Goal: Task Accomplishment & Management: Use online tool/utility

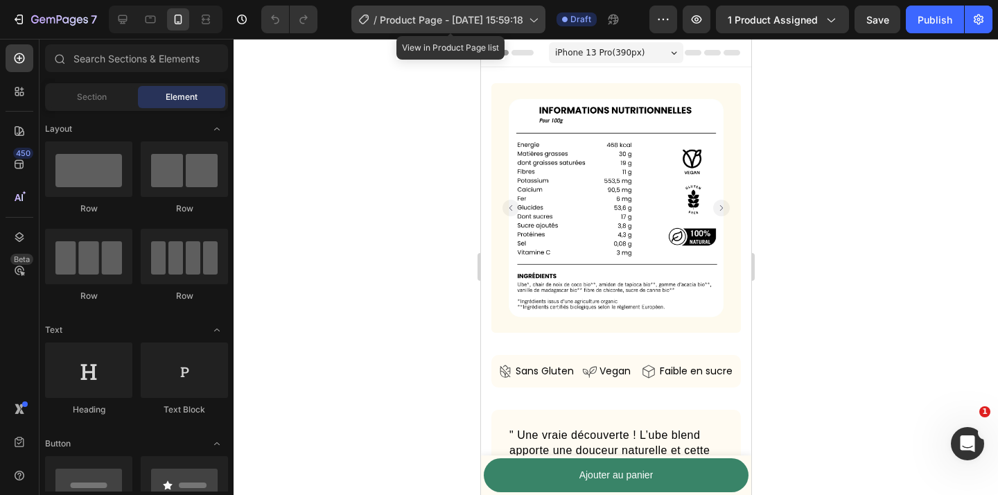
click at [488, 23] on span "Product Page - Aug 29, 15:59:18" at bounding box center [451, 19] width 143 height 15
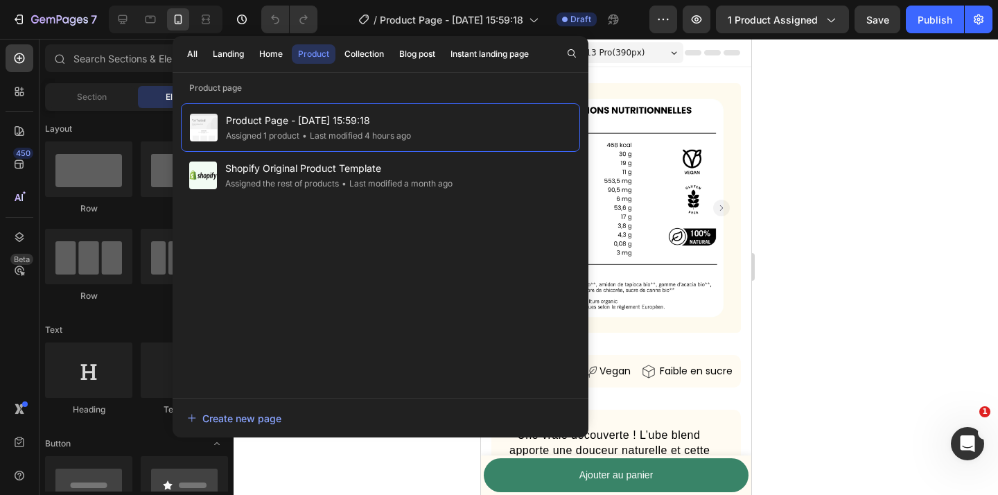
click at [273, 65] on div "All Landing Home Product Collection Blog post Instant landing page" at bounding box center [358, 54] width 371 height 36
click at [270, 55] on div "Home" at bounding box center [271, 54] width 24 height 12
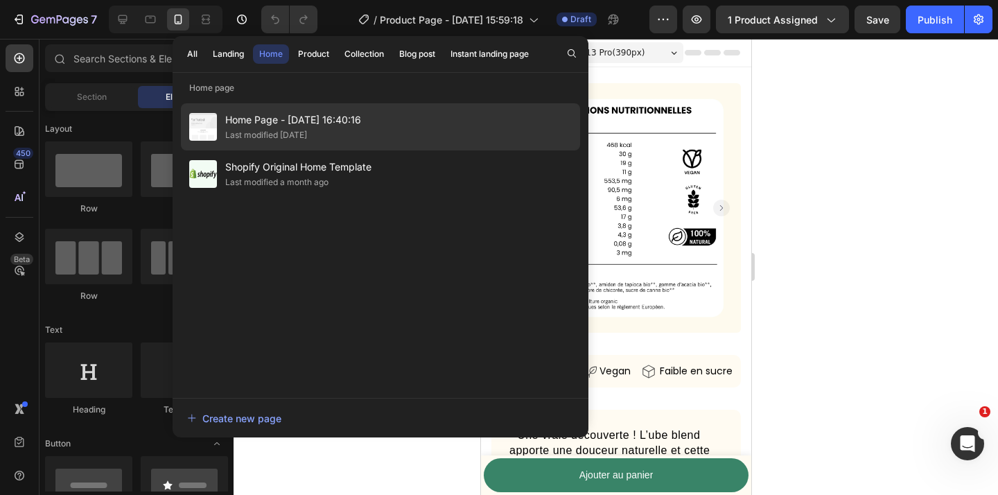
click at [358, 134] on div "Last modified 3 days ago" at bounding box center [293, 135] width 136 height 14
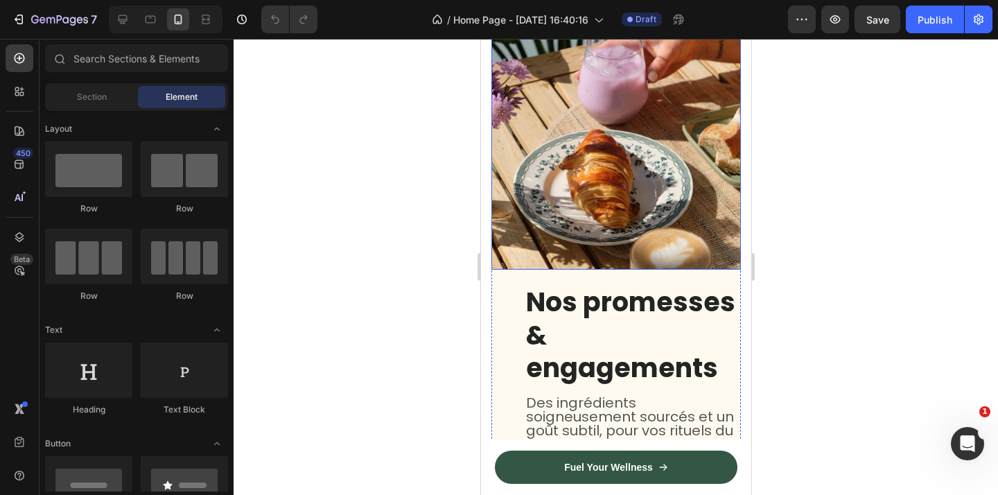
scroll to position [469, 0]
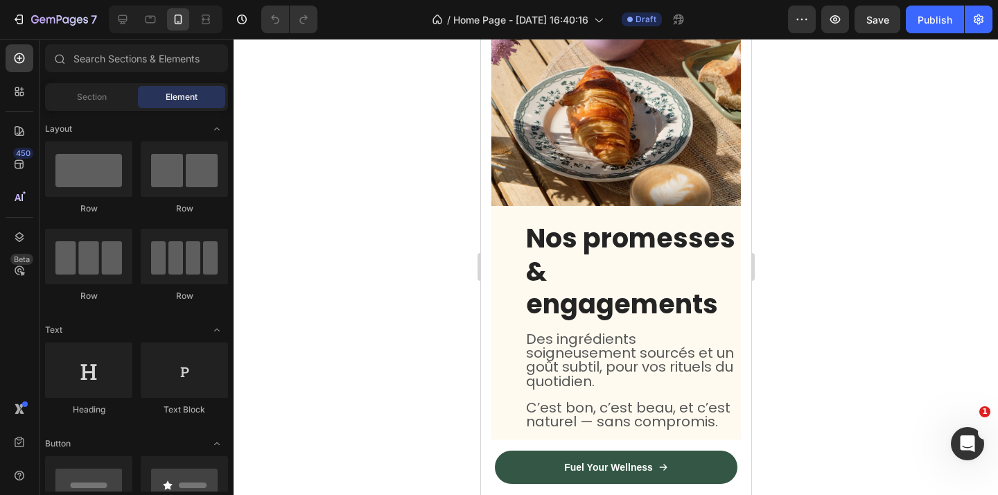
click at [892, 368] on div at bounding box center [616, 267] width 765 height 456
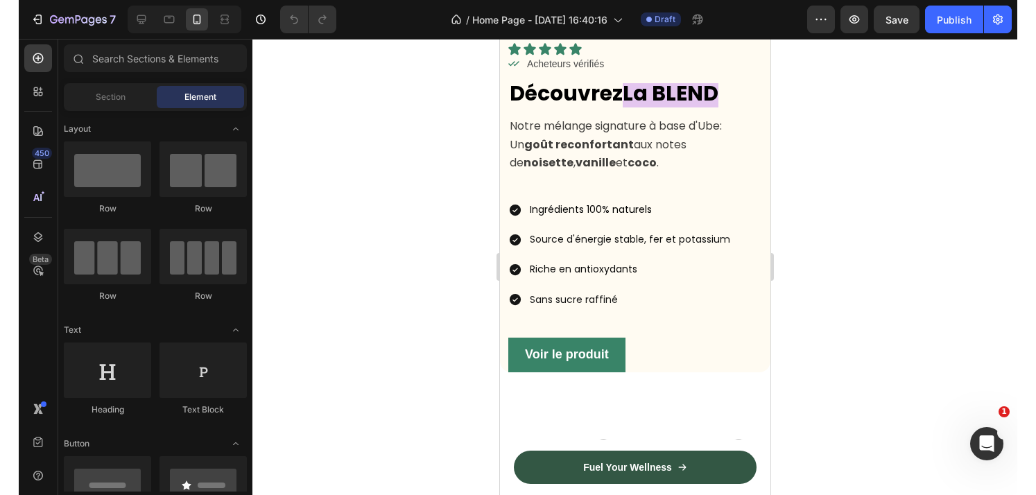
scroll to position [993, 0]
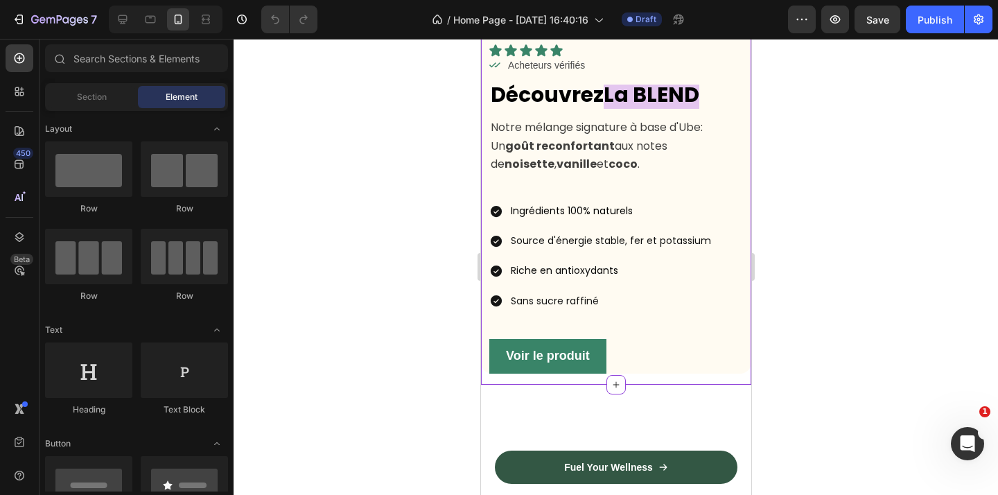
click at [629, 303] on div "Icon Icon Icon Icon Icon Icon List Icon Acheteurs vérifiés Text Block Row Row D…" at bounding box center [615, 191] width 270 height 363
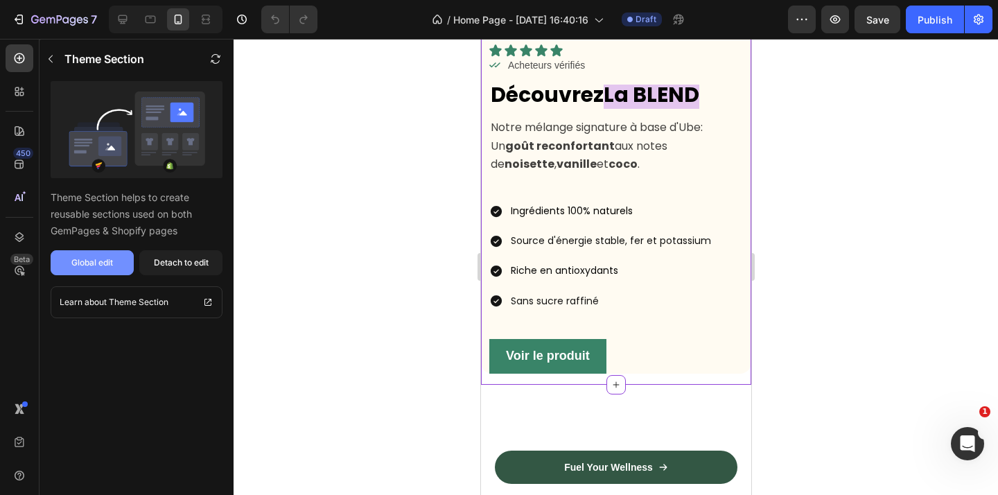
click at [78, 257] on div "Global edit" at bounding box center [92, 262] width 42 height 12
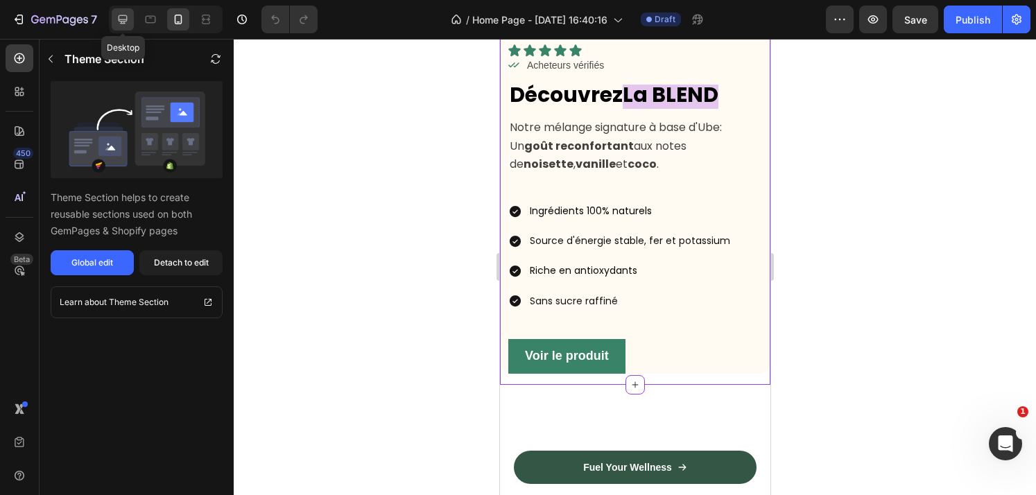
click at [124, 16] on icon at bounding box center [123, 19] width 14 height 14
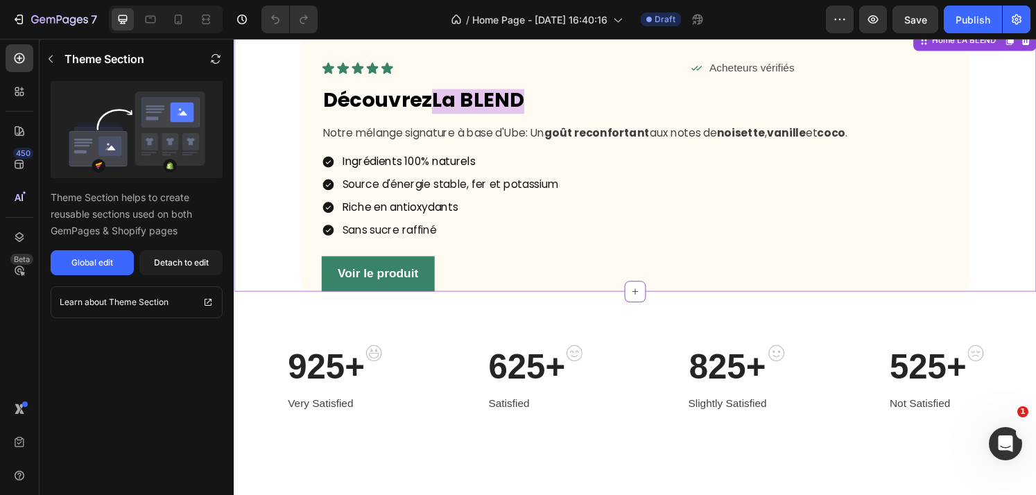
scroll to position [916, 0]
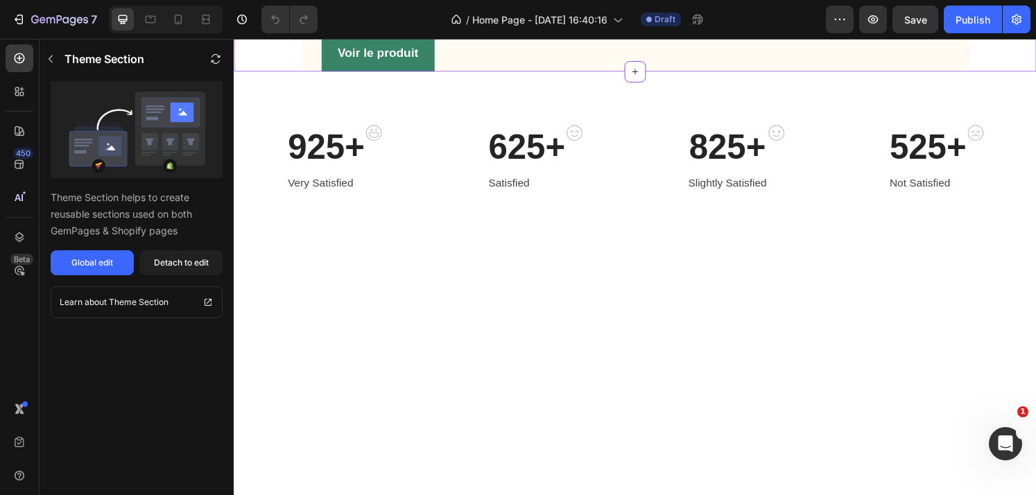
click at [691, 463] on div at bounding box center [650, 446] width 832 height 384
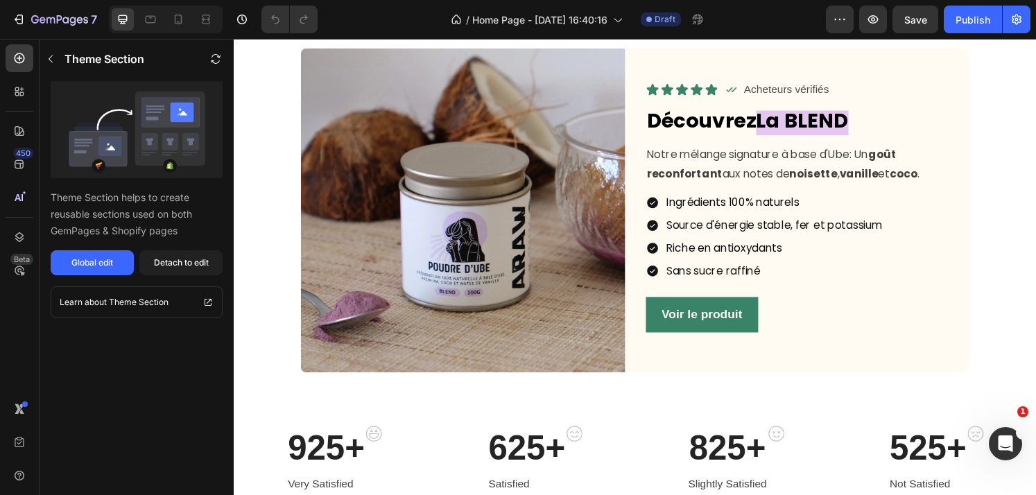
scroll to position [617, 0]
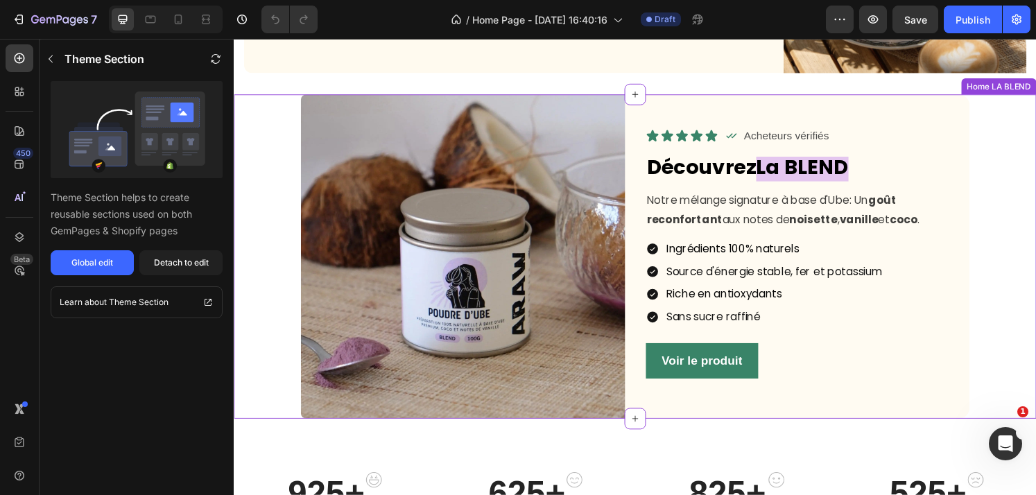
click at [266, 246] on div "Image Icon Icon Icon Icon Icon Icon List Icon Acheteurs vérifiés Text Block Row…" at bounding box center [650, 264] width 832 height 336
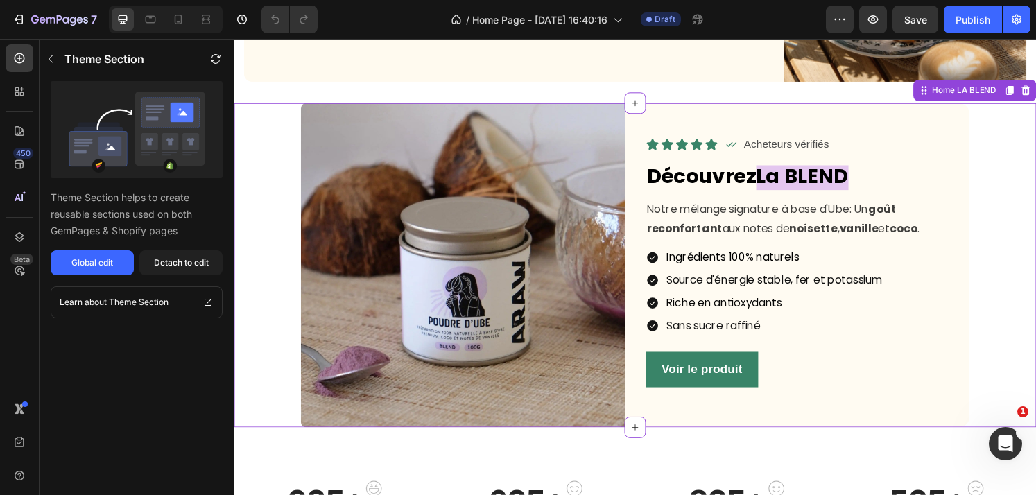
scroll to position [602, 0]
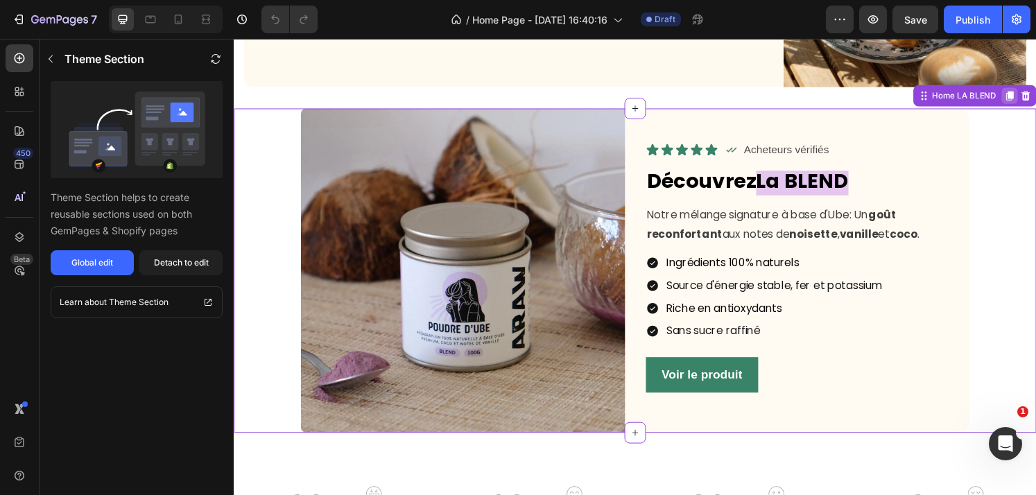
click at [998, 96] on icon at bounding box center [1038, 98] width 8 height 10
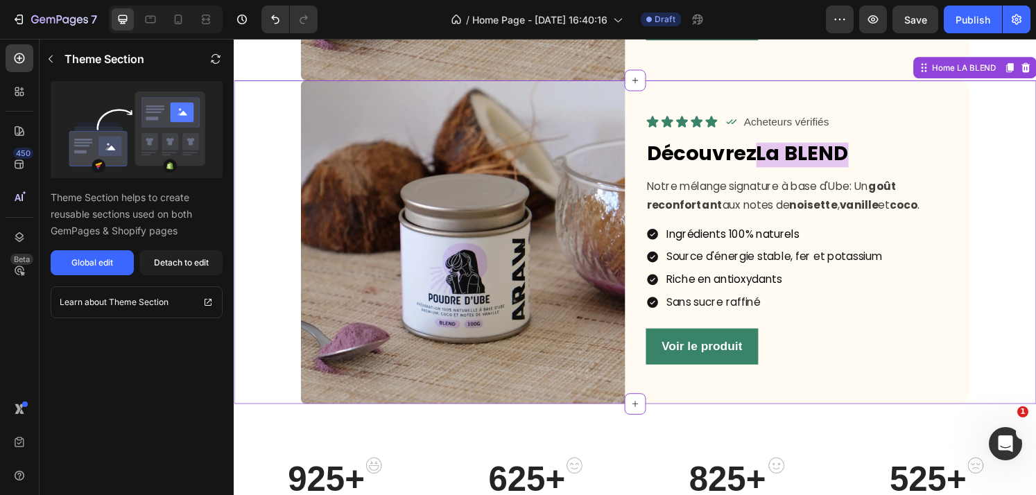
scroll to position [976, 0]
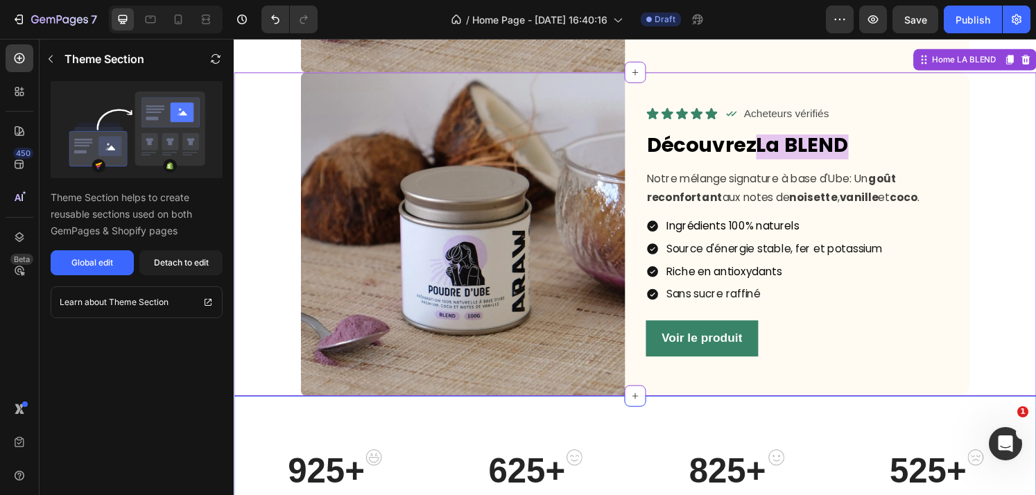
click at [843, 433] on div "925+ Heading Very Satisfied Text block Image Row 625+ Heading Satisfied Text bl…" at bounding box center [650, 499] width 832 height 181
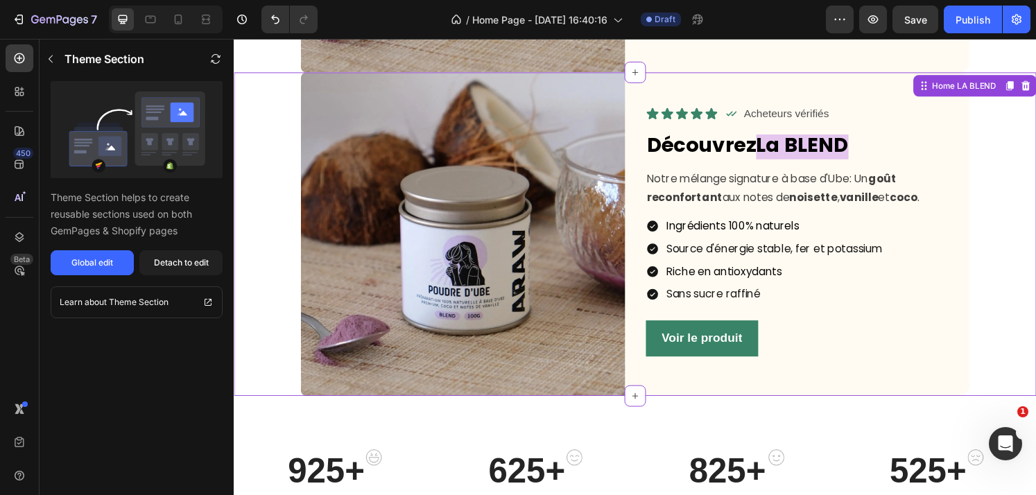
click at [998, 316] on div "Image Icon Icon Icon Icon Icon Icon List Icon Acheteurs vérifiés Text Block Row…" at bounding box center [650, 241] width 832 height 336
click at [162, 265] on div "Detach to edit" at bounding box center [181, 262] width 55 height 12
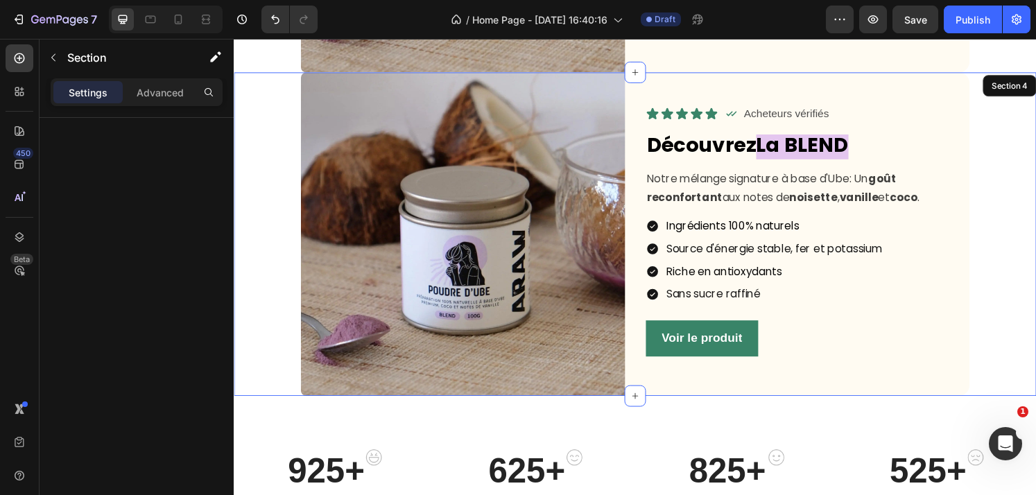
click at [259, 345] on div "Image Icon Icon Icon Icon Icon Icon List Icon Acheteurs vérifiés Text Block Row…" at bounding box center [650, 241] width 832 height 336
click at [163, 94] on p "Advanced" at bounding box center [160, 92] width 47 height 15
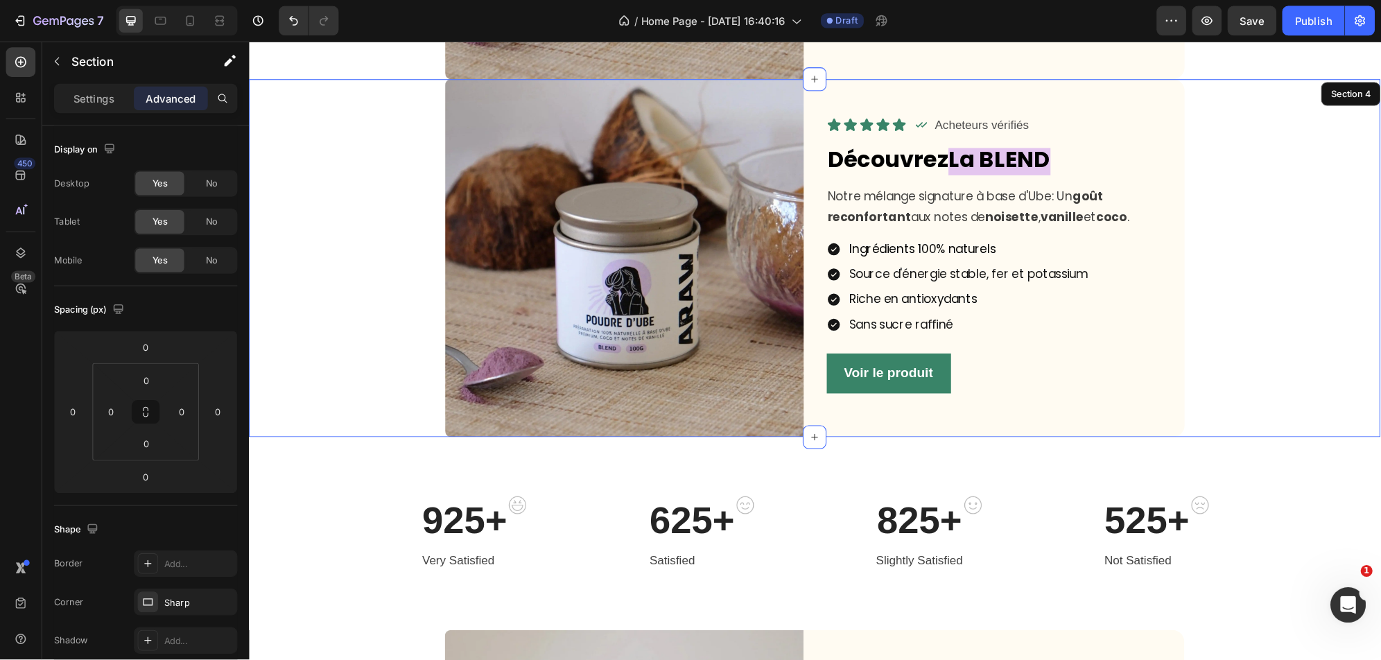
scroll to position [975, 0]
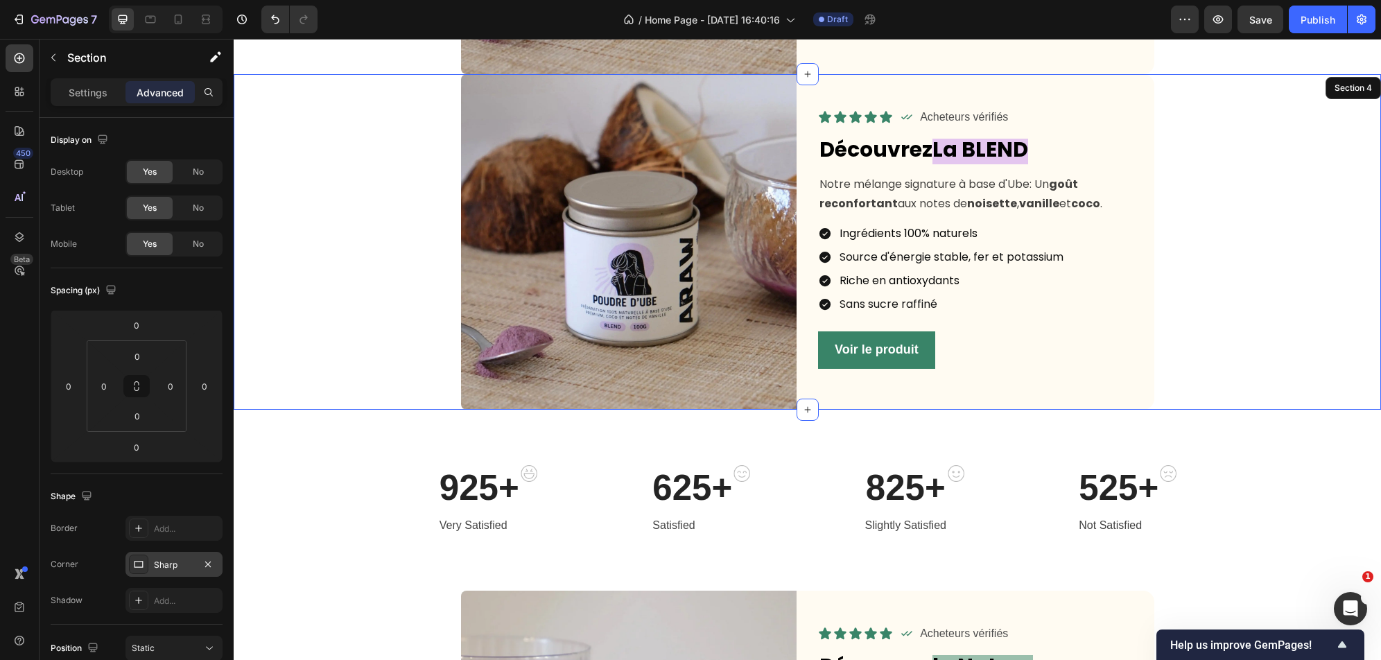
click at [165, 494] on div "Sharp" at bounding box center [174, 565] width 40 height 12
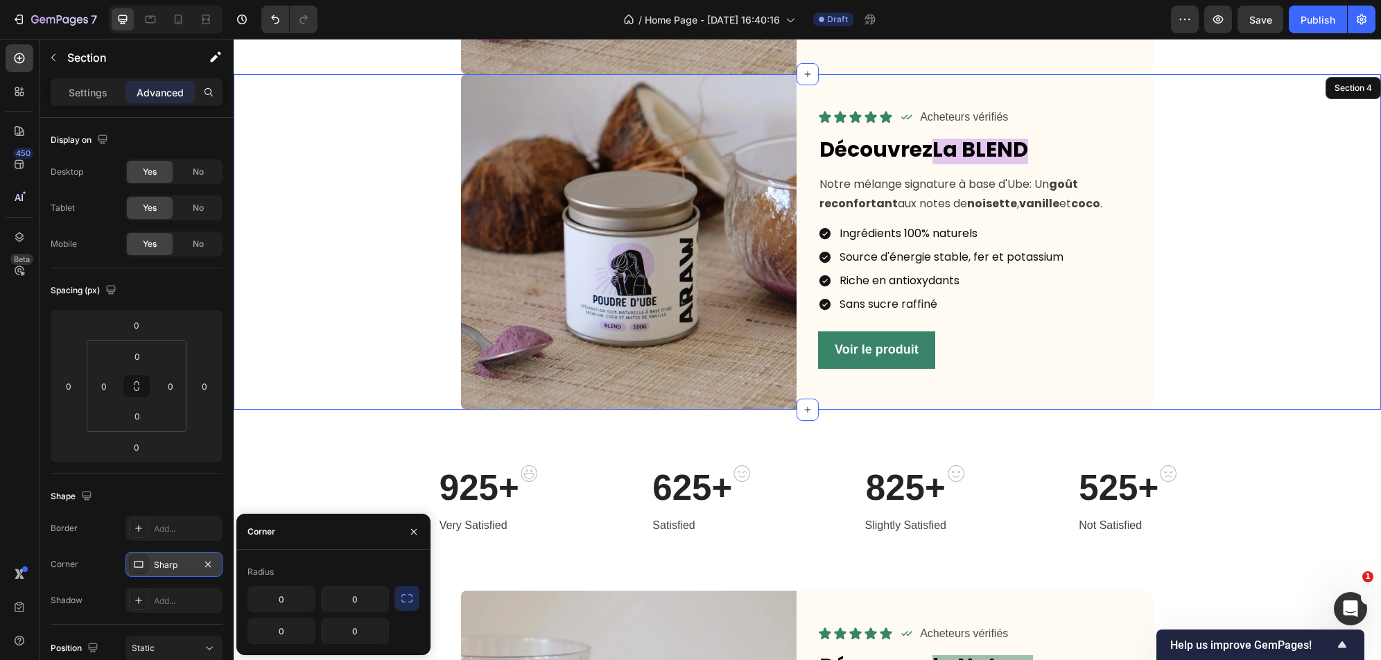
click at [165, 494] on div "Sharp" at bounding box center [174, 565] width 40 height 12
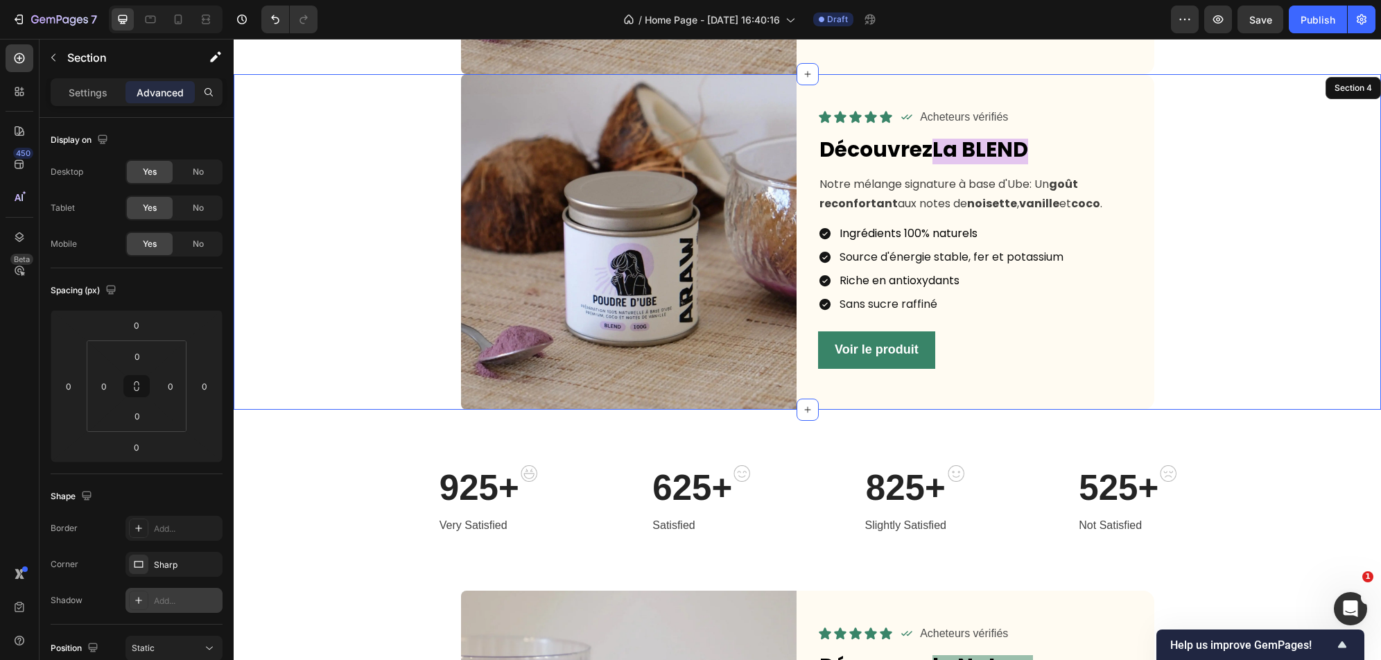
click at [184, 494] on div "Add..." at bounding box center [186, 601] width 65 height 12
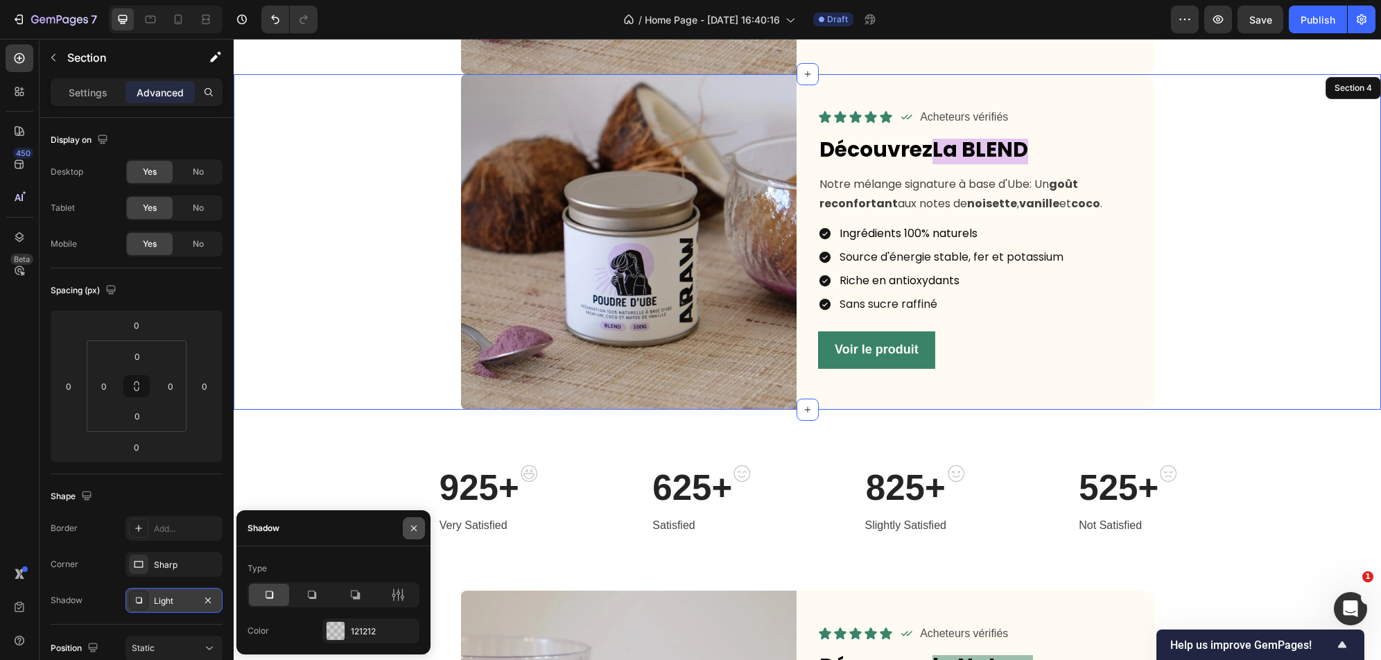
click at [413, 494] on button "button" at bounding box center [414, 528] width 22 height 22
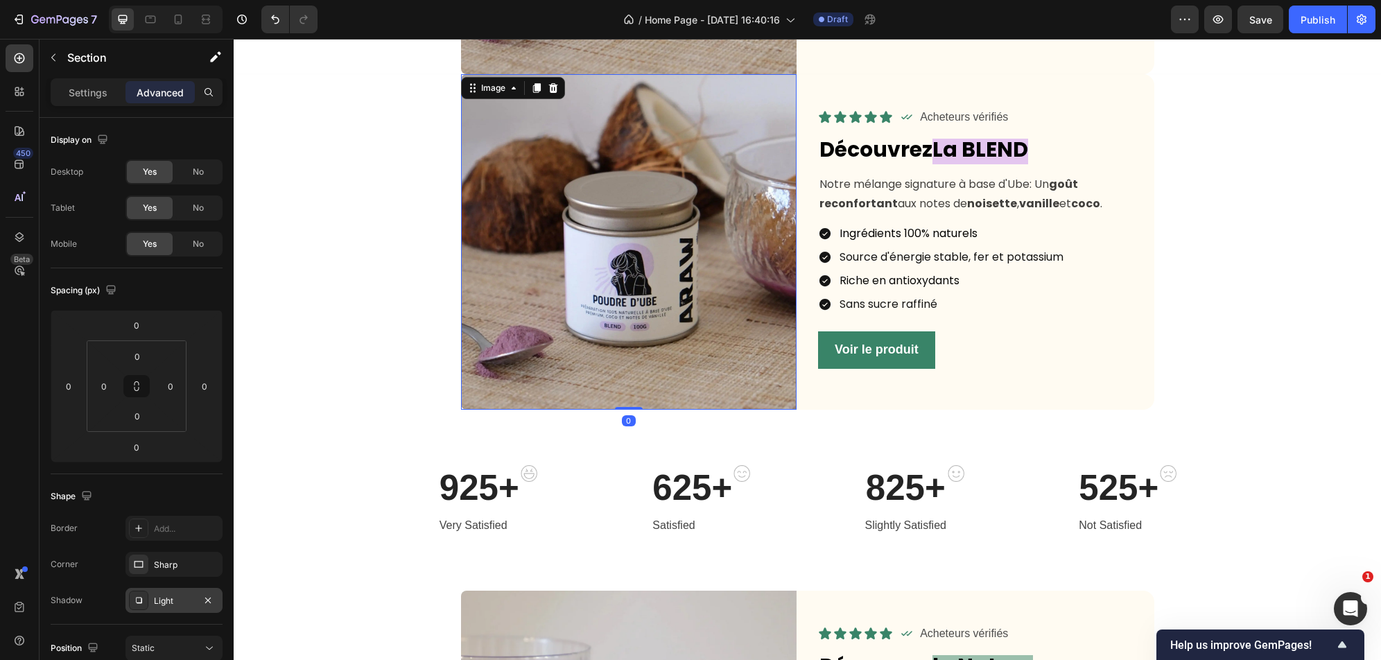
click at [604, 150] on img at bounding box center [629, 242] width 336 height 336
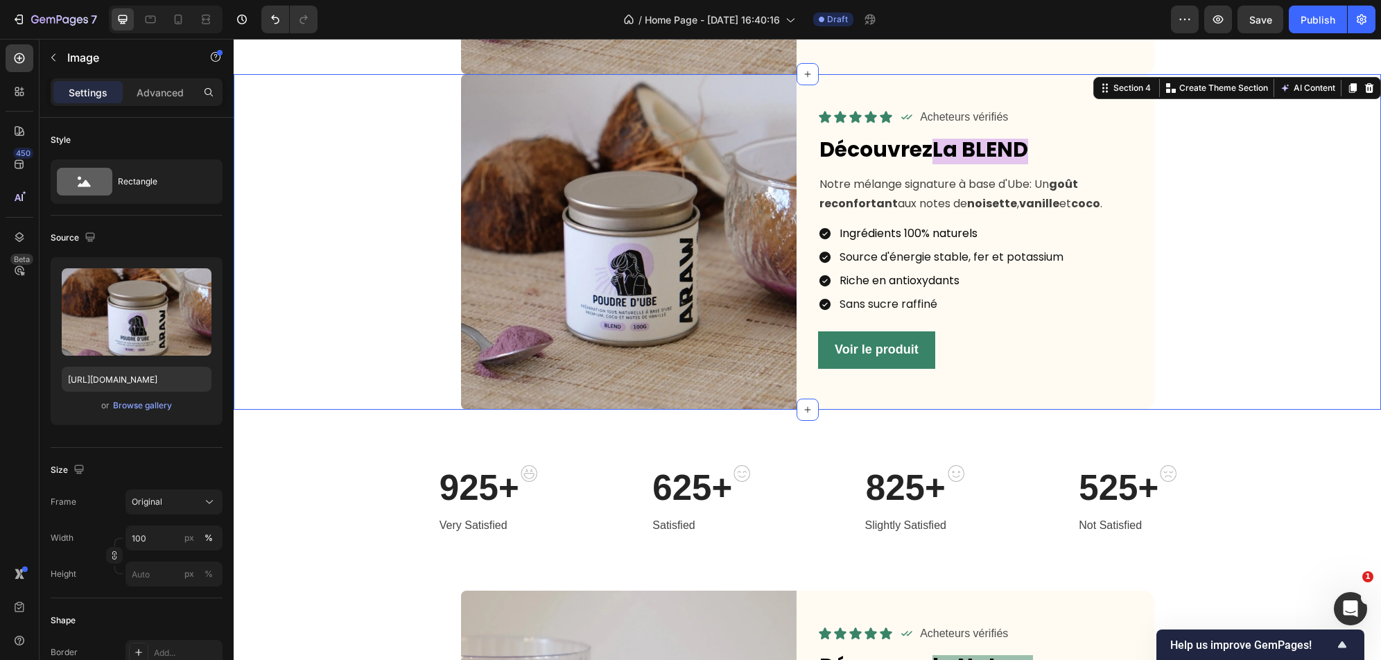
click at [387, 234] on div "Image Icon Icon Icon Icon Icon Icon List Icon Acheteurs vérifiés Text Block Row…" at bounding box center [807, 242] width 1147 height 336
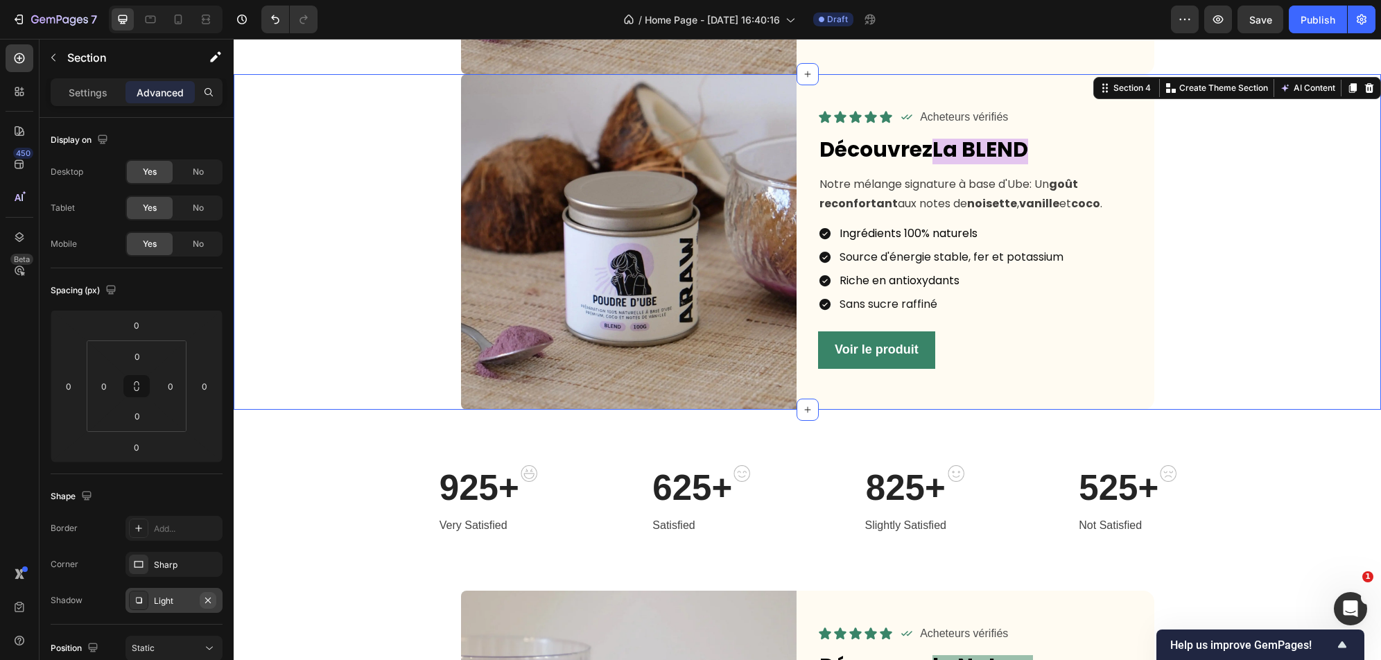
click at [205, 494] on icon "button" at bounding box center [207, 600] width 11 height 11
click at [85, 85] on p "Settings" at bounding box center [88, 92] width 39 height 15
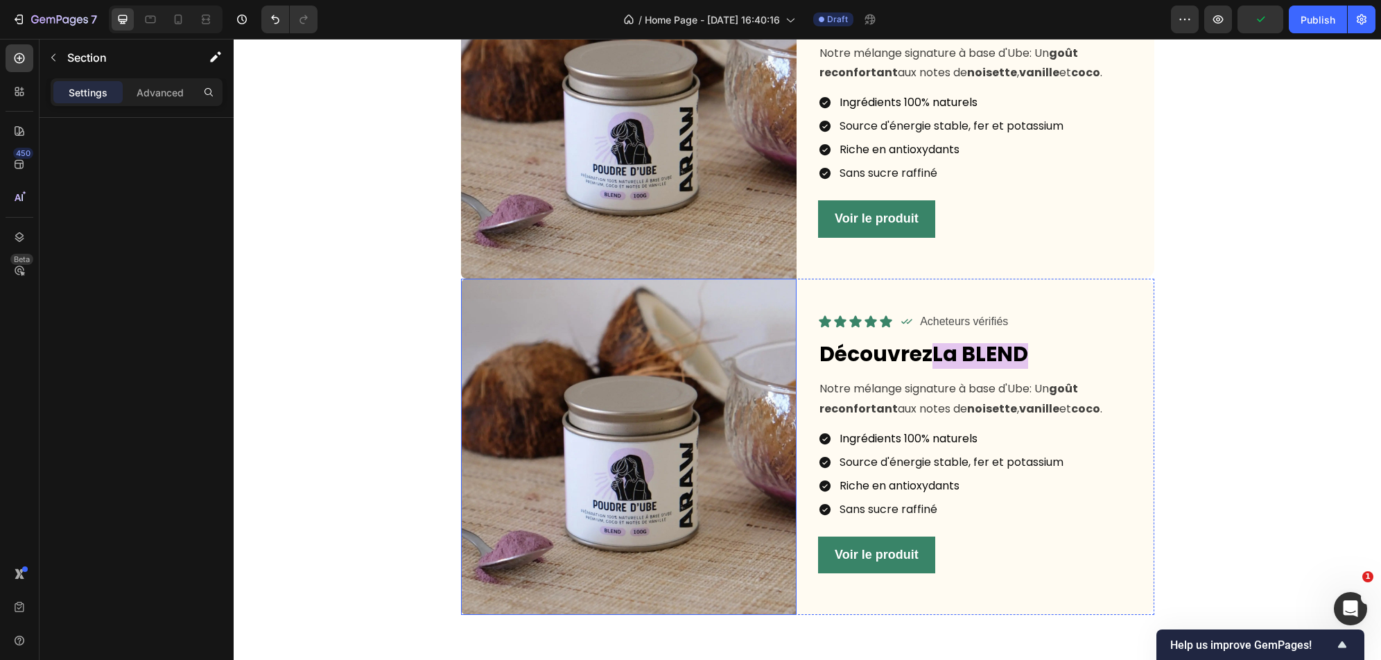
scroll to position [799, 0]
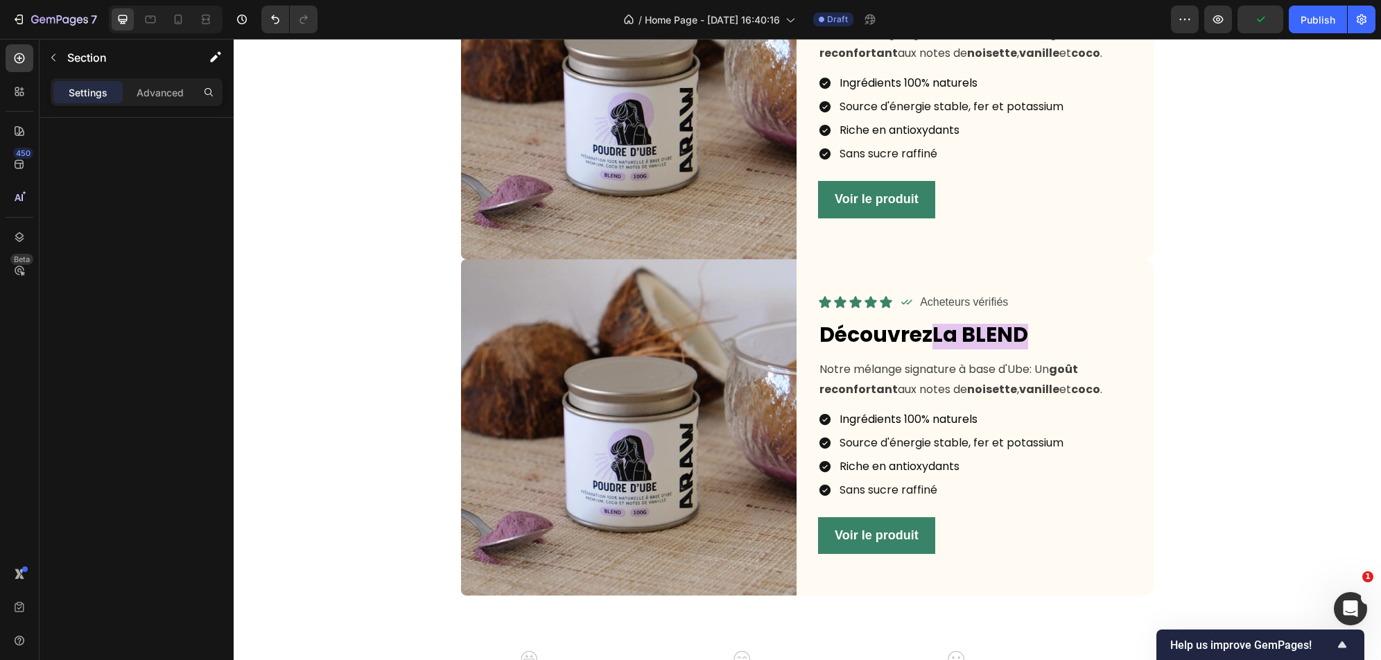
click at [368, 437] on div "Image Icon Icon Icon Icon Icon Icon List Icon Acheteurs vérifiés Text Block Row…" at bounding box center [807, 427] width 1147 height 336
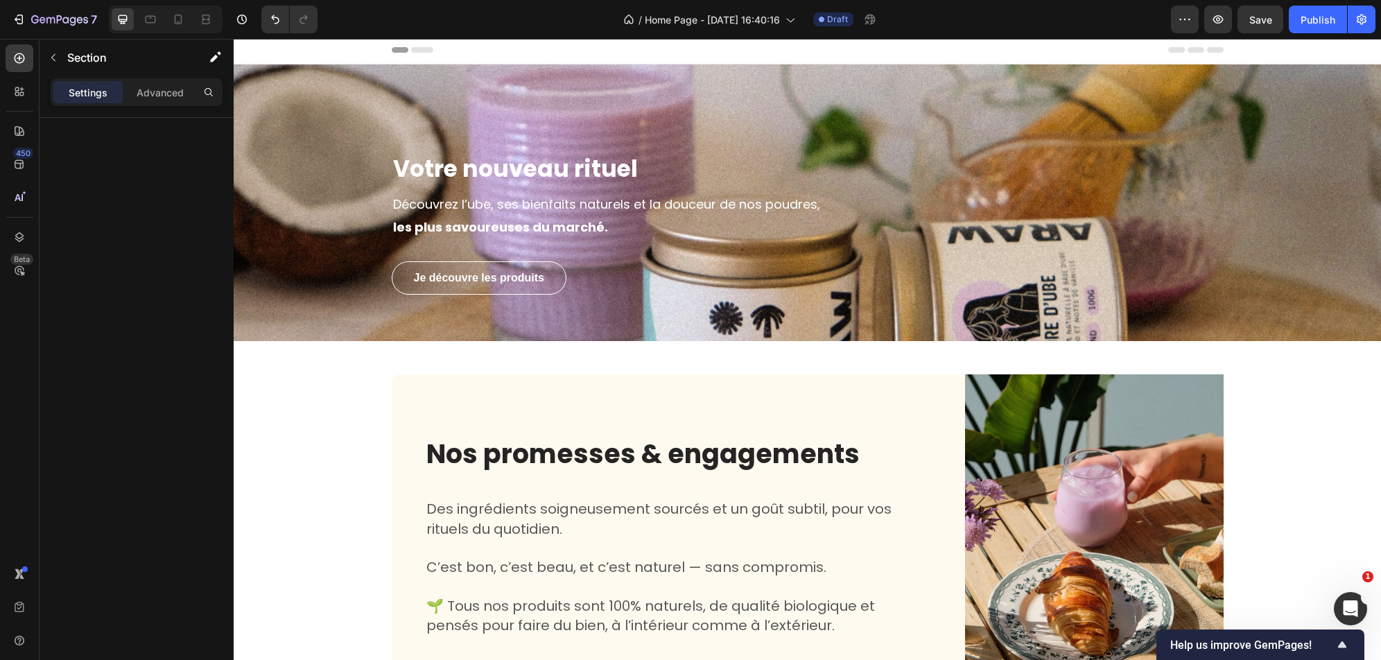
scroll to position [0, 0]
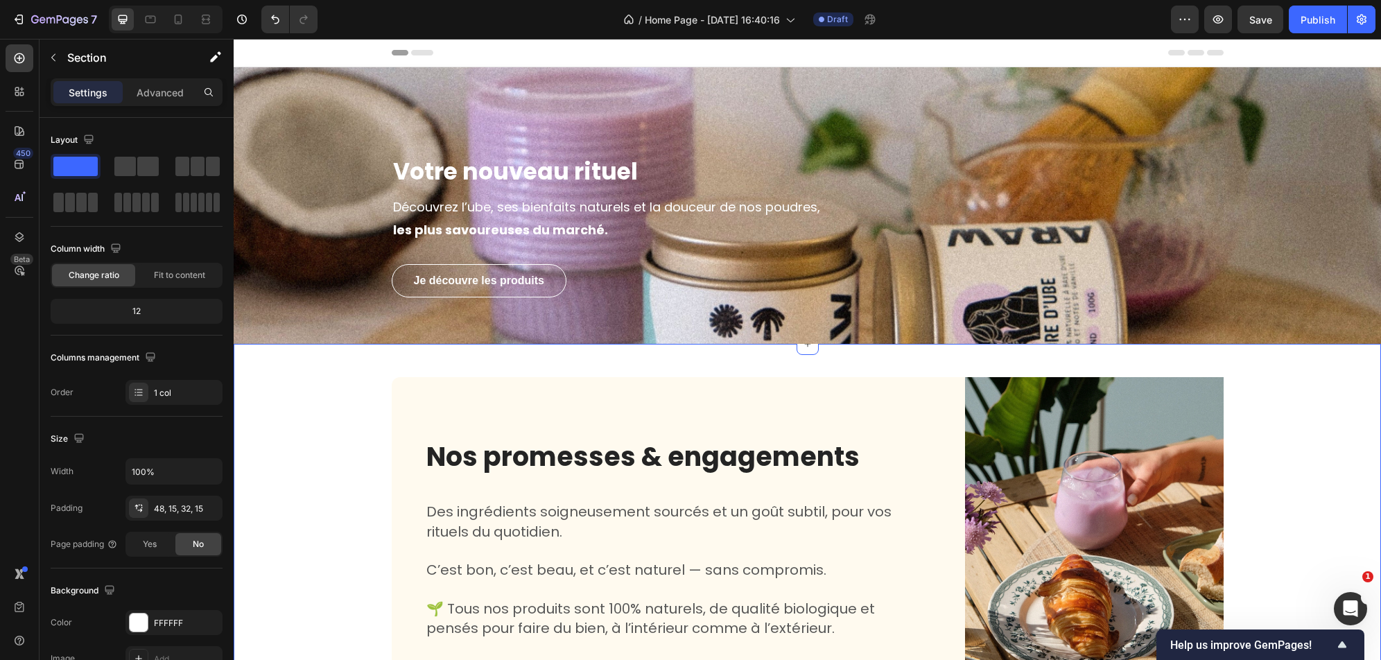
click at [324, 419] on div "Nos promesses & engagements Heading Des ingrédients soigneusement sourcés et un…" at bounding box center [807, 538] width 1127 height 323
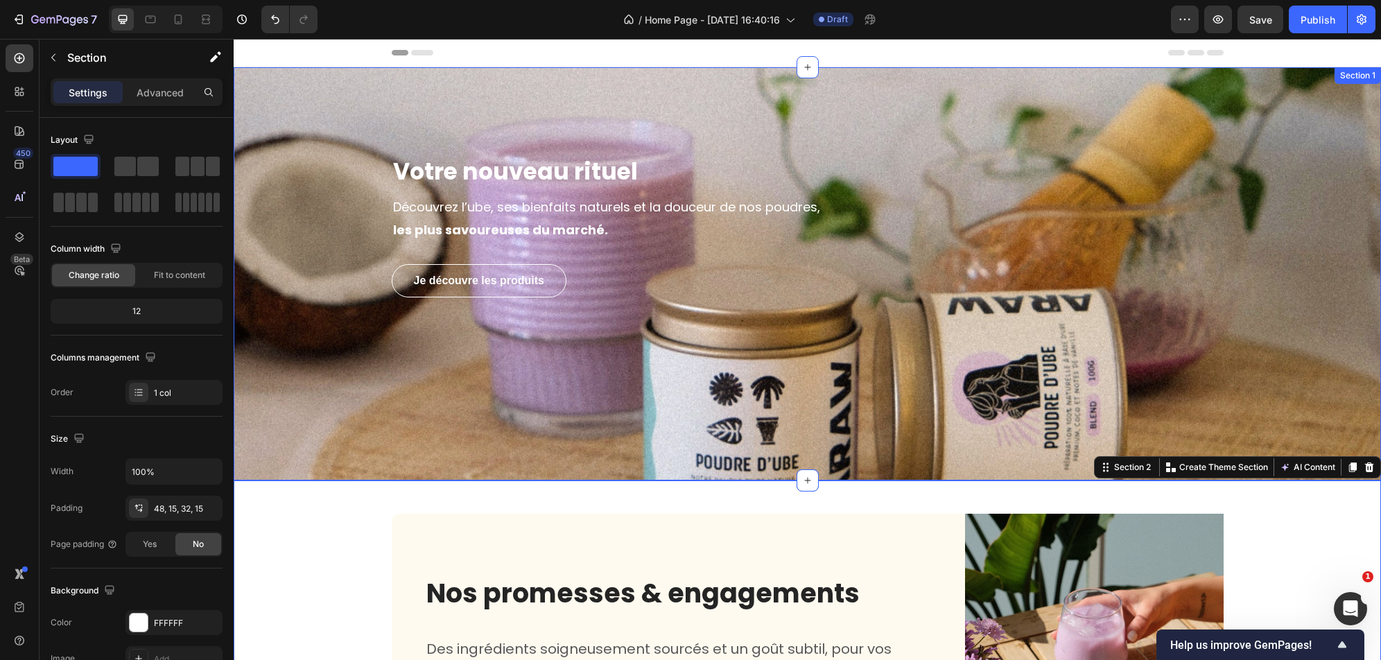
click at [320, 419] on div "Votre nouveau rituel Heading Découvrez l’ube, ses bienfaits naturels et la douc…" at bounding box center [807, 273] width 1147 height 413
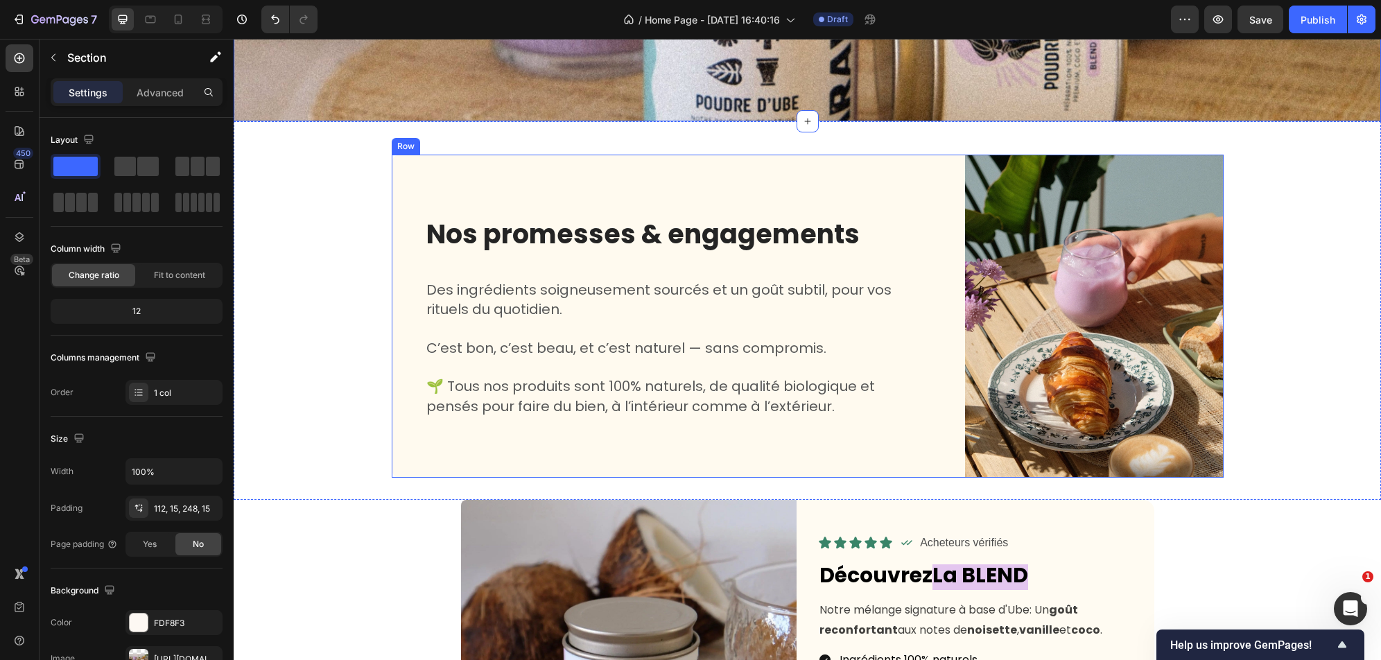
scroll to position [383, 0]
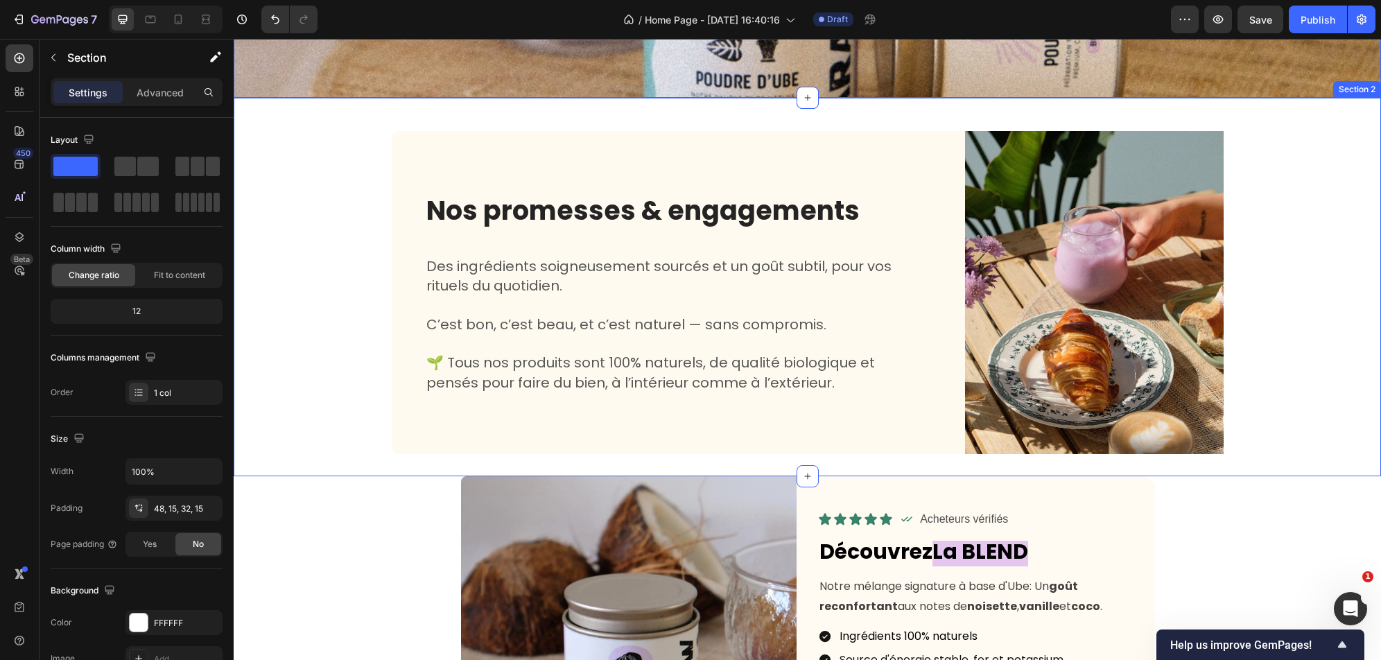
click at [281, 387] on div "Nos promesses & engagements Heading Des ingrédients soigneusement sourcés et un…" at bounding box center [807, 292] width 1127 height 323
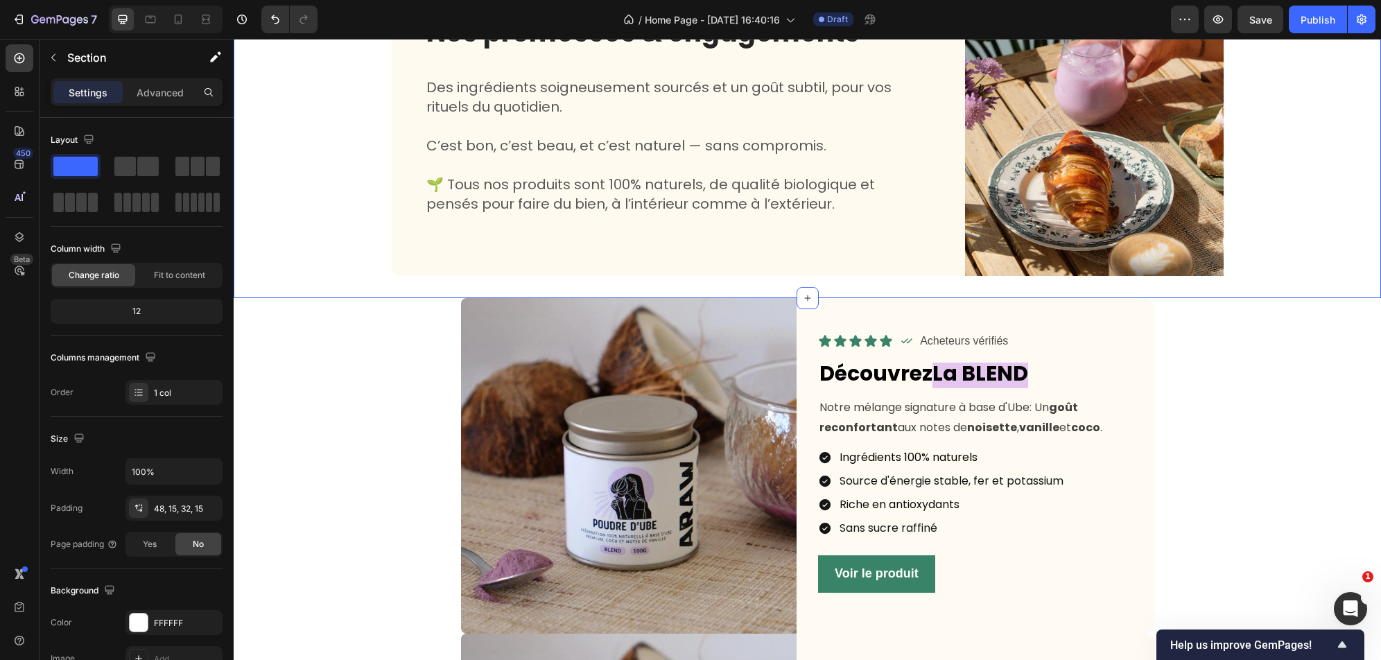
scroll to position [562, 0]
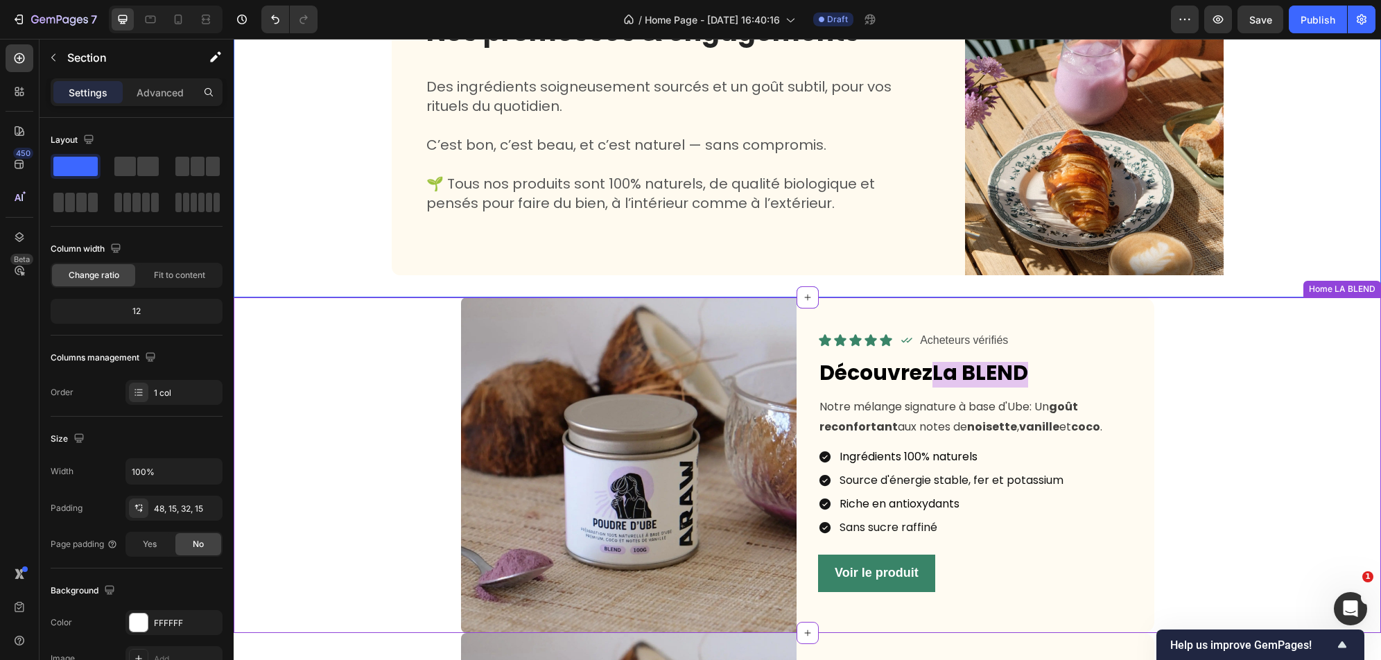
click at [381, 491] on div "Image Icon Icon Icon Icon Icon Icon List Icon Acheteurs vérifiés Text Block Row…" at bounding box center [807, 465] width 1147 height 336
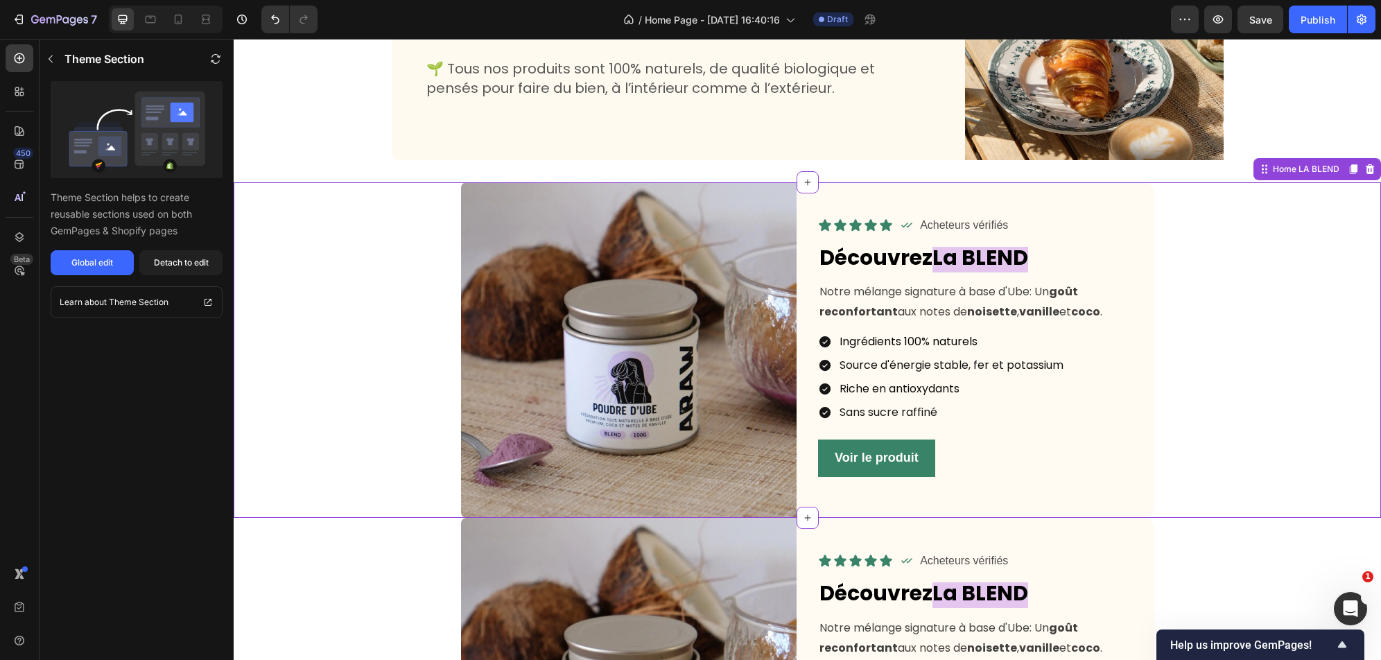
scroll to position [685, 0]
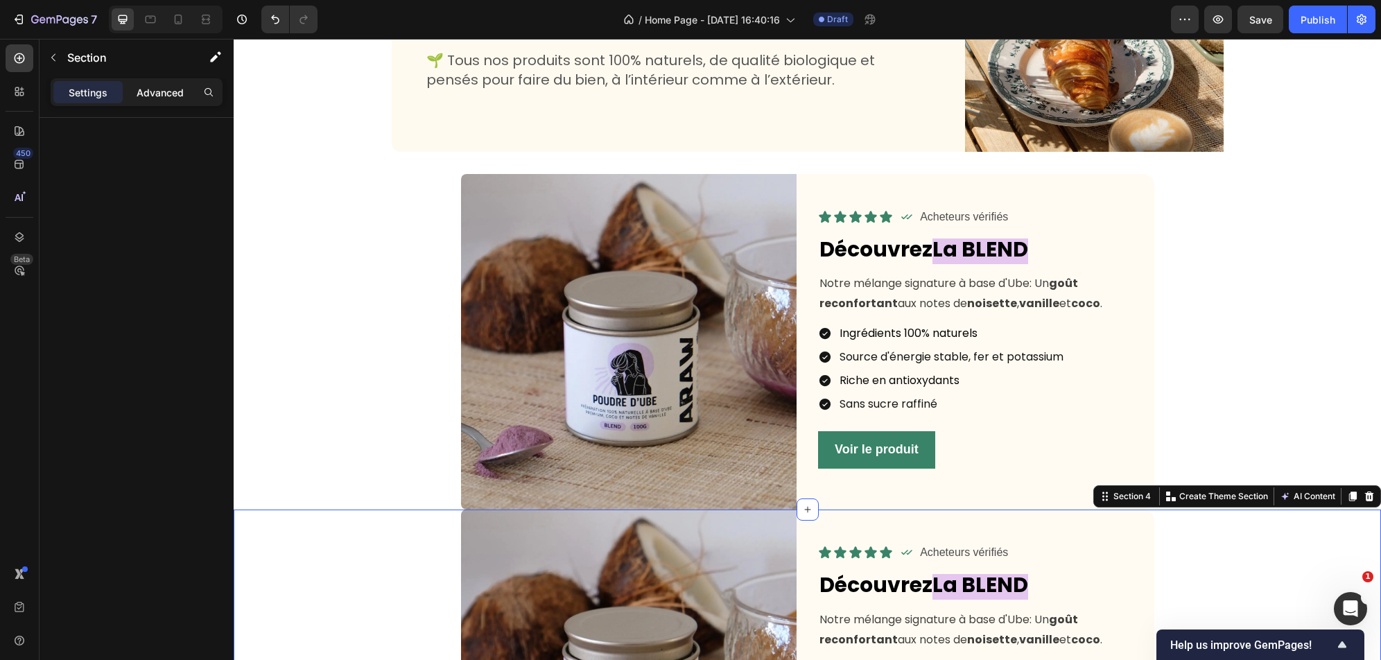
click at [159, 95] on p "Advanced" at bounding box center [160, 92] width 47 height 15
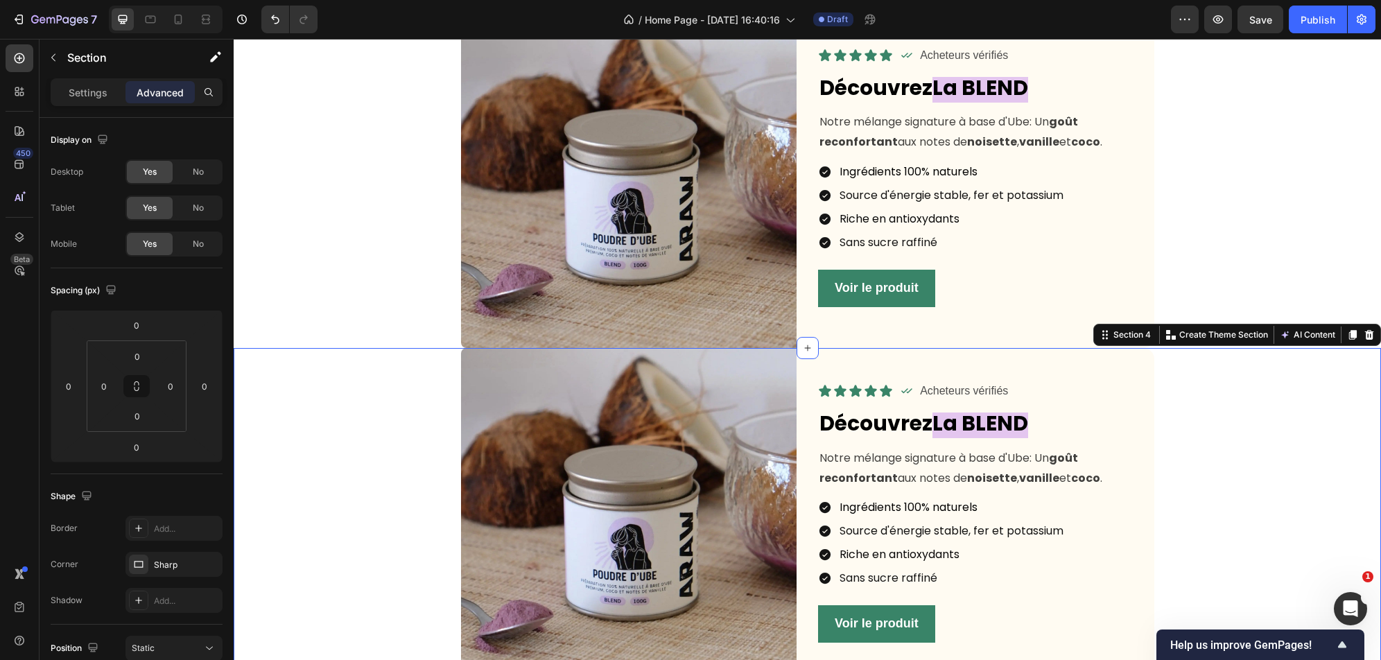
scroll to position [811, 0]
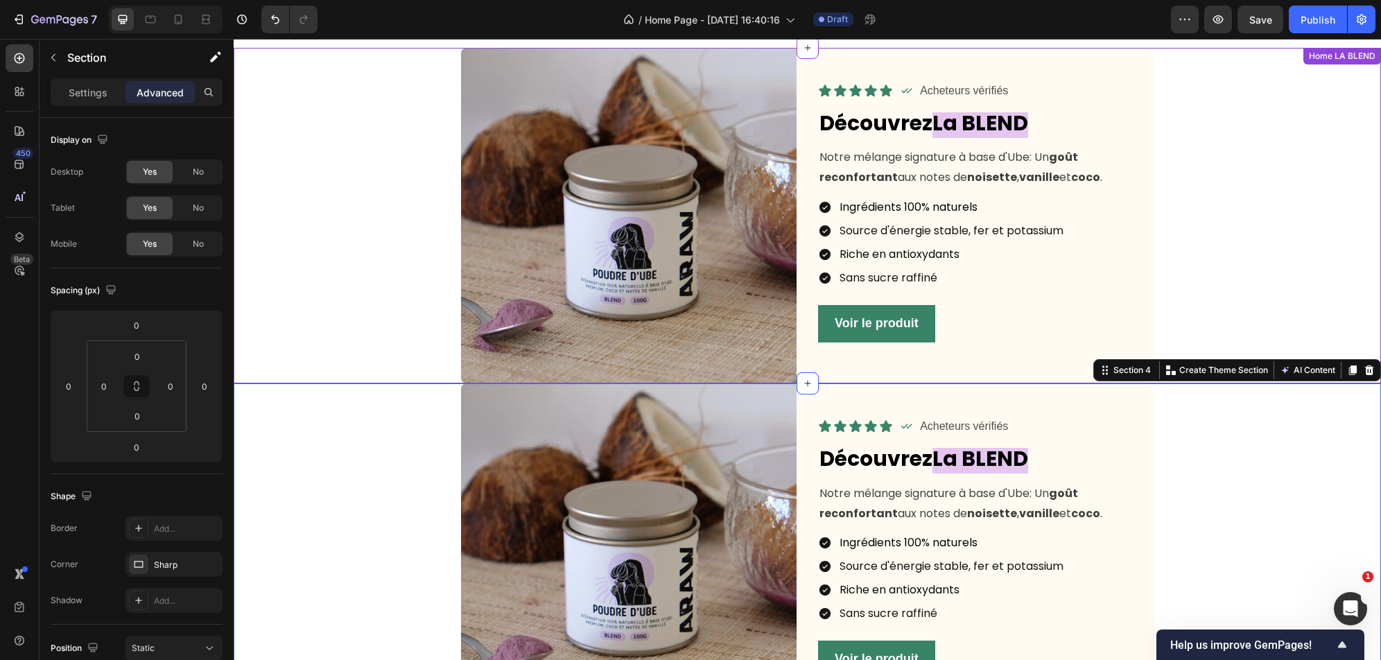
click at [998, 279] on div "Ingrédients 100% naturels Source d'énergie stable, fer et potassium Riche en an…" at bounding box center [986, 243] width 336 height 86
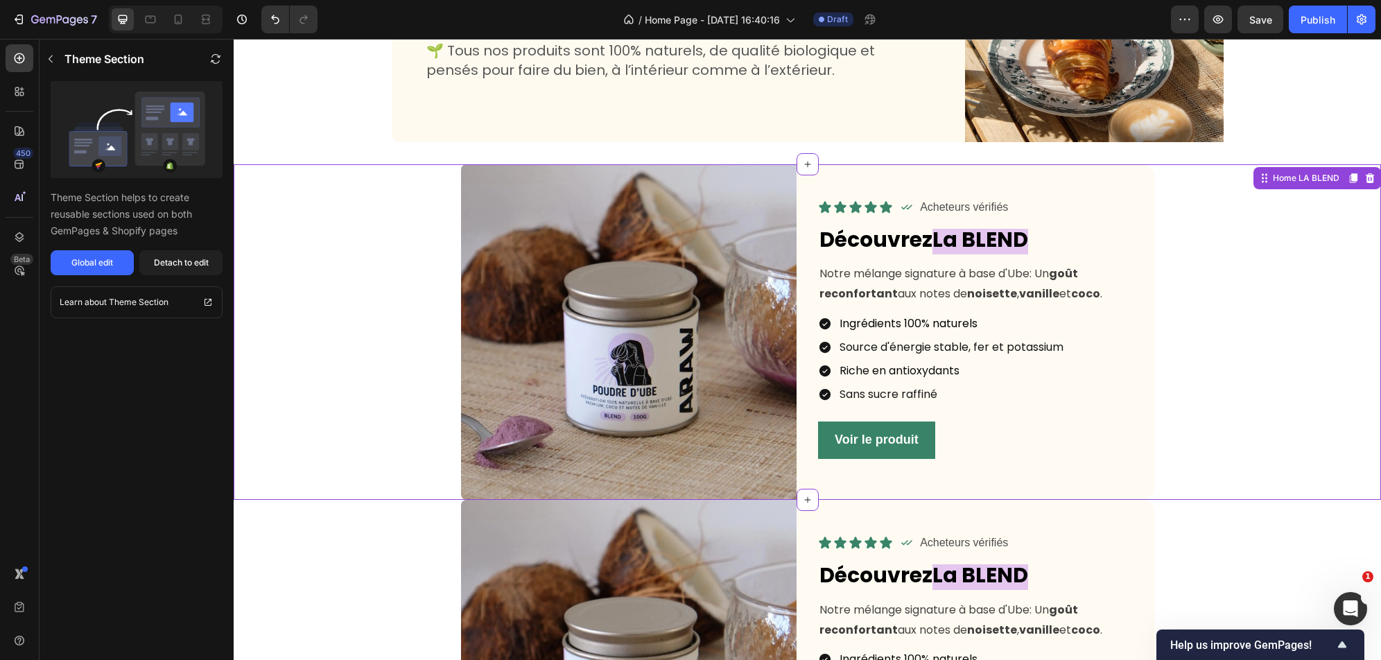
scroll to position [696, 0]
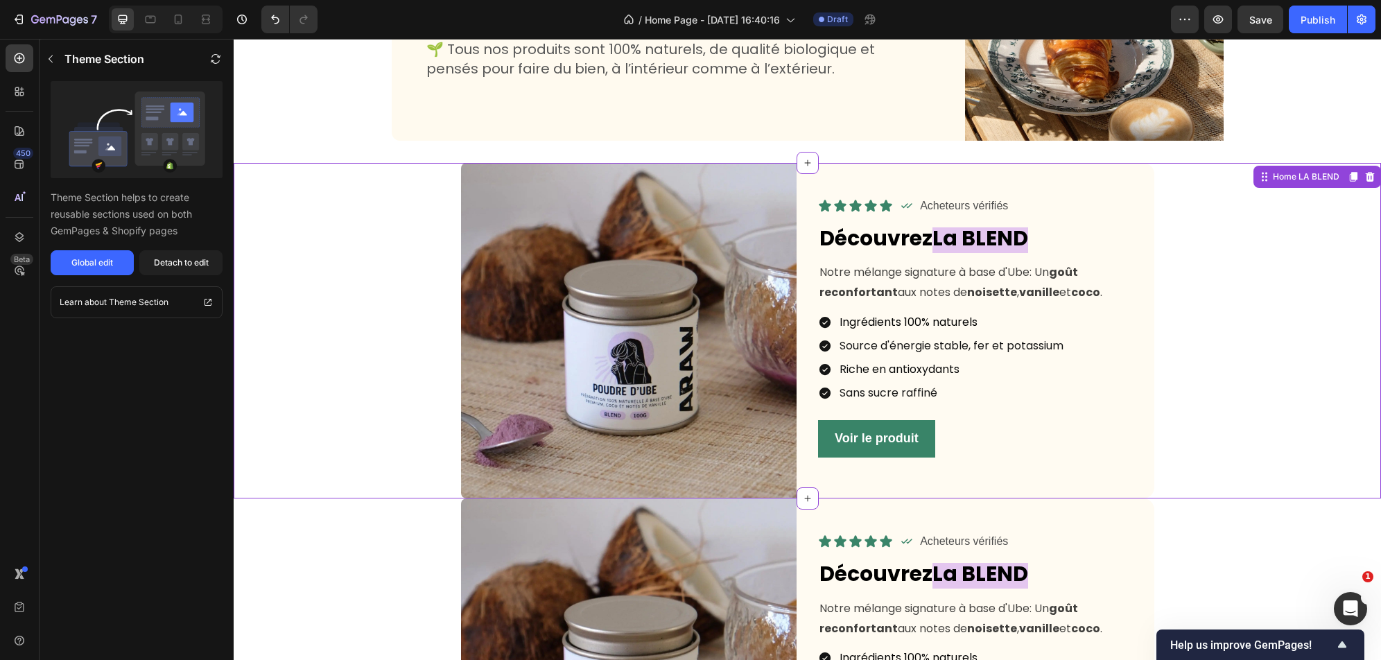
click at [998, 282] on div "Image Icon Icon Icon Icon Icon Icon List Icon Acheteurs vérifiés Text Block Row…" at bounding box center [807, 331] width 1147 height 336
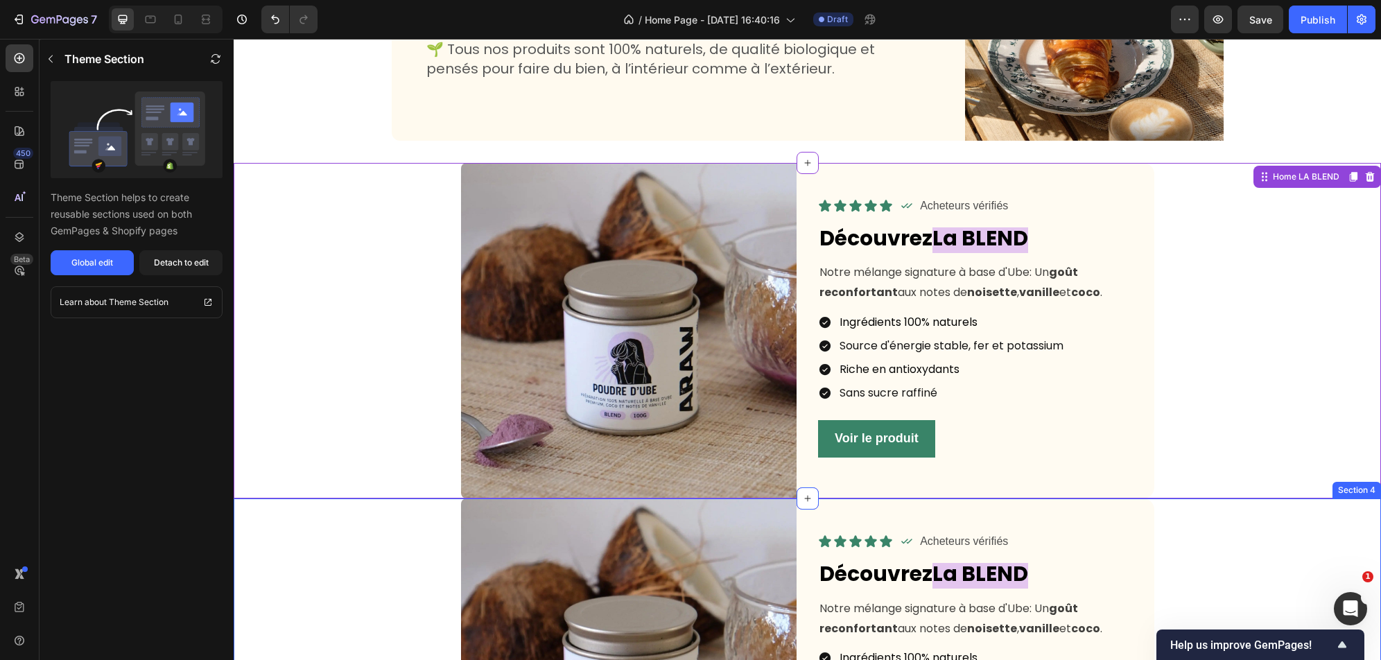
click at [998, 494] on div "Image Icon Icon Icon Icon Icon Icon List Icon Acheteurs vérifiés Text Block Row…" at bounding box center [807, 666] width 1147 height 336
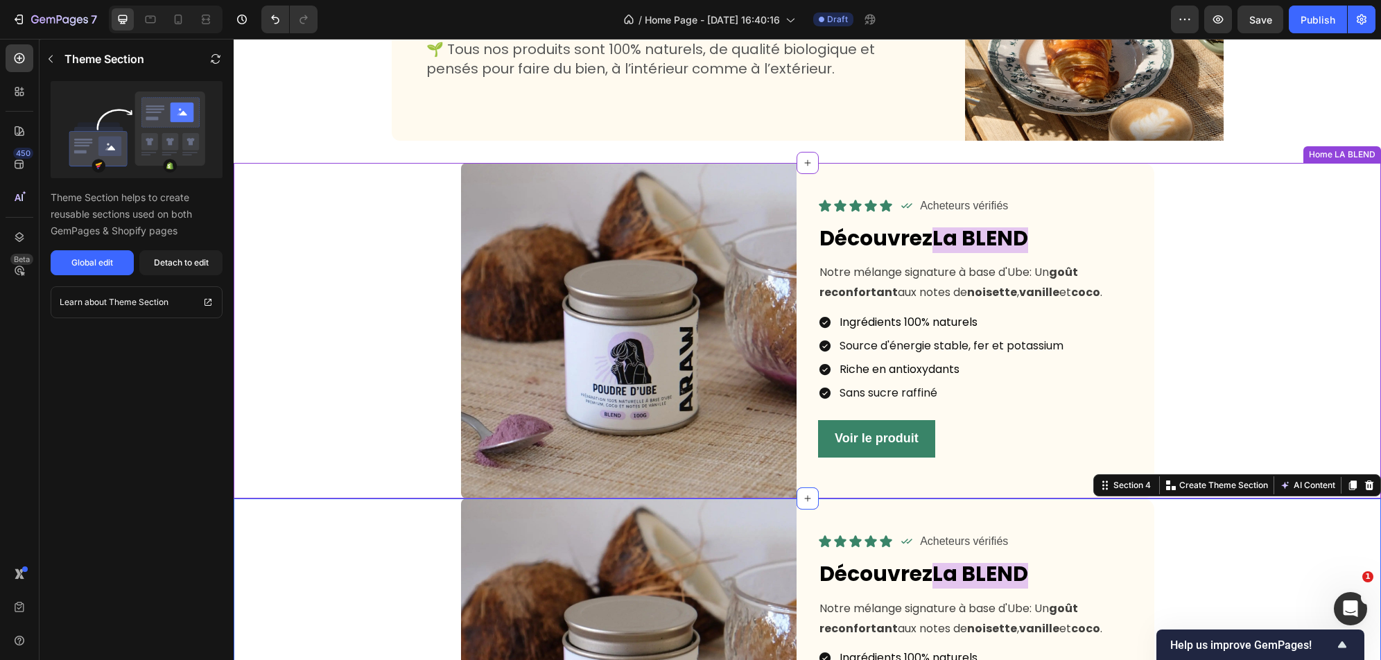
click at [998, 336] on div "Ingrédients 100% naturels Source d'énergie stable, fer et potassium Riche en an…" at bounding box center [986, 358] width 336 height 86
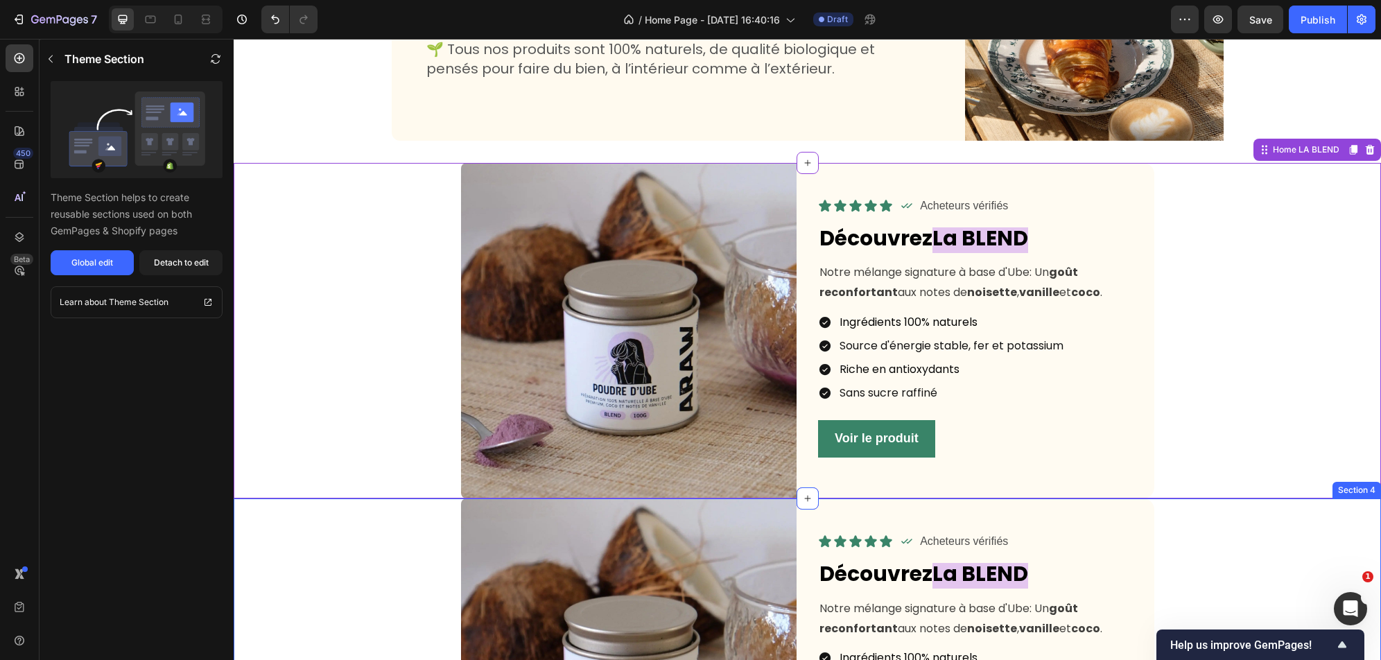
scroll to position [955, 0]
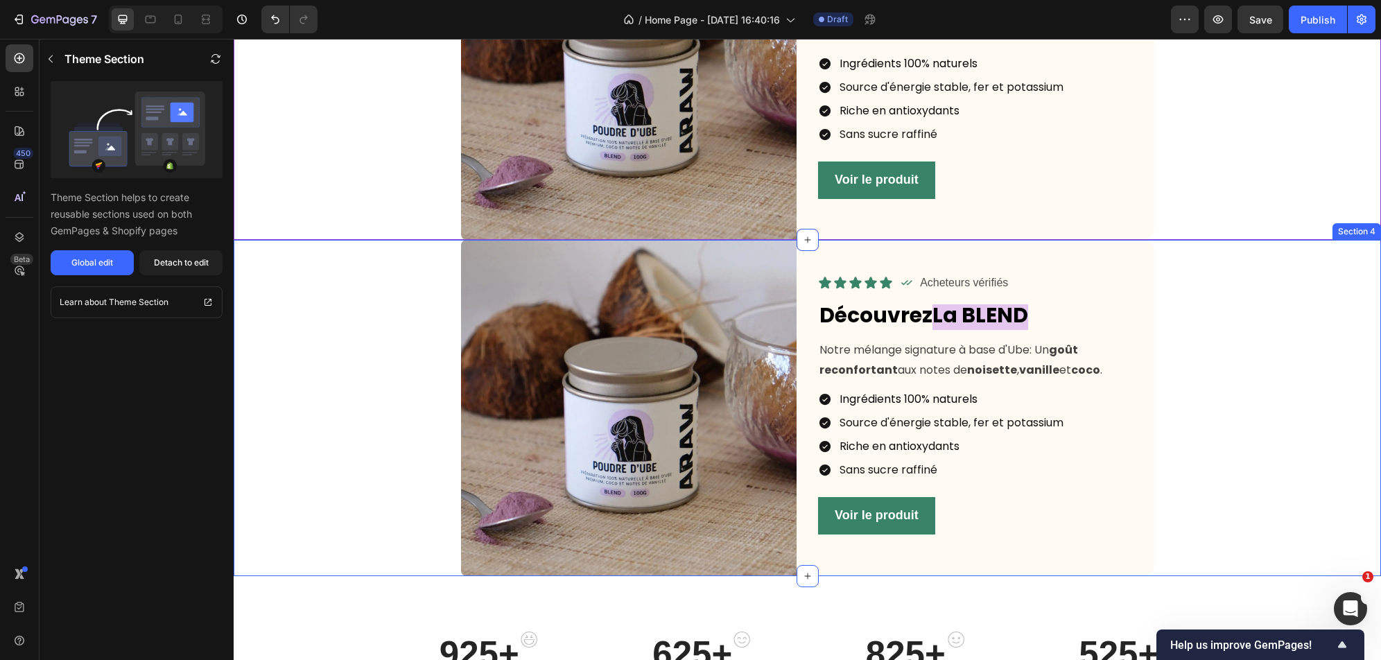
click at [998, 446] on div "Ingrédients 100% naturels Source d'énergie stable, fer et potassium Riche en an…" at bounding box center [986, 435] width 336 height 86
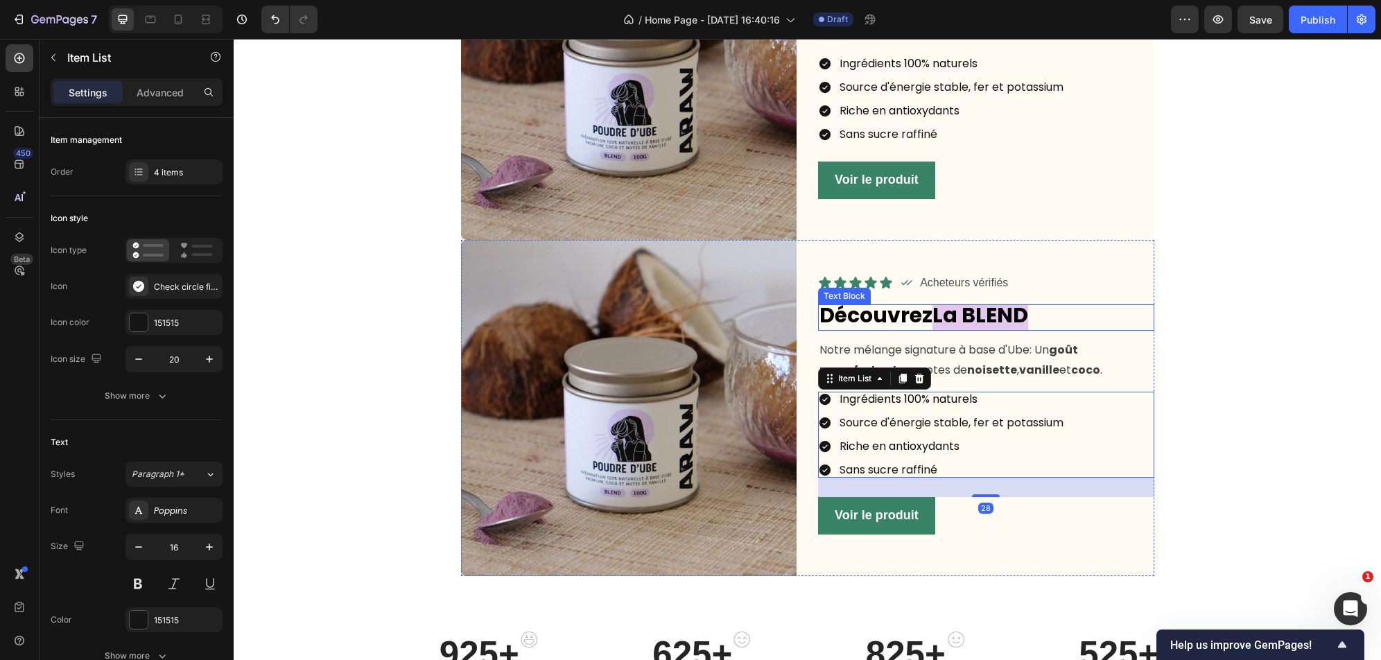
click at [998, 313] on p "Découvrez La BLEND" at bounding box center [985, 318] width 333 height 24
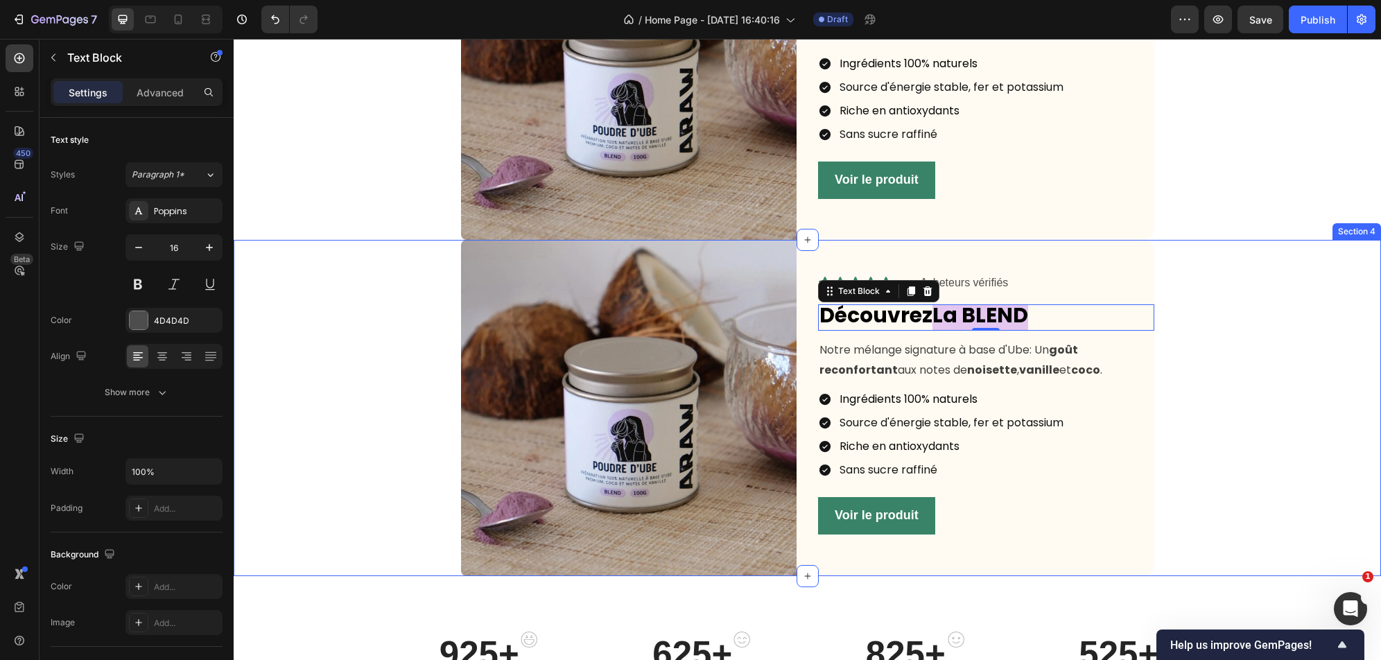
click at [998, 331] on div "Image Icon Icon Icon Icon Icon Icon List Icon Acheteurs vérifiés Text Block Row…" at bounding box center [807, 408] width 1147 height 336
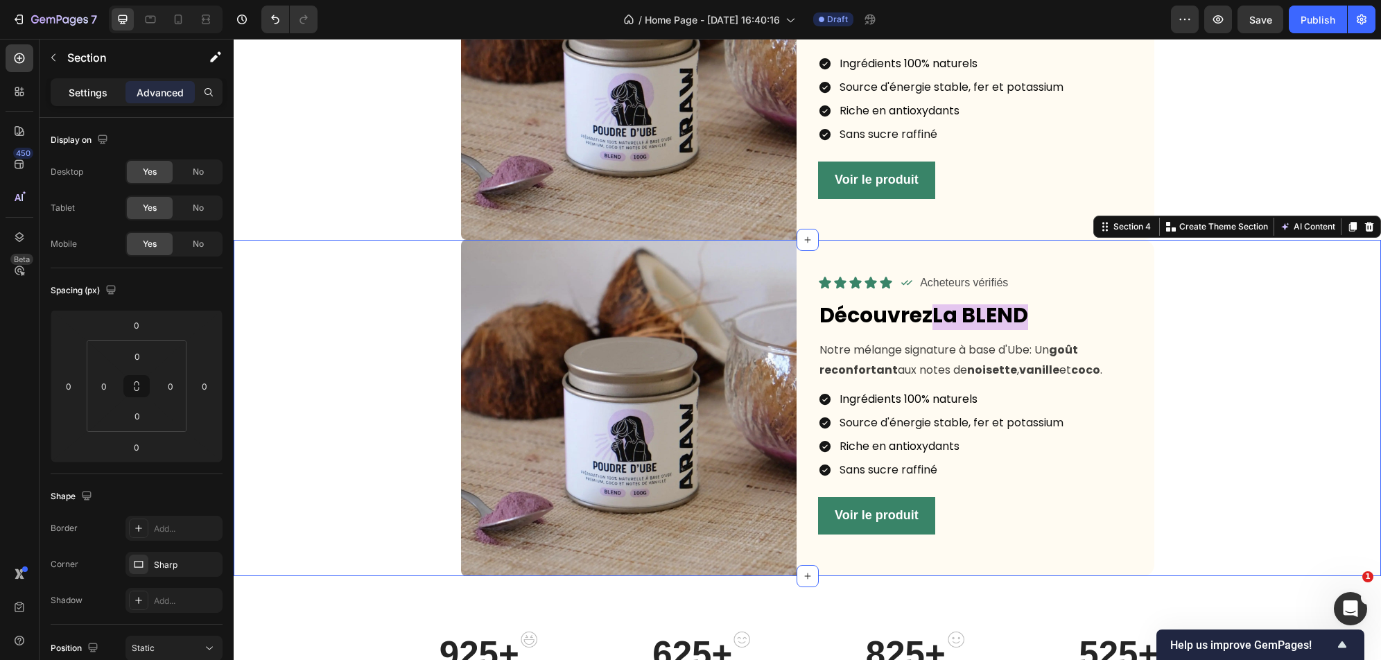
click at [95, 98] on p "Settings" at bounding box center [88, 92] width 39 height 15
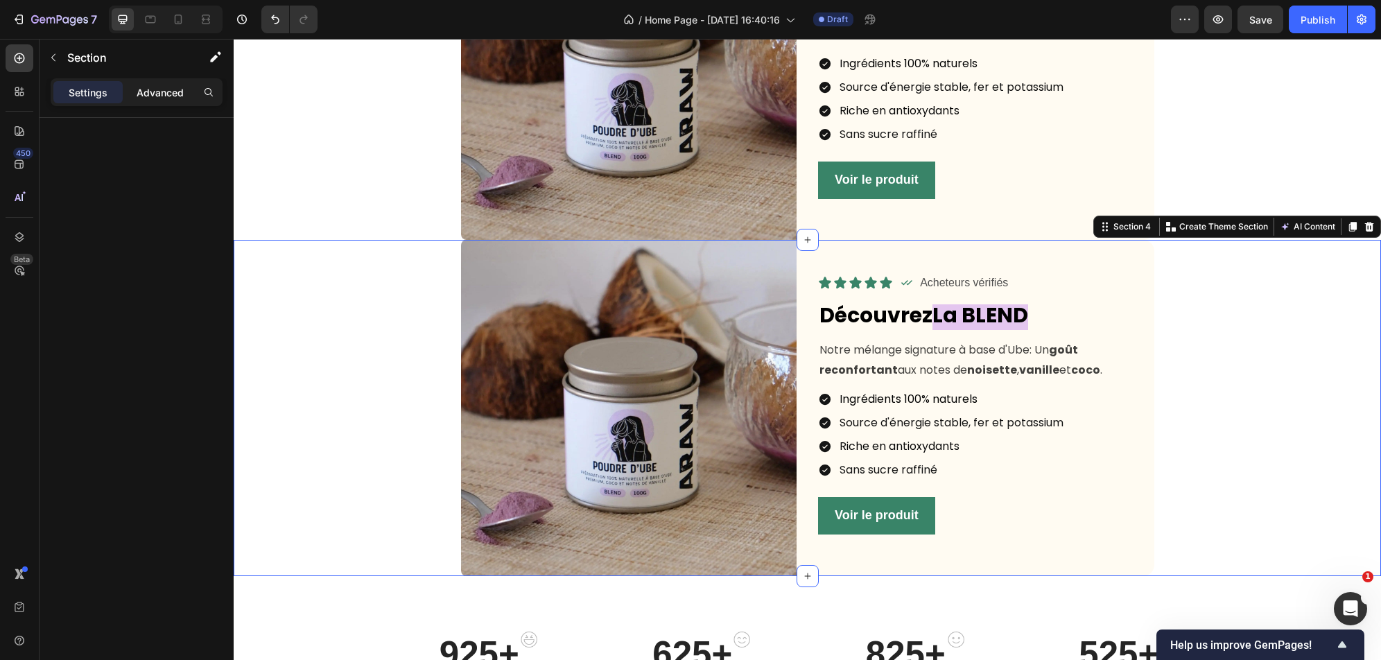
click at [157, 98] on p "Advanced" at bounding box center [160, 92] width 47 height 15
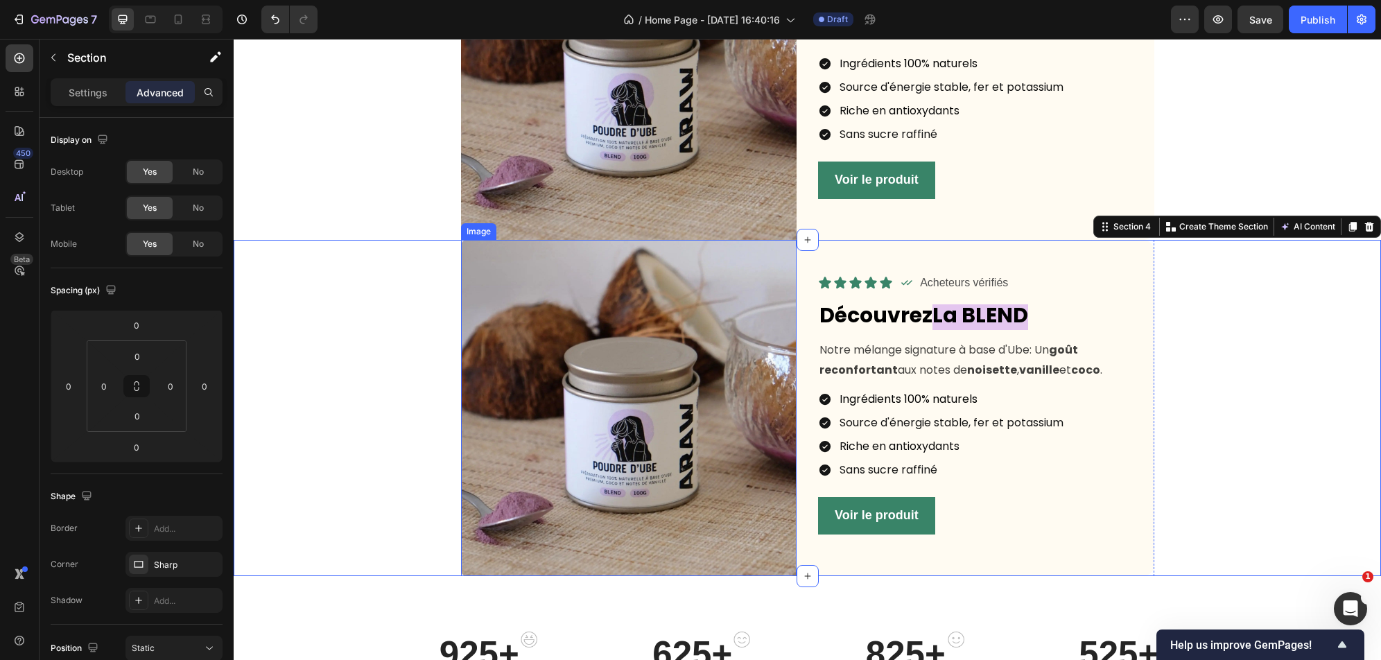
click at [591, 494] on img at bounding box center [629, 408] width 336 height 336
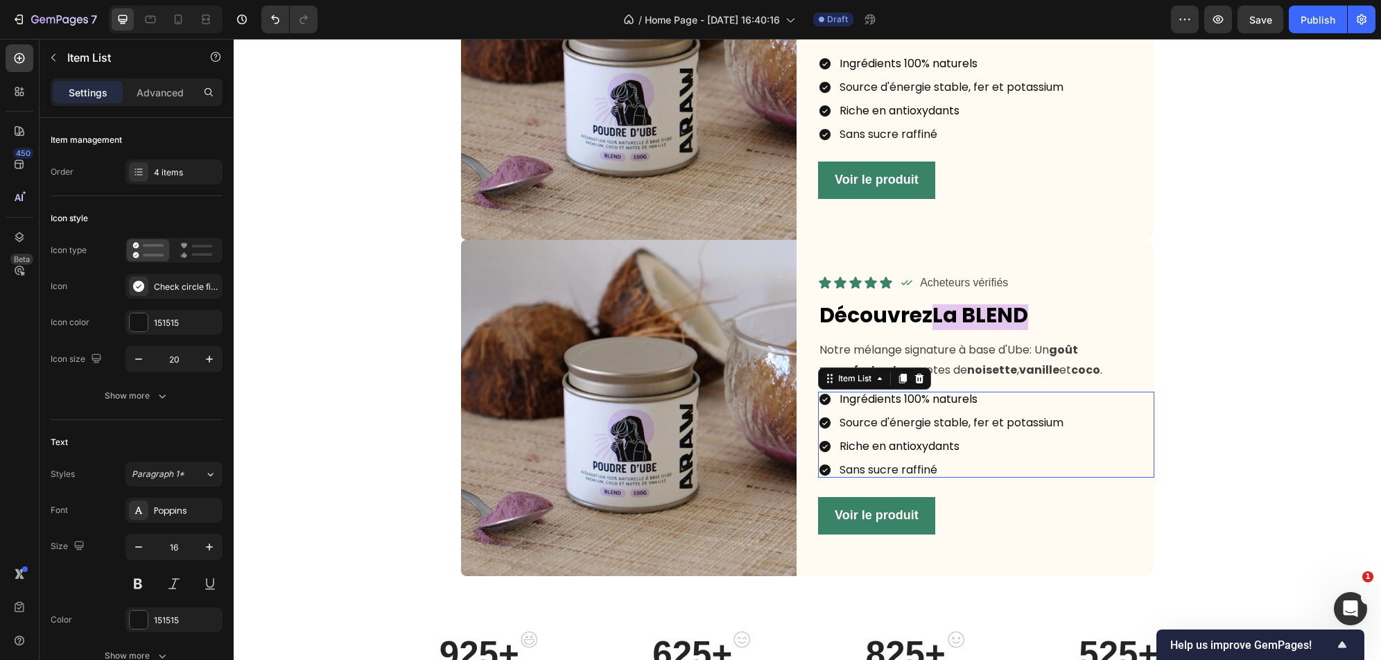
click at [839, 457] on div "Ingrédients 100% naturels Source d'énergie stable, fer et potassium Riche en an…" at bounding box center [941, 435] width 247 height 86
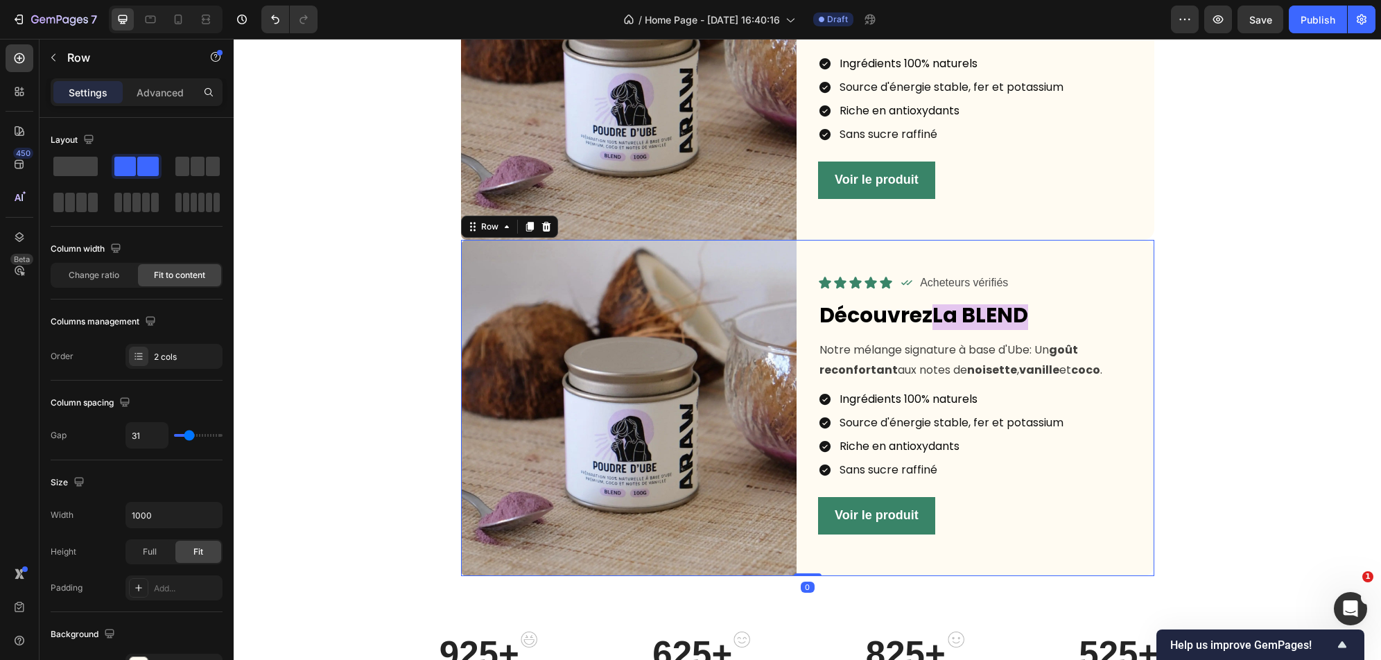
click at [998, 494] on div "Icon Icon Icon Icon Icon Icon List Icon Acheteurs vérifiés Text Block Row Row D…" at bounding box center [986, 408] width 336 height 336
click at [195, 111] on div "Settings Advanced" at bounding box center [137, 98] width 194 height 40
click at [162, 99] on div "Advanced" at bounding box center [159, 92] width 69 height 22
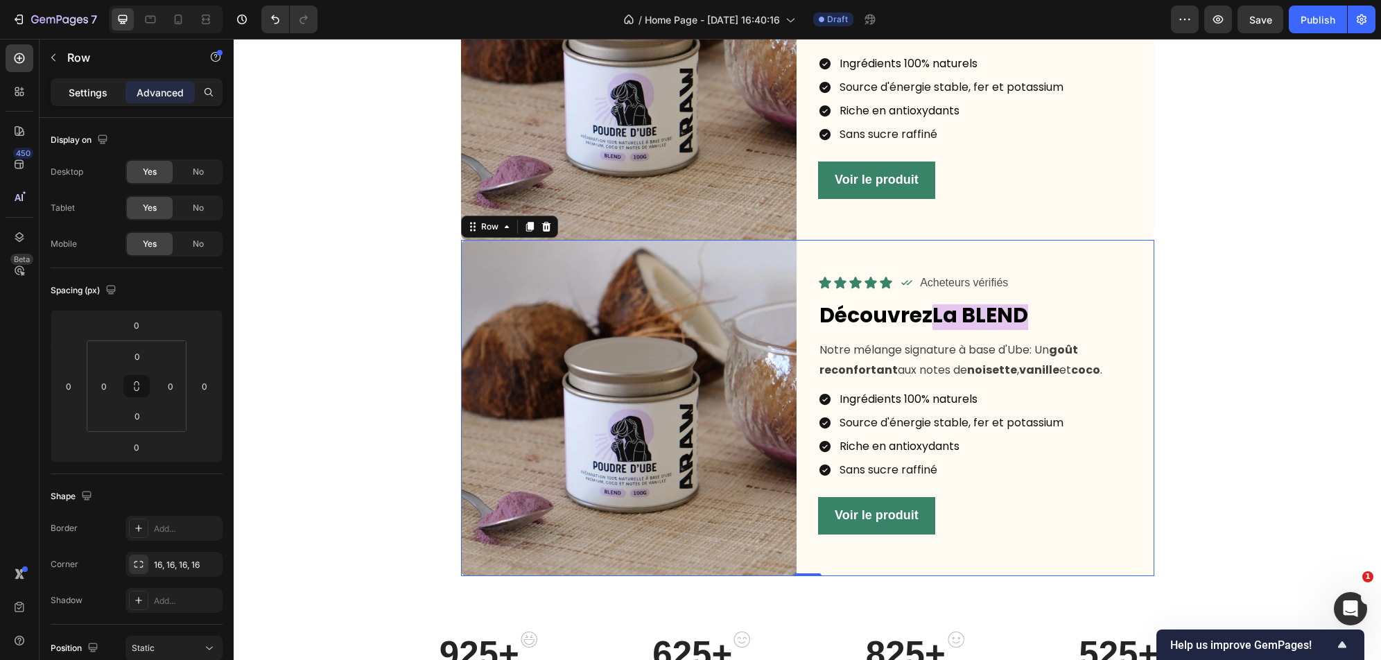
click at [98, 96] on p "Settings" at bounding box center [88, 92] width 39 height 15
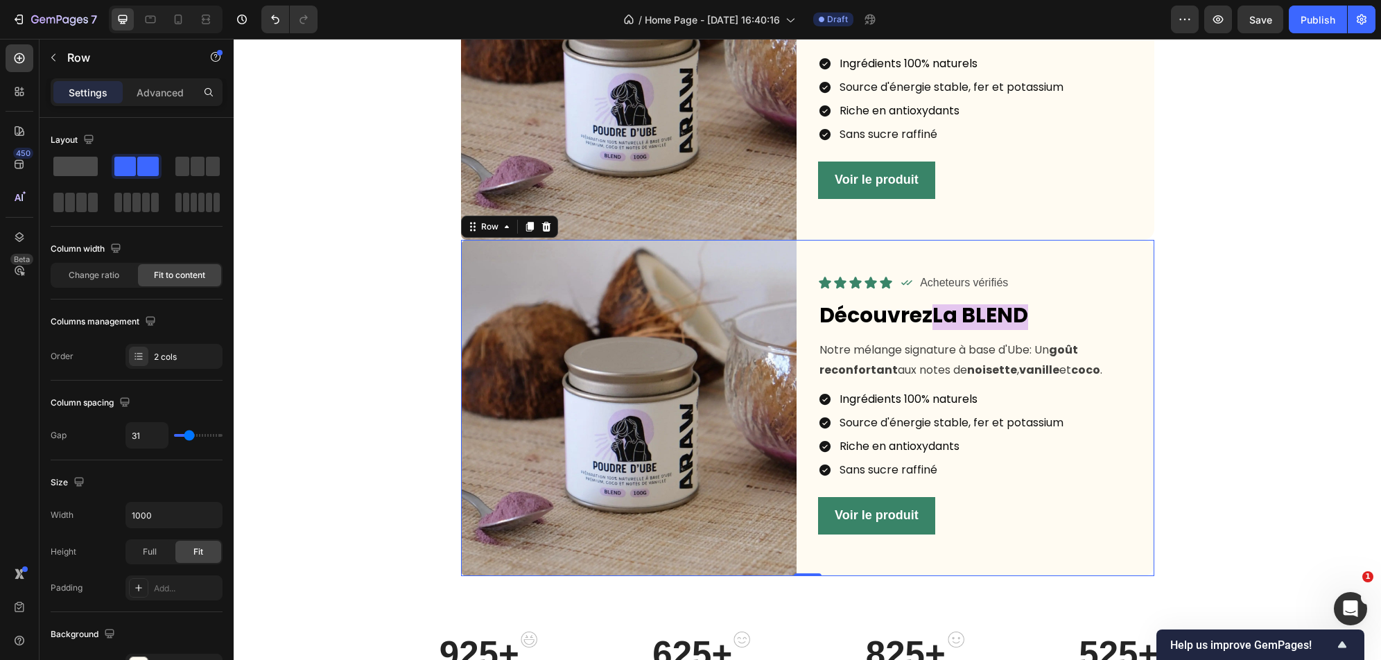
click at [69, 168] on span at bounding box center [75, 166] width 44 height 19
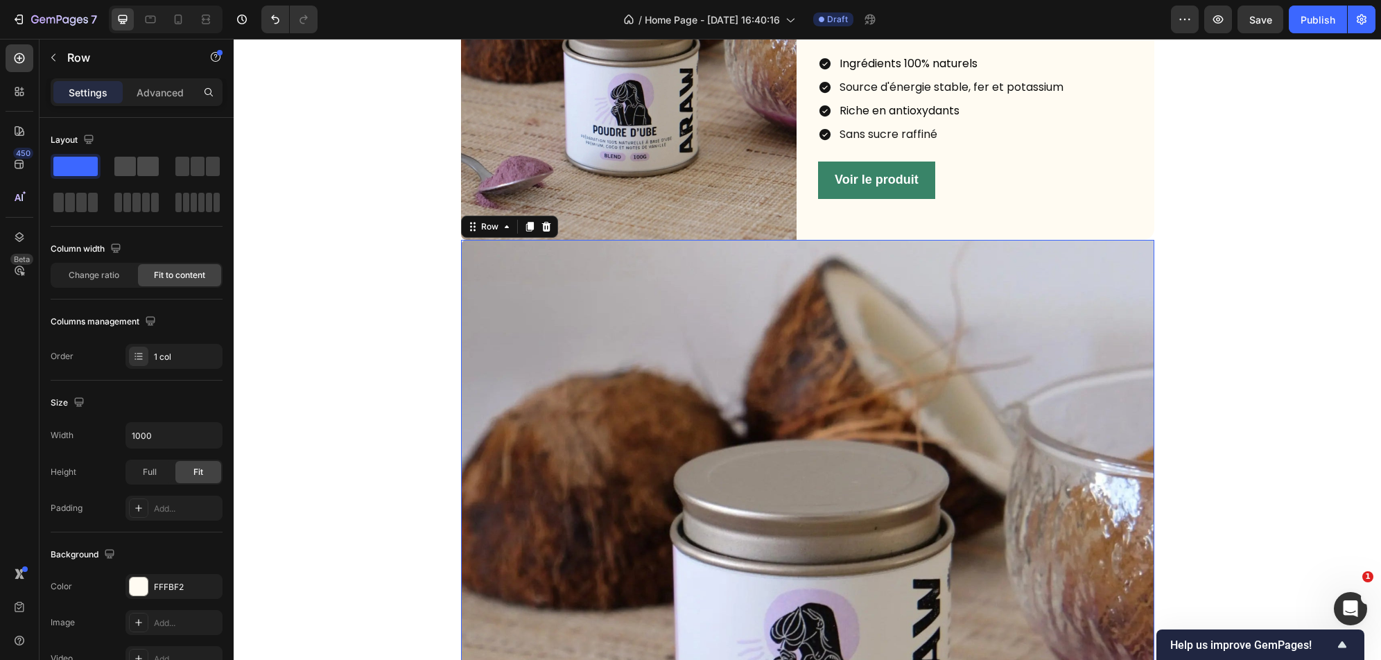
click at [157, 164] on span at bounding box center [147, 166] width 21 height 19
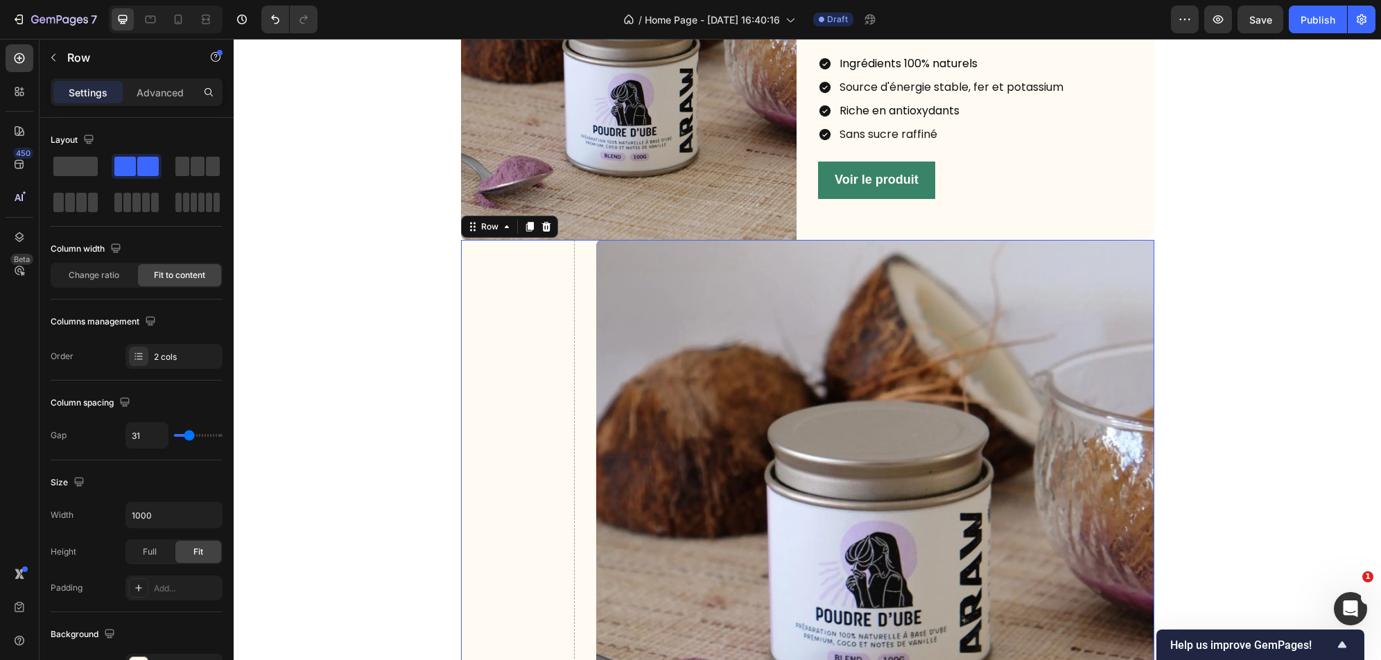
click at [134, 165] on span at bounding box center [124, 166] width 21 height 19
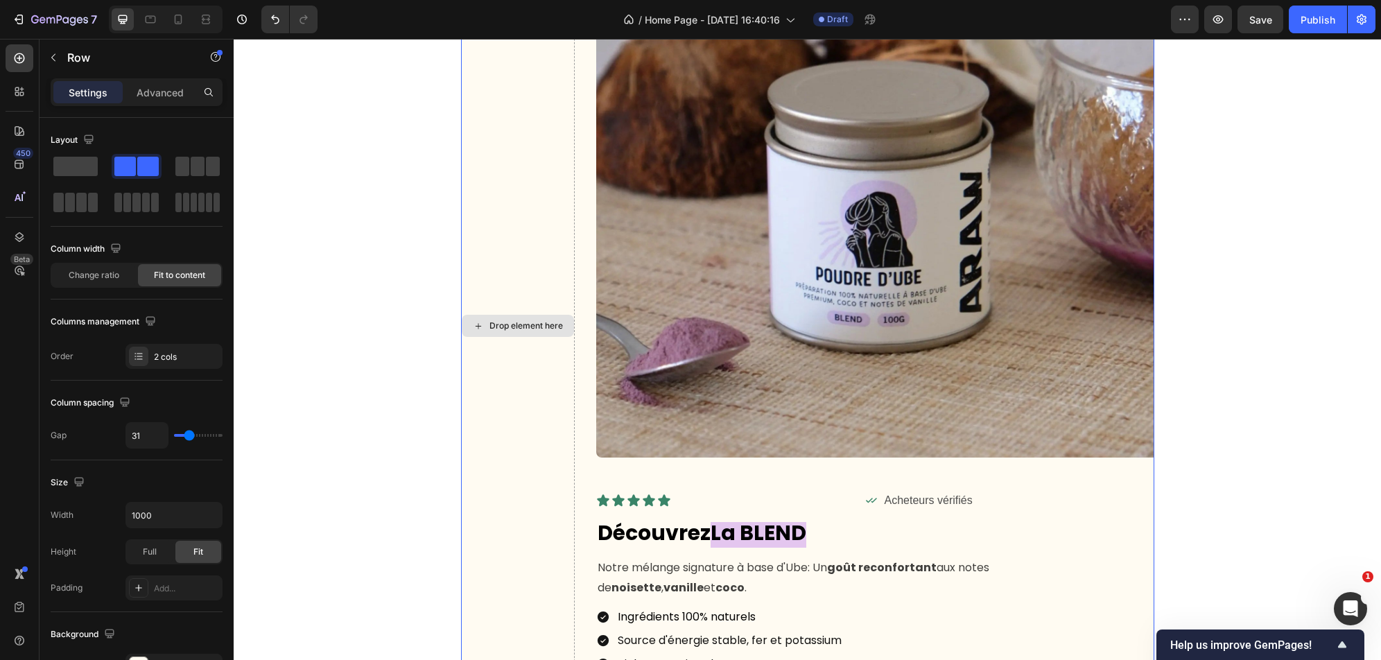
scroll to position [1310, 0]
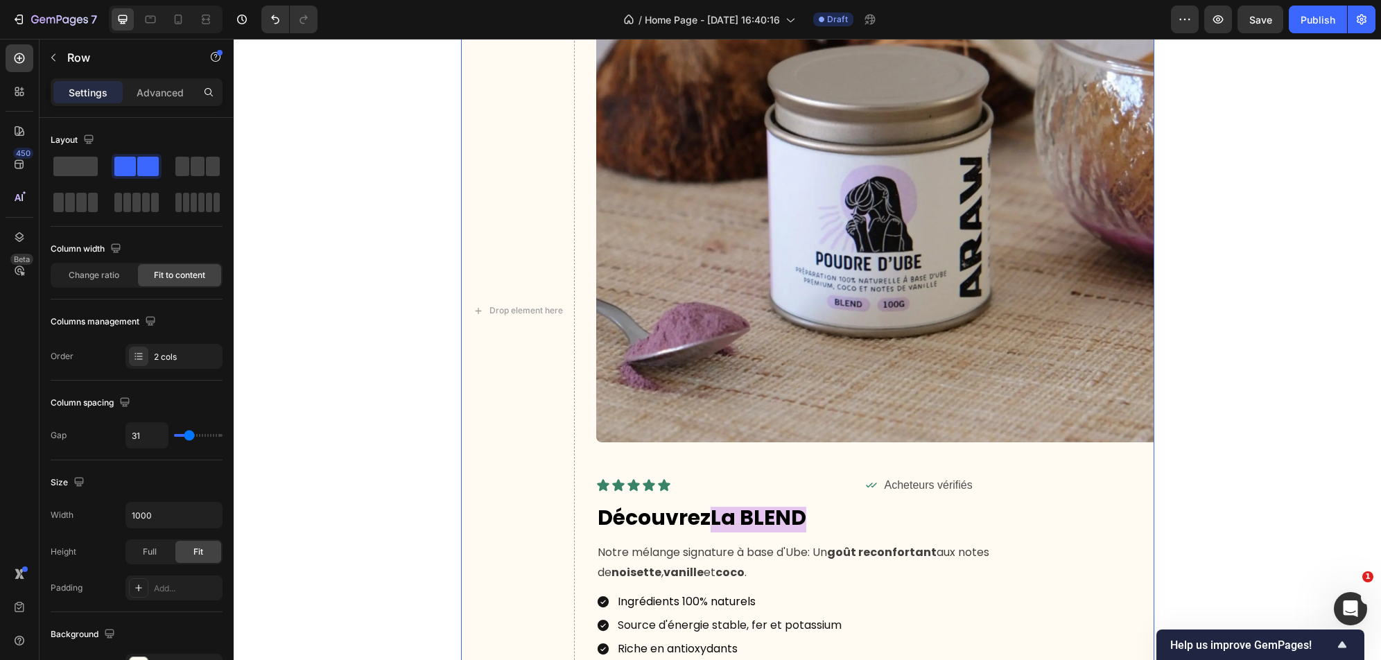
drag, startPoint x: 181, startPoint y: 430, endPoint x: 194, endPoint y: 430, distance: 13.2
click at [194, 430] on div "31" at bounding box center [173, 435] width 97 height 26
drag, startPoint x: 192, startPoint y: 441, endPoint x: 202, endPoint y: 441, distance: 10.4
click at [203, 441] on div "31" at bounding box center [173, 435] width 97 height 26
type input "44"
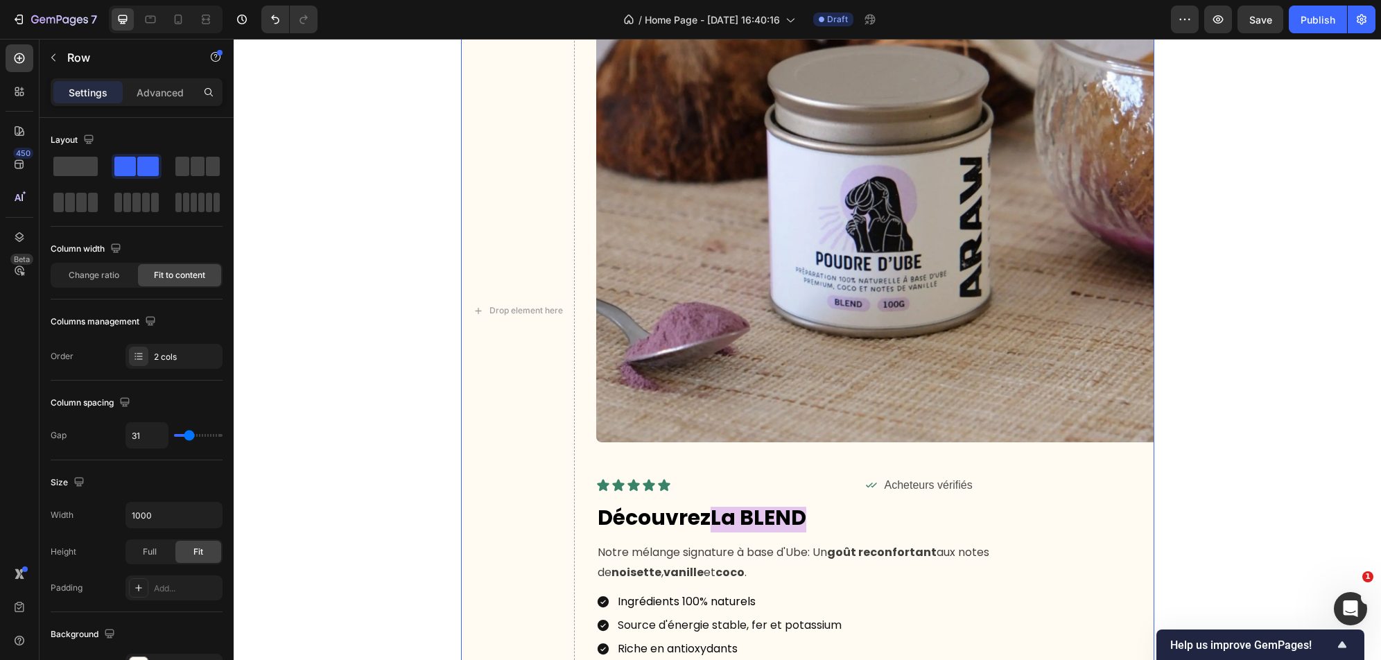
type input "44"
type input "73"
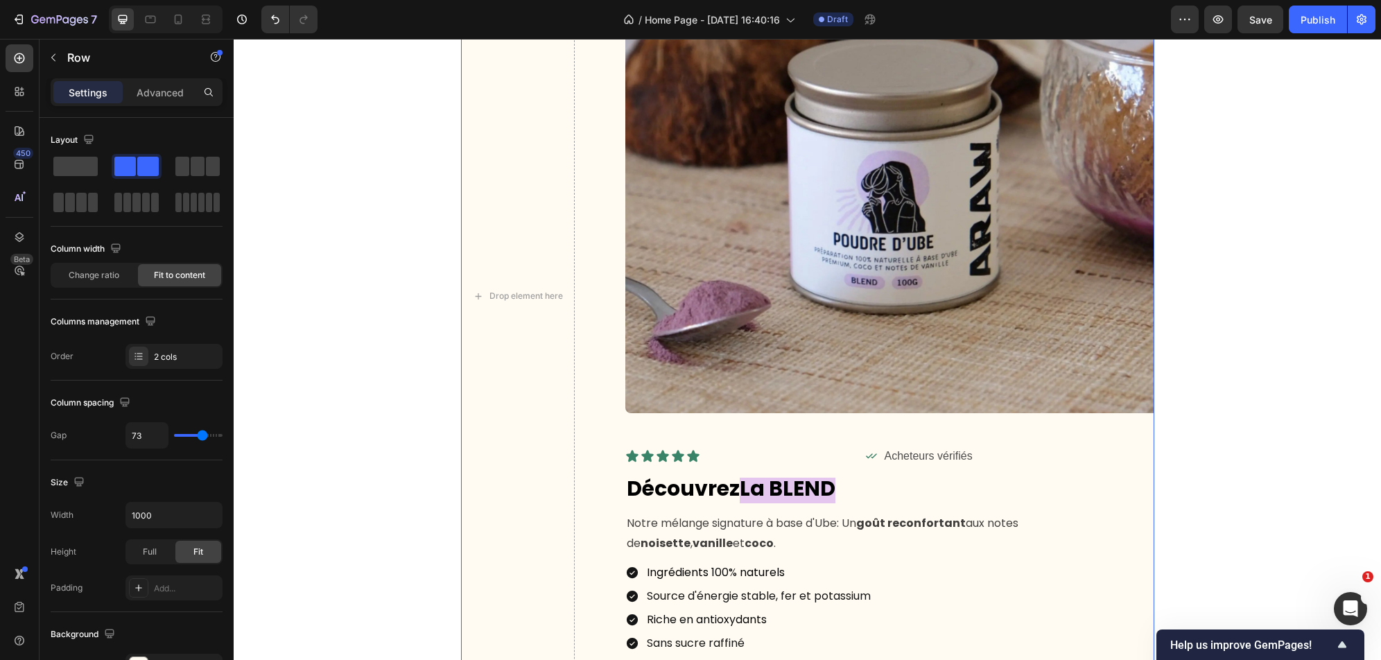
type input "74"
type input "75"
type input "109"
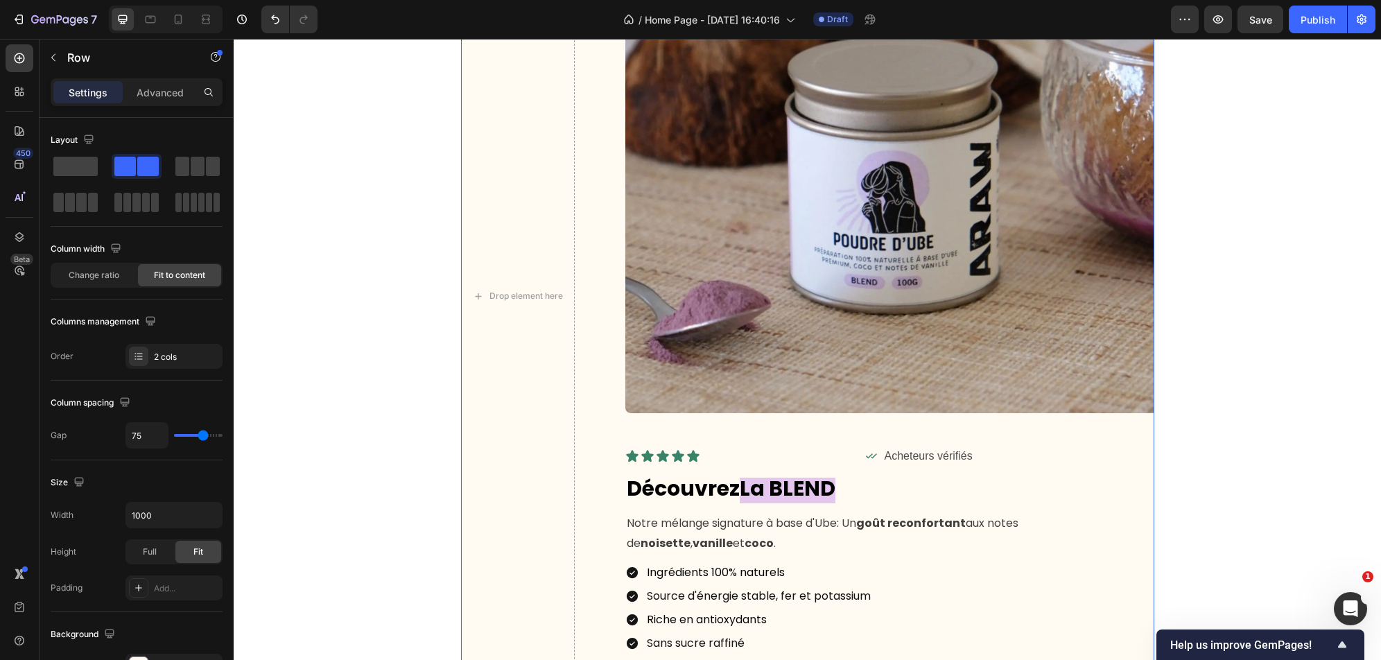
type input "109"
type input "120"
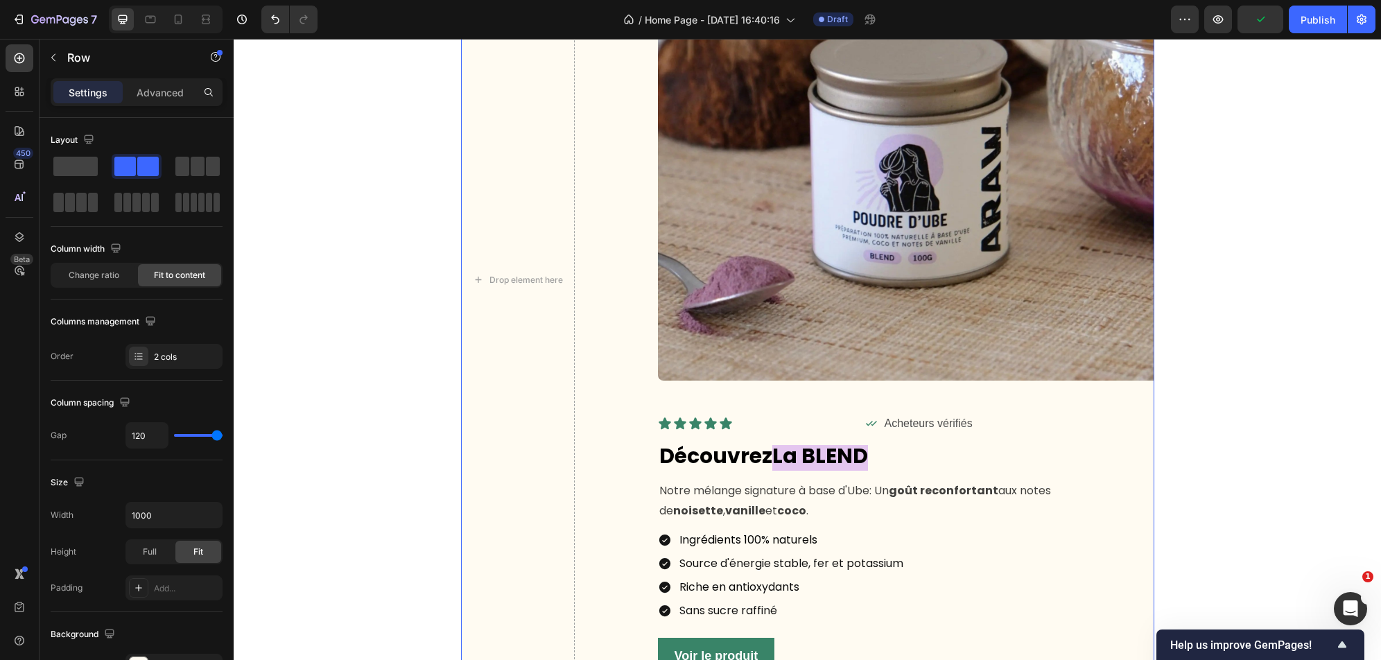
type input "0"
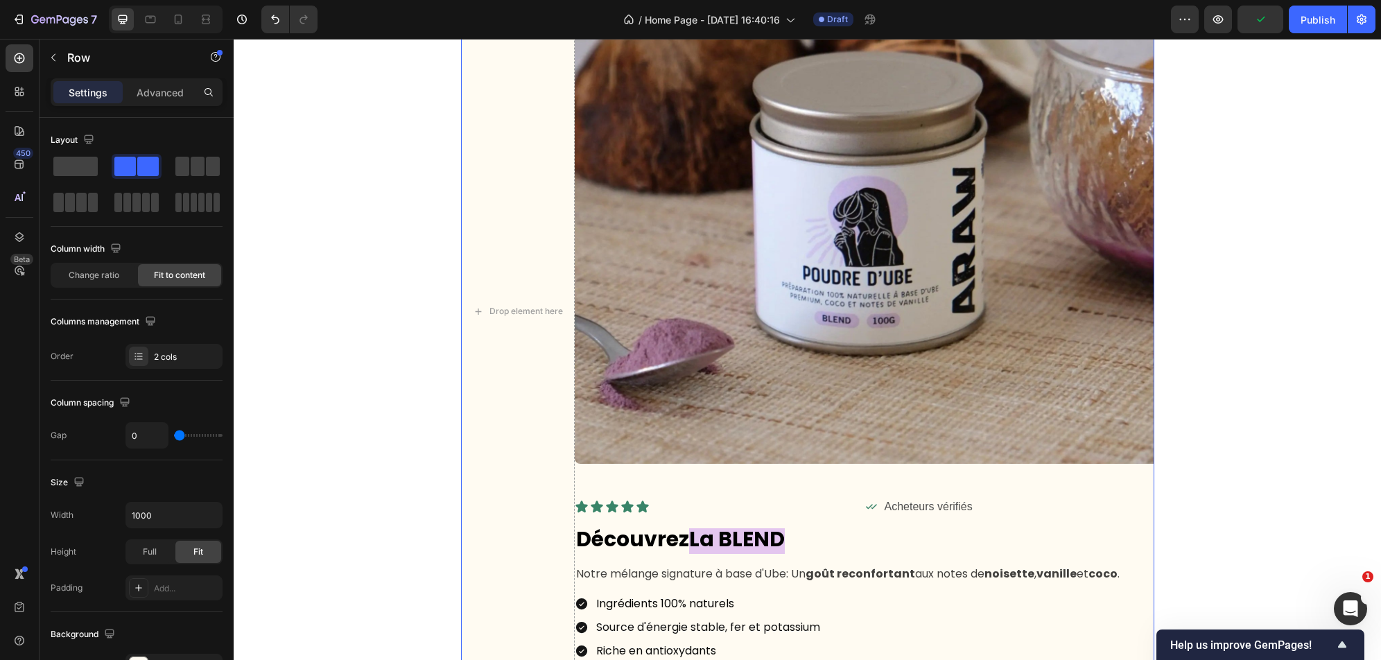
drag, startPoint x: 192, startPoint y: 437, endPoint x: 72, endPoint y: 428, distance: 120.3
type input "0"
click at [174, 434] on input "range" at bounding box center [198, 435] width 49 height 3
click at [274, 21] on icon "Undo/Redo" at bounding box center [275, 19] width 14 height 14
type input "31"
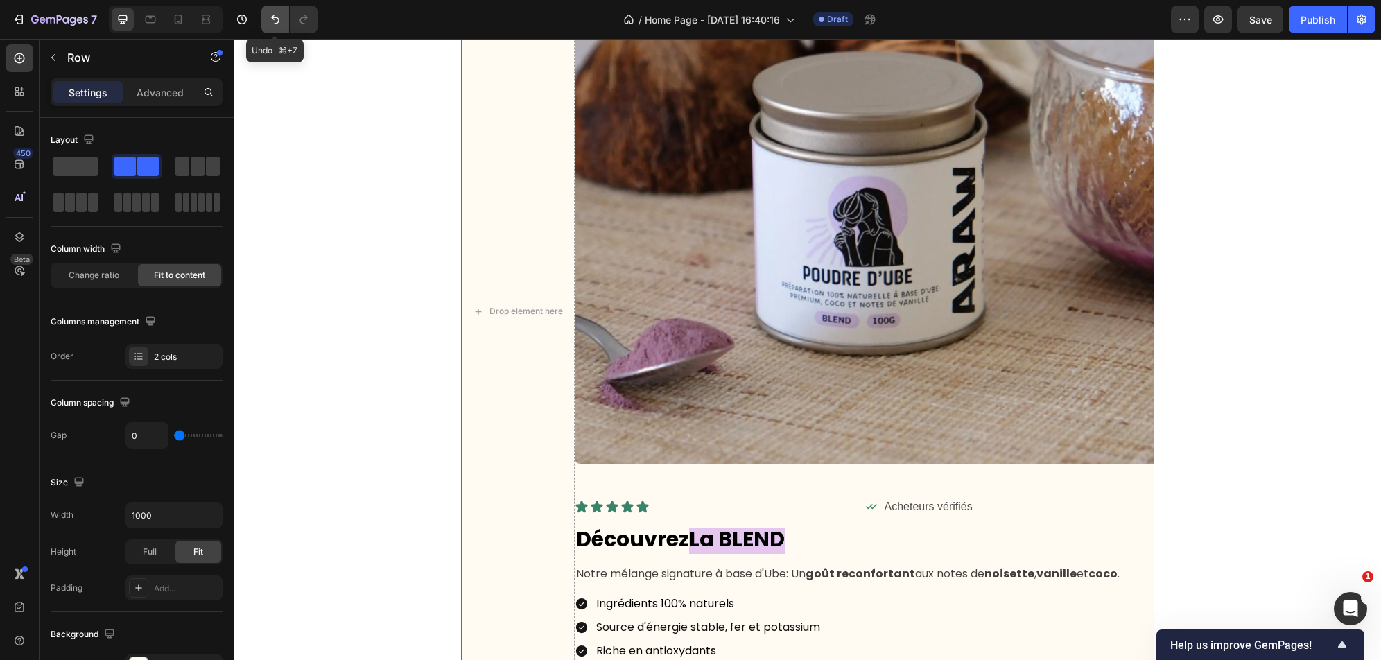
type input "31"
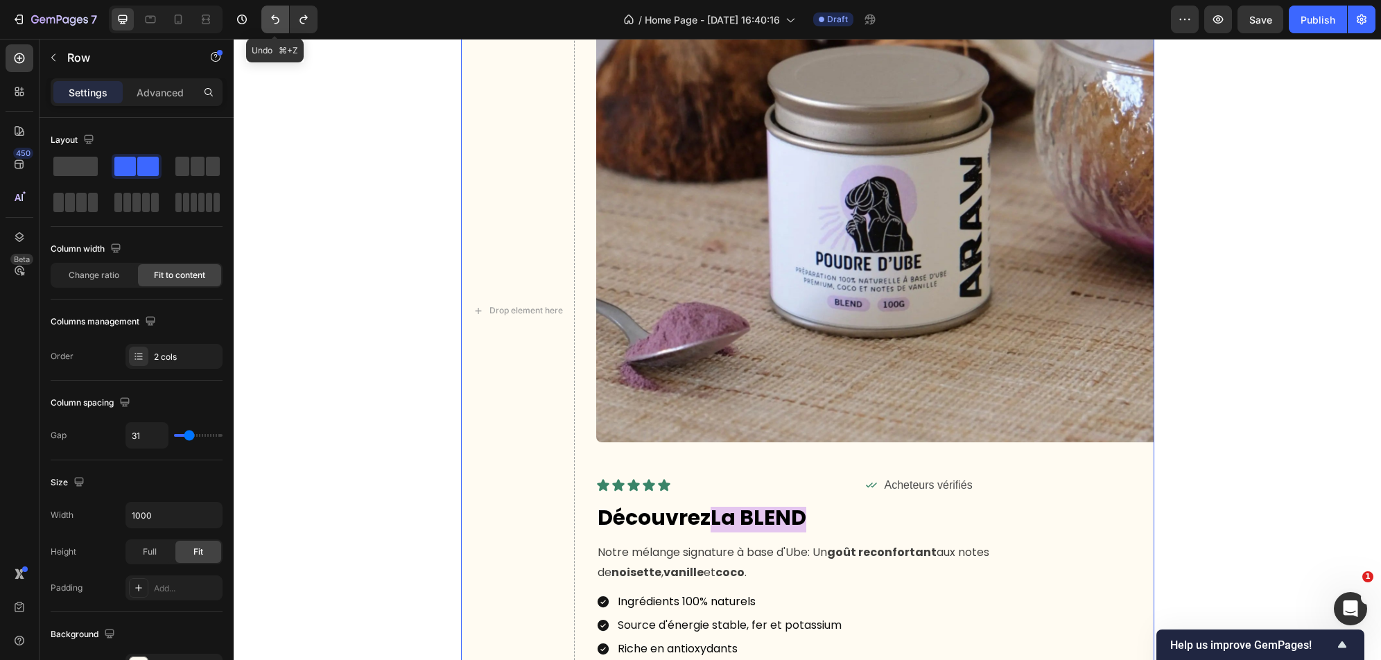
click at [274, 21] on icon "Undo/Redo" at bounding box center [275, 19] width 14 height 14
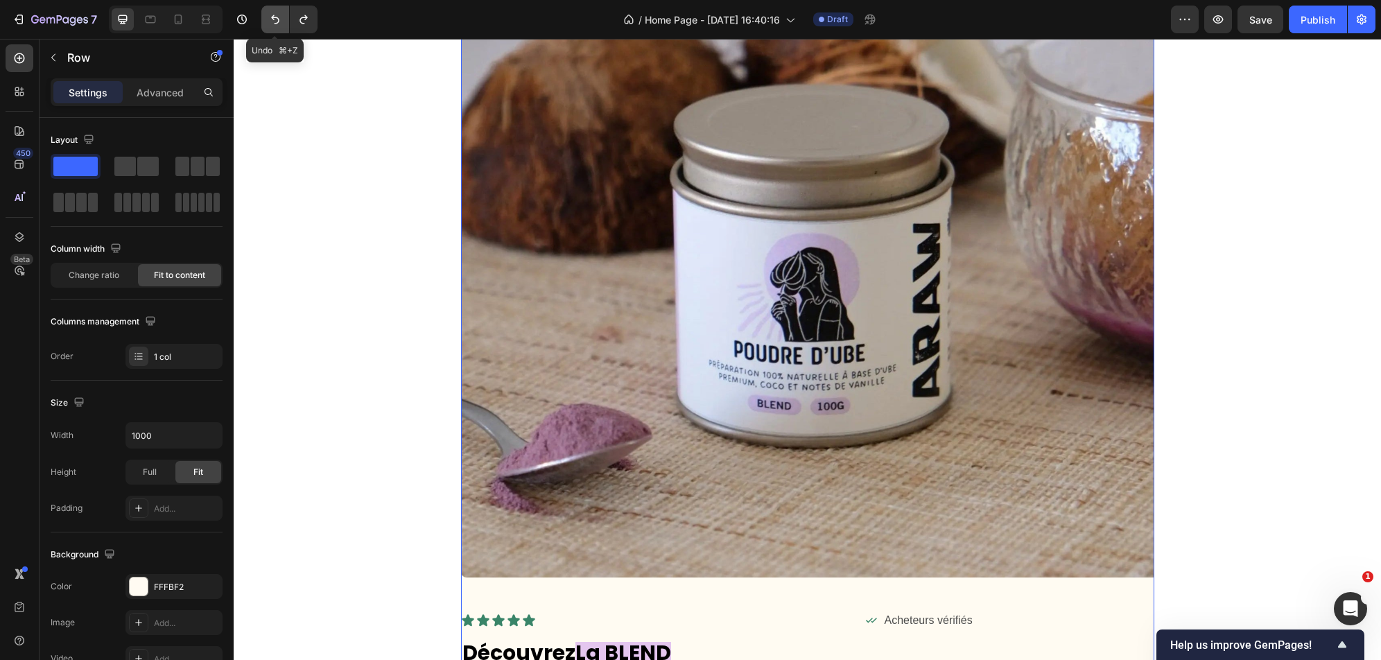
click at [274, 21] on icon "Undo/Redo" at bounding box center [275, 19] width 14 height 14
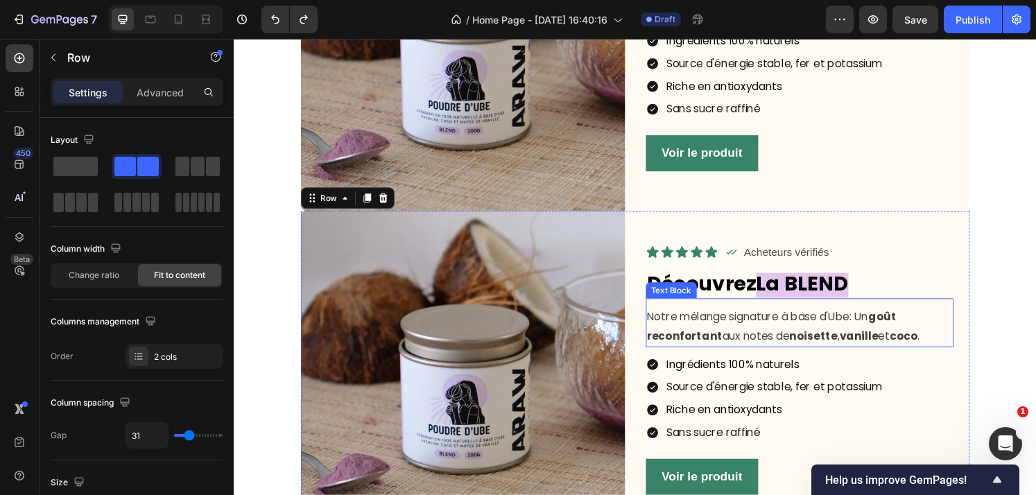
scroll to position [1100, 0]
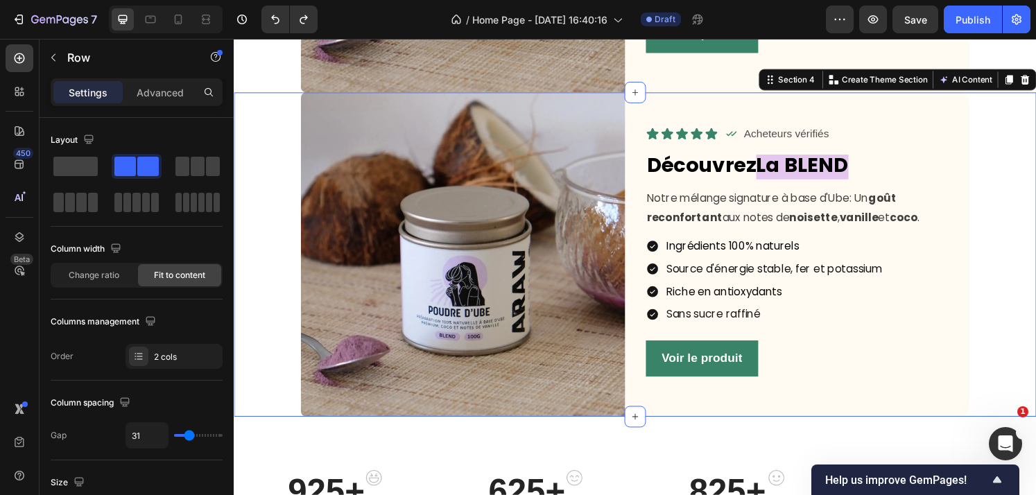
click at [998, 296] on div "Image Icon Icon Icon Icon Icon Icon List Icon Acheteurs vérifiés Text Block Row…" at bounding box center [650, 262] width 832 height 336
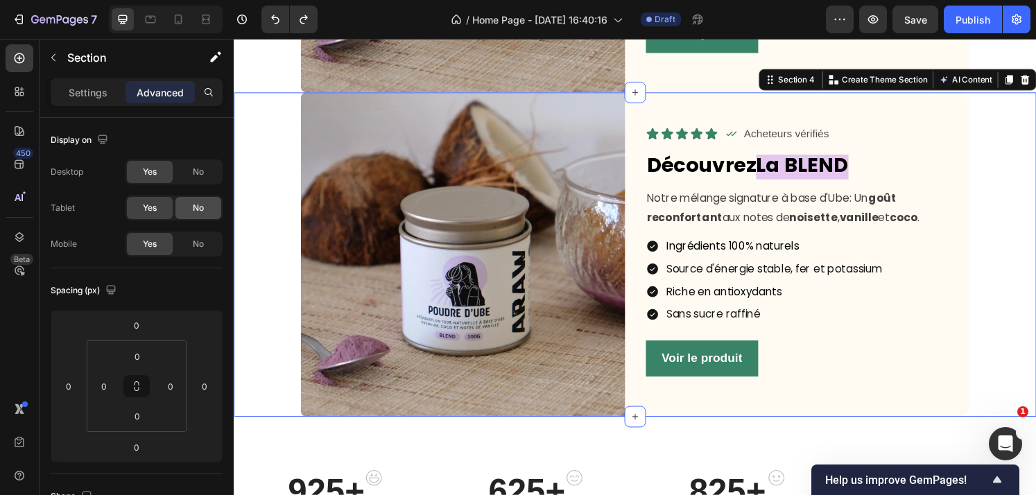
click at [195, 206] on span "No" at bounding box center [198, 208] width 11 height 12
click at [145, 208] on span "Yes" at bounding box center [150, 208] width 14 height 12
click at [95, 85] on p "Settings" at bounding box center [88, 92] width 39 height 15
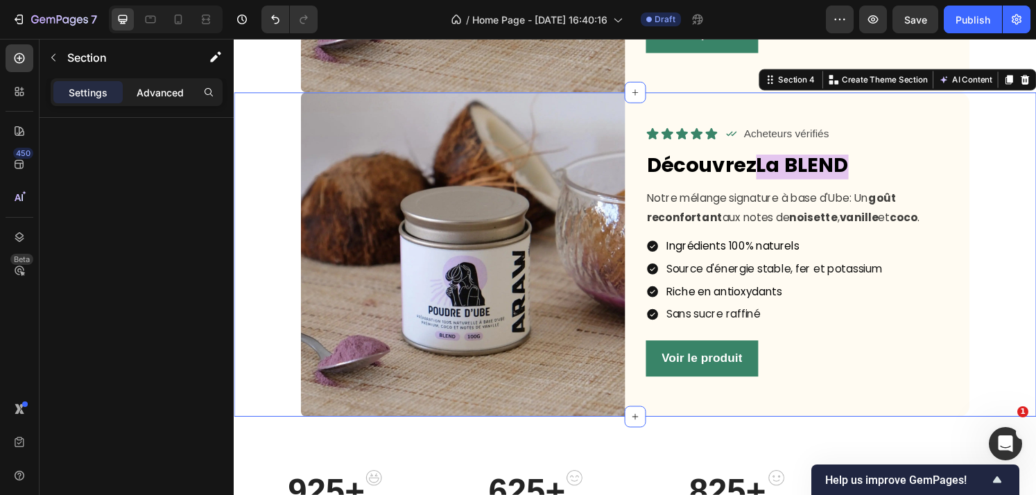
click at [170, 92] on p "Advanced" at bounding box center [160, 92] width 47 height 15
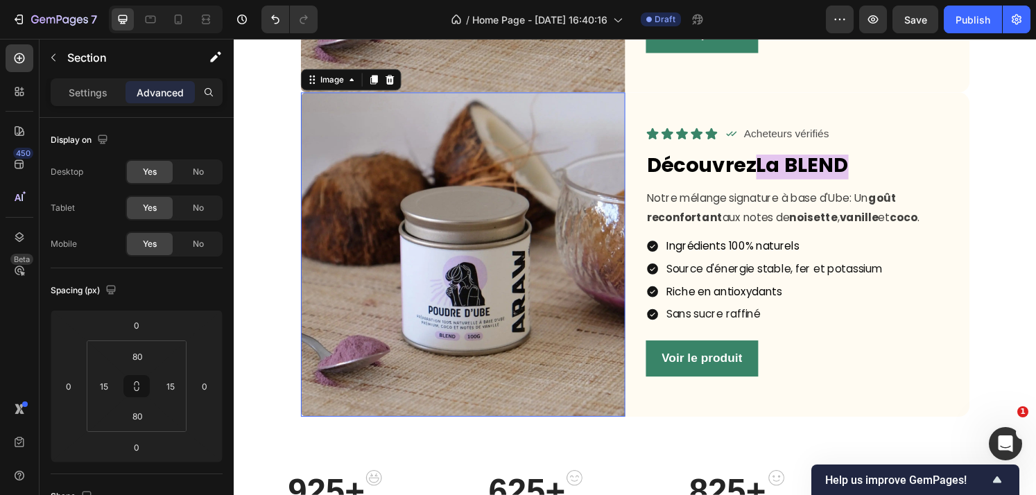
click at [386, 241] on img at bounding box center [471, 262] width 336 height 336
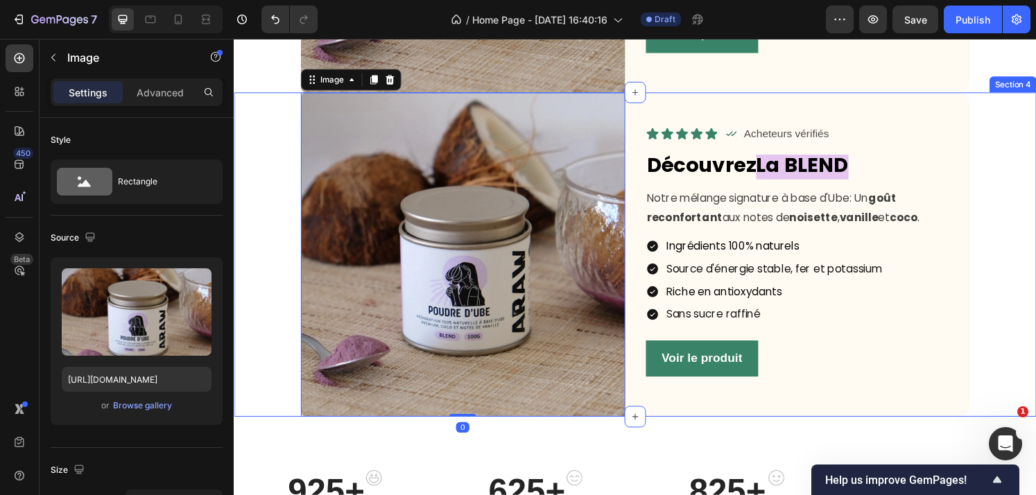
click at [998, 268] on div "Image 0 Icon Icon Icon Icon Icon Icon List Icon Acheteurs vérifiés Text Block R…" at bounding box center [650, 262] width 832 height 336
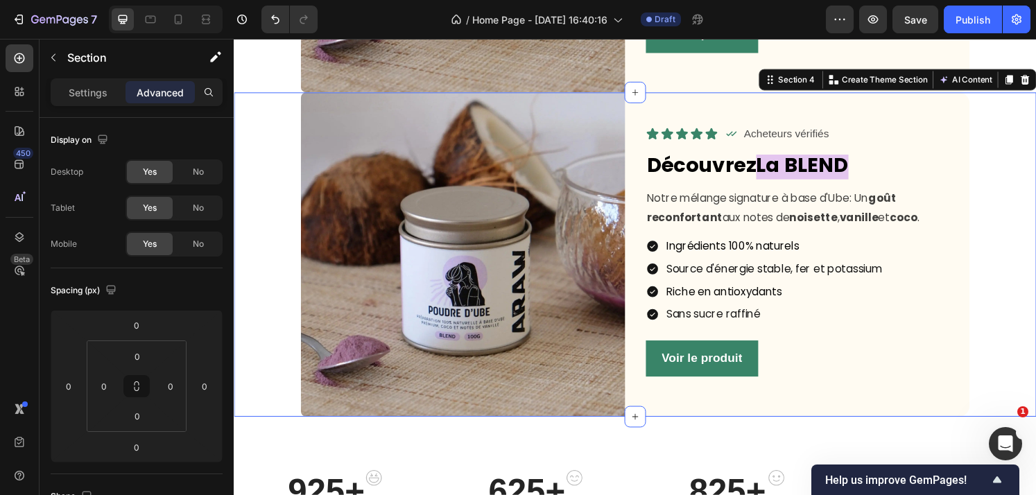
click at [998, 208] on div "Image Icon Icon Icon Icon Icon Icon List Icon Acheteurs vérifiés Text Block Row…" at bounding box center [650, 262] width 832 height 336
click at [993, 443] on icon "Ouvrir le Messenger Intercom" at bounding box center [1003, 441] width 23 height 23
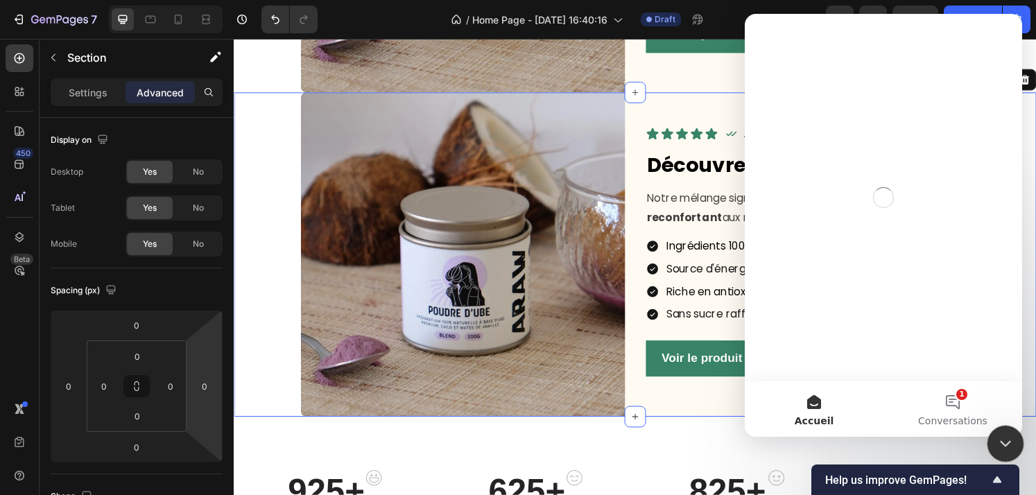
scroll to position [0, 0]
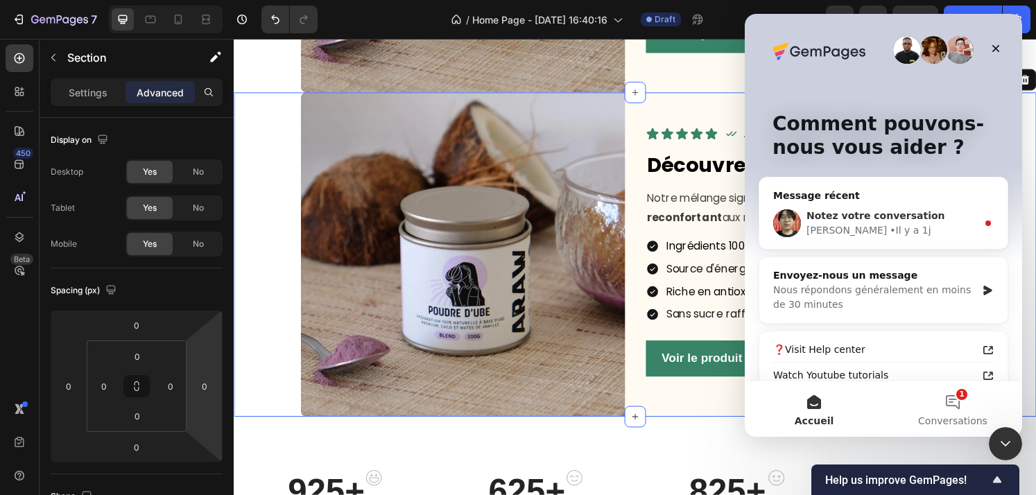
click at [956, 213] on div "Notez votre conversation" at bounding box center [891, 216] width 171 height 15
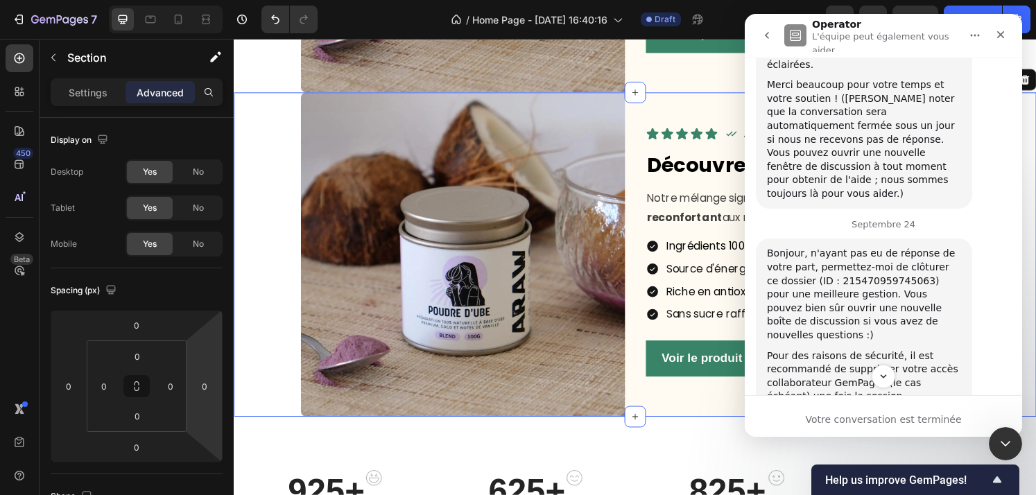
scroll to position [1411, 0]
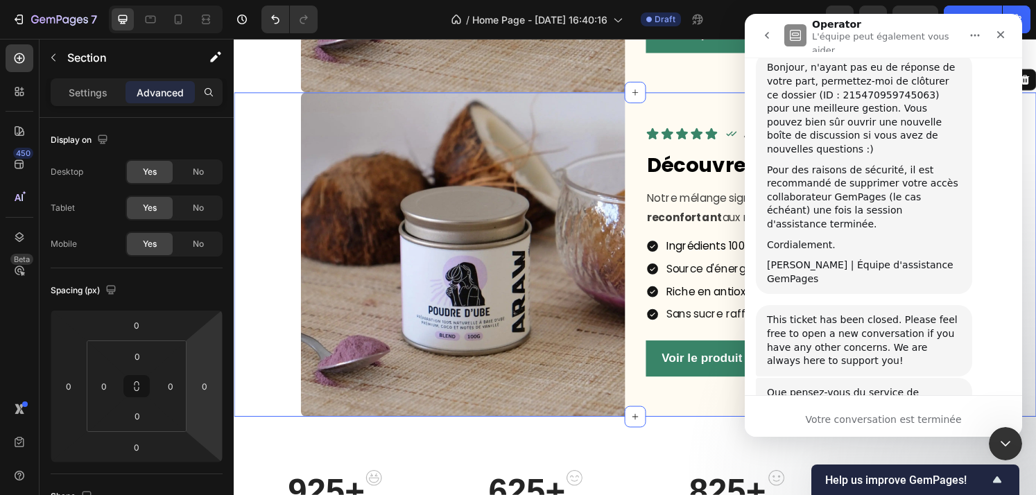
click at [919, 461] on span "Formidable" at bounding box center [917, 473] width 25 height 25
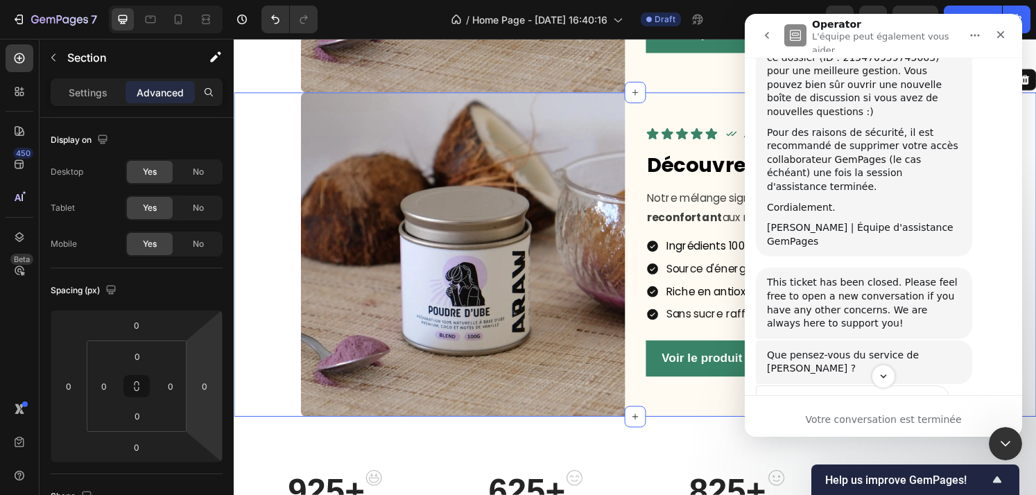
scroll to position [1386, 0]
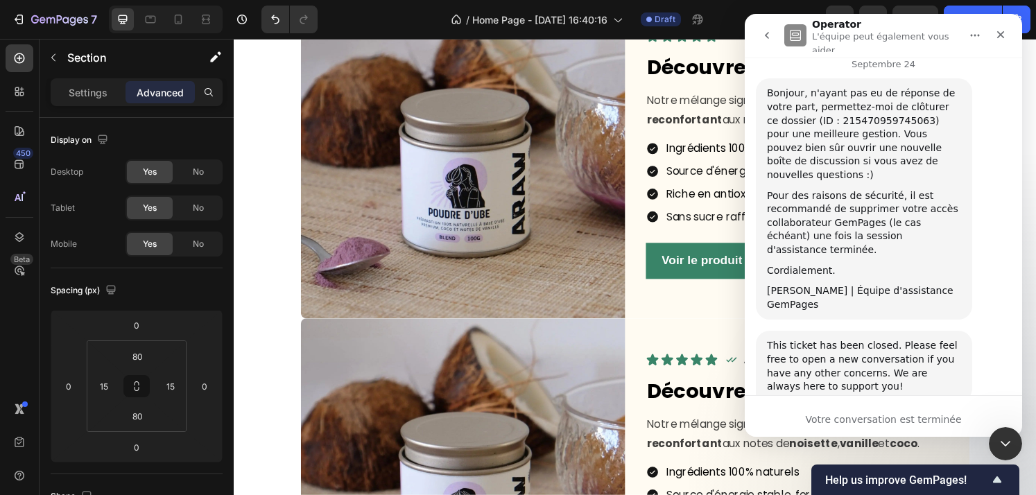
scroll to position [847, 0]
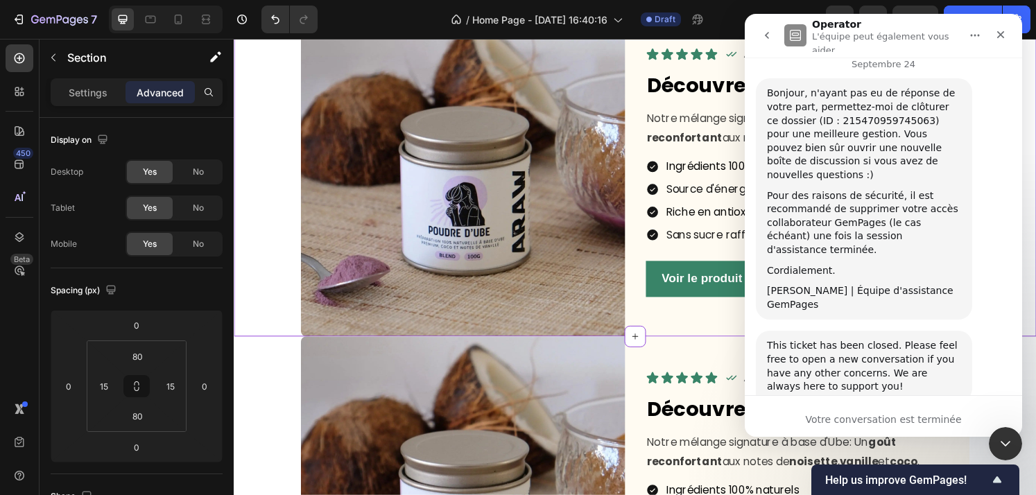
click at [585, 213] on img at bounding box center [471, 180] width 336 height 336
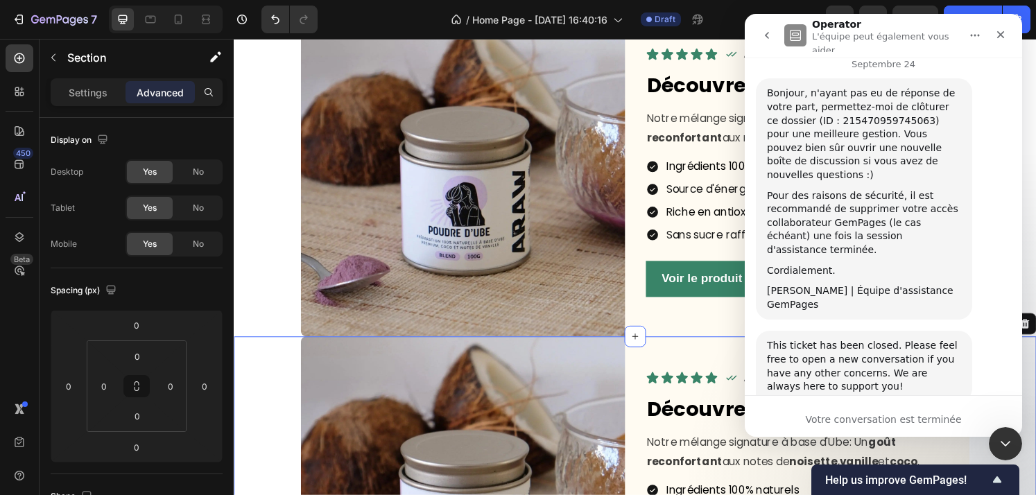
click at [764, 40] on icon "go back" at bounding box center [766, 35] width 11 height 11
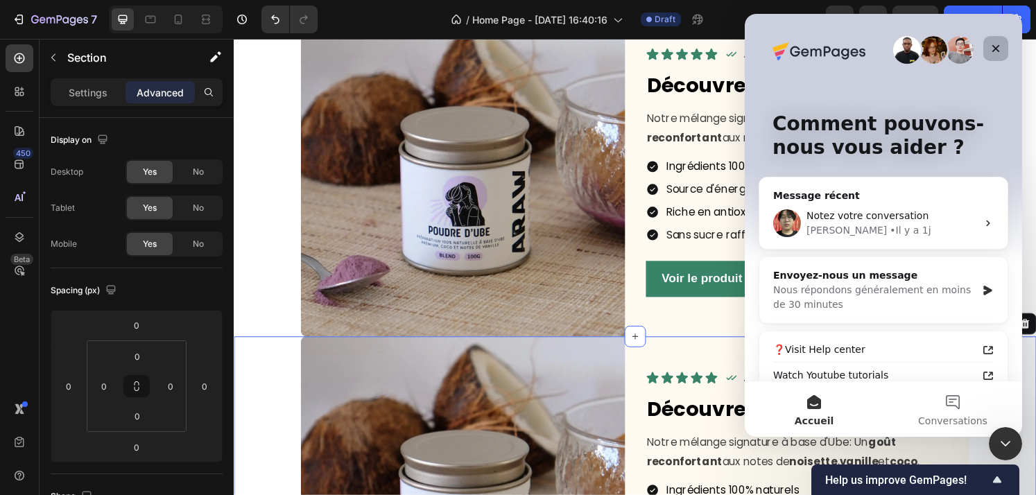
click at [998, 51] on icon "Fermer" at bounding box center [996, 49] width 8 height 8
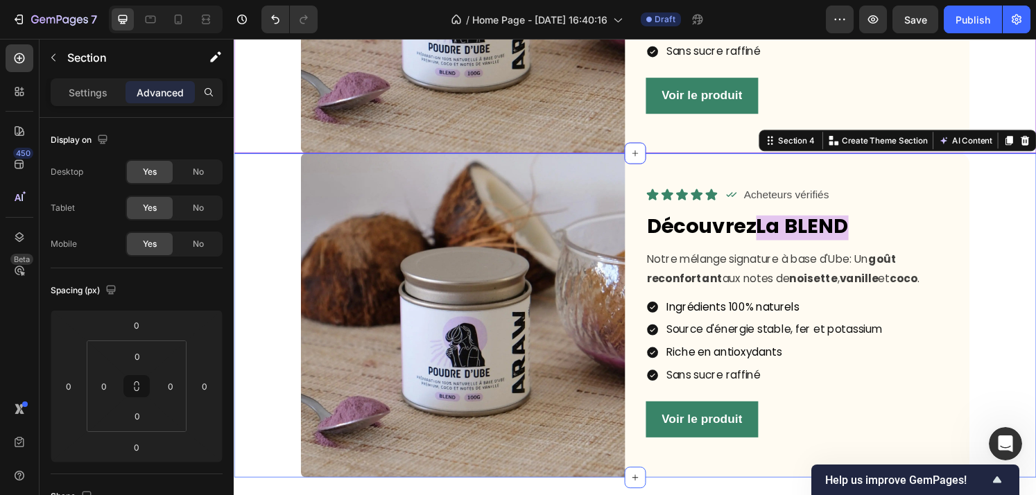
scroll to position [1078, 0]
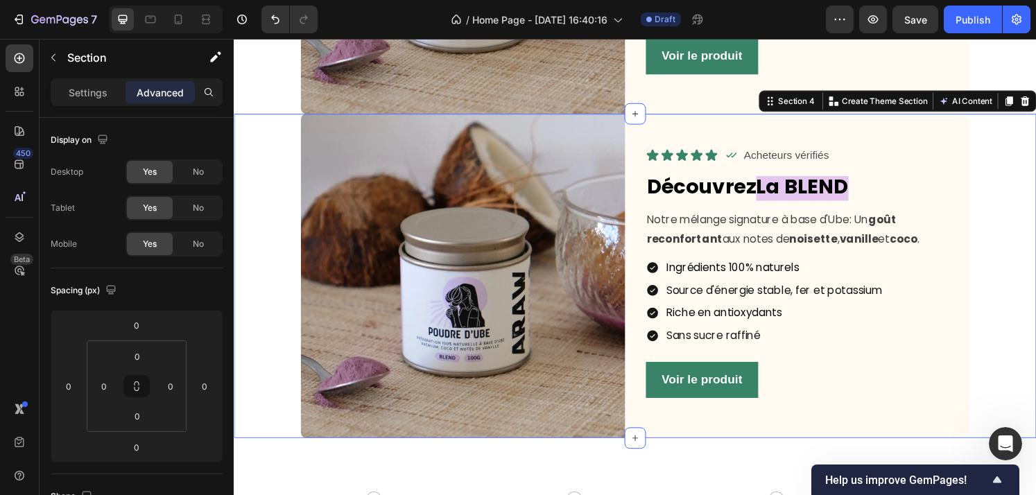
click at [998, 241] on div "Image Icon Icon Icon Icon Icon Icon List Icon Acheteurs vérifiés Text Block Row…" at bounding box center [650, 284] width 832 height 336
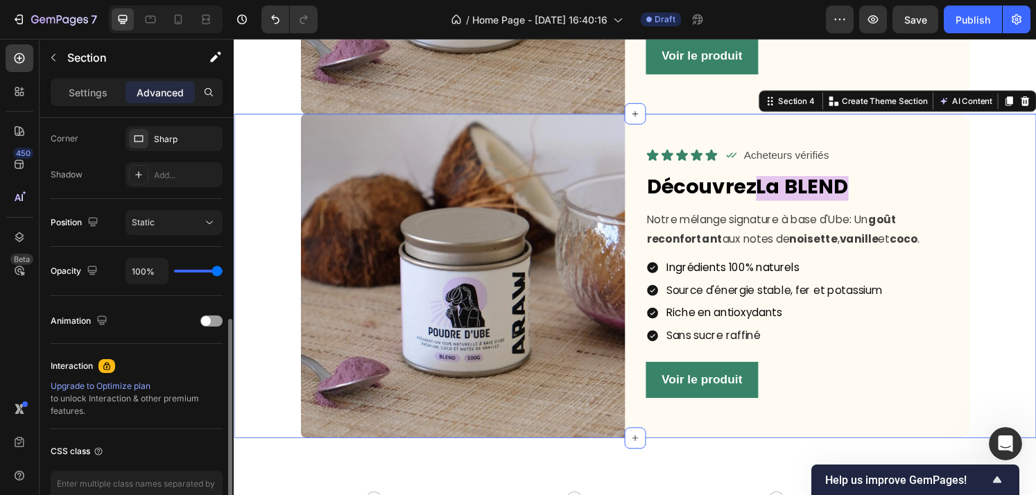
scroll to position [419, 0]
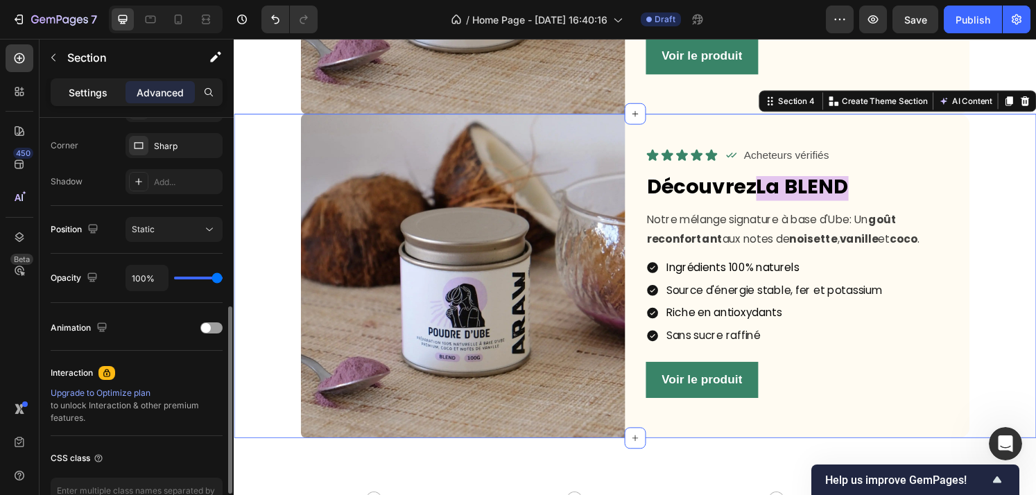
click at [98, 89] on p "Settings" at bounding box center [88, 92] width 39 height 15
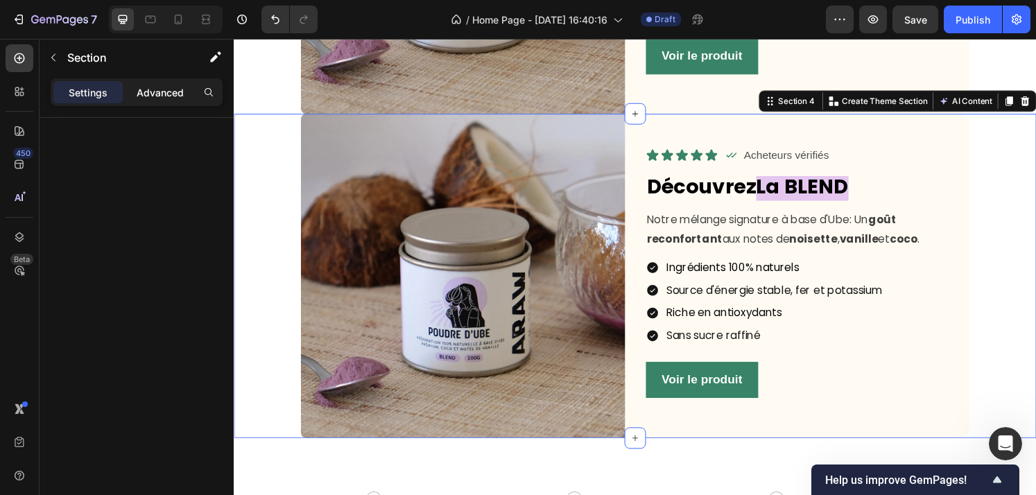
click at [148, 87] on p "Advanced" at bounding box center [160, 92] width 47 height 15
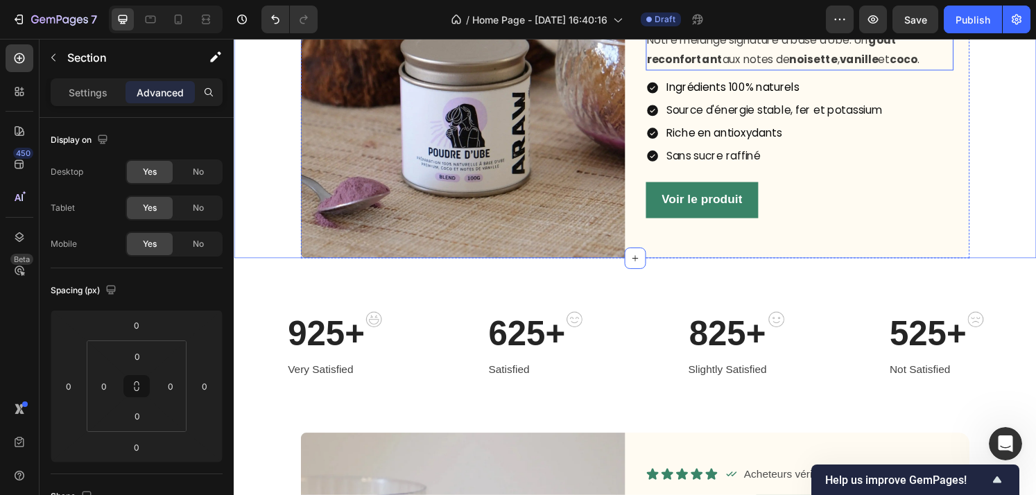
scroll to position [1307, 0]
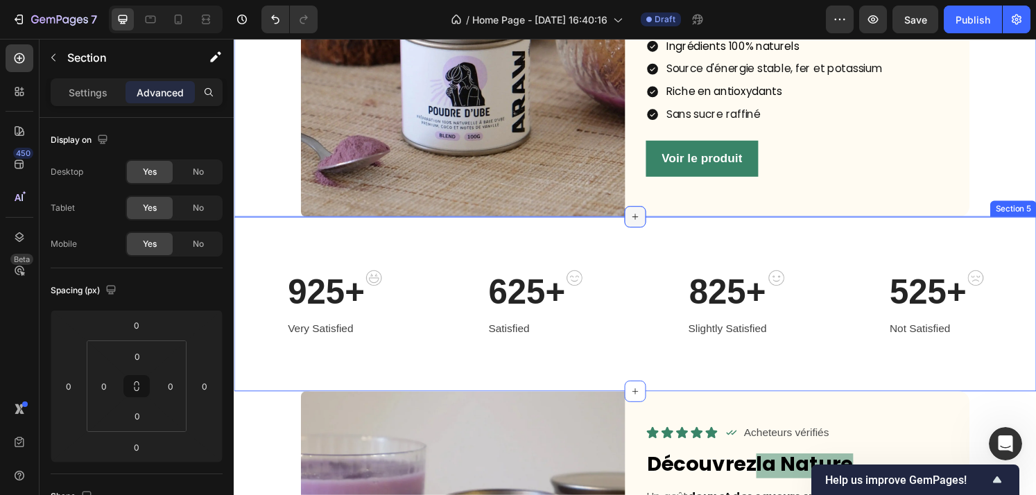
click at [652, 223] on icon at bounding box center [649, 223] width 11 height 11
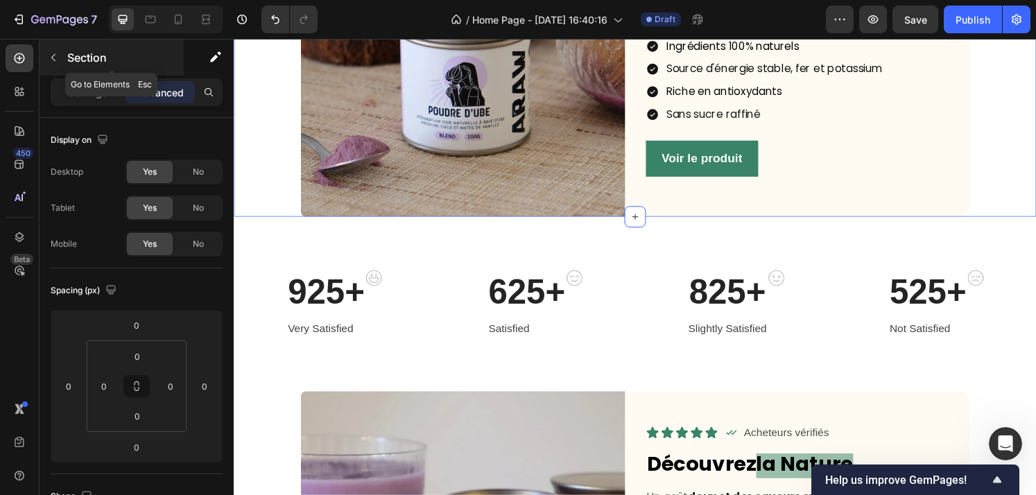
click at [58, 57] on icon "button" at bounding box center [53, 57] width 11 height 11
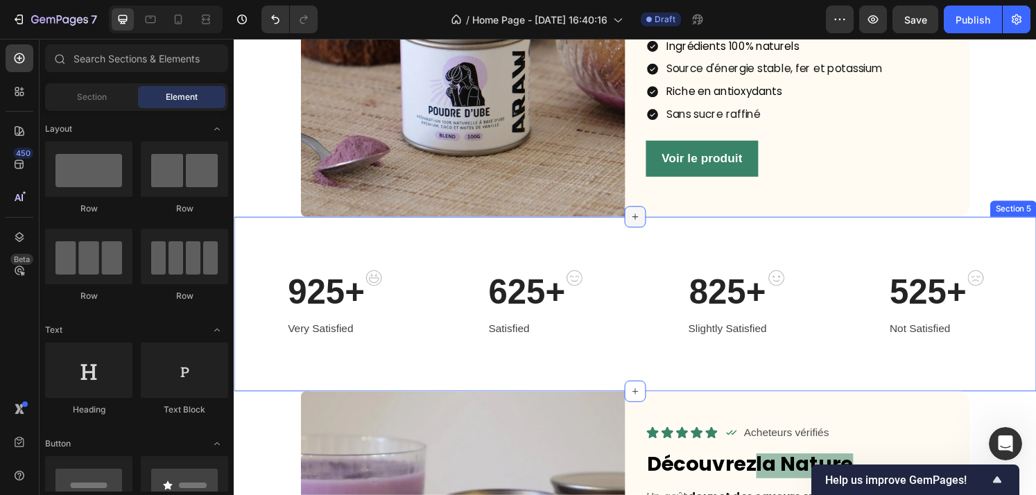
click at [650, 216] on div at bounding box center [649, 223] width 22 height 22
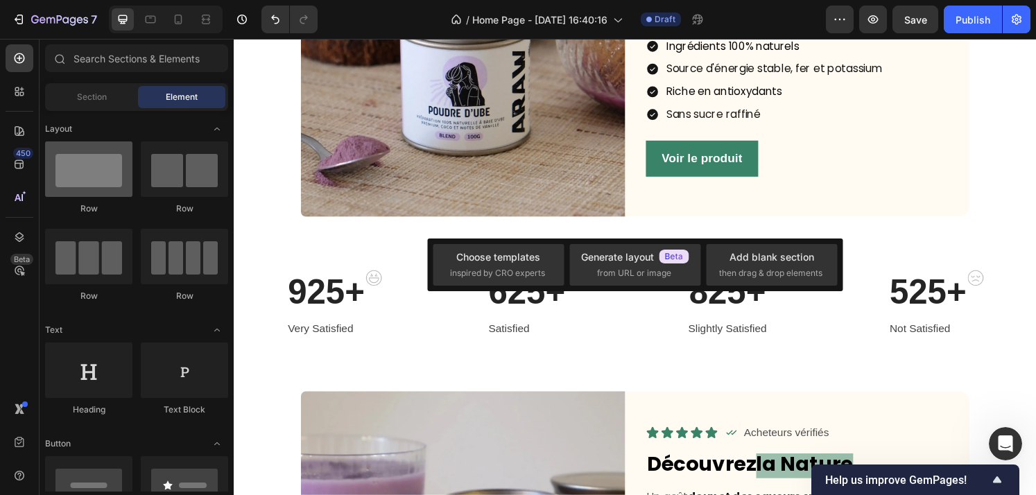
click at [80, 175] on div at bounding box center [88, 168] width 87 height 55
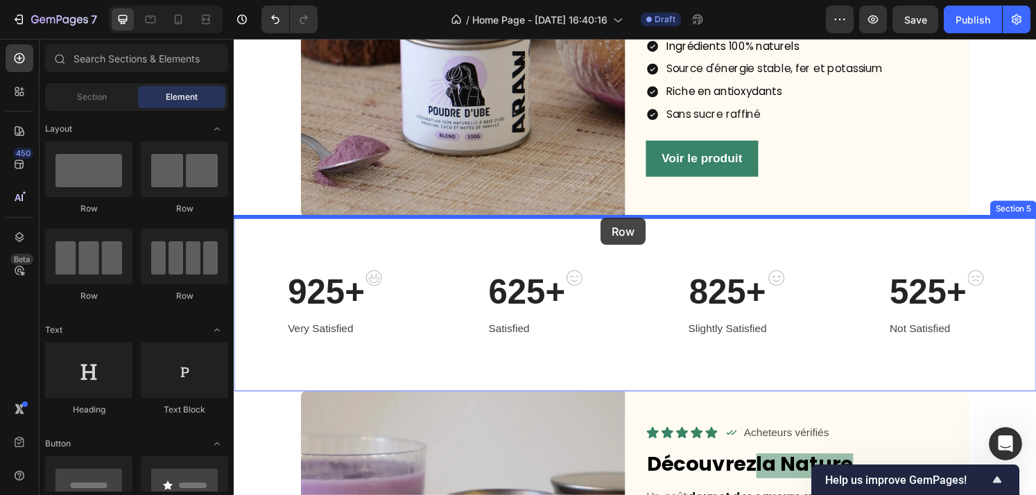
drag, startPoint x: 324, startPoint y: 212, endPoint x: 614, endPoint y: 225, distance: 290.7
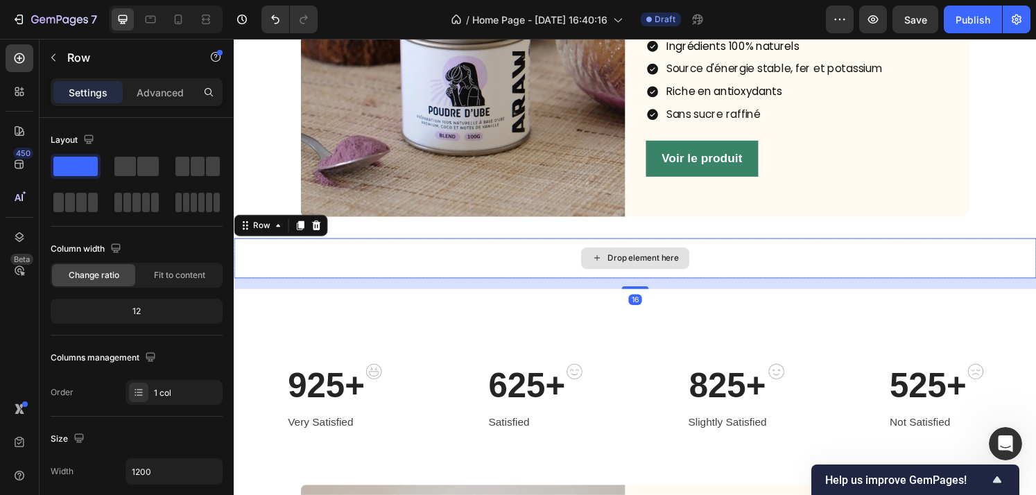
click at [467, 267] on div "Drop element here" at bounding box center [650, 266] width 832 height 42
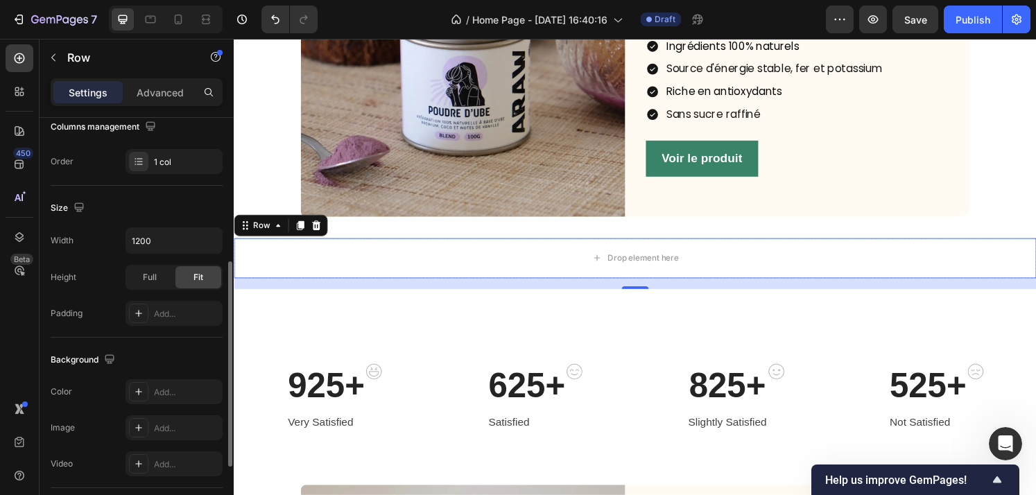
scroll to position [303, 0]
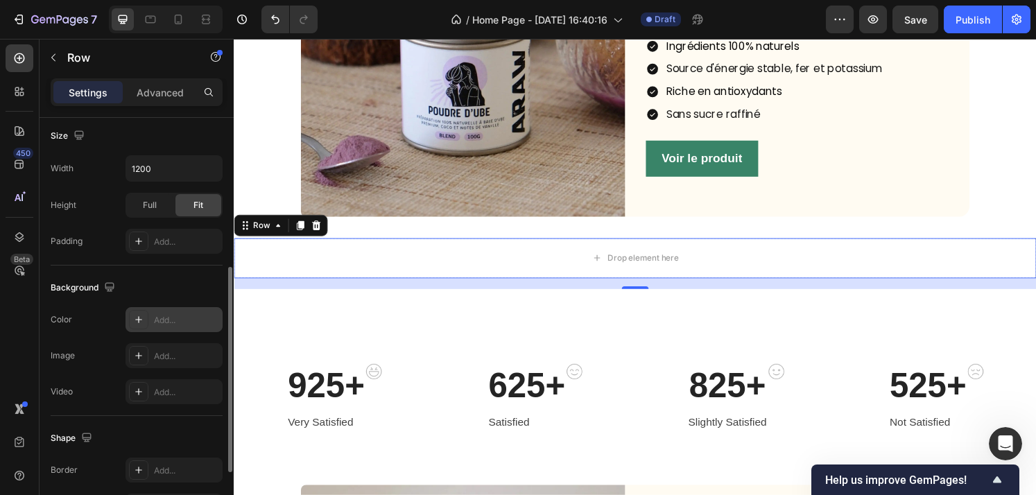
click at [141, 323] on icon at bounding box center [138, 319] width 11 height 11
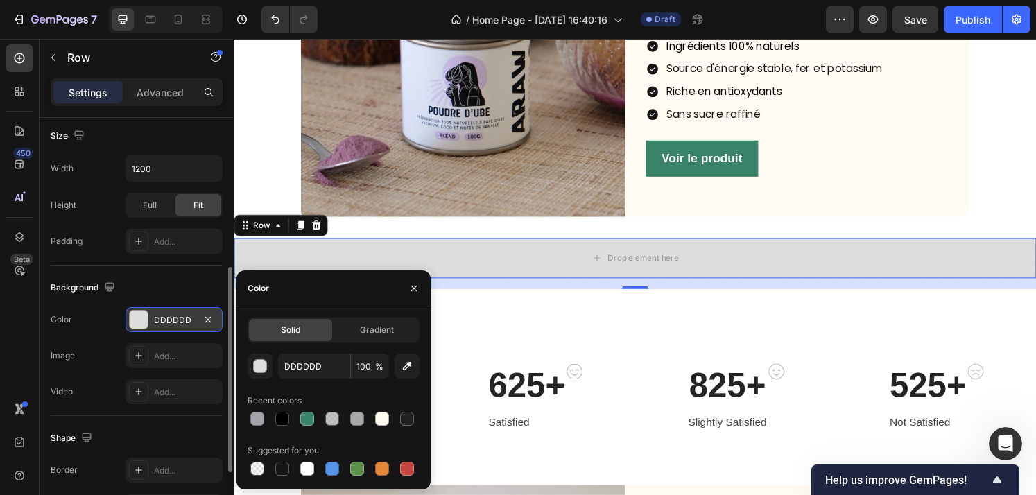
click at [283, 428] on div "DDDDDD 100 % Recent colors Suggested for you" at bounding box center [333, 416] width 172 height 125
click at [283, 423] on div at bounding box center [282, 419] width 14 height 14
type input "000000"
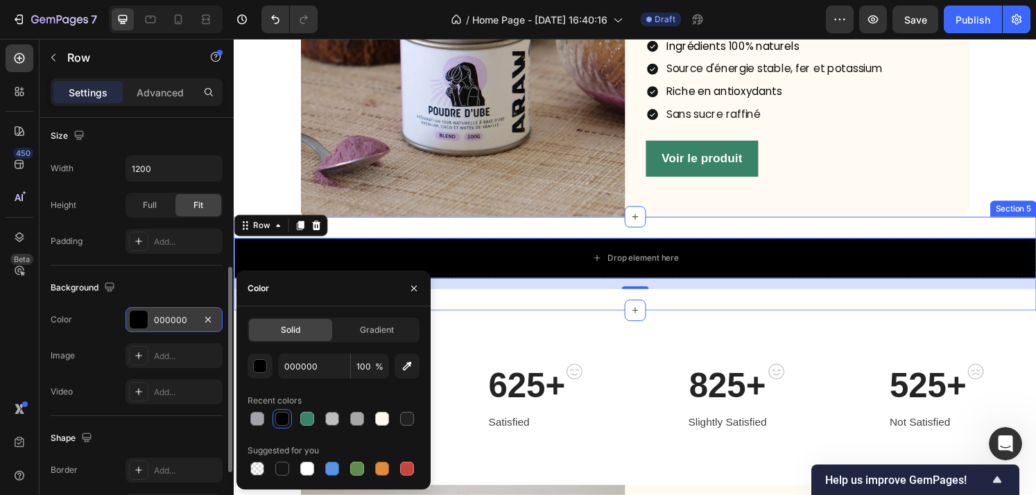
click at [857, 292] on div "16" at bounding box center [650, 292] width 832 height 11
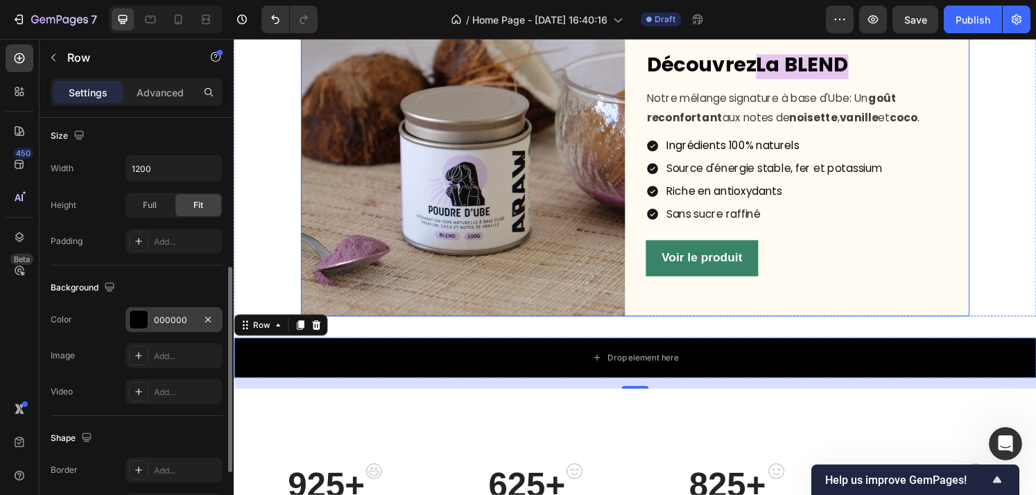
scroll to position [1184, 0]
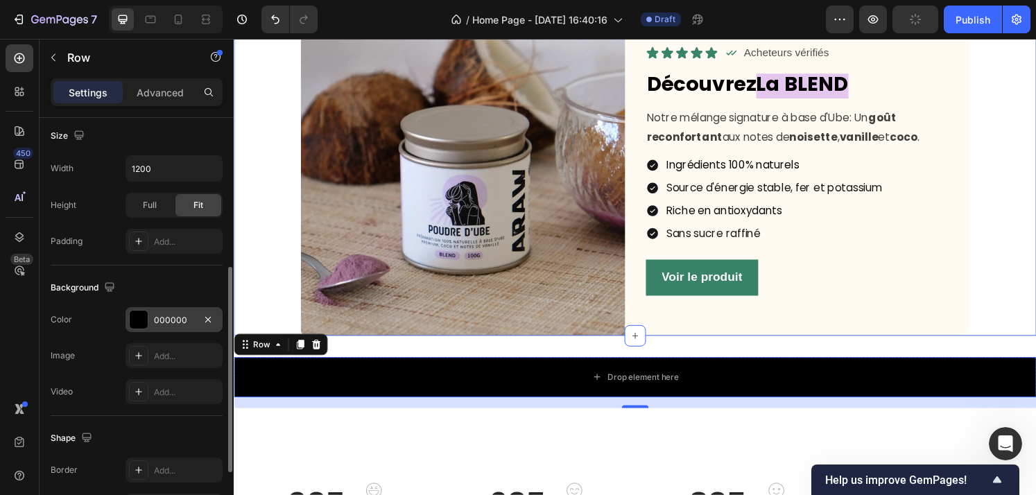
click at [998, 189] on div "Image Icon Icon Icon Icon Icon Icon List Icon Acheteurs vérifiés Text Block Row…" at bounding box center [650, 178] width 832 height 336
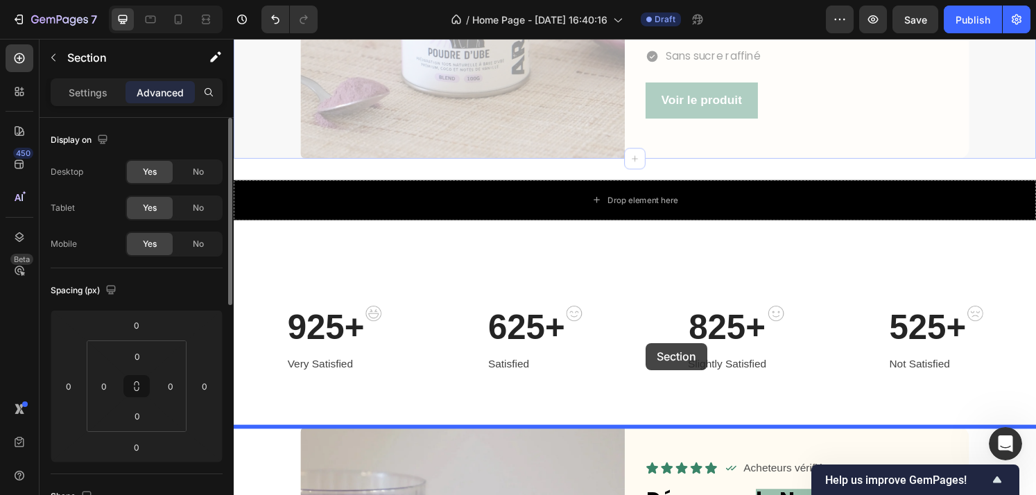
scroll to position [1440, 0]
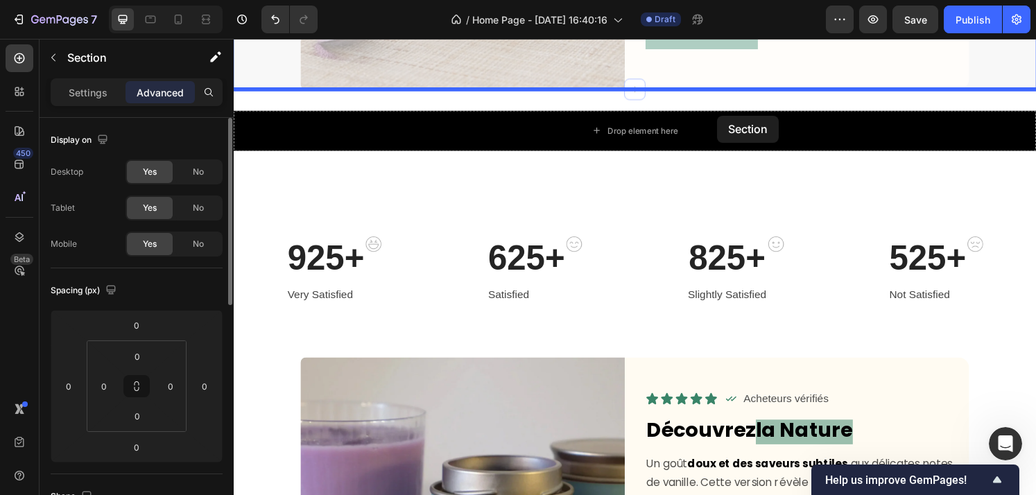
drag, startPoint x: 808, startPoint y: 106, endPoint x: 735, endPoint y: 119, distance: 74.5
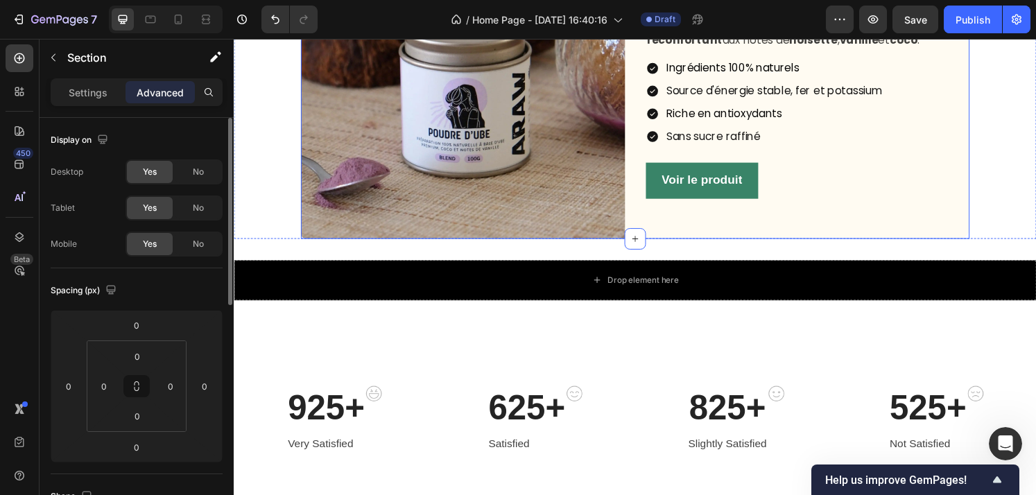
scroll to position [1169, 0]
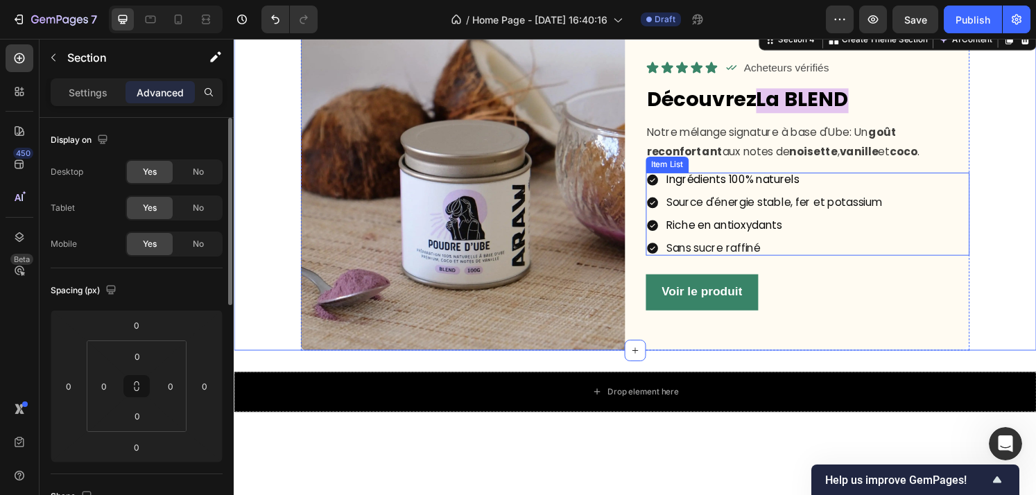
click at [974, 261] on div "Ingrédients 100% naturels Source d'énergie stable, fer et potassium Riche en an…" at bounding box center [829, 220] width 336 height 86
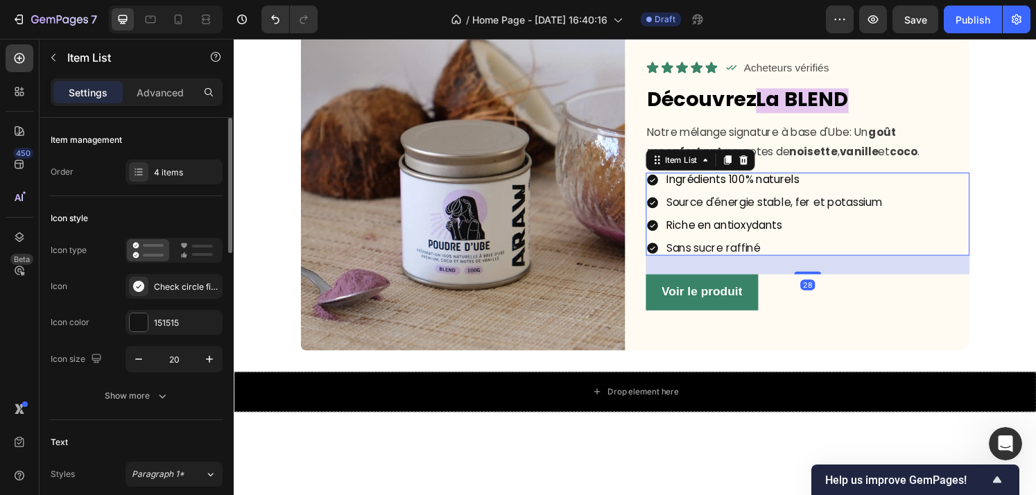
click at [974, 309] on div "Voir le produit Button" at bounding box center [829, 301] width 336 height 37
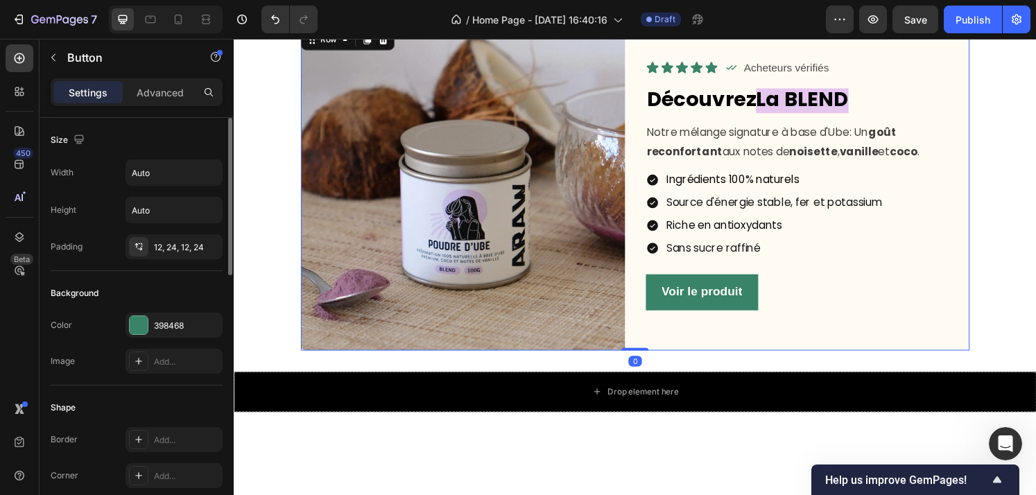
click at [947, 360] on div "Icon Icon Icon Icon Icon Icon List Icon Acheteurs vérifiés Text Block Row Row D…" at bounding box center [829, 194] width 336 height 336
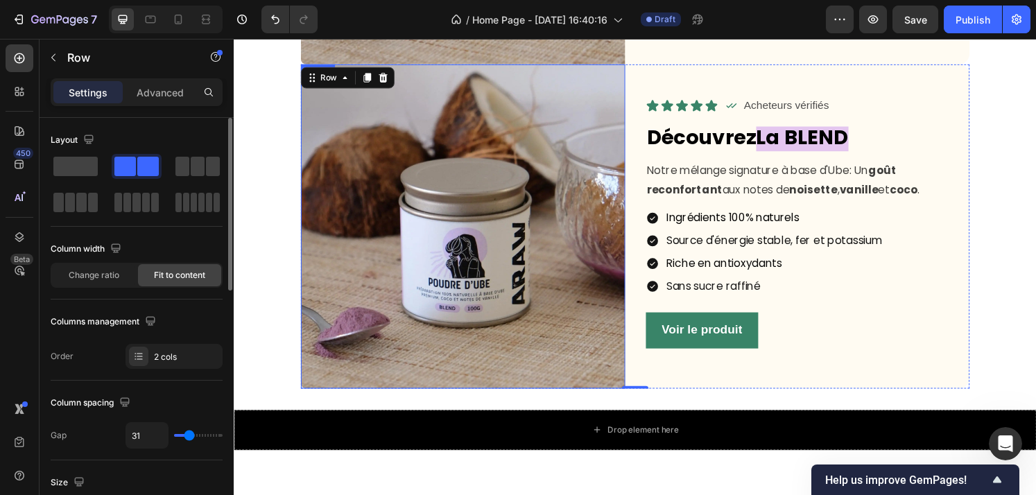
scroll to position [1156, 0]
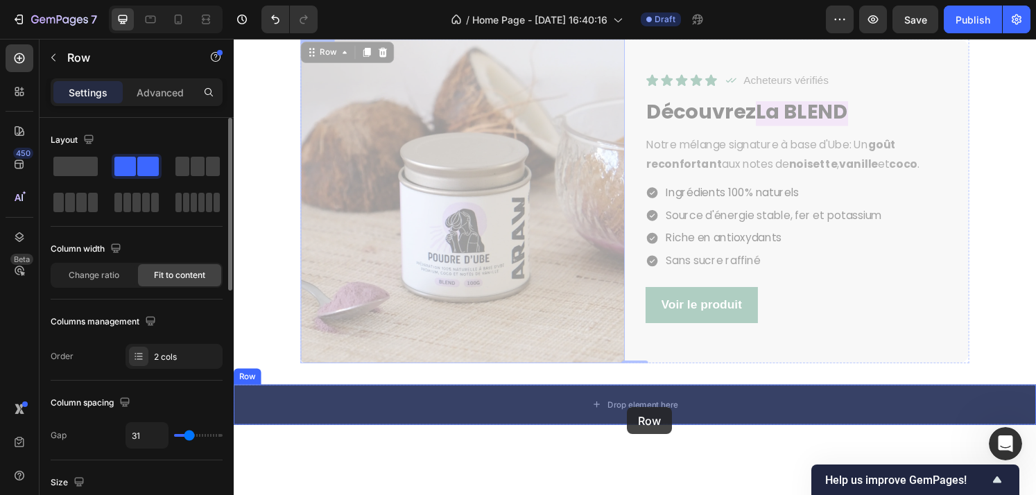
drag, startPoint x: 327, startPoint y: 51, endPoint x: 641, endPoint y: 421, distance: 485.4
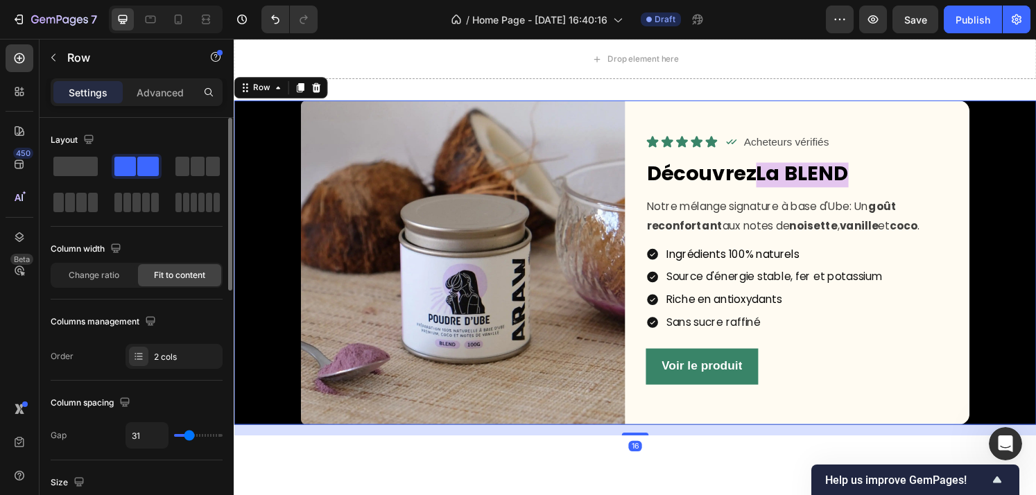
click at [998, 306] on div "Image Icon Icon Icon Icon Icon Icon List Icon Acheteurs vérifiés Text Block Row…" at bounding box center [650, 271] width 832 height 336
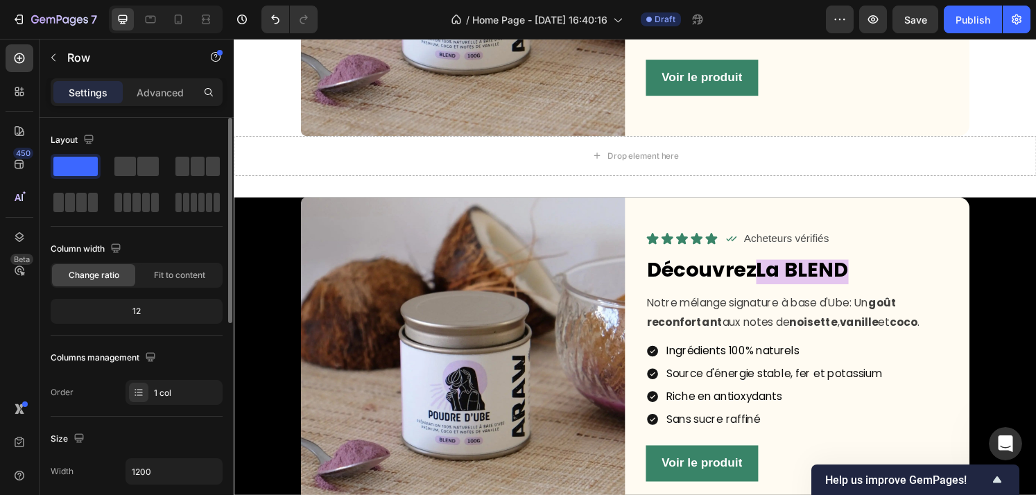
scroll to position [1067, 0]
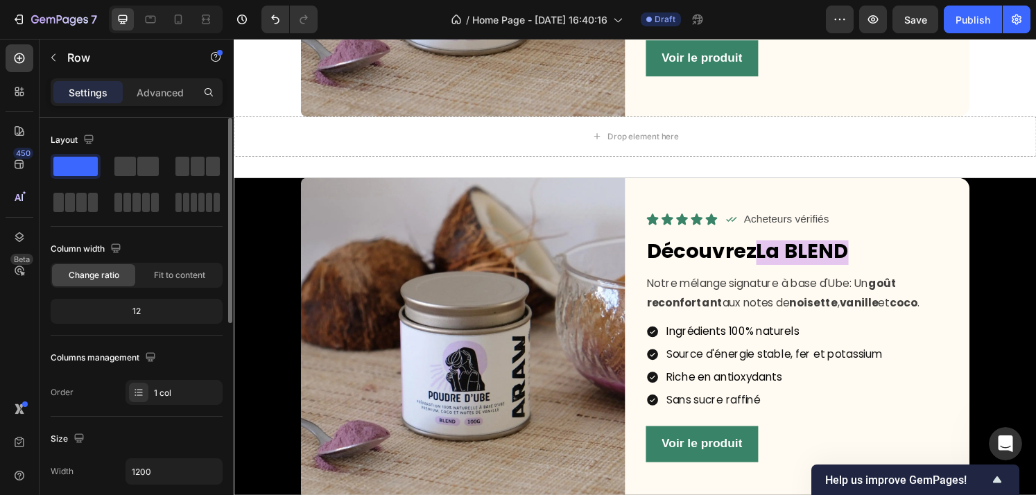
click at [998, 259] on div "Image Icon Icon Icon Icon Icon Icon List Icon Acheteurs vérifiés Text Block Row…" at bounding box center [650, 351] width 832 height 336
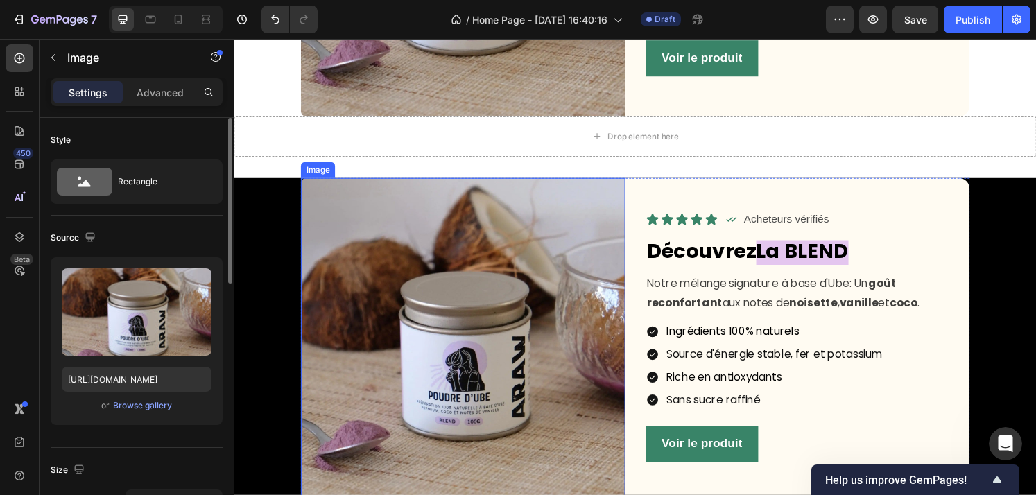
click at [426, 336] on img at bounding box center [471, 351] width 336 height 336
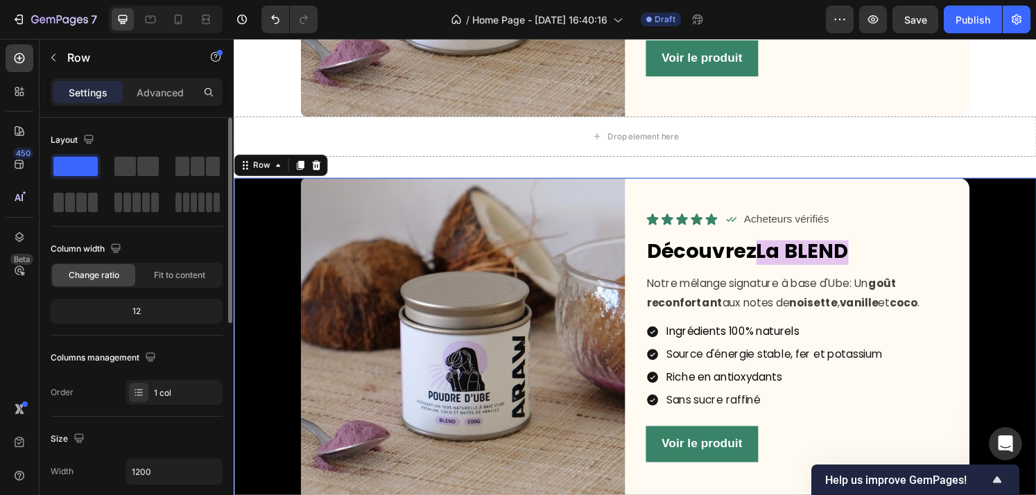
click at [262, 287] on div "Image Icon Icon Icon Icon Icon Icon List Icon Acheteurs vérifiés Text Block Row…" at bounding box center [650, 351] width 832 height 336
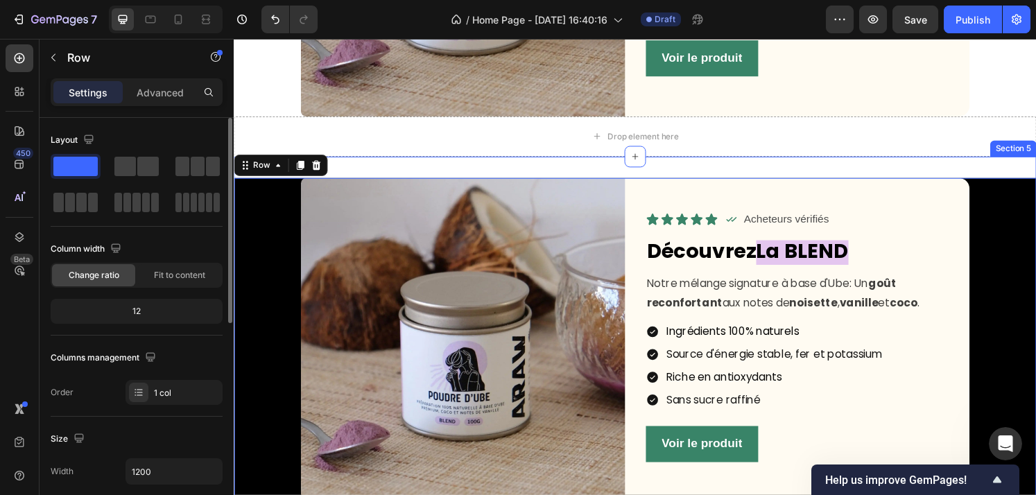
scroll to position [998, 0]
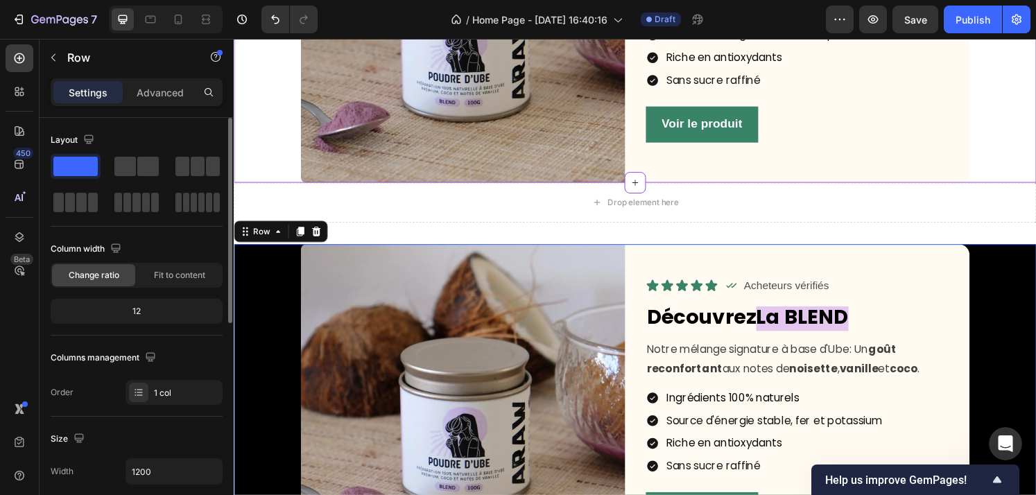
click at [998, 140] on div "Image Icon Icon Icon Icon Icon Icon List Icon Acheteurs vérifiés Text Block Row…" at bounding box center [650, 20] width 832 height 336
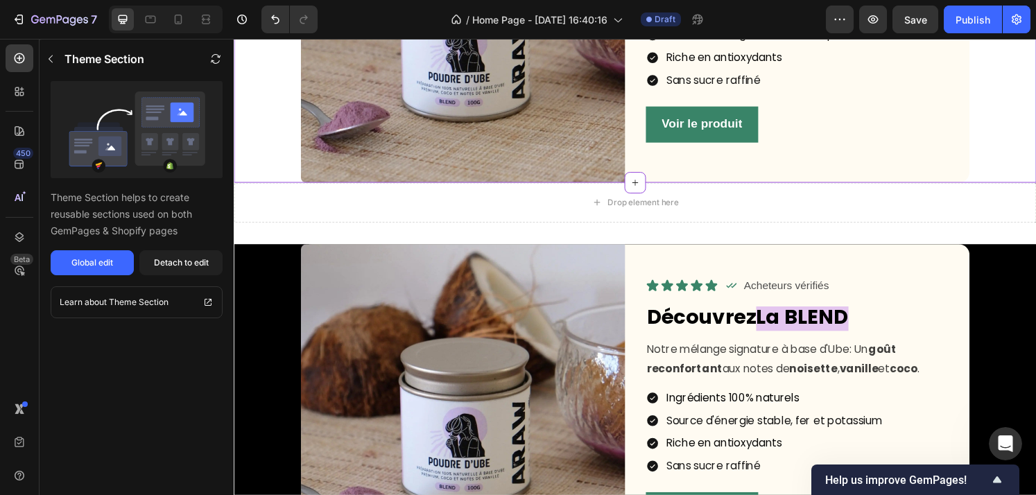
click at [971, 136] on div "Voir le produit Button" at bounding box center [829, 127] width 336 height 37
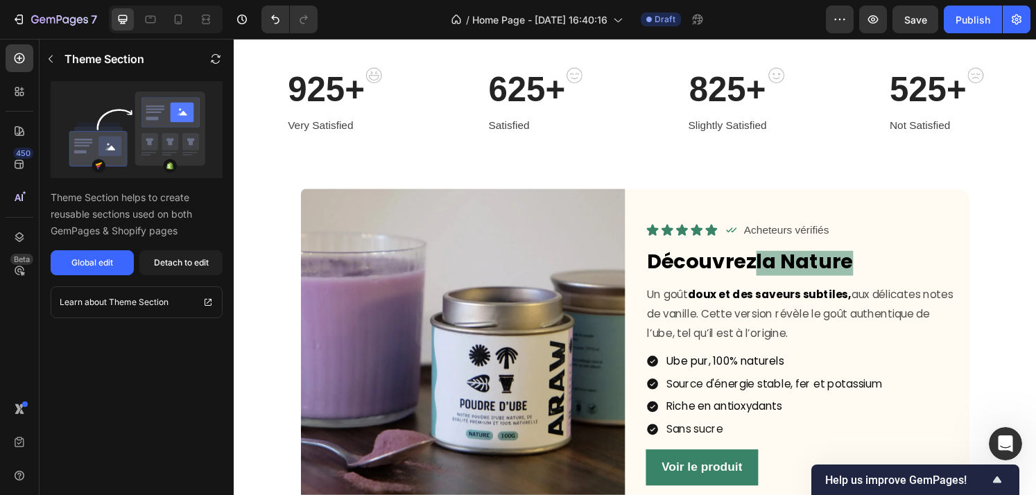
scroll to position [1625, 0]
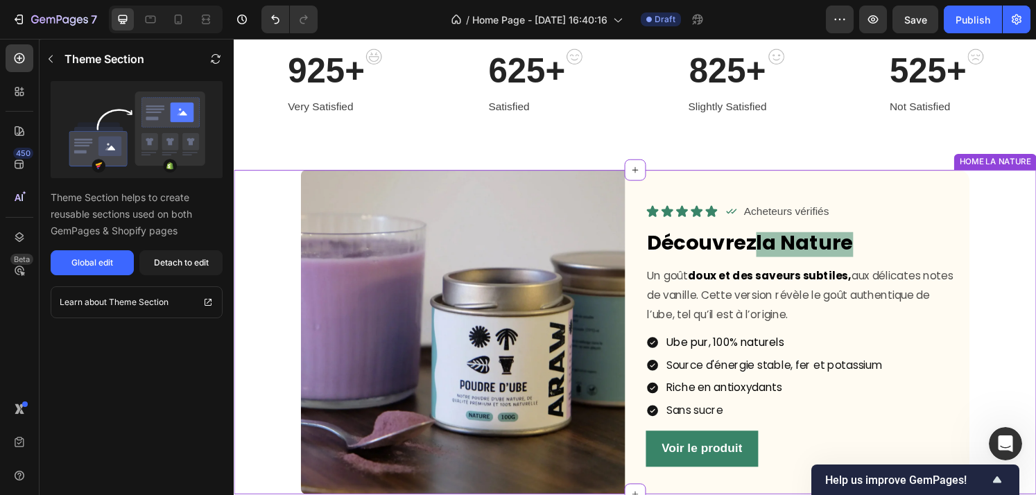
click at [998, 211] on div "Image Icon Icon Icon Icon Icon Icon List Icon Acheteurs vérifiés Text Block Row…" at bounding box center [650, 343] width 832 height 336
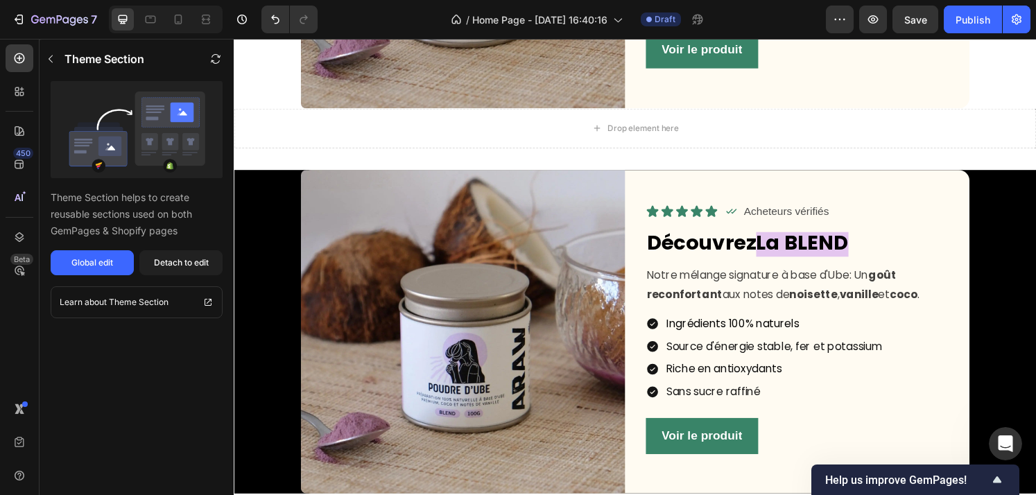
scroll to position [1135, 0]
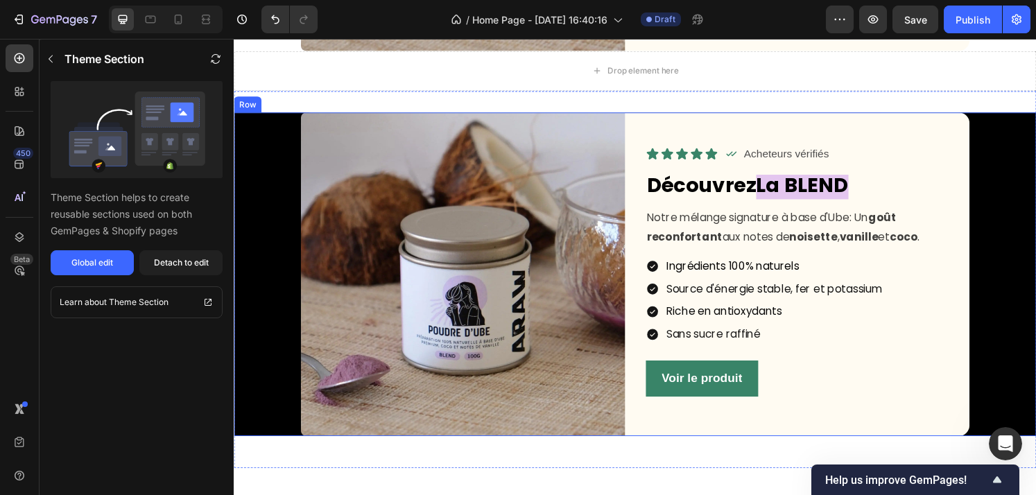
click at [998, 222] on div "Image Icon Icon Icon Icon Icon Icon List Icon Acheteurs vérifiés Text Block Row…" at bounding box center [650, 283] width 832 height 336
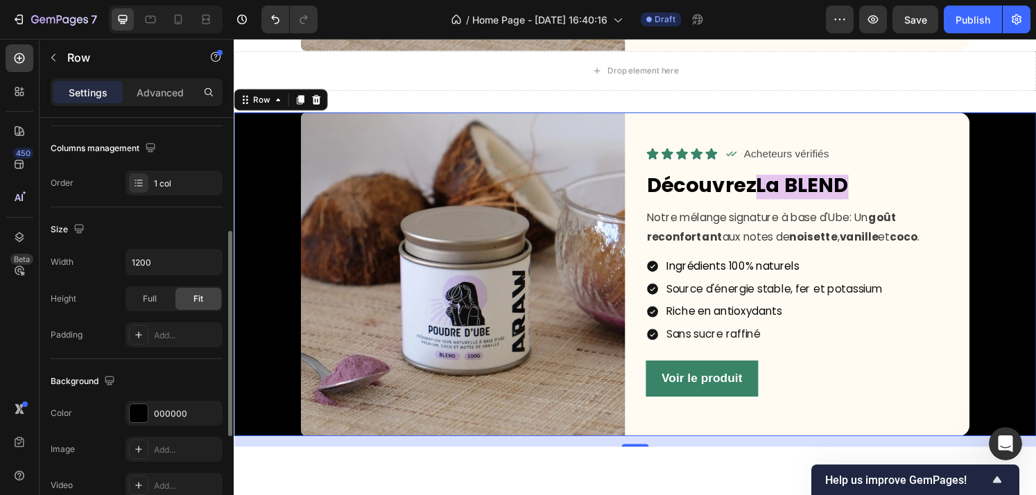
scroll to position [216, 0]
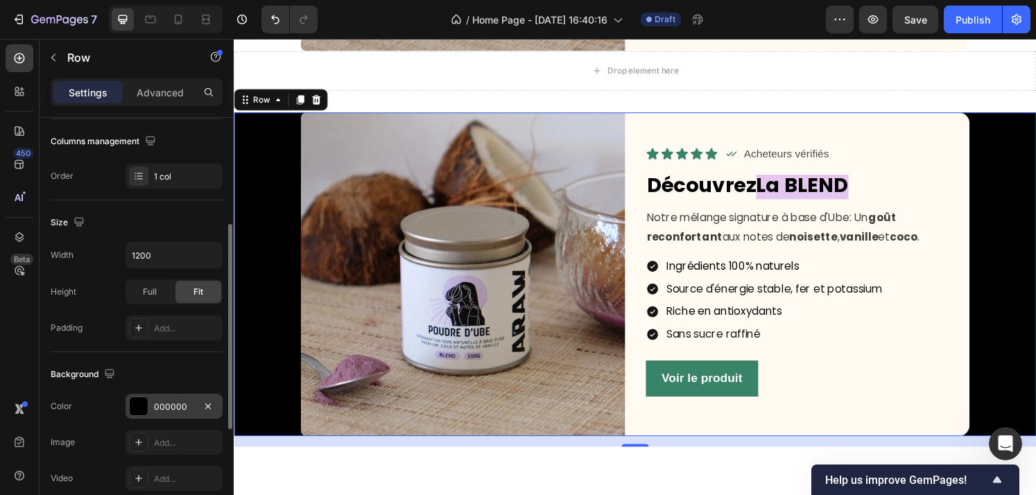
click at [141, 407] on div at bounding box center [139, 406] width 18 height 18
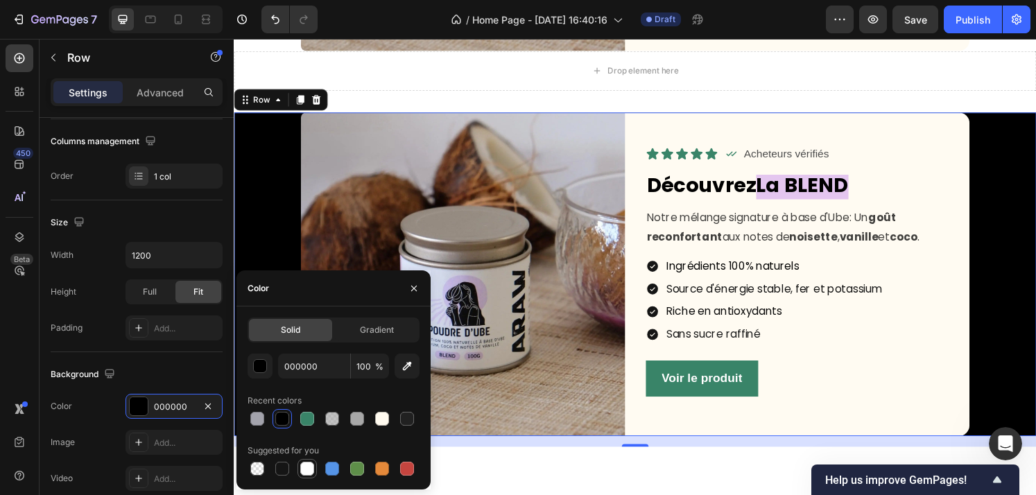
click at [306, 464] on div at bounding box center [307, 469] width 14 height 14
type input "FFFFFF"
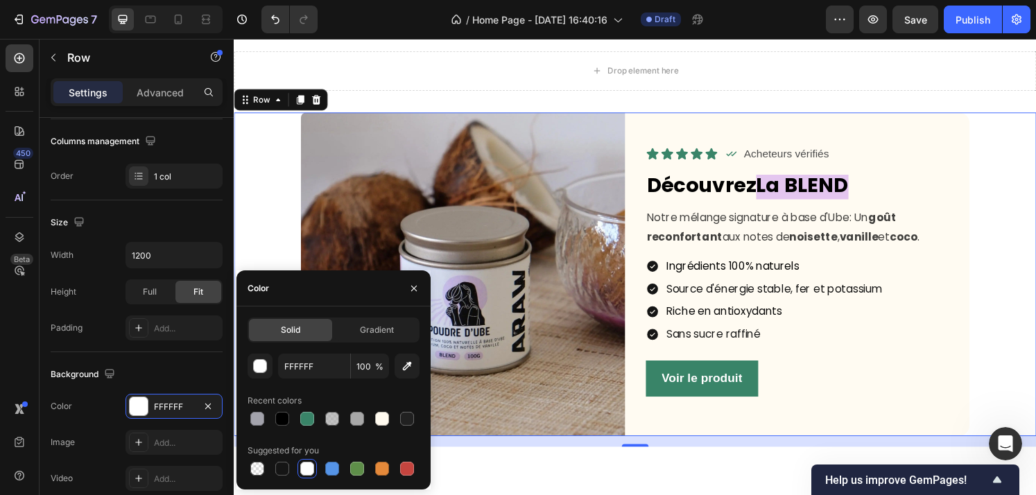
scroll to position [1206, 0]
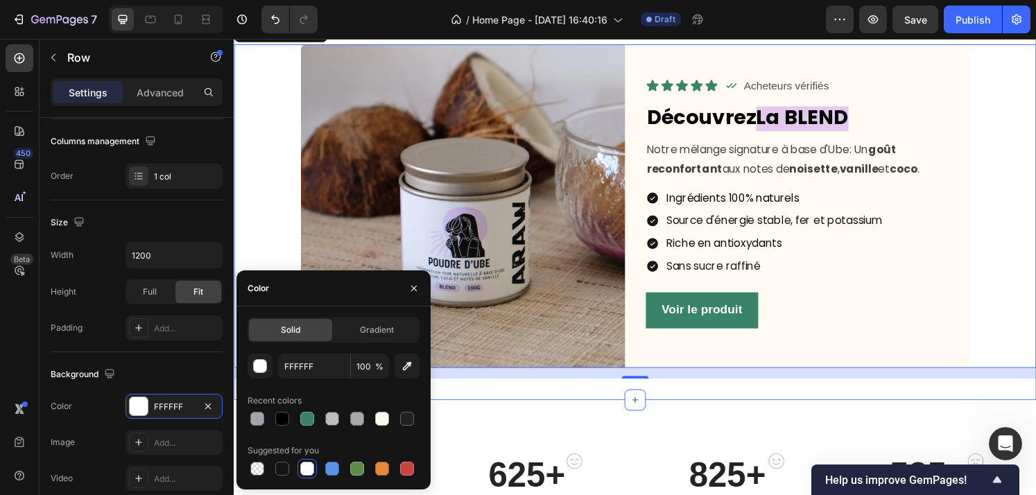
click at [762, 425] on div "925+ Heading Very Satisfied Text block Image Row 625+ Heading Satisfied Text bl…" at bounding box center [650, 503] width 832 height 181
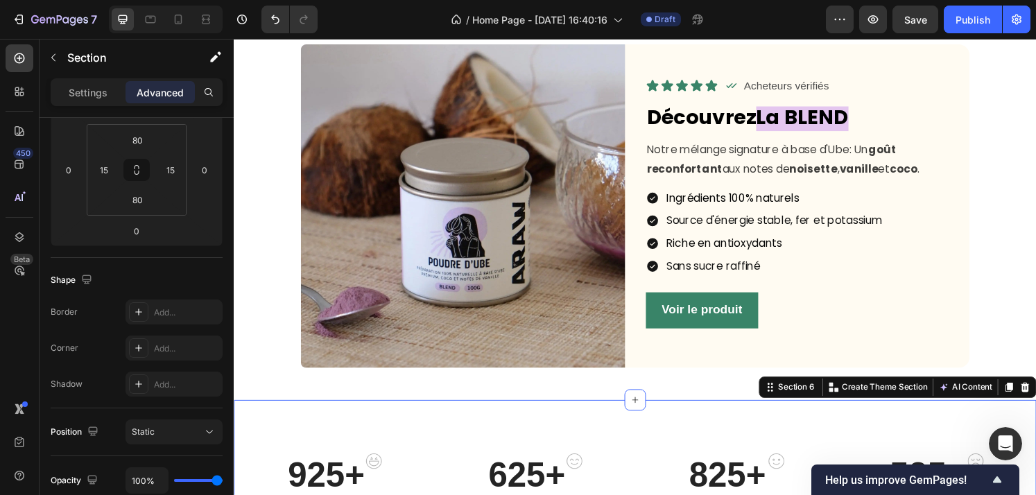
scroll to position [0, 0]
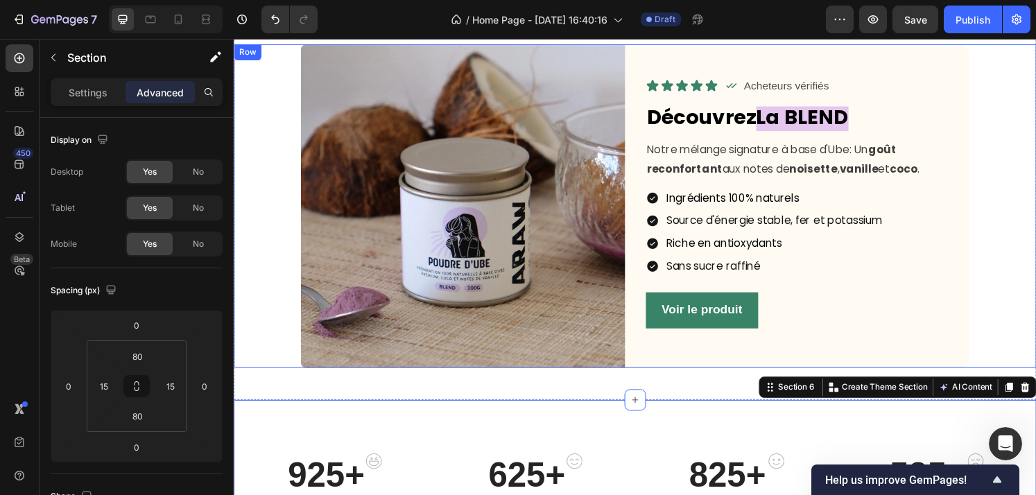
click at [263, 208] on div "Image Icon Icon Icon Icon Icon Icon List Icon Acheteurs vérifiés Text Block Row…" at bounding box center [650, 212] width 832 height 336
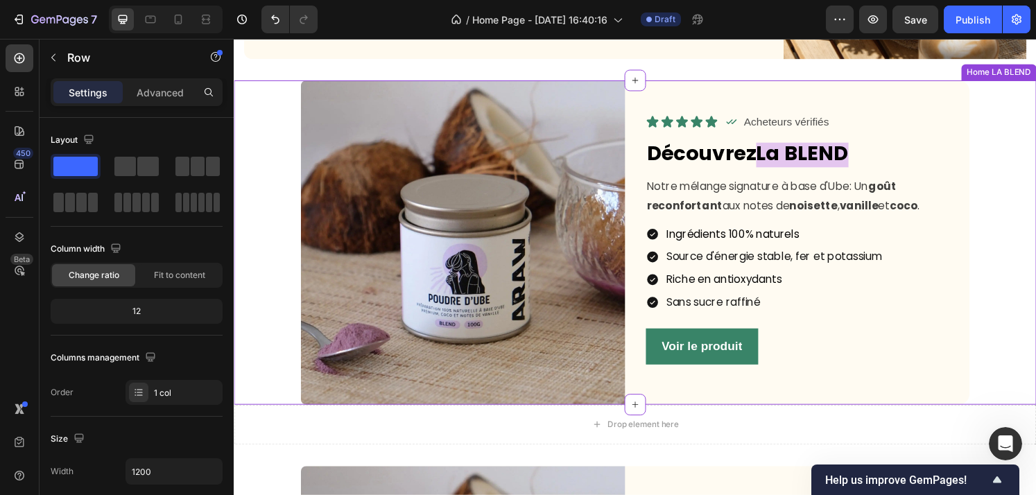
scroll to position [819, 0]
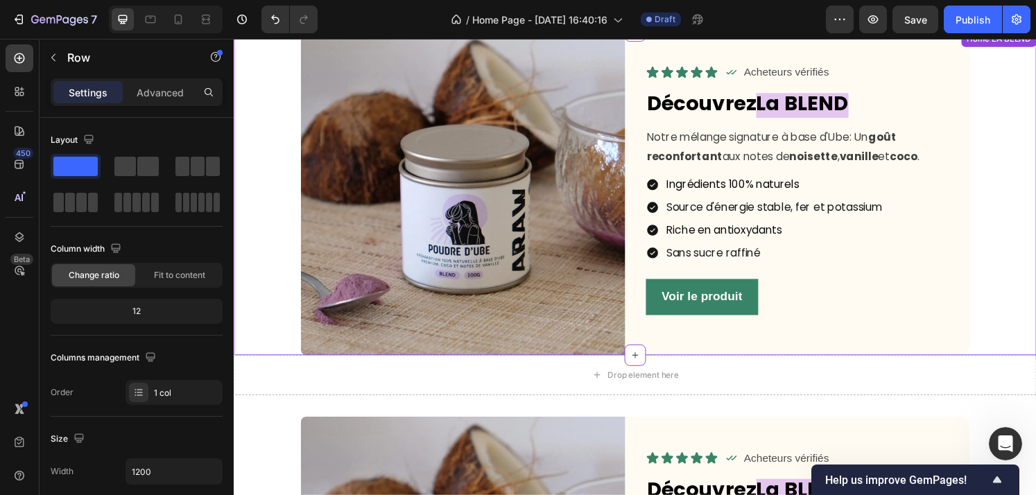
click at [998, 254] on div "Image Icon Icon Icon Icon Icon Icon List Icon Acheteurs vérifiés Text Block Row…" at bounding box center [650, 199] width 832 height 336
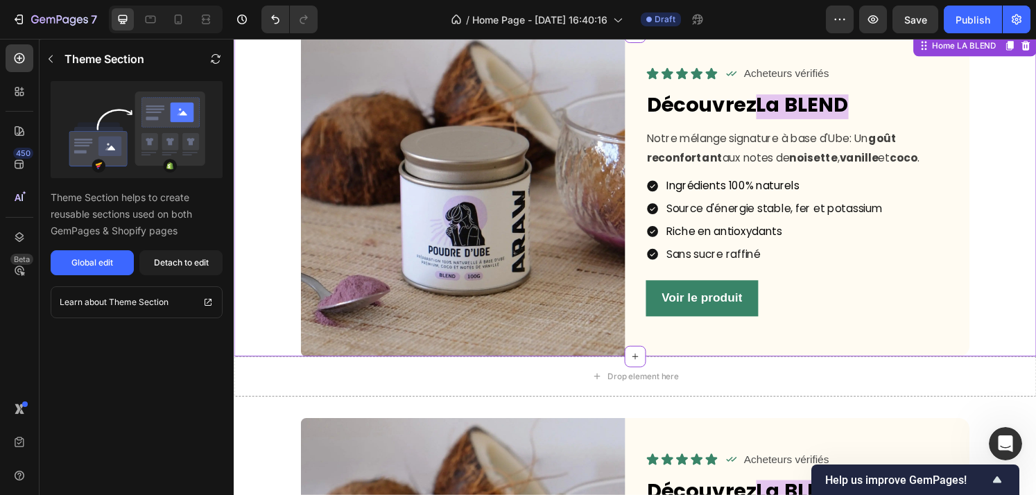
scroll to position [722, 0]
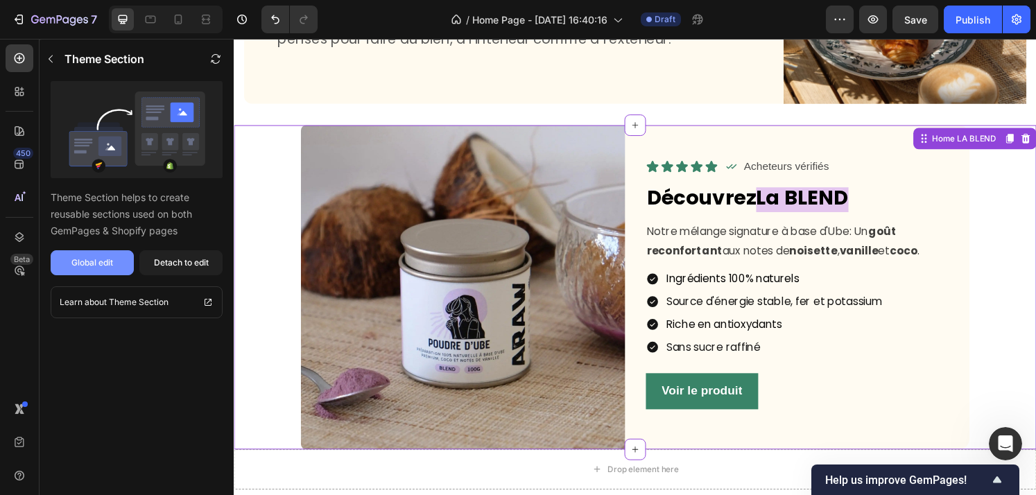
click at [98, 258] on div "Global edit" at bounding box center [92, 262] width 42 height 12
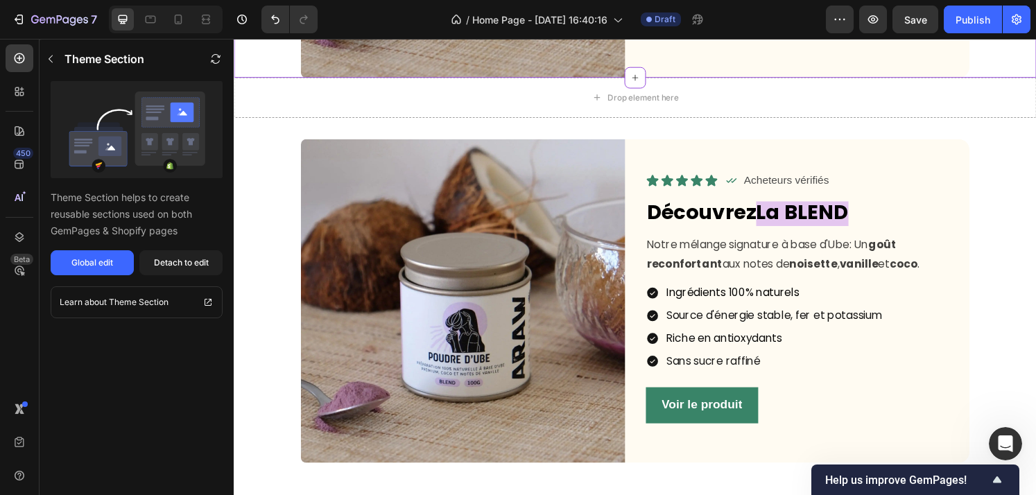
scroll to position [1108, 0]
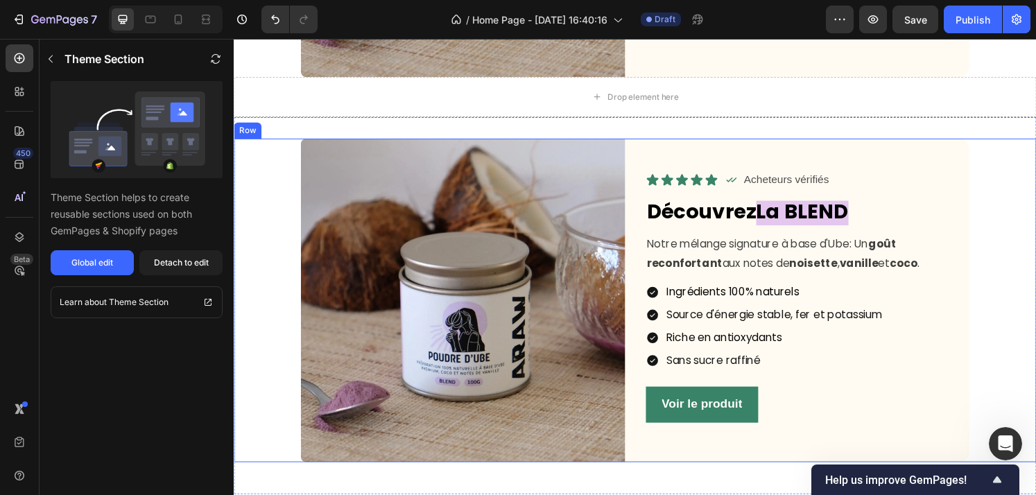
click at [998, 239] on div "Image Icon Icon Icon Icon Icon Icon List Icon Acheteurs vérifiés Text Block Row…" at bounding box center [650, 310] width 832 height 336
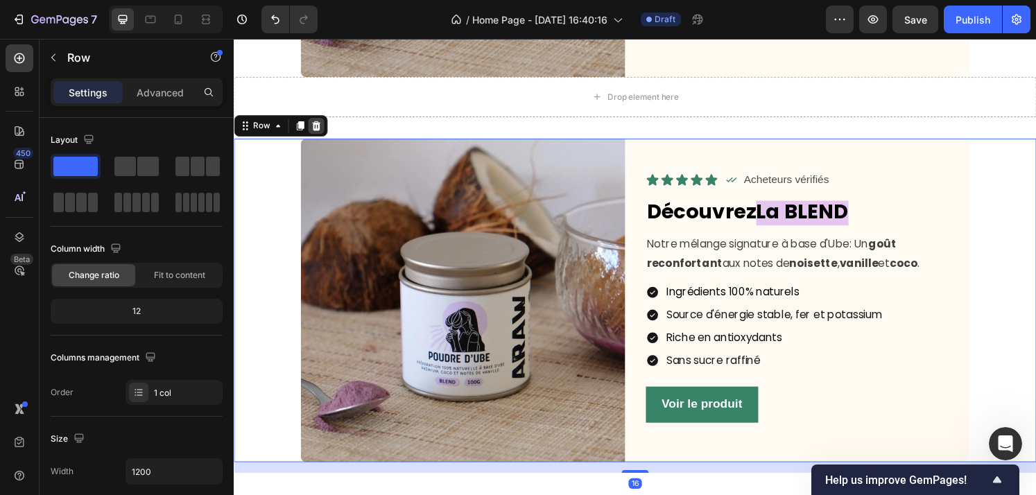
click at [321, 132] on icon at bounding box center [319, 128] width 9 height 10
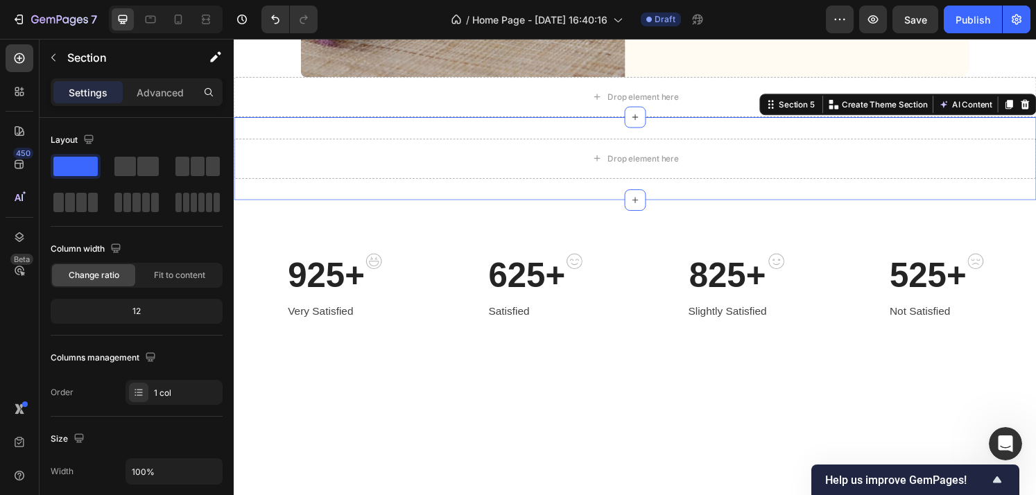
click at [404, 132] on div "Drop element here Section 5 Create Theme Section AI Content Write with GemAI Wh…" at bounding box center [650, 163] width 832 height 86
click at [998, 107] on icon at bounding box center [1053, 106] width 11 height 11
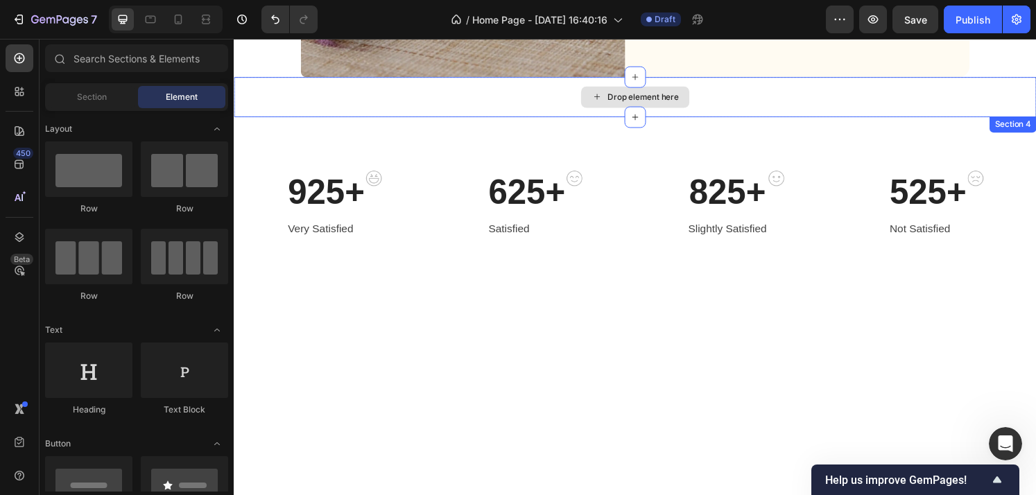
click at [839, 96] on div "Drop element here" at bounding box center [650, 99] width 832 height 42
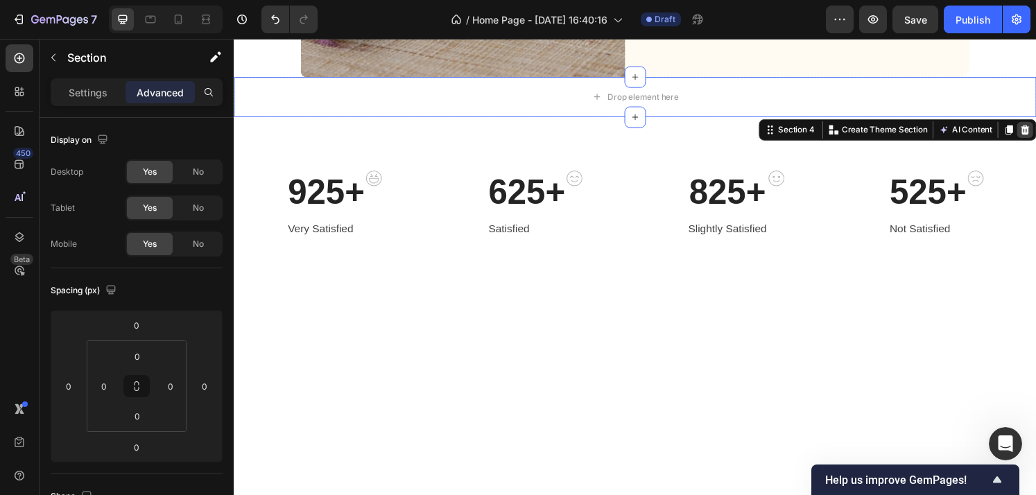
click at [998, 136] on icon at bounding box center [1054, 133] width 9 height 10
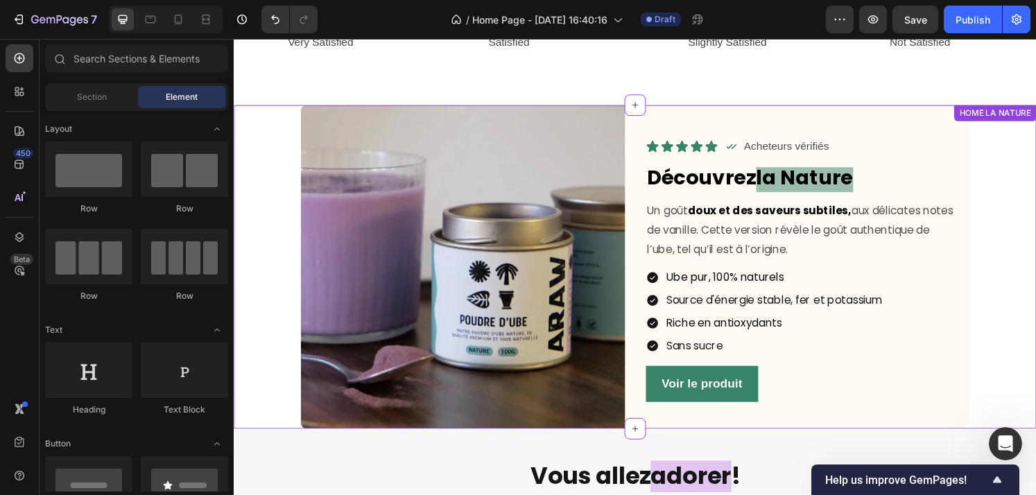
scroll to position [1230, 0]
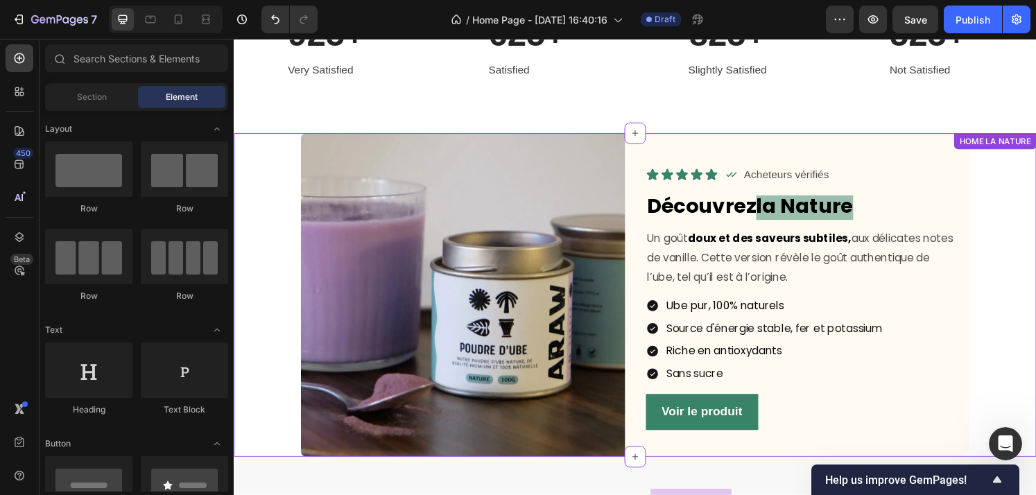
click at [998, 204] on div "Image Icon Icon Icon Icon Icon Icon List Icon Acheteurs vérifiés Text Block Row…" at bounding box center [650, 305] width 832 height 336
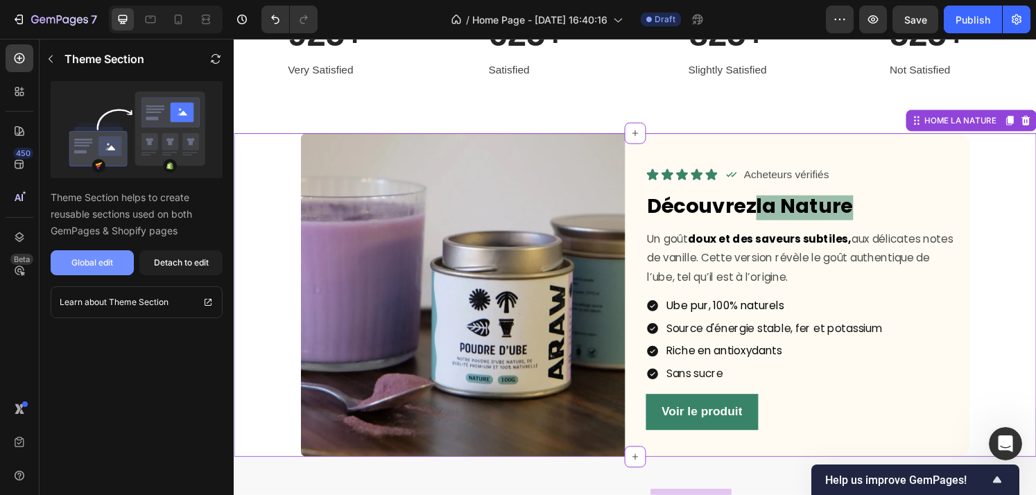
click at [110, 262] on div "Global edit" at bounding box center [92, 262] width 42 height 12
click at [765, 103] on div "925+ Heading Very Satisfied Text block Image Row 625+ Heading Satisfied Text bl…" at bounding box center [650, 46] width 832 height 181
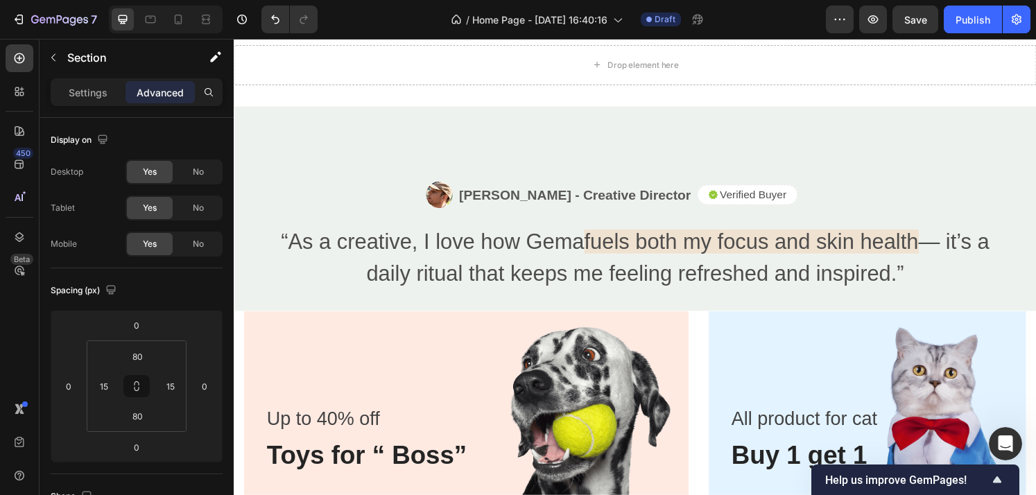
scroll to position [2439, 0]
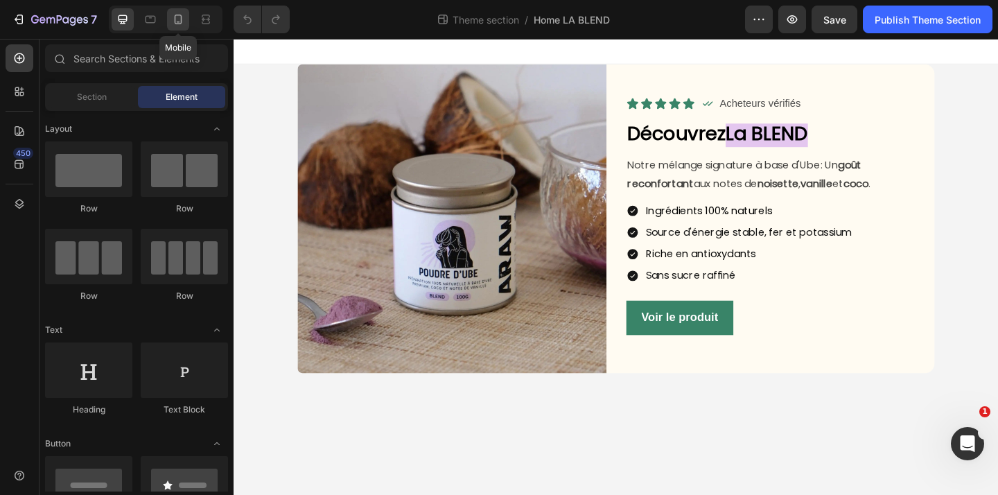
click at [180, 25] on icon at bounding box center [178, 19] width 14 height 14
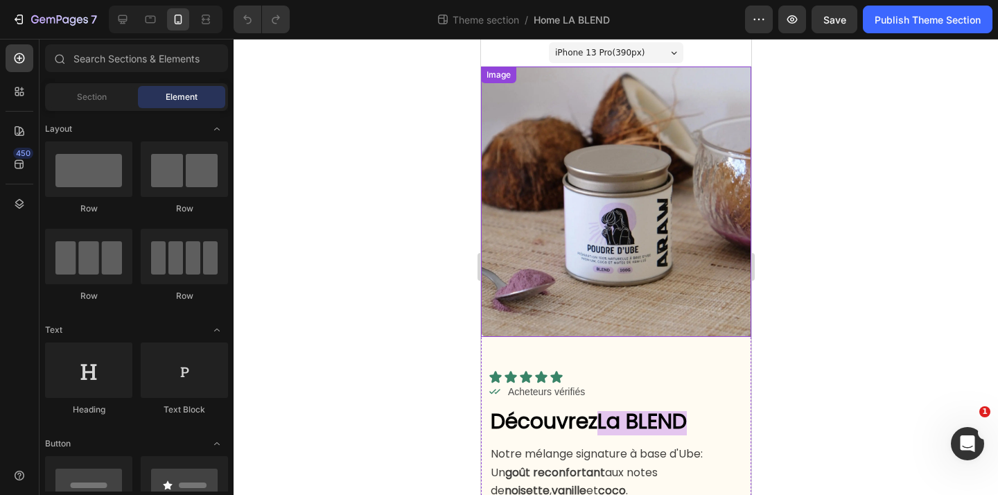
click at [654, 155] on img at bounding box center [615, 202] width 270 height 270
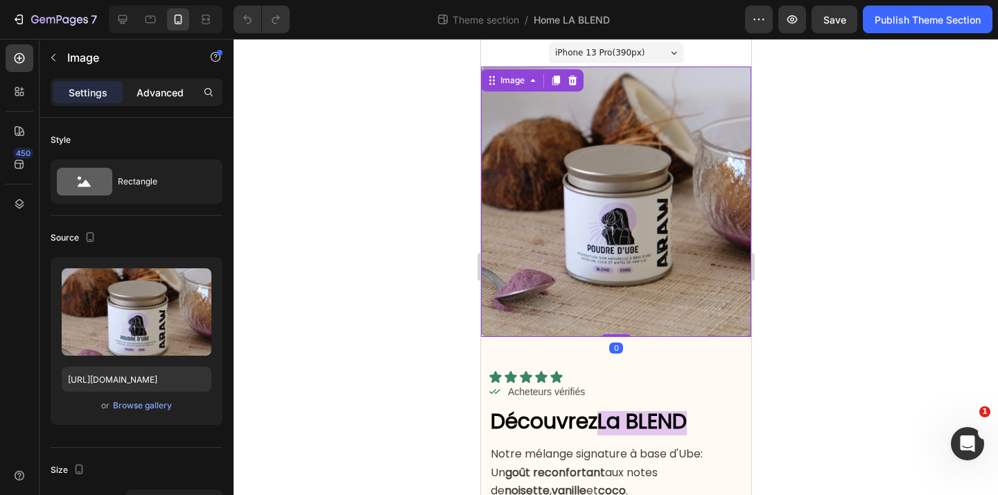
click at [167, 97] on p "Advanced" at bounding box center [160, 92] width 47 height 15
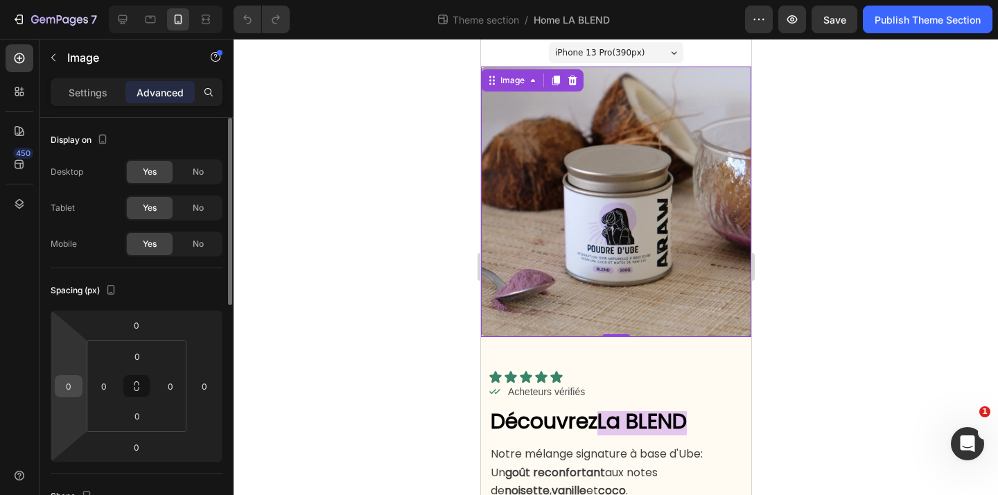
click at [67, 380] on input "0" at bounding box center [68, 386] width 21 height 21
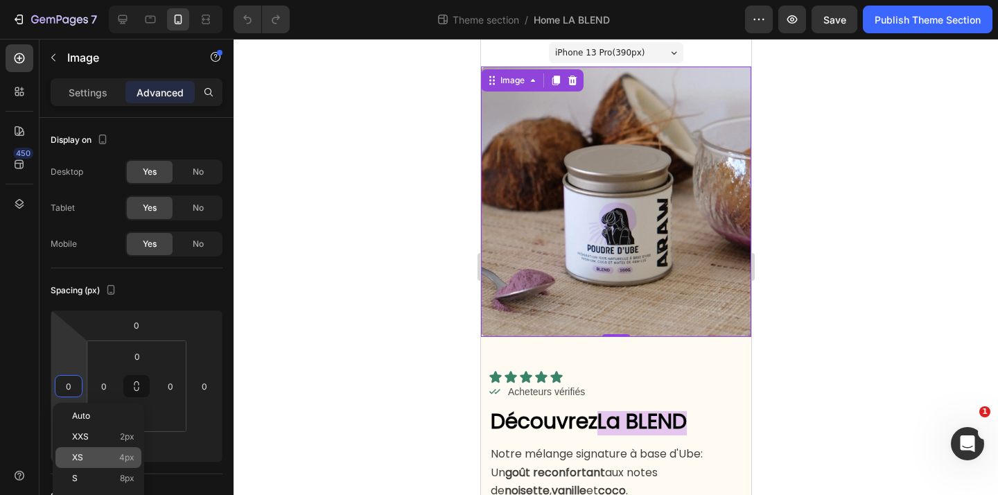
click at [96, 466] on div "XS 4px" at bounding box center [98, 457] width 86 height 21
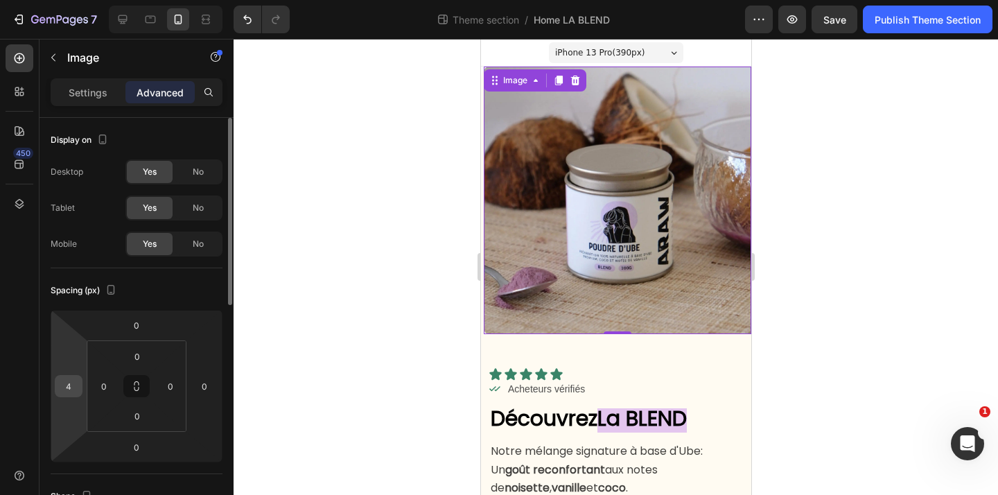
click at [71, 383] on input "4" at bounding box center [68, 386] width 21 height 21
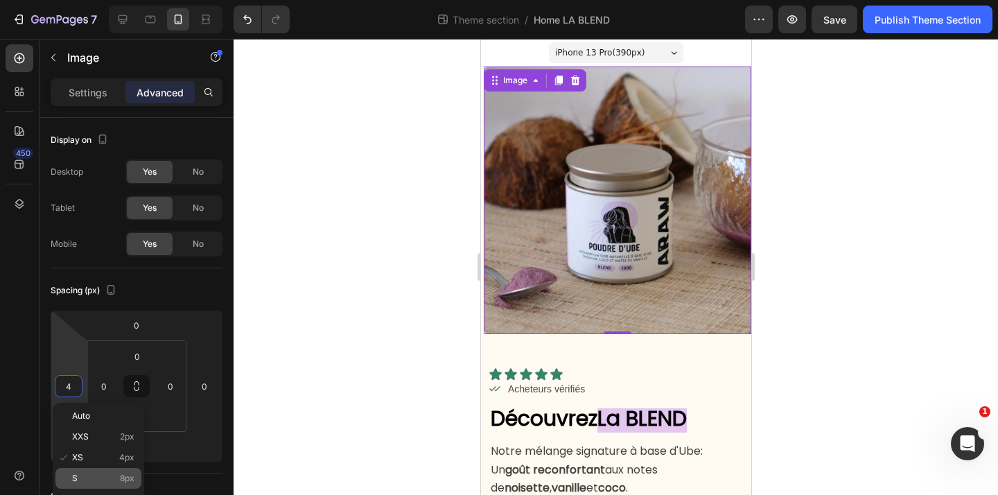
click at [104, 478] on p "S 8px" at bounding box center [103, 478] width 62 height 10
type input "8"
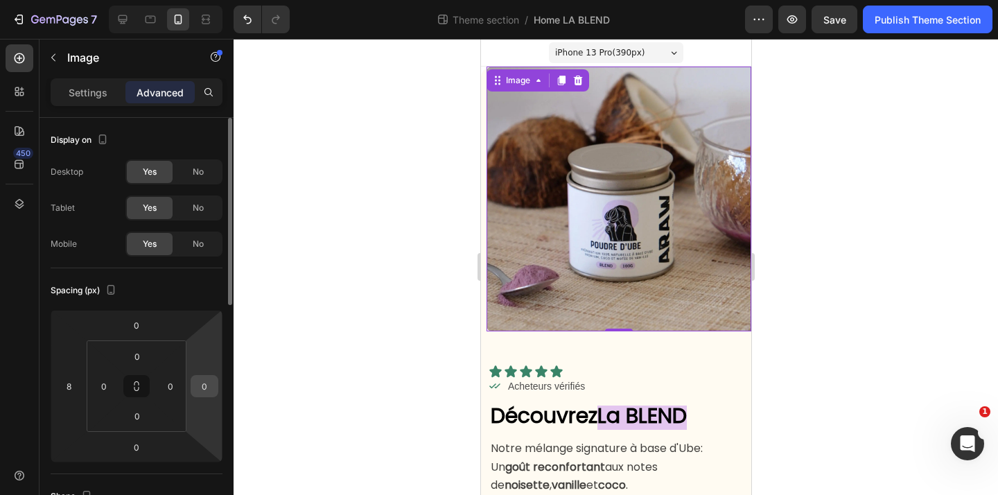
click at [194, 388] on input "0" at bounding box center [204, 386] width 21 height 21
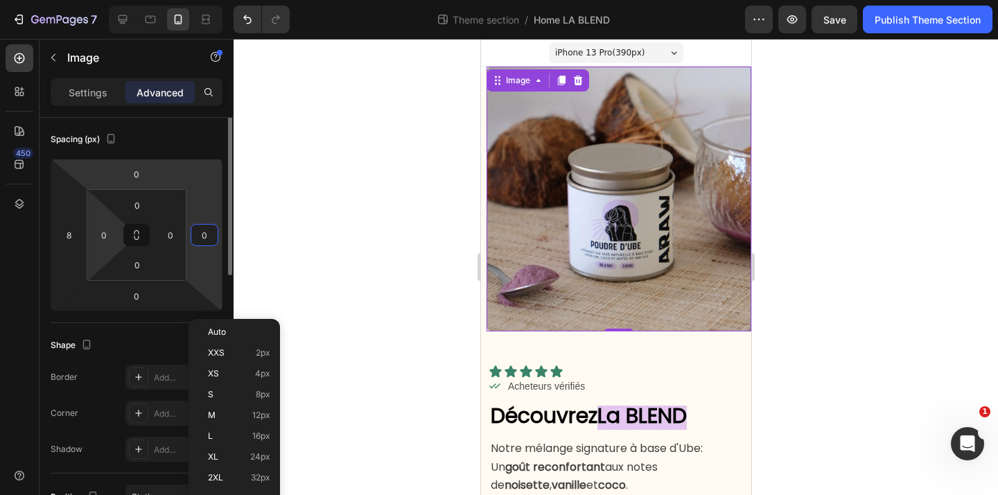
scroll to position [162, 0]
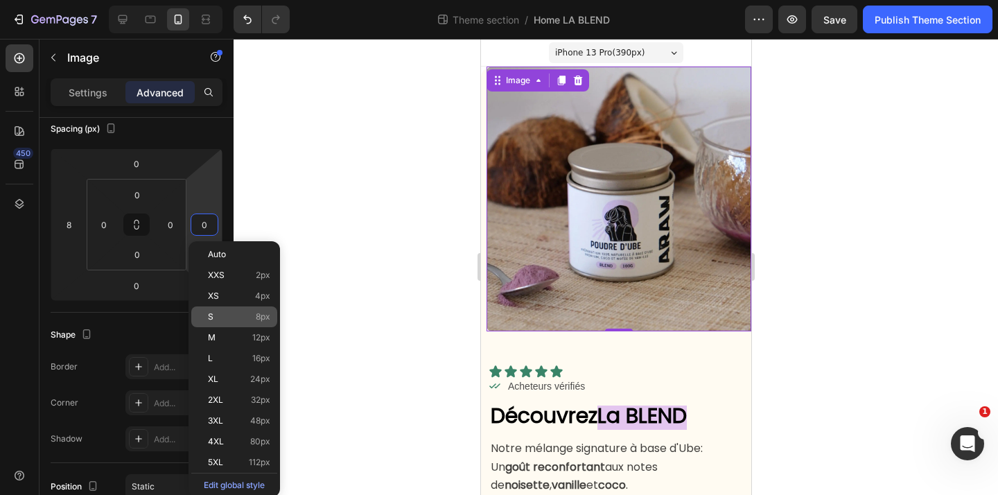
click at [254, 316] on p "S 8px" at bounding box center [239, 317] width 62 height 10
type input "8"
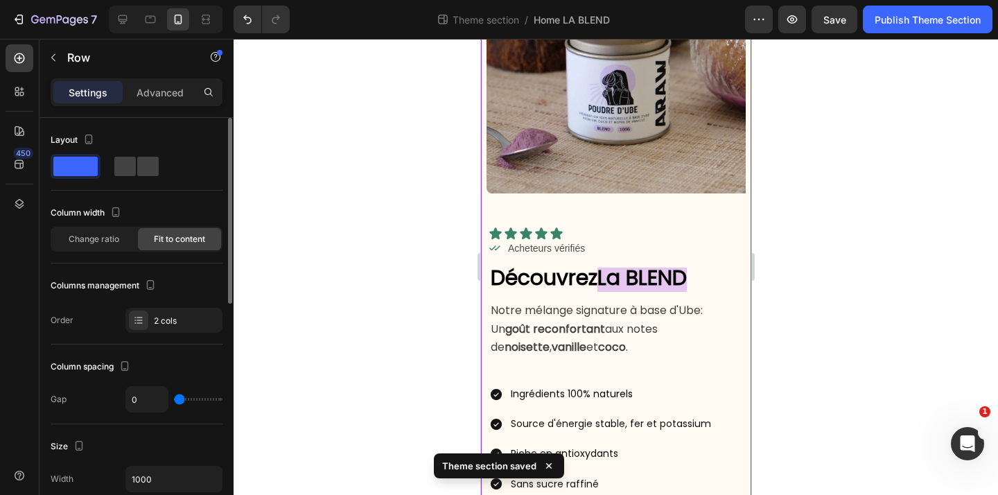
scroll to position [222, 0]
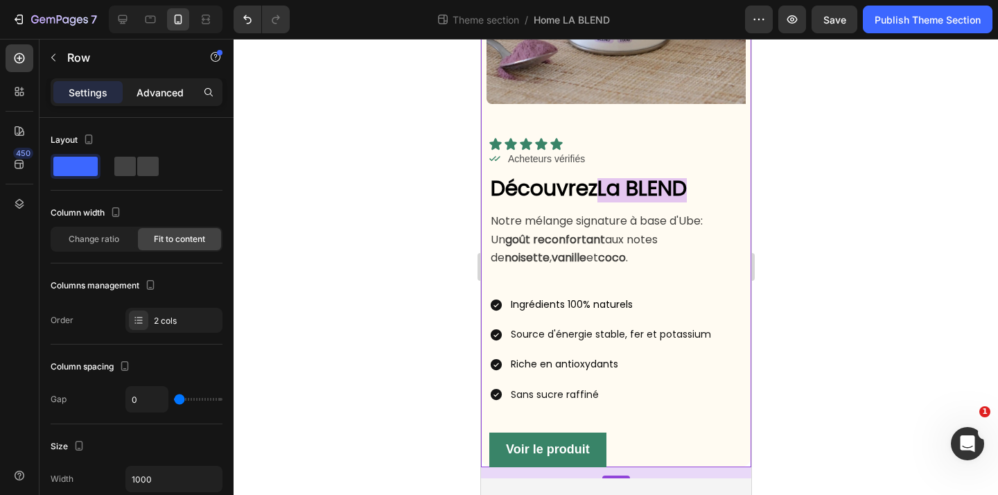
click at [170, 95] on p "Advanced" at bounding box center [160, 92] width 47 height 15
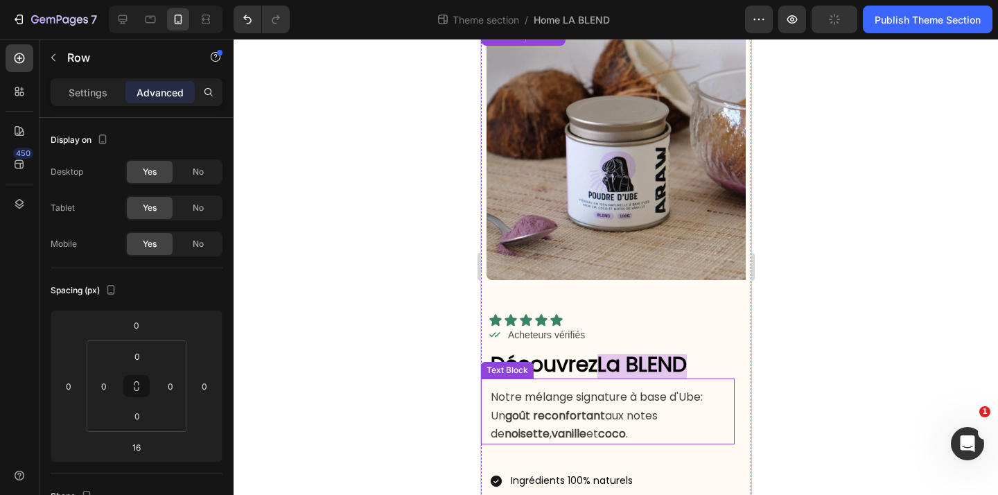
scroll to position [40, 0]
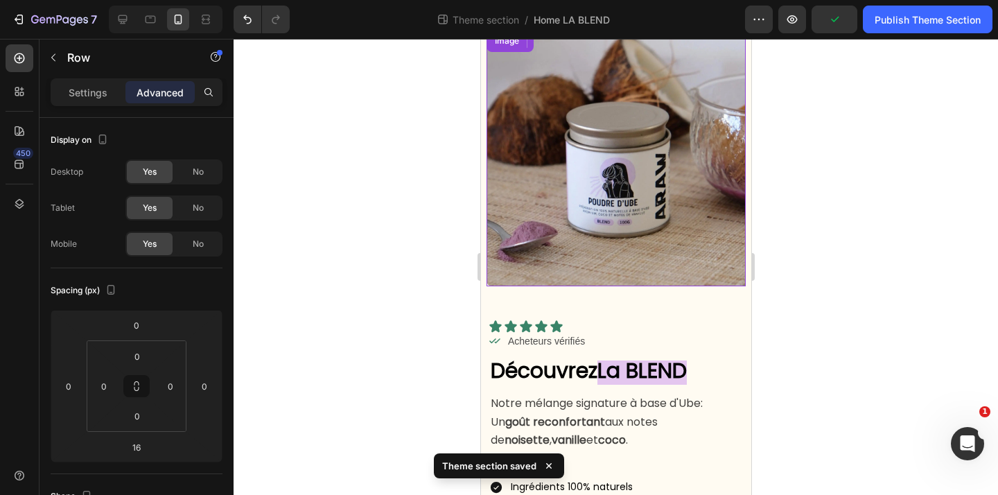
click at [638, 186] on img at bounding box center [615, 156] width 259 height 259
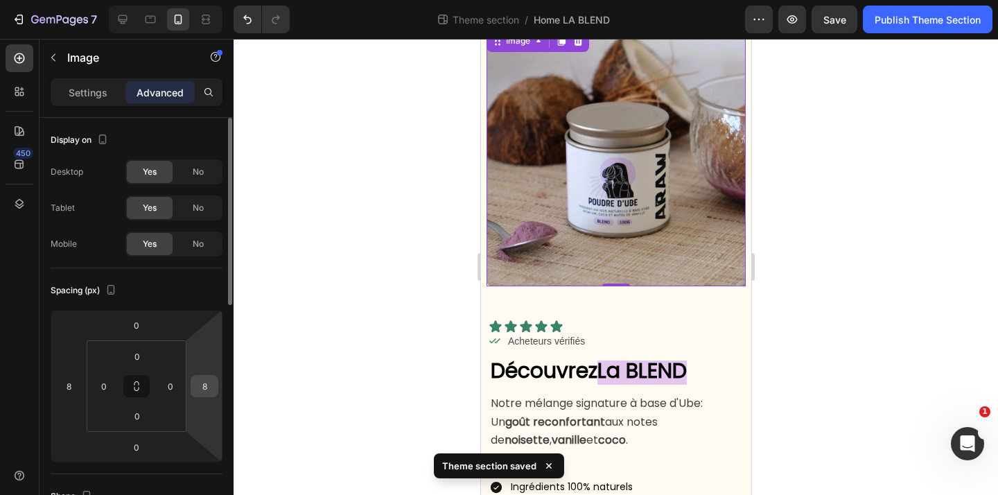
click at [200, 378] on input "8" at bounding box center [204, 386] width 21 height 21
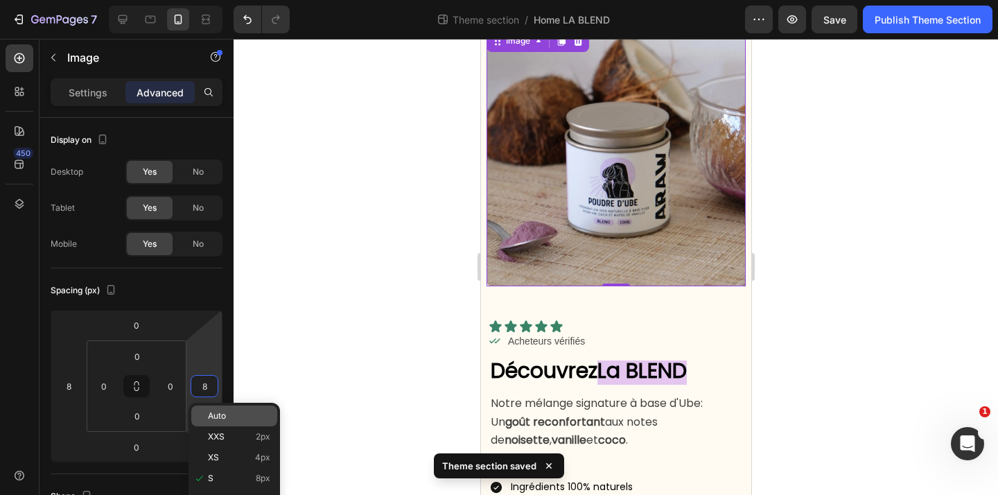
click at [240, 413] on p "Auto" at bounding box center [239, 416] width 62 height 10
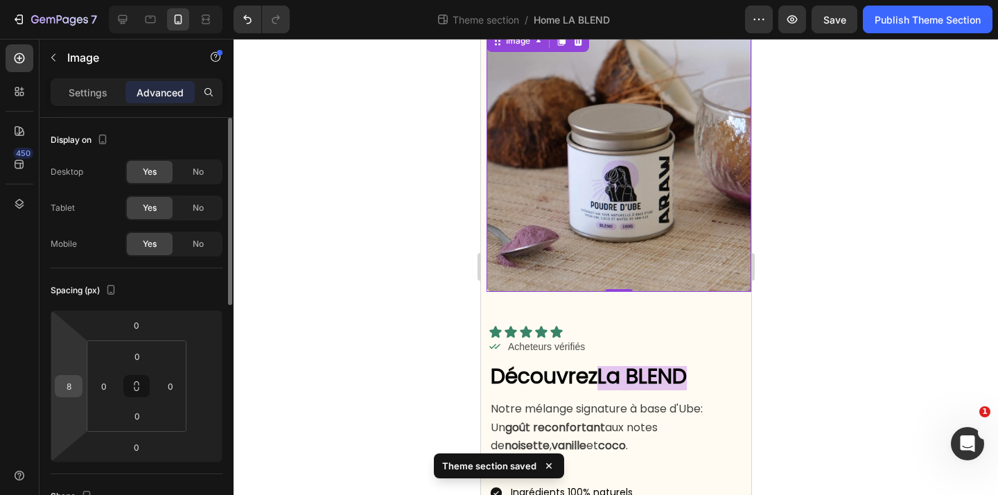
click at [61, 383] on input "8" at bounding box center [68, 386] width 21 height 21
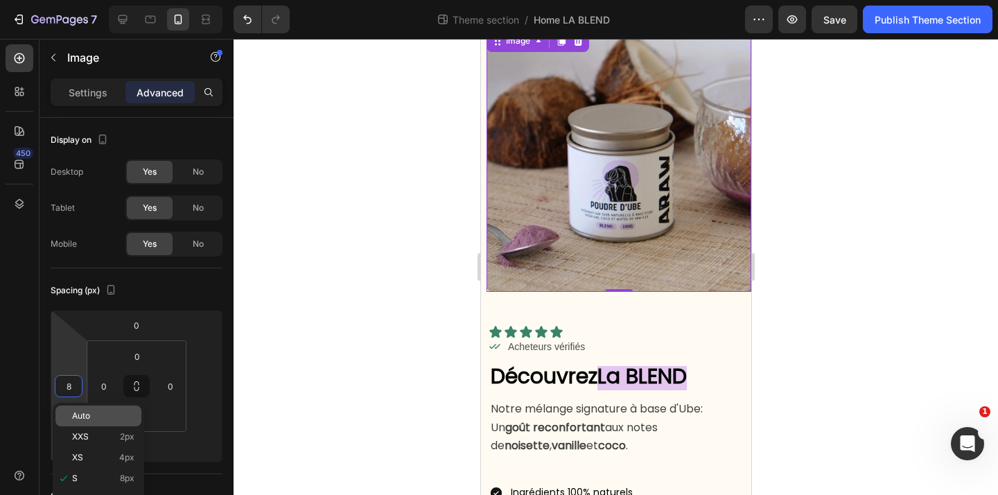
click at [82, 420] on span "Auto" at bounding box center [81, 416] width 18 height 10
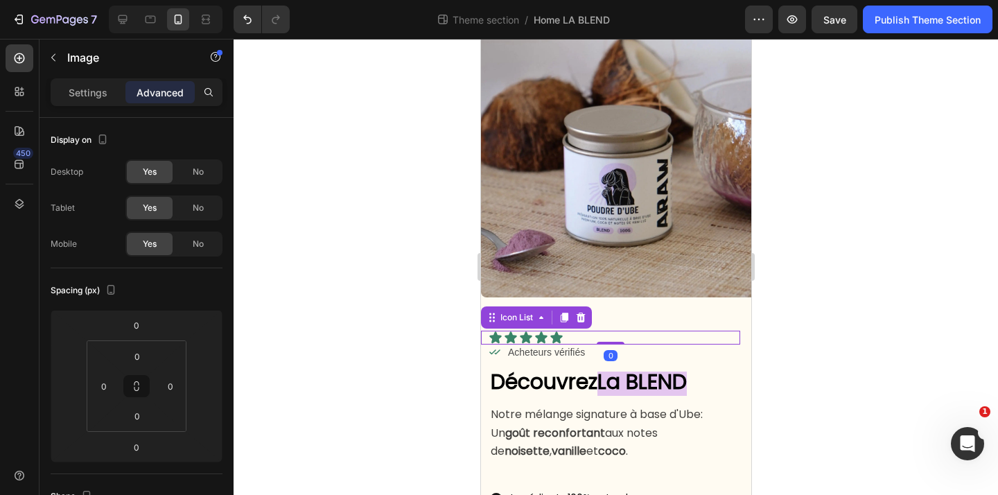
click at [731, 331] on div "Icon Icon Icon Icon Icon" at bounding box center [614, 338] width 252 height 14
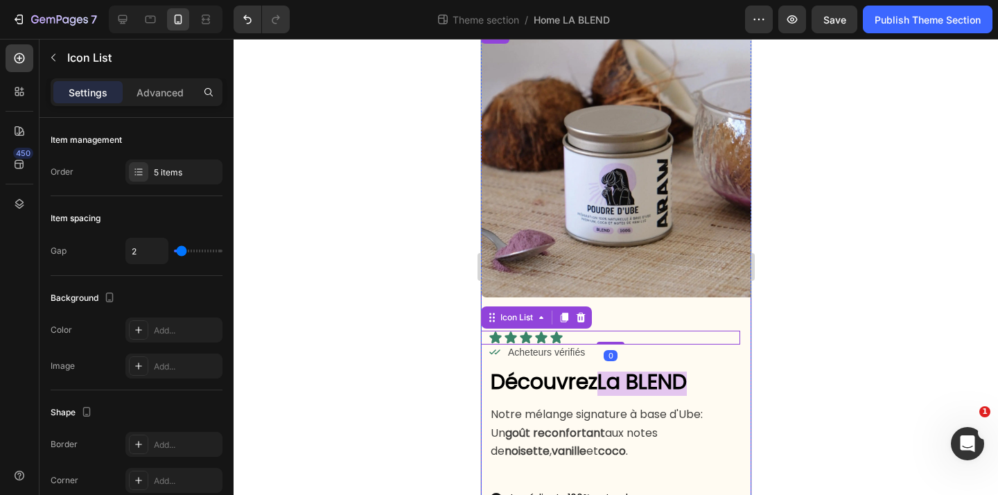
click at [747, 314] on div "Icon Icon Icon Icon Icon Icon List 0 Icon Acheteurs vérifiés Text Block Row Row…" at bounding box center [615, 478] width 270 height 363
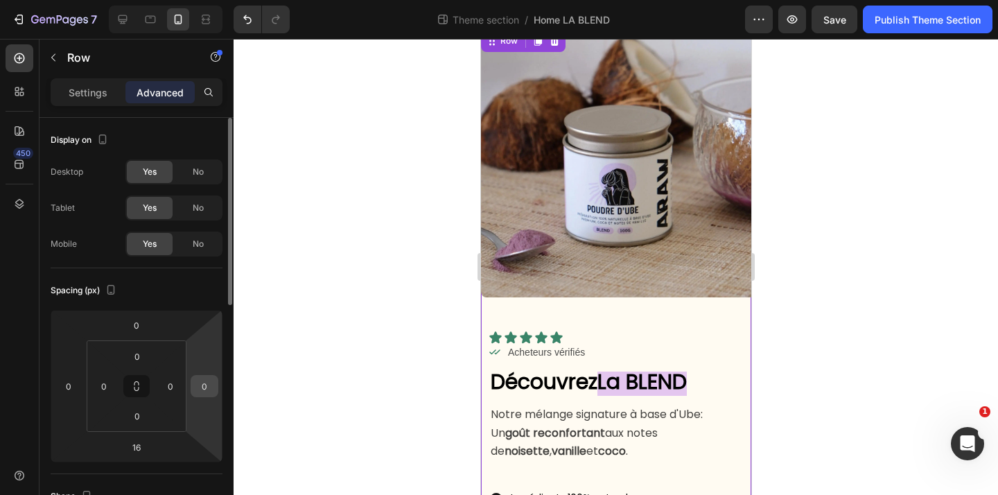
click at [215, 390] on div "0" at bounding box center [205, 386] width 28 height 22
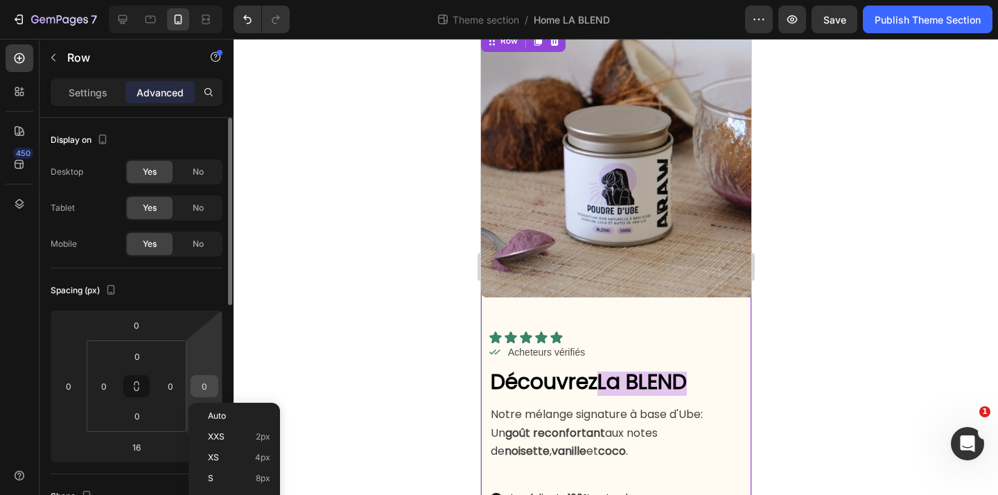
click at [208, 390] on input "0" at bounding box center [204, 386] width 21 height 21
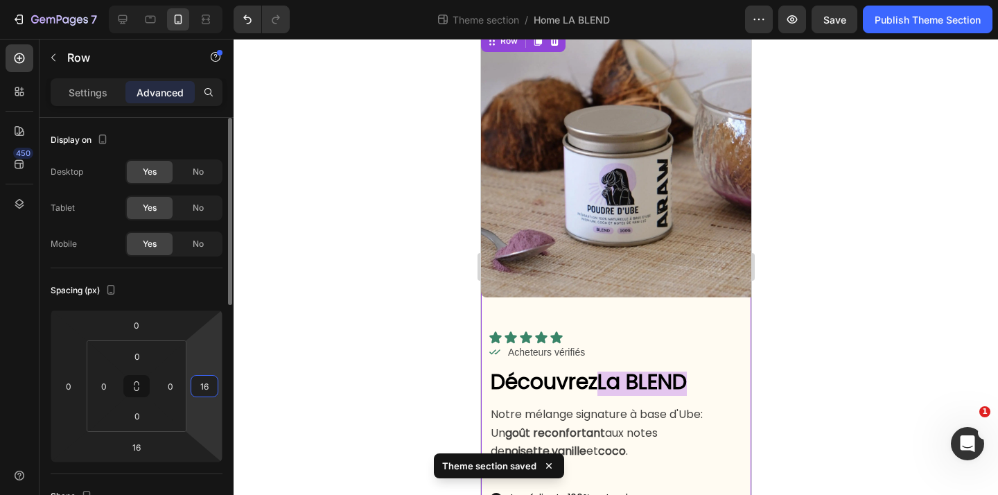
type input "16"
click at [64, 379] on input "0" at bounding box center [68, 386] width 21 height 21
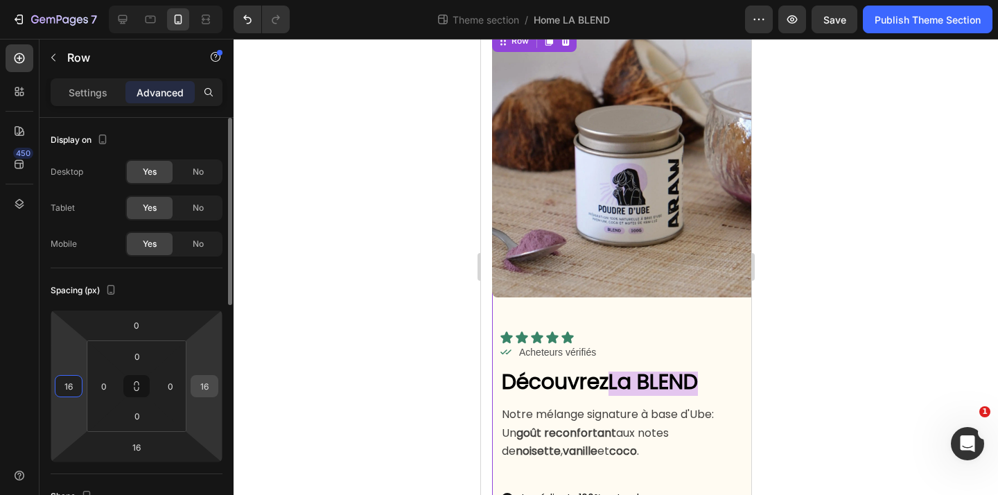
type input "16"
click at [209, 392] on input "16" at bounding box center [204, 386] width 21 height 21
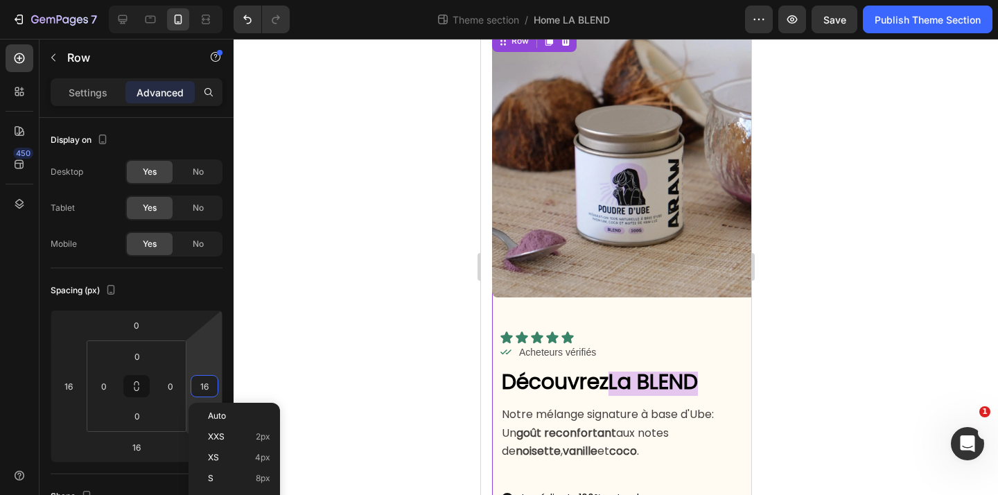
click at [415, 372] on div at bounding box center [616, 267] width 765 height 456
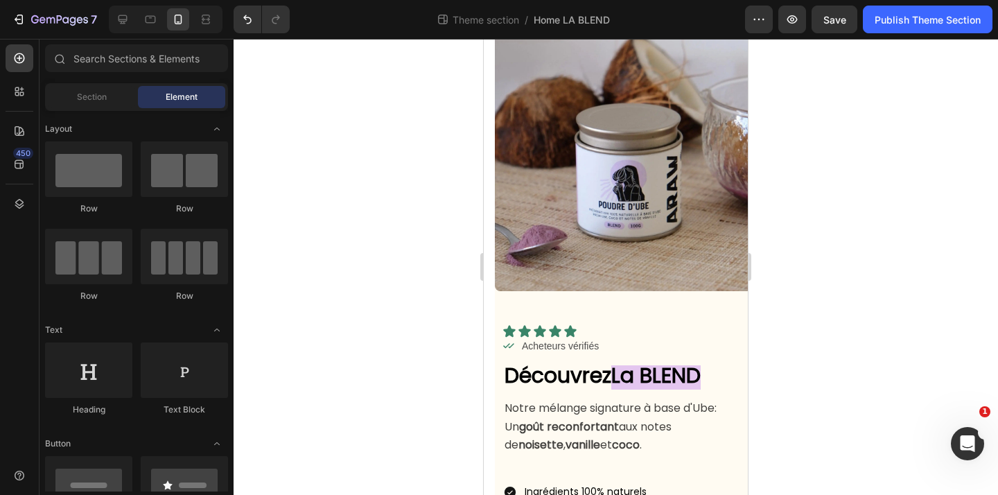
click at [809, 252] on div at bounding box center [616, 267] width 765 height 456
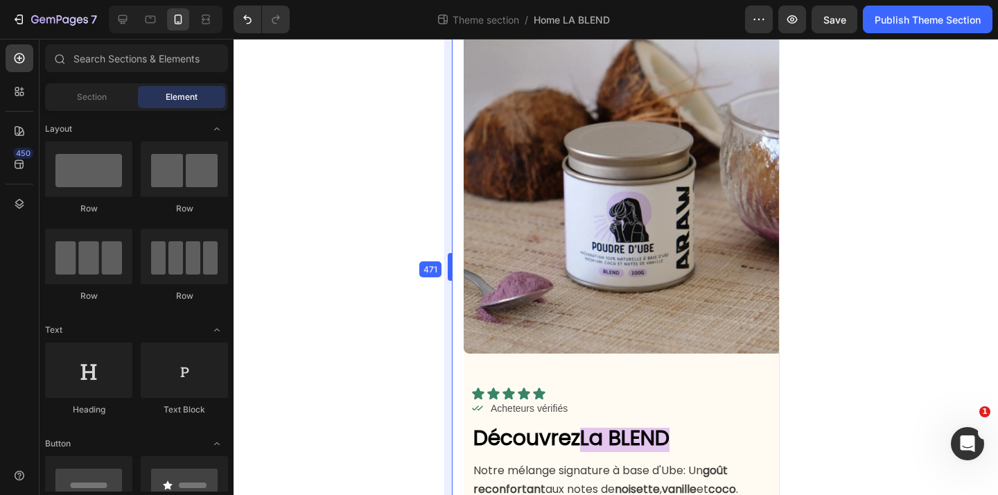
drag, startPoint x: 480, startPoint y: 214, endPoint x: 417, endPoint y: 226, distance: 63.6
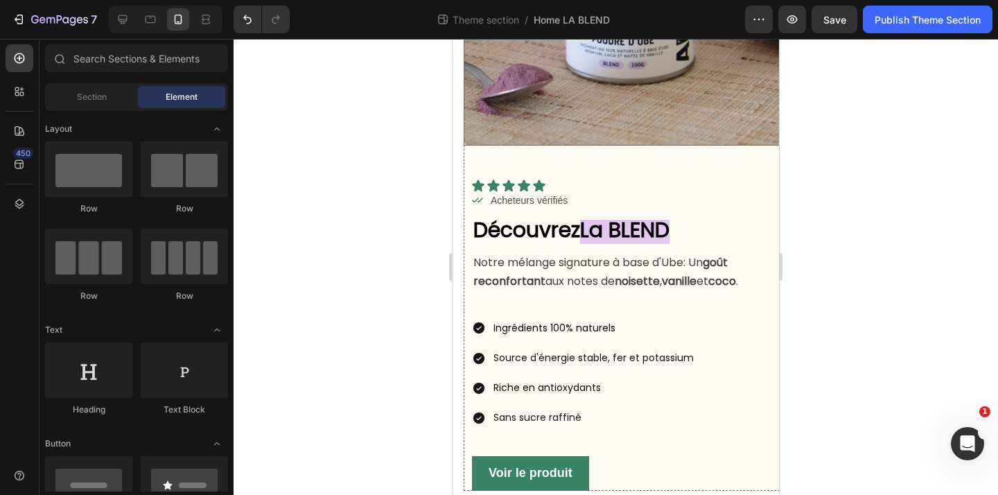
scroll to position [254, 0]
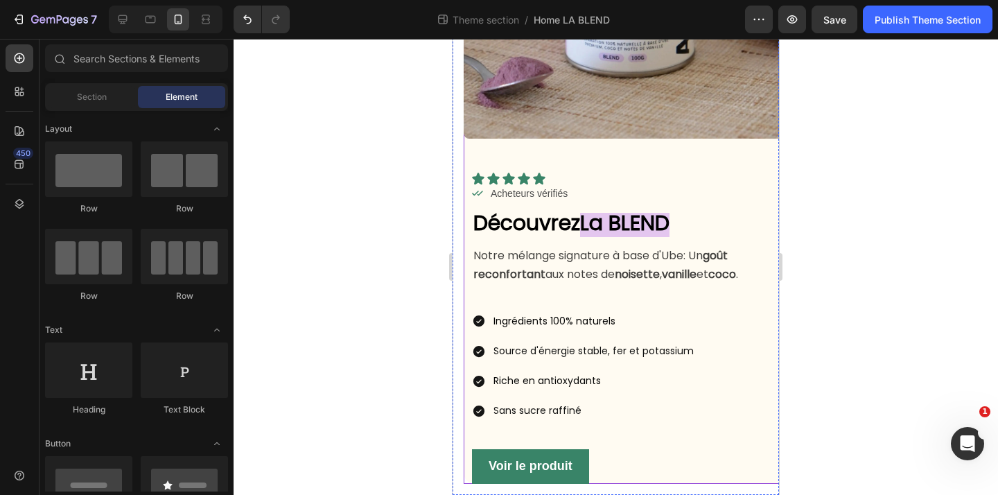
click at [699, 389] on div "Ingrédients 100% naturels Source d'énergie stable, fer et potassium Riche en an…" at bounding box center [631, 367] width 318 height 112
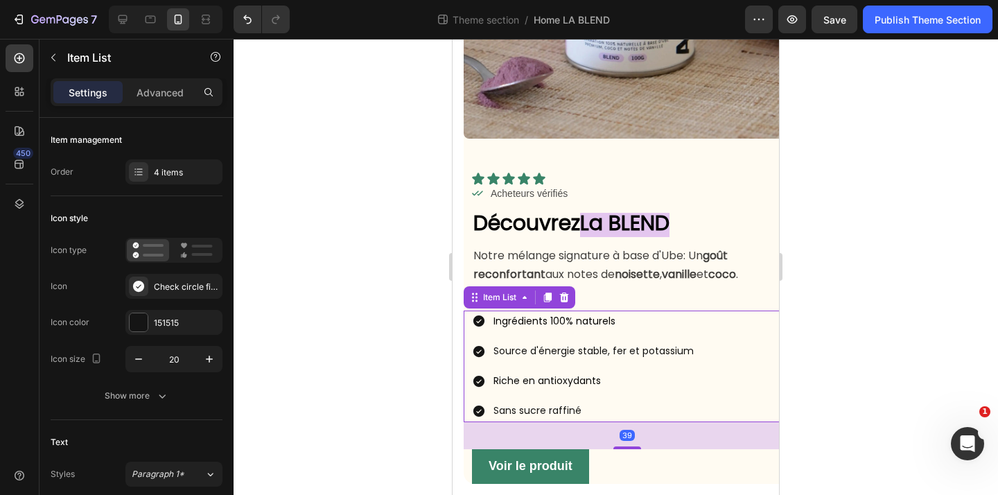
click at [711, 433] on div "39" at bounding box center [627, 435] width 327 height 27
click at [720, 470] on div "Voir le produit Button" at bounding box center [627, 466] width 327 height 35
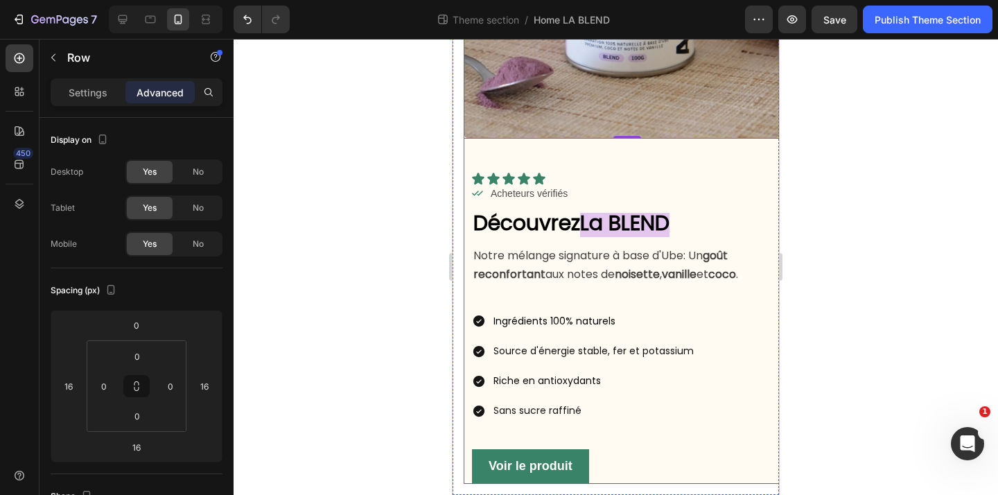
click at [468, 159] on div "Icon Icon Icon Icon Icon Icon List Icon Acheteurs vérifiés Text Block Row Row D…" at bounding box center [627, 311] width 327 height 345
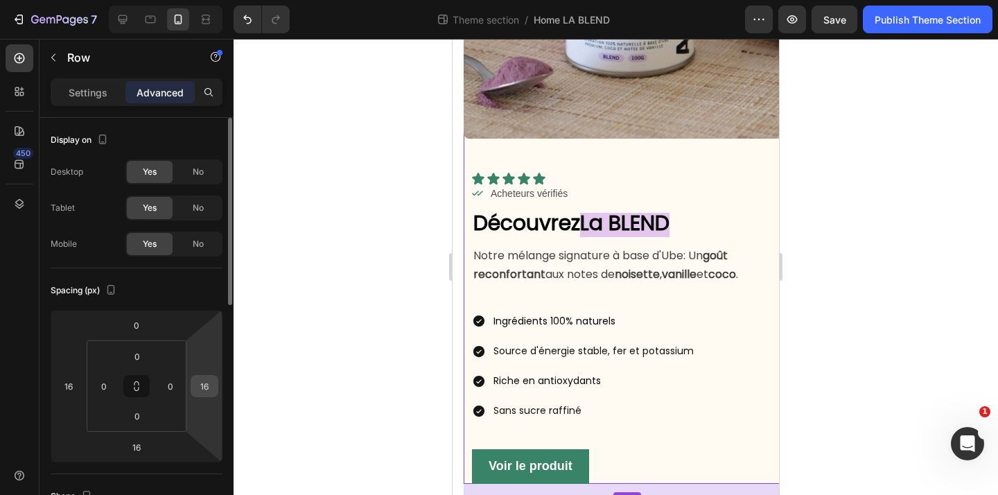
click at [216, 390] on div "16" at bounding box center [205, 386] width 28 height 22
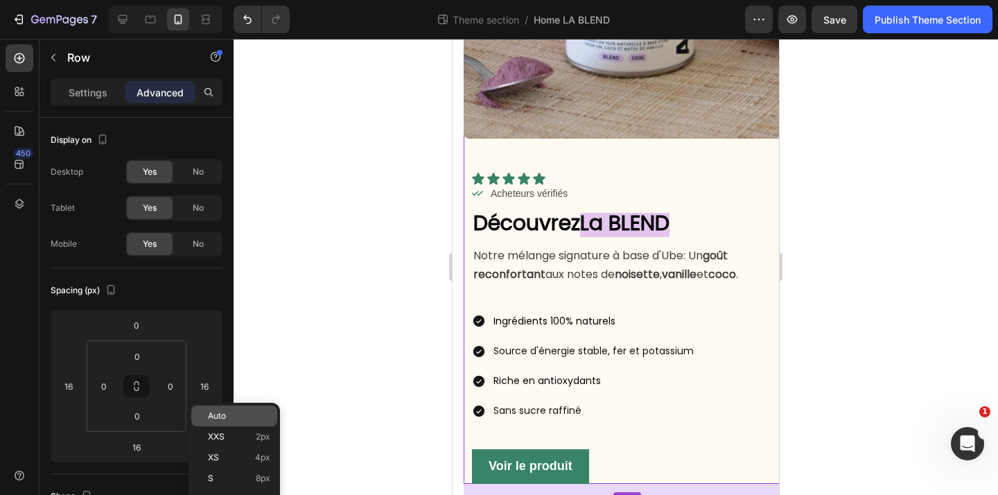
click at [243, 417] on p "Auto" at bounding box center [239, 416] width 62 height 10
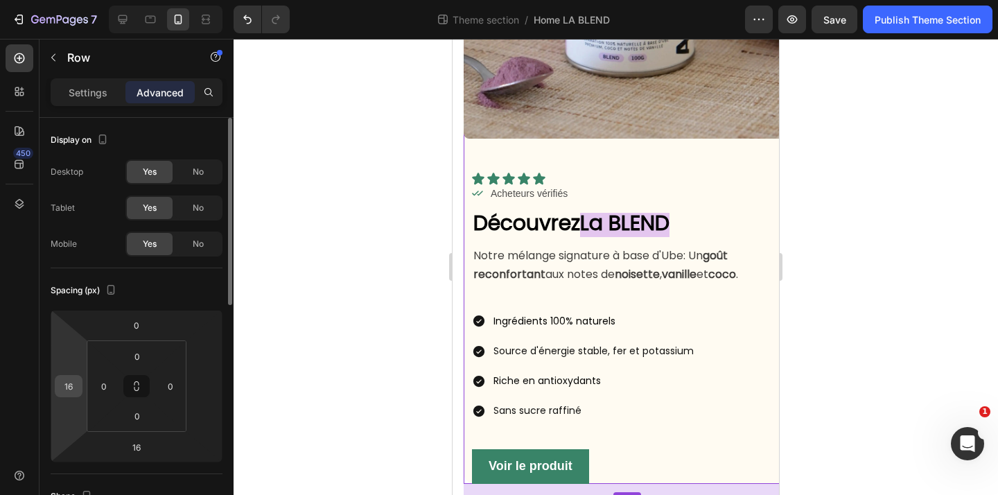
click at [62, 391] on input "16" at bounding box center [68, 386] width 21 height 21
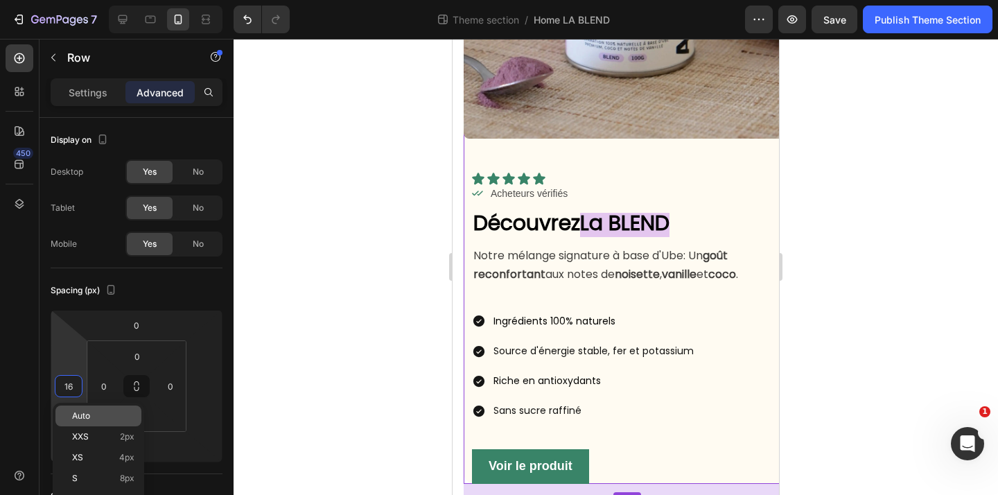
click at [85, 408] on div "Auto" at bounding box center [98, 416] width 86 height 21
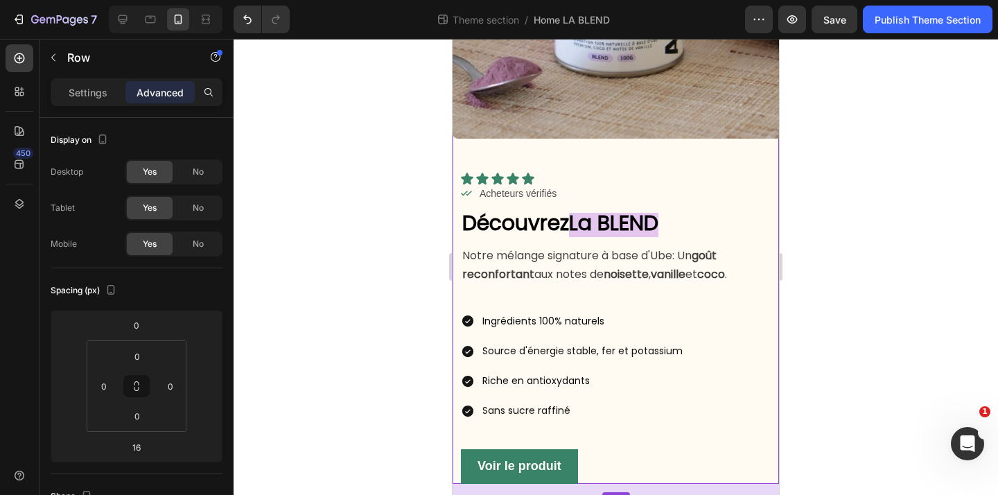
click at [254, 299] on div at bounding box center [616, 267] width 765 height 456
click at [767, 153] on div "Icon Icon Icon Icon Icon Icon List Icon Acheteurs vérifiés Text Block Row Row D…" at bounding box center [616, 311] width 327 height 345
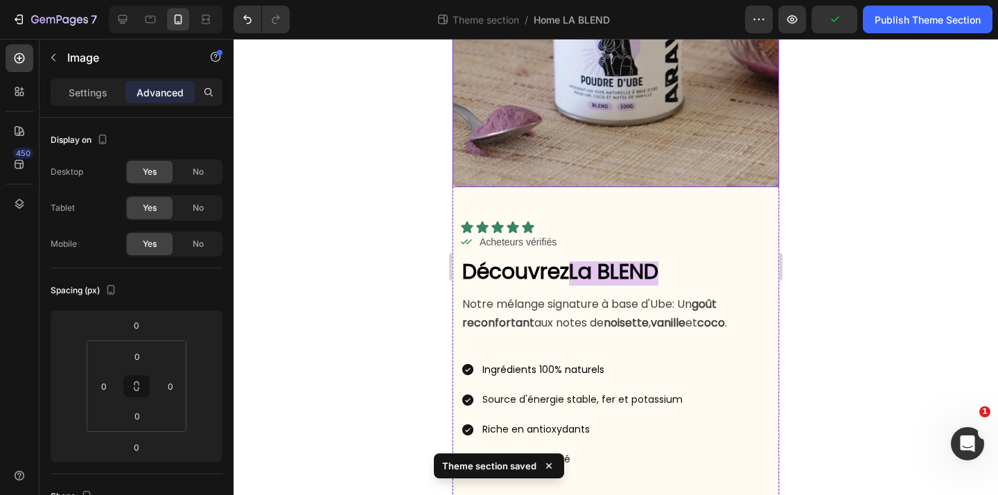
click at [647, 121] on img at bounding box center [616, 24] width 327 height 327
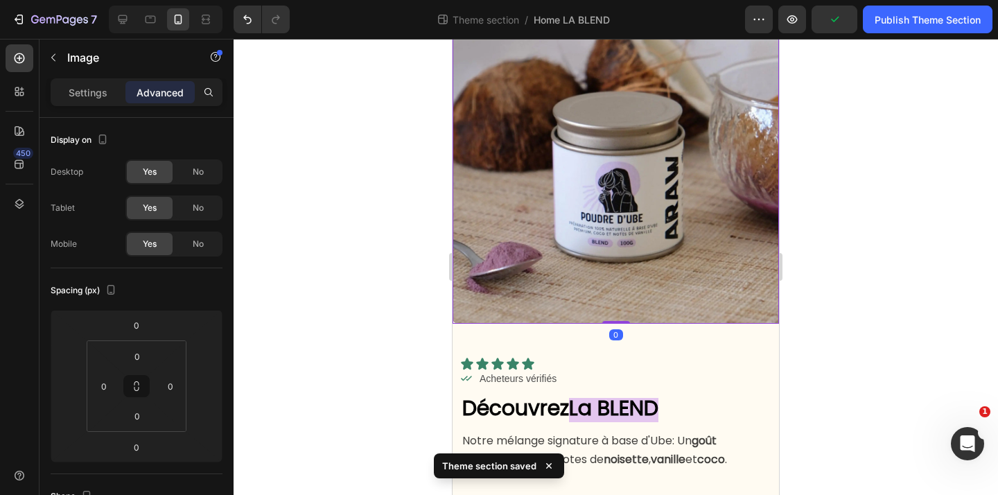
scroll to position [0, 0]
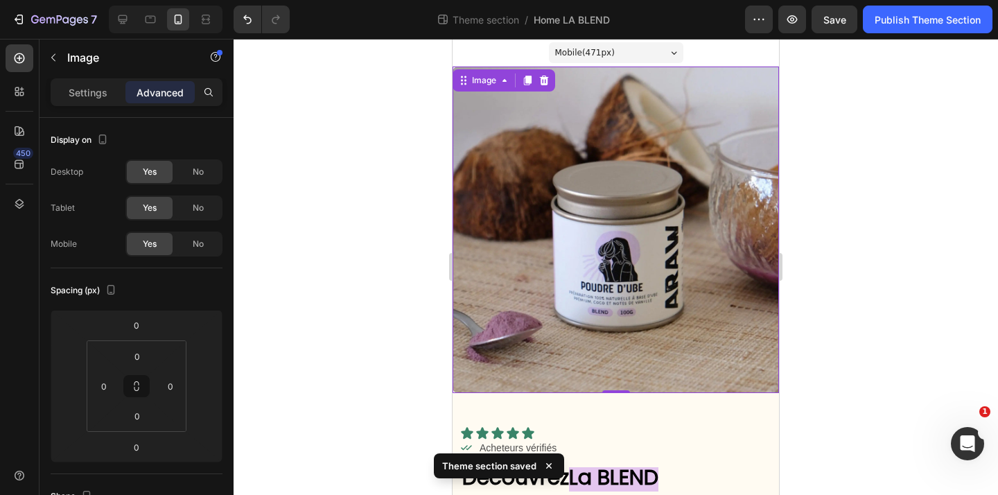
click at [842, 185] on div at bounding box center [616, 267] width 765 height 456
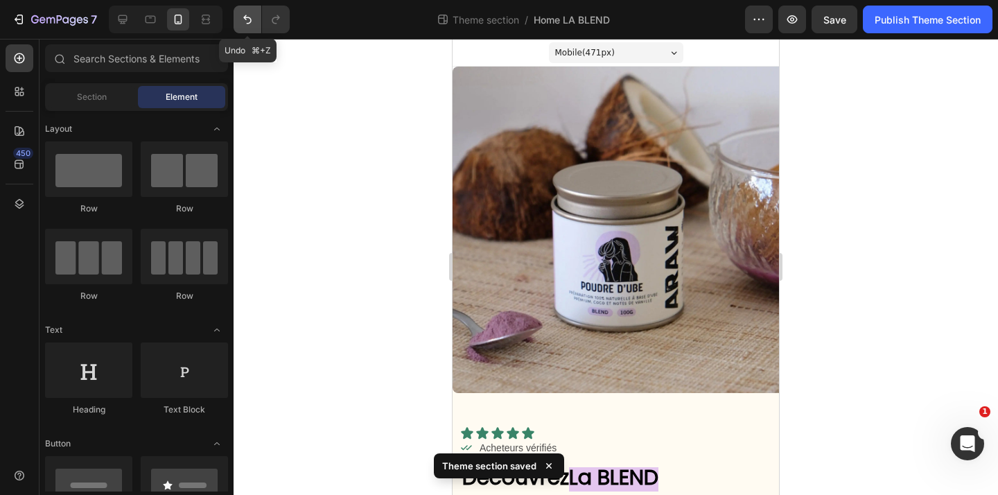
click at [242, 10] on button "Undo/Redo" at bounding box center [248, 20] width 28 height 28
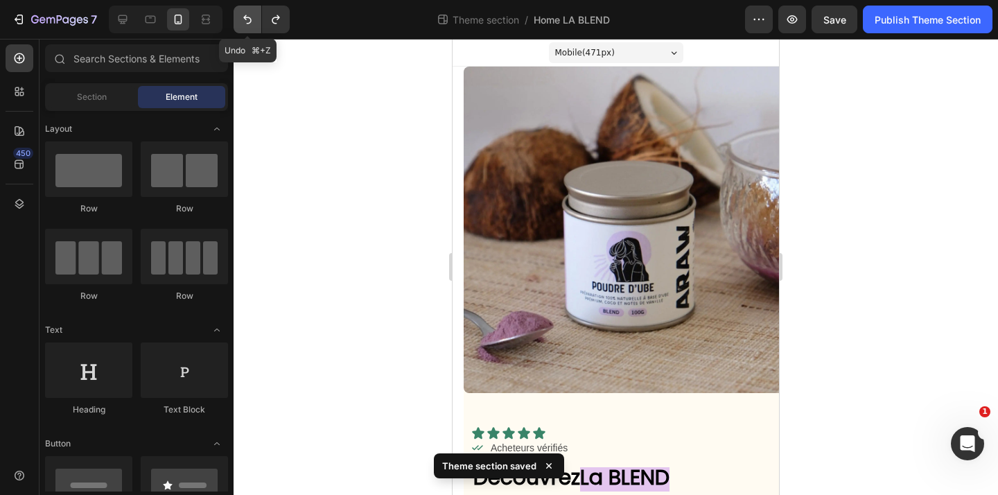
click at [242, 10] on button "Undo/Redo" at bounding box center [248, 20] width 28 height 28
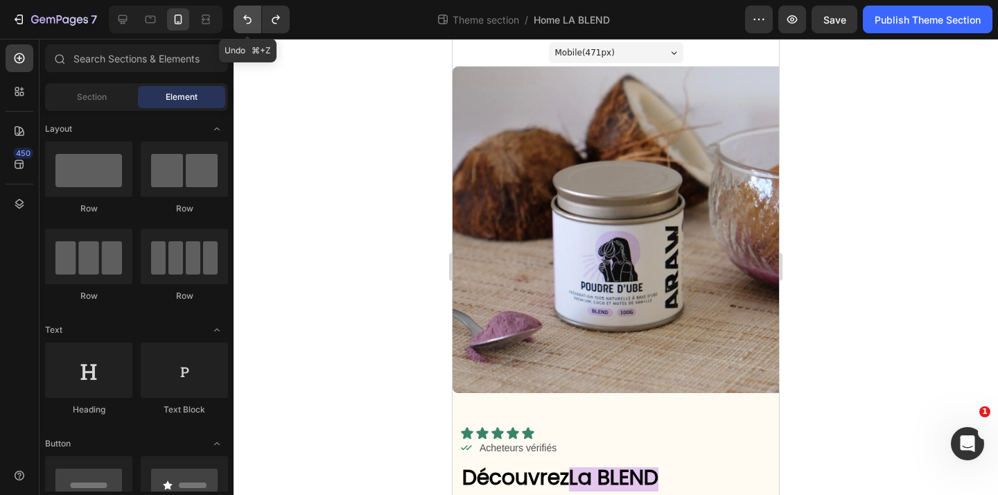
click at [241, 17] on icon "Undo/Redo" at bounding box center [248, 19] width 14 height 14
click at [242, 17] on icon "Undo/Redo" at bounding box center [248, 19] width 14 height 14
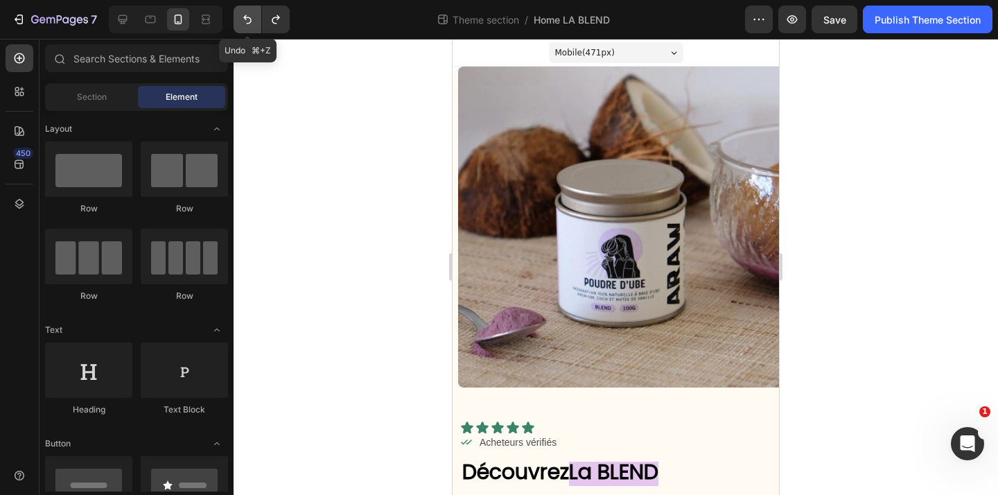
click at [242, 17] on icon "Undo/Redo" at bounding box center [248, 19] width 14 height 14
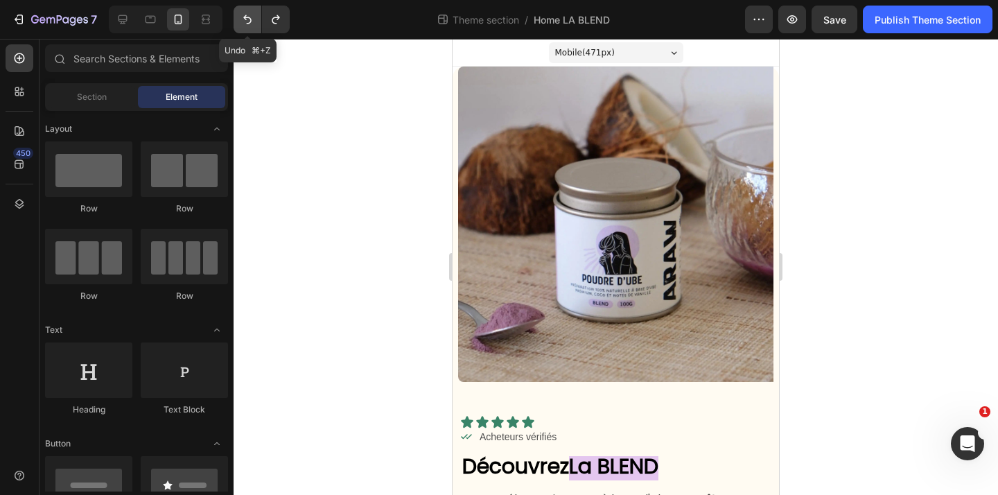
click at [242, 17] on icon "Undo/Redo" at bounding box center [248, 19] width 14 height 14
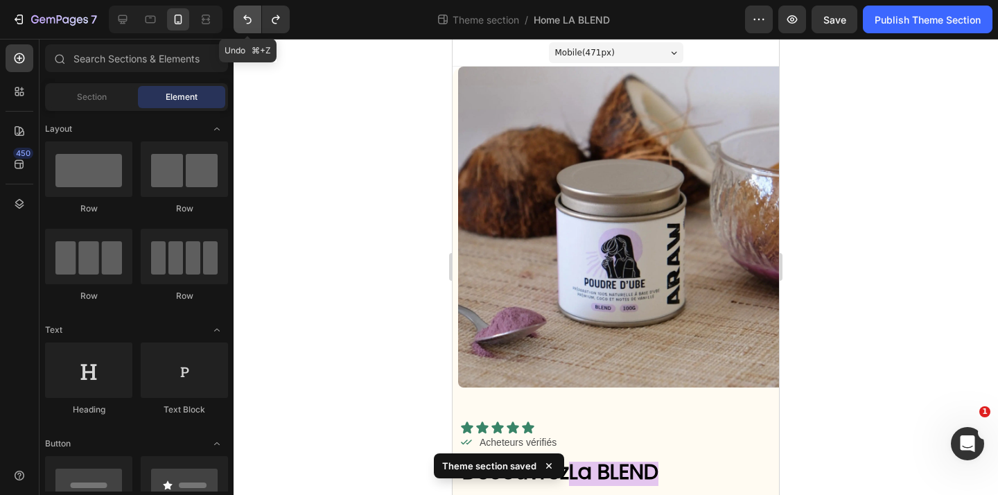
click at [242, 17] on icon "Undo/Redo" at bounding box center [248, 19] width 14 height 14
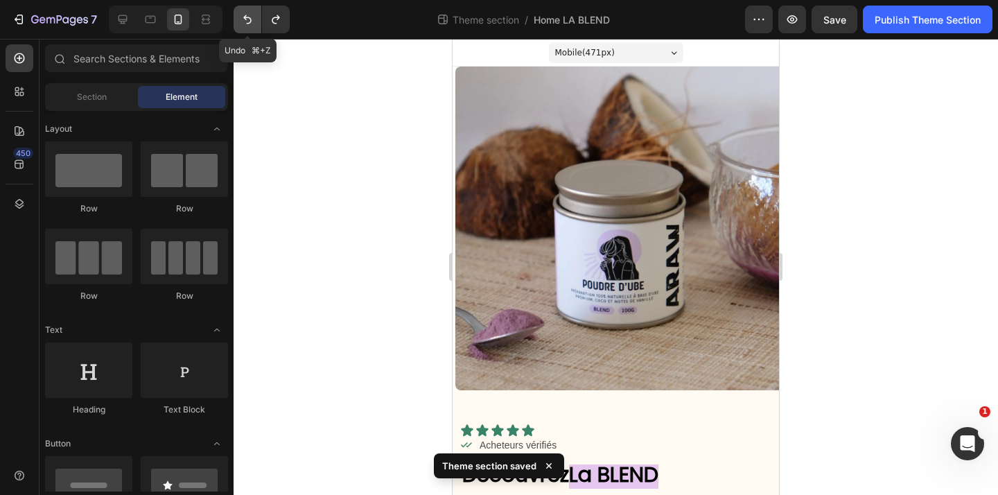
click at [242, 17] on icon "Undo/Redo" at bounding box center [248, 19] width 14 height 14
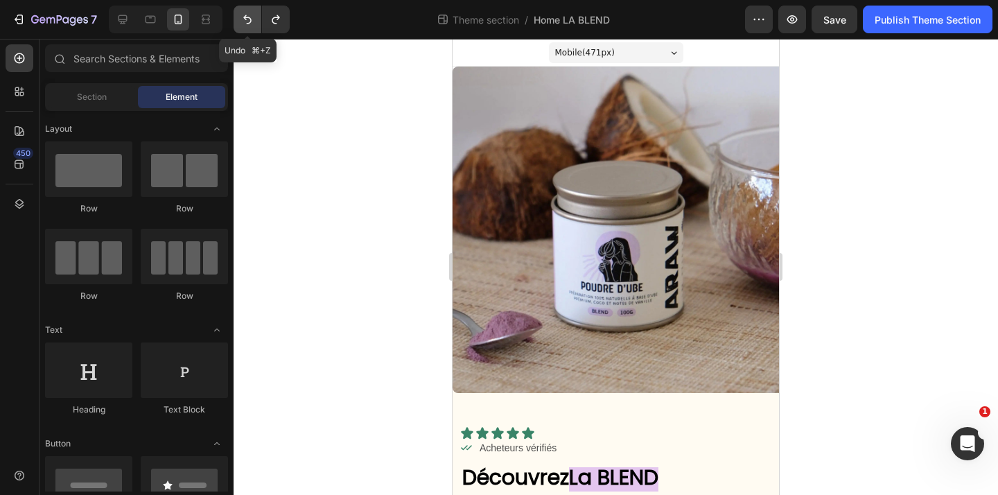
click at [242, 17] on icon "Undo/Redo" at bounding box center [248, 19] width 14 height 14
click at [329, 201] on div at bounding box center [616, 267] width 765 height 456
click at [612, 212] on img at bounding box center [616, 230] width 327 height 327
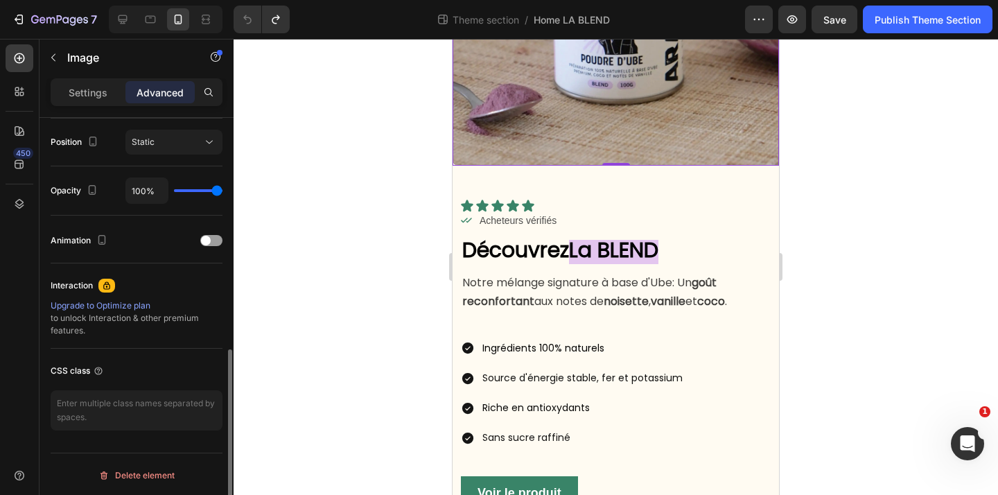
scroll to position [508, 0]
click at [76, 96] on p "Settings" at bounding box center [88, 92] width 39 height 15
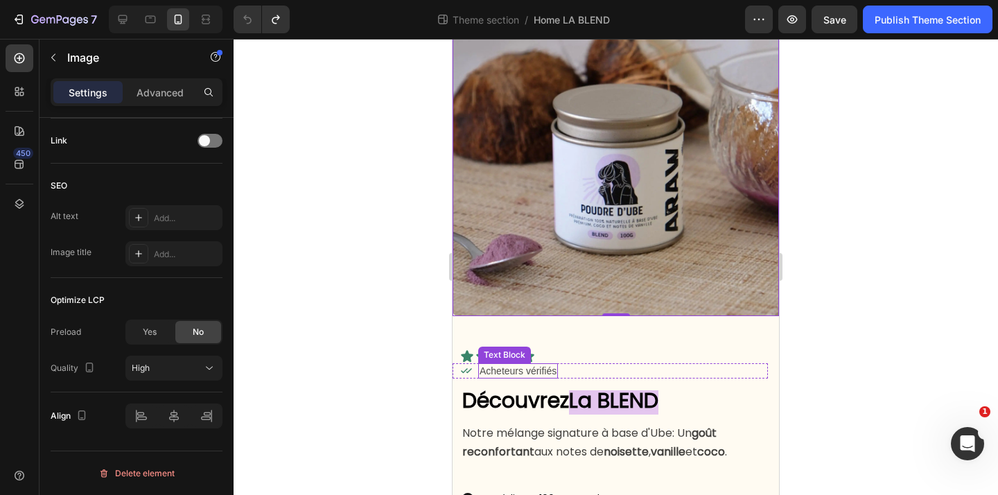
scroll to position [0, 0]
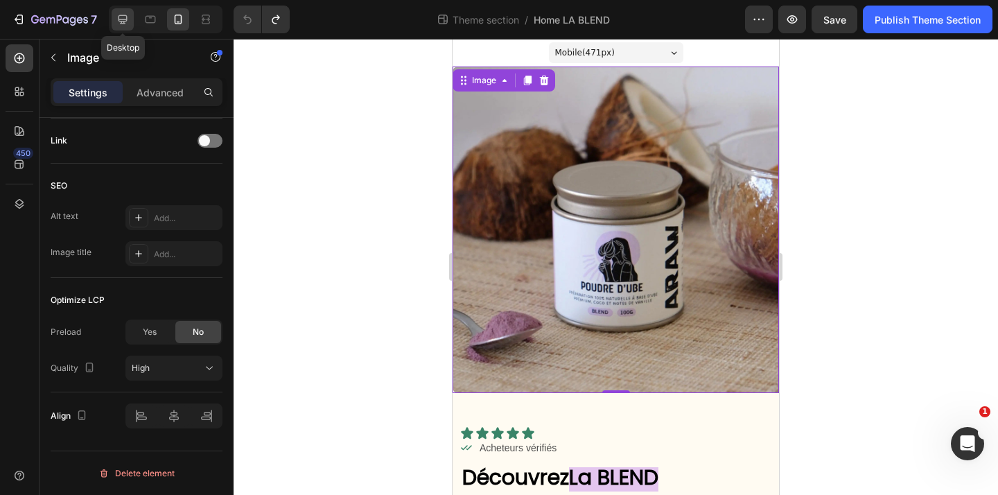
click at [121, 16] on icon at bounding box center [123, 19] width 14 height 14
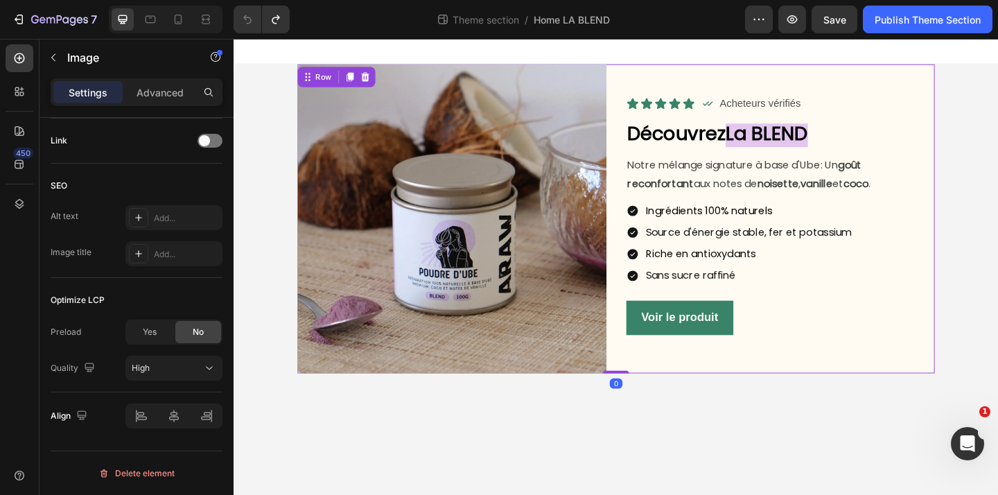
click at [803, 369] on div "Icon Icon Icon Icon Icon Icon List Icon Acheteurs vérifiés Text Block Row Row D…" at bounding box center [829, 235] width 336 height 336
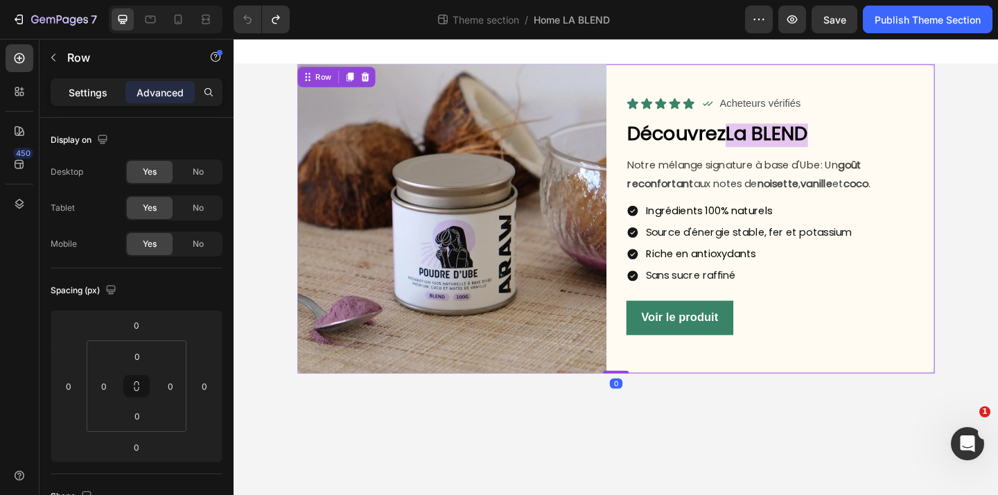
click at [76, 90] on p "Settings" at bounding box center [88, 92] width 39 height 15
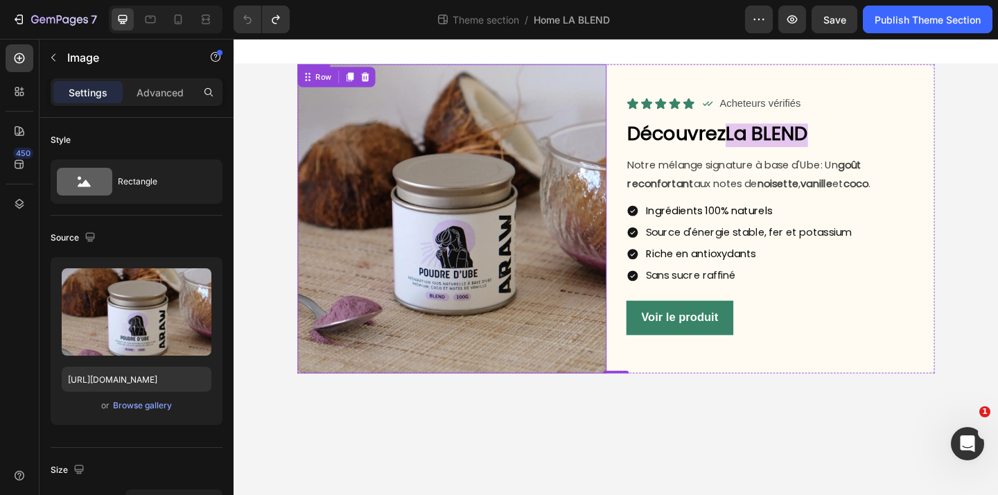
click at [446, 356] on img at bounding box center [471, 235] width 336 height 336
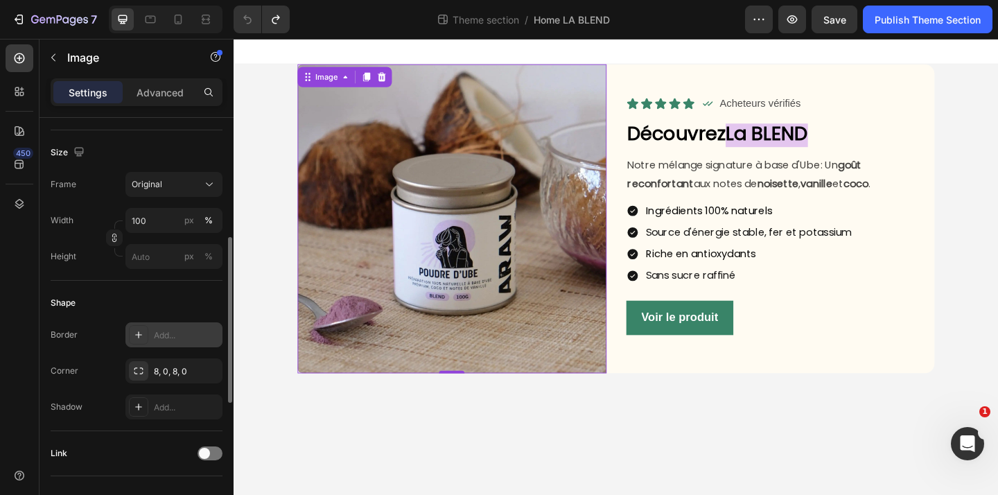
scroll to position [335, 0]
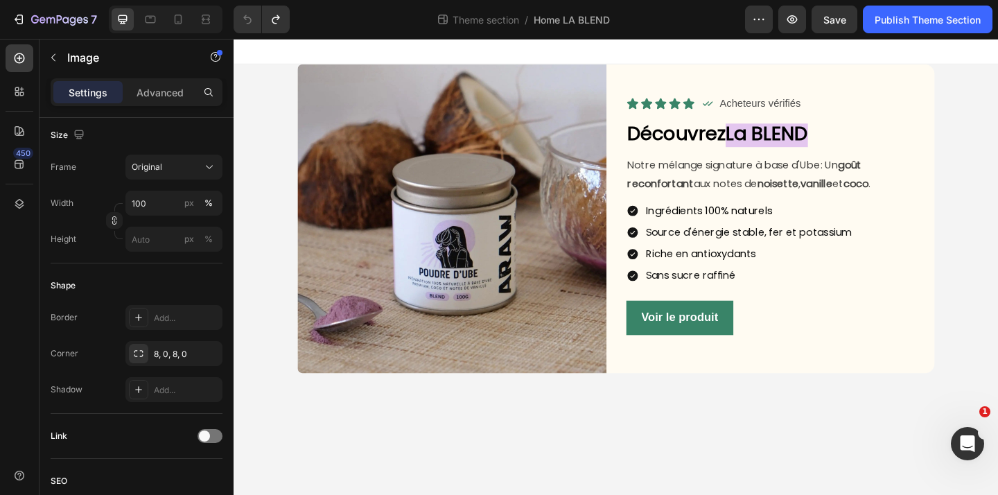
click at [456, 441] on body "Image 0 Icon Icon Icon Icon Icon Icon List Icon Acheteurs vérifiés Text Block R…" at bounding box center [650, 287] width 832 height 496
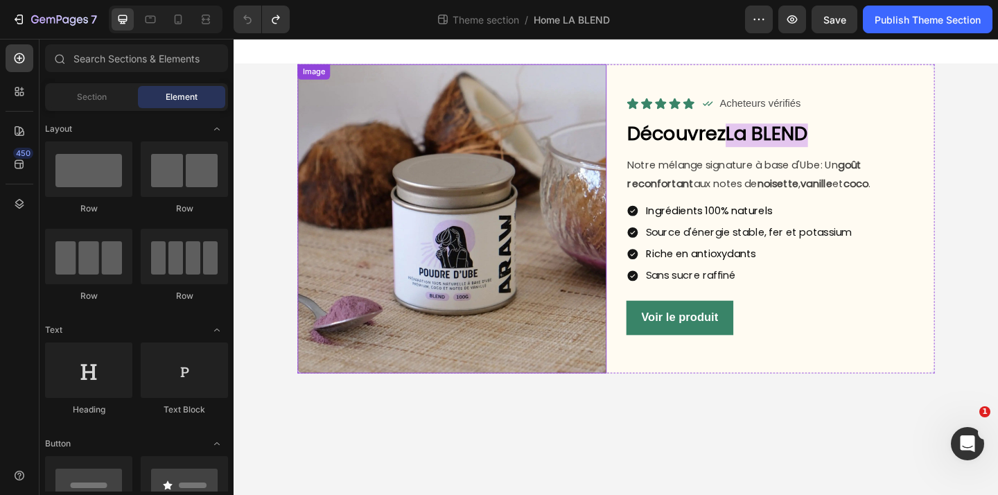
click at [471, 273] on img at bounding box center [471, 235] width 336 height 336
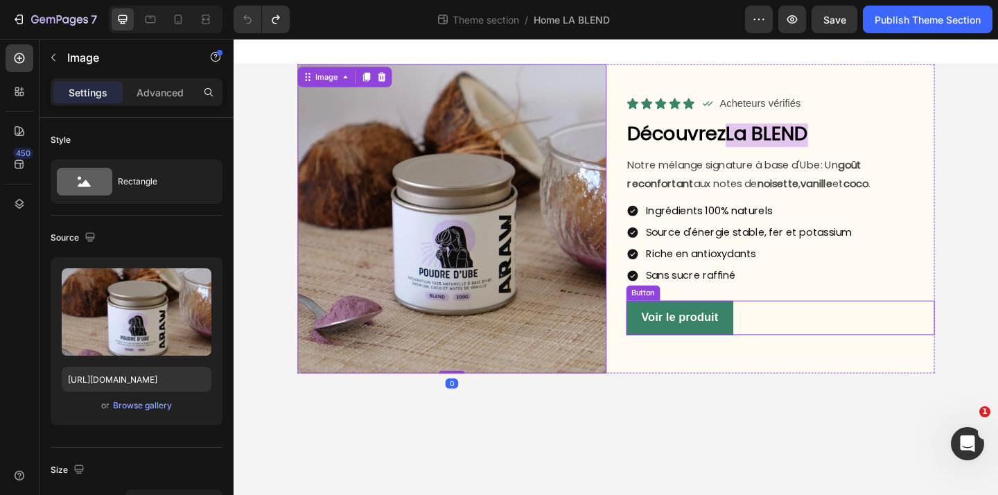
click at [851, 354] on div "Voir le produit Button" at bounding box center [829, 342] width 336 height 37
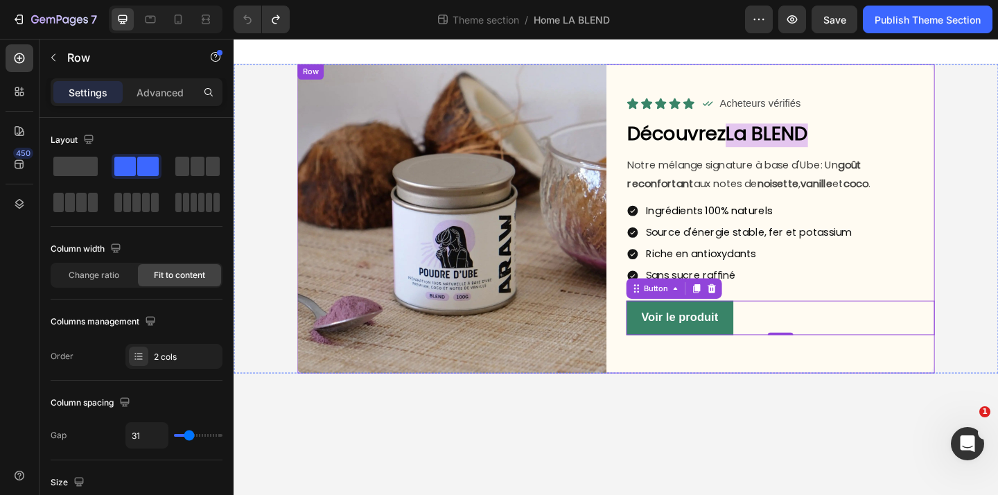
click at [973, 386] on div "Icon Icon Icon Icon Icon Icon List Icon Acheteurs vérifiés Text Block Row Row D…" at bounding box center [829, 235] width 336 height 336
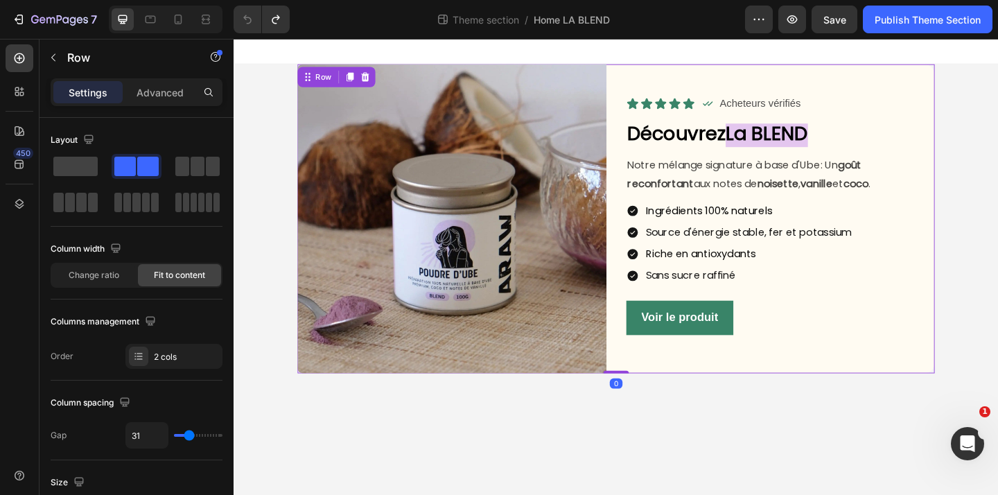
click at [801, 444] on body "Image Icon Icon Icon Icon Icon Icon List Icon Acheteurs vérifiés Text Block Row…" at bounding box center [650, 287] width 832 height 496
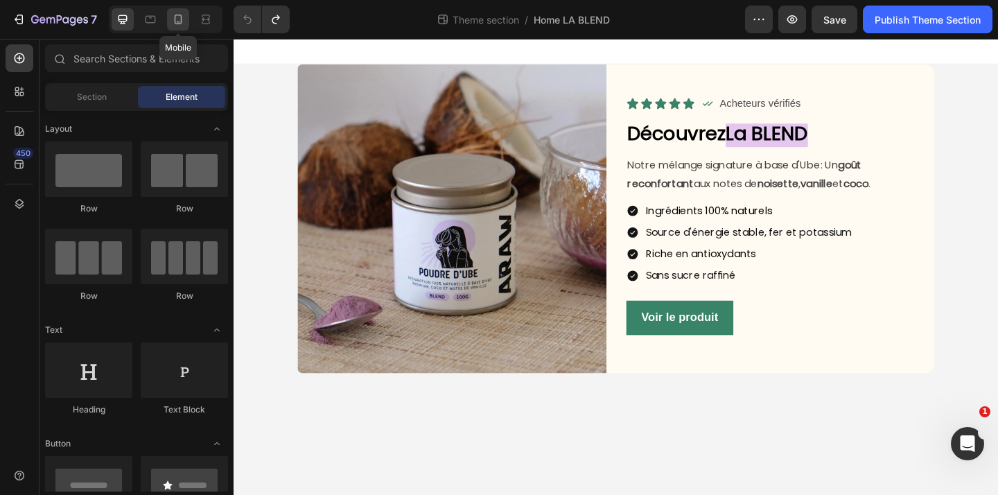
click at [178, 21] on icon at bounding box center [178, 21] width 3 height 1
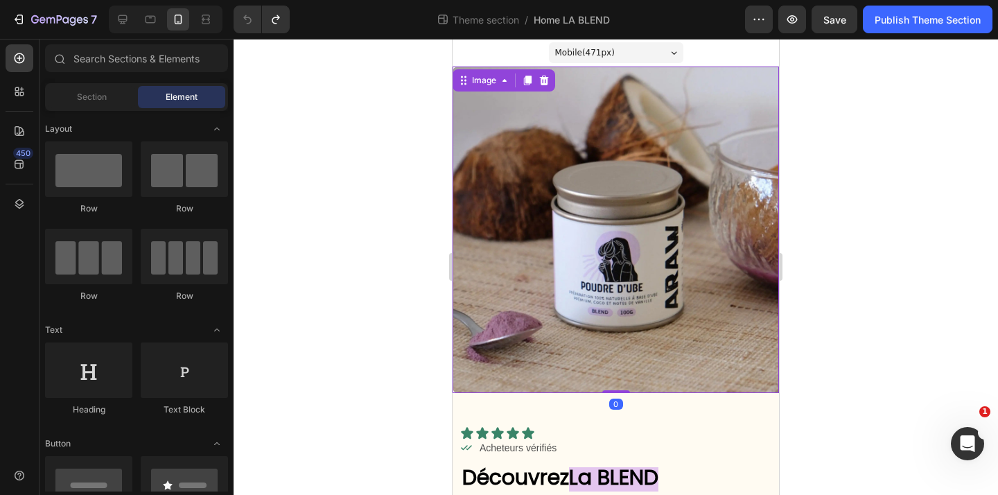
click at [647, 198] on img at bounding box center [616, 230] width 327 height 327
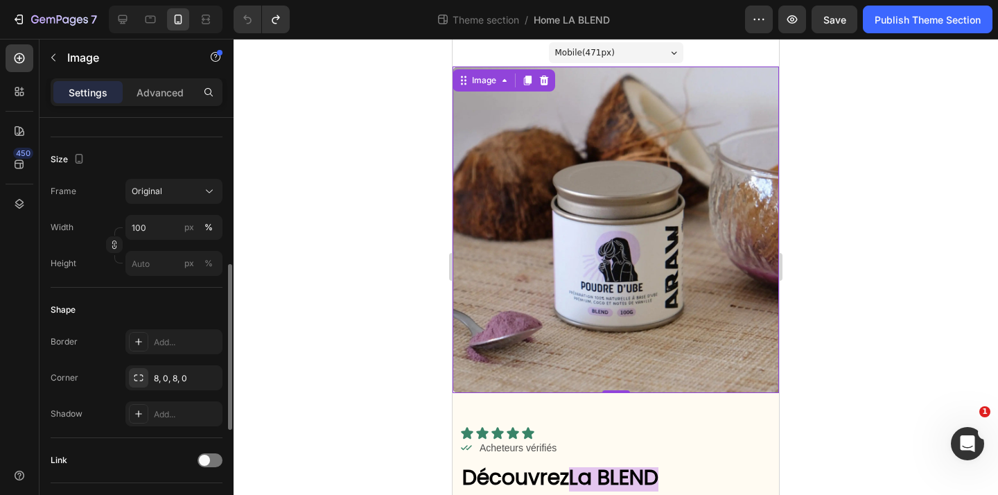
scroll to position [327, 0]
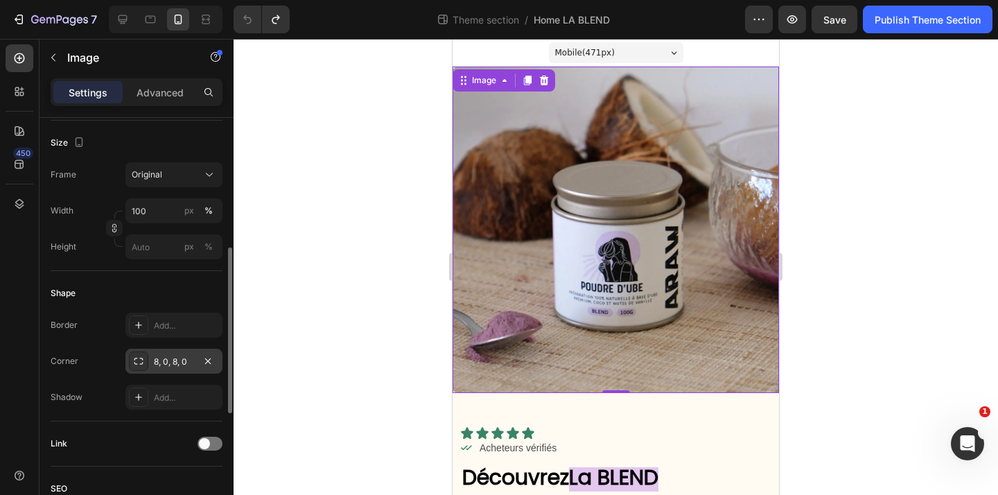
click at [138, 364] on icon at bounding box center [138, 361] width 11 height 11
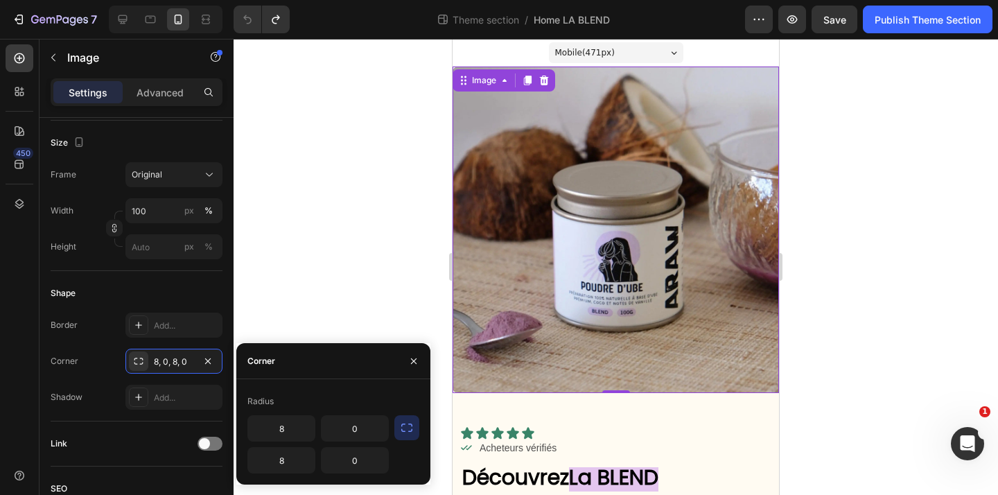
click at [407, 430] on icon "button" at bounding box center [407, 428] width 14 height 14
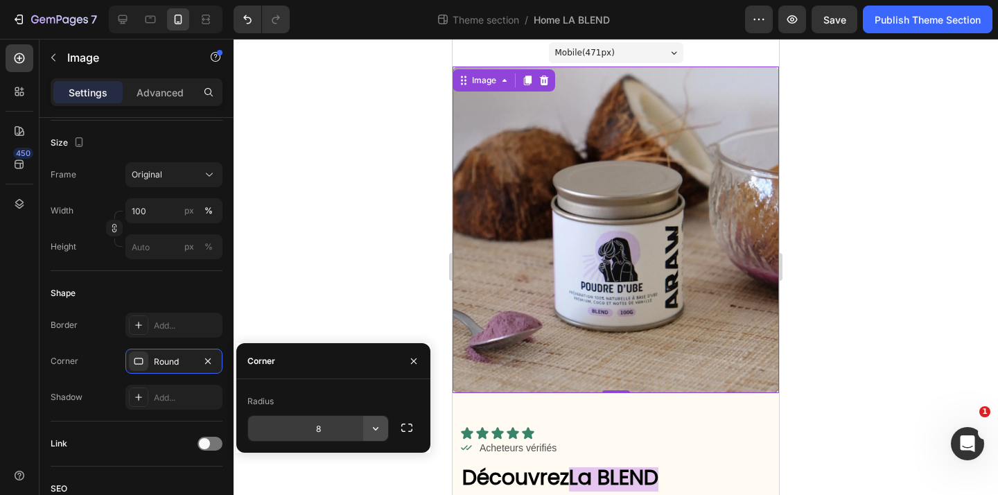
click at [371, 431] on icon "button" at bounding box center [376, 428] width 14 height 14
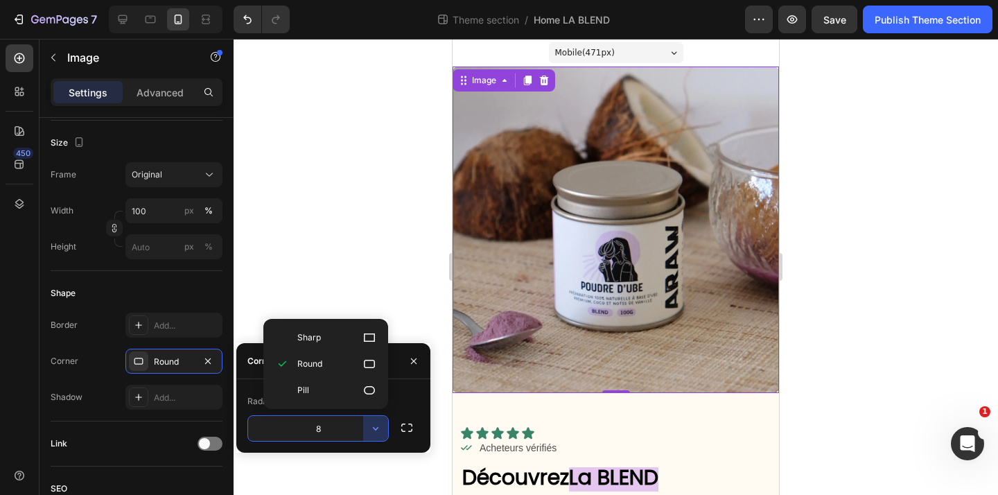
click at [342, 428] on input "8" at bounding box center [318, 428] width 140 height 25
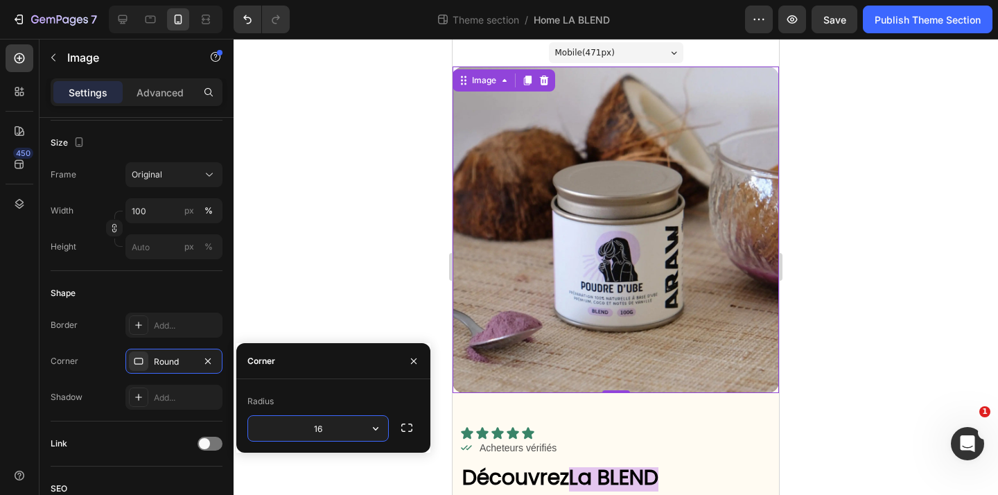
type input "16"
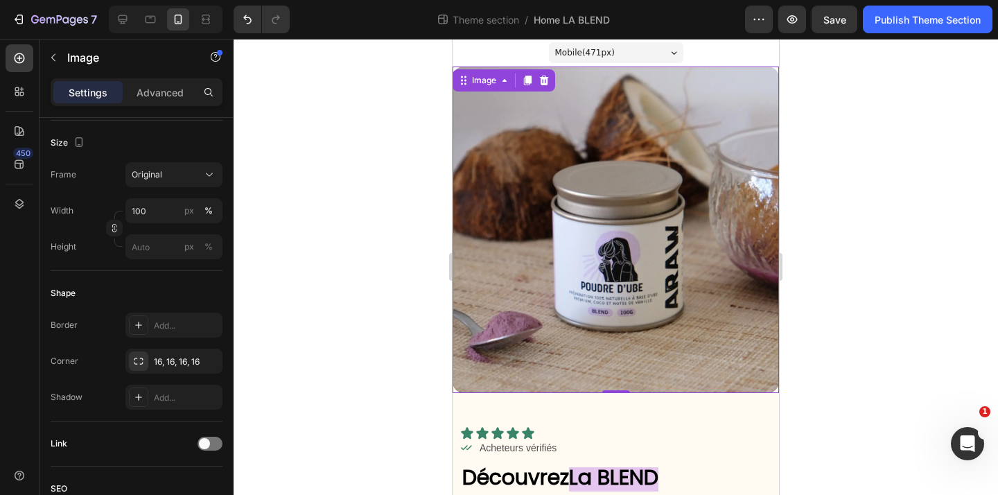
click at [352, 276] on div at bounding box center [616, 267] width 765 height 456
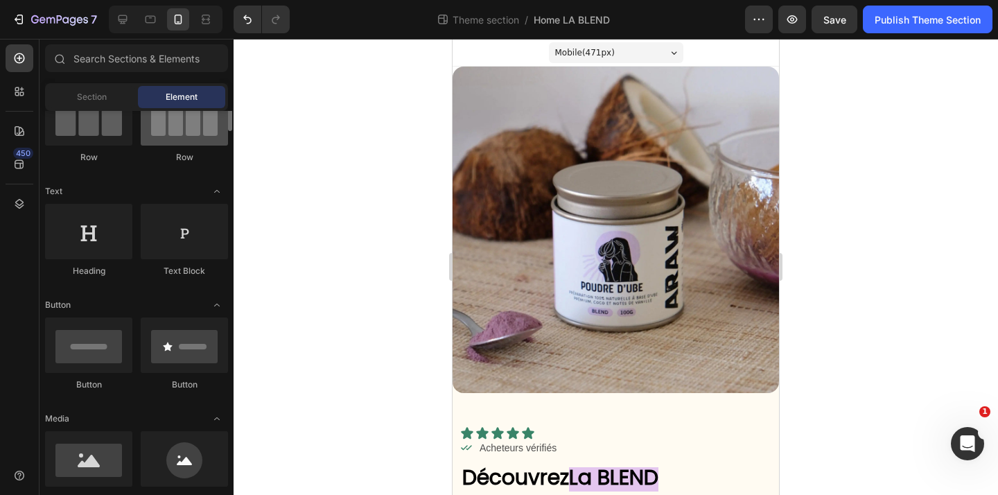
scroll to position [0, 0]
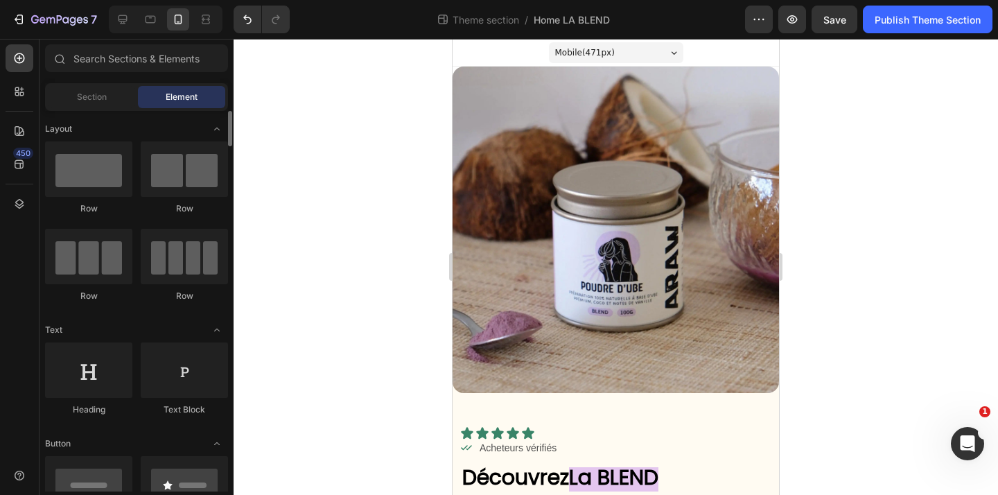
click at [580, 233] on img at bounding box center [616, 230] width 327 height 327
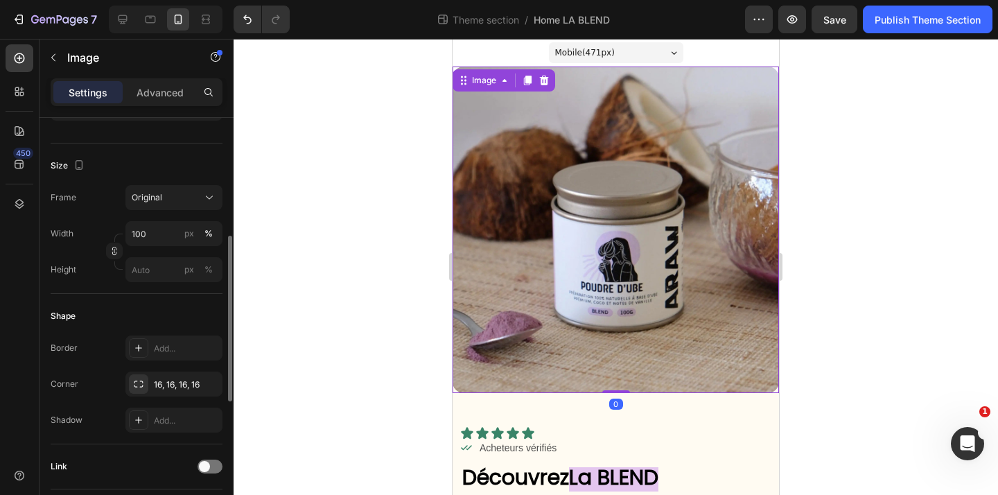
scroll to position [306, 0]
click at [169, 386] on div "16, 16, 16, 16" at bounding box center [174, 383] width 40 height 12
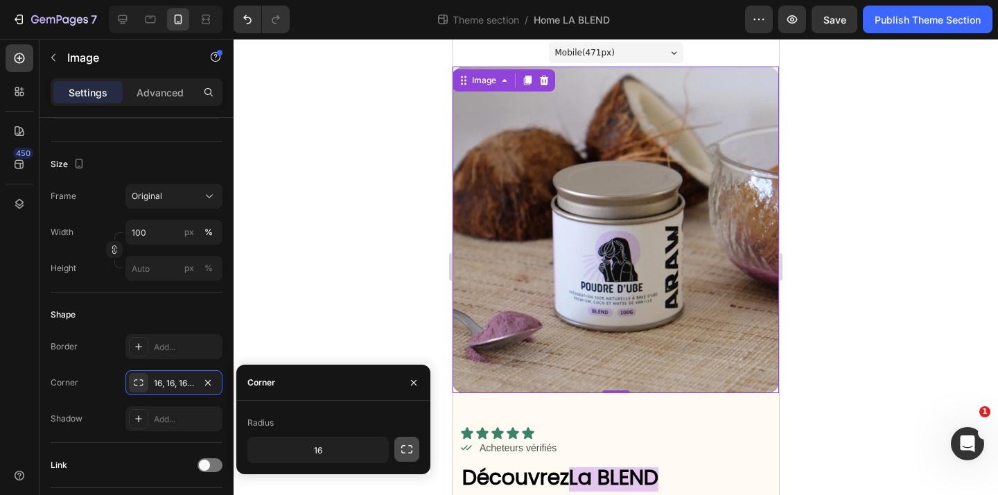
click at [400, 448] on icon "button" at bounding box center [407, 449] width 14 height 14
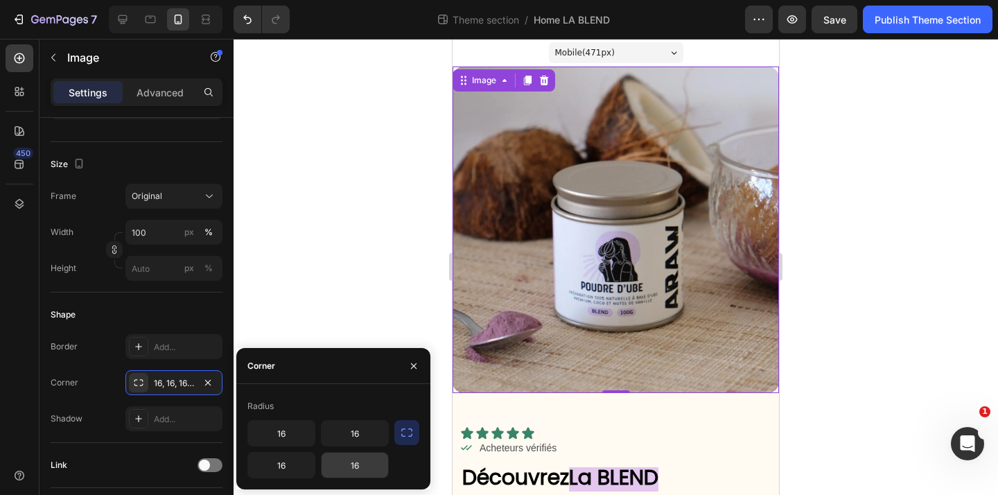
click at [377, 462] on input "16" at bounding box center [355, 465] width 67 height 25
click at [284, 468] on input "16" at bounding box center [281, 465] width 67 height 25
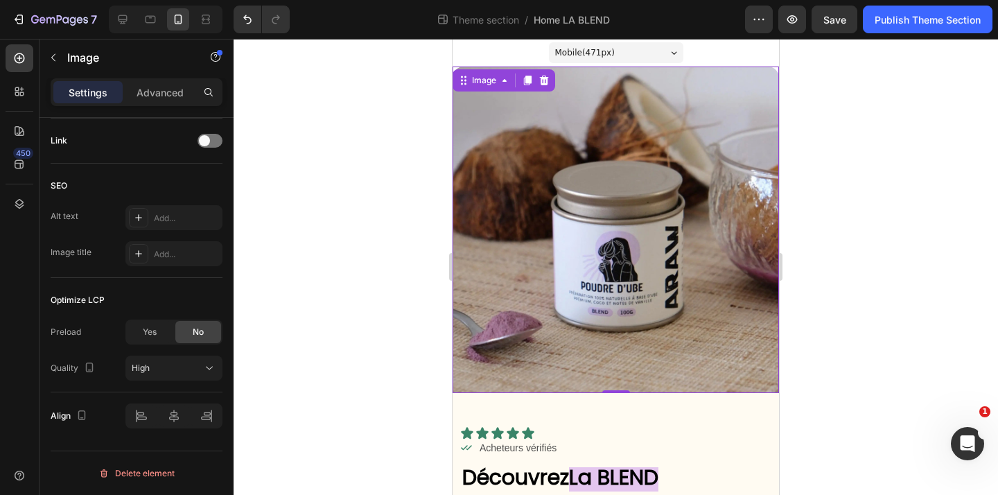
click at [903, 256] on div at bounding box center [616, 267] width 765 height 456
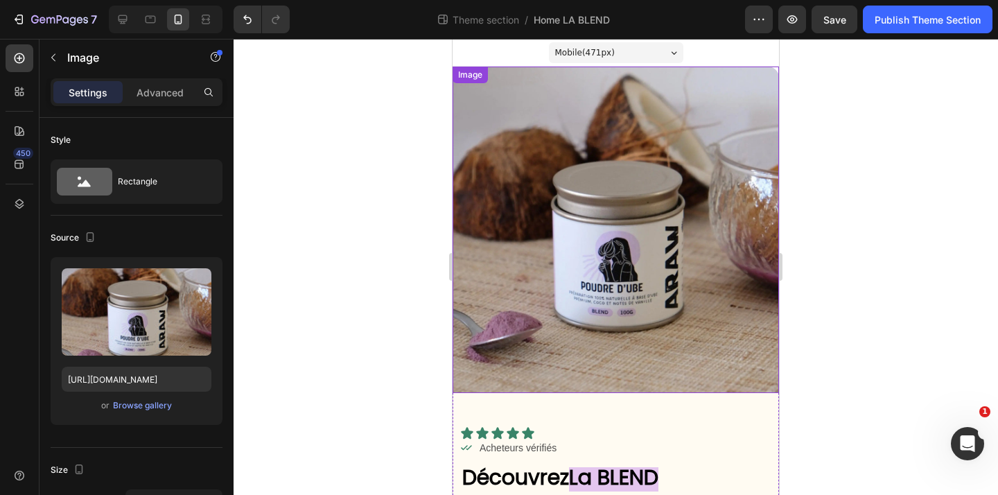
click at [744, 184] on img at bounding box center [616, 230] width 327 height 327
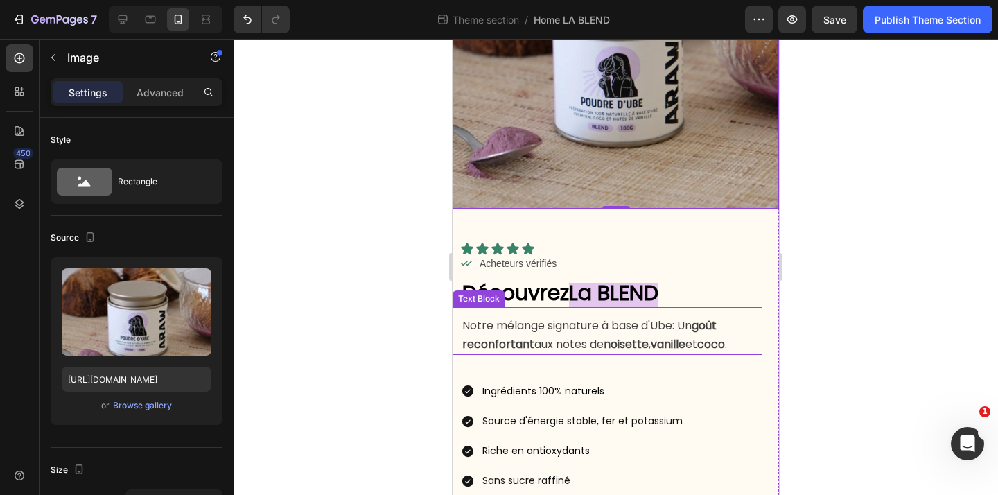
scroll to position [187, 0]
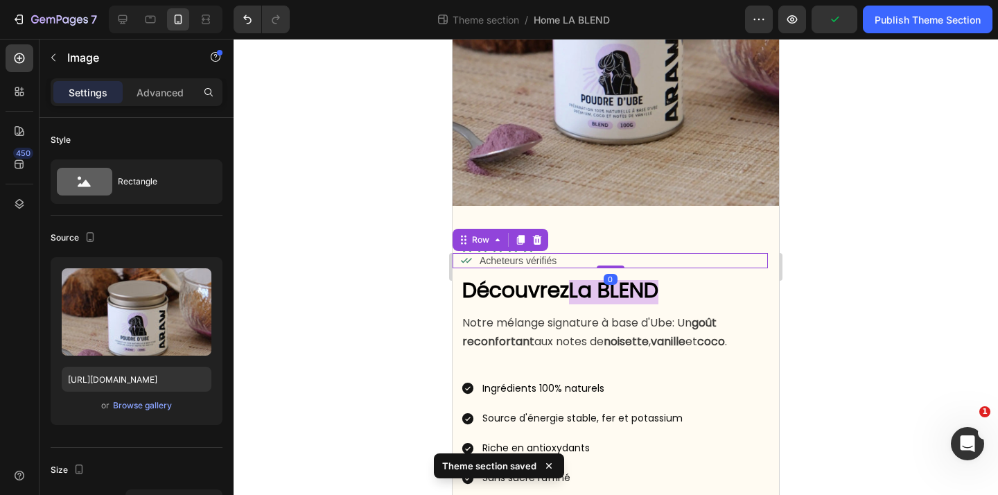
click at [755, 262] on div "Icon Acheteurs vérifiés Text Block Row 0" at bounding box center [610, 260] width 315 height 15
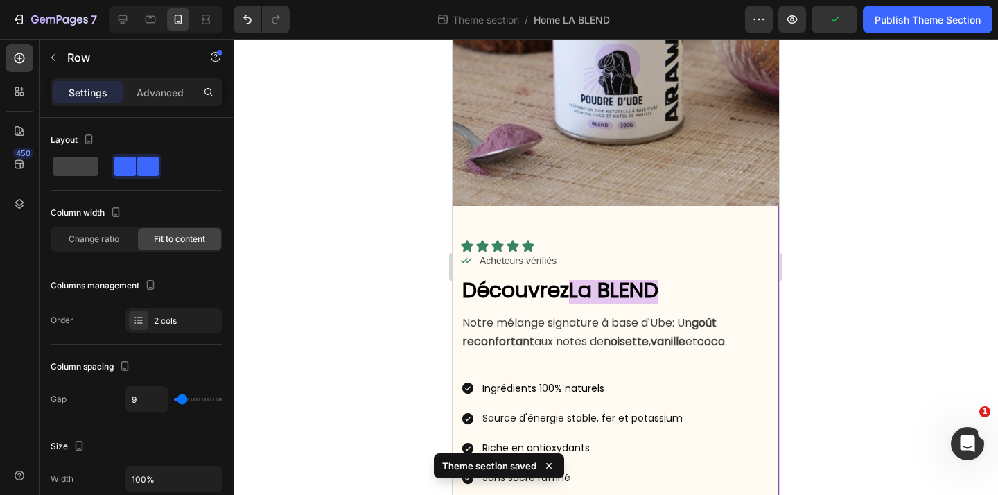
click at [752, 234] on div "Icon Icon Icon Icon Icon Icon List Icon Acheteurs vérifiés Text Block Row Row D…" at bounding box center [616, 378] width 327 height 345
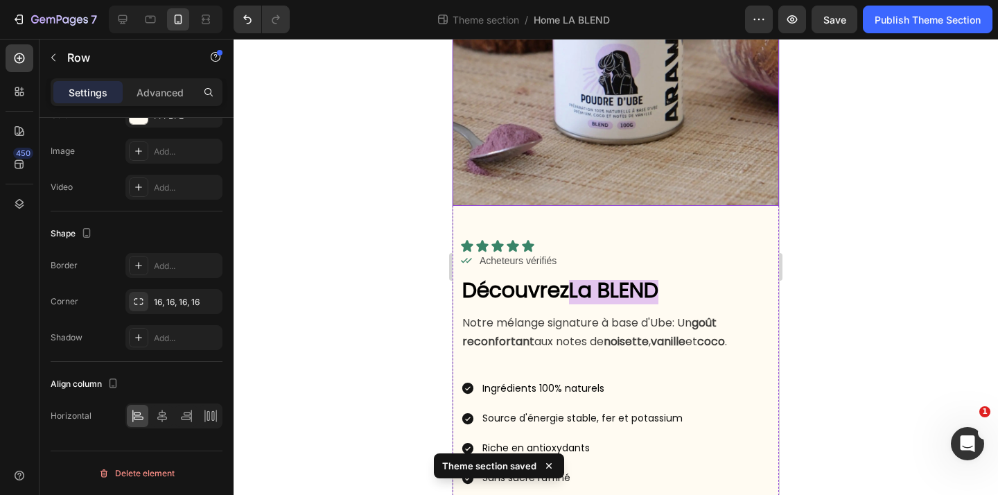
scroll to position [271, 0]
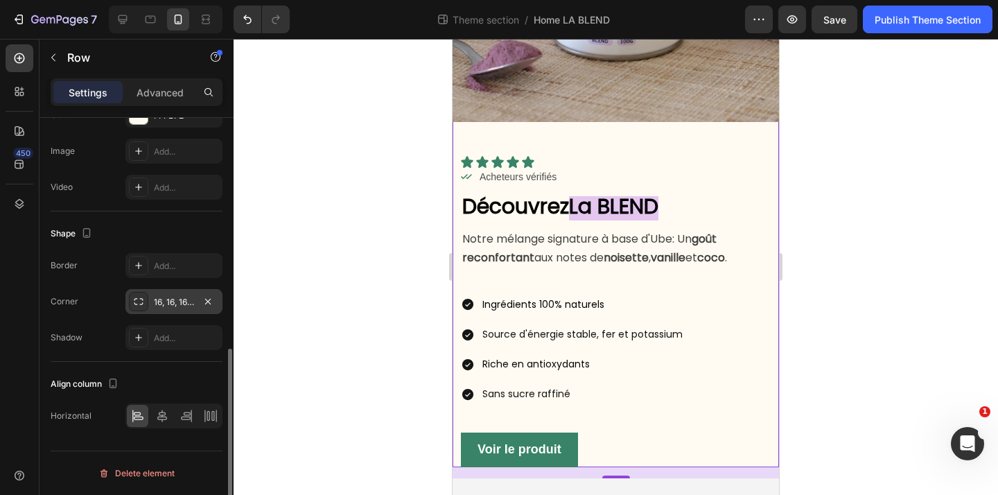
click at [179, 302] on div "16, 16, 16, 16" at bounding box center [174, 302] width 40 height 12
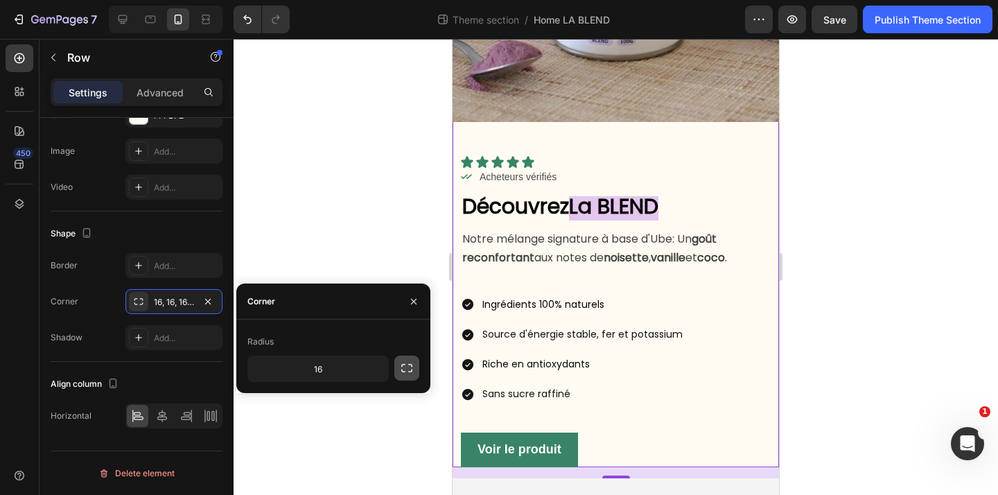
click at [400, 367] on icon "button" at bounding box center [407, 368] width 14 height 14
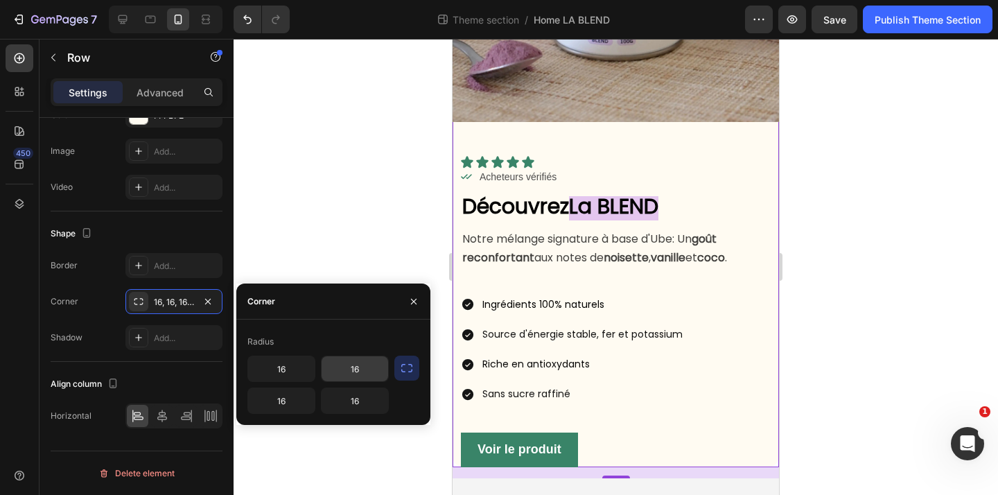
click at [366, 371] on input "16" at bounding box center [355, 368] width 67 height 25
click at [295, 360] on input "16" at bounding box center [281, 368] width 67 height 25
type input "1"
click at [383, 464] on div at bounding box center [616, 267] width 765 height 456
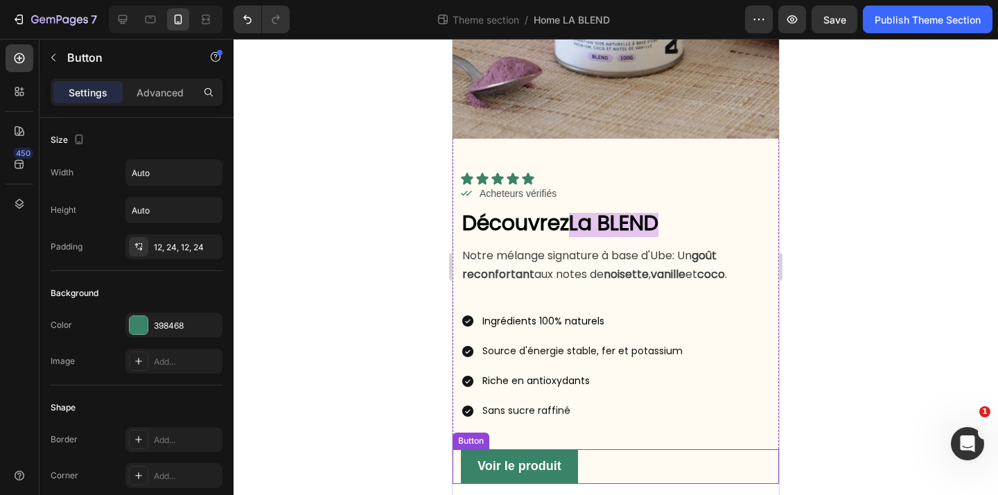
click at [711, 453] on div "Voir le produit Button" at bounding box center [616, 466] width 327 height 35
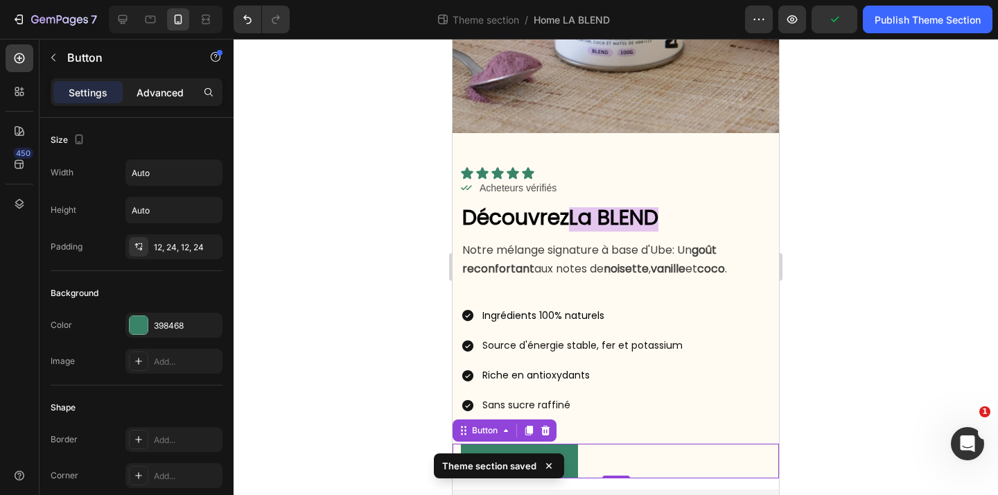
click at [154, 89] on p "Advanced" at bounding box center [160, 92] width 47 height 15
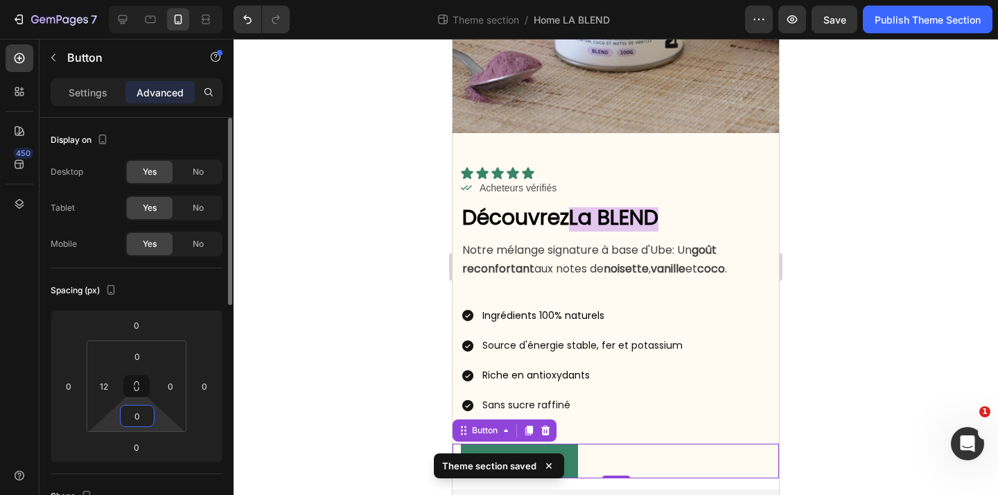
click at [147, 415] on input "0" at bounding box center [137, 416] width 28 height 21
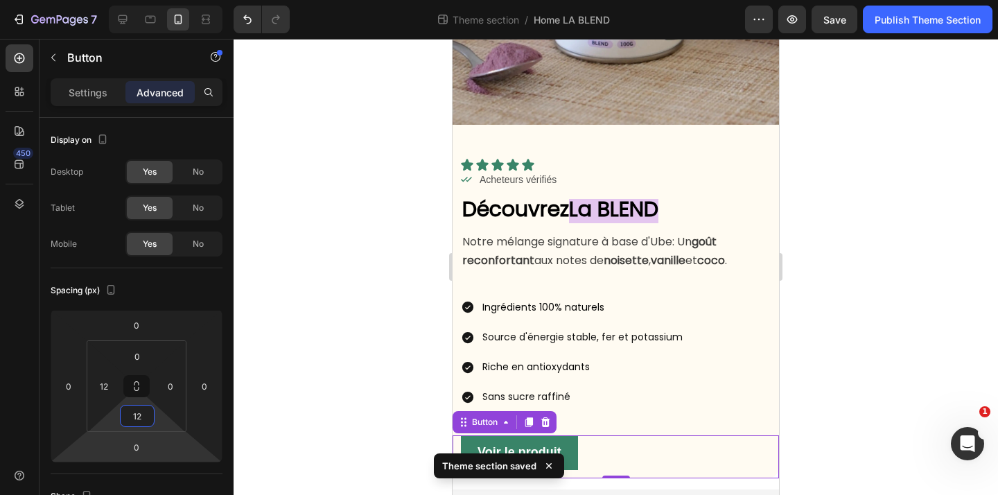
type input "12"
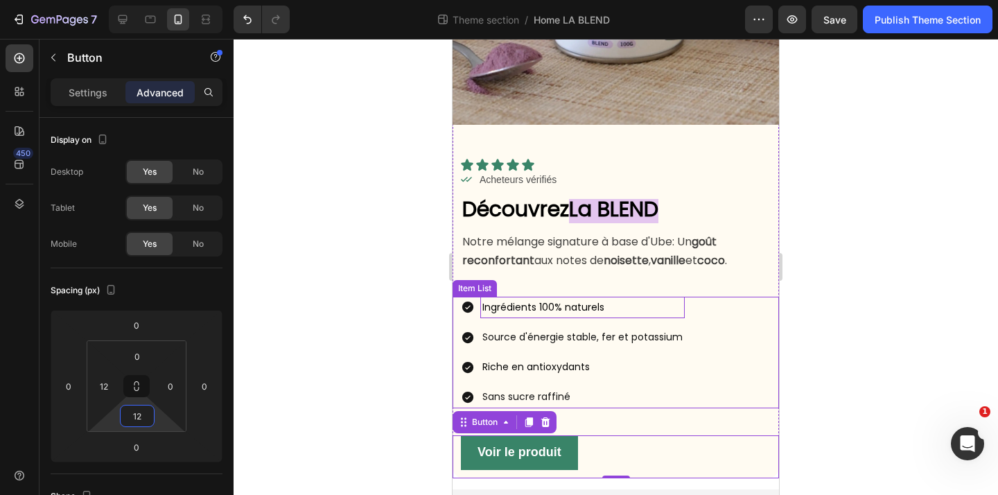
click at [577, 302] on div "Icon Icon Icon Icon Icon Icon List Icon Acheteurs vérifiés Text Block Row Row D…" at bounding box center [616, 302] width 327 height 354
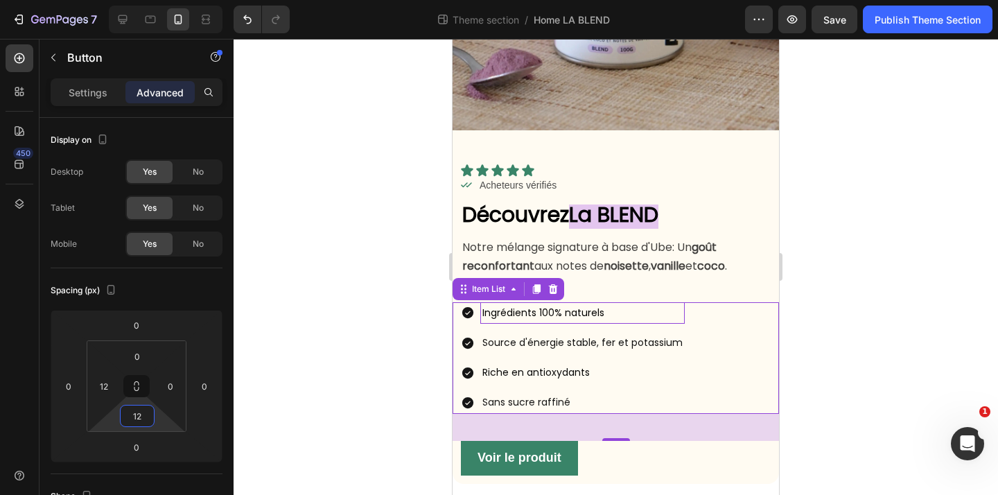
scroll to position [263, 0]
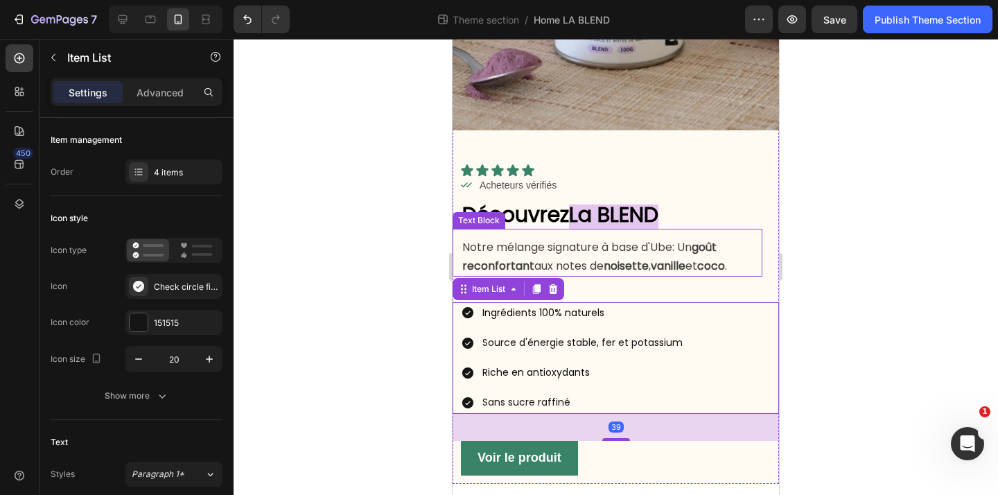
click at [611, 260] on strong "noisette" at bounding box center [626, 266] width 45 height 16
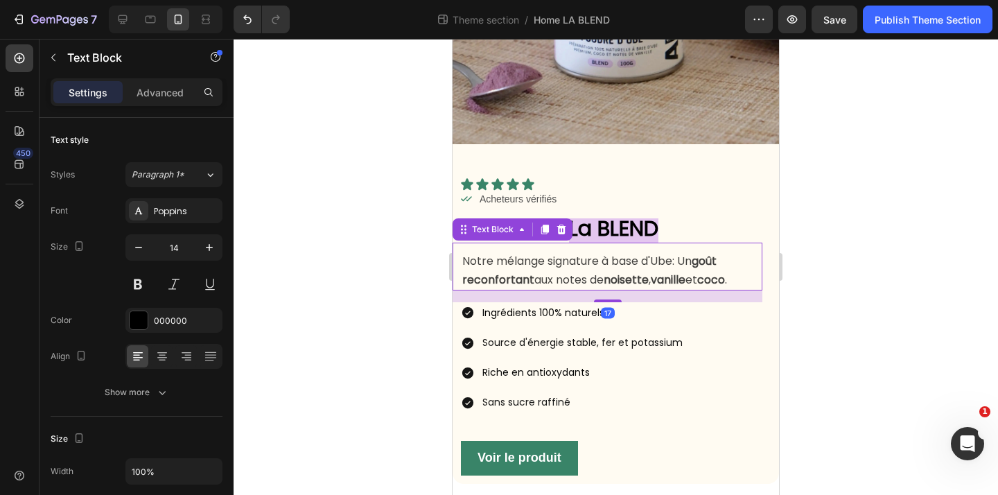
scroll to position [247, 0]
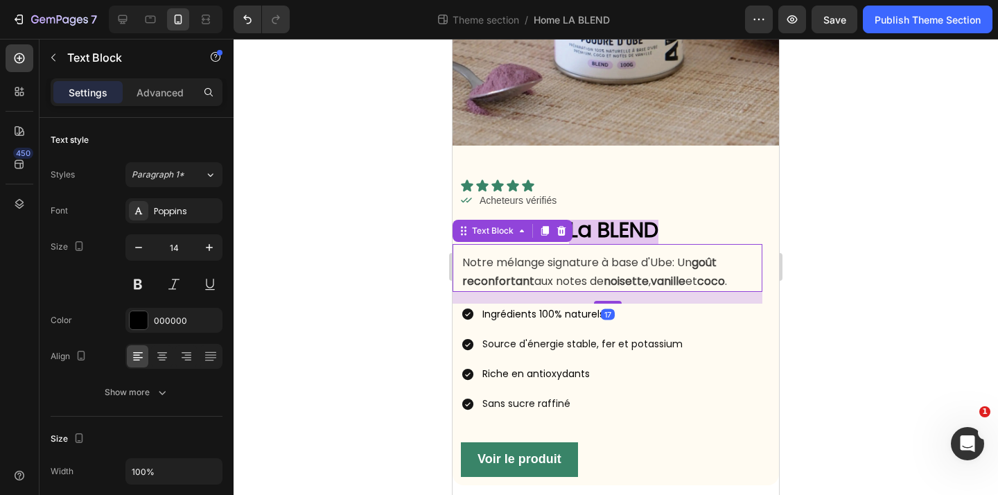
drag, startPoint x: 607, startPoint y: 300, endPoint x: 645, endPoint y: 285, distance: 41.7
click at [645, 285] on div "Notre mélange signature à base d'Ube: Un goût reconfortant aux notes de noisett…" at bounding box center [608, 267] width 310 height 47
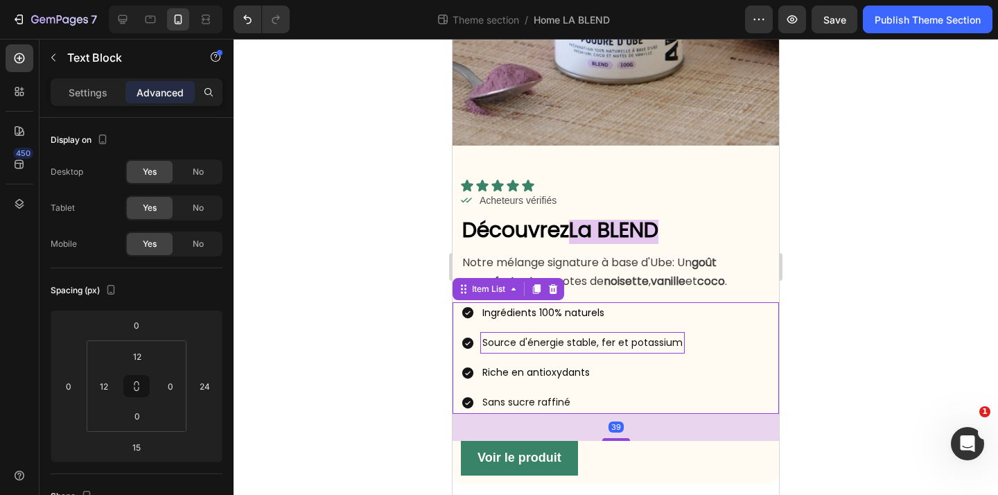
click at [647, 343] on span "Source d'énergie stable, fer et potassium" at bounding box center [582, 343] width 200 height 14
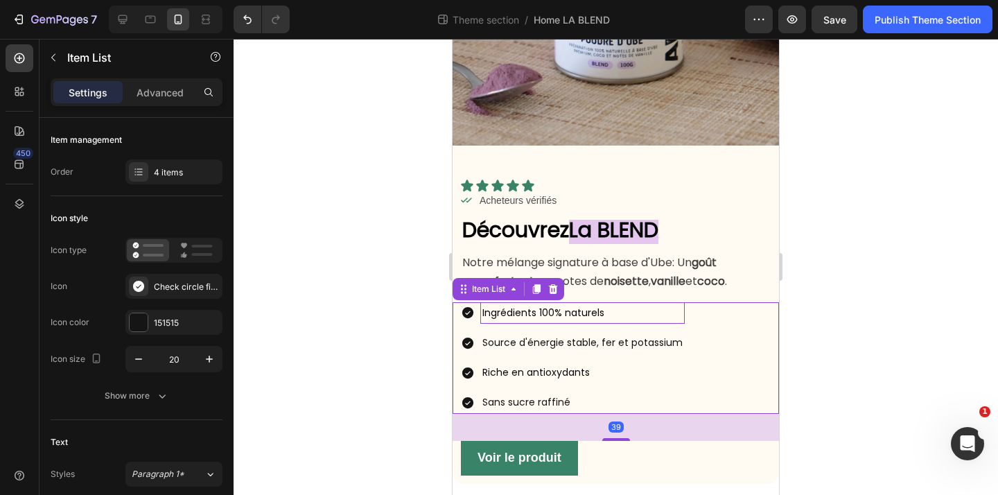
click at [658, 316] on p "Ingrédients 100% naturels" at bounding box center [582, 312] width 200 height 17
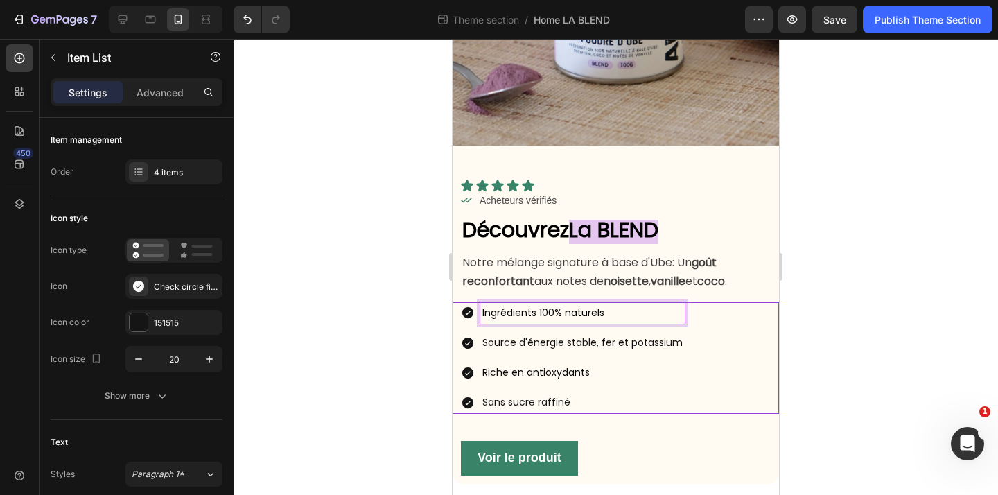
click at [757, 369] on div "Ingrédients 100% naturels Source d'énergie stable, fer et potassium Riche en an…" at bounding box center [620, 358] width 318 height 112
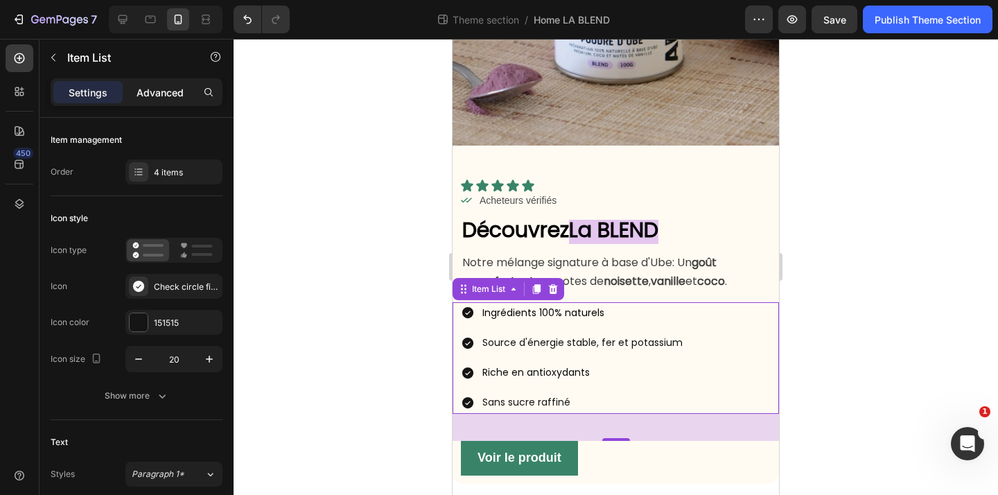
click at [149, 82] on div "Advanced" at bounding box center [159, 92] width 69 height 22
type input "100%"
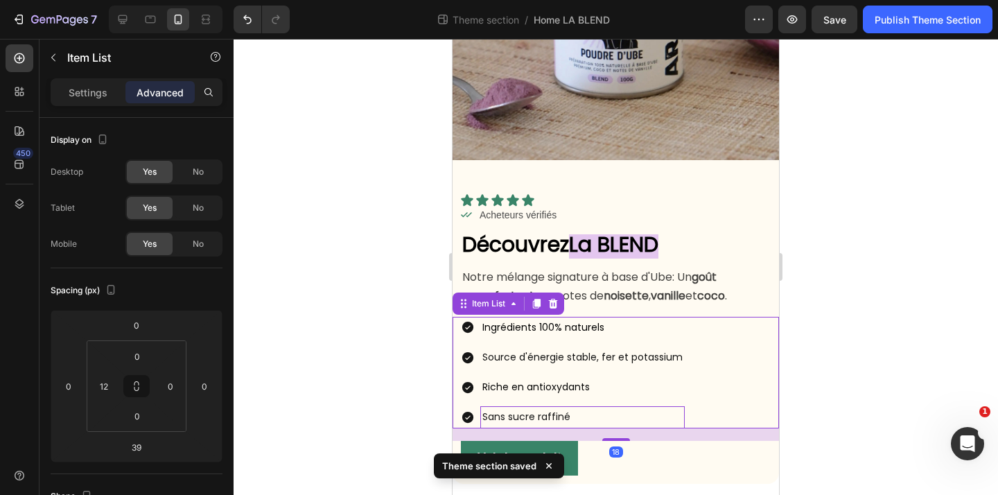
scroll to position [232, 0]
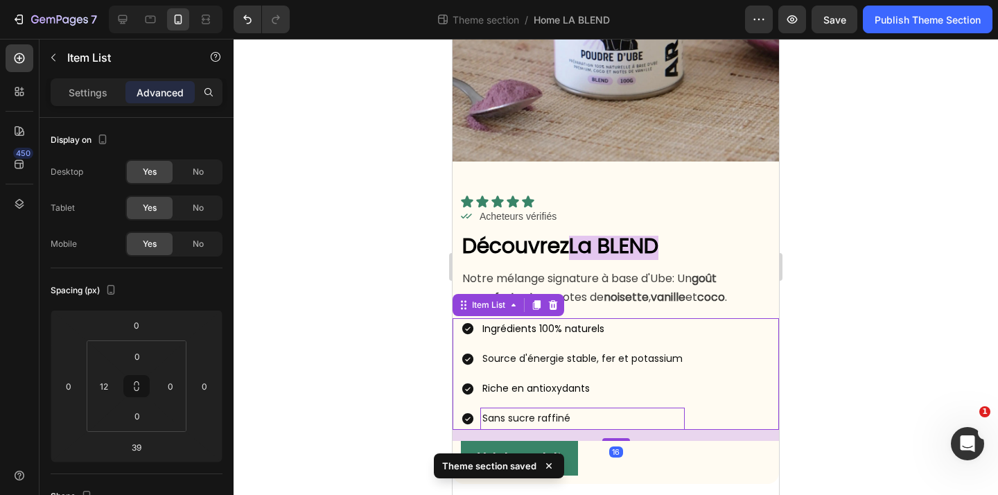
drag, startPoint x: 614, startPoint y: 439, endPoint x: 623, endPoint y: 423, distance: 18.0
click at [623, 423] on div "Ingrédients 100% naturels Source d'énergie stable, fer et potassium Riche en an…" at bounding box center [616, 374] width 327 height 112
type input "16"
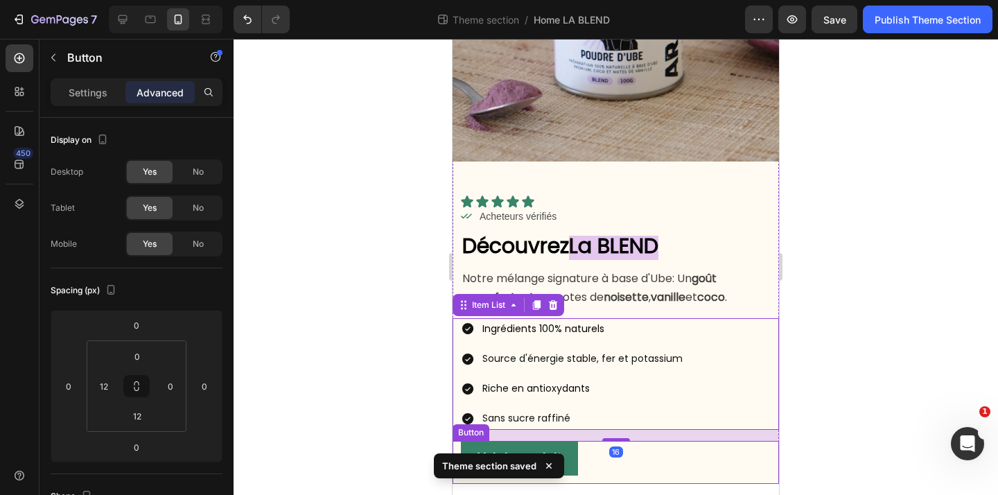
click at [718, 472] on div "Voir le produit Button" at bounding box center [616, 462] width 327 height 43
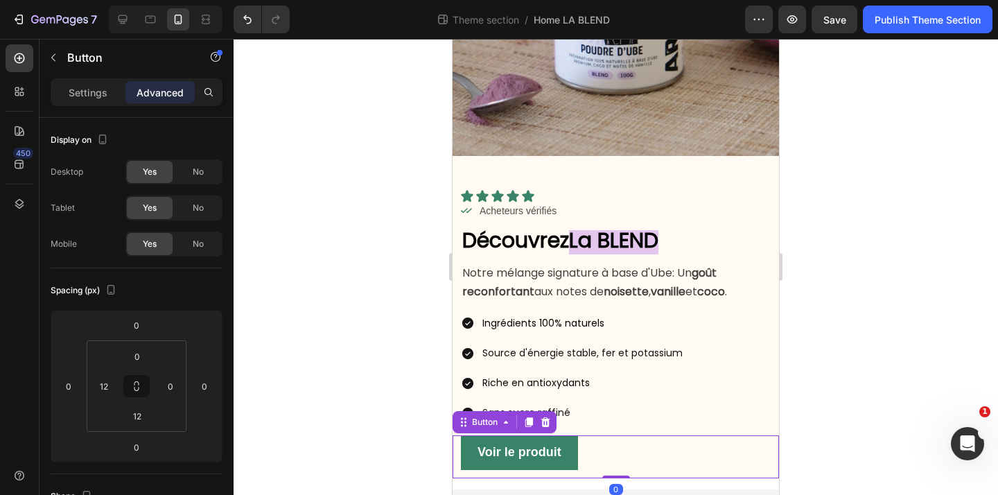
click at [848, 386] on div at bounding box center [616, 267] width 765 height 456
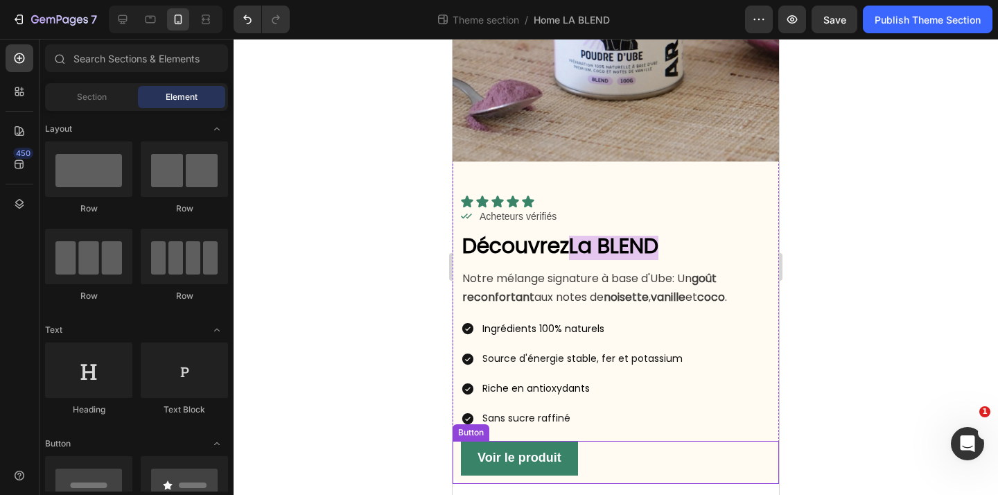
click at [664, 461] on div "Voir le produit Button" at bounding box center [616, 462] width 327 height 43
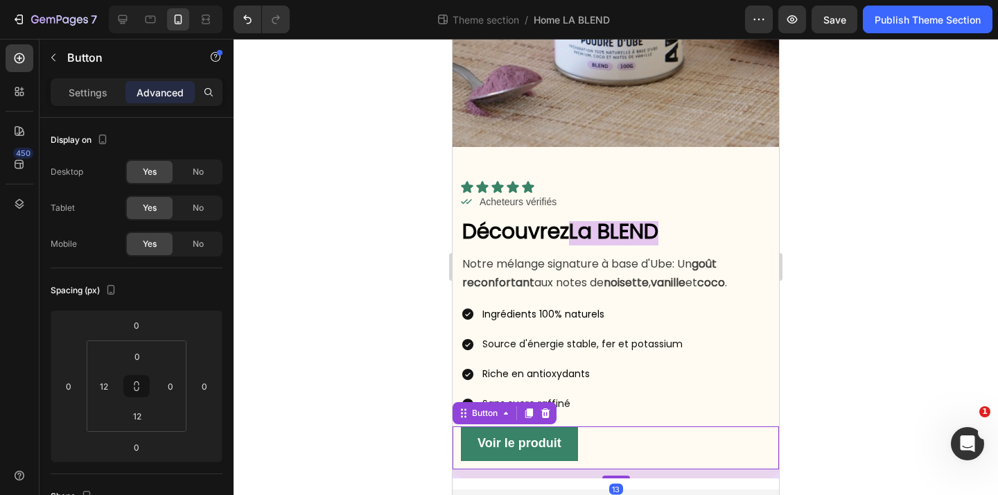
scroll to position [247, 0]
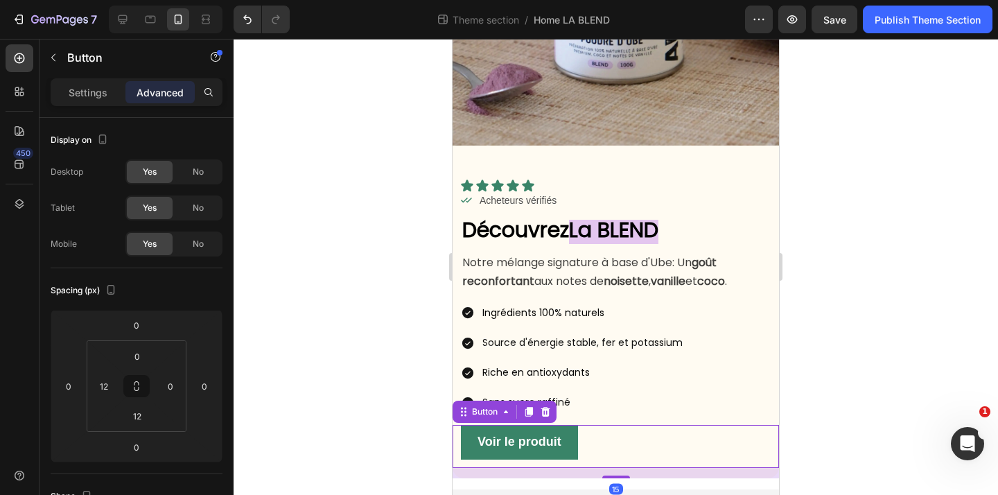
drag, startPoint x: 618, startPoint y: 476, endPoint x: 622, endPoint y: 487, distance: 11.2
click at [622, 468] on div "15" at bounding box center [624, 468] width 327 height 0
type input "15"
click at [798, 410] on div at bounding box center [616, 267] width 765 height 456
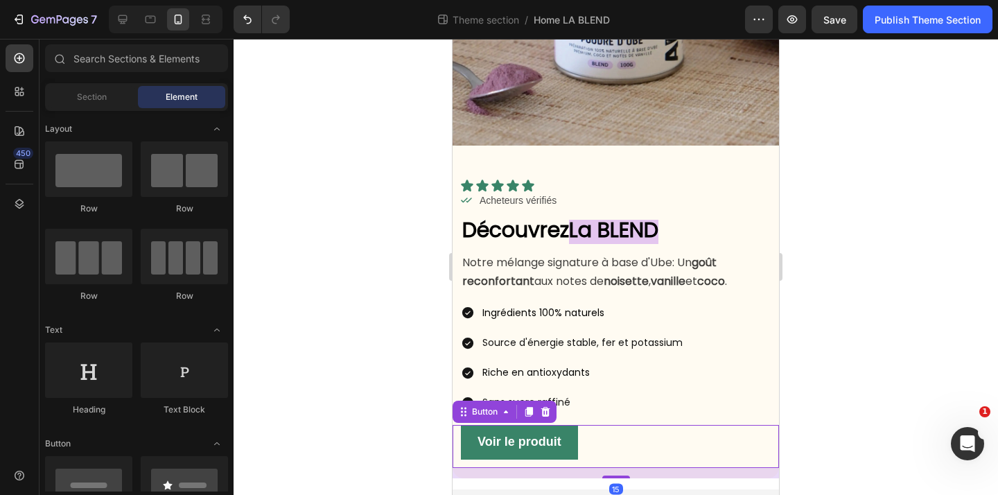
scroll to position [242, 0]
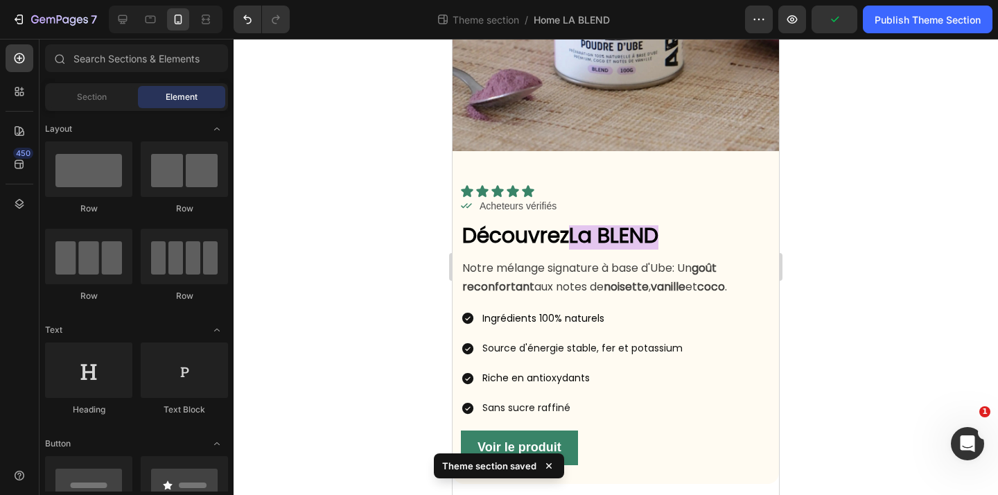
click at [889, 360] on div at bounding box center [616, 267] width 765 height 456
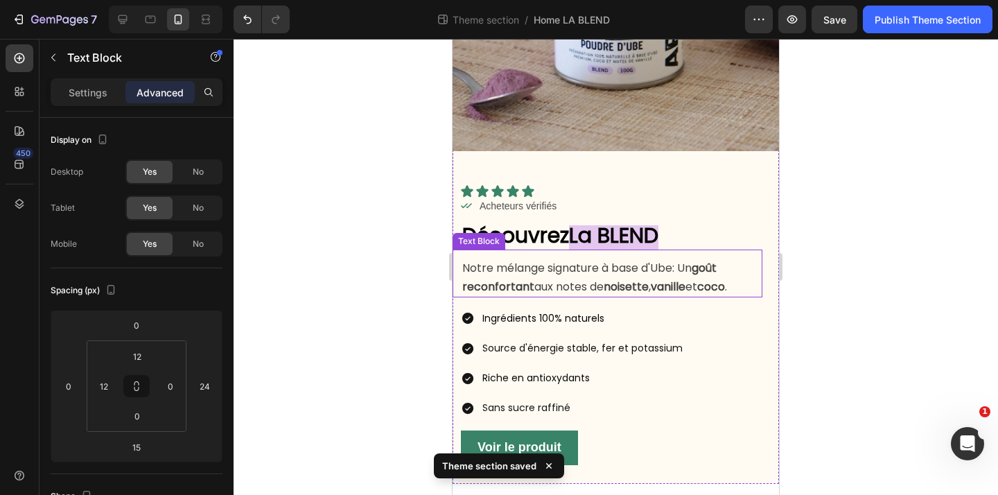
click at [690, 277] on p "Notre mélange signature à base d'Ube: Un goût reconfortant aux notes de noisett…" at bounding box center [611, 277] width 299 height 36
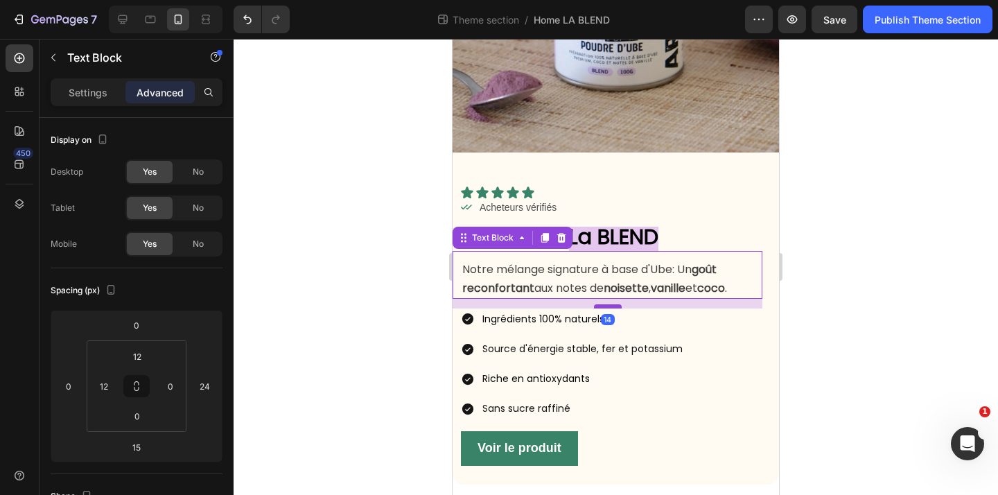
scroll to position [240, 0]
click at [615, 304] on div at bounding box center [608, 306] width 28 height 4
type input "12"
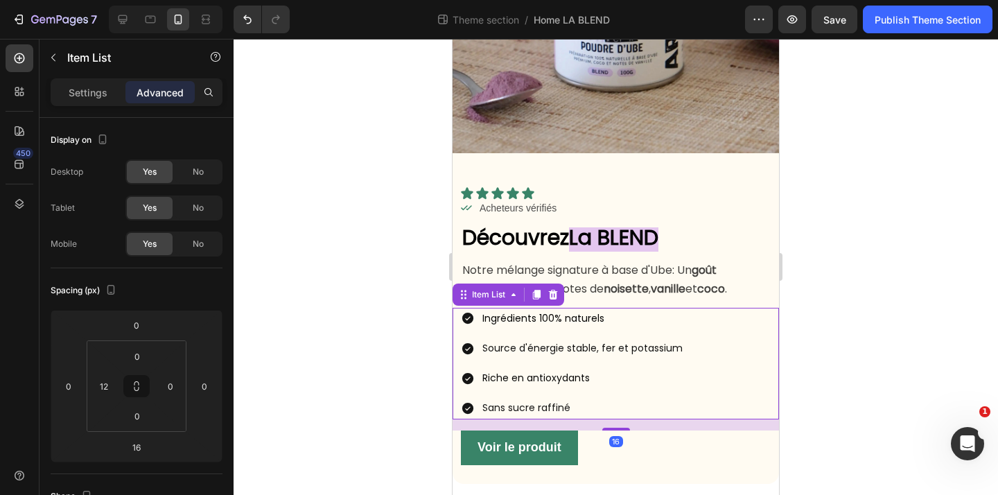
click at [715, 365] on div "Ingrédients 100% naturels Source d'énergie stable, fer et potassium Riche en an…" at bounding box center [620, 364] width 318 height 112
click at [93, 96] on p "Settings" at bounding box center [88, 92] width 39 height 15
type input "8"
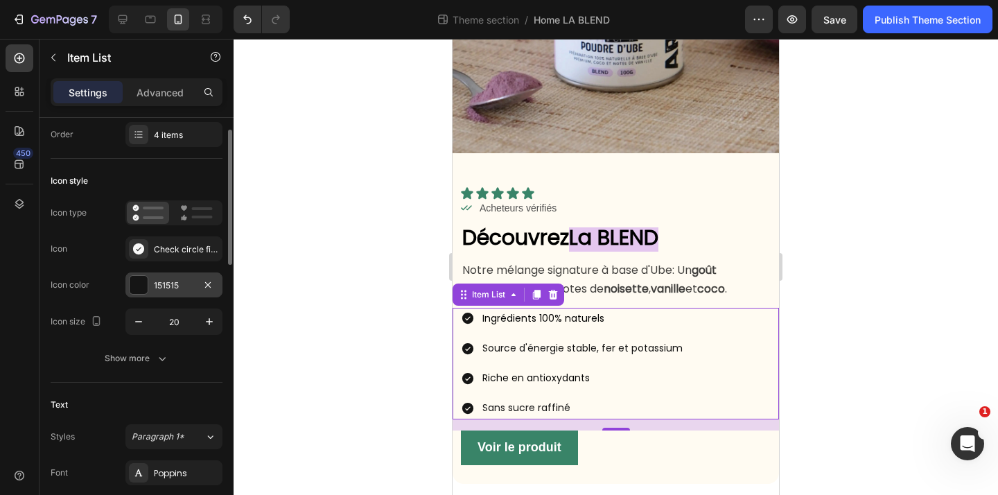
scroll to position [40, 0]
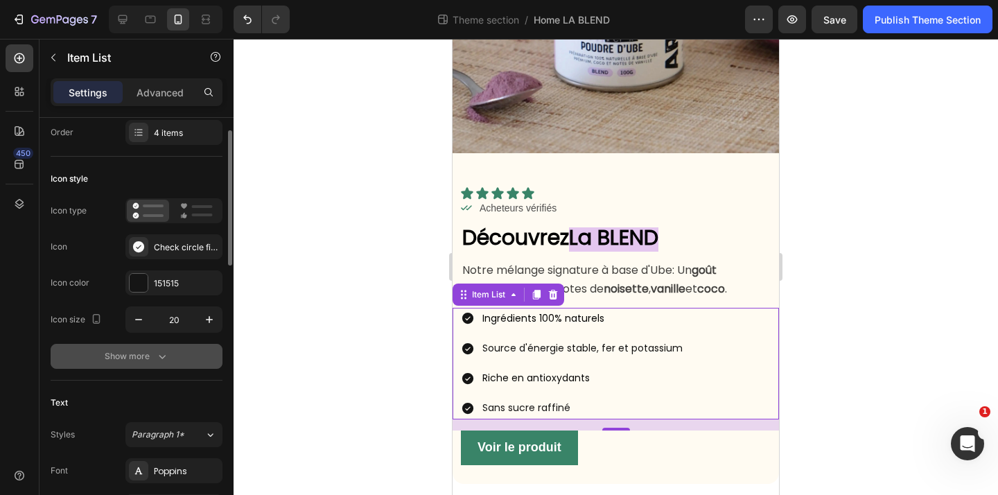
click at [153, 351] on div "Show more" at bounding box center [137, 356] width 64 height 14
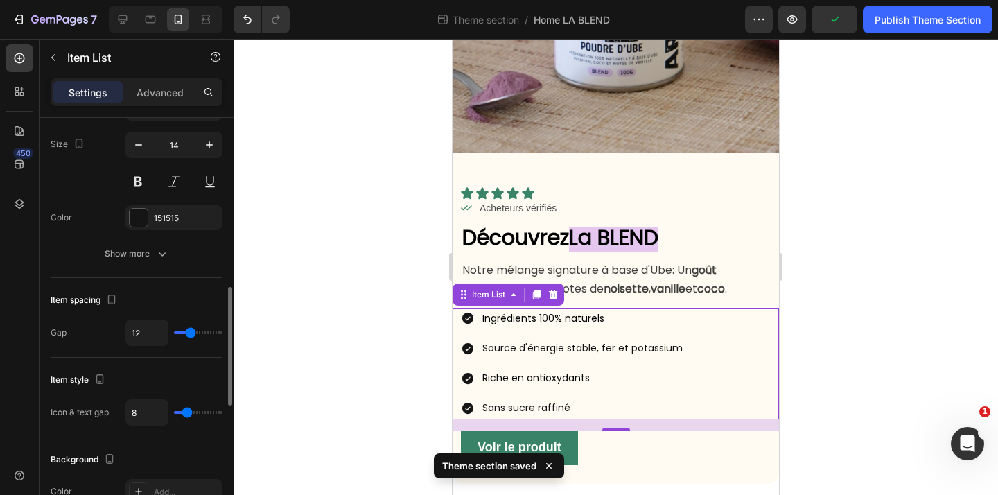
scroll to position [602, 0]
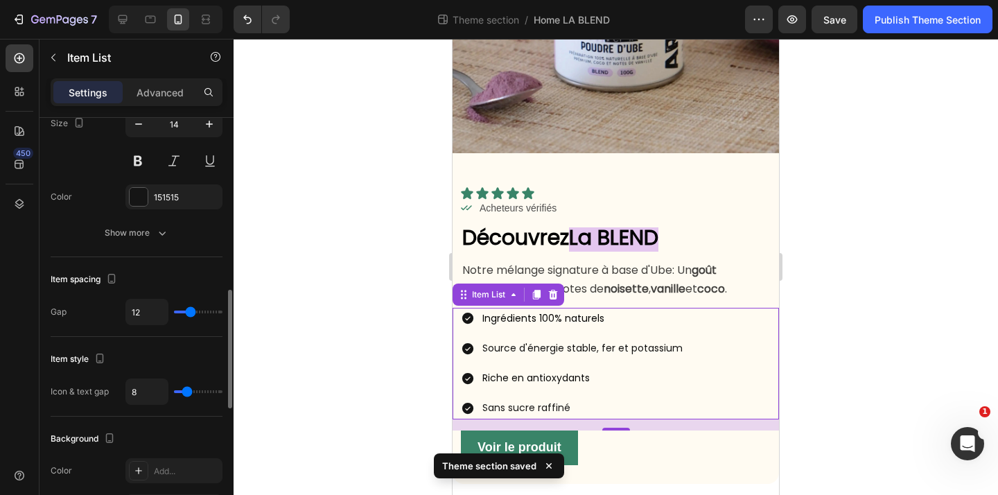
type input "13"
type input "12"
type input "11"
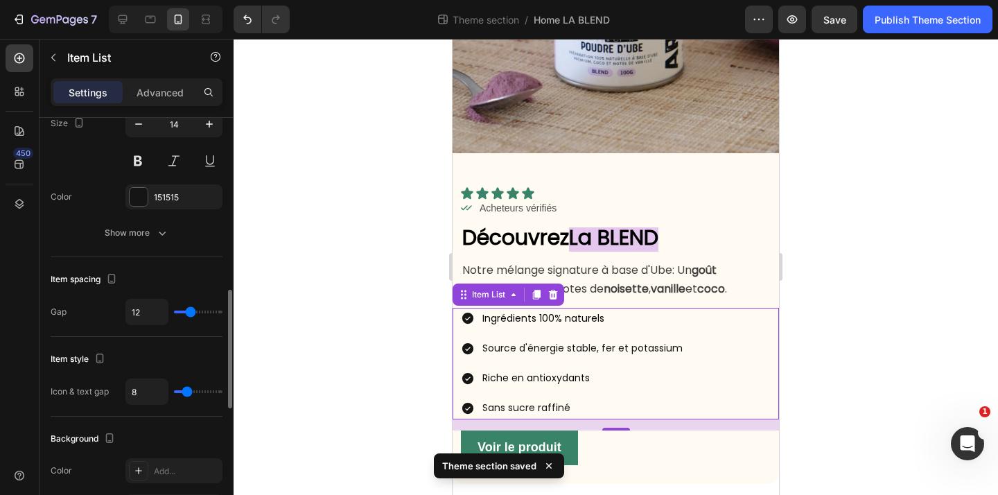
type input "11"
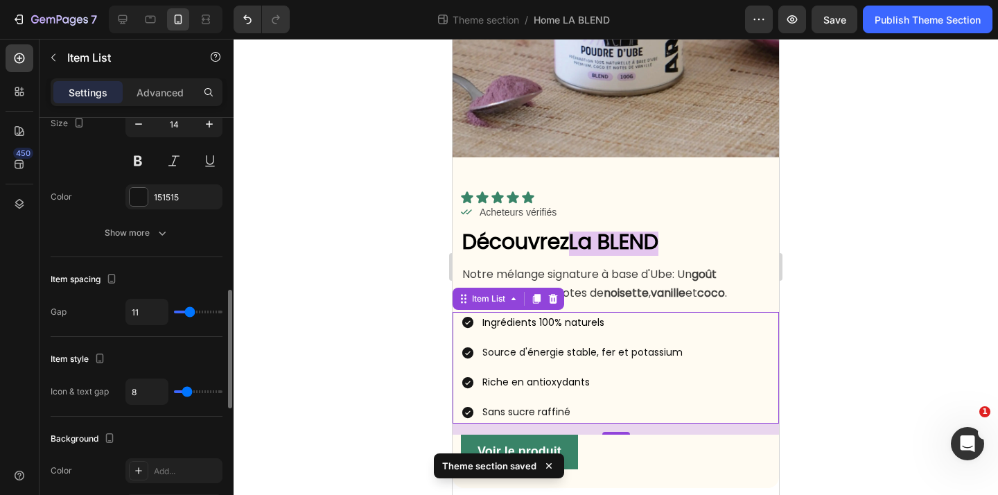
type input "10"
type input "9"
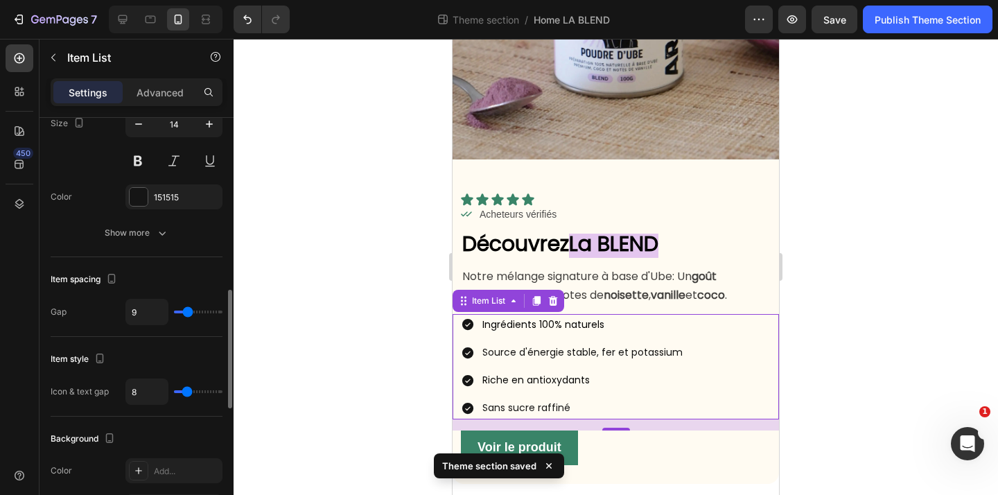
type input "8"
type input "7"
type input "6"
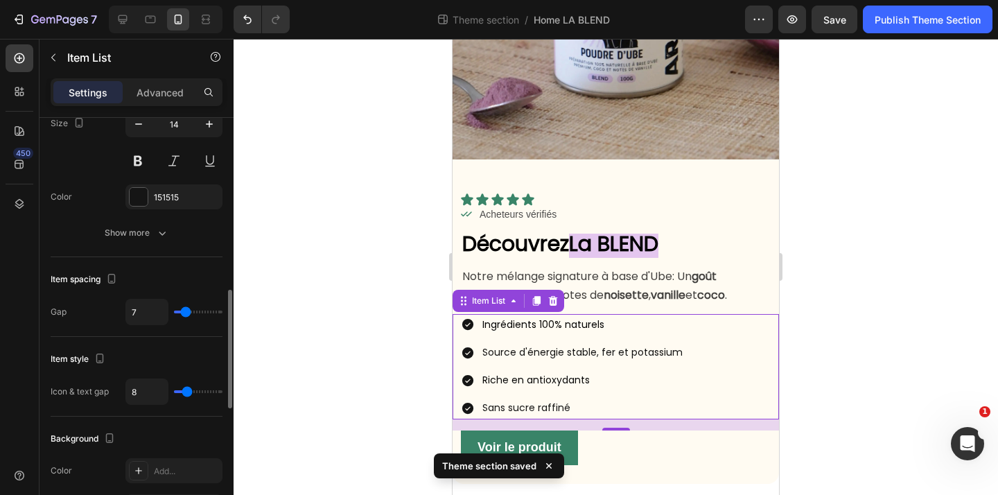
type input "6"
type input "5"
type input "4"
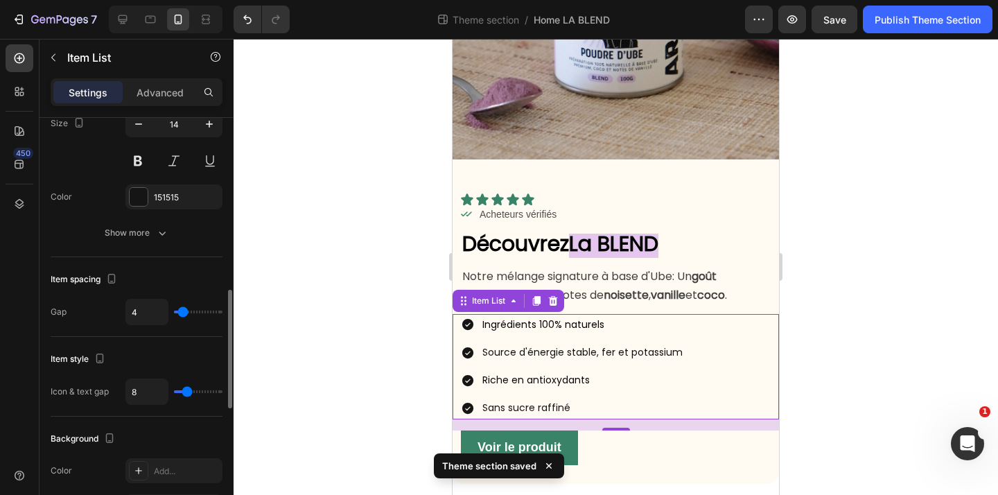
type input "2"
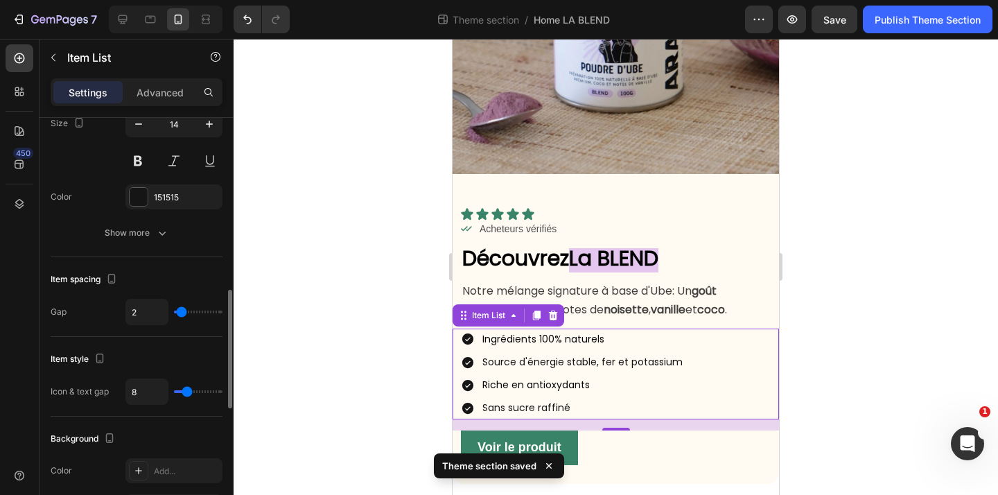
type input "1"
type input "0"
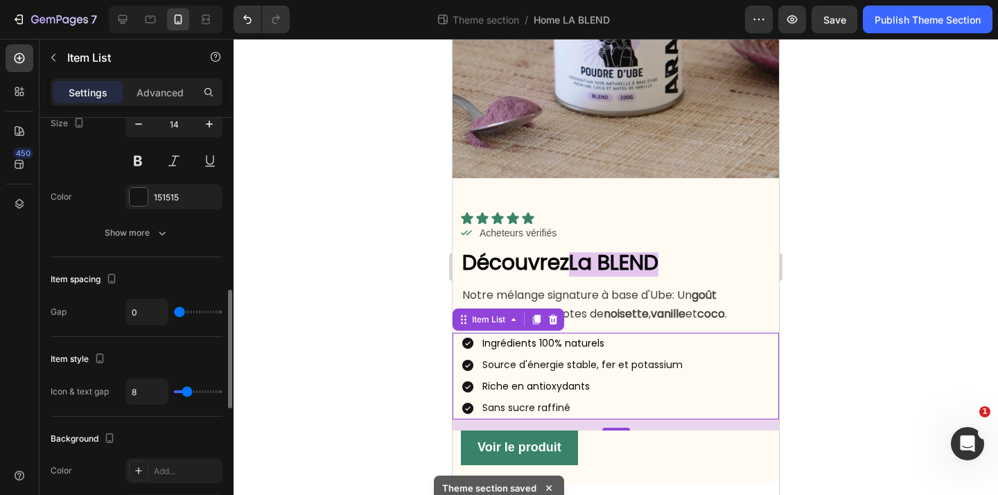
type input "1"
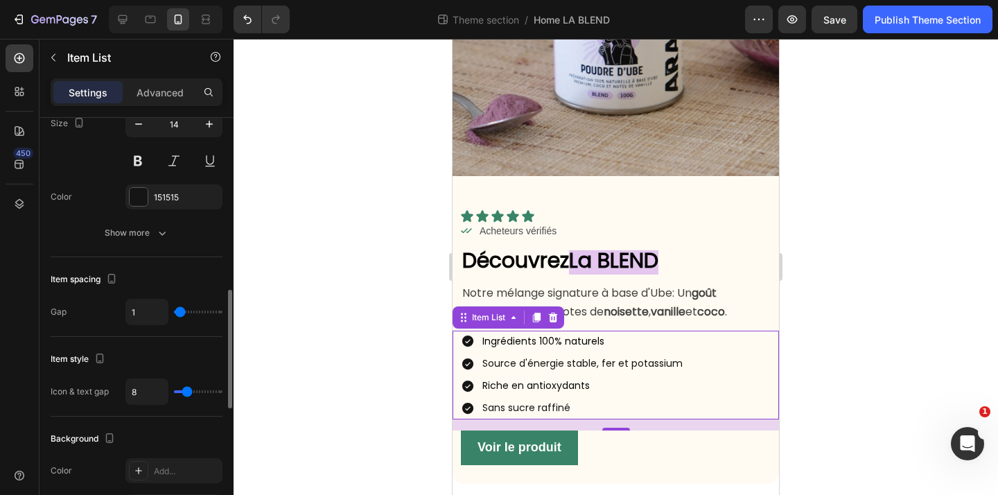
type input "0"
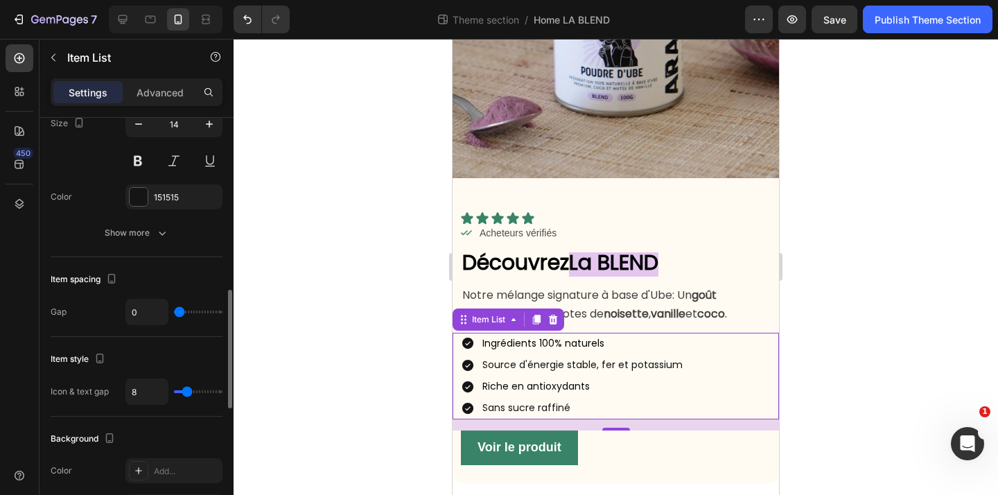
drag, startPoint x: 191, startPoint y: 313, endPoint x: 178, endPoint y: 313, distance: 13.2
type input "0"
click at [178, 313] on input "range" at bounding box center [198, 312] width 49 height 3
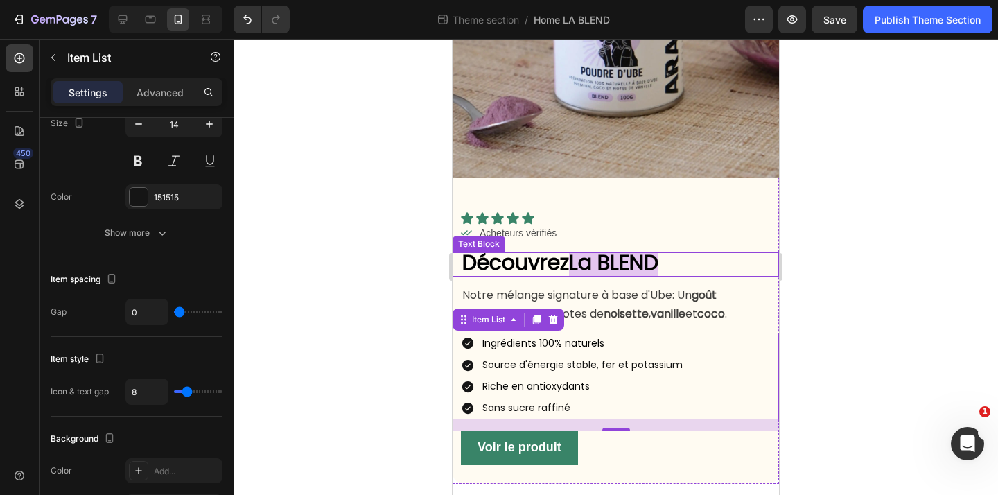
click at [386, 242] on div at bounding box center [616, 267] width 765 height 456
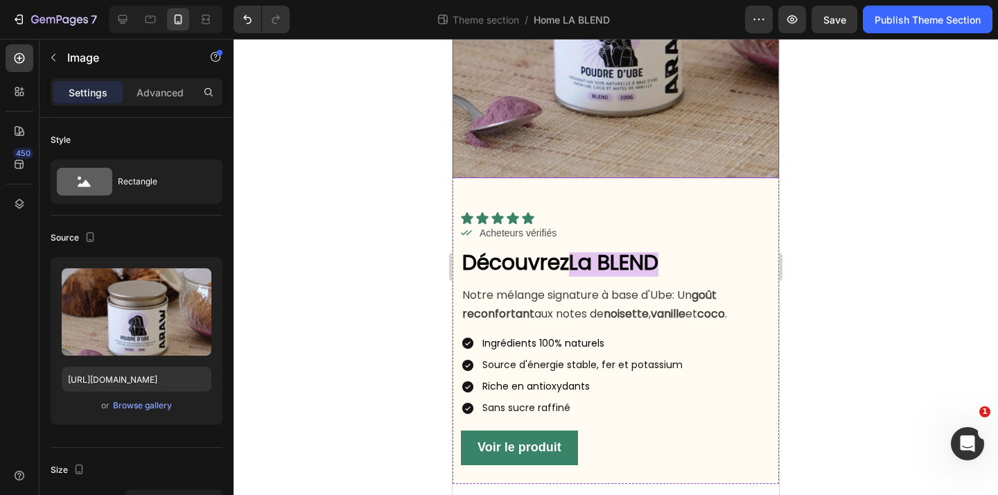
click at [648, 168] on img at bounding box center [616, 15] width 327 height 327
click at [584, 219] on div "Icon Icon Icon Icon Icon" at bounding box center [614, 218] width 308 height 14
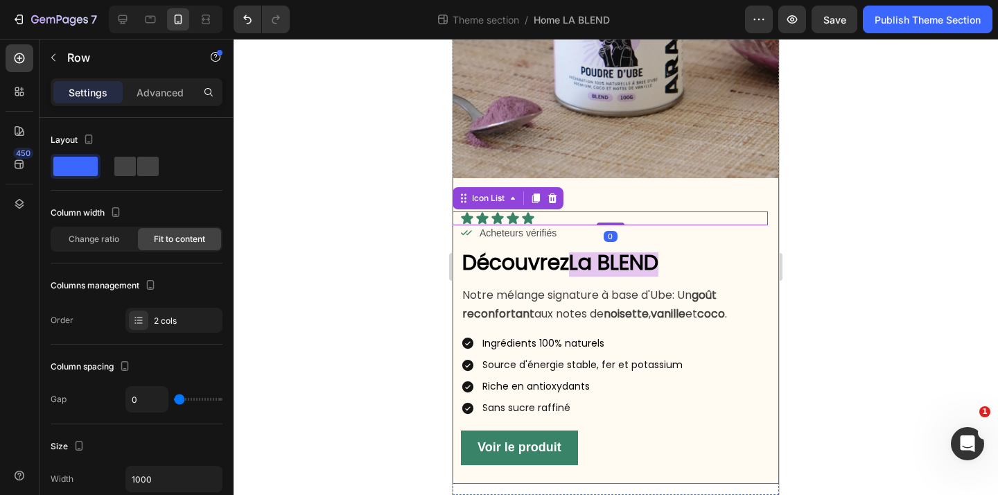
click at [602, 194] on div "Icon Icon Icon Icon Icon Icon List 0 Icon Acheteurs vérifiés Text Block Row Row…" at bounding box center [616, 331] width 327 height 306
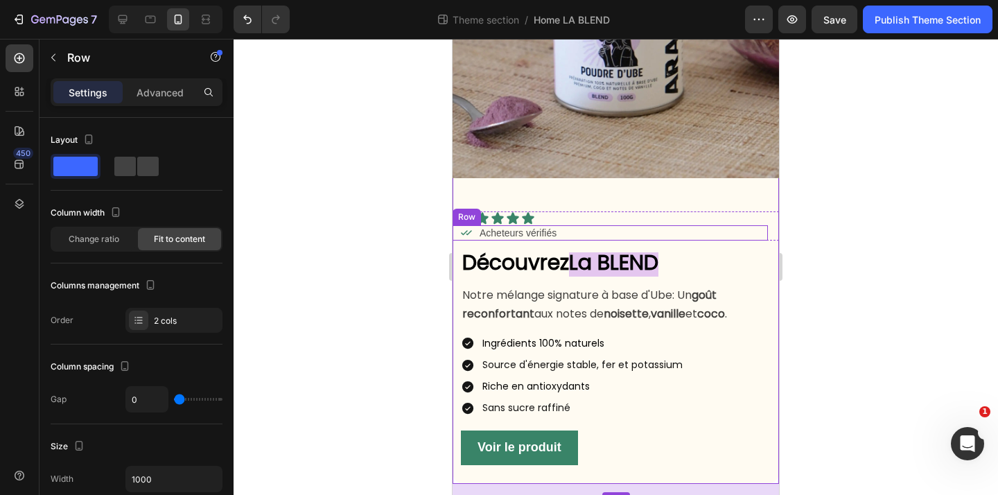
click at [591, 217] on div "Icon Icon Icon Icon Icon Icon List Icon Acheteurs vérifiés Text Block Row Row" at bounding box center [616, 225] width 327 height 29
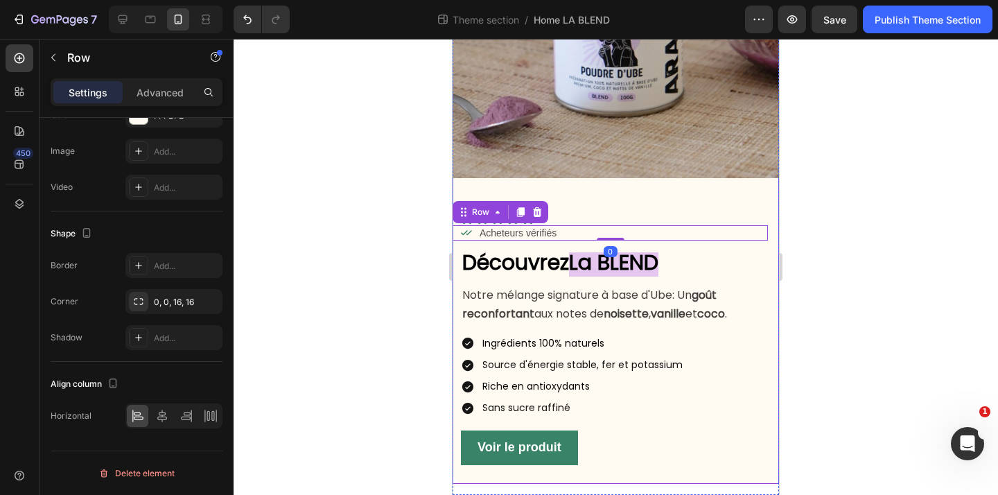
click at [612, 210] on div "Icon Icon Icon Icon Icon Icon List Icon Acheteurs vérifiés Text Block Row 0 Row…" at bounding box center [616, 331] width 327 height 306
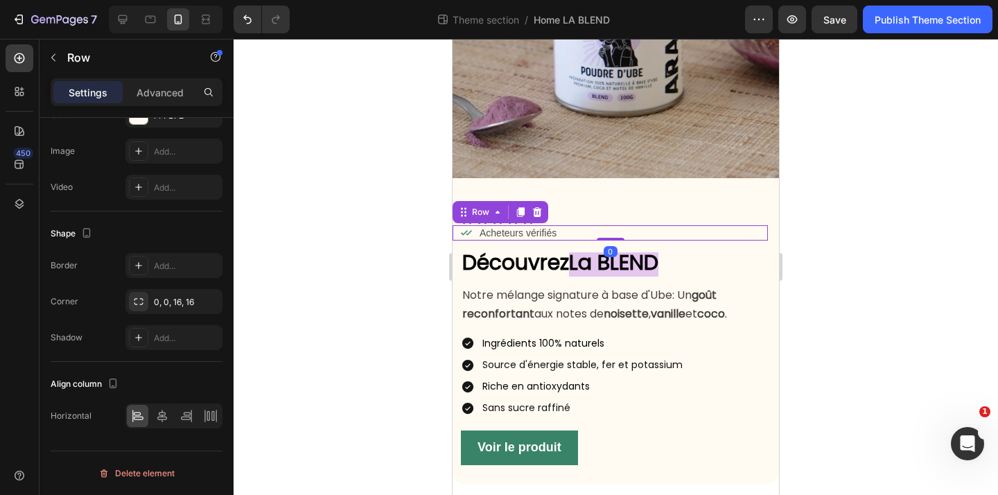
scroll to position [215, 0]
click at [601, 209] on div "Icon Icon Icon Icon Icon Icon List Icon Acheteurs vérifiés Text Block Row 0 Row…" at bounding box center [616, 331] width 327 height 306
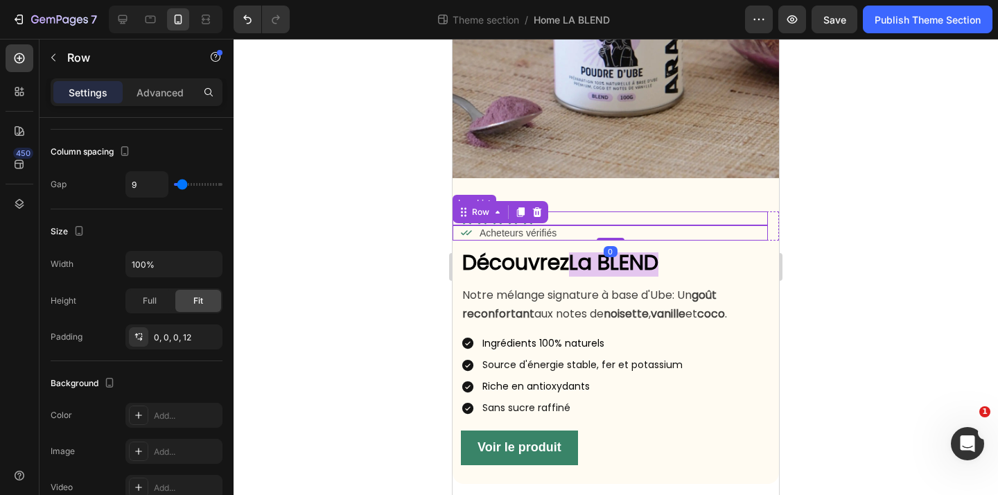
click at [579, 214] on div "Icon Icon Icon Icon Icon" at bounding box center [614, 218] width 308 height 14
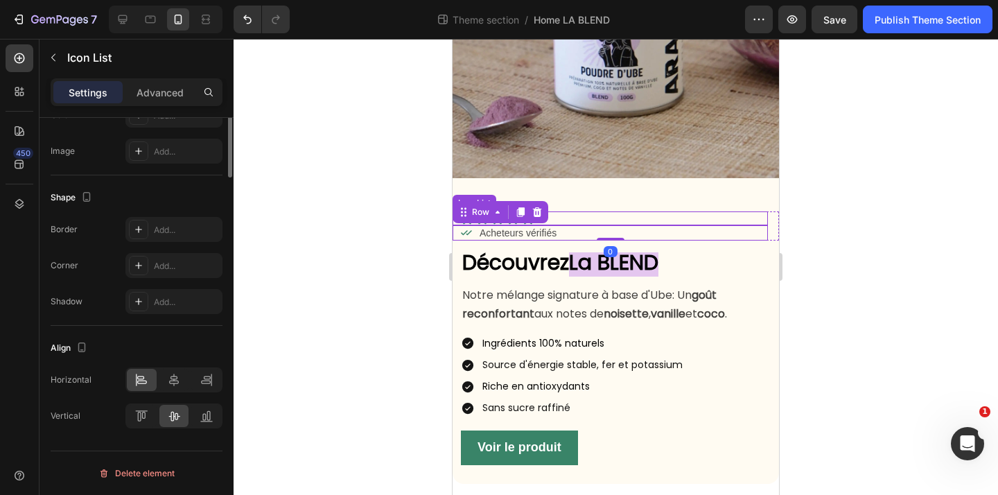
scroll to position [0, 0]
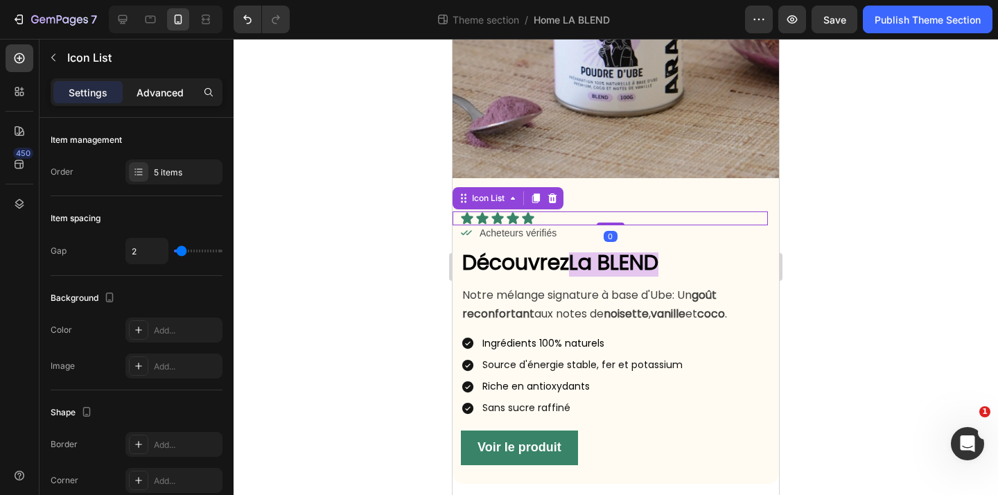
click at [157, 95] on p "Advanced" at bounding box center [160, 92] width 47 height 15
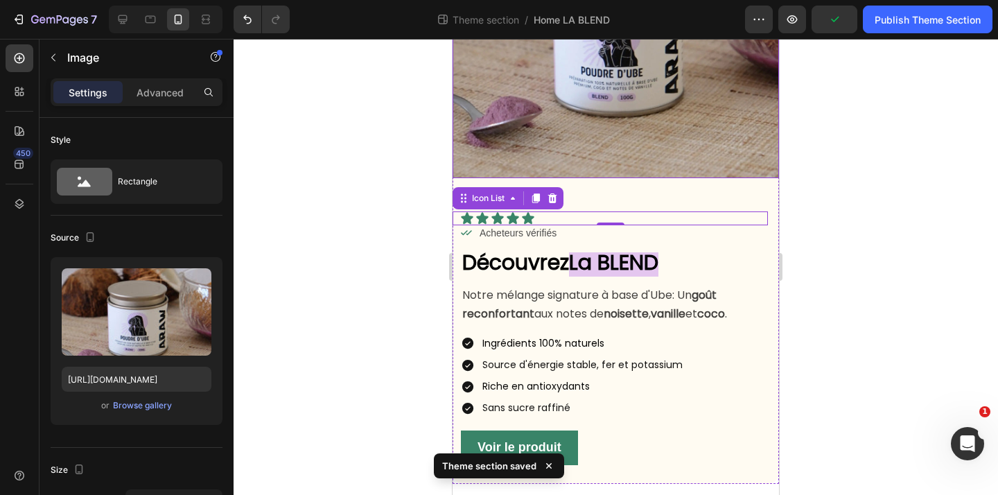
click at [629, 156] on img at bounding box center [616, 15] width 327 height 327
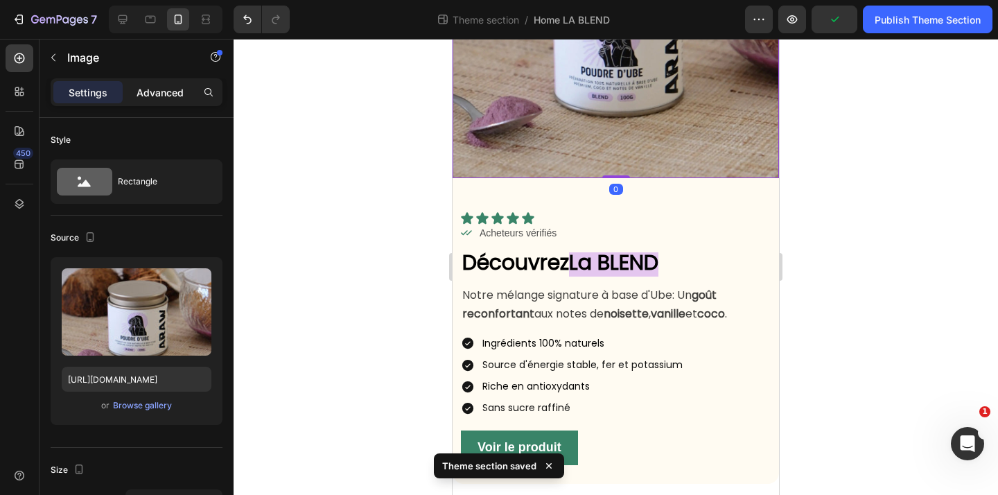
click at [159, 97] on p "Advanced" at bounding box center [160, 92] width 47 height 15
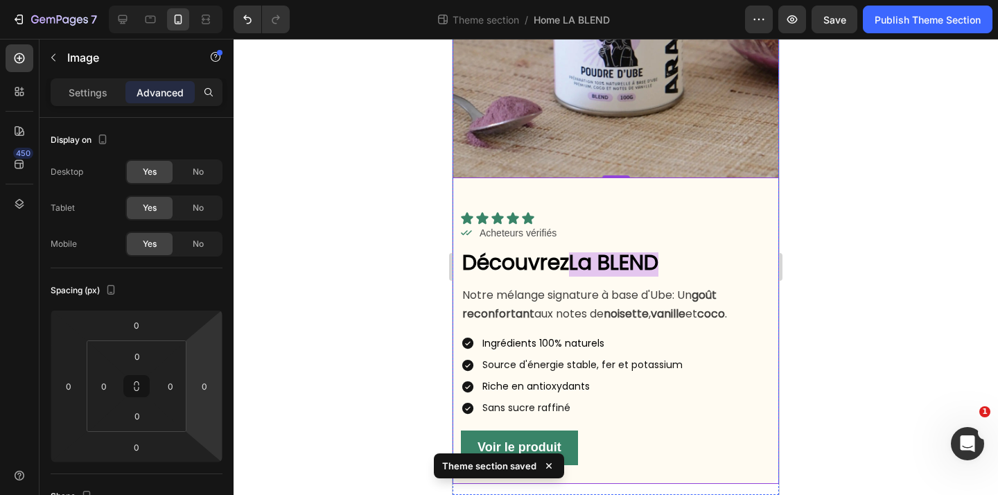
scroll to position [232, 0]
click at [586, 200] on div "Icon Icon Icon Icon Icon Icon List Icon Acheteurs vérifiés Text Block Row Row D…" at bounding box center [616, 331] width 327 height 306
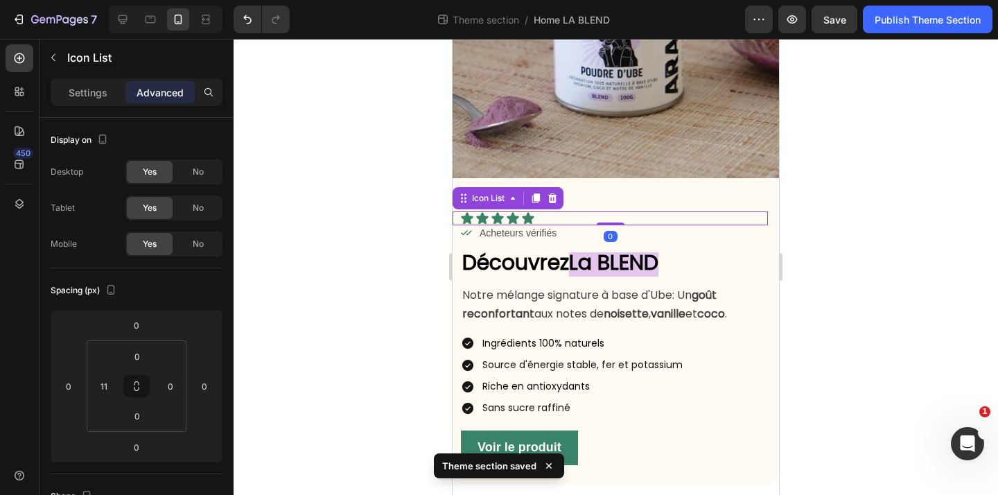
scroll to position [215, 0]
click at [568, 200] on div "Icon Icon Icon Icon Icon Icon List 0 Icon Acheteurs vérifiés Text Block Row Row…" at bounding box center [616, 331] width 327 height 306
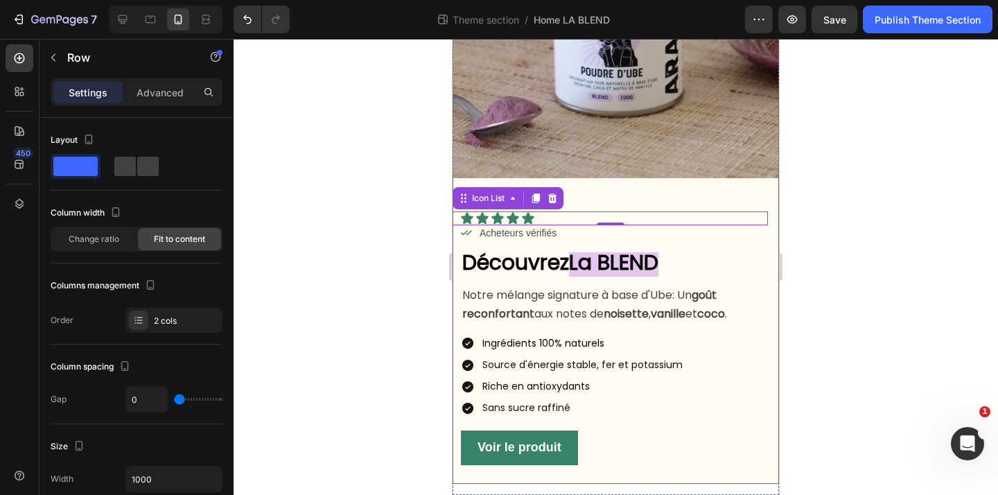
scroll to position [232, 0]
click at [586, 189] on div "Icon Icon Icon Icon Icon Icon List 0 Icon Acheteurs vérifiés Text Block Row Row…" at bounding box center [616, 331] width 327 height 306
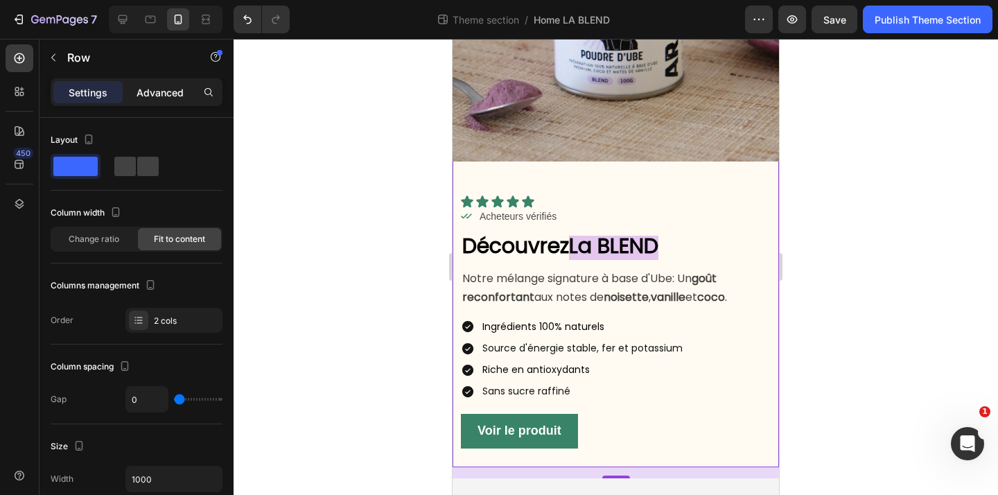
click at [164, 101] on div "Advanced" at bounding box center [159, 92] width 69 height 22
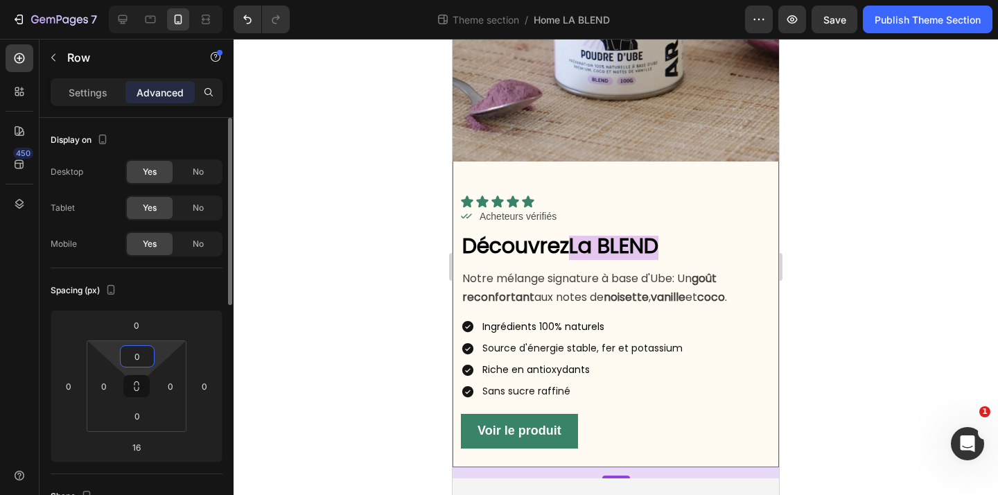
click at [139, 362] on input "0" at bounding box center [137, 356] width 28 height 21
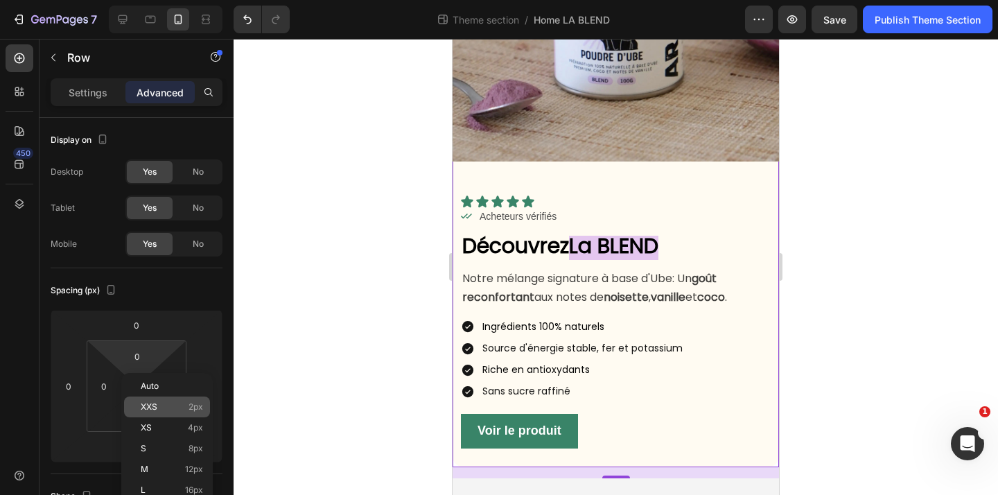
click at [164, 415] on div "XXS 2px" at bounding box center [167, 407] width 86 height 21
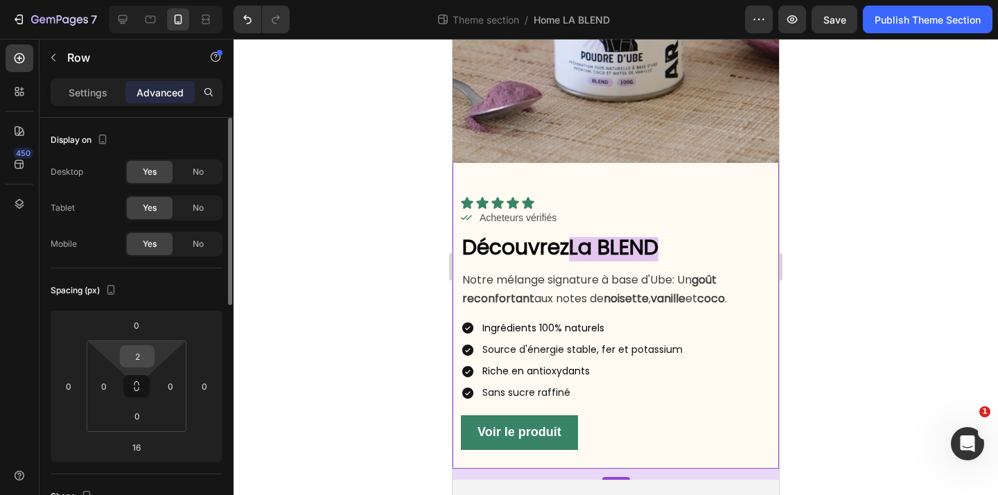
click at [137, 349] on input "2" at bounding box center [137, 356] width 28 height 21
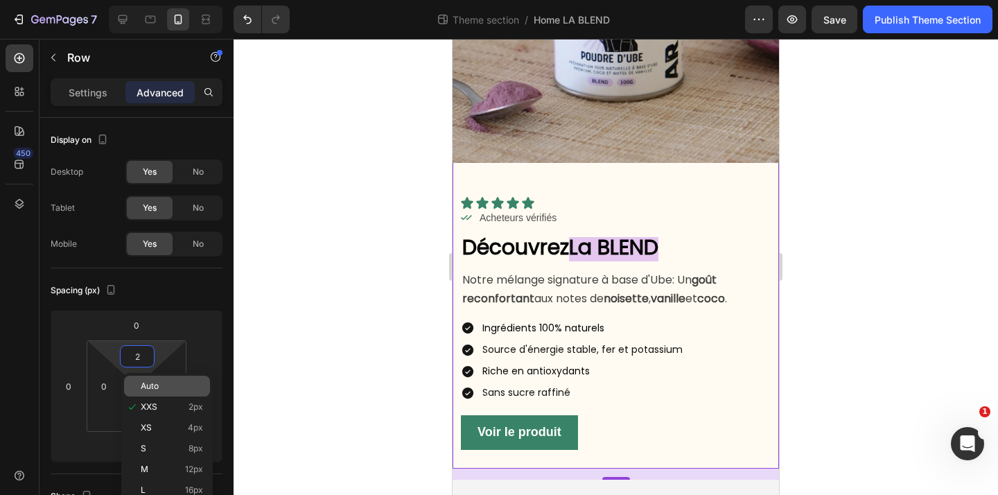
click at [164, 387] on p "Auto" at bounding box center [172, 386] width 62 height 10
type input "Auto"
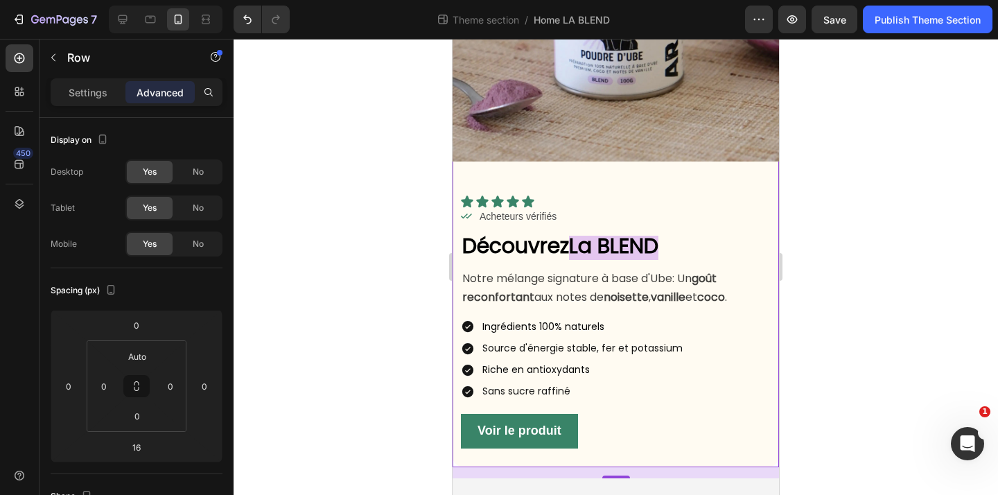
click at [363, 315] on div at bounding box center [616, 267] width 765 height 456
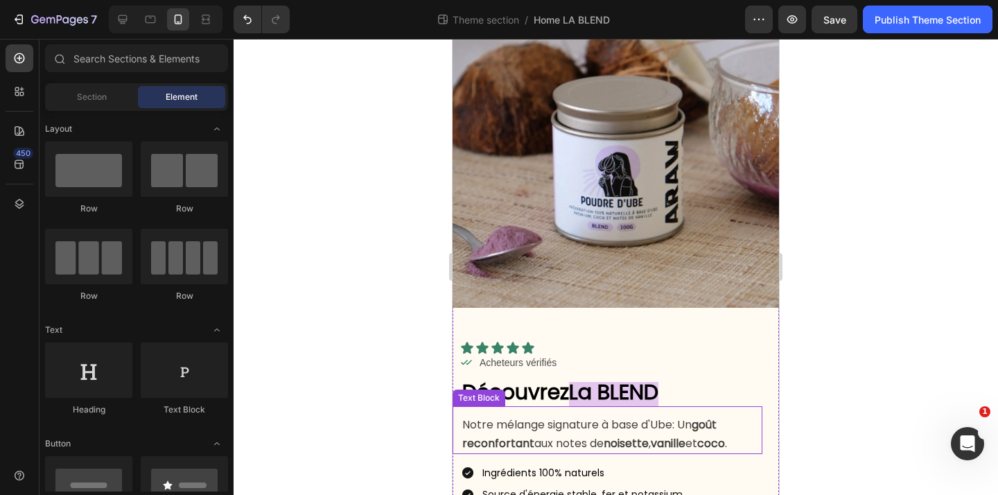
scroll to position [86, 0]
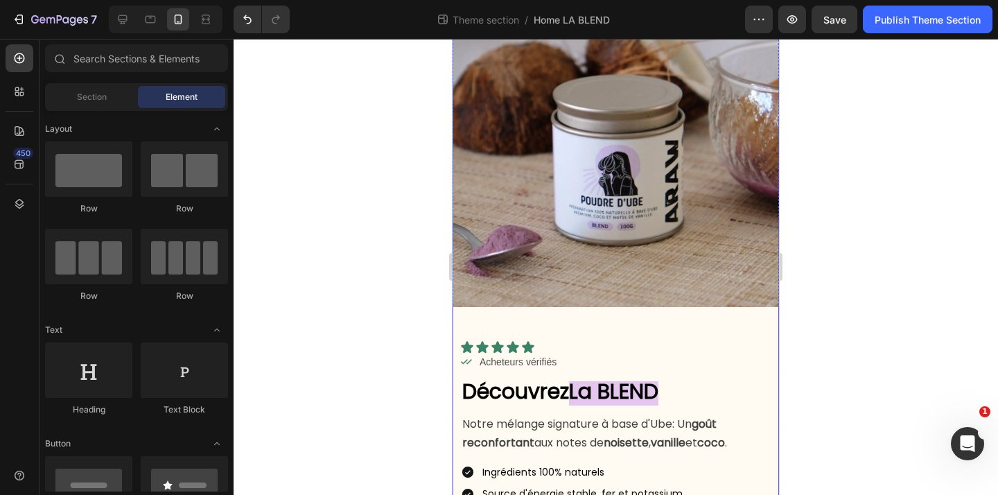
click at [747, 329] on div "Icon Icon Icon Icon Icon Icon List Icon Acheteurs vérifiés Text Block Row Row D…" at bounding box center [616, 460] width 327 height 306
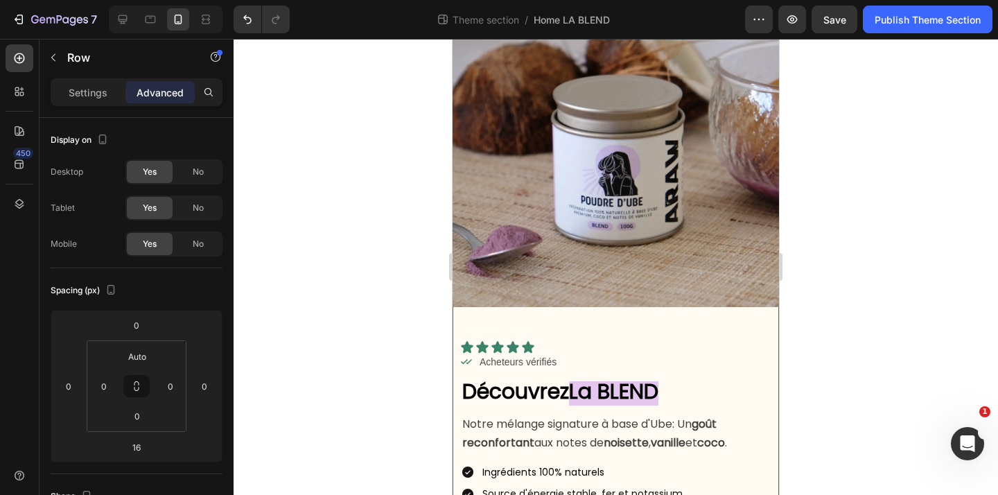
click at [727, 333] on div "Icon Icon Icon Icon Icon Icon List Icon Acheteurs vérifiés Text Block Row Row D…" at bounding box center [616, 460] width 327 height 306
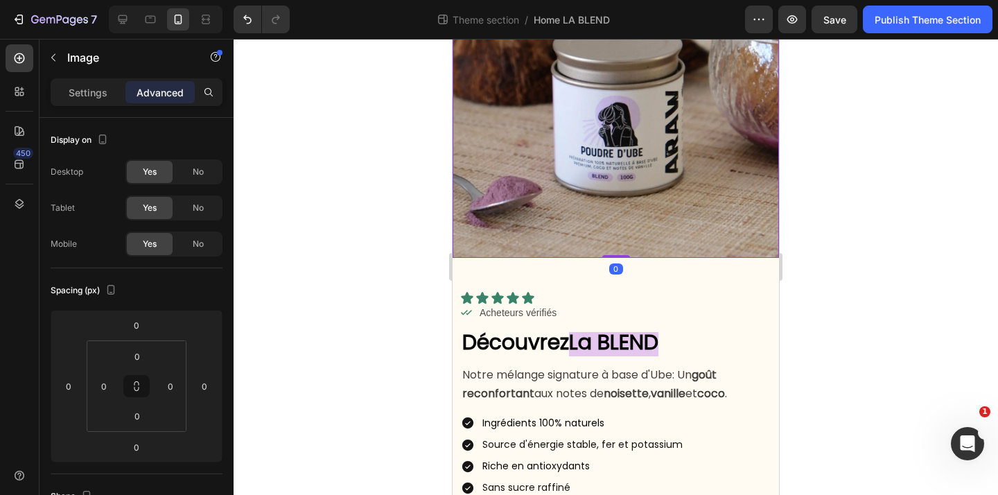
click at [728, 207] on img at bounding box center [616, 94] width 327 height 327
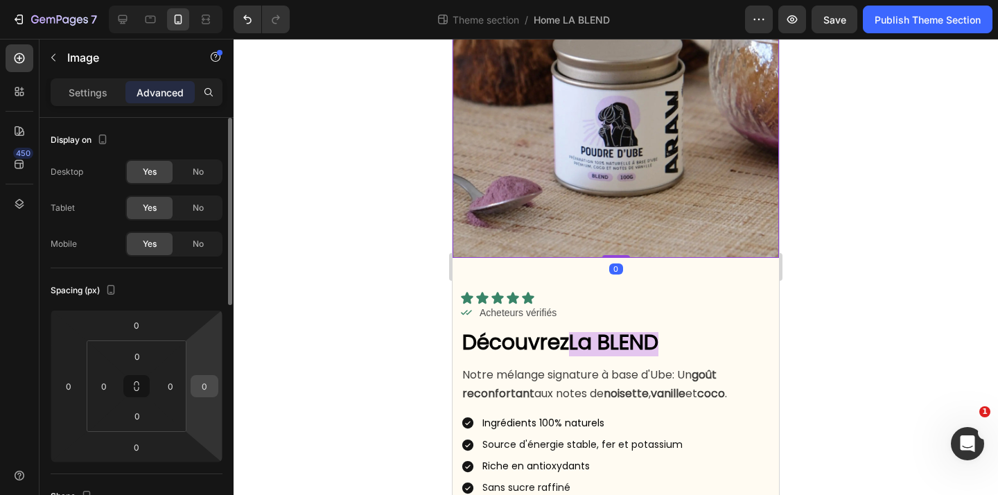
click at [203, 377] on input "0" at bounding box center [204, 386] width 21 height 21
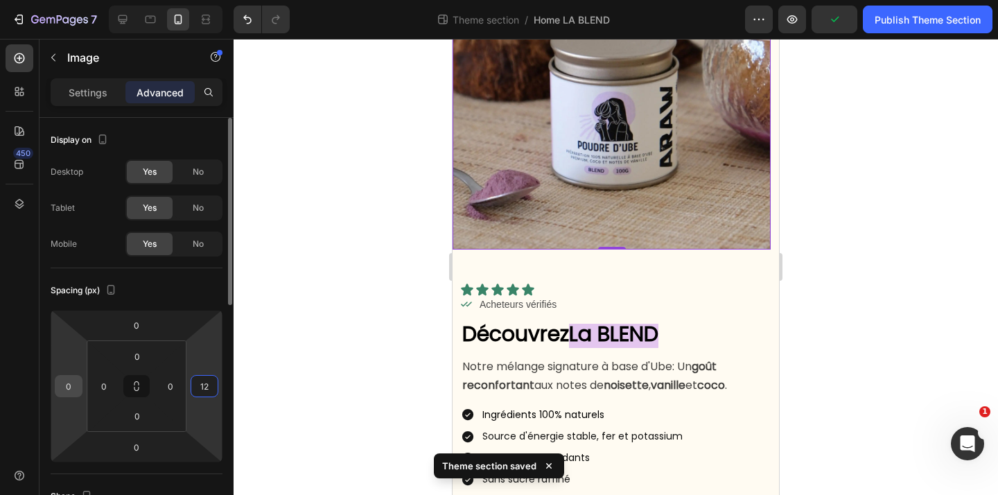
type input "12"
click at [80, 385] on div "0" at bounding box center [69, 386] width 28 height 22
click at [73, 386] on input "0" at bounding box center [68, 386] width 21 height 21
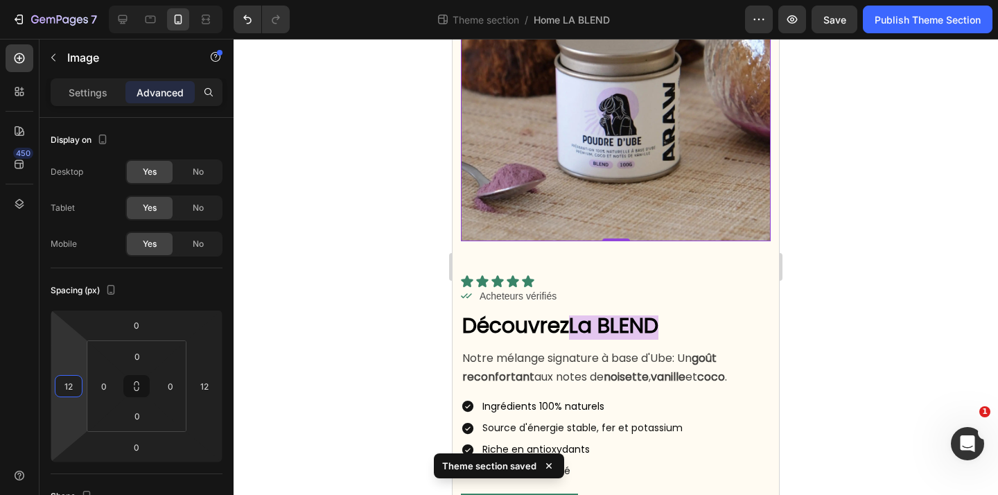
type input "12"
click at [315, 367] on div at bounding box center [616, 267] width 765 height 456
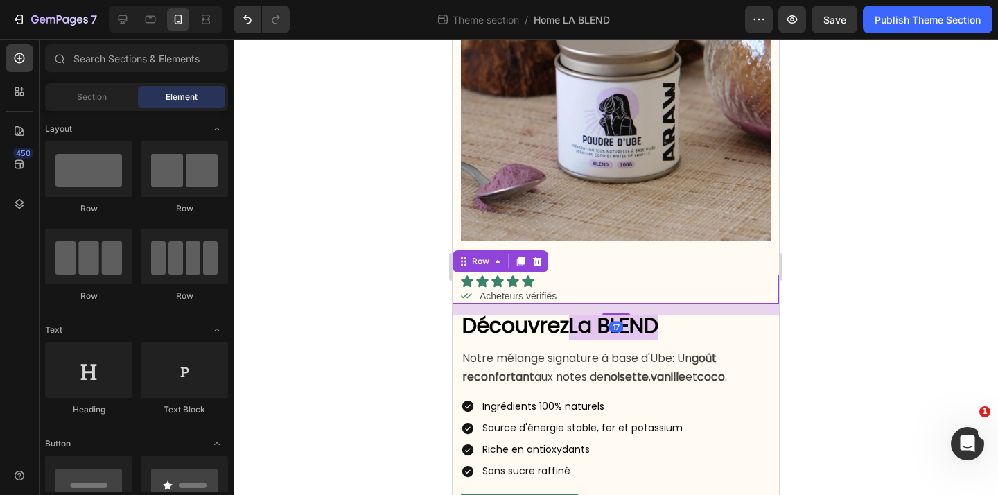
click at [774, 282] on div "Icon Icon Icon Icon Icon Icon List Icon Acheteurs vérifiés Text Block Row Row 17" at bounding box center [616, 289] width 327 height 29
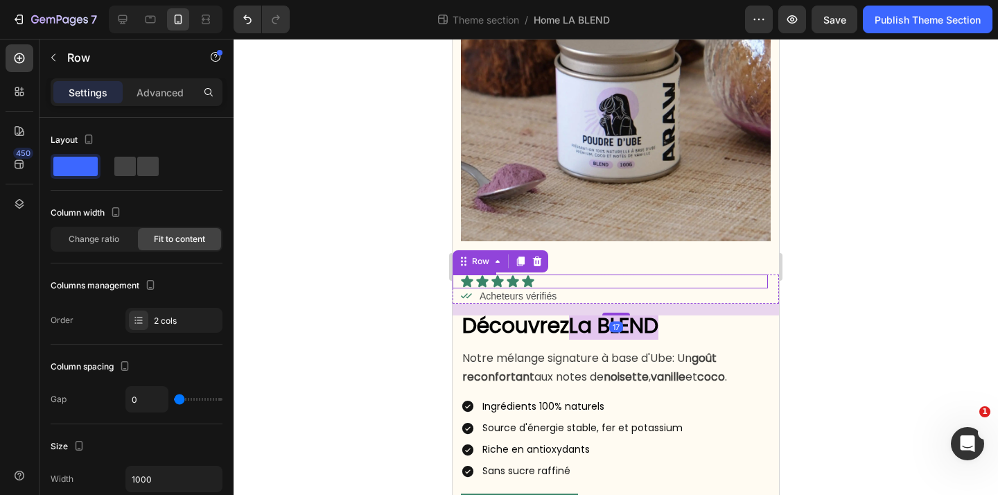
click at [761, 260] on div "Icon Icon Icon Icon Icon Icon List Icon Acheteurs vérifiés Text Block Row Row 1…" at bounding box center [616, 394] width 327 height 306
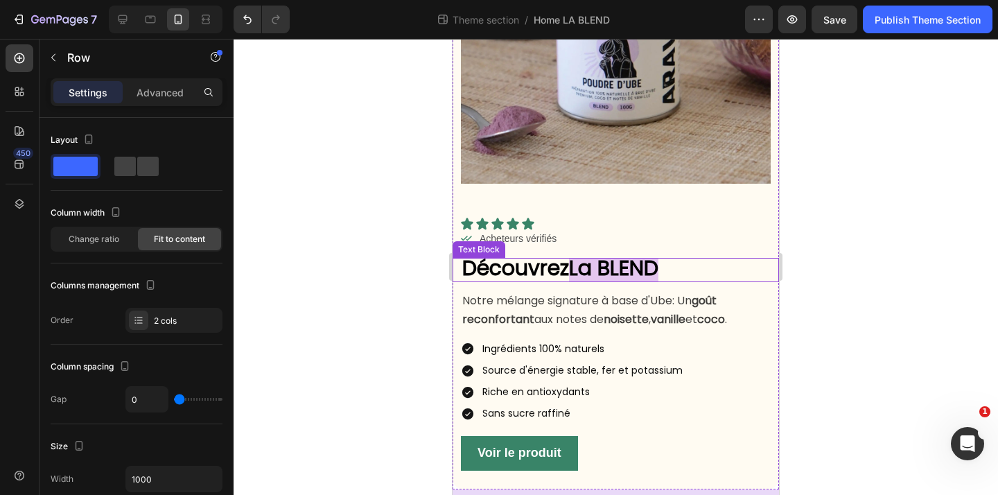
scroll to position [215, 0]
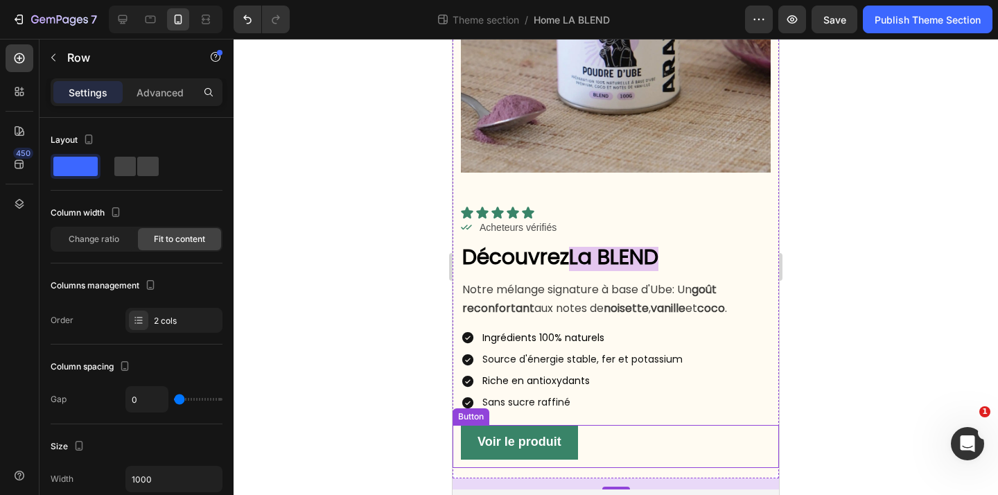
click at [684, 442] on div "Voir le produit Button" at bounding box center [616, 446] width 327 height 43
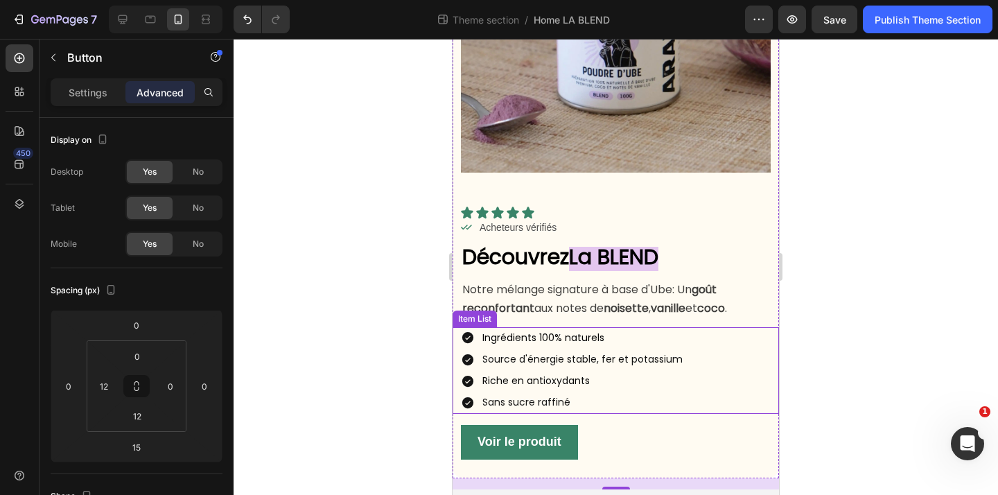
click at [747, 413] on div "Icon Icon Icon Icon Icon Icon List Icon Acheteurs vérifiés Text Block Row Row D…" at bounding box center [616, 326] width 327 height 306
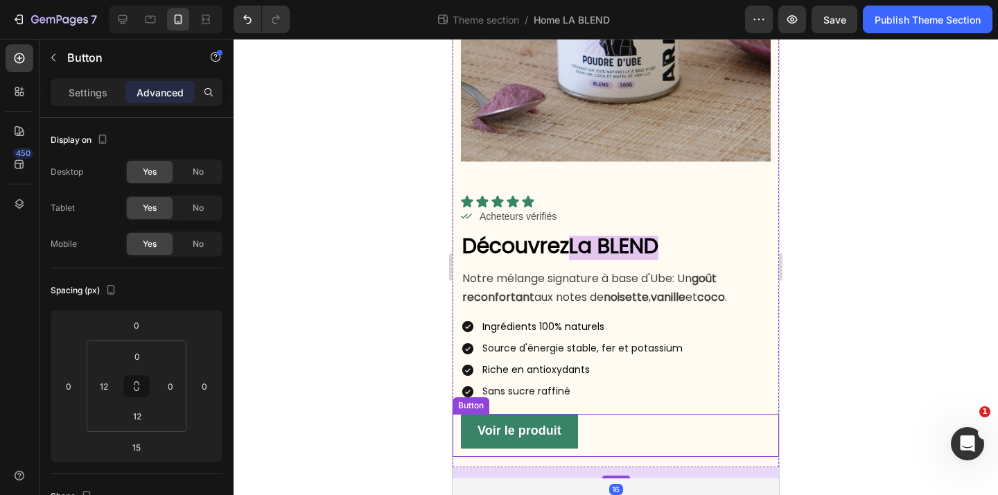
click at [740, 448] on div "Voir le produit Button" at bounding box center [616, 435] width 327 height 43
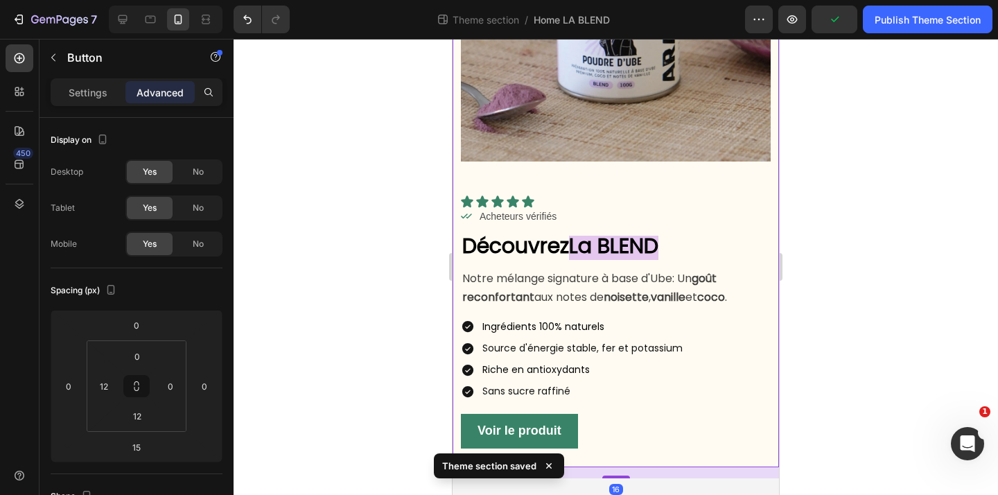
click at [749, 186] on div "Icon Icon Icon Icon Icon Icon List Icon Acheteurs vérifiés Text Block Row Row D…" at bounding box center [616, 315] width 327 height 306
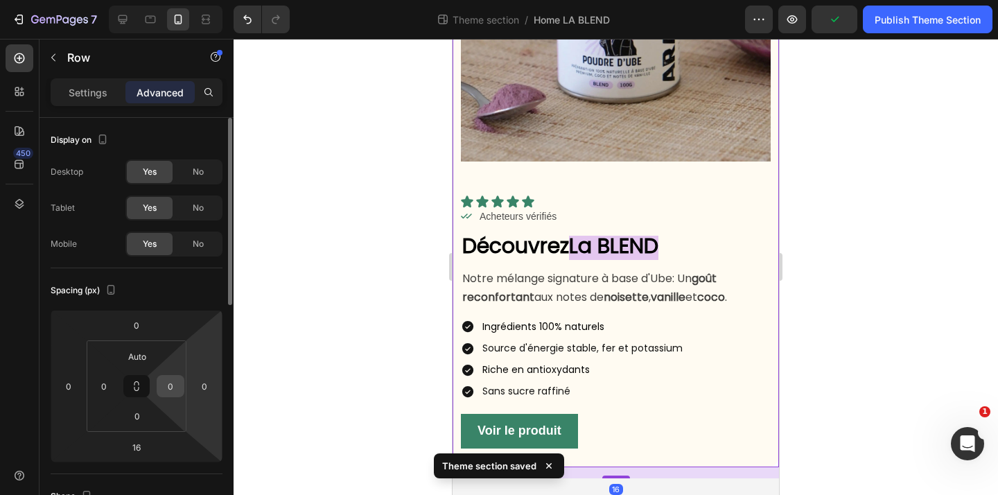
click at [164, 384] on input "0" at bounding box center [170, 386] width 21 height 21
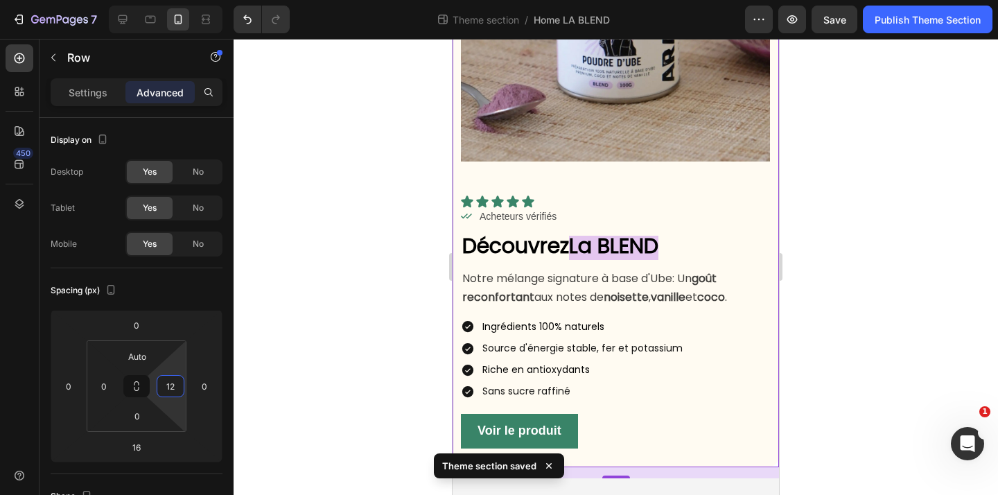
scroll to position [207, 0]
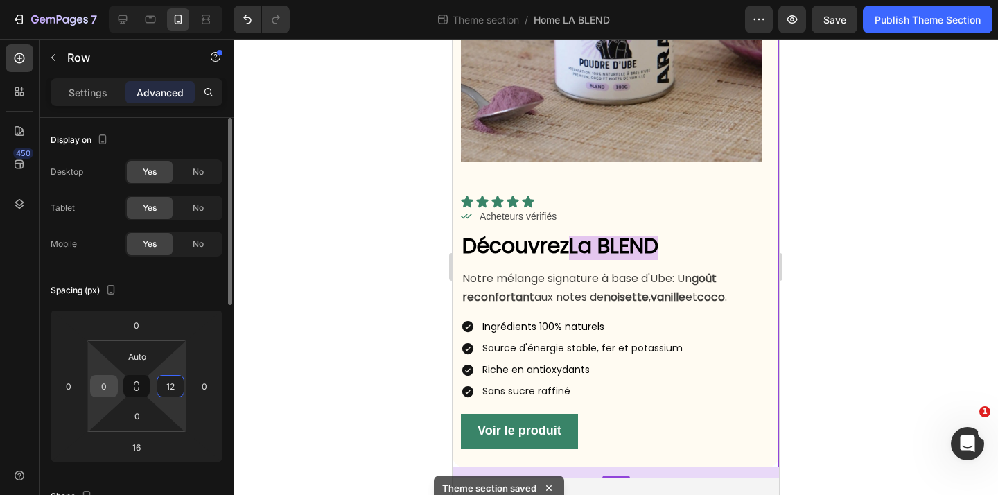
type input "12"
click at [105, 392] on input "0" at bounding box center [104, 386] width 21 height 21
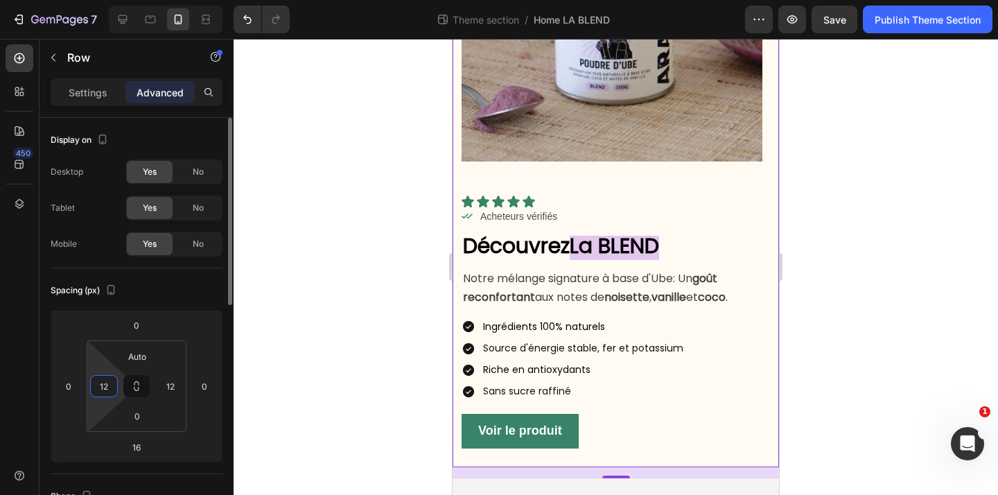
scroll to position [198, 0]
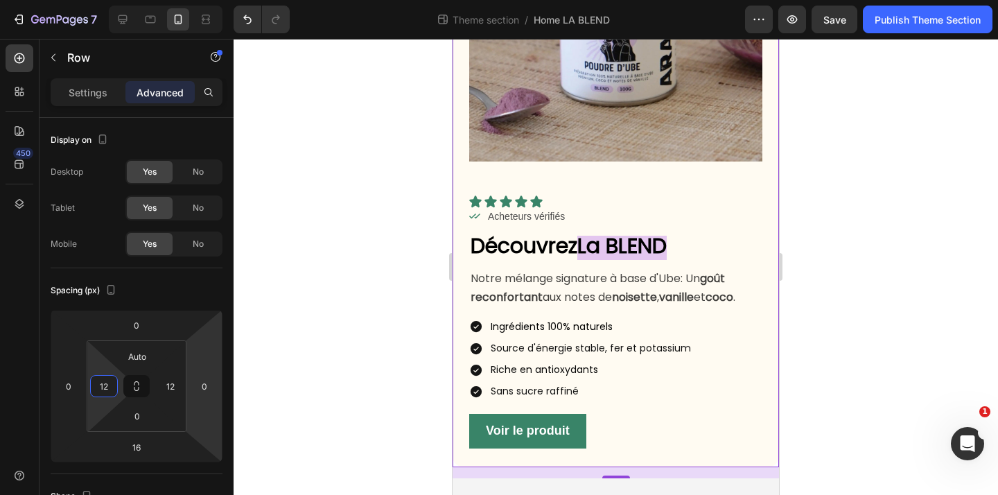
type input "12"
click at [285, 331] on div at bounding box center [616, 267] width 765 height 456
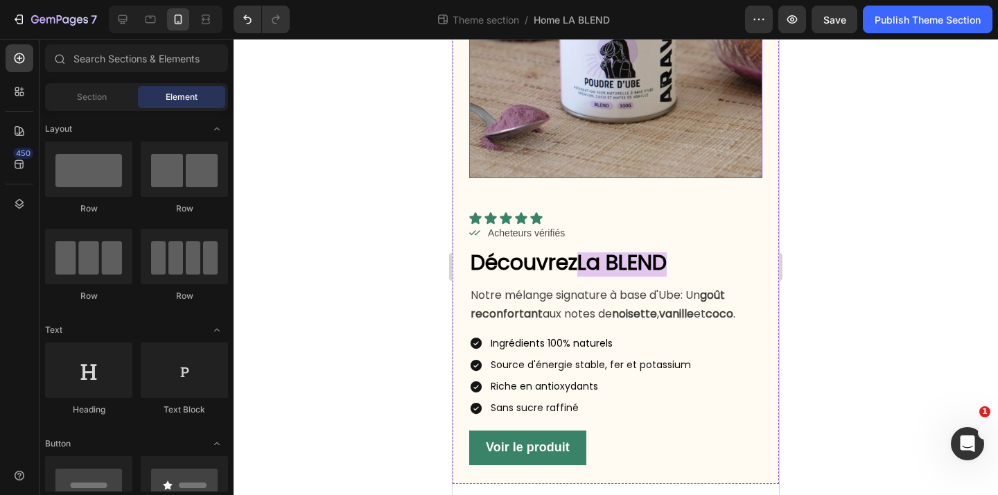
click at [555, 112] on img at bounding box center [615, 31] width 293 height 293
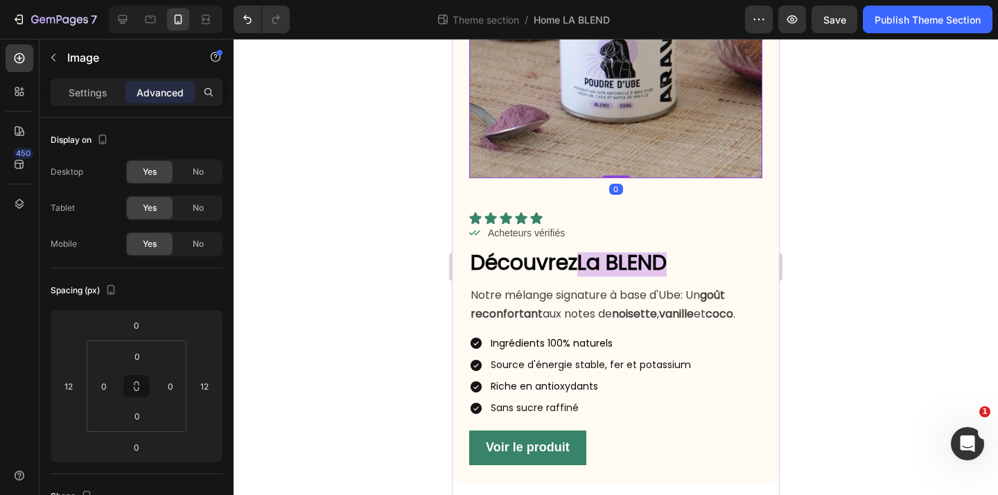
click at [381, 236] on div at bounding box center [616, 267] width 765 height 456
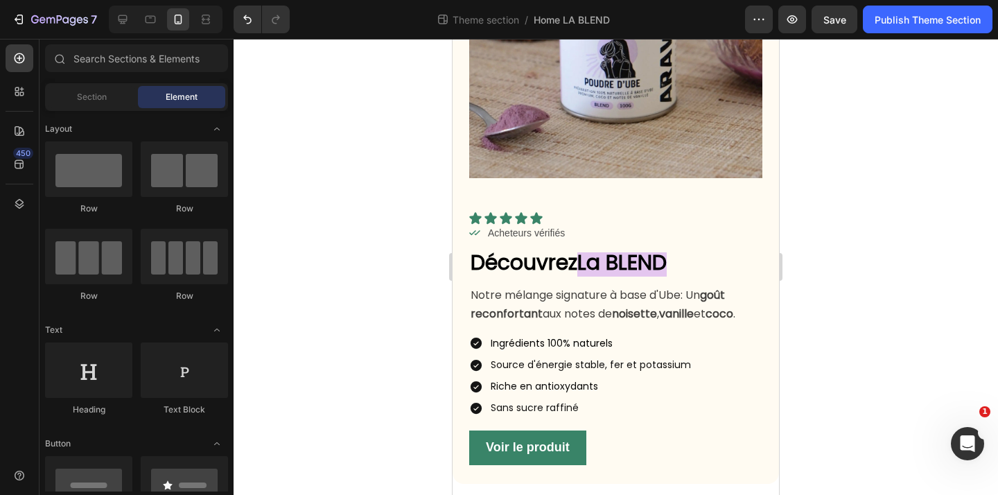
click at [871, 237] on div at bounding box center [616, 267] width 765 height 456
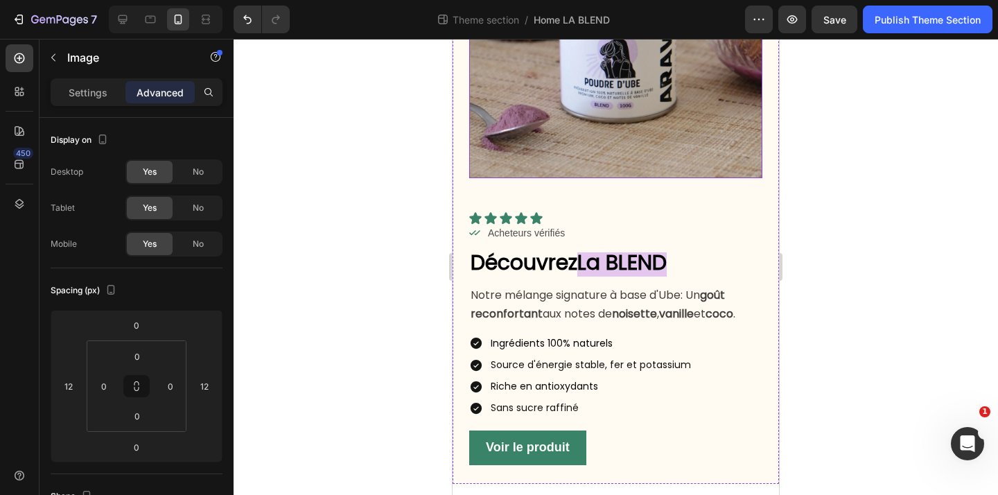
click at [642, 165] on img at bounding box center [615, 31] width 293 height 293
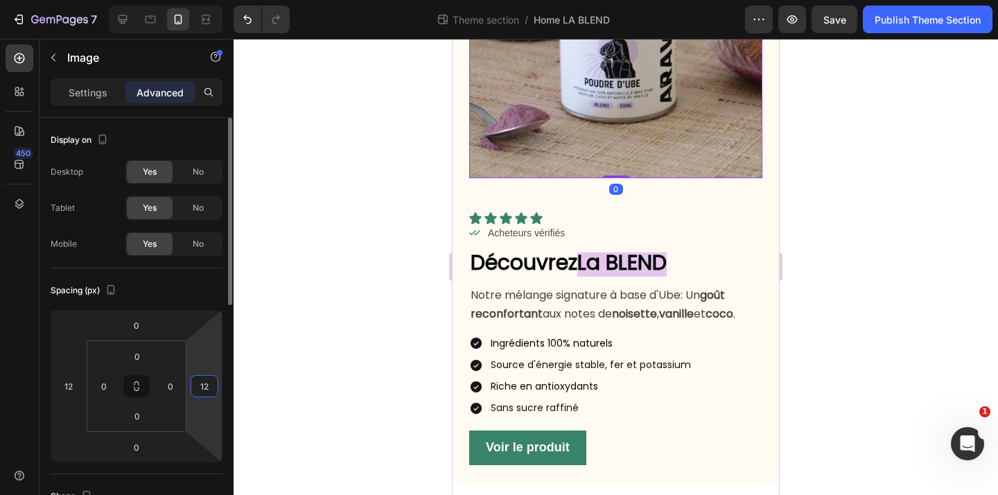
click at [212, 385] on input "12" at bounding box center [204, 386] width 21 height 21
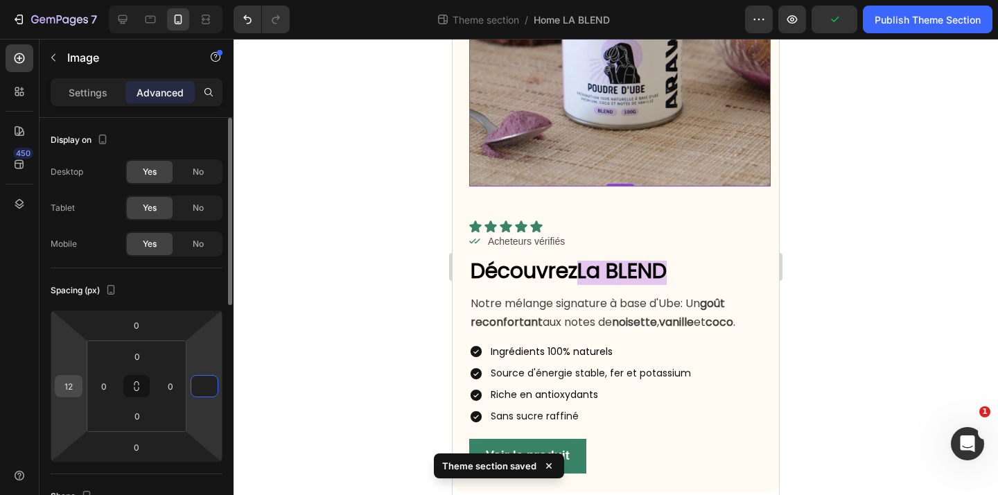
type input "0"
click at [73, 391] on input "12" at bounding box center [68, 386] width 21 height 21
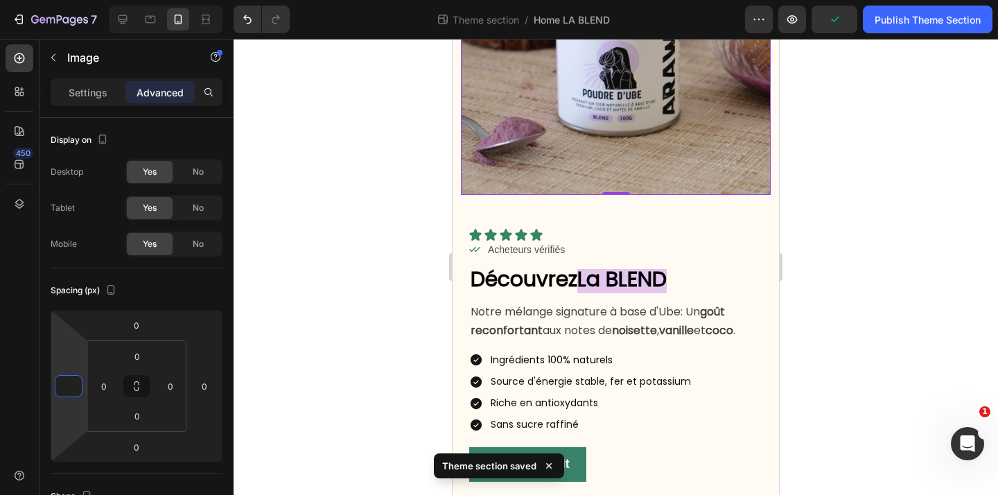
type input "0"
click at [315, 336] on div at bounding box center [616, 267] width 765 height 456
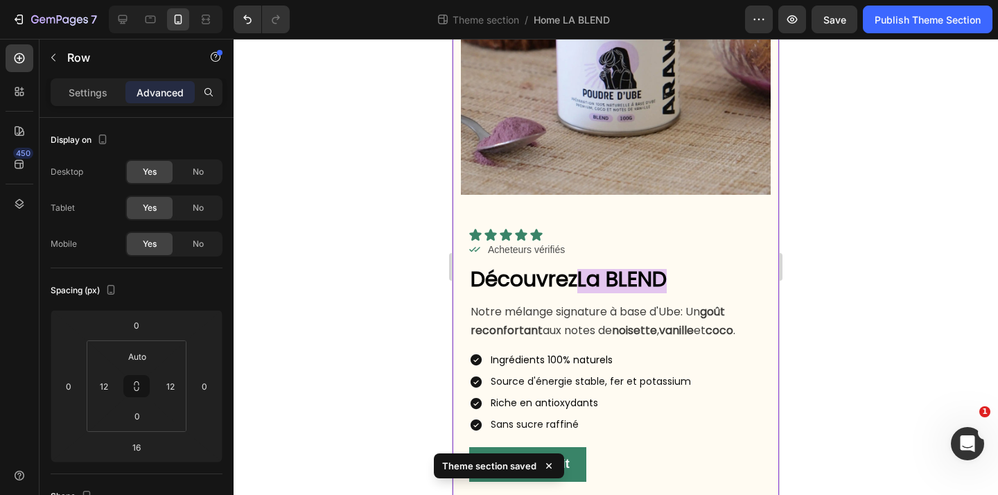
click at [757, 227] on div "Icon Icon Icon Icon Icon Icon List Icon Acheteurs vérifiés Text Block Row Row D…" at bounding box center [616, 348] width 310 height 306
click at [846, 256] on div at bounding box center [616, 267] width 765 height 456
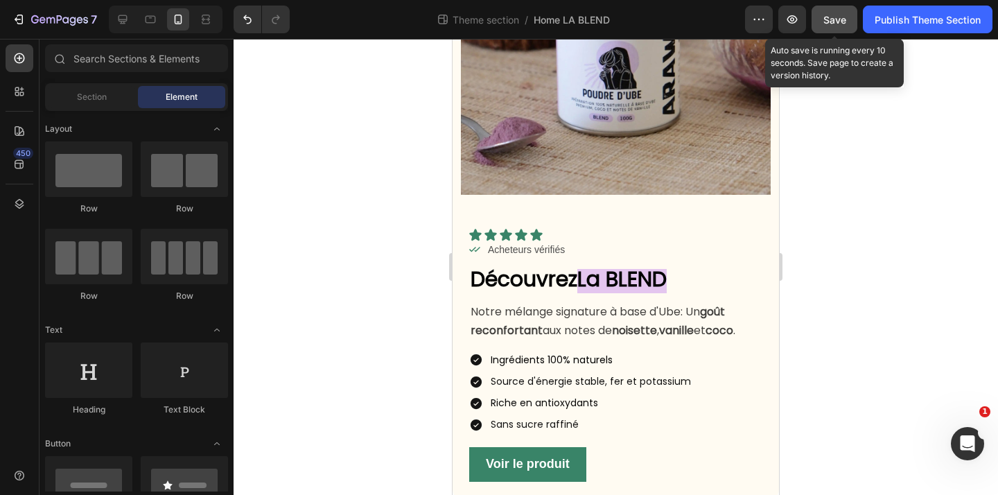
click at [837, 28] on button "Save" at bounding box center [835, 20] width 46 height 28
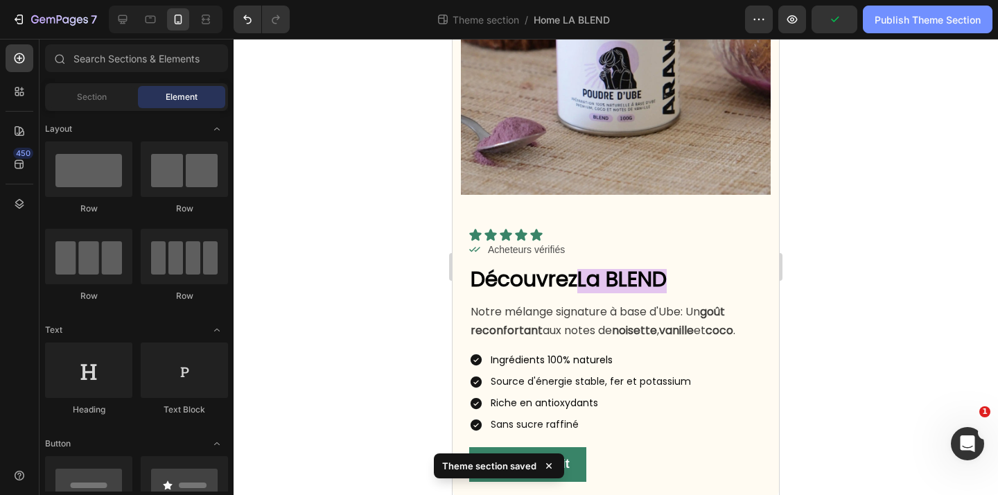
click at [941, 16] on div "Publish Theme Section" at bounding box center [928, 19] width 106 height 15
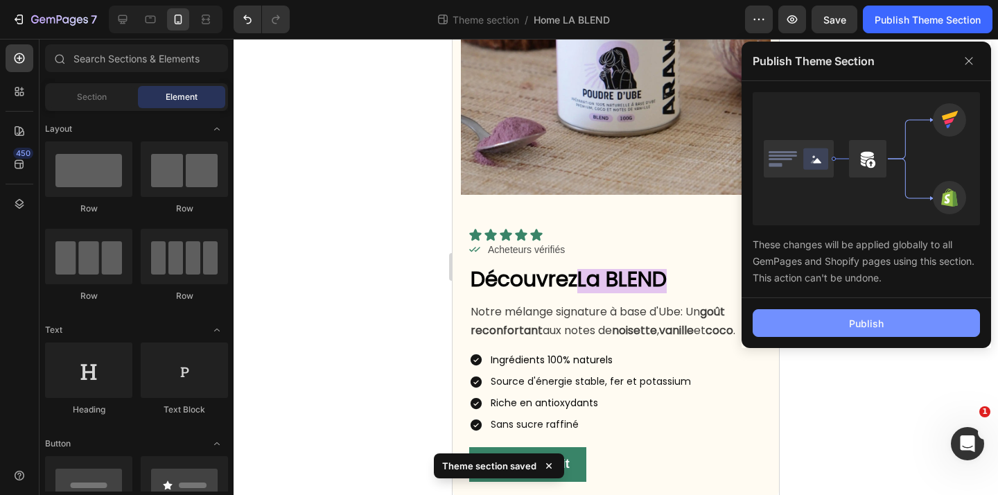
click at [857, 322] on div "Publish" at bounding box center [866, 323] width 35 height 15
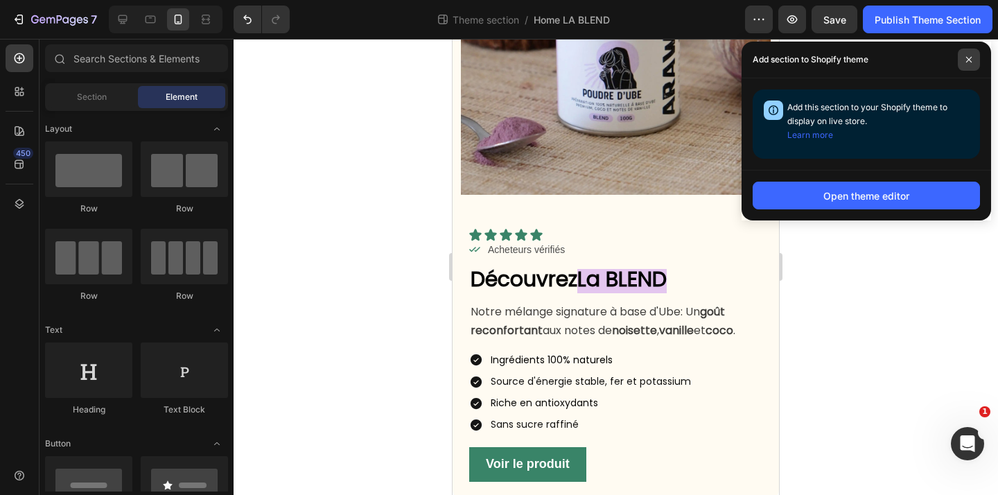
click at [968, 59] on icon at bounding box center [969, 59] width 7 height 7
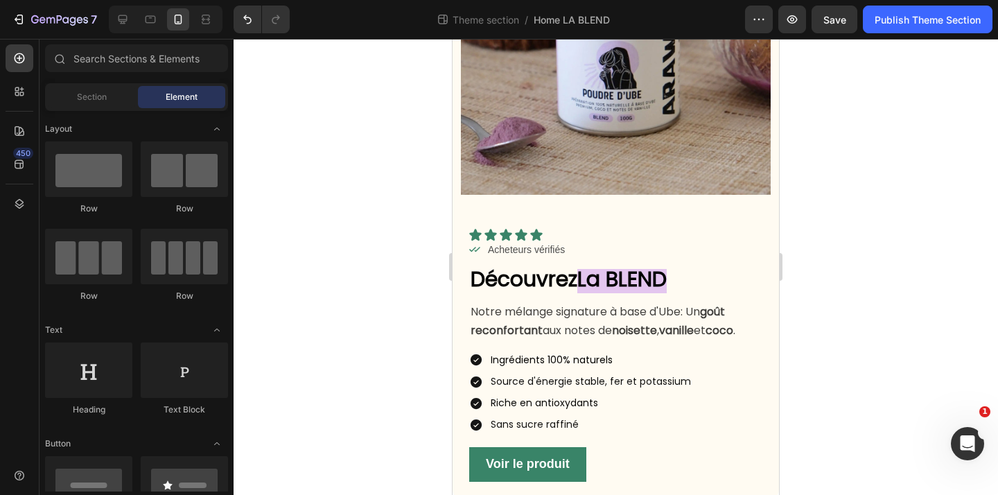
click at [900, 319] on div at bounding box center [616, 267] width 765 height 456
click at [121, 21] on icon at bounding box center [123, 19] width 9 height 9
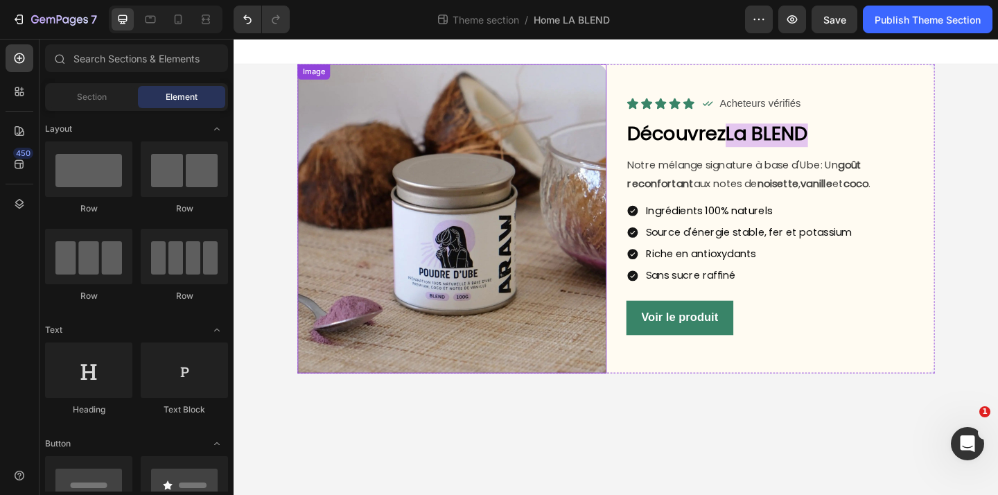
click at [581, 359] on img at bounding box center [471, 235] width 336 height 336
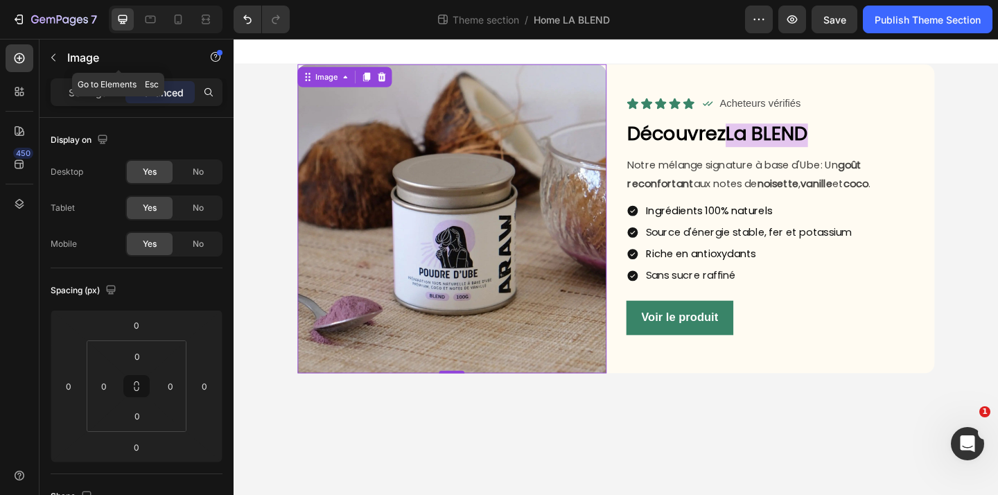
click at [89, 76] on div "Image" at bounding box center [119, 59] width 158 height 40
click at [91, 98] on p "Settings" at bounding box center [88, 92] width 39 height 15
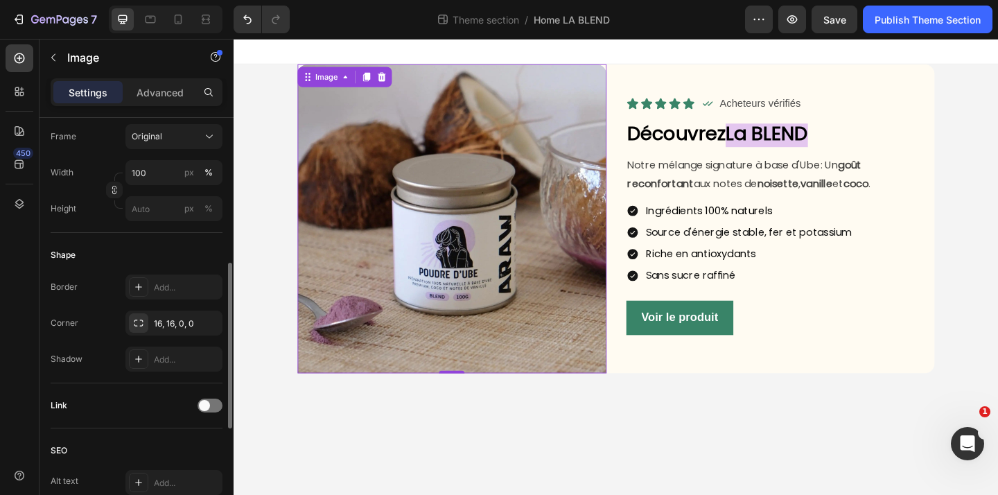
scroll to position [369, 0]
click at [168, 320] on div "16, 16, 0, 0" at bounding box center [174, 319] width 40 height 12
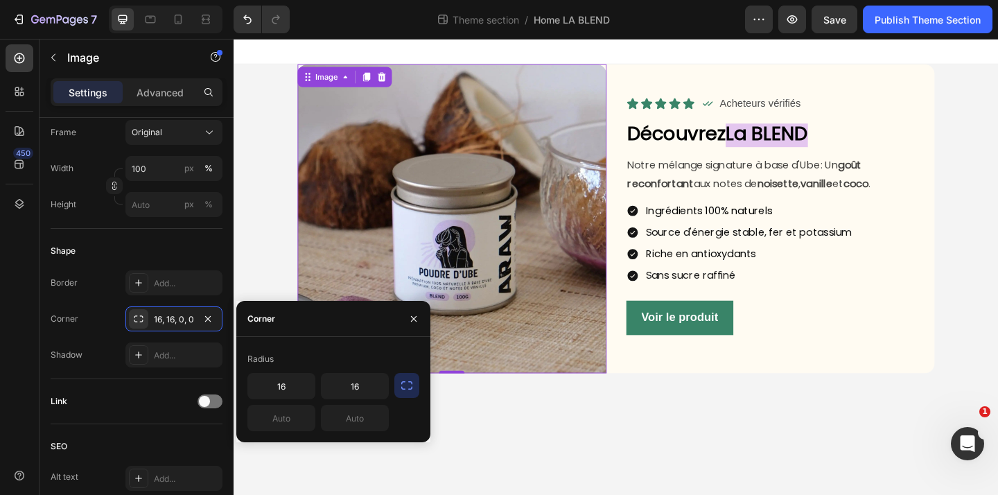
click at [408, 381] on icon "button" at bounding box center [407, 386] width 14 height 14
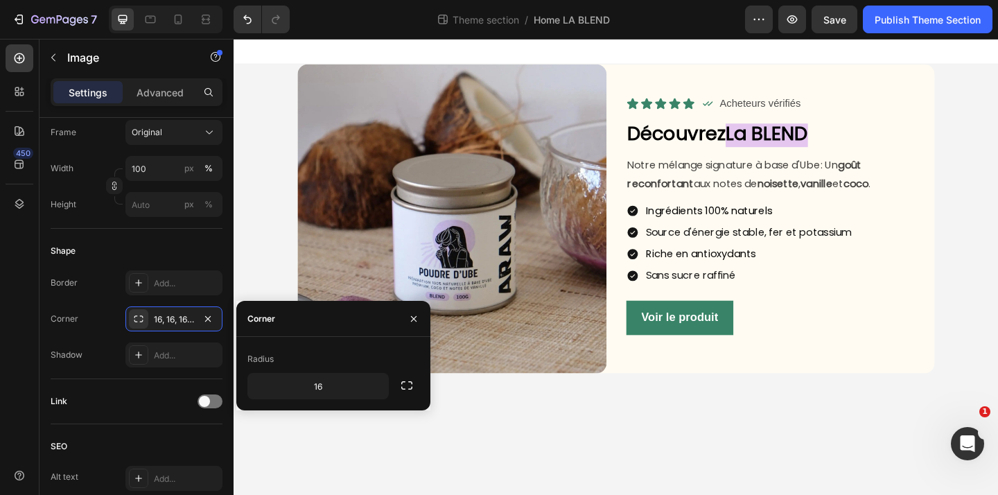
click at [716, 489] on body "Image Icon Icon Icon Icon Icon Icon List Icon Acheteurs vérifiés Text Block Row…" at bounding box center [650, 287] width 832 height 496
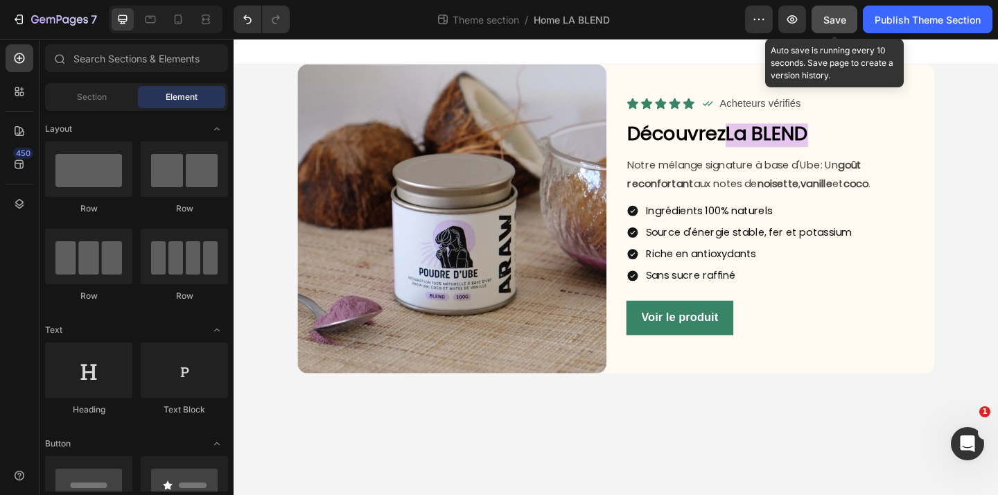
click at [830, 30] on button "Save" at bounding box center [835, 20] width 46 height 28
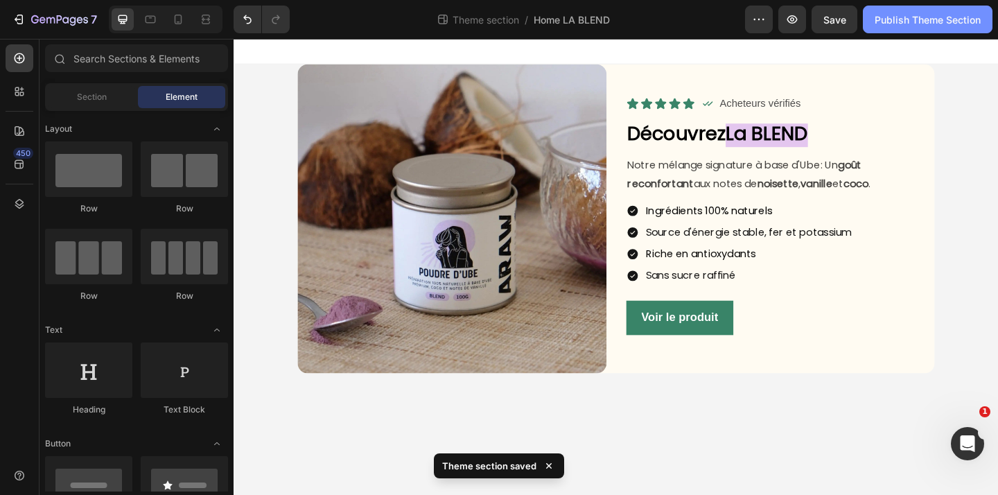
click at [912, 23] on div "Publish Theme Section" at bounding box center [928, 19] width 106 height 15
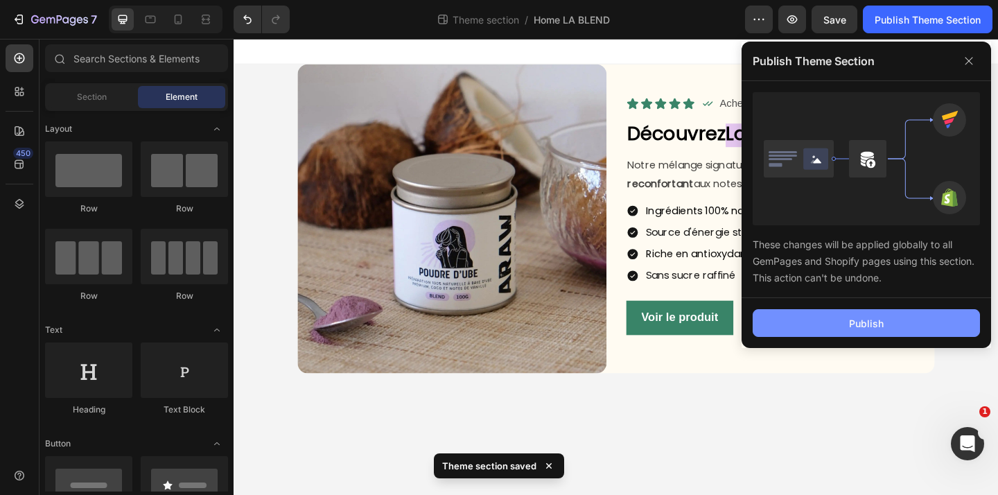
click at [907, 327] on button "Publish" at bounding box center [866, 323] width 227 height 28
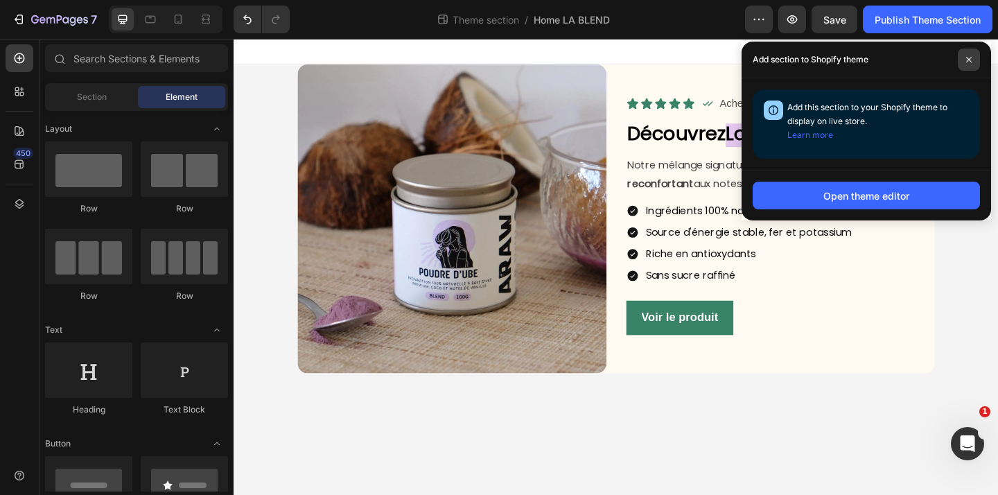
click at [971, 60] on icon at bounding box center [969, 59] width 7 height 7
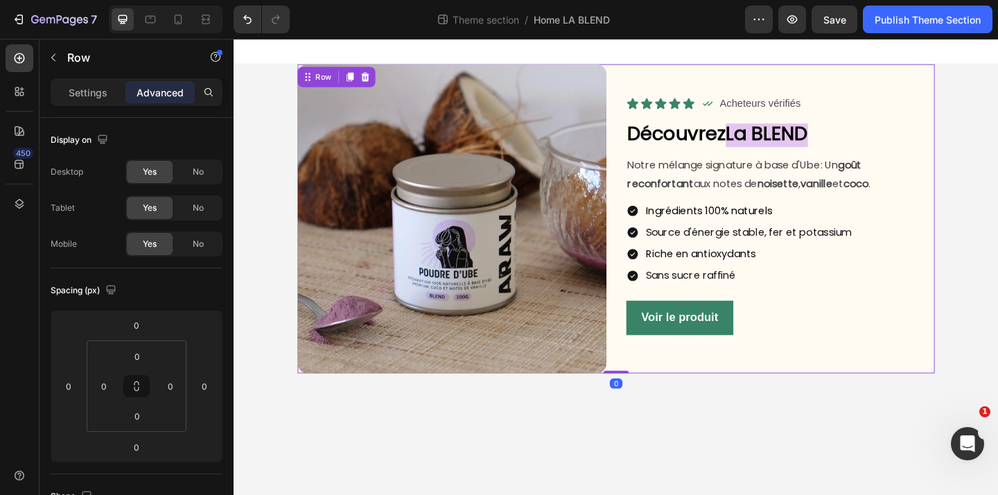
click at [963, 393] on div "Icon Icon Icon Icon Icon Icon List Icon Acheteurs vérifiés Text Block Row Row D…" at bounding box center [829, 235] width 336 height 336
click at [998, 366] on div "Image Icon Icon Icon Icon Icon Icon List Icon Acheteurs vérifiés Text Block Row…" at bounding box center [650, 235] width 832 height 336
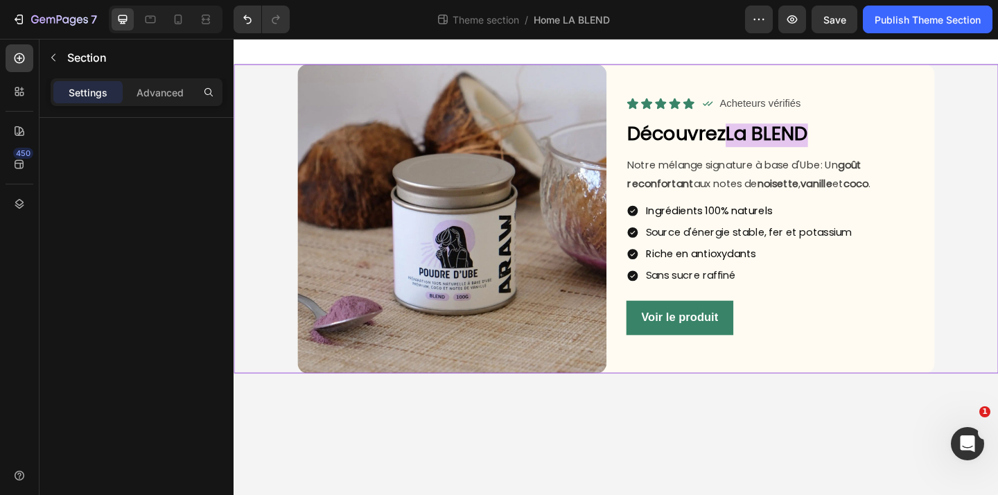
click at [998, 368] on div "Image Icon Icon Icon Icon Icon Icon List Icon Acheteurs vérifiés Text Block Row…" at bounding box center [650, 235] width 832 height 336
click at [158, 85] on p "Advanced" at bounding box center [160, 92] width 47 height 15
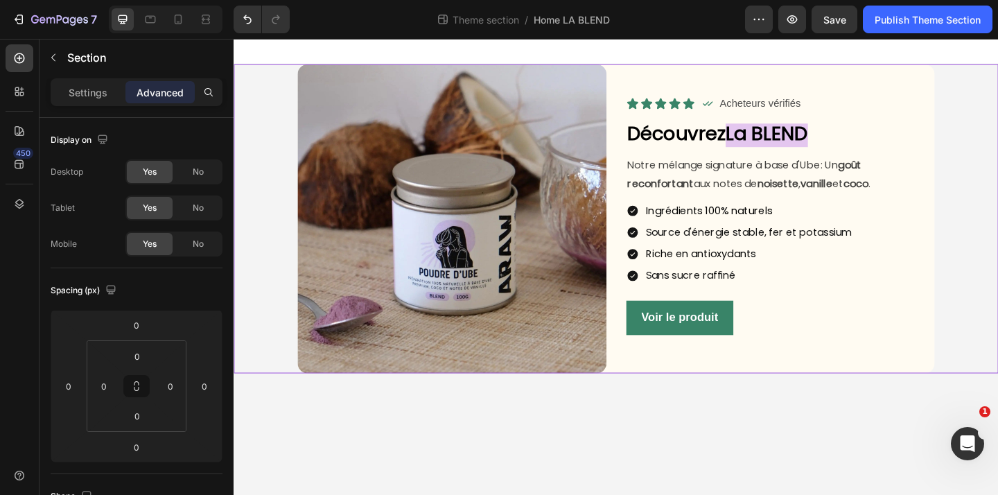
click at [151, 137] on div "Display on" at bounding box center [137, 140] width 172 height 22
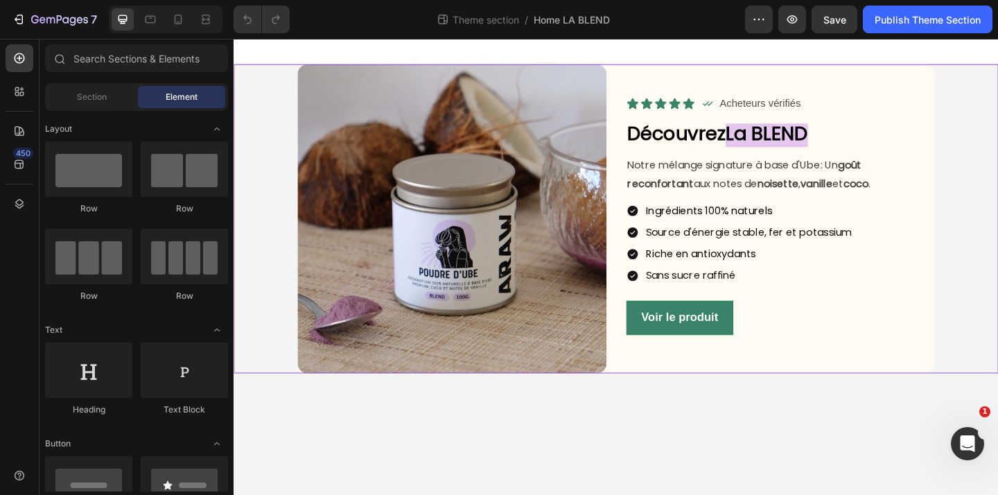
click at [998, 297] on div "Image Icon Icon Icon Icon Icon Icon List Icon Acheteurs vérifiés Text Block Row…" at bounding box center [650, 235] width 832 height 336
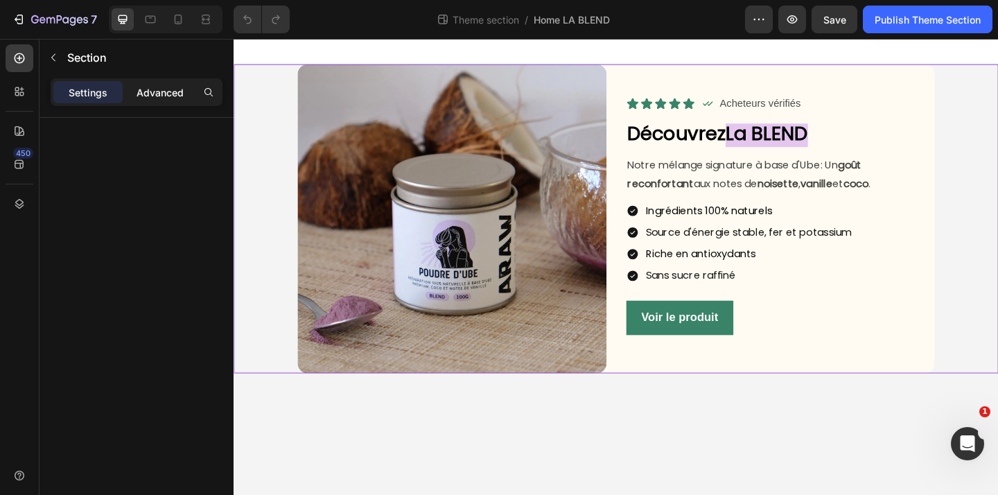
click at [155, 92] on p "Advanced" at bounding box center [160, 92] width 47 height 15
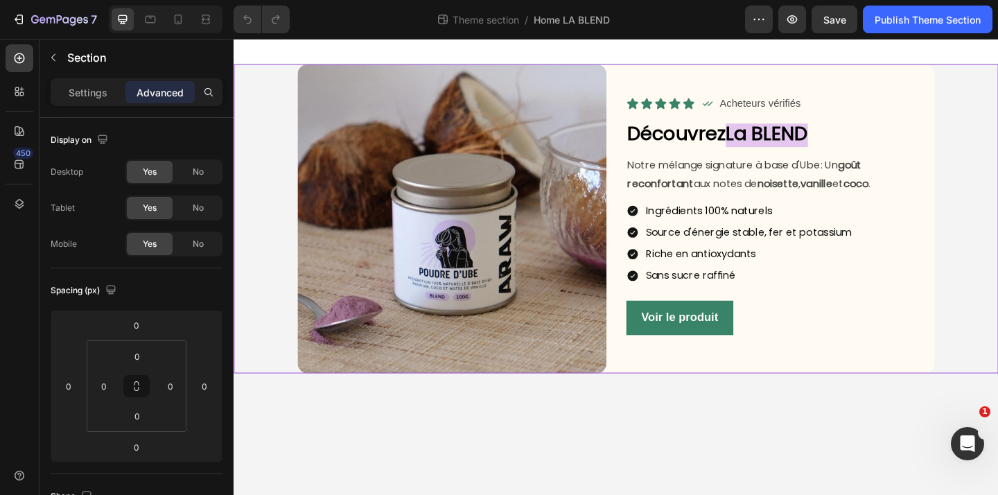
click at [148, 129] on div "Display on" at bounding box center [137, 140] width 172 height 22
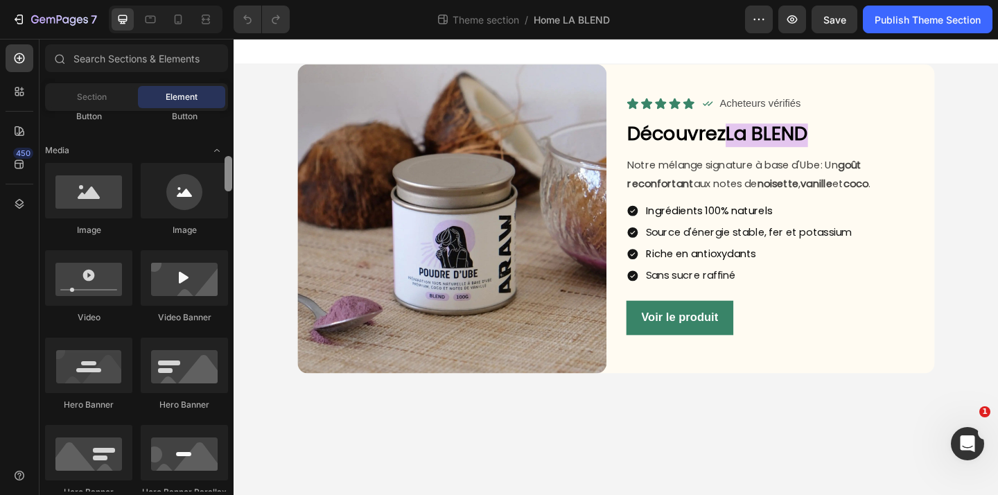
scroll to position [420, 0]
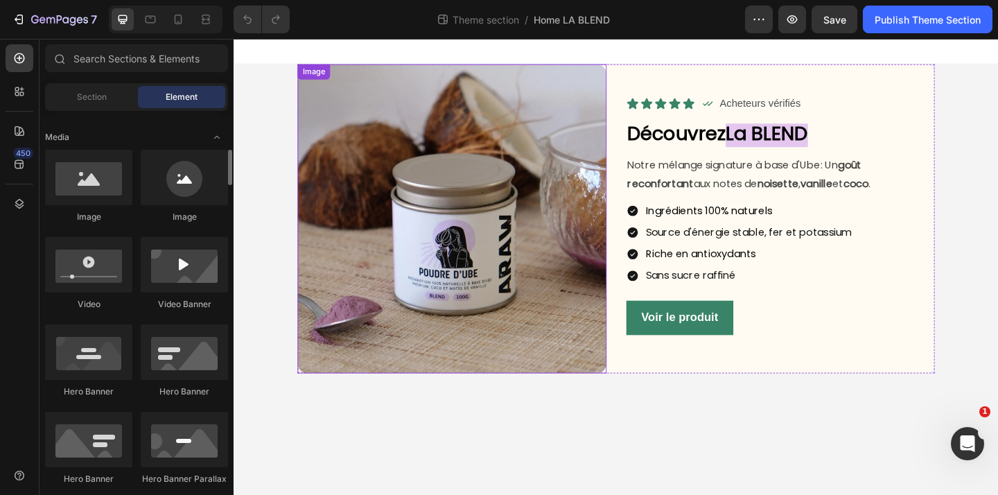
click at [331, 331] on img at bounding box center [471, 235] width 336 height 336
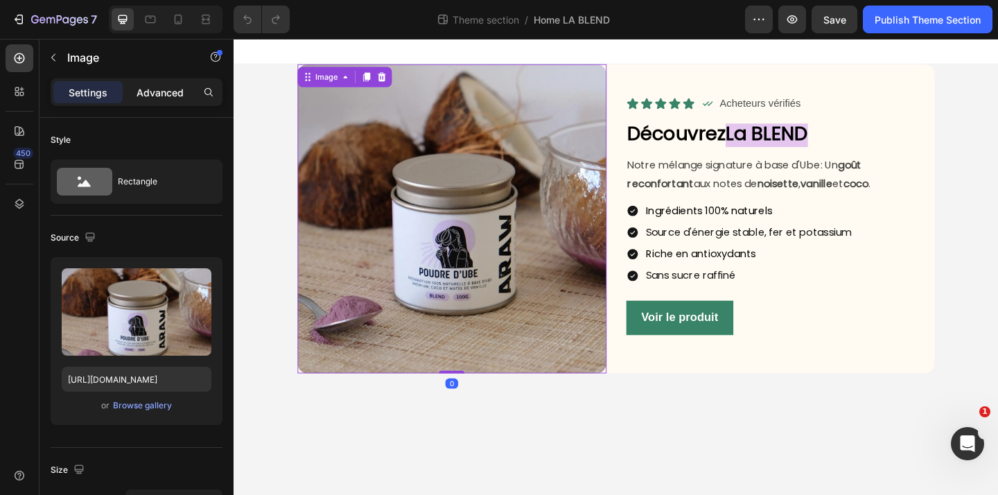
click at [150, 92] on p "Advanced" at bounding box center [160, 92] width 47 height 15
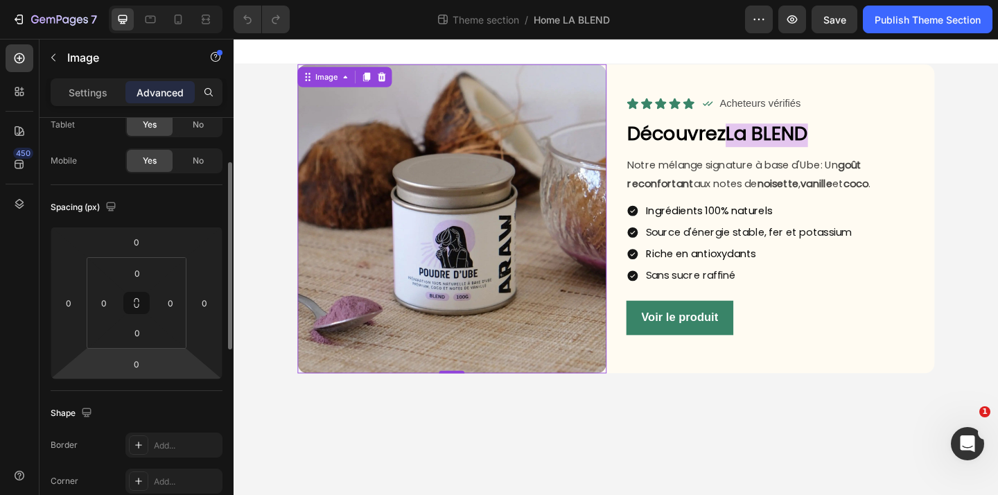
scroll to position [82, 0]
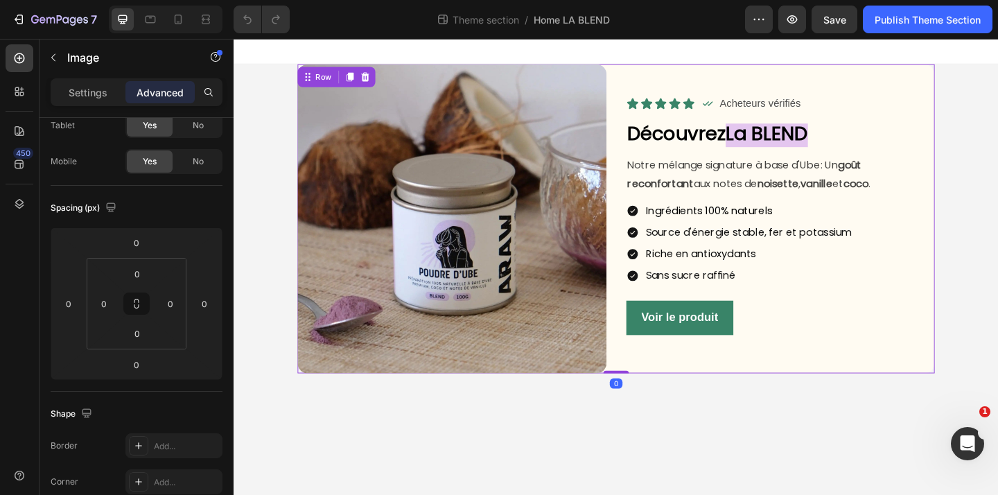
click at [781, 372] on div "Icon Icon Icon Icon Icon Icon List Icon Acheteurs vérifiés Text Block Row Row D…" at bounding box center [829, 235] width 336 height 336
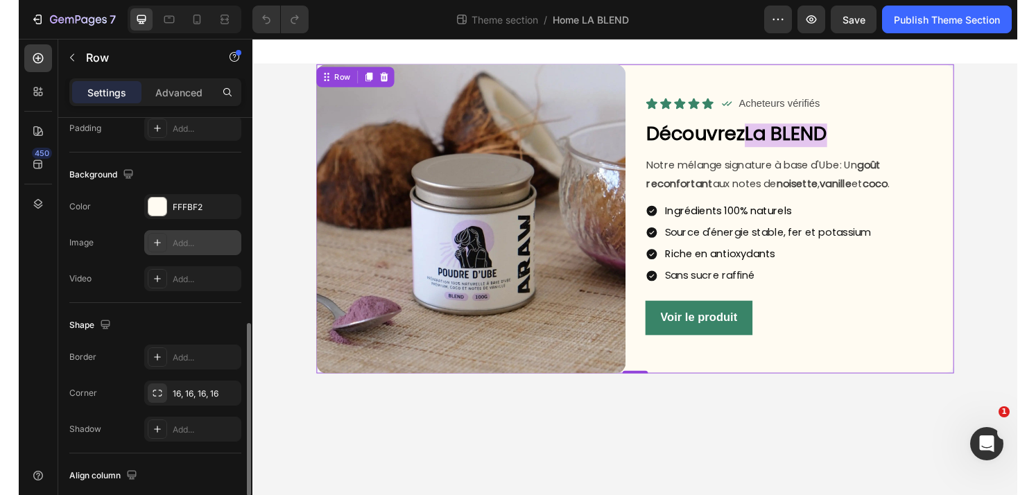
scroll to position [475, 0]
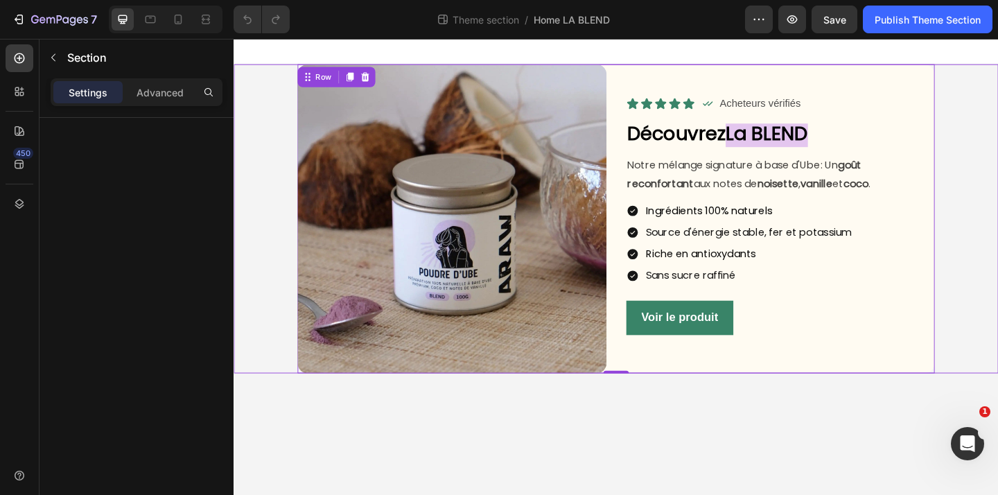
click at [247, 337] on div "Image Icon Icon Icon Icon Icon Icon List Icon Acheteurs vérifiés Text Block Row…" at bounding box center [650, 235] width 832 height 336
click at [146, 87] on p "Advanced" at bounding box center [160, 92] width 47 height 15
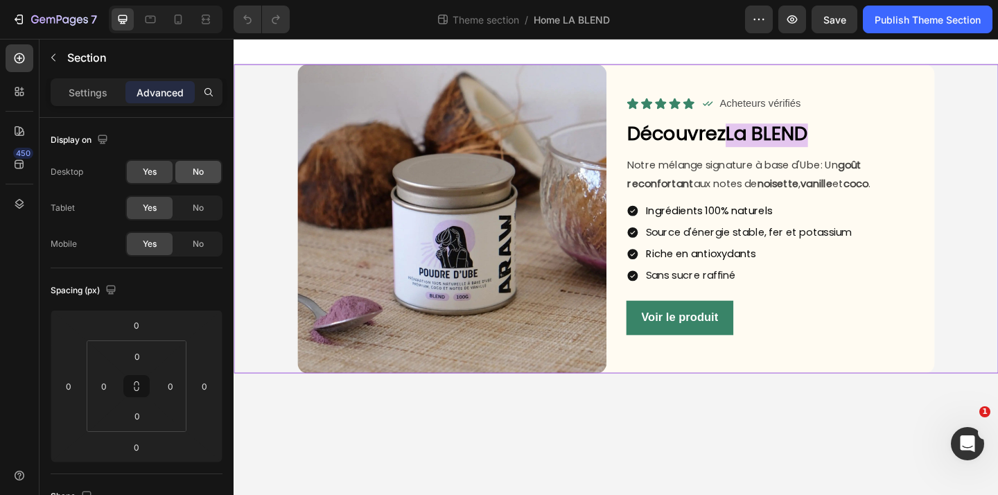
click at [193, 171] on span "No" at bounding box center [198, 172] width 11 height 12
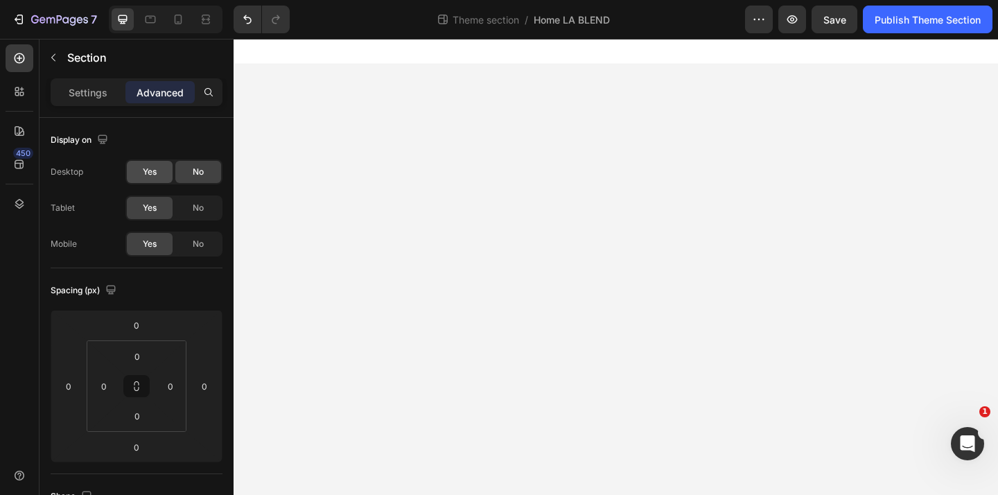
click at [143, 175] on span "Yes" at bounding box center [150, 172] width 14 height 12
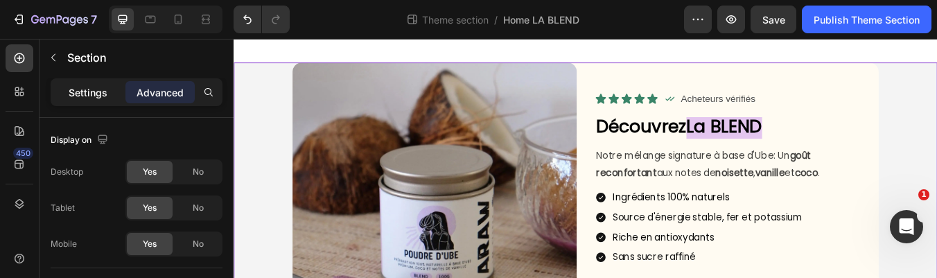
click at [104, 91] on p "Settings" at bounding box center [88, 92] width 39 height 15
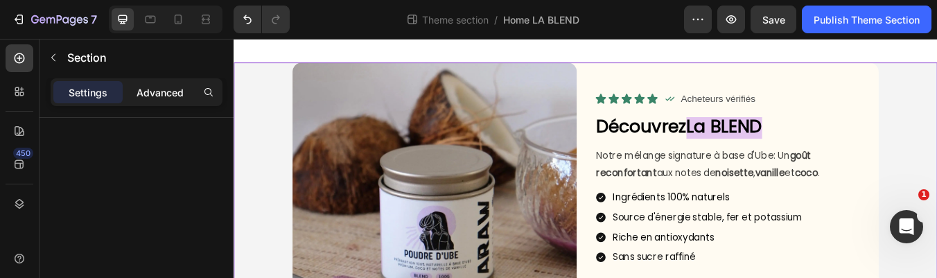
click at [160, 91] on p "Advanced" at bounding box center [160, 92] width 47 height 15
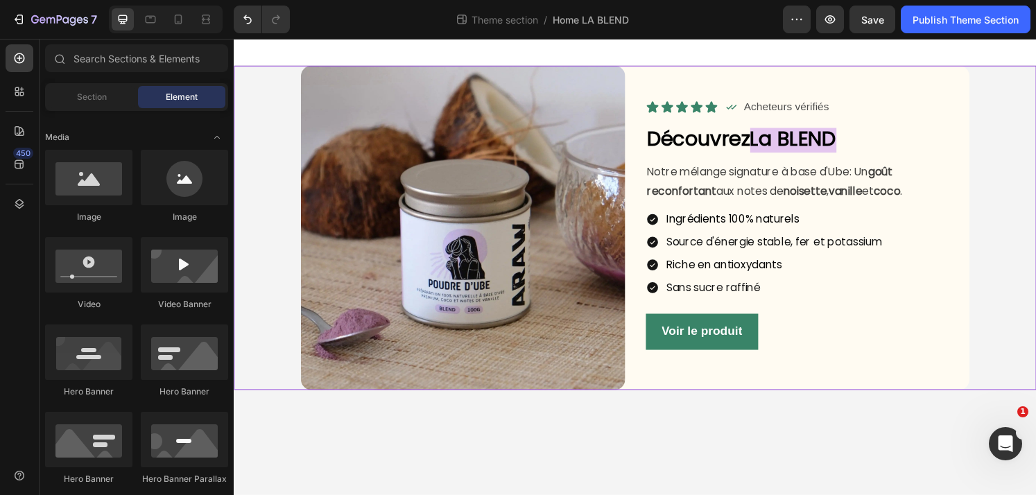
click at [925, 449] on body "Image Icon Icon Icon Icon Icon Icon List Icon Acheteurs vérifiés Text Block Row…" at bounding box center [650, 275] width 832 height 473
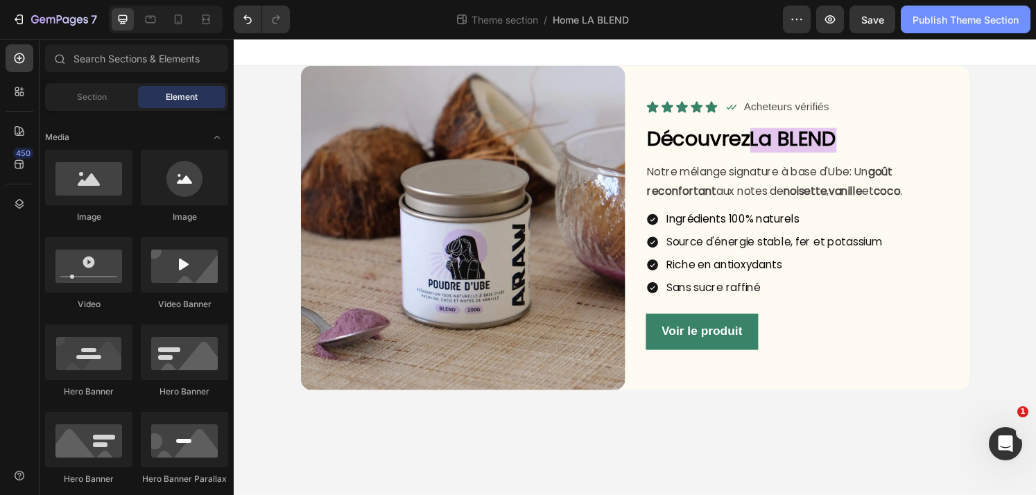
click at [921, 21] on div "Publish Theme Section" at bounding box center [965, 19] width 106 height 15
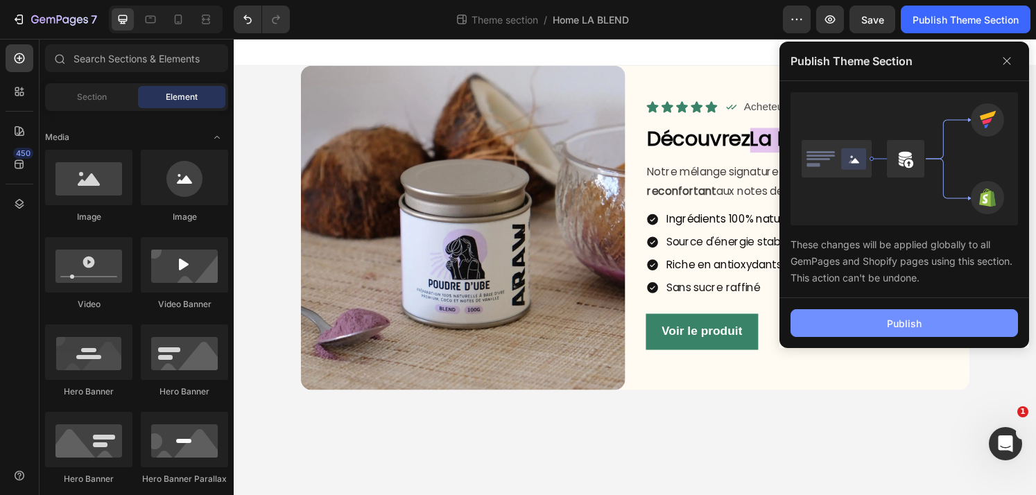
click at [912, 333] on button "Publish" at bounding box center [903, 323] width 227 height 28
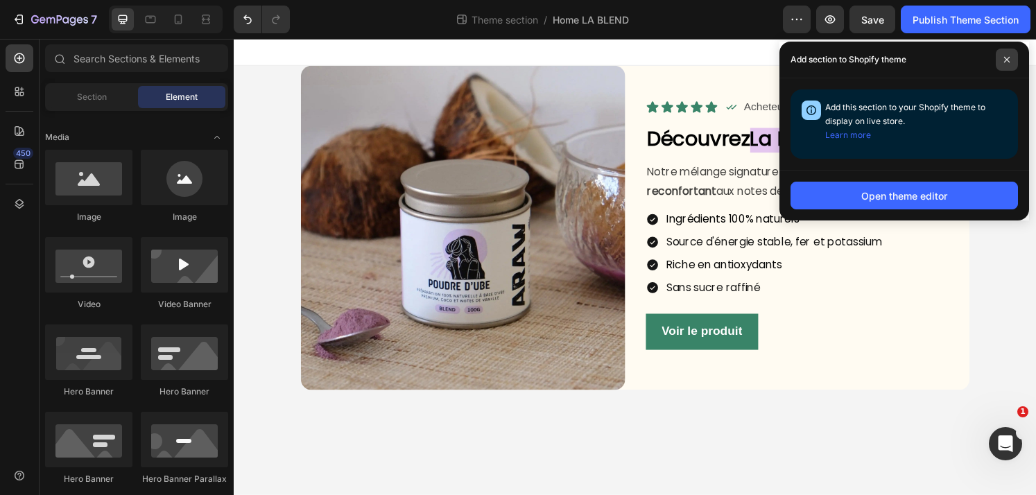
click at [998, 62] on icon at bounding box center [1006, 59] width 7 height 7
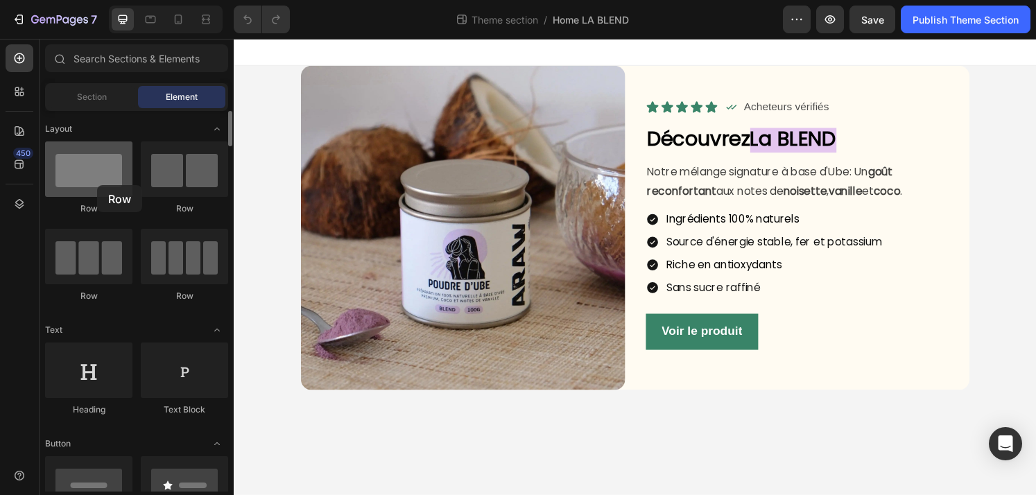
click at [97, 185] on div at bounding box center [88, 168] width 87 height 55
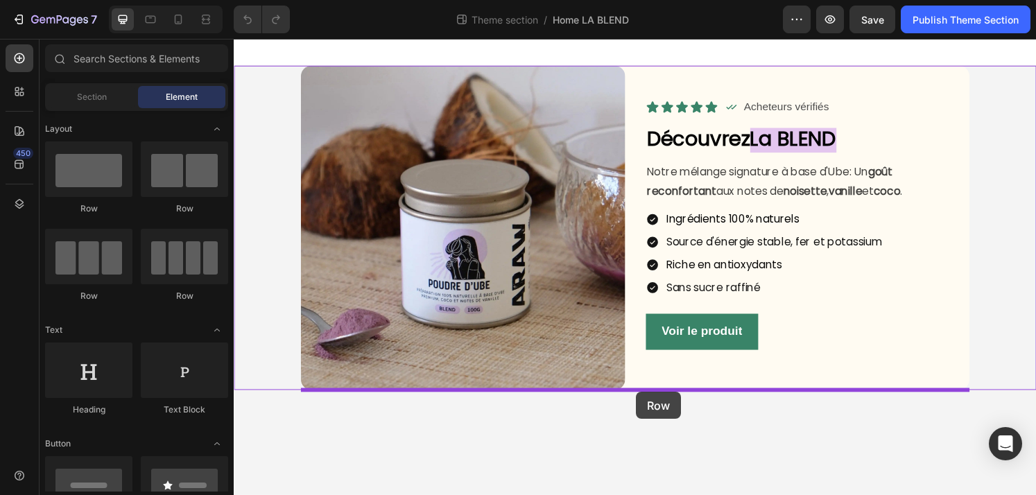
drag, startPoint x: 406, startPoint y: 233, endPoint x: 651, endPoint y: 405, distance: 299.1
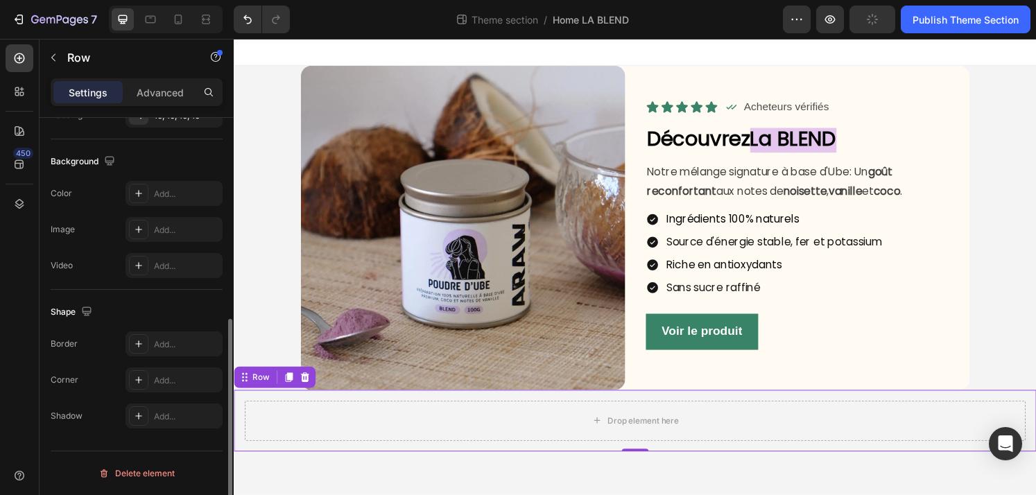
scroll to position [421, 0]
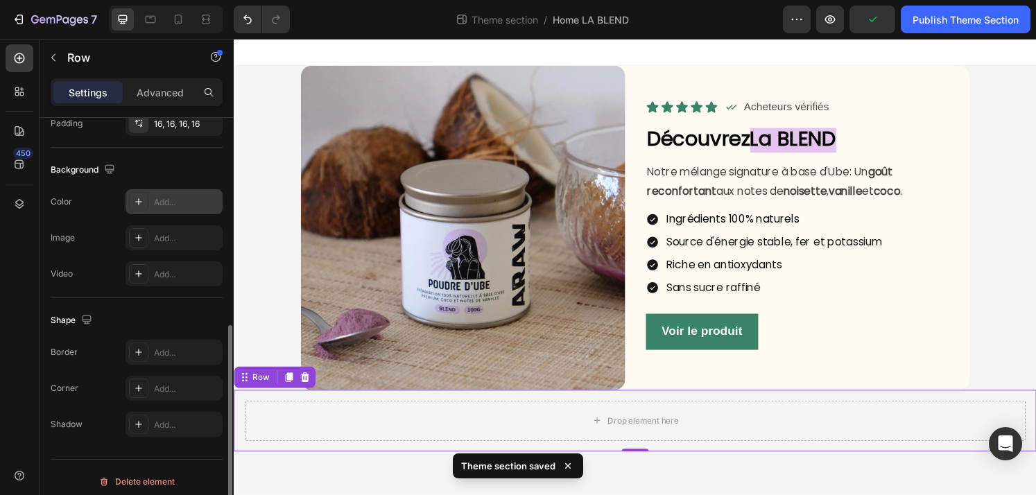
click at [134, 202] on icon at bounding box center [138, 201] width 11 height 11
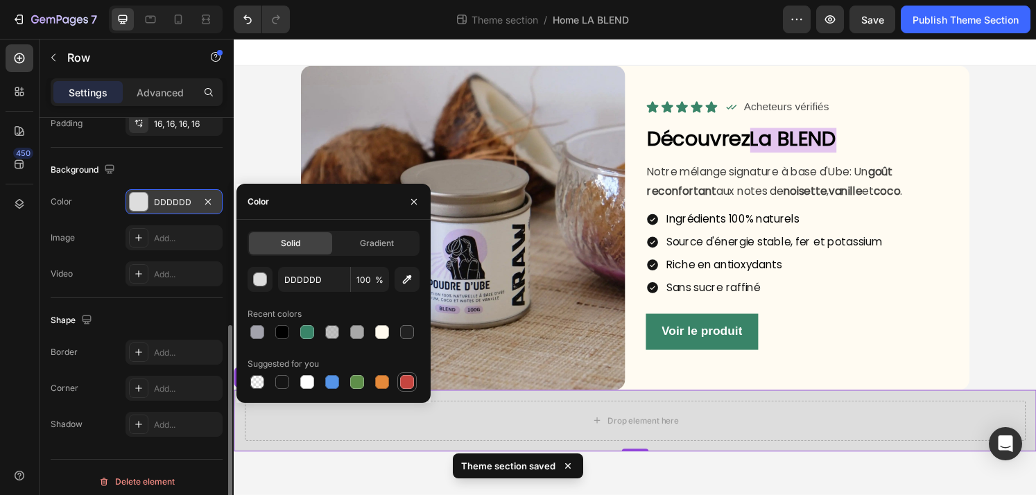
click at [410, 381] on div at bounding box center [407, 382] width 14 height 14
type input "C5453F"
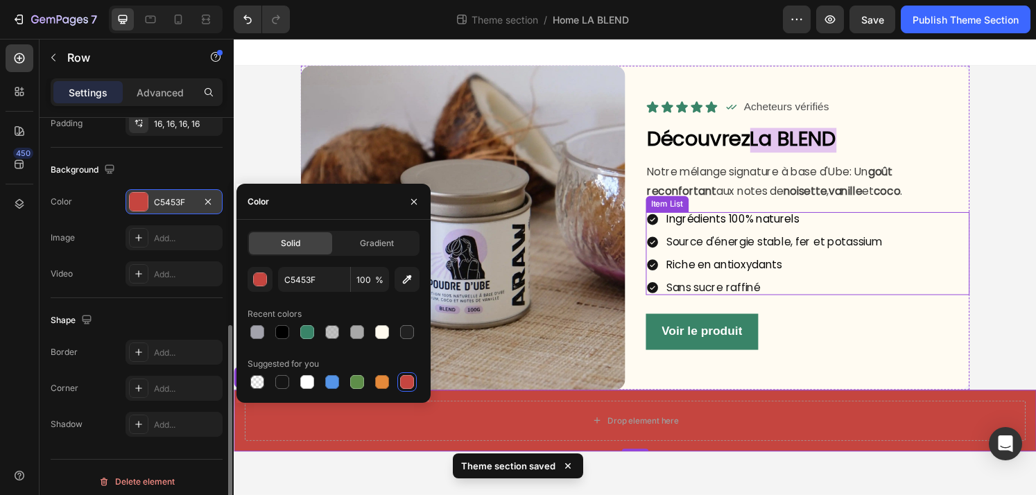
click at [949, 226] on div "Ingrédients 100% naturels Source d'énergie stable, fer et potassium Riche en an…" at bounding box center [829, 261] width 336 height 86
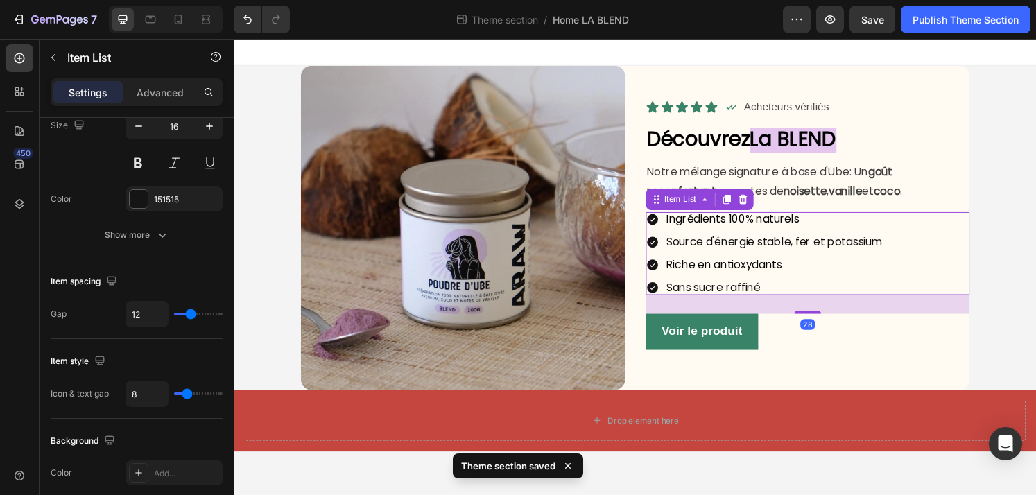
scroll to position [0, 0]
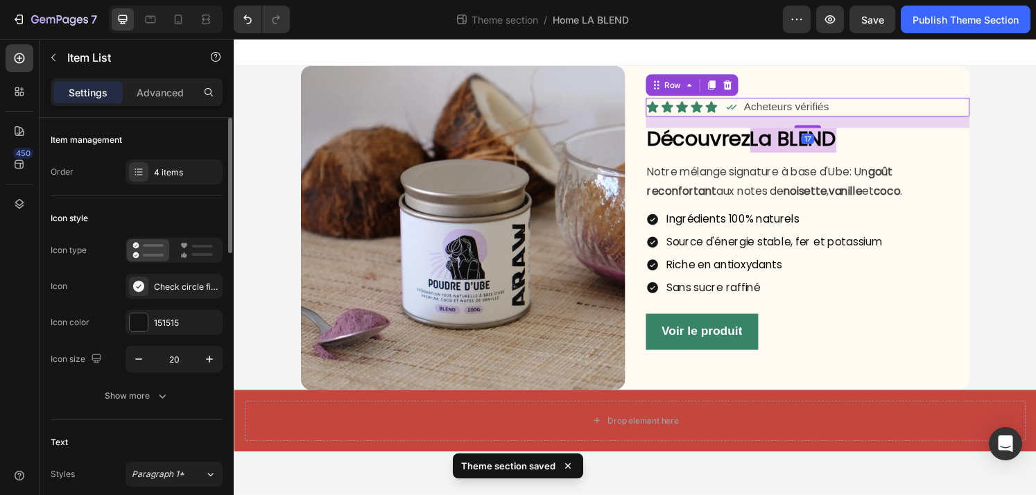
click at [955, 110] on div "Icon Acheteurs vérifiés Text Block Row" at bounding box center [864, 109] width 241 height 19
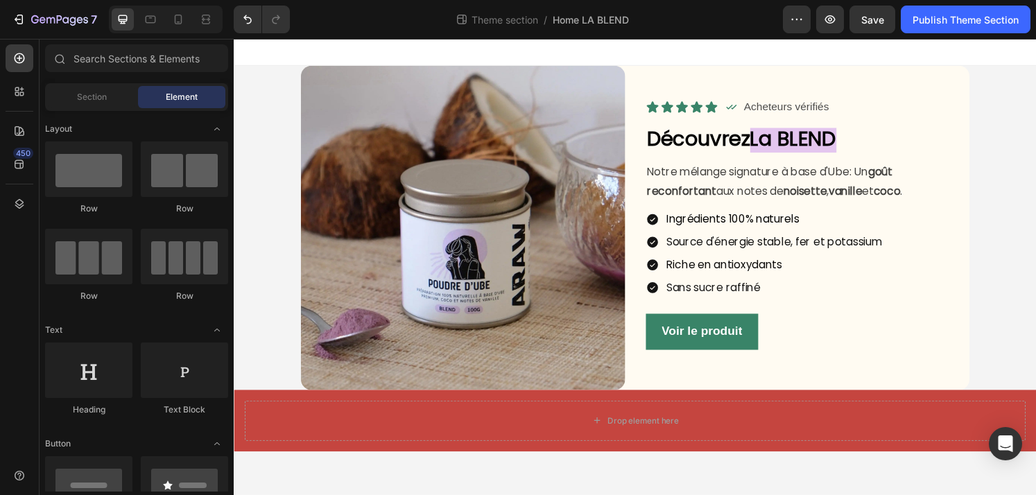
click at [967, 64] on div at bounding box center [650, 53] width 832 height 28
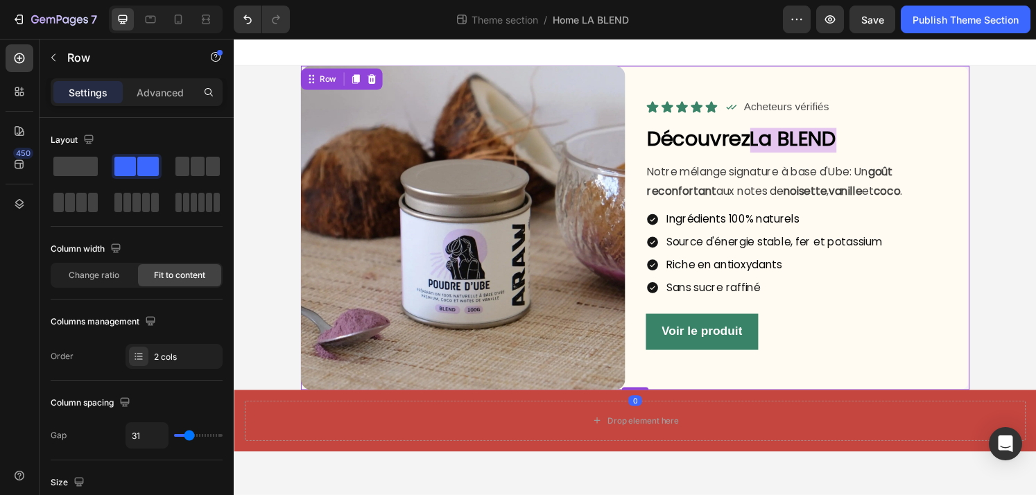
click at [971, 84] on div "Icon Icon Icon Icon Icon Icon List Icon Acheteurs vérifiés Text Block Row Row D…" at bounding box center [829, 235] width 336 height 336
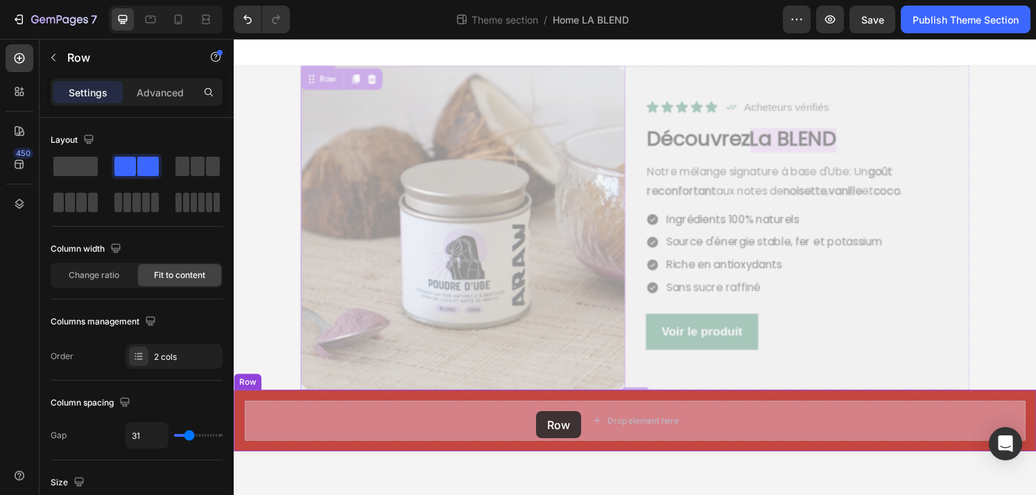
drag, startPoint x: 329, startPoint y: 76, endPoint x: 548, endPoint y: 425, distance: 412.0
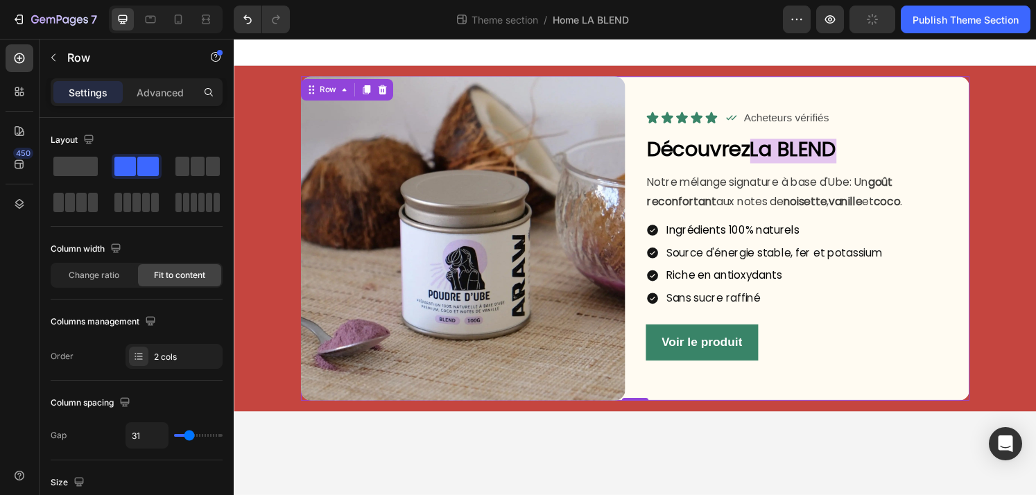
click at [756, 58] on div at bounding box center [650, 53] width 832 height 28
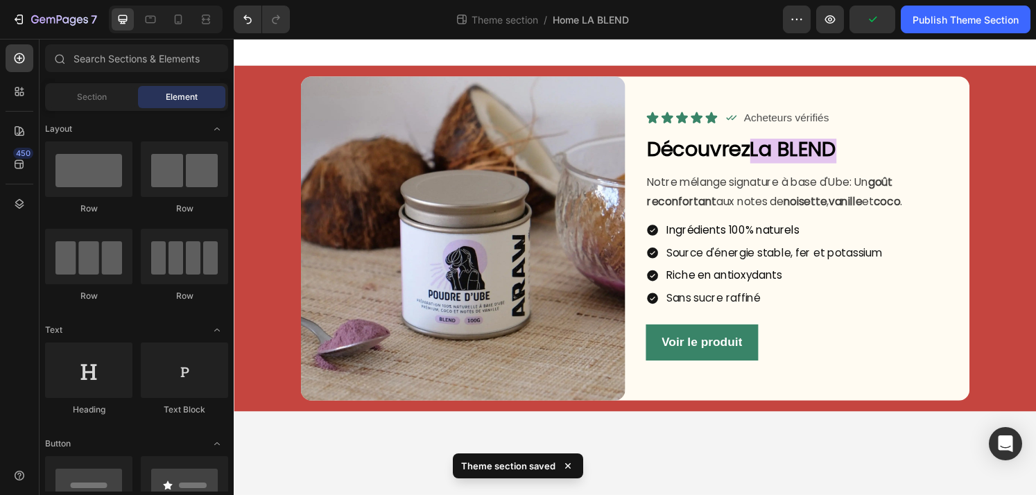
click at [275, 51] on div at bounding box center [650, 53] width 832 height 28
click at [267, 123] on div "Image Icon Icon Icon Icon Icon Icon List Icon Acheteurs vérifiés Text Block Row…" at bounding box center [650, 246] width 810 height 336
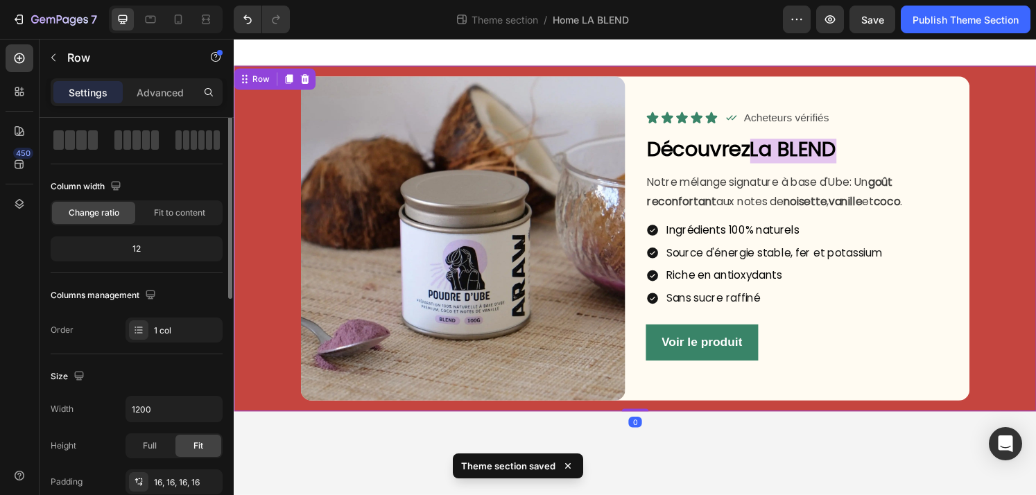
scroll to position [71, 0]
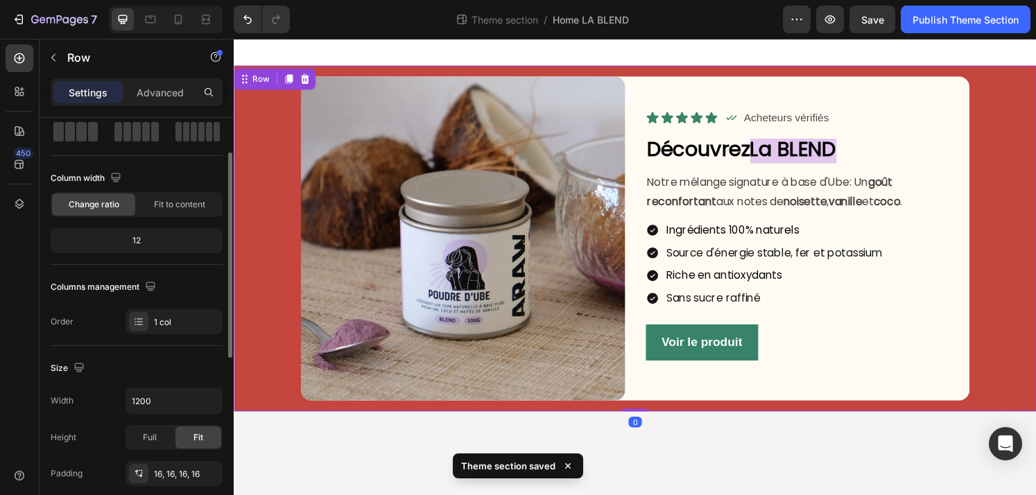
click at [393, 262] on img at bounding box center [471, 246] width 336 height 336
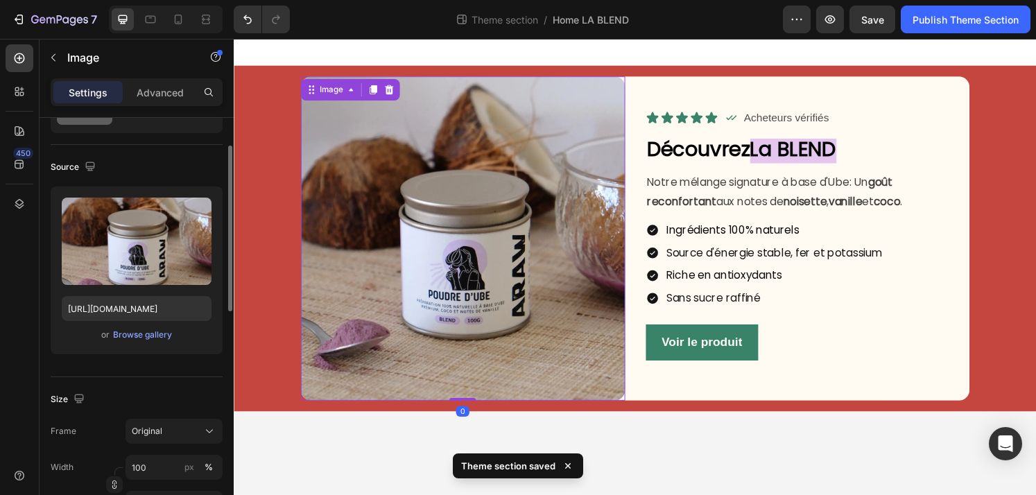
scroll to position [0, 0]
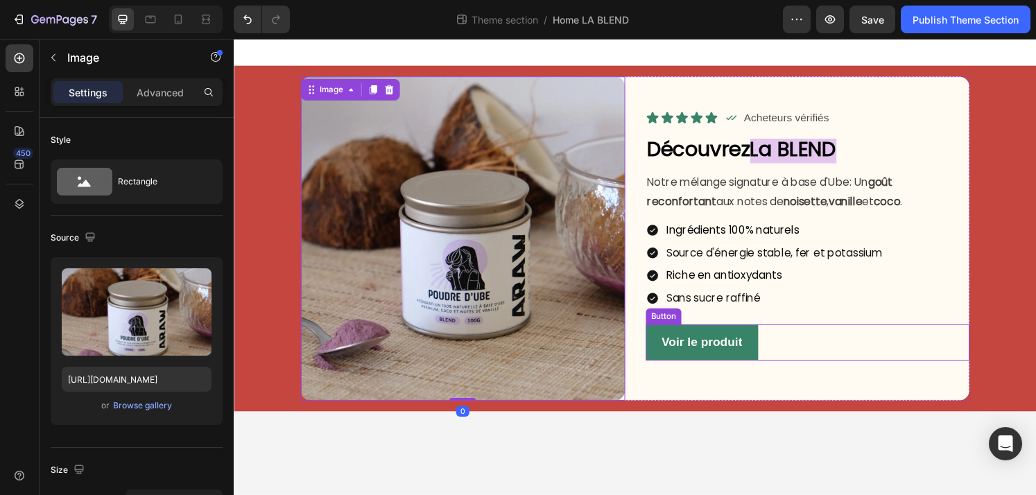
click at [991, 360] on div "Voir le produit Button" at bounding box center [829, 353] width 336 height 37
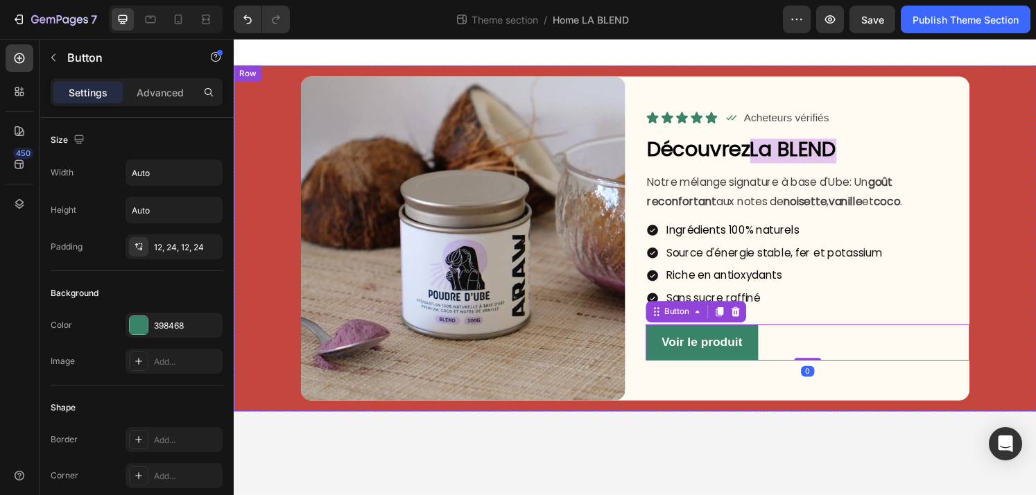
click at [1035, 360] on div "Image Icon Icon Icon Icon Icon Icon List Icon Acheteurs vérifiés Text Block Row…" at bounding box center [650, 246] width 810 height 336
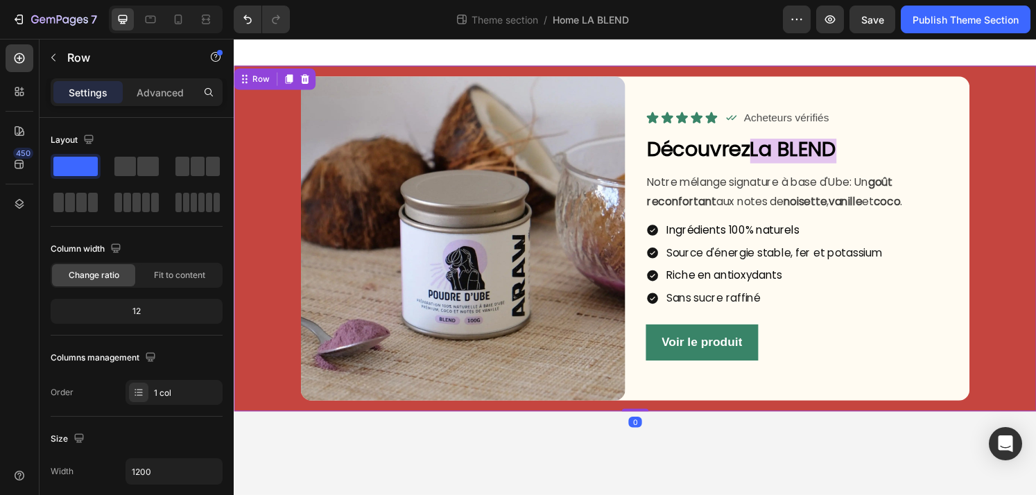
click at [262, 232] on div "Image Icon Icon Icon Icon Icon Icon List Icon Acheteurs vérifiés Text Block Row…" at bounding box center [650, 246] width 810 height 336
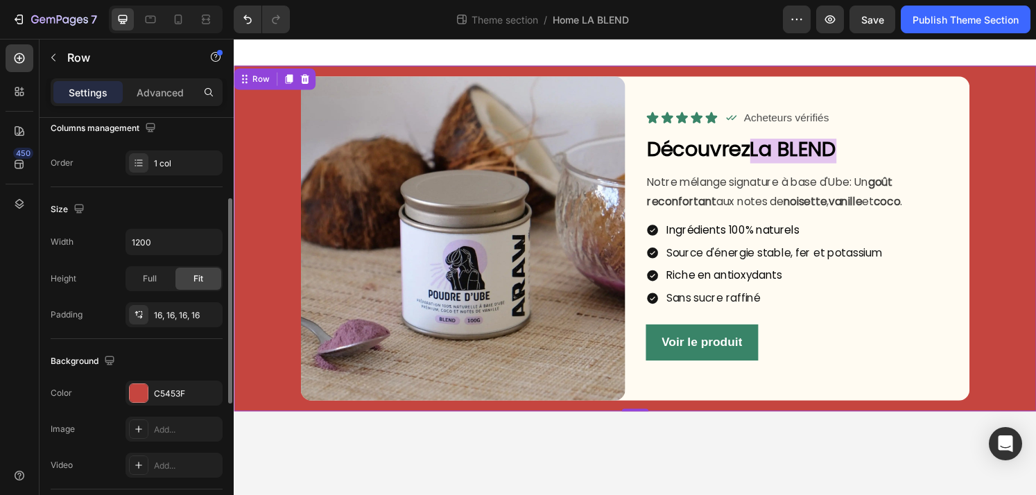
scroll to position [235, 0]
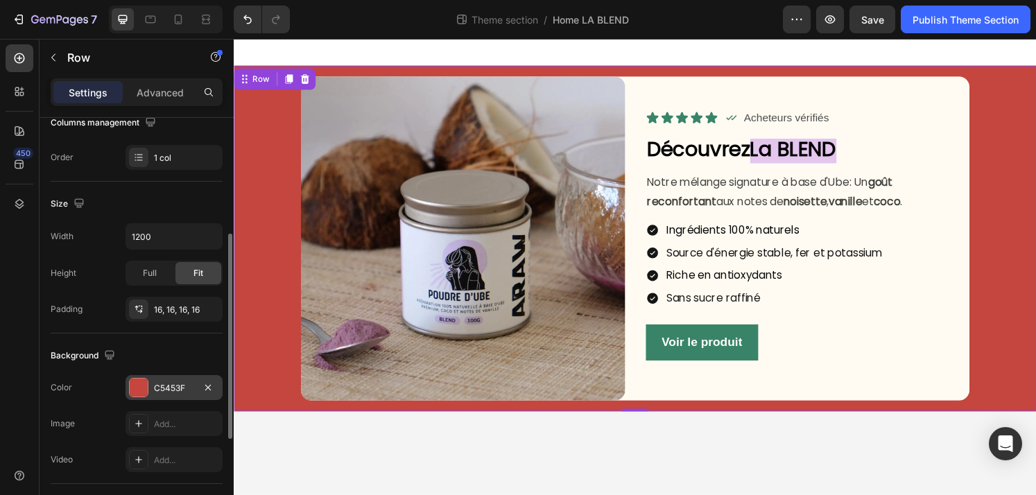
click at [139, 381] on div at bounding box center [139, 388] width 18 height 18
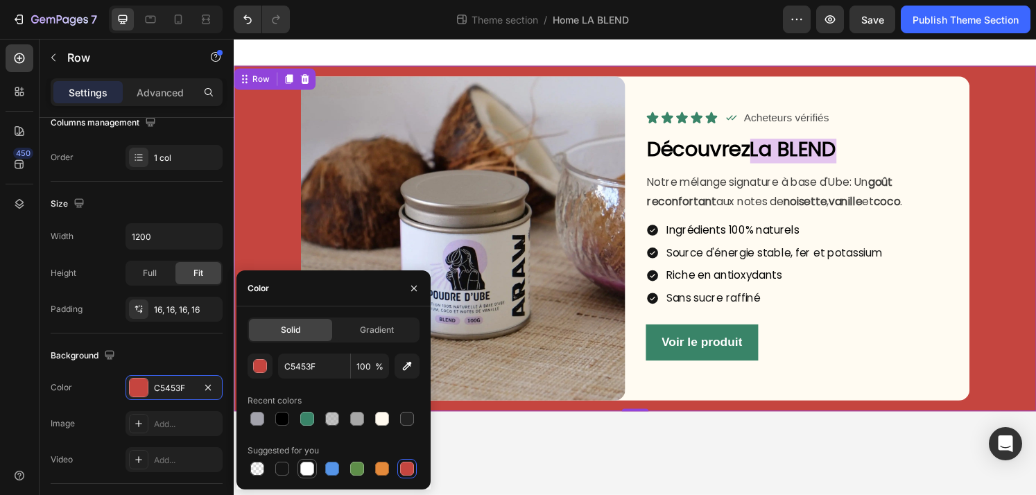
click at [306, 471] on div at bounding box center [307, 469] width 14 height 14
type input "FFFFFF"
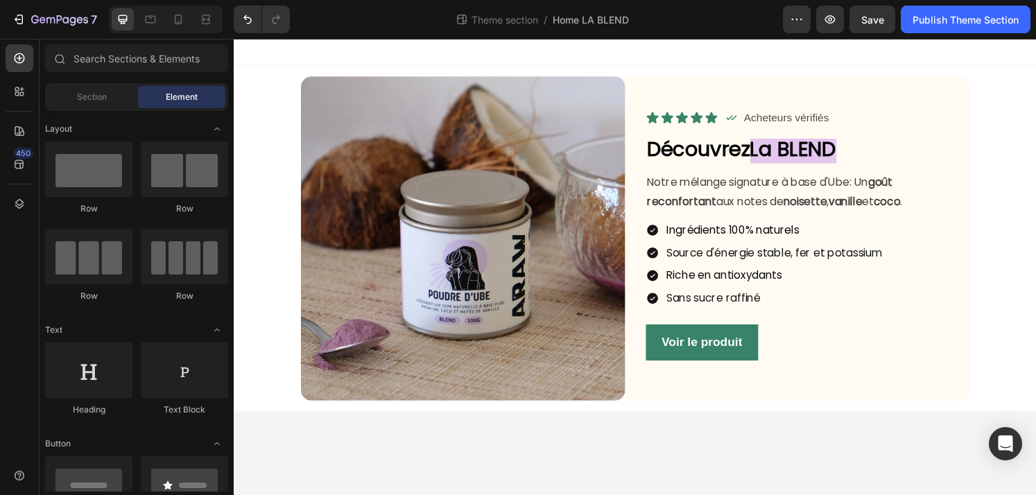
click at [609, 457] on body "Image Icon Icon Icon Icon Icon Icon List Icon Acheteurs vérifiés Text Block Row…" at bounding box center [650, 275] width 832 height 473
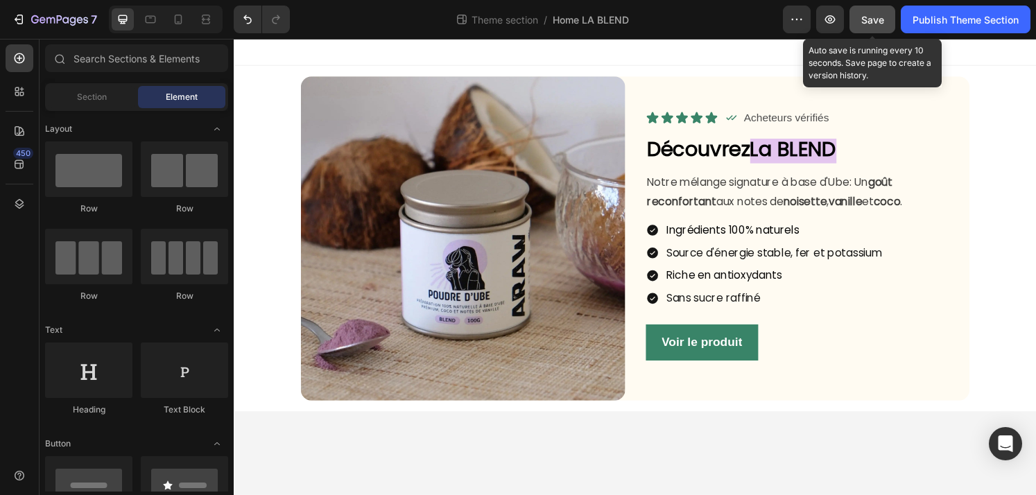
click at [874, 18] on span "Save" at bounding box center [872, 20] width 23 height 12
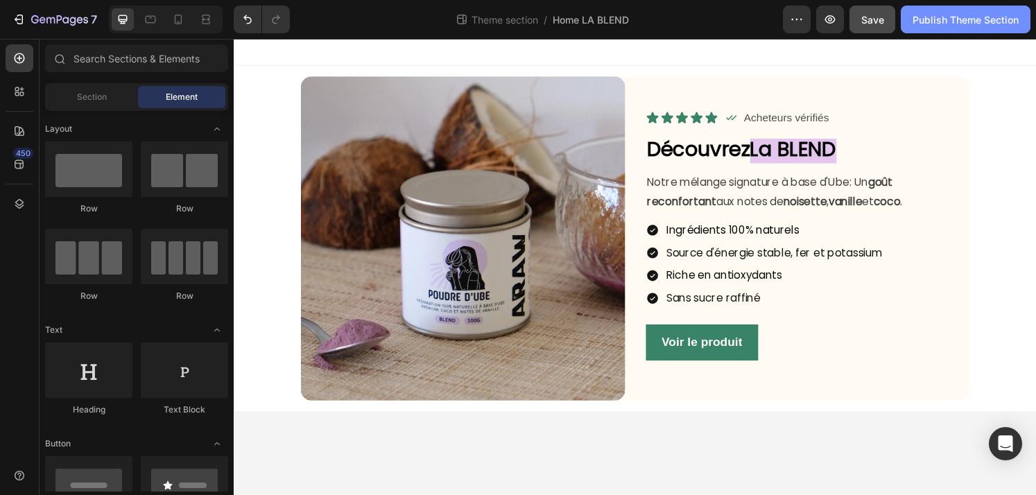
click at [959, 23] on div "Publish Theme Section" at bounding box center [965, 19] width 106 height 15
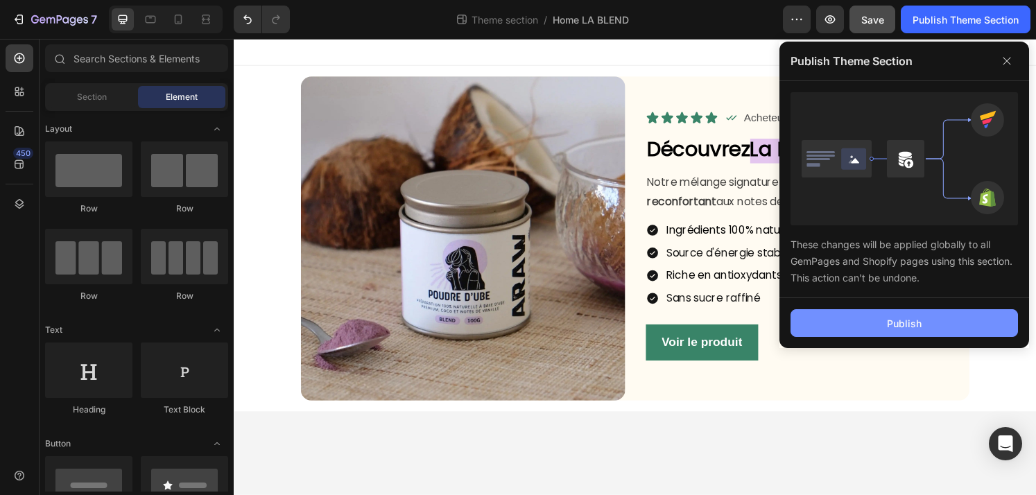
click at [939, 318] on button "Publish" at bounding box center [903, 323] width 227 height 28
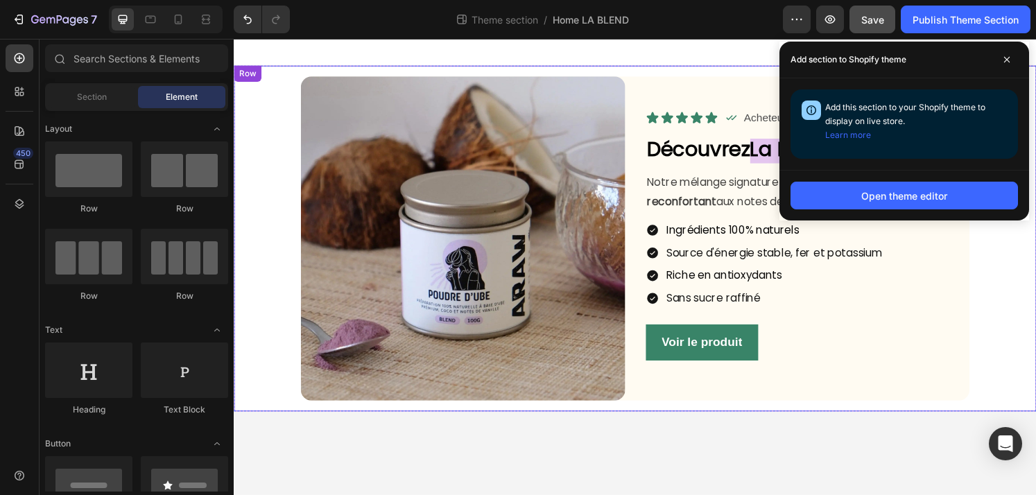
click at [277, 229] on div "Image Icon Icon Icon Icon Icon Icon List Icon Acheteurs vérifiés Text Block Row…" at bounding box center [650, 246] width 810 height 336
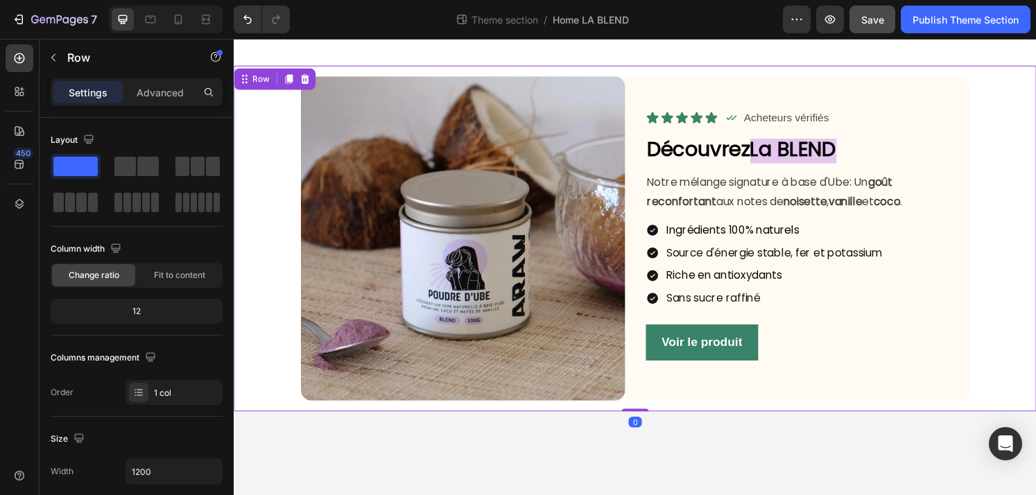
click at [262, 230] on div "Image Icon Icon Icon Icon Icon Icon List Icon Acheteurs vérifiés Text Block Row…" at bounding box center [650, 246] width 810 height 336
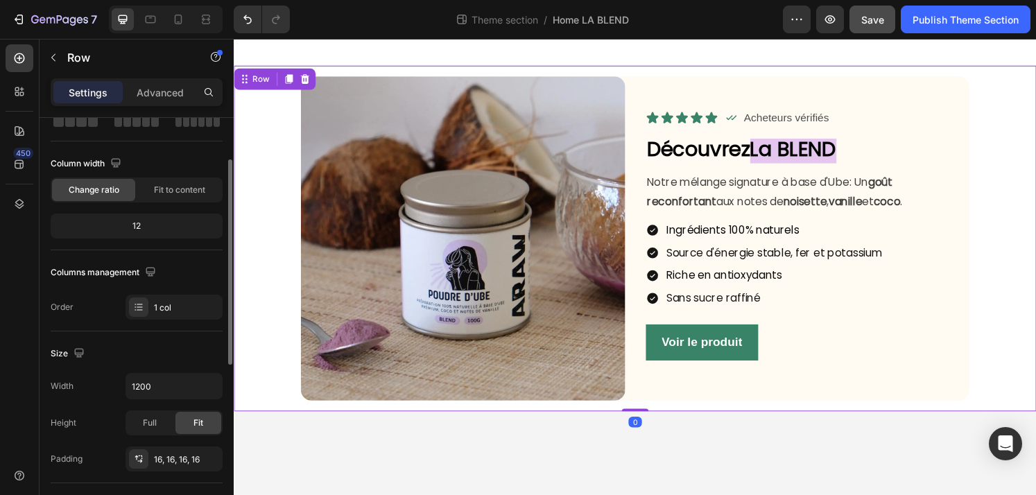
scroll to position [88, 0]
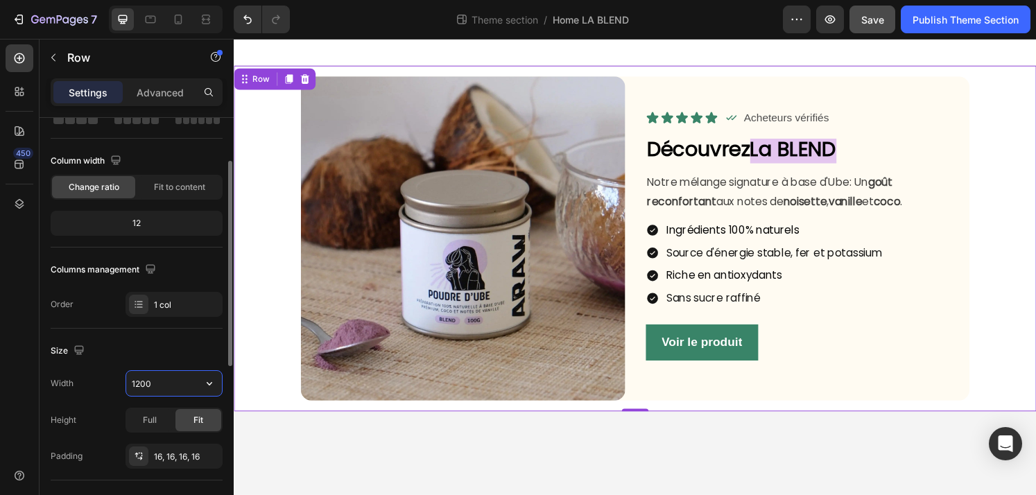
click at [170, 383] on input "1200" at bounding box center [174, 383] width 96 height 25
click at [213, 387] on icon "button" at bounding box center [209, 383] width 14 height 14
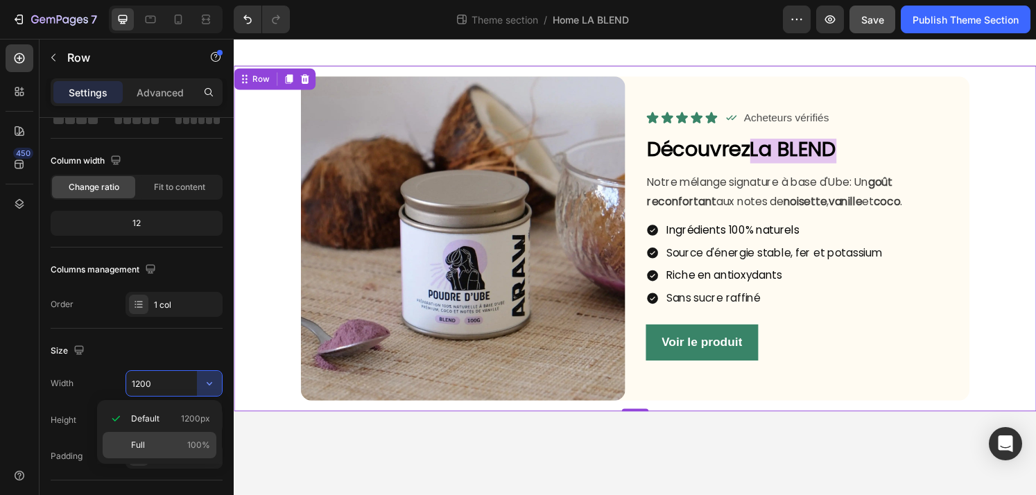
click at [171, 451] on p "Full 100%" at bounding box center [170, 445] width 79 height 12
type input "100%"
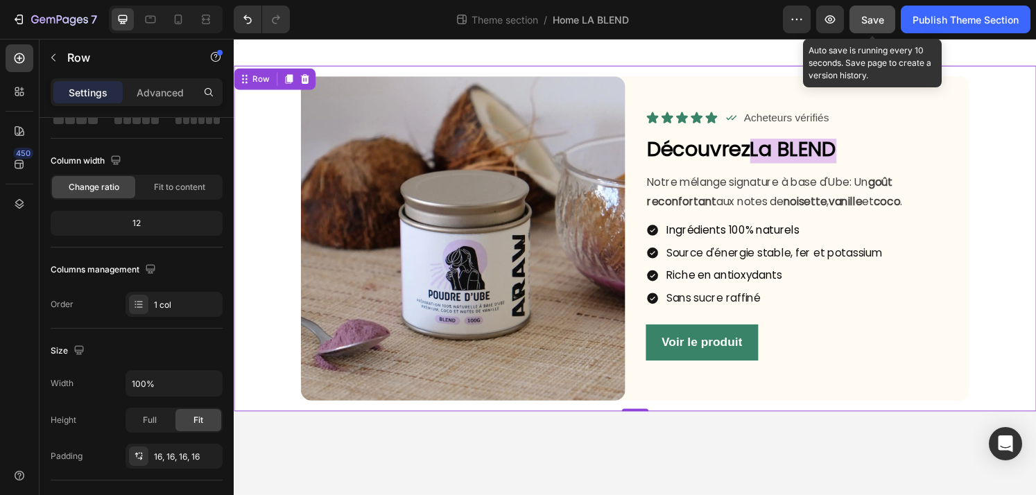
click at [873, 18] on span "Save" at bounding box center [872, 20] width 23 height 12
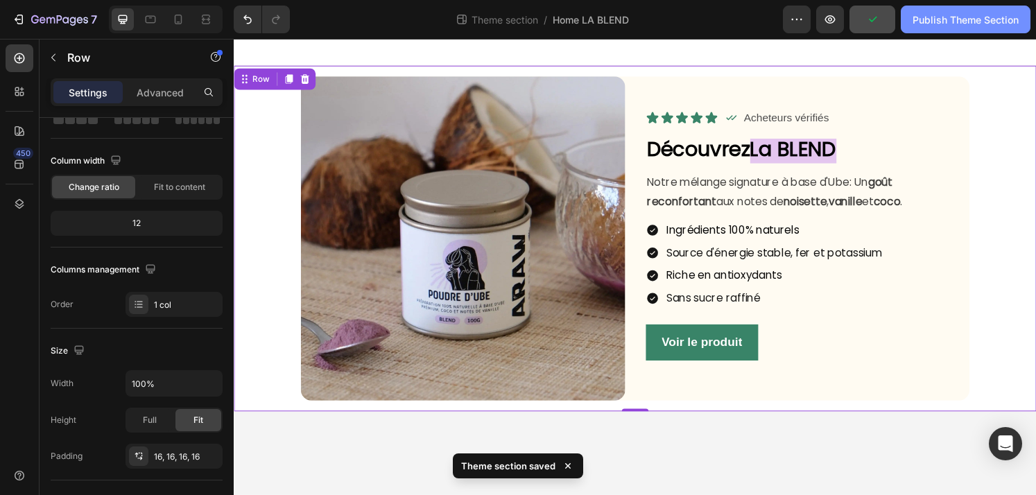
click at [972, 28] on button "Publish Theme Section" at bounding box center [966, 20] width 130 height 28
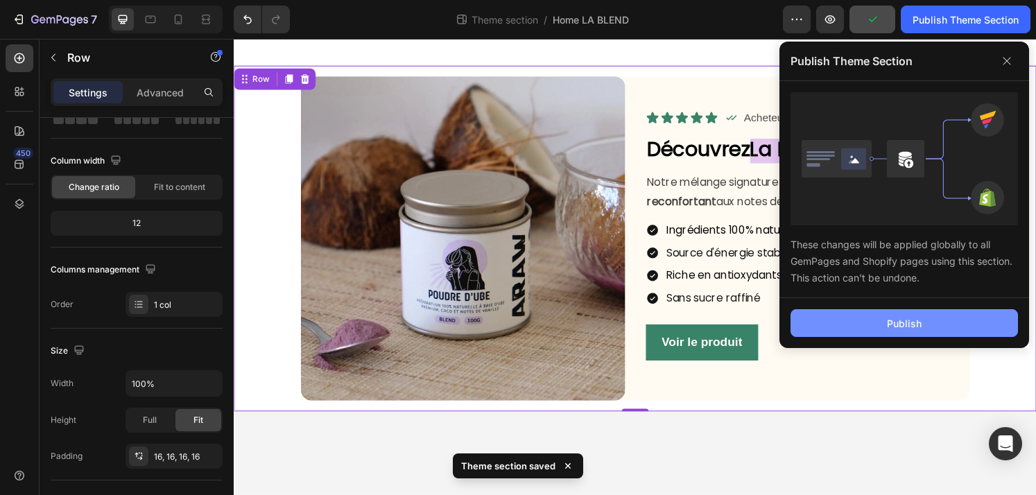
click at [928, 312] on button "Publish" at bounding box center [903, 323] width 227 height 28
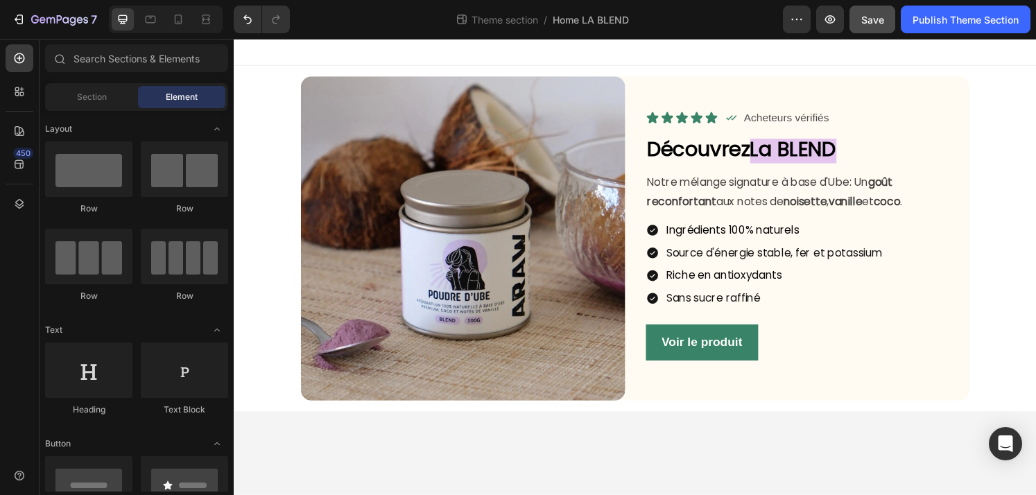
click at [782, 476] on body "Image Icon Icon Icon Icon Icon Icon List Icon Acheteurs vérifiés Text Block Row…" at bounding box center [650, 275] width 832 height 473
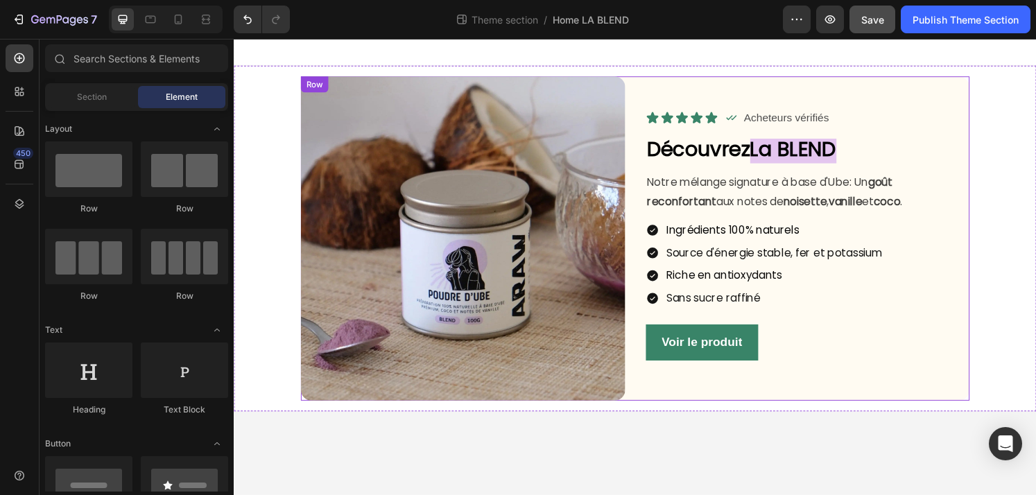
click at [923, 394] on div "Icon Icon Icon Icon Icon Icon List Icon Acheteurs vérifiés Text Block Row Row D…" at bounding box center [829, 246] width 336 height 336
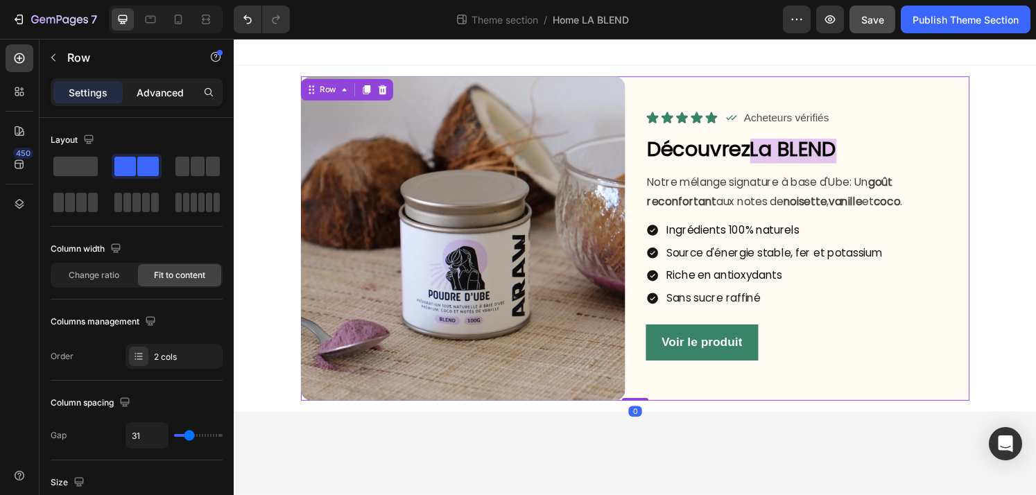
click at [170, 92] on p "Advanced" at bounding box center [160, 92] width 47 height 15
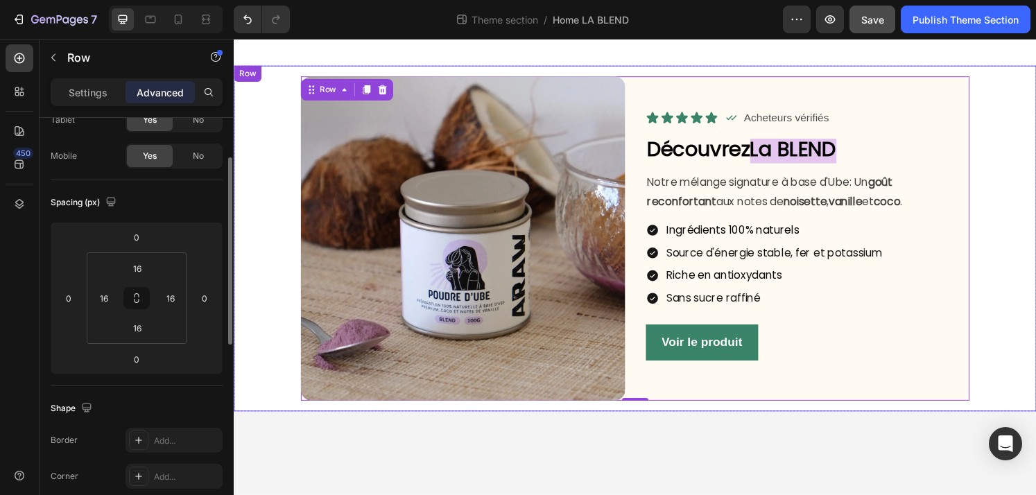
click at [1025, 337] on div "Image Icon Icon Icon Icon Icon Icon List Icon Acheteurs vérifiés Text Block Row…" at bounding box center [650, 246] width 810 height 336
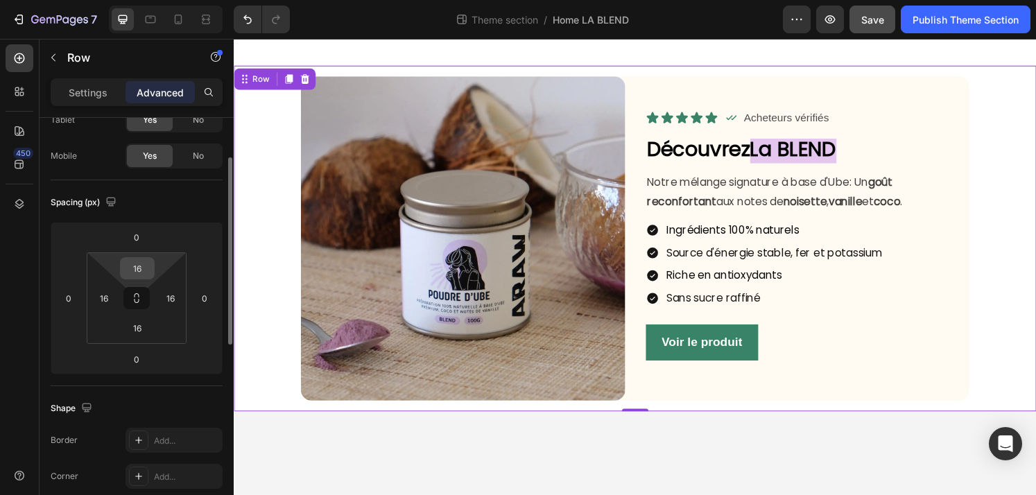
click at [141, 266] on input "16" at bounding box center [137, 268] width 28 height 21
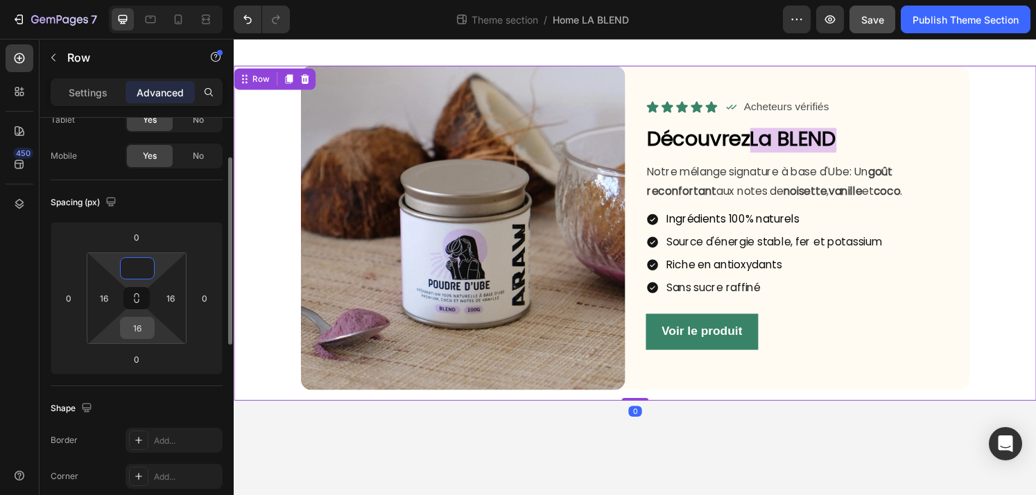
type input "0"
click at [144, 331] on input "16" at bounding box center [137, 328] width 28 height 21
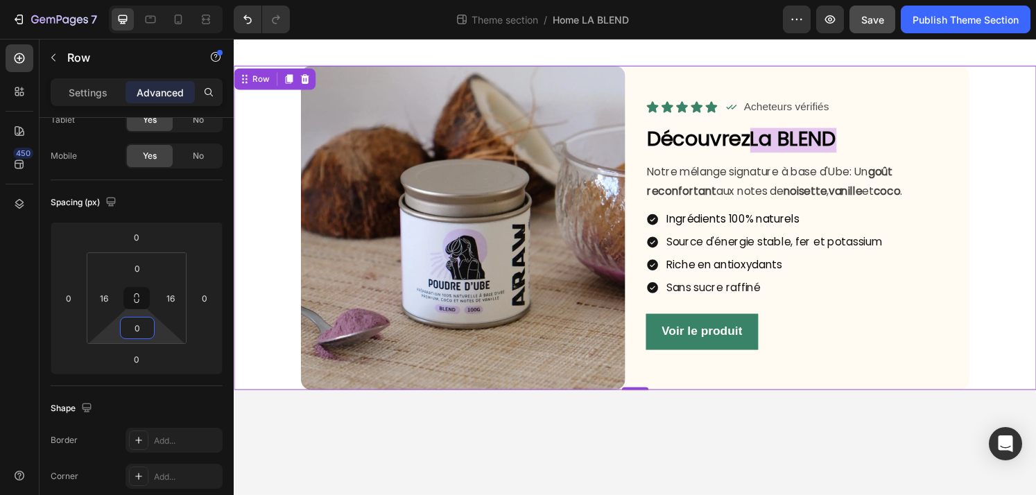
click at [537, 466] on body "Image Icon Icon Icon Icon Icon Icon List Icon Acheteurs vérifiés Text Block Row…" at bounding box center [650, 275] width 832 height 473
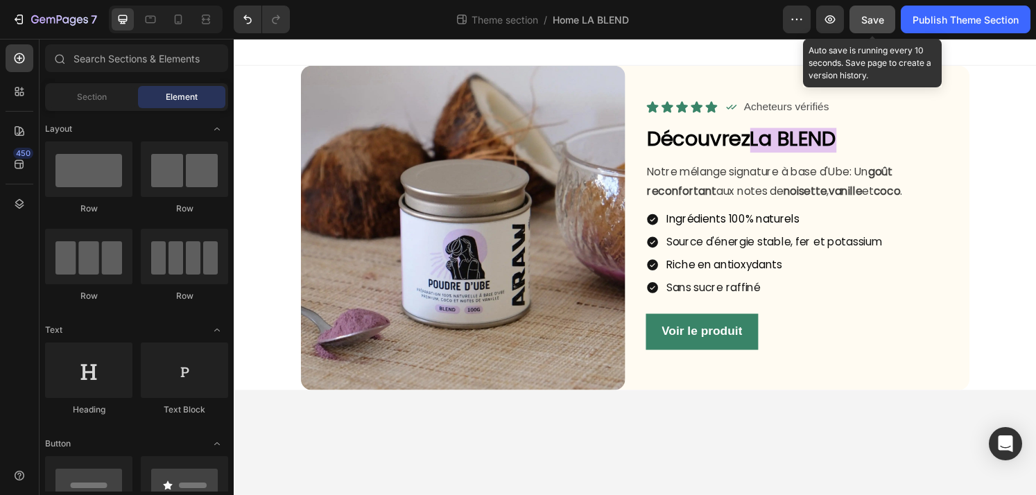
click at [884, 6] on button "Save" at bounding box center [872, 20] width 46 height 28
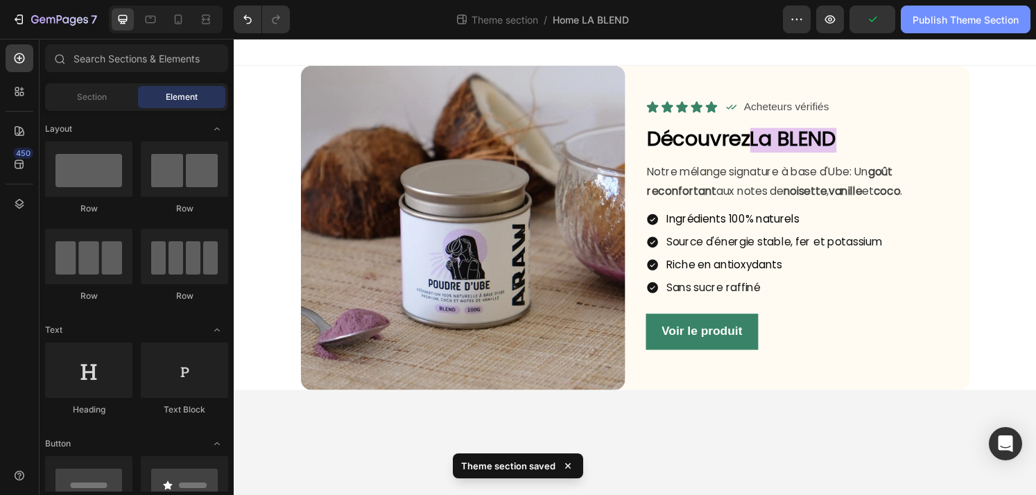
click at [964, 28] on button "Publish Theme Section" at bounding box center [966, 20] width 130 height 28
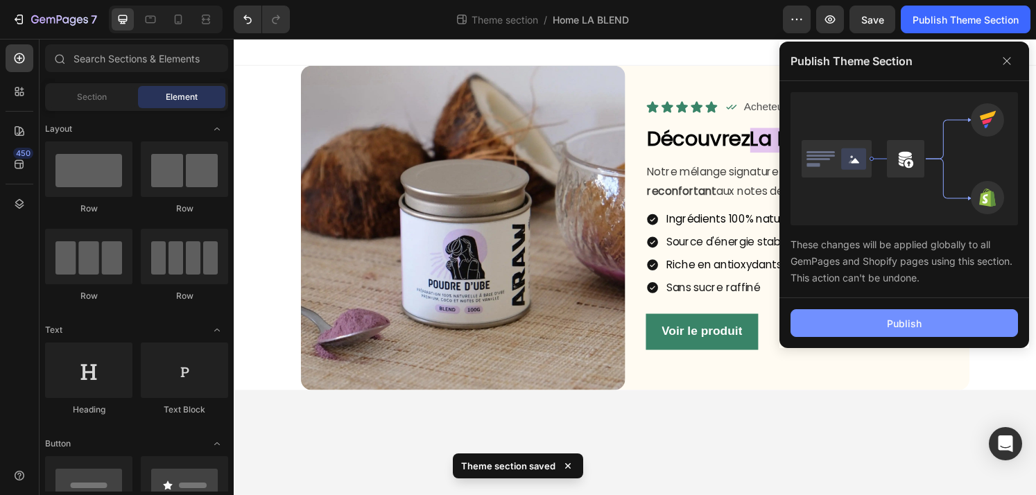
click at [904, 333] on button "Publish" at bounding box center [903, 323] width 227 height 28
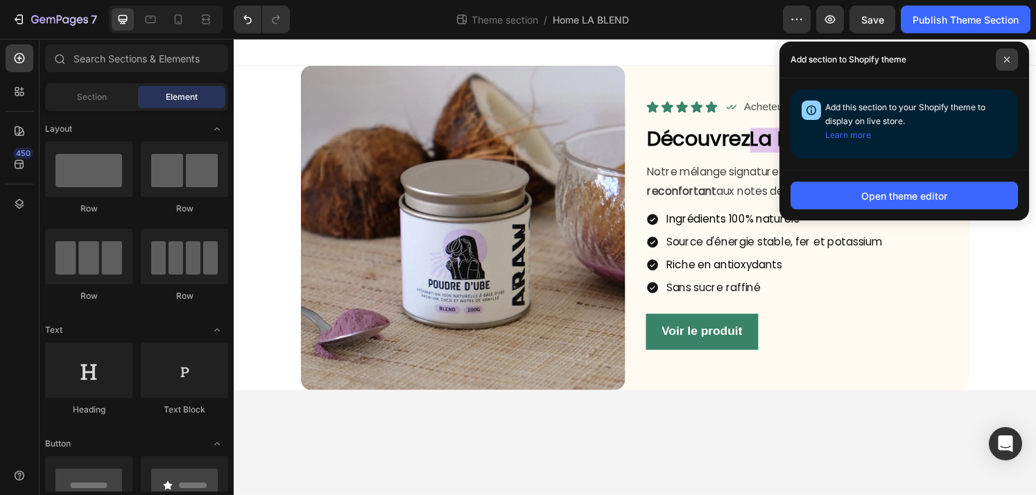
click at [1005, 60] on icon at bounding box center [1007, 60] width 6 height 6
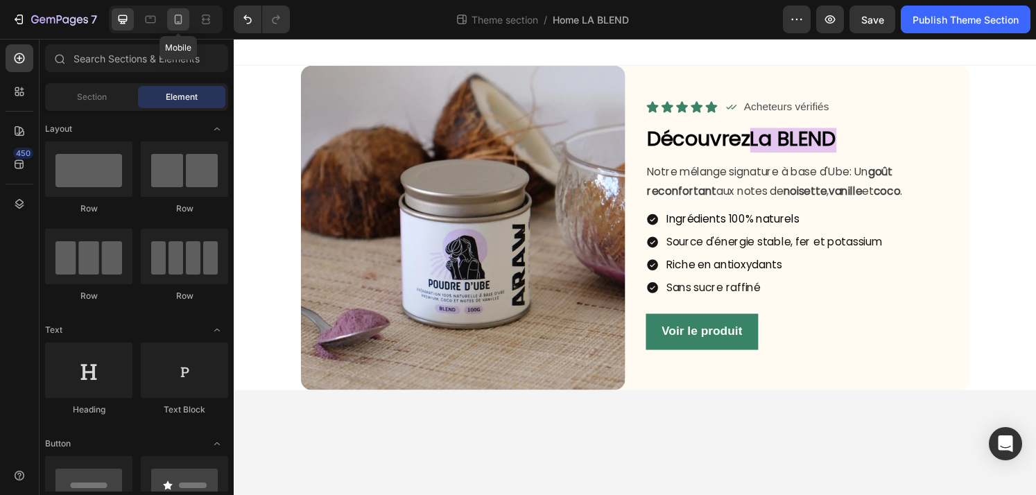
click at [180, 19] on icon at bounding box center [178, 19] width 14 height 14
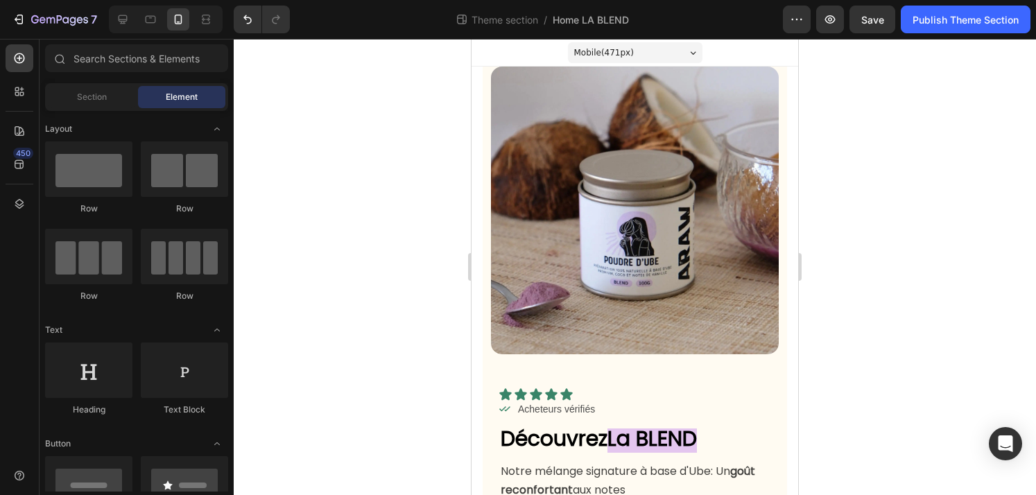
click at [896, 259] on div at bounding box center [635, 267] width 802 height 456
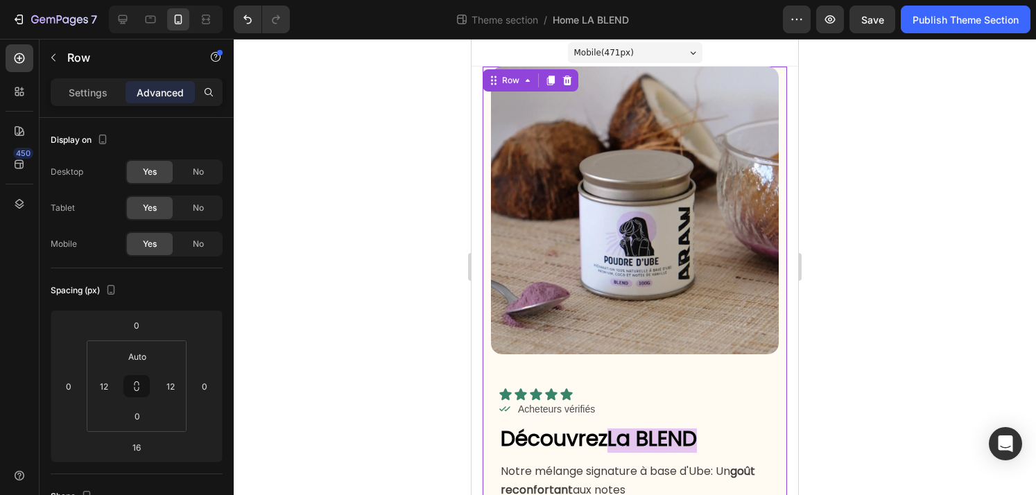
click at [781, 365] on div "Image Icon Icon Icon Icon Icon Icon List Icon Acheteurs vérifiés Text Block Row…" at bounding box center [634, 372] width 304 height 611
click at [845, 285] on div at bounding box center [635, 267] width 802 height 456
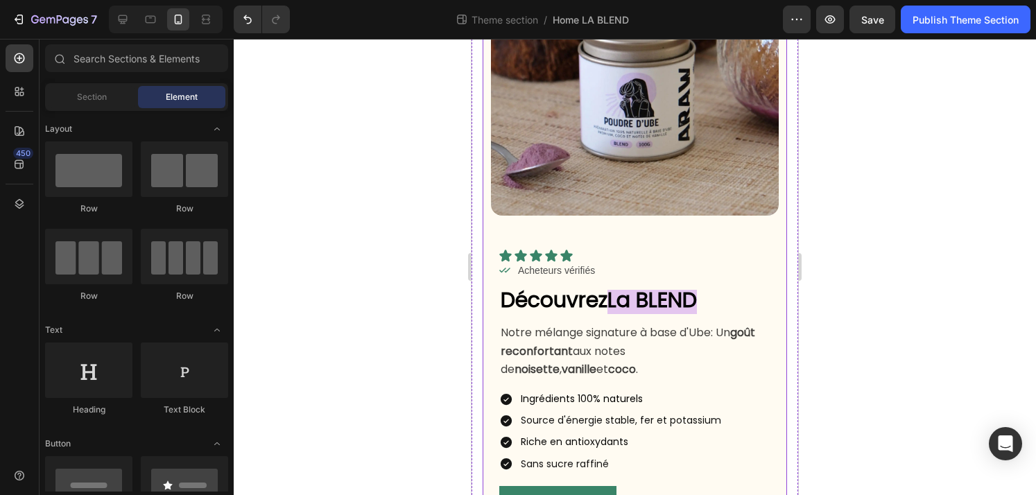
scroll to position [194, 0]
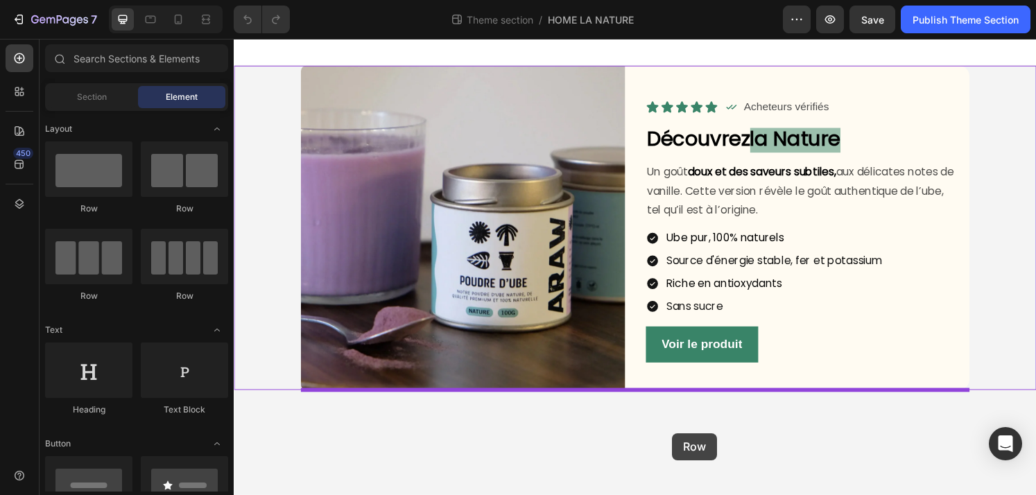
drag, startPoint x: 342, startPoint y: 212, endPoint x: 688, endPoint y: 448, distance: 419.2
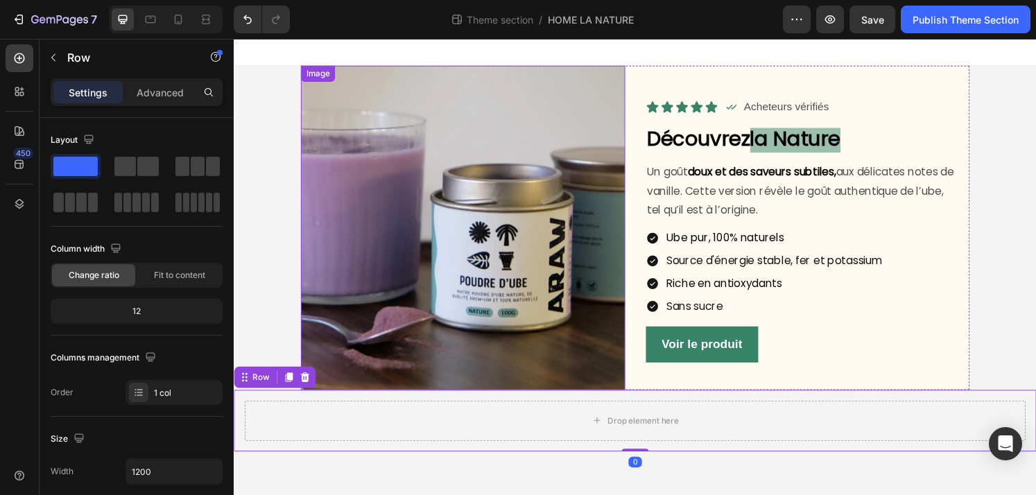
click at [526, 225] on img at bounding box center [471, 235] width 336 height 336
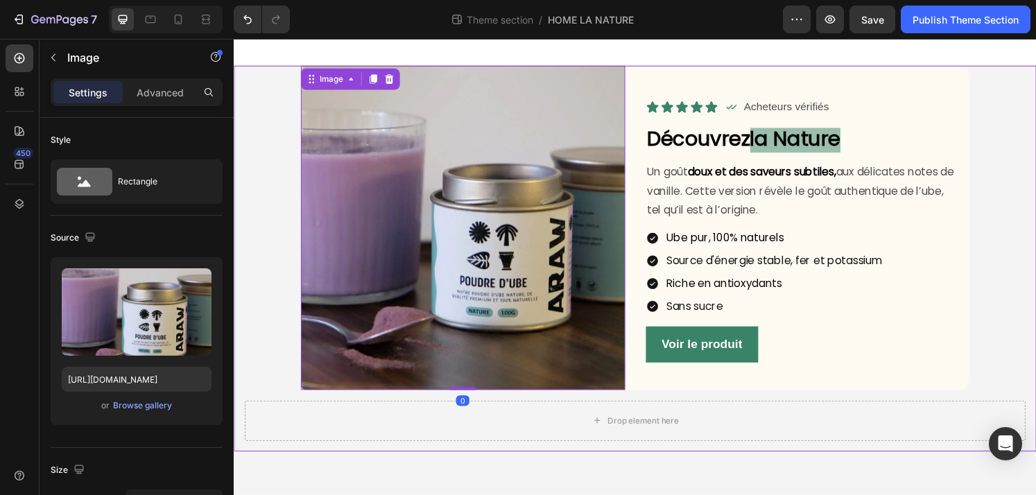
click at [1035, 200] on div "Image 0 Icon Icon Icon Icon Icon Icon List Icon Acheteurs vérifiés Text Block R…" at bounding box center [650, 267] width 832 height 400
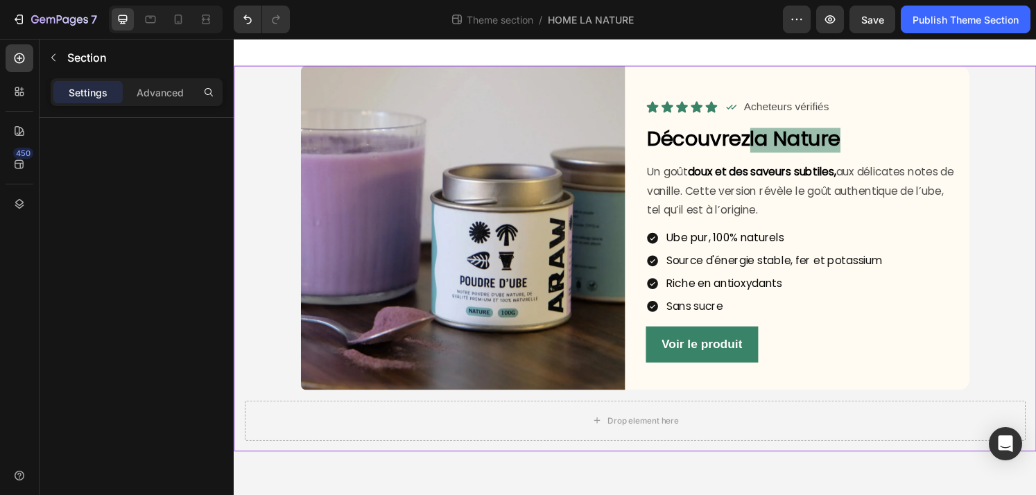
click at [277, 85] on div "Image Icon Icon Icon Icon Icon Icon List Icon Acheteurs vérifiés Text Block Row…" at bounding box center [650, 267] width 832 height 400
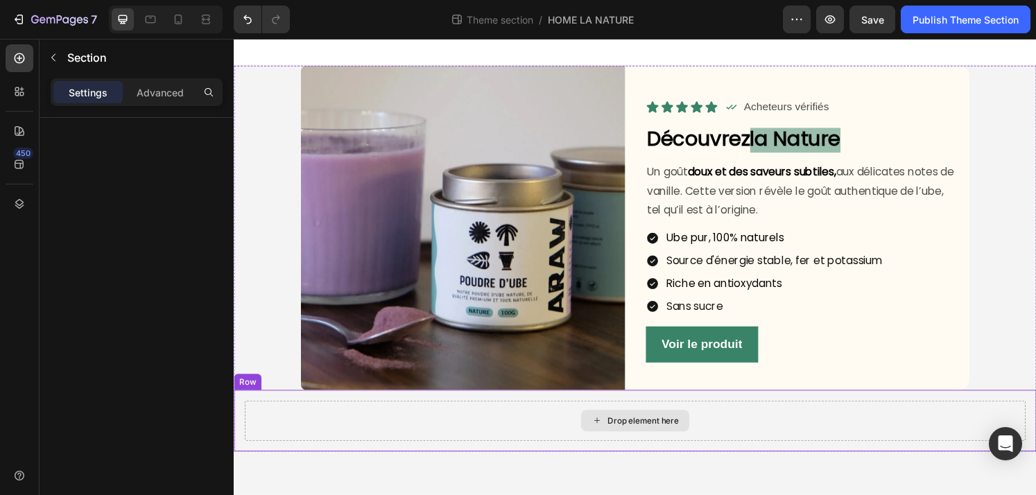
click at [810, 430] on div "Drop element here" at bounding box center [650, 435] width 810 height 42
click at [275, 333] on div "Image Icon Icon Icon Icon Icon Icon List Icon Acheteurs vérifiés Text Block Row…" at bounding box center [650, 267] width 832 height 400
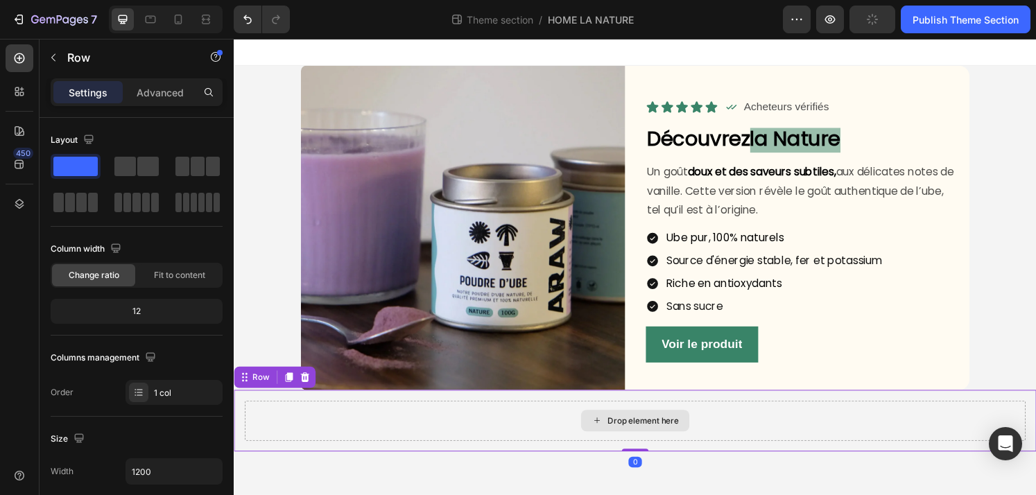
click at [273, 436] on div "Drop element here" at bounding box center [650, 435] width 810 height 42
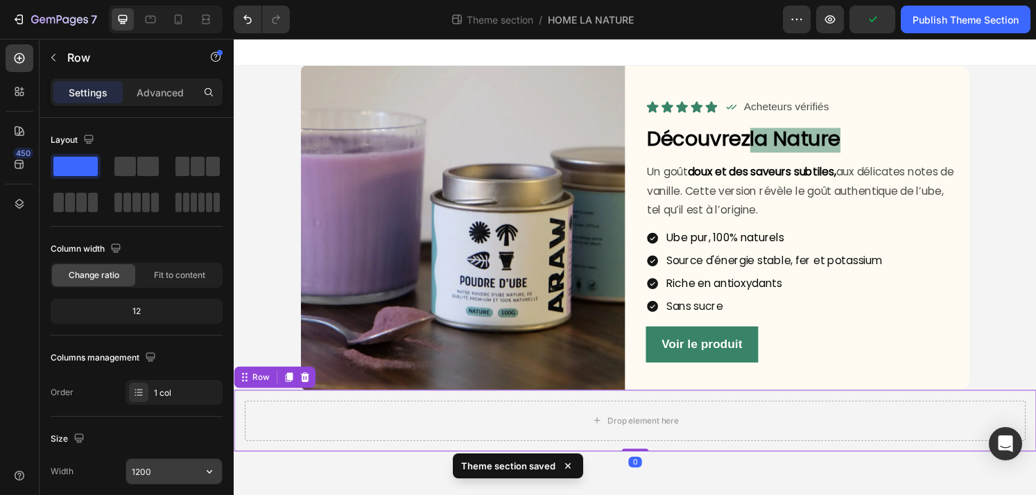
click at [182, 473] on input "1200" at bounding box center [174, 471] width 96 height 25
click at [208, 473] on icon "button" at bounding box center [209, 471] width 14 height 14
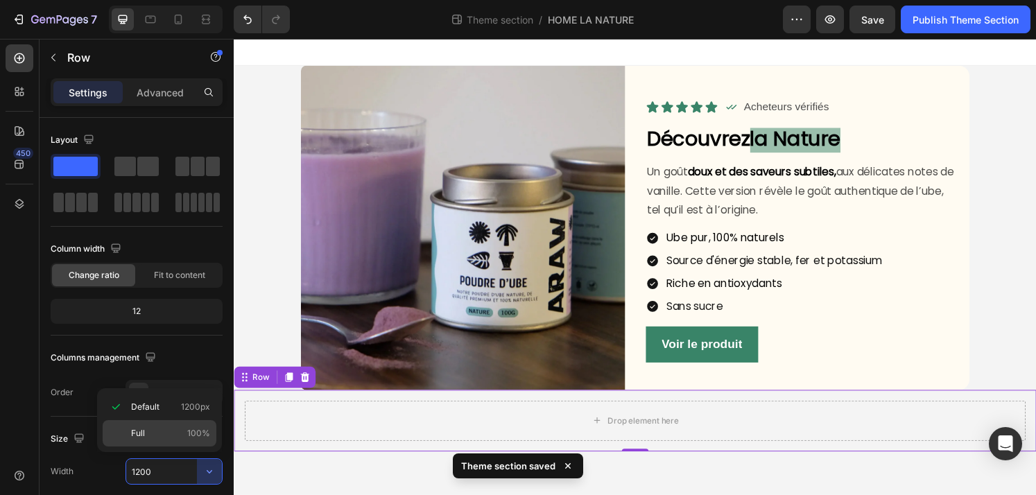
click at [173, 437] on p "Full 100%" at bounding box center [170, 433] width 79 height 12
type input "100%"
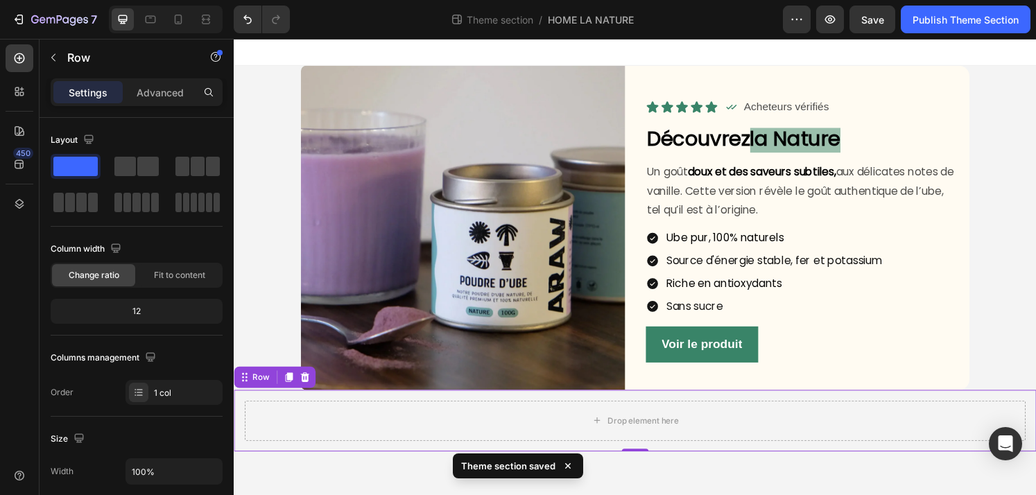
click at [319, 494] on body "Image Icon Icon Icon Icon Icon Icon List Icon Acheteurs vérifiés Text Block Row…" at bounding box center [650, 275] width 832 height 473
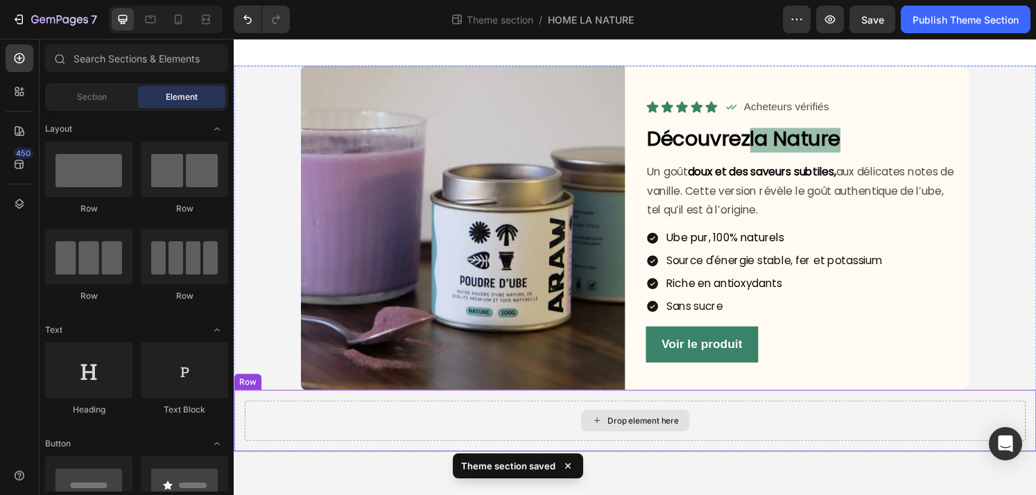
click at [312, 447] on div "Drop element here" at bounding box center [650, 435] width 810 height 42
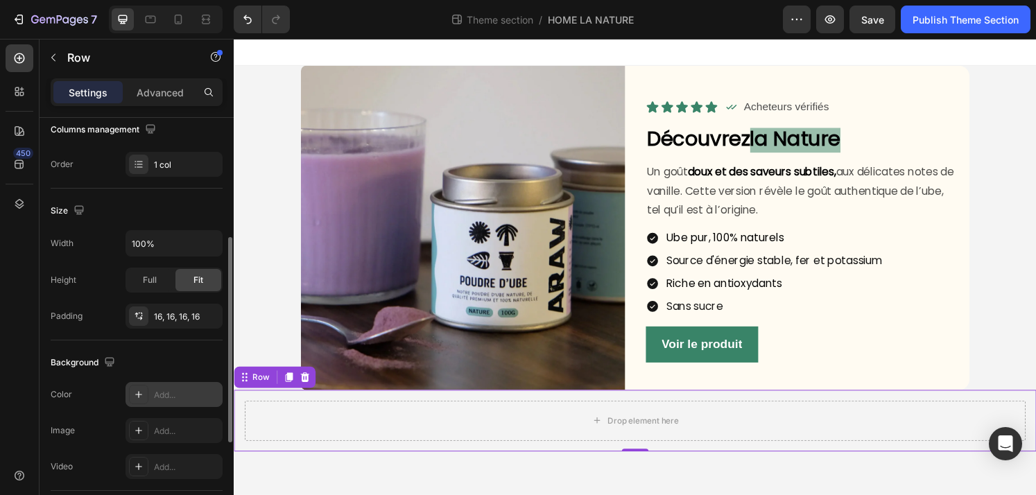
scroll to position [247, 0]
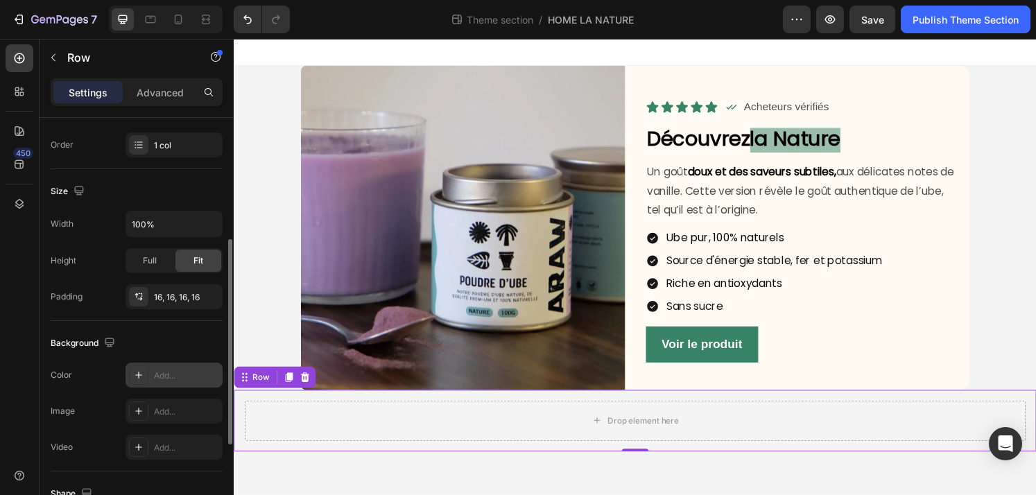
click at [134, 365] on div at bounding box center [138, 374] width 19 height 19
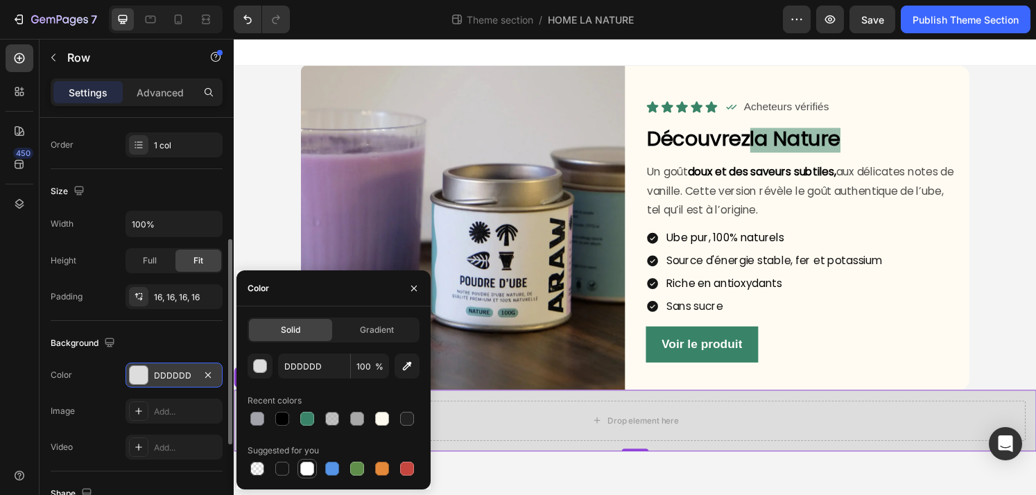
click at [305, 466] on div at bounding box center [307, 469] width 14 height 14
type input "FFFFFF"
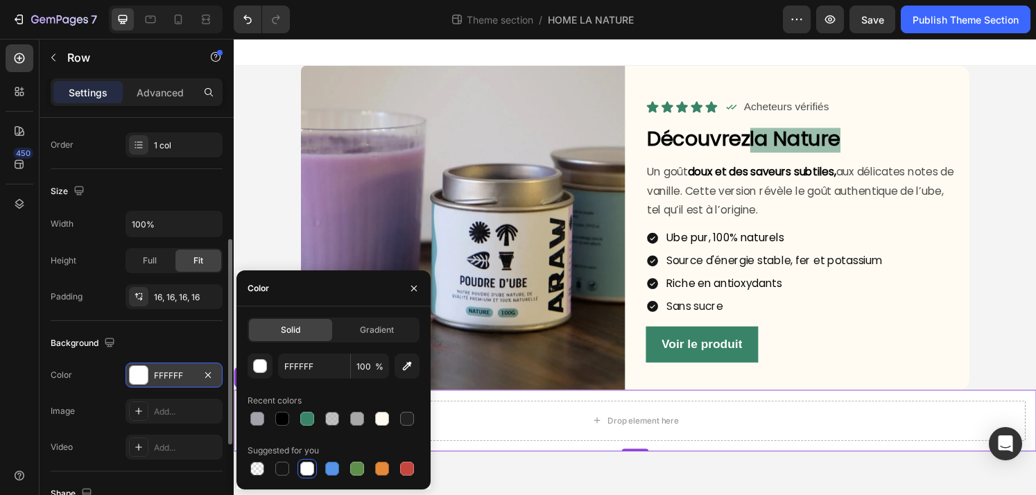
click at [563, 494] on body "Image Icon Icon Icon Icon Icon Icon List Icon Acheteurs vérifiés Text Block Row…" at bounding box center [650, 275] width 832 height 473
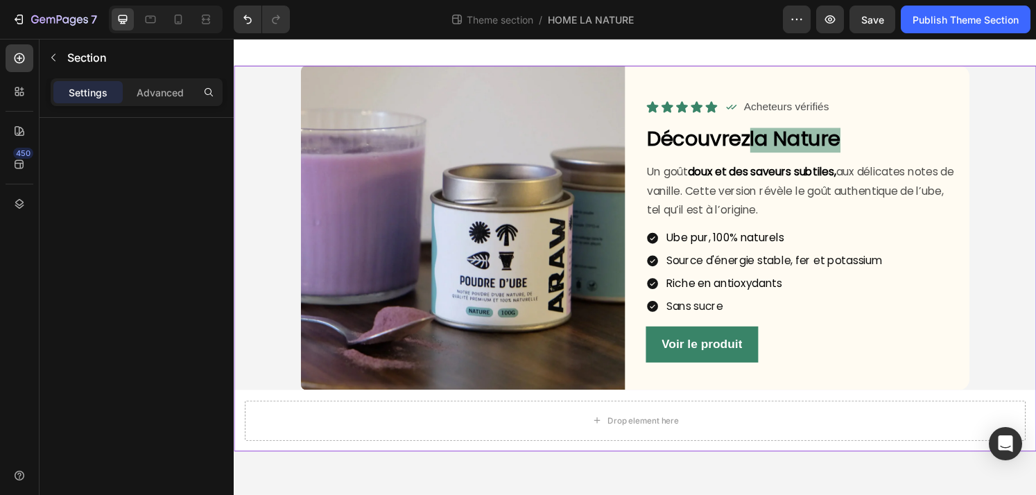
click at [1018, 226] on div "Image Icon Icon Icon Icon Icon Icon List Icon Acheteurs vérifiés Text Block Row…" at bounding box center [650, 267] width 832 height 400
click at [315, 191] on img at bounding box center [471, 235] width 336 height 336
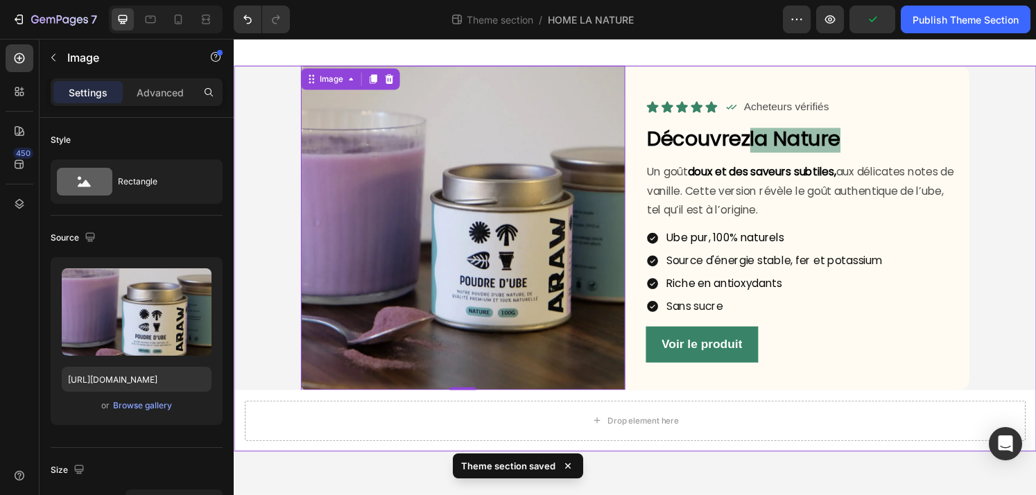
click at [279, 122] on div "Image 0 Icon Icon Icon Icon Icon Icon List Icon Acheteurs vérifiés Text Block R…" at bounding box center [650, 267] width 832 height 400
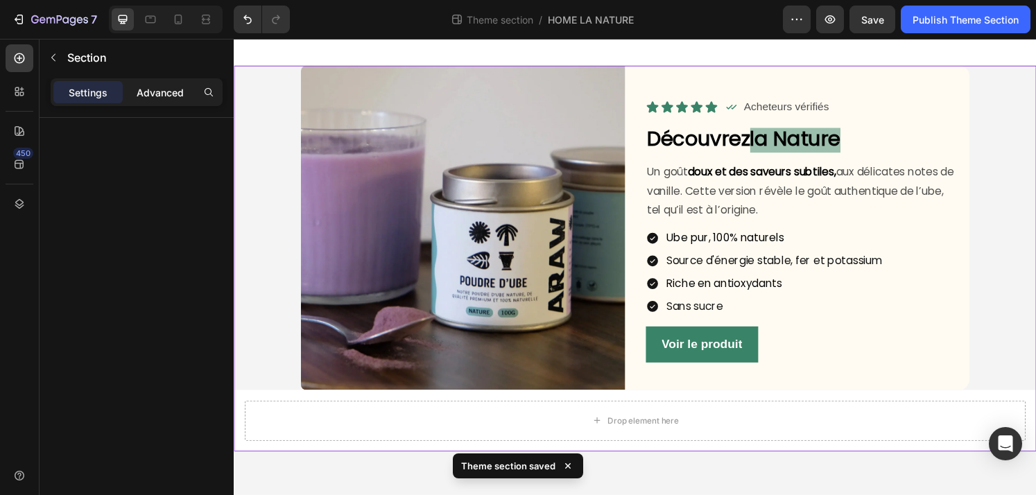
click at [143, 84] on div "Advanced" at bounding box center [159, 92] width 69 height 22
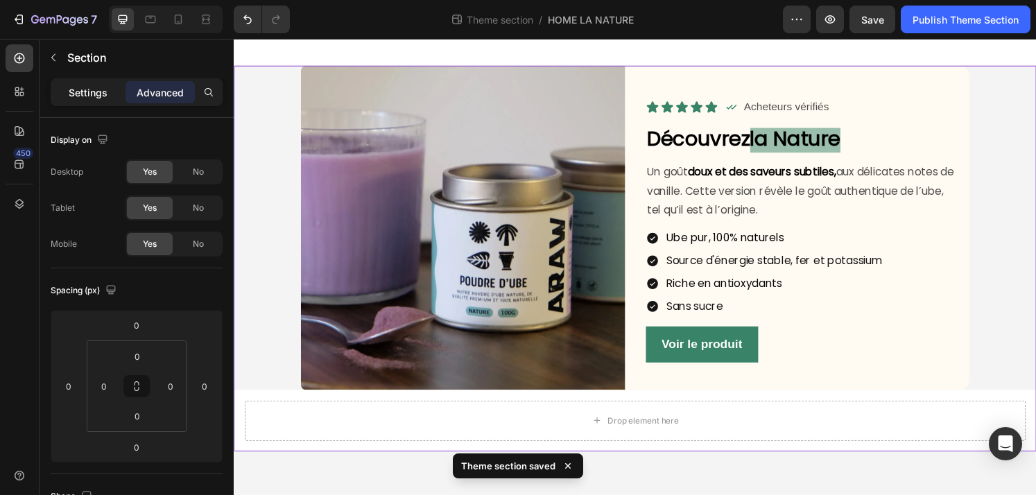
click at [93, 96] on p "Settings" at bounding box center [88, 92] width 39 height 15
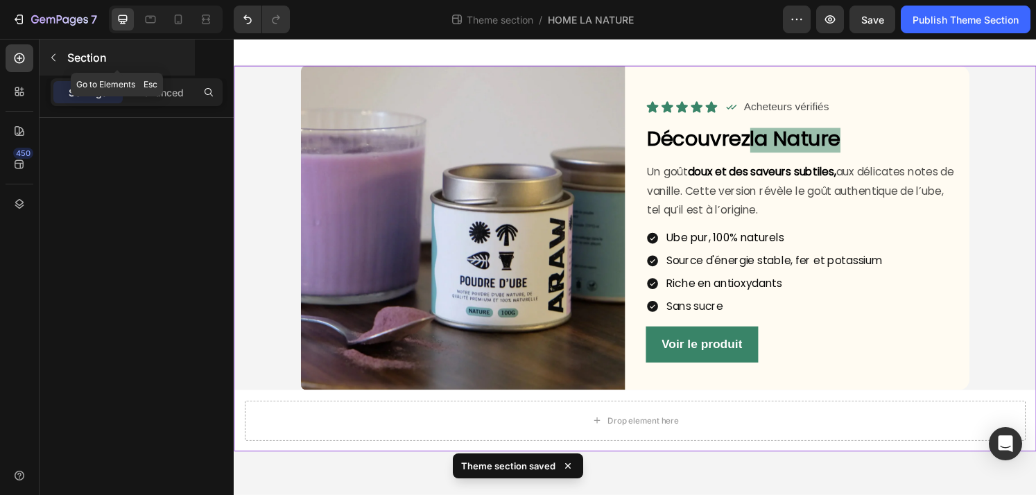
click at [48, 53] on icon "button" at bounding box center [53, 57] width 11 height 11
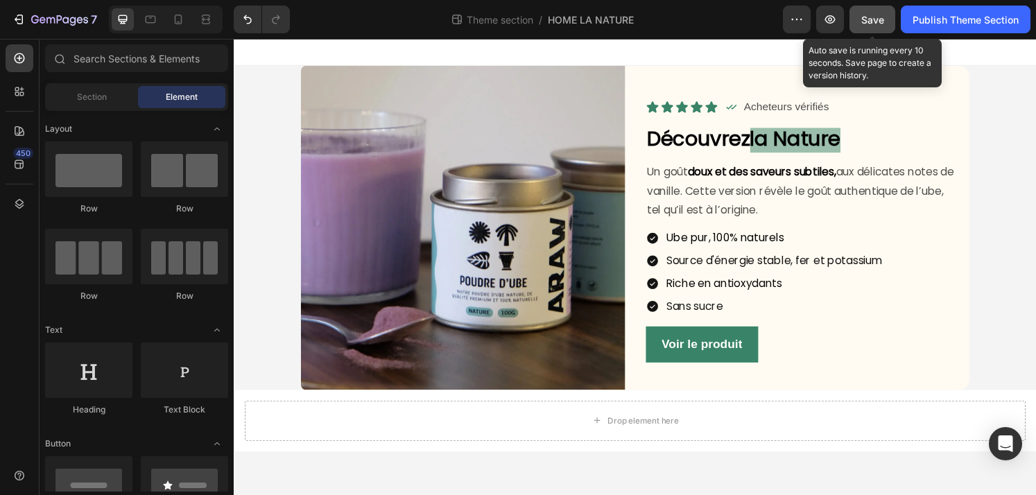
click at [862, 25] on div "Save" at bounding box center [872, 19] width 23 height 15
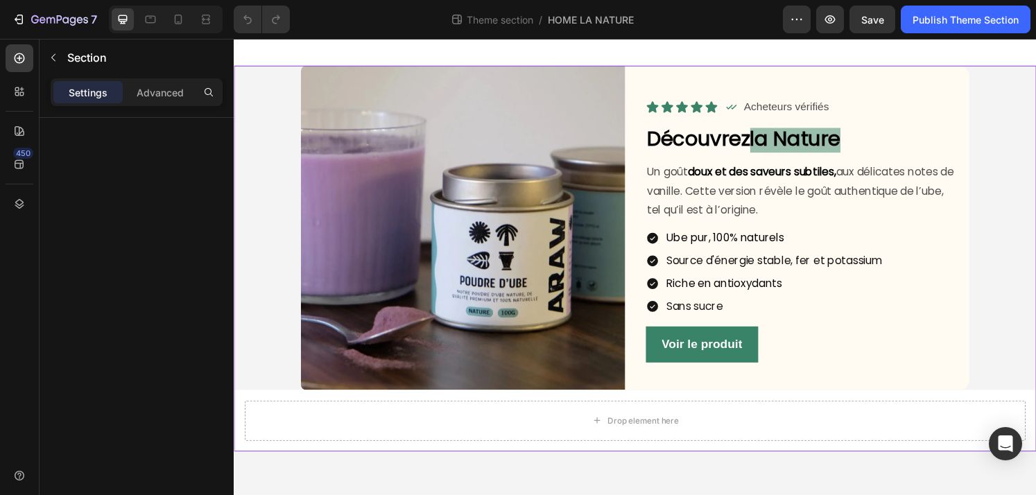
click at [1035, 269] on div "Image Icon Icon Icon Icon Icon Icon List Icon Acheteurs vérifiés Text Block Row…" at bounding box center [650, 267] width 832 height 400
click at [259, 215] on div "Image Icon Icon Icon Icon Icon Icon List Icon Acheteurs vérifiés Text Block Row…" at bounding box center [650, 267] width 832 height 400
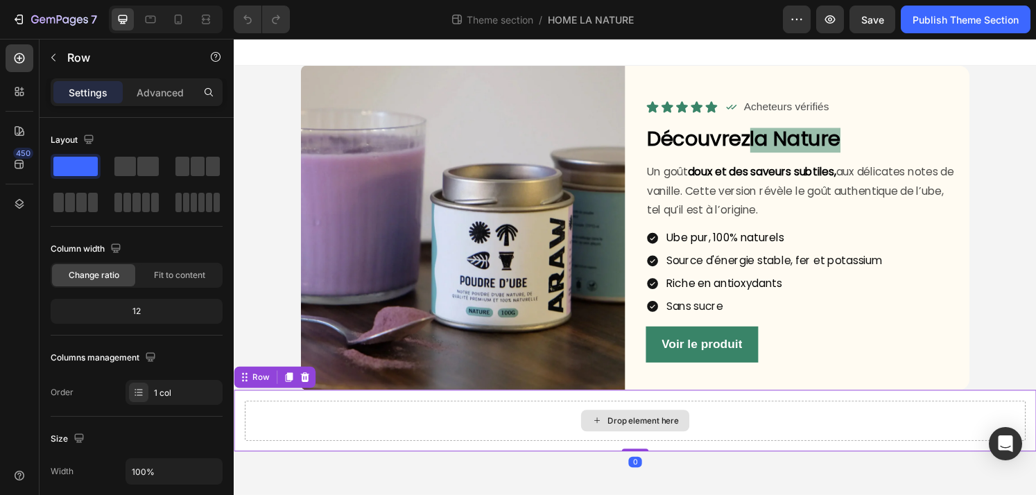
click at [572, 448] on div "Drop element here" at bounding box center [650, 435] width 810 height 42
click at [307, 389] on icon at bounding box center [307, 389] width 9 height 10
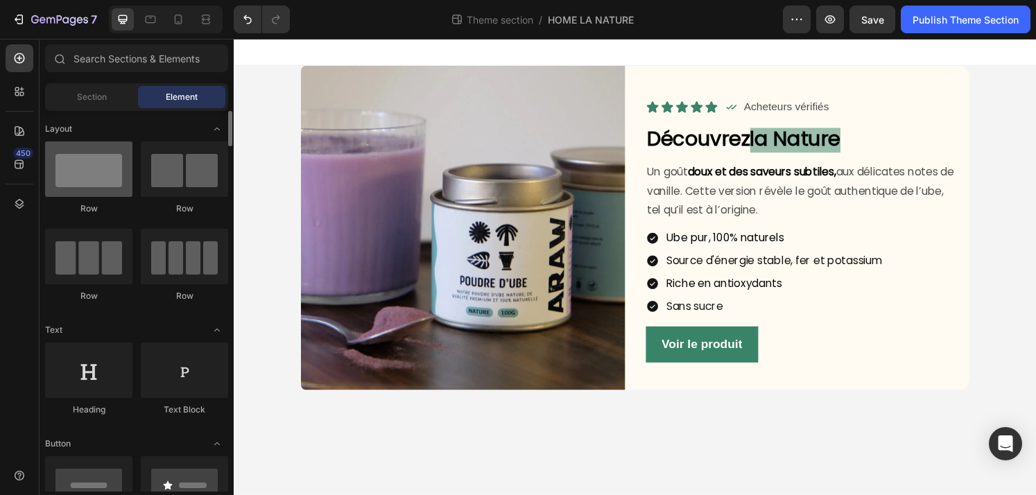
click at [111, 164] on div at bounding box center [88, 168] width 87 height 55
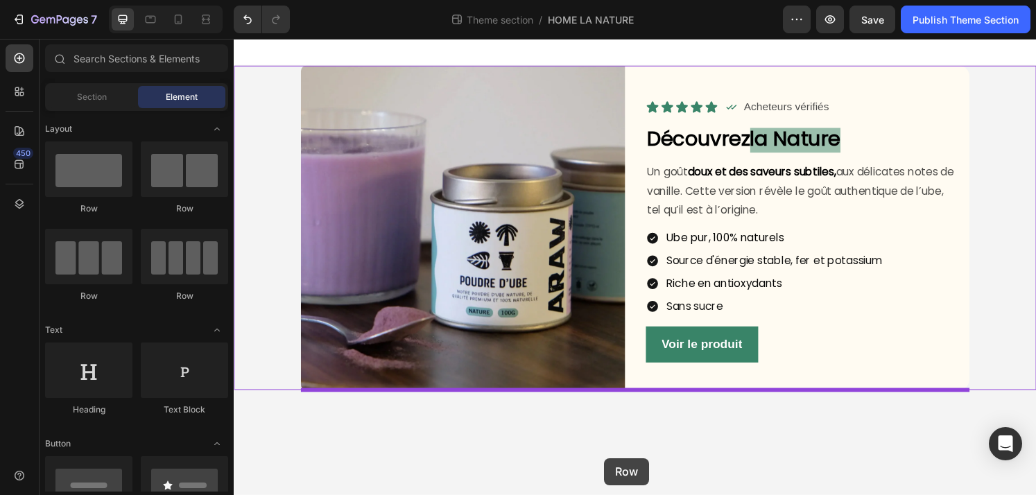
drag, startPoint x: 329, startPoint y: 210, endPoint x: 618, endPoint y: 473, distance: 391.1
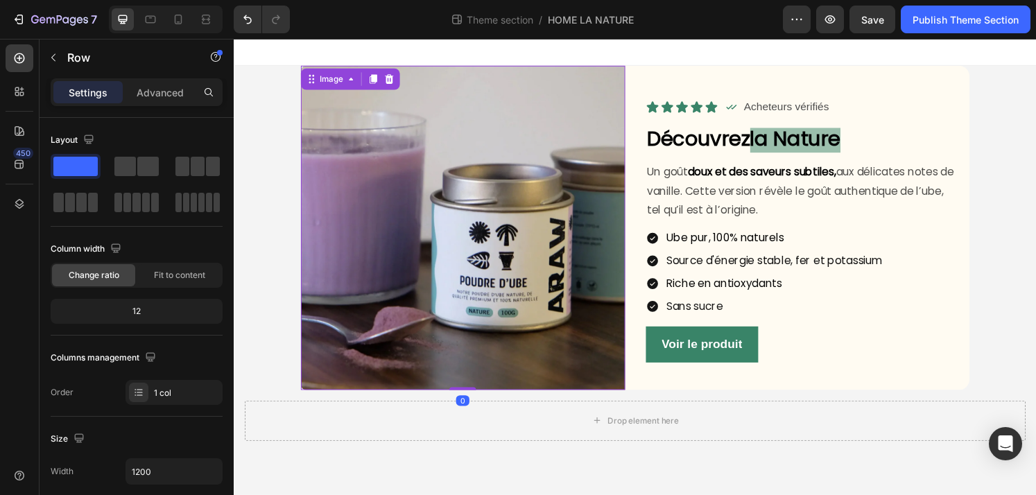
click at [318, 154] on img at bounding box center [471, 235] width 336 height 336
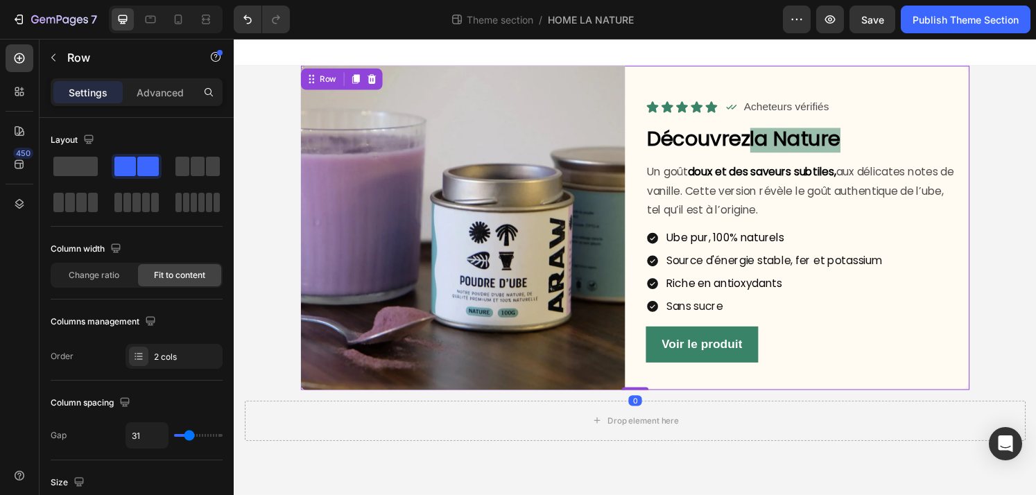
click at [968, 82] on div "Icon Icon Icon Icon Icon Icon List Icon Acheteurs vérifiés Text Block Row Row D…" at bounding box center [829, 235] width 336 height 336
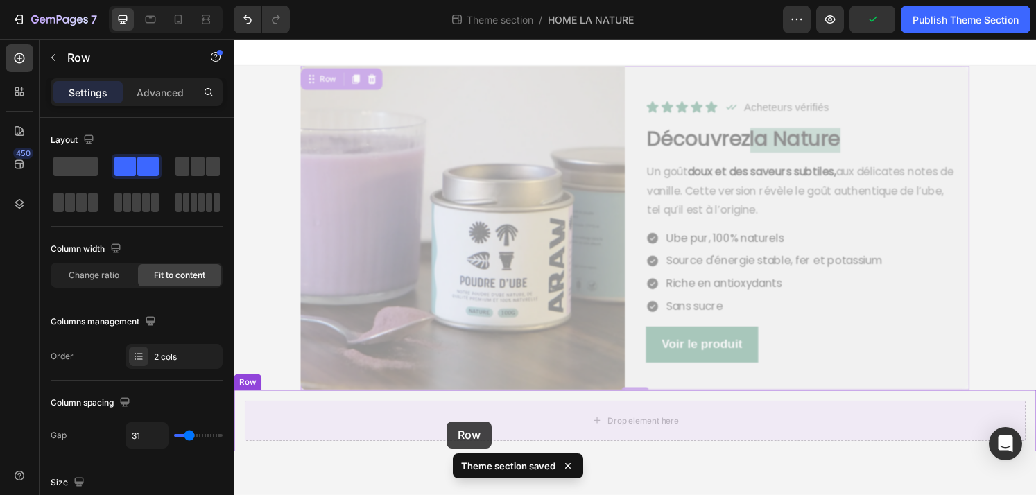
drag, startPoint x: 320, startPoint y: 83, endPoint x: 454, endPoint y: 435, distance: 377.0
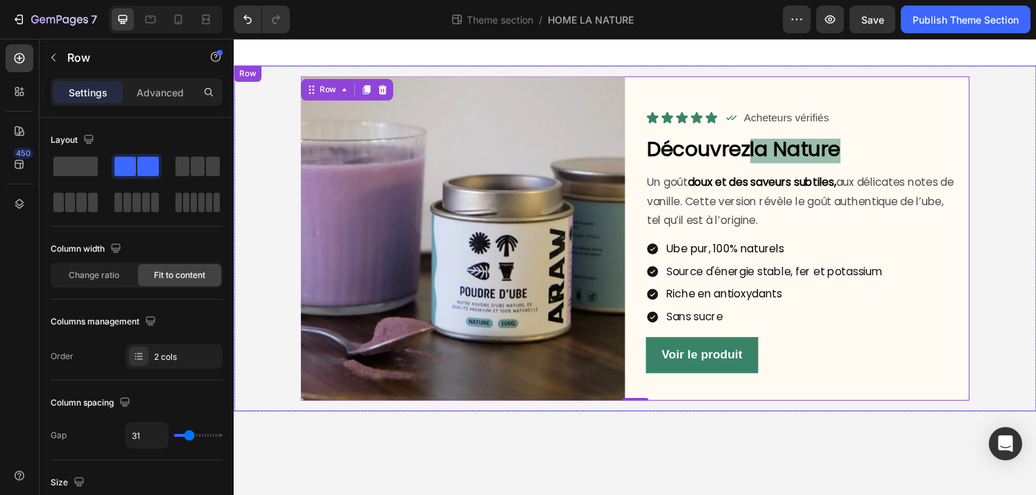
click at [261, 175] on div "Image Icon Icon Icon Icon Icon Icon List Icon Acheteurs vérifiés Text Block Row…" at bounding box center [650, 246] width 810 height 336
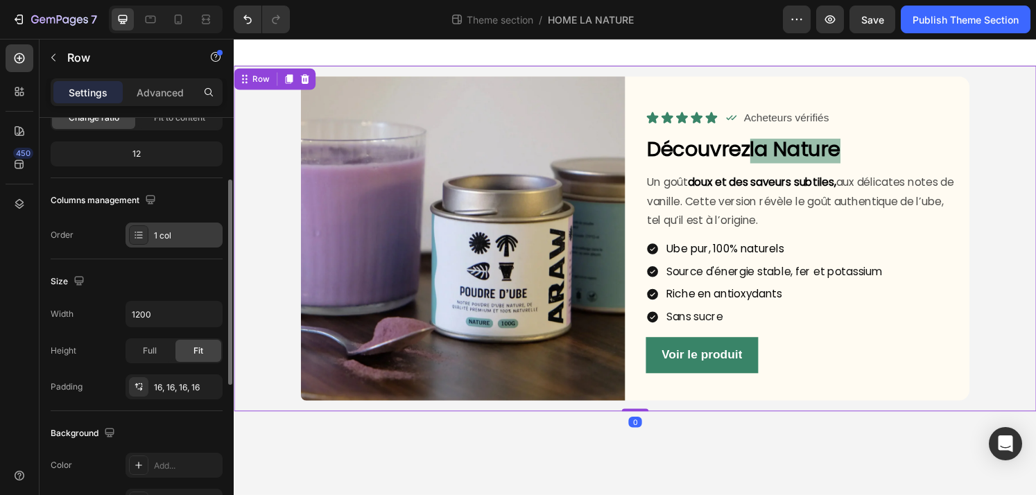
scroll to position [159, 0]
click at [208, 316] on icon "button" at bounding box center [209, 312] width 14 height 14
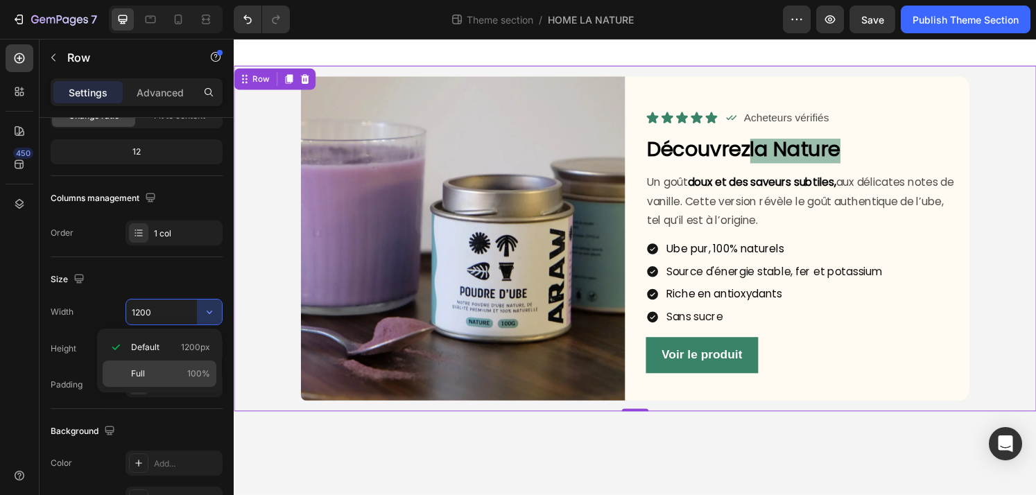
click at [194, 370] on span "100%" at bounding box center [198, 373] width 23 height 12
type input "100%"
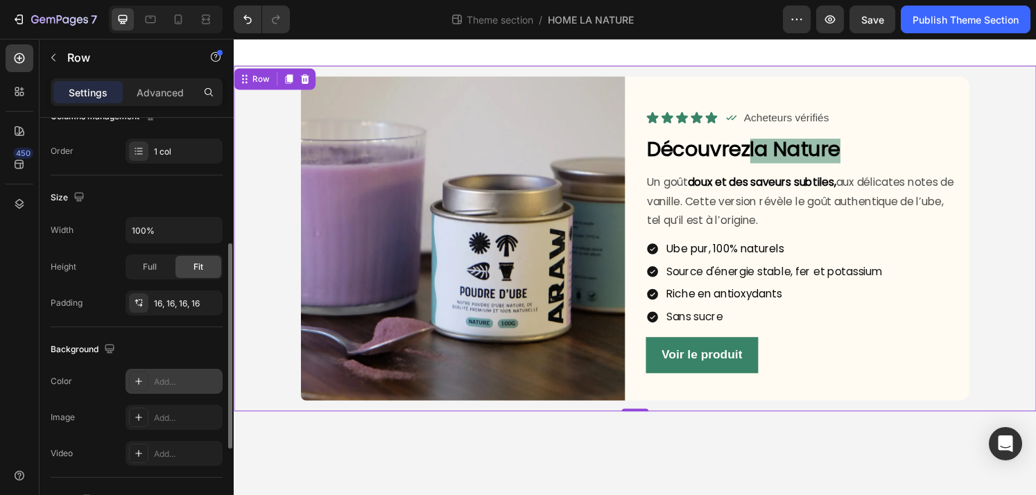
scroll to position [251, 0]
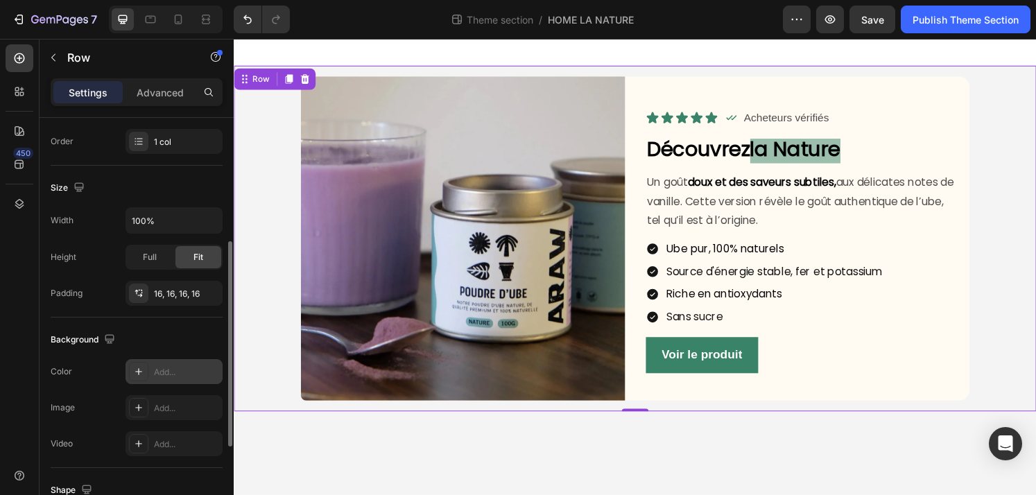
click at [131, 370] on div at bounding box center [138, 371] width 19 height 19
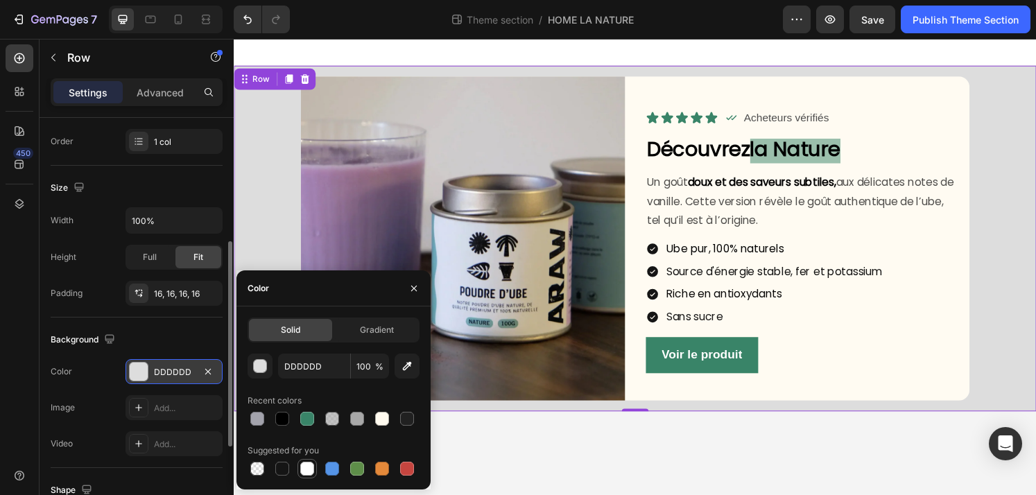
click at [309, 474] on div at bounding box center [307, 469] width 14 height 14
type input "FFFFFF"
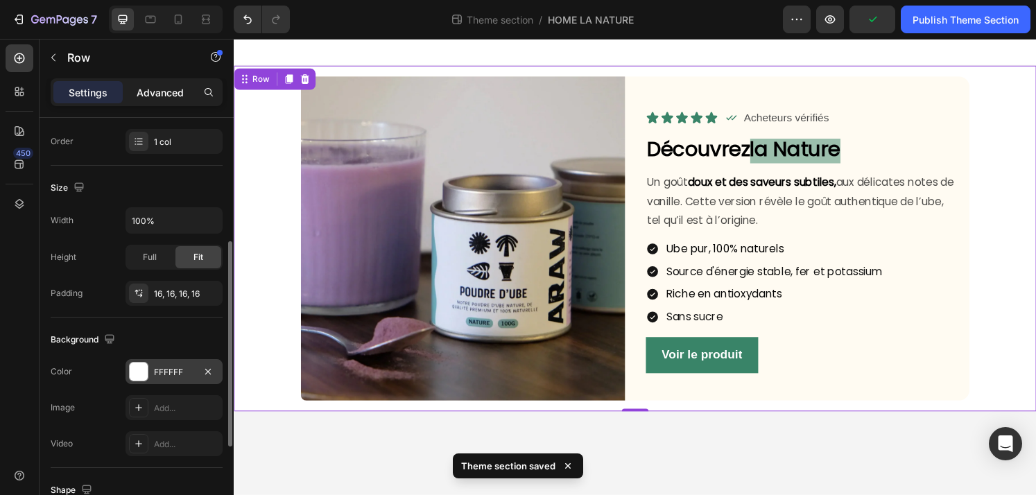
click at [162, 101] on div "Advanced" at bounding box center [159, 92] width 69 height 22
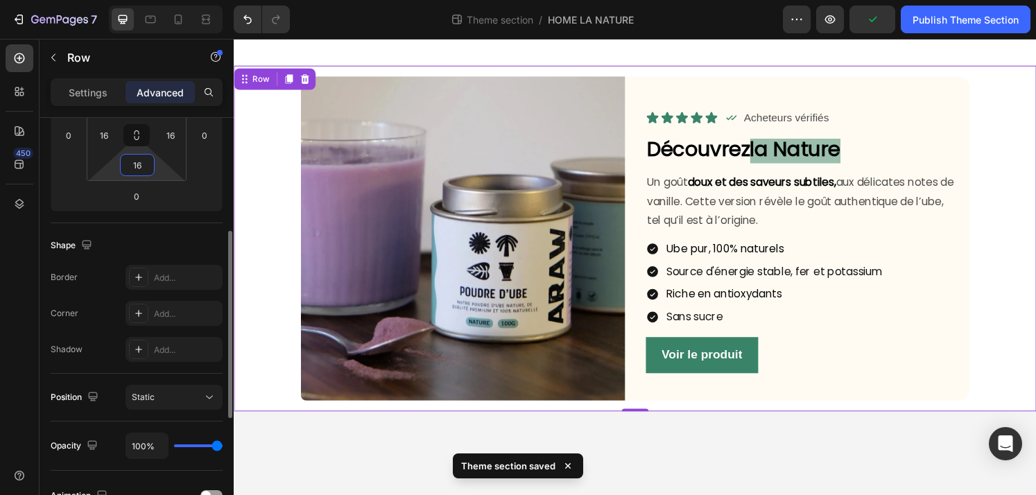
click at [139, 156] on input "16" at bounding box center [137, 165] width 28 height 21
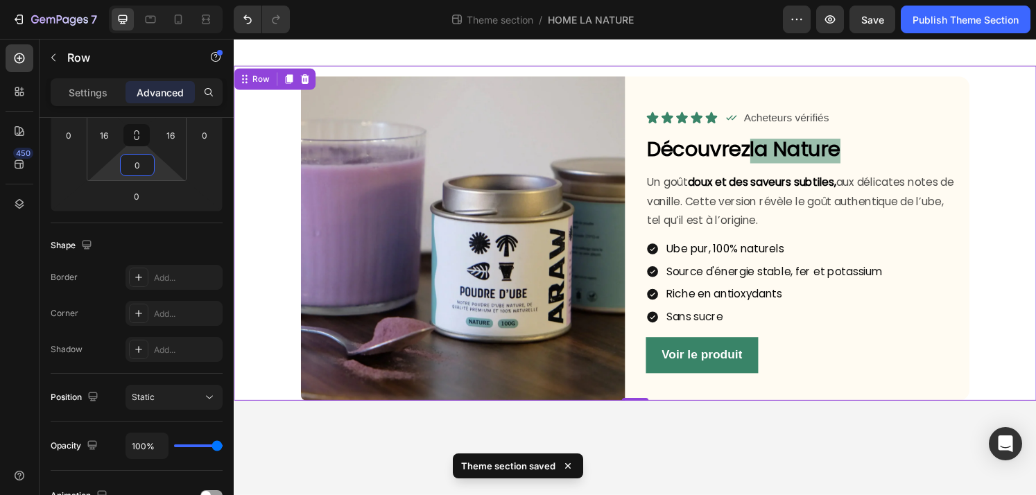
type input "0"
click at [184, 234] on div "Shape" at bounding box center [137, 245] width 172 height 22
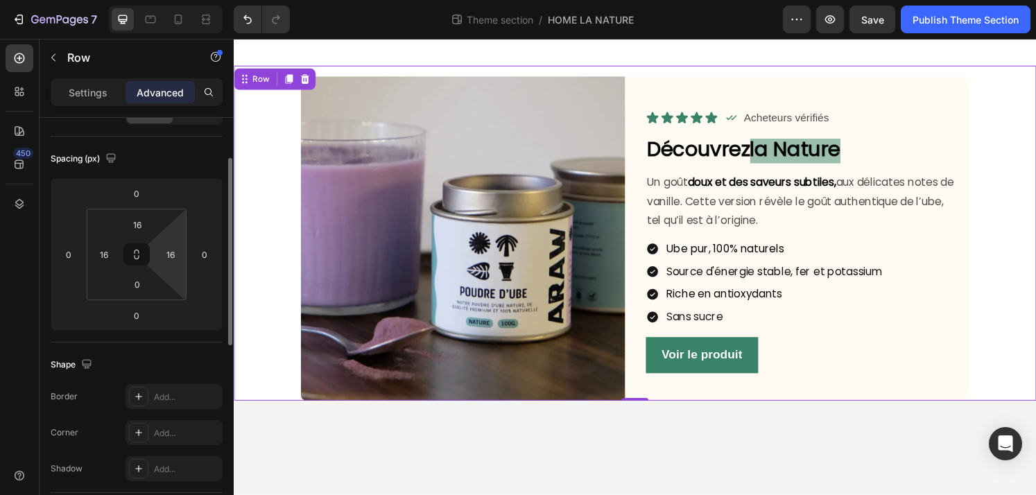
scroll to position [110, 0]
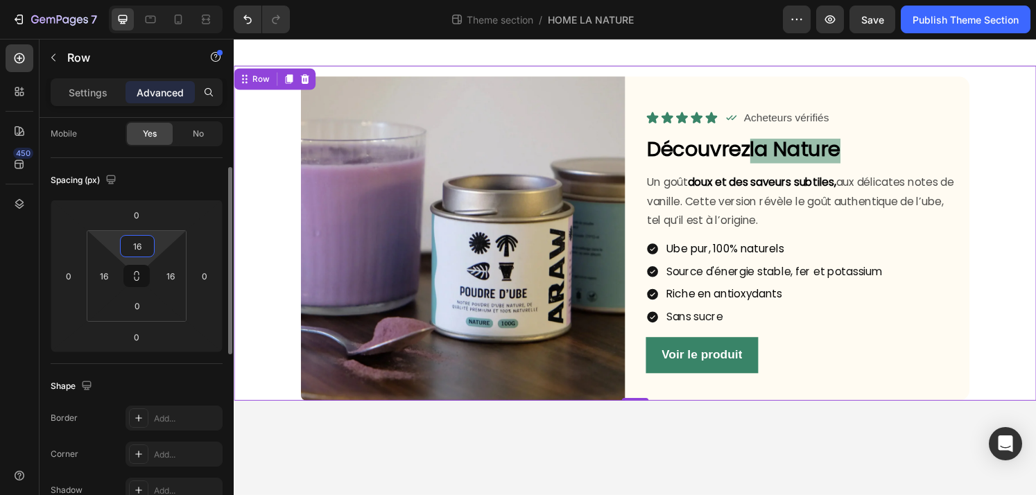
click at [144, 244] on input "16" at bounding box center [137, 246] width 28 height 21
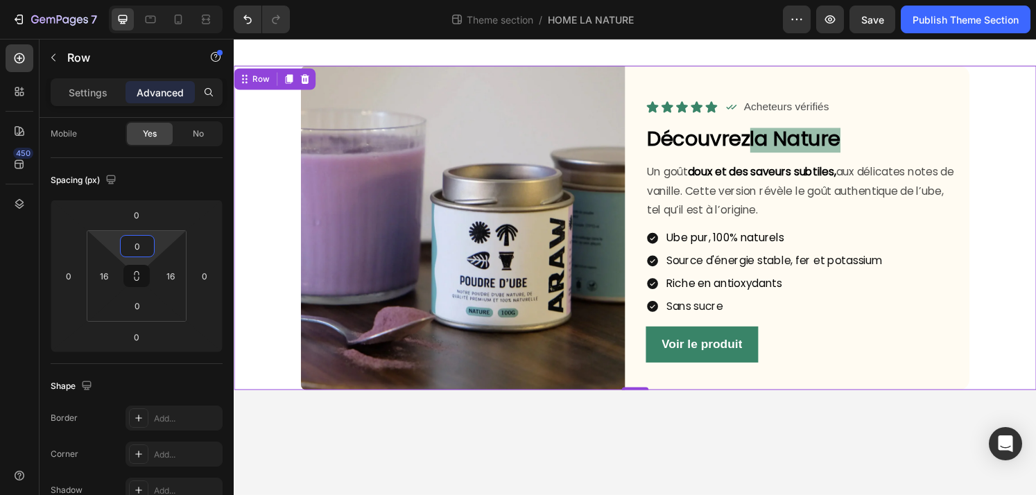
type input "0"
click at [199, 187] on div "Spacing (px)" at bounding box center [137, 180] width 172 height 22
click at [178, 15] on icon at bounding box center [179, 20] width 8 height 10
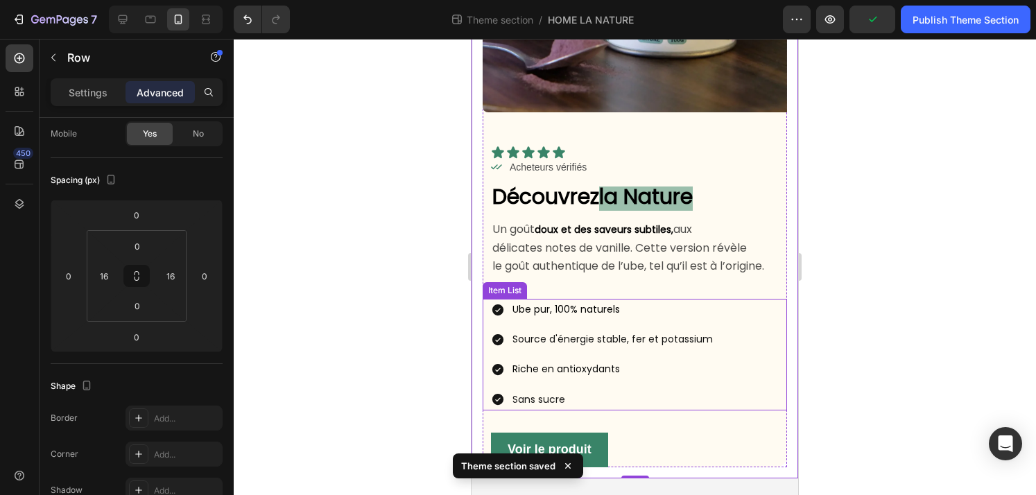
click at [751, 364] on div "Ube pur, 100% naturels Source d'énergie stable, fer et potassium Riche en antio…" at bounding box center [639, 355] width 296 height 112
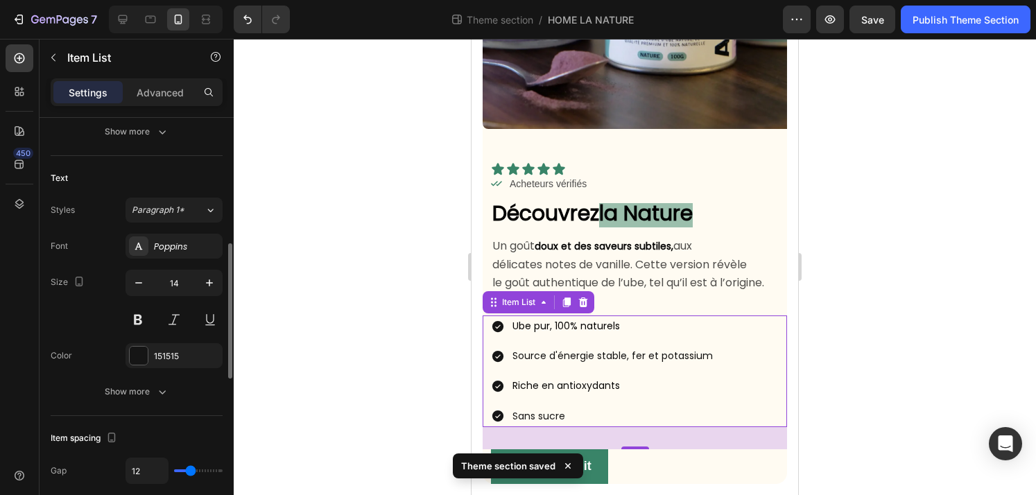
scroll to position [295, 0]
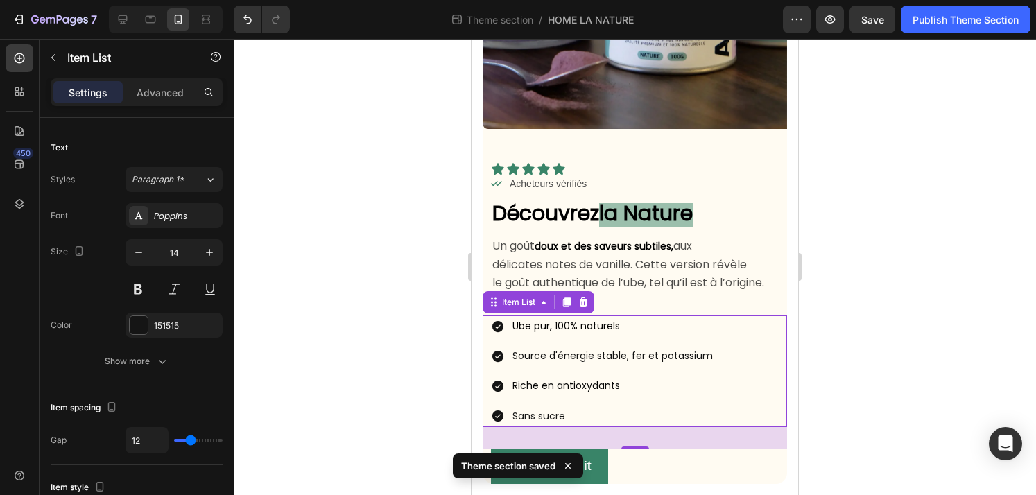
type input "7"
type input "6"
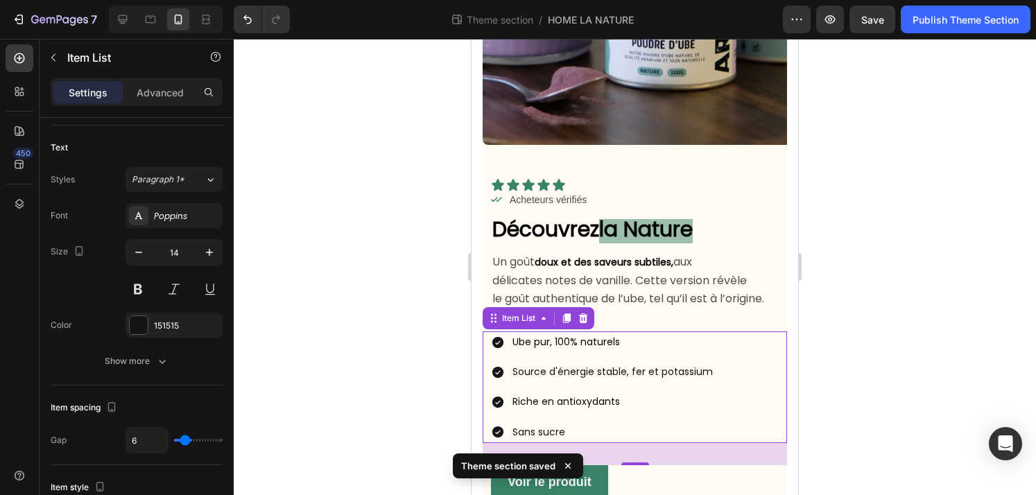
type input "5"
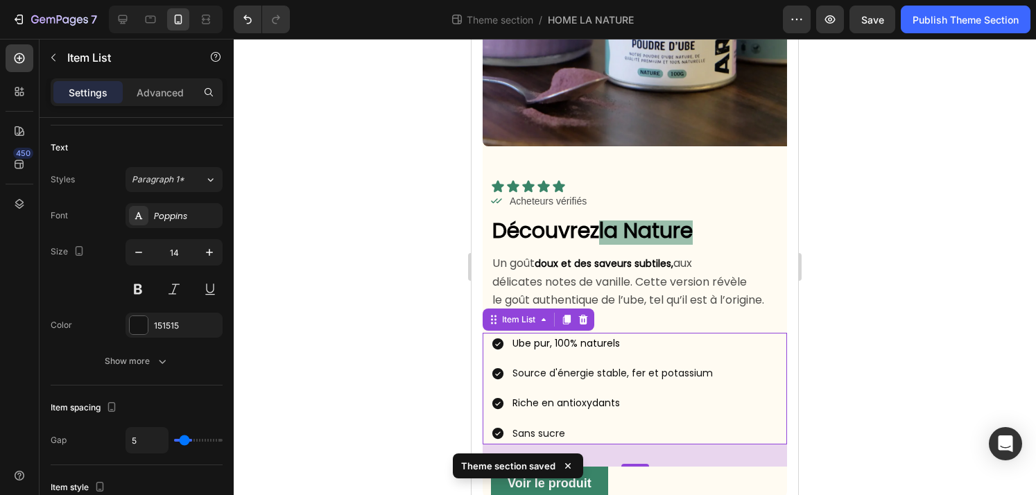
type input "4"
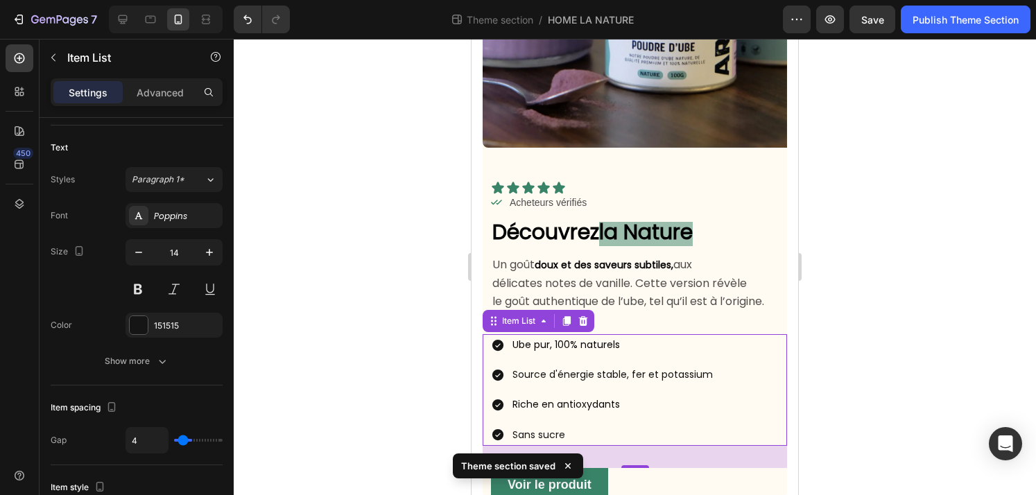
type input "3"
type input "2"
type input "1"
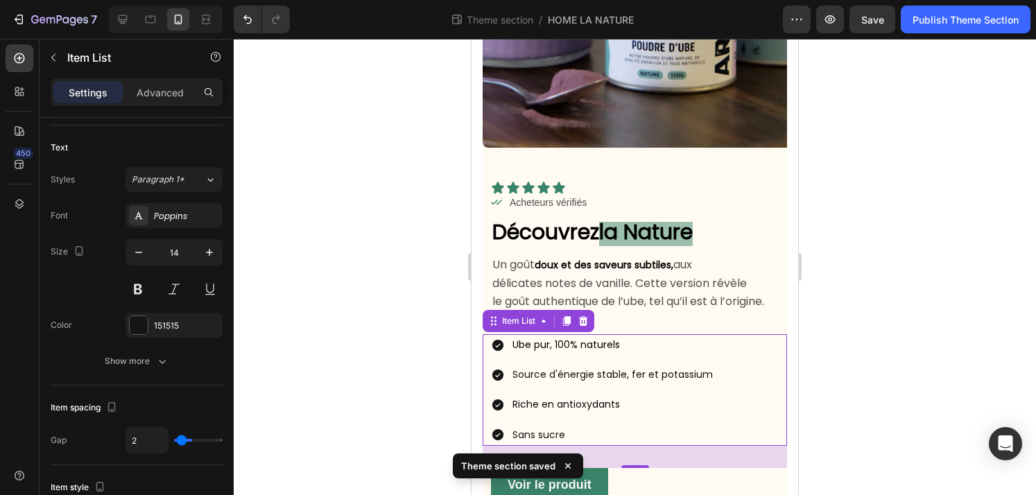
type input "1"
type input "0"
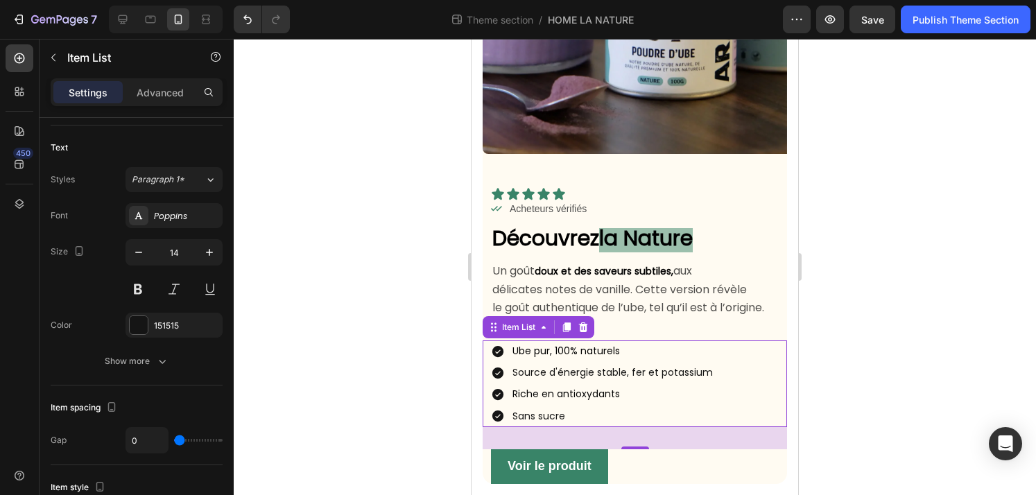
drag, startPoint x: 186, startPoint y: 441, endPoint x: 166, endPoint y: 444, distance: 20.3
type input "0"
click at [174, 442] on input "range" at bounding box center [198, 440] width 49 height 3
click at [848, 346] on div at bounding box center [635, 267] width 802 height 456
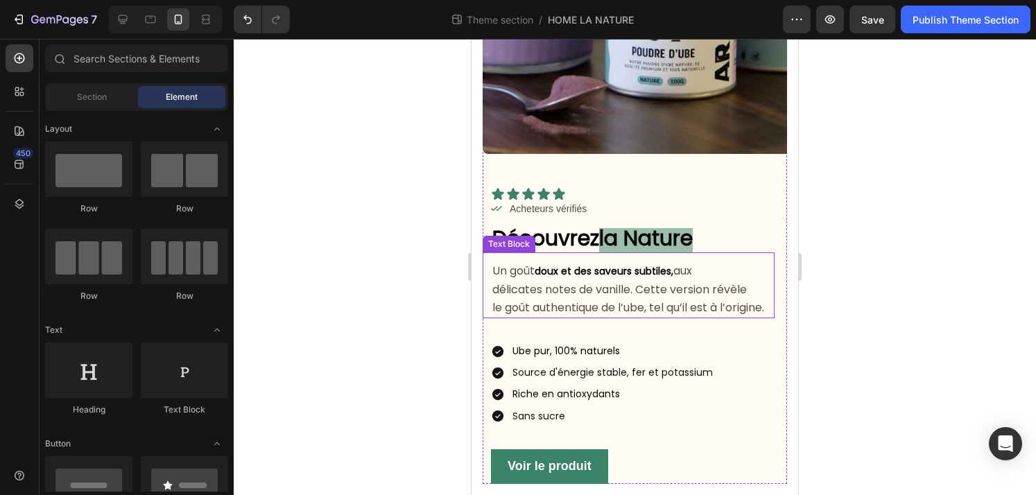
click at [635, 280] on p "Un goût doux et des saveurs subtiles, aux délicates notes de vanille. Cette ver…" at bounding box center [632, 289] width 281 height 55
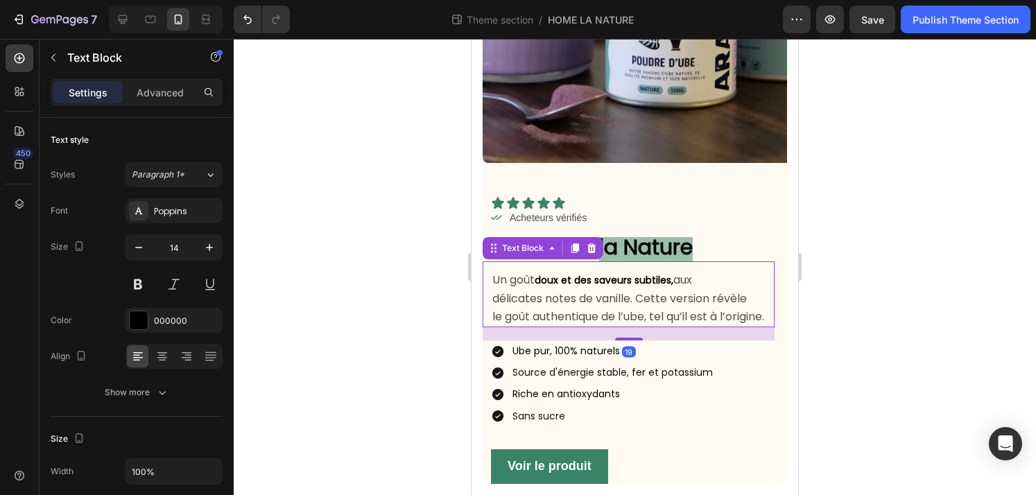
scroll to position [207, 0]
drag, startPoint x: 630, startPoint y: 338, endPoint x: 639, endPoint y: 329, distance: 13.2
click at [639, 328] on div "18" at bounding box center [637, 328] width 292 height 0
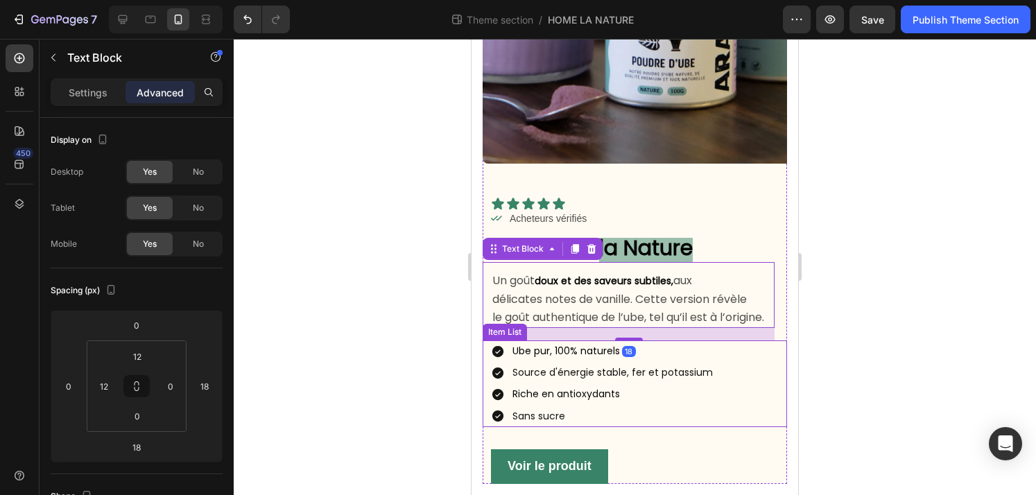
click at [748, 404] on div "Ube pur, 100% naturels Source d'énergie stable, fer et potassium Riche en antio…" at bounding box center [639, 383] width 296 height 87
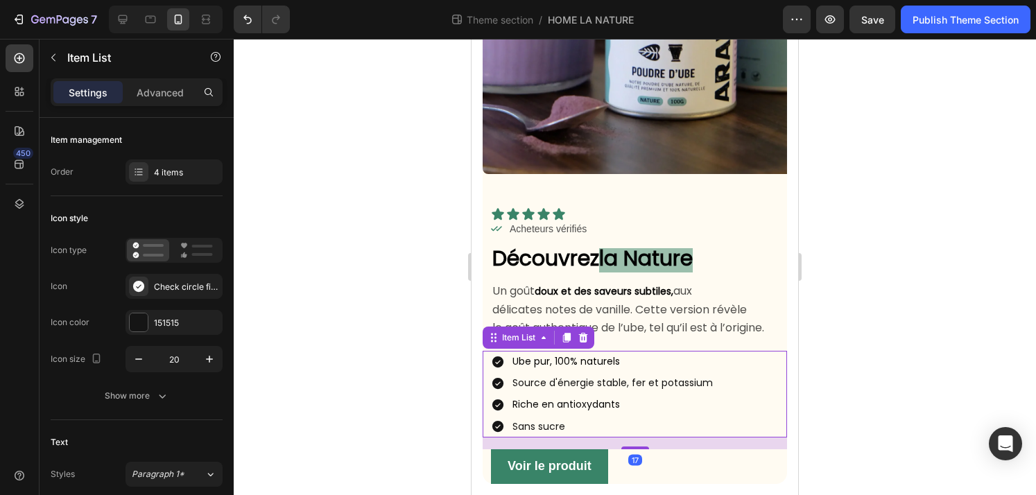
scroll to position [197, 0]
drag, startPoint x: 637, startPoint y: 448, endPoint x: 645, endPoint y: 437, distance: 13.3
click at [645, 437] on div "17" at bounding box center [634, 437] width 304 height 0
type input "100%"
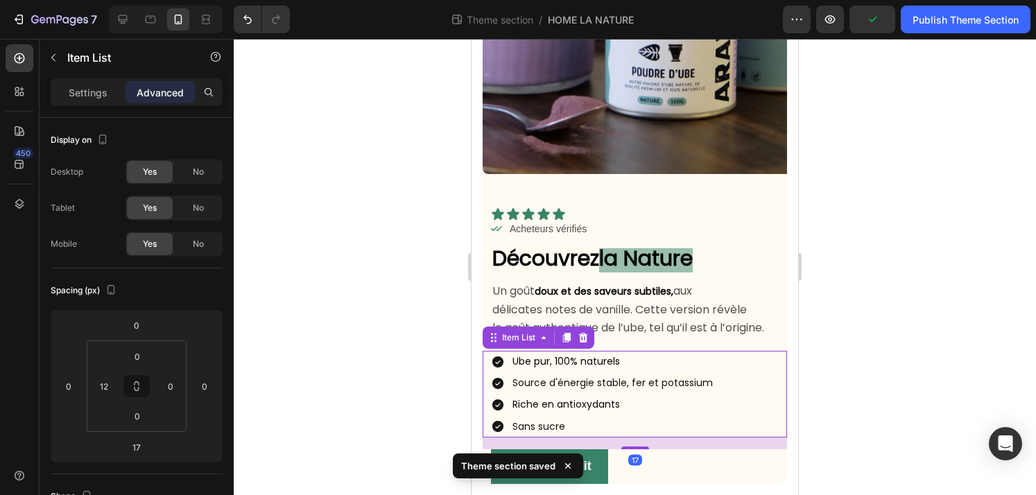
click at [864, 297] on div at bounding box center [635, 267] width 802 height 456
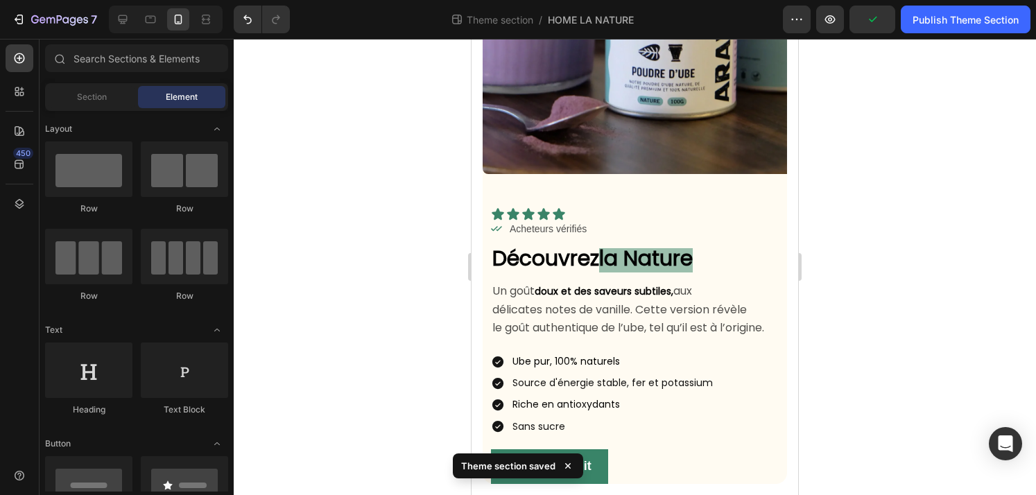
click at [907, 401] on div at bounding box center [635, 267] width 802 height 456
click at [731, 463] on div "Voir le produit Button 0" at bounding box center [634, 466] width 304 height 35
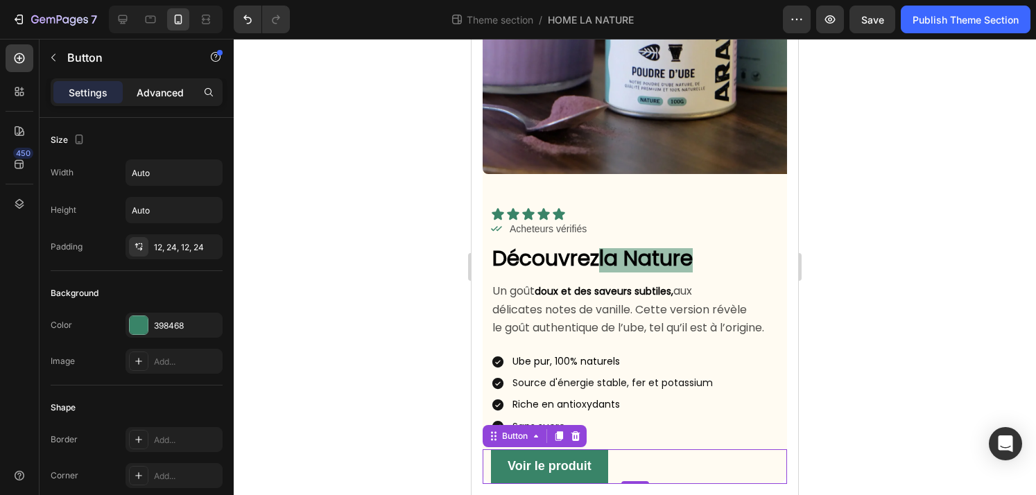
click at [148, 92] on p "Advanced" at bounding box center [160, 92] width 47 height 15
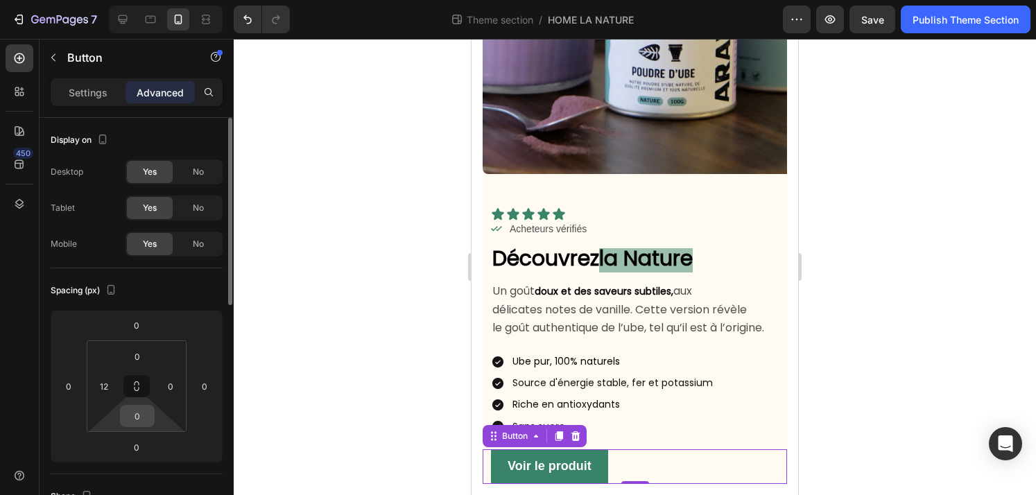
click at [143, 422] on input "0" at bounding box center [137, 416] width 28 height 21
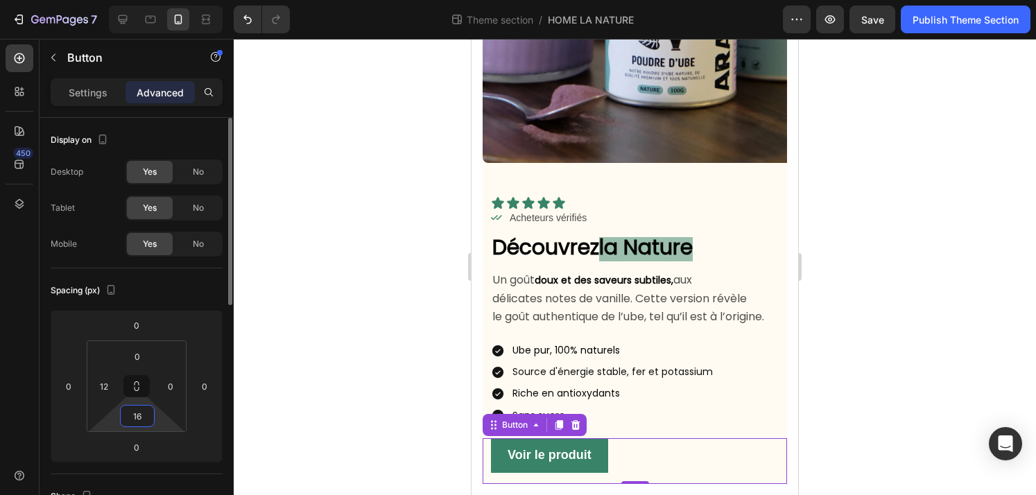
type input "16"
click at [337, 374] on div at bounding box center [635, 267] width 802 height 456
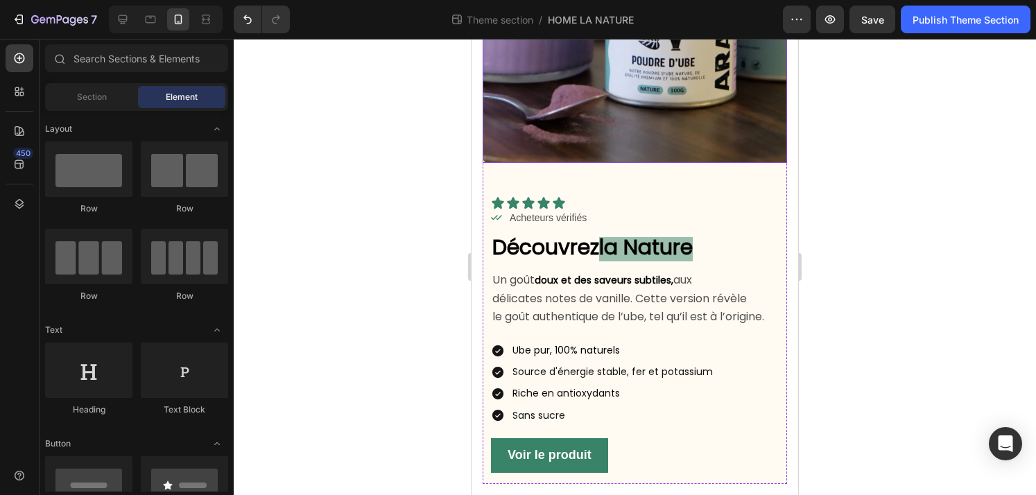
click at [591, 123] on img at bounding box center [634, 11] width 304 height 304
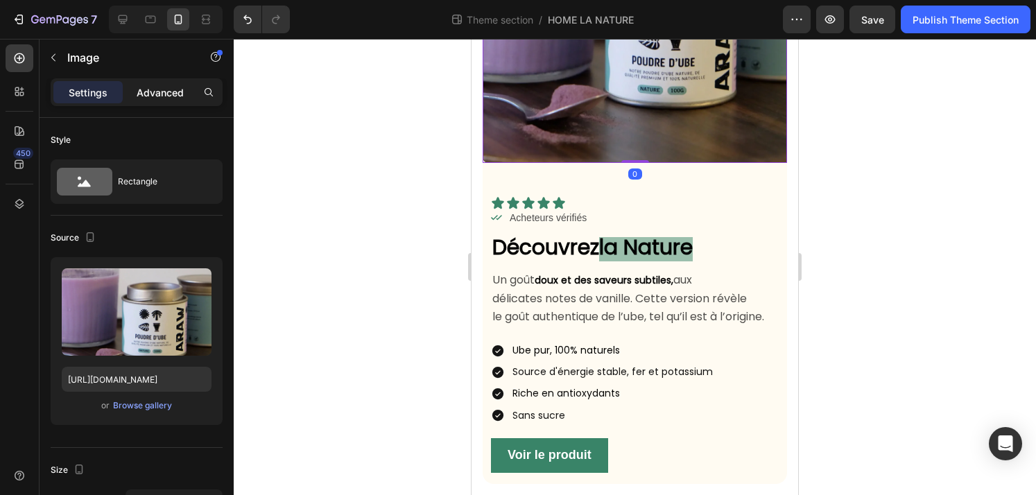
click at [176, 103] on div "Advanced" at bounding box center [159, 92] width 69 height 22
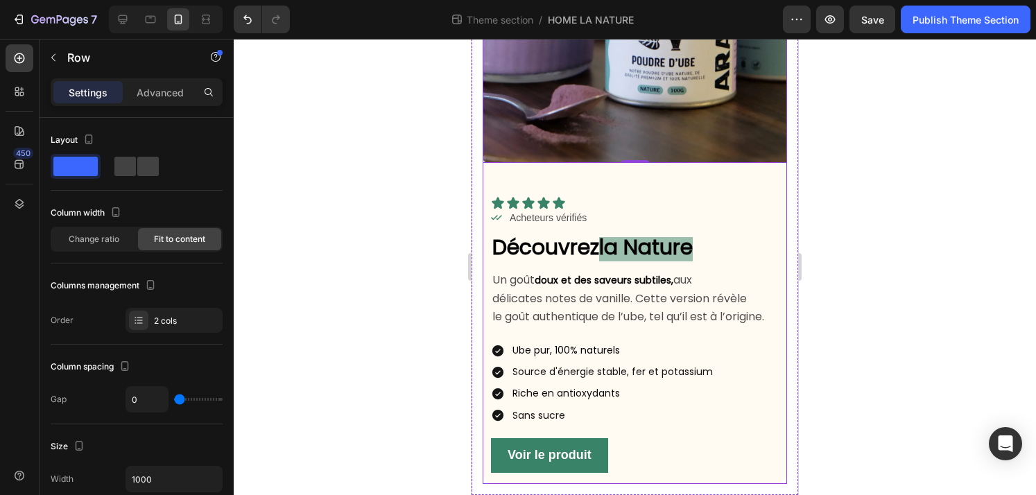
click at [549, 187] on div "Icon Icon Icon Icon Icon Icon List Icon Acheteurs vérifiés Text Block Row Row D…" at bounding box center [634, 323] width 304 height 321
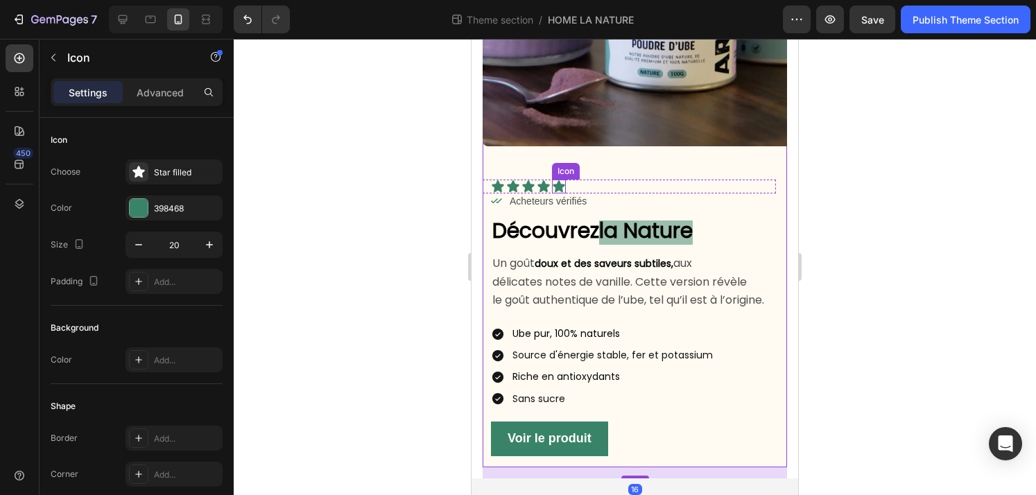
click at [557, 184] on div "Icon" at bounding box center [559, 187] width 14 height 14
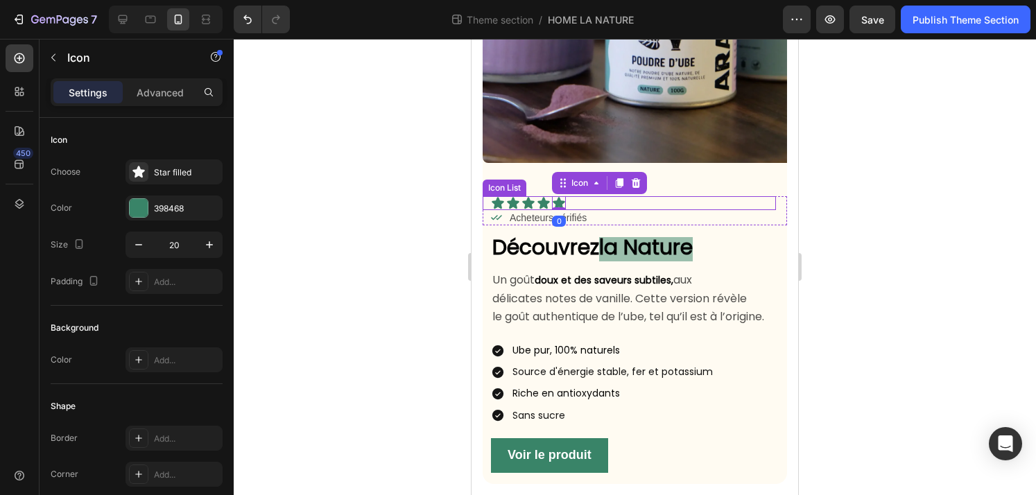
click at [647, 206] on div "Icon Icon Icon Icon Icon 0" at bounding box center [633, 203] width 285 height 14
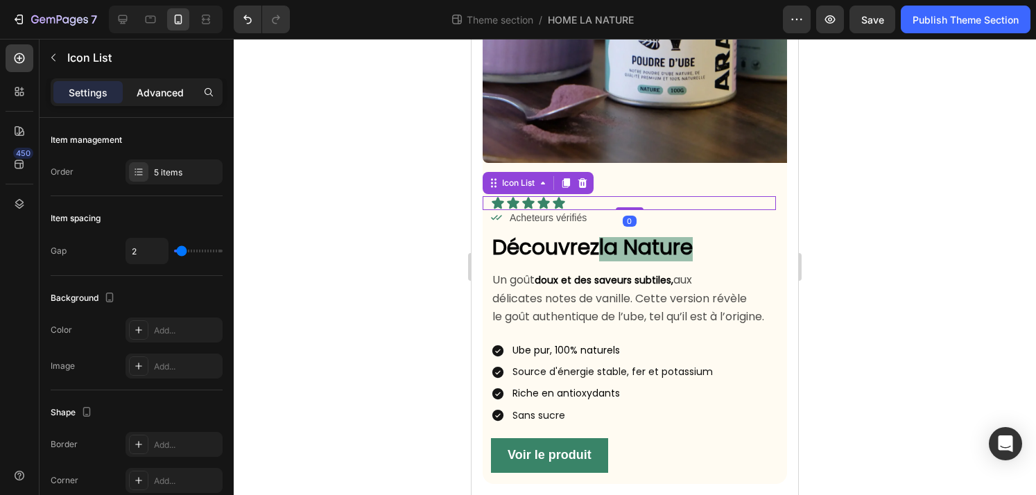
click at [166, 92] on p "Advanced" at bounding box center [160, 92] width 47 height 15
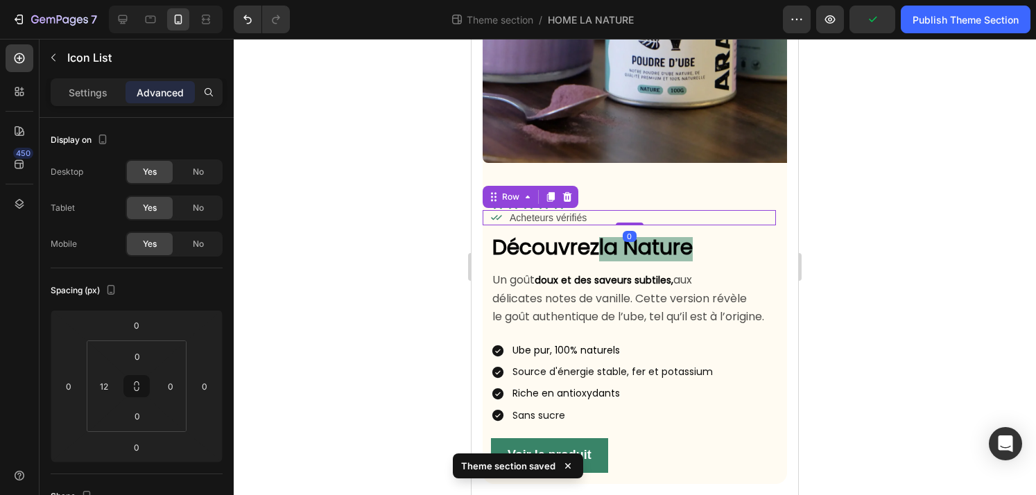
click at [762, 222] on div "Icon Acheteurs vérifiés Text Block Row 0" at bounding box center [628, 217] width 293 height 15
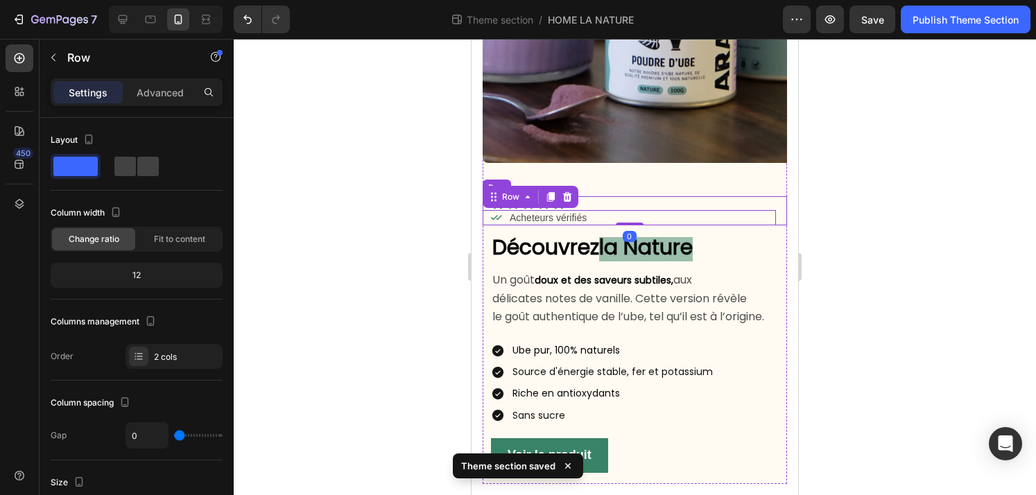
click at [779, 211] on div "Icon Icon Icon Icon Icon Icon List Icon Acheteurs vérifiés Text Block Row 0 Row" at bounding box center [634, 210] width 304 height 29
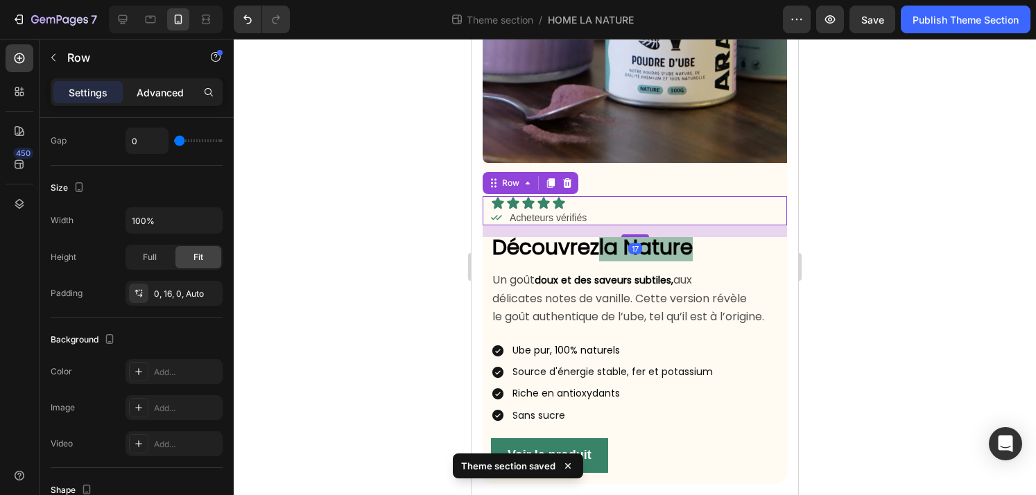
click at [170, 97] on p "Advanced" at bounding box center [160, 92] width 47 height 15
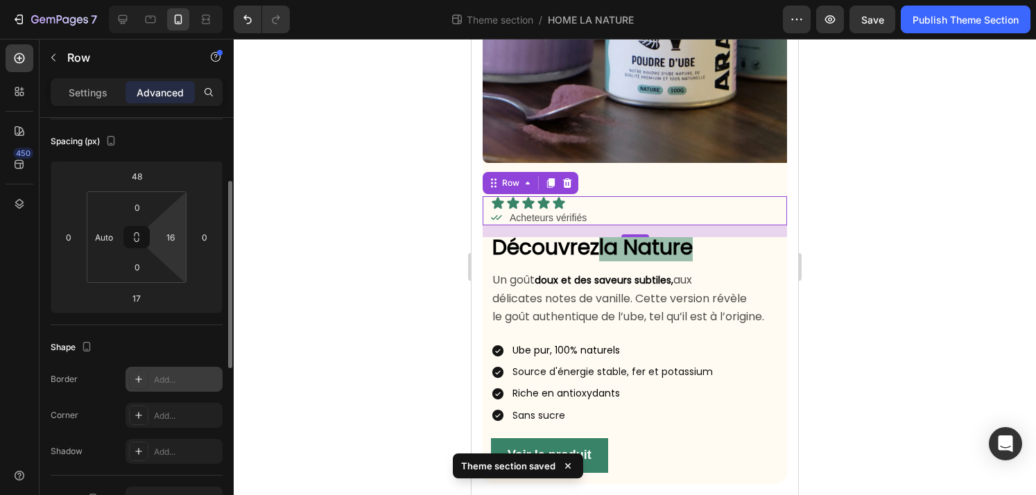
scroll to position [146, 0]
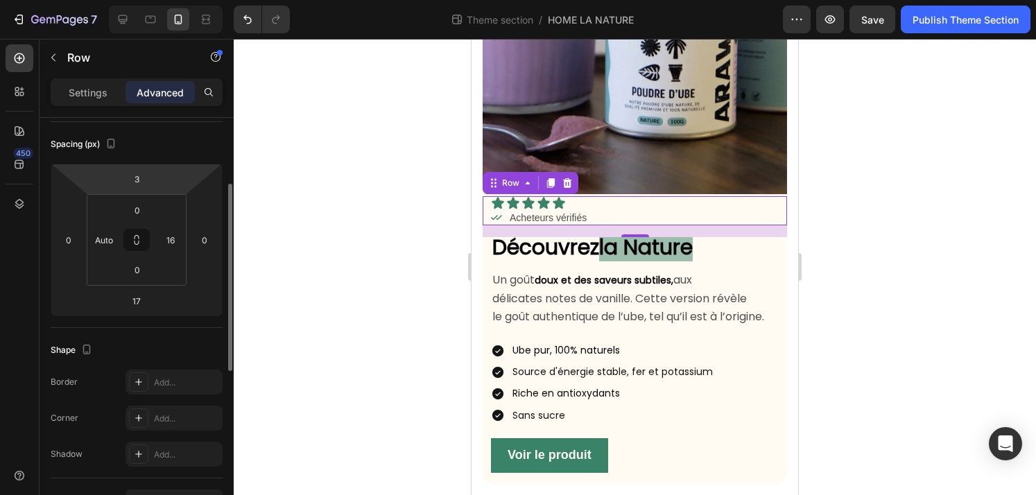
click at [155, 0] on html "7 Theme section / HOME LA NATURE Preview Save Publish Theme Section 450 Section…" at bounding box center [518, 0] width 1036 height 0
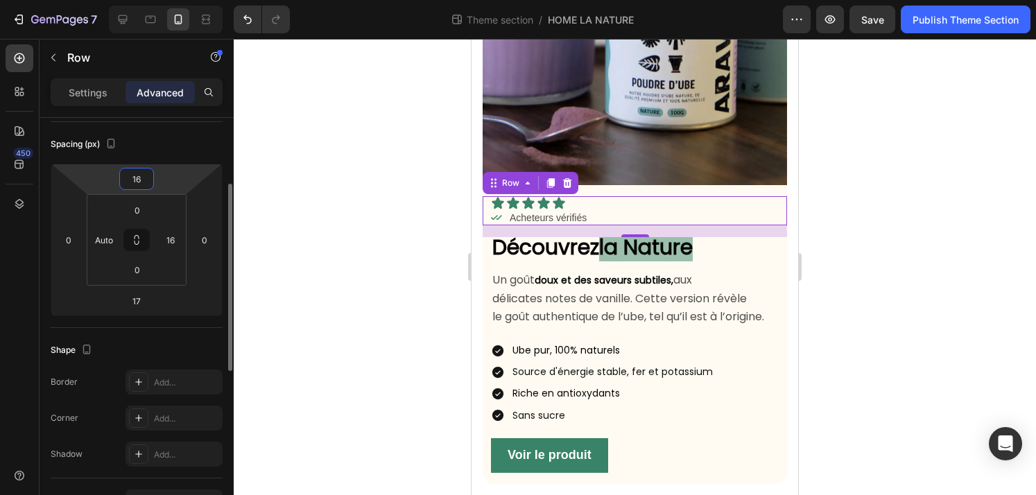
type input "1"
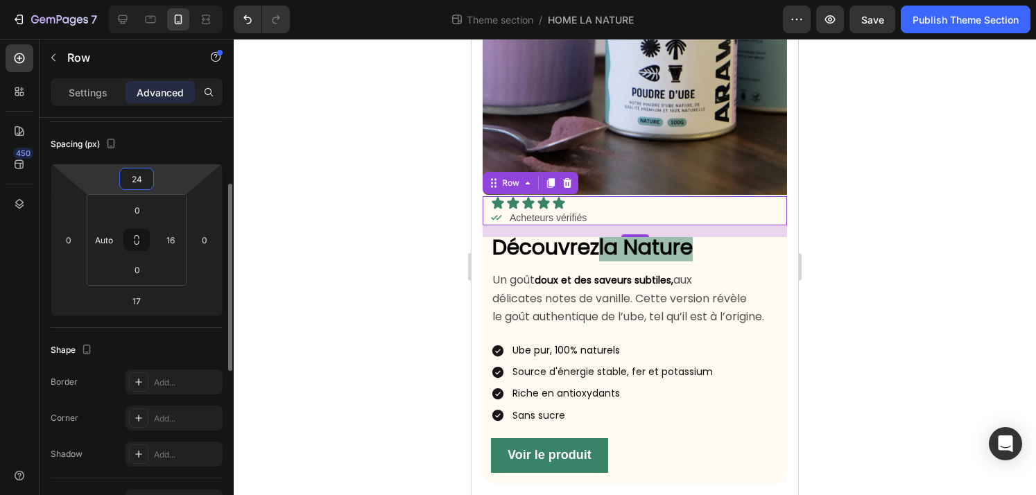
scroll to position [191, 0]
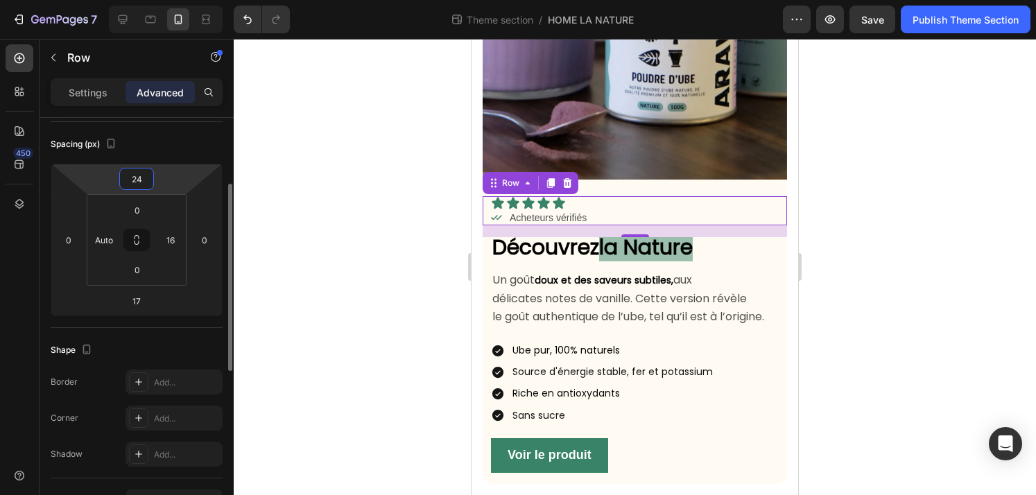
type input "24"
click at [377, 271] on div at bounding box center [635, 267] width 802 height 456
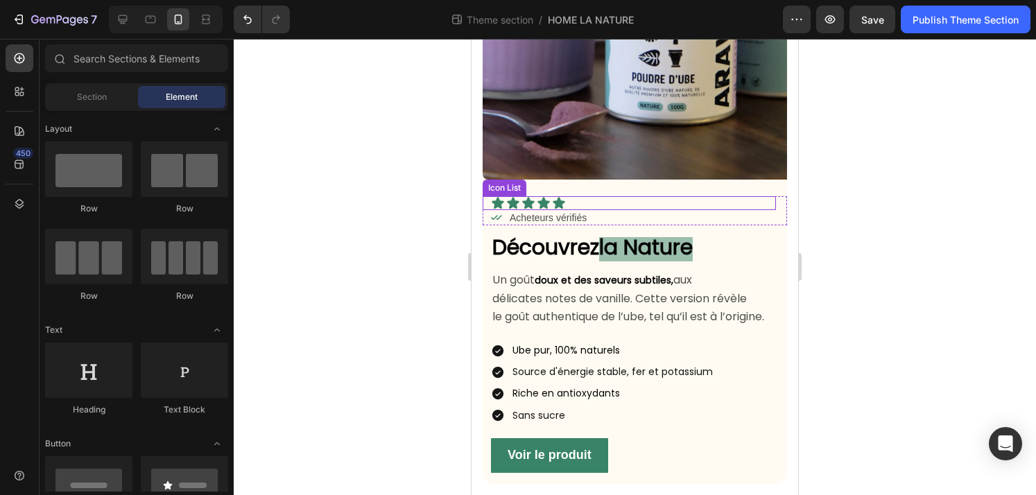
click at [582, 205] on div "Icon Icon Icon Icon Icon" at bounding box center [633, 203] width 285 height 14
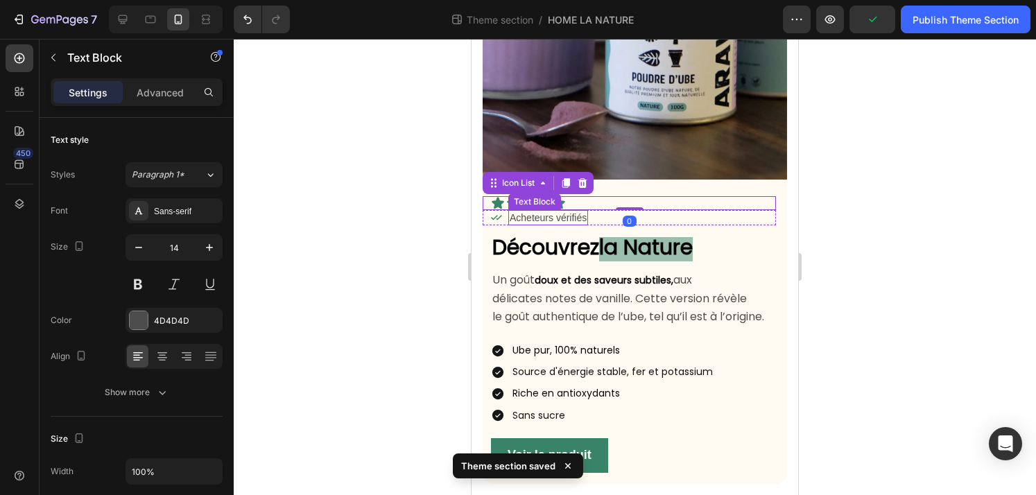
click at [584, 218] on p "Acheteurs vérifiés" at bounding box center [548, 217] width 77 height 12
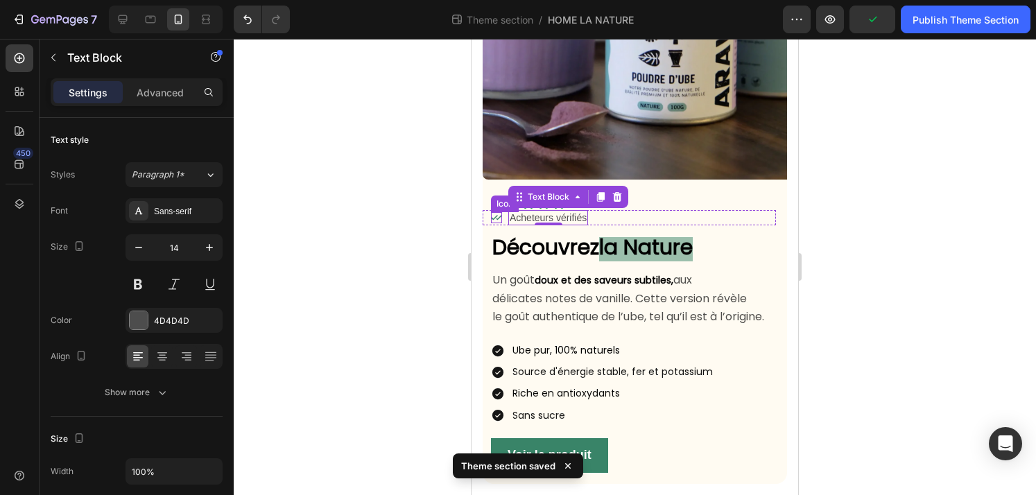
click at [491, 216] on icon at bounding box center [496, 217] width 11 height 11
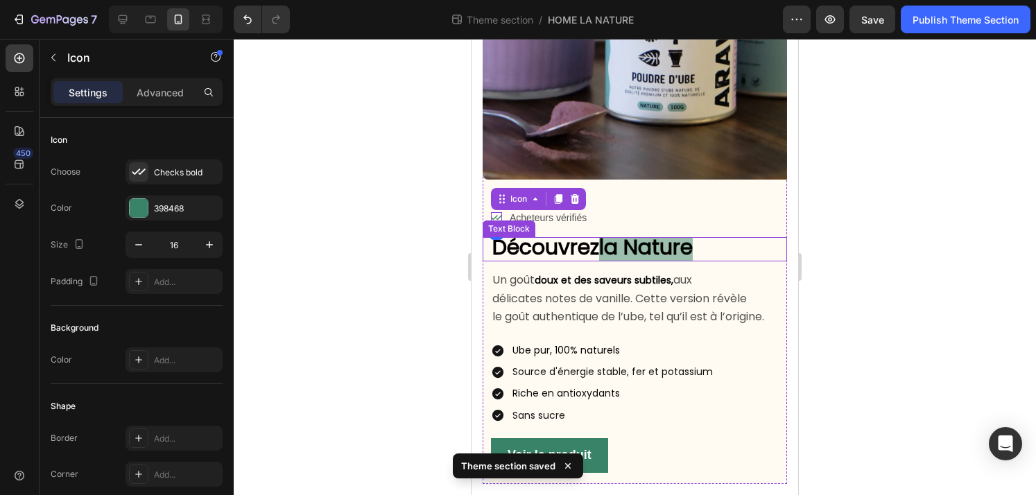
click at [950, 241] on div at bounding box center [635, 267] width 802 height 456
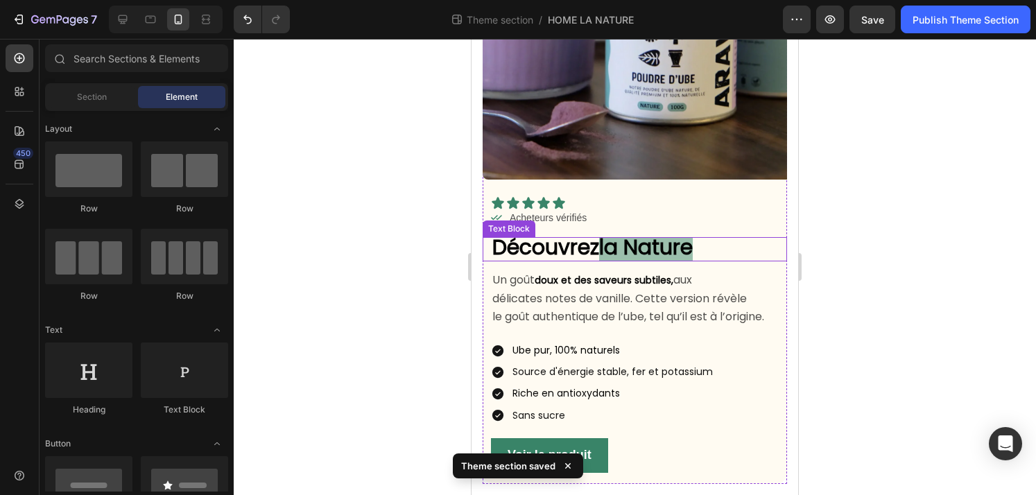
click at [933, 244] on div at bounding box center [635, 267] width 802 height 456
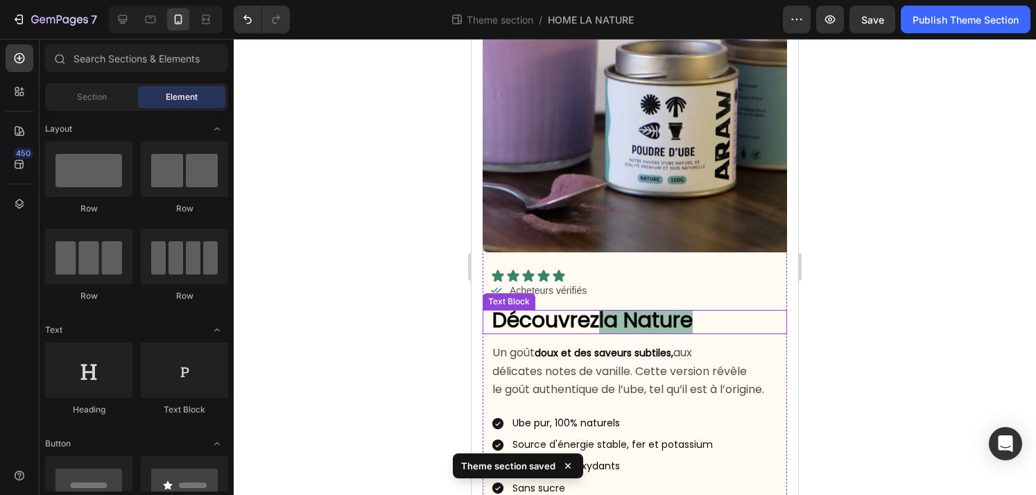
scroll to position [101, 0]
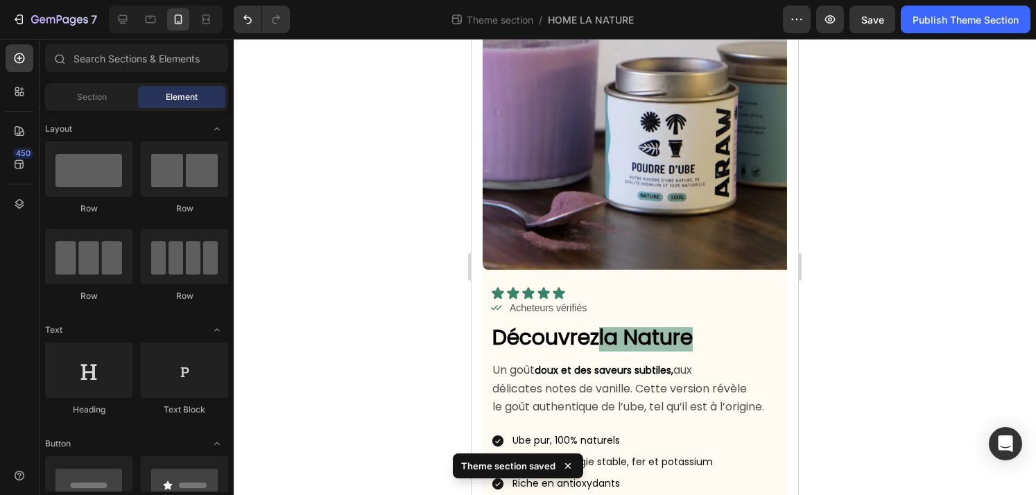
click at [334, 277] on div at bounding box center [635, 267] width 802 height 456
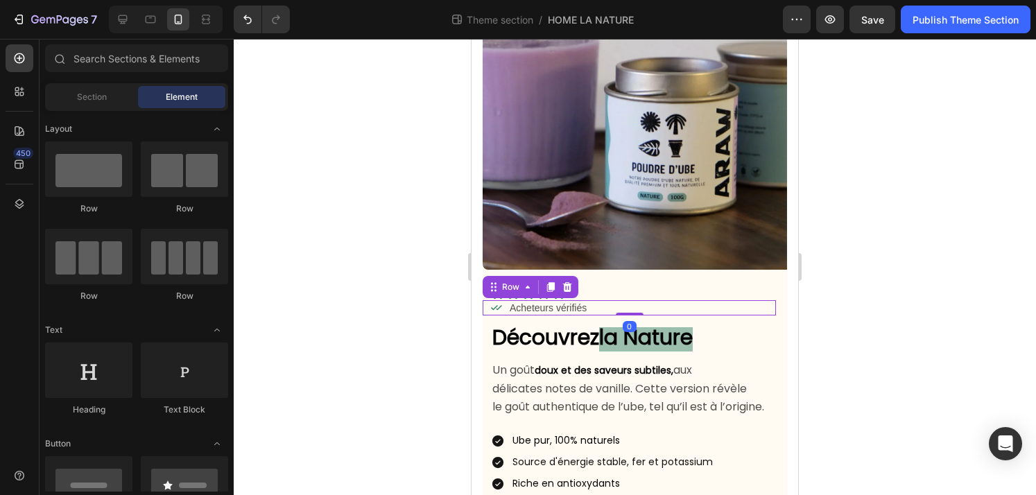
click at [645, 300] on div "Icon Acheteurs vérifiés Text Block Row 0" at bounding box center [628, 307] width 293 height 15
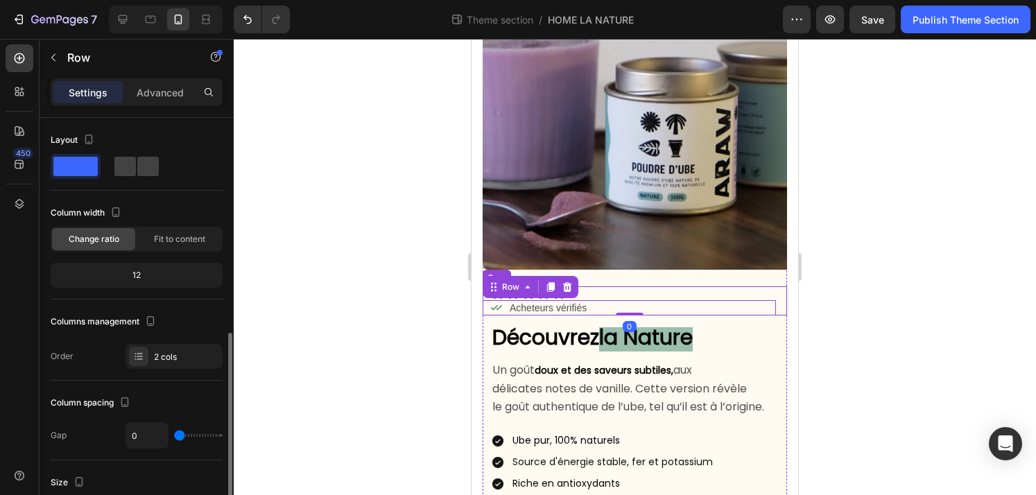
scroll to position [146, 0]
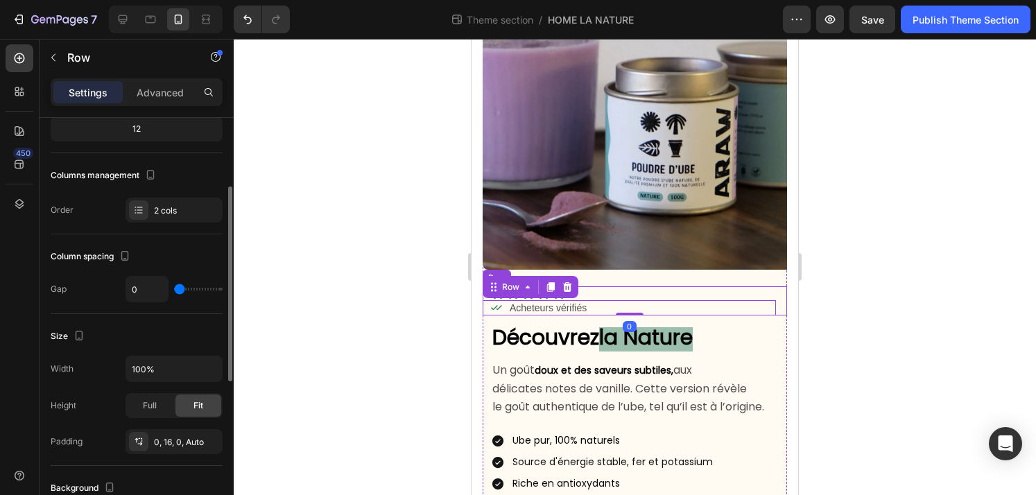
click at [777, 299] on div "Icon Icon Icon Icon Icon Icon List Icon Acheteurs vérifiés Text Block Row 0 Row" at bounding box center [634, 300] width 304 height 29
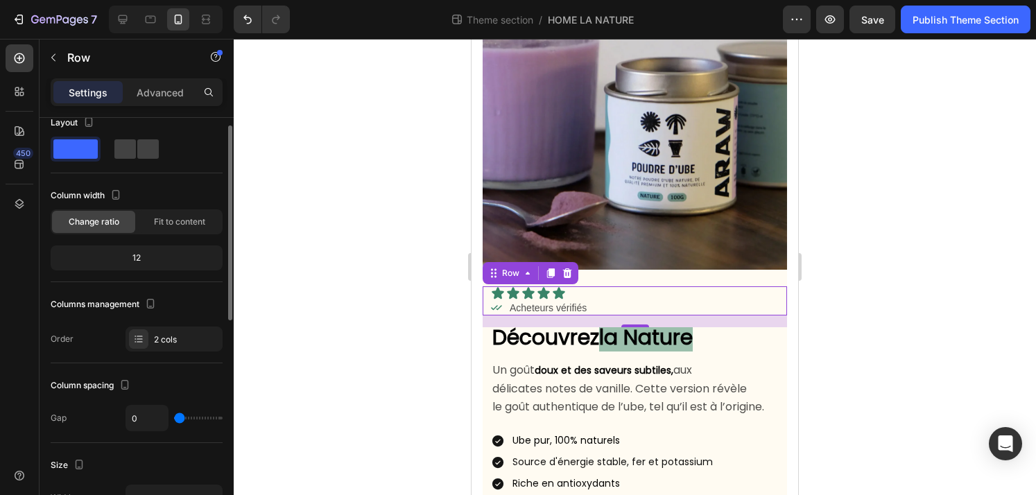
scroll to position [6, 0]
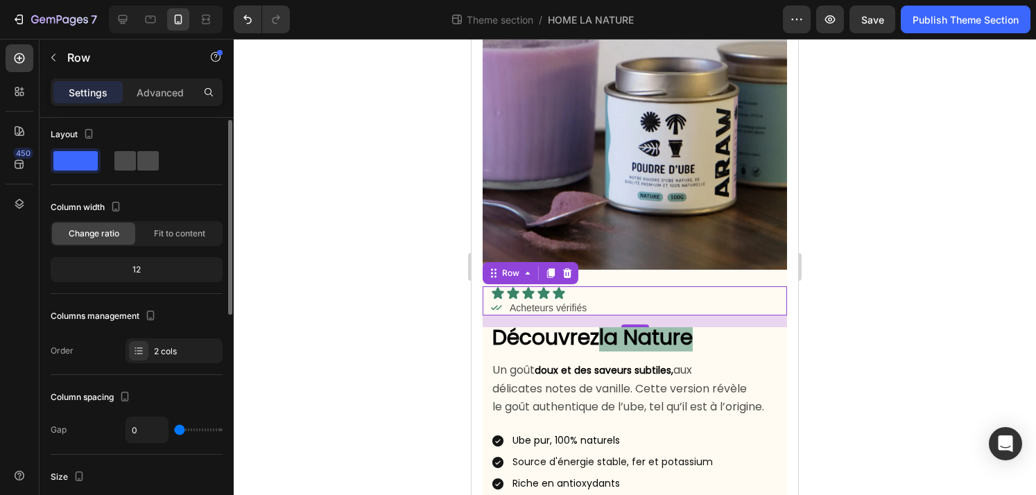
click at [132, 163] on span at bounding box center [124, 160] width 21 height 19
type input "4"
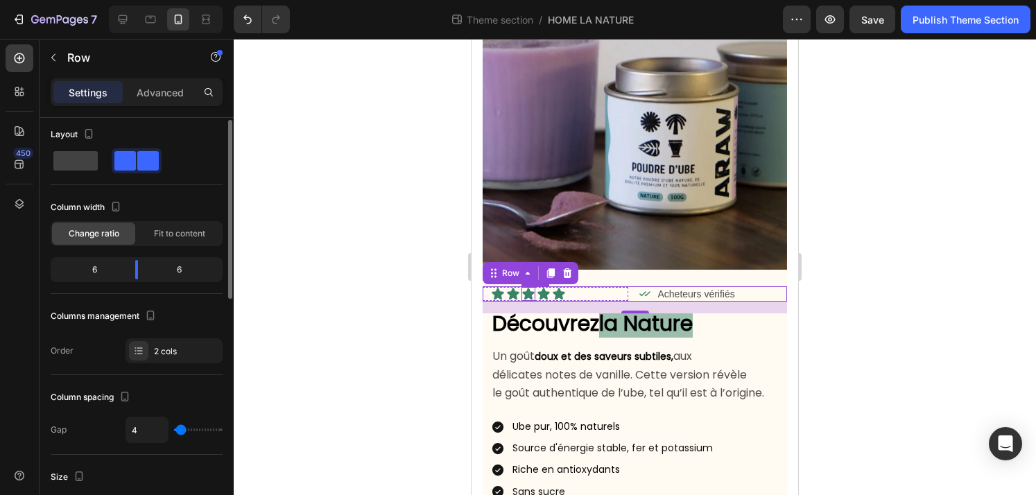
type input "3"
type input "0"
drag, startPoint x: 180, startPoint y: 431, endPoint x: 155, endPoint y: 426, distance: 26.2
type input "0"
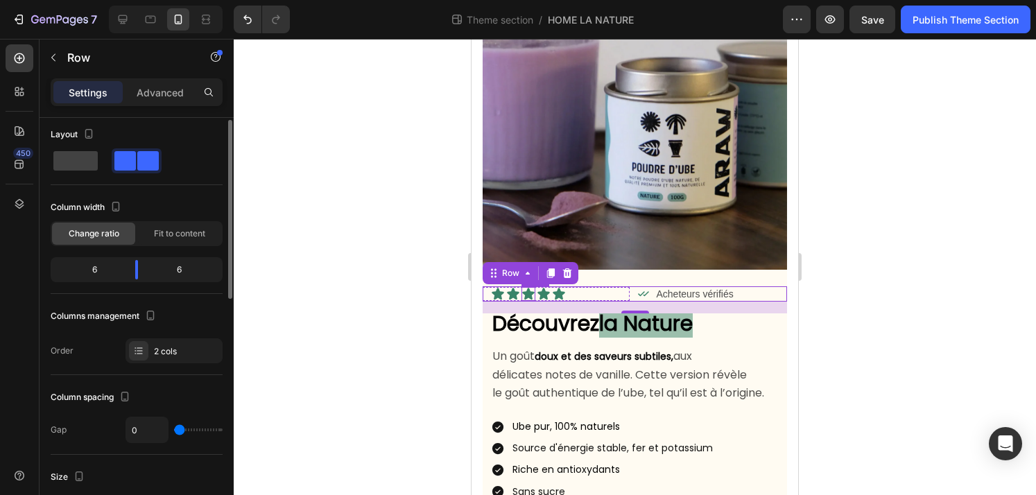
click at [174, 428] on input "range" at bounding box center [198, 429] width 49 height 3
click at [600, 286] on div "Icon Icon Icon Icon Icon Icon List" at bounding box center [555, 293] width 147 height 15
click at [596, 295] on div "Icon Icon Icon Icon Icon" at bounding box center [560, 294] width 139 height 14
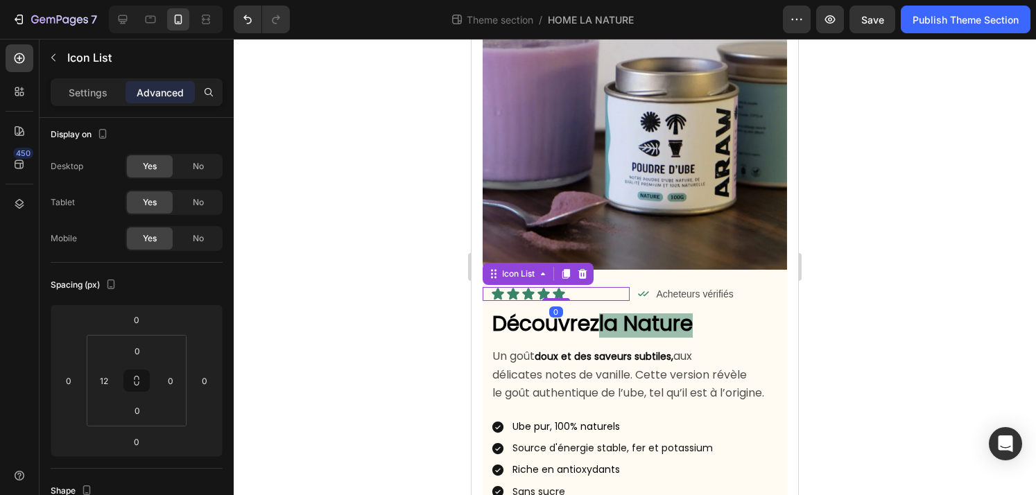
scroll to position [0, 0]
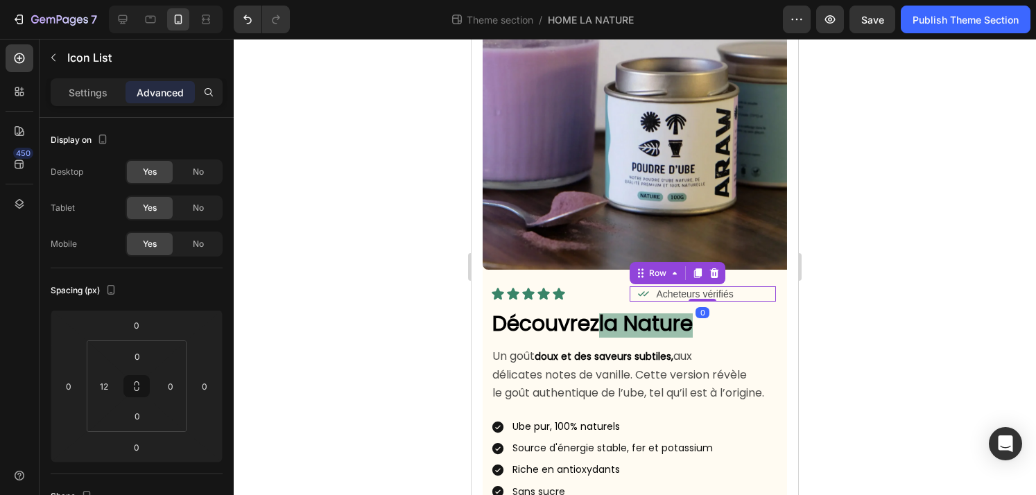
click at [754, 293] on div "Icon Acheteurs vérifiés Text Block Row 0" at bounding box center [702, 293] width 147 height 15
click at [607, 293] on div "Icon Icon Icon Icon Icon" at bounding box center [560, 294] width 139 height 14
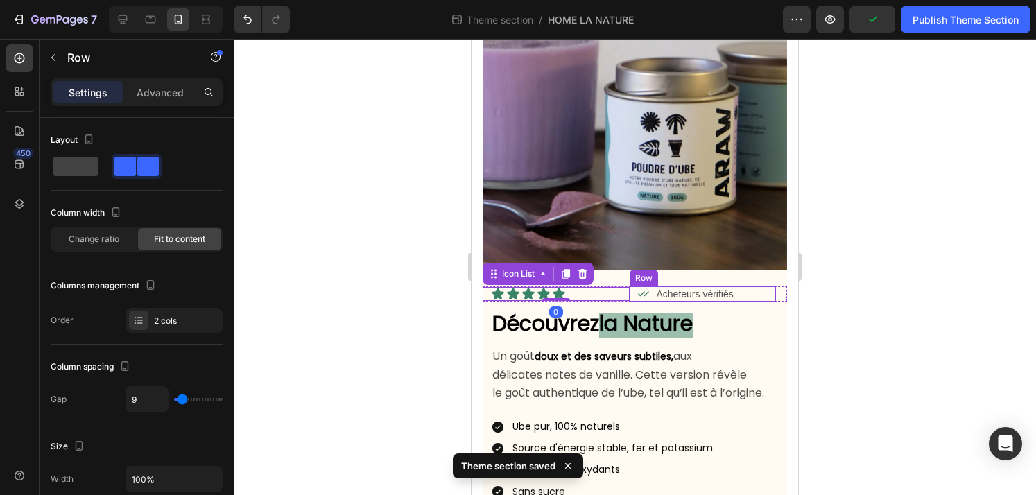
click at [772, 297] on div "Icon Acheteurs vérifiés Text Block Row" at bounding box center [702, 293] width 147 height 15
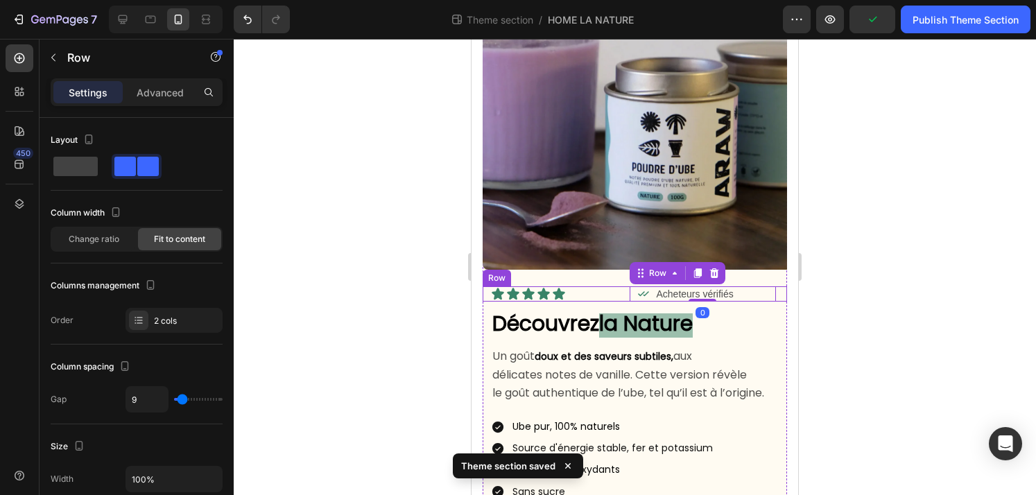
click at [780, 297] on div "Icon Icon Icon Icon Icon Icon List Icon Acheteurs vérifiés Text Block Row 0 Row" at bounding box center [634, 293] width 304 height 15
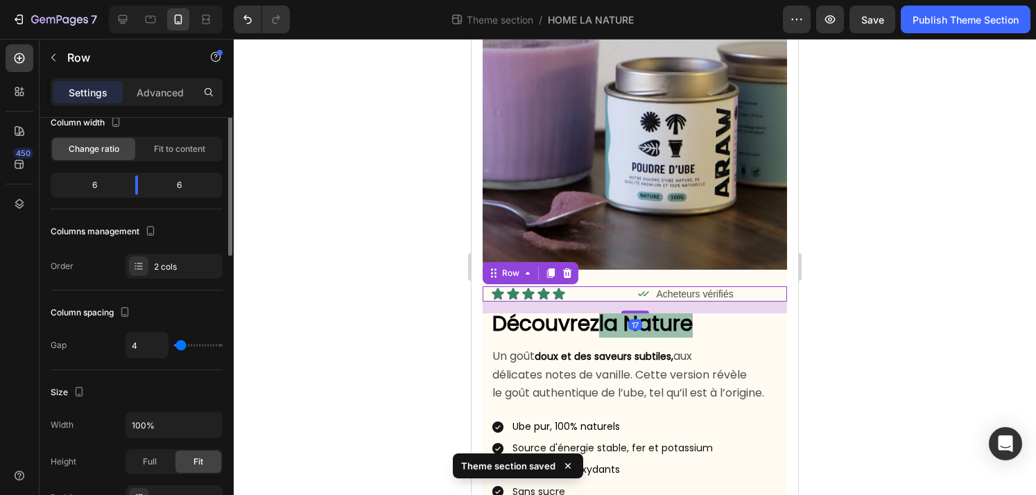
scroll to position [114, 0]
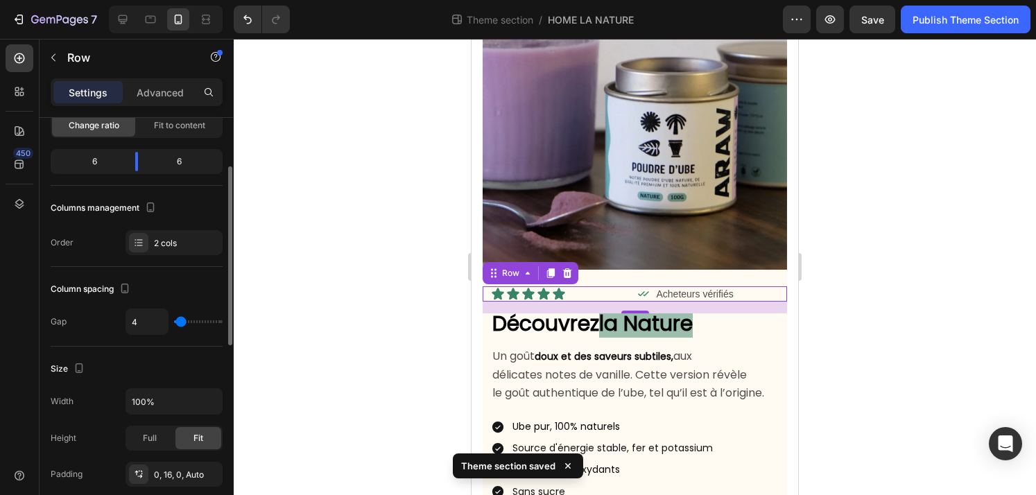
type input "8"
type input "0"
drag, startPoint x: 182, startPoint y: 322, endPoint x: 164, endPoint y: 322, distance: 17.3
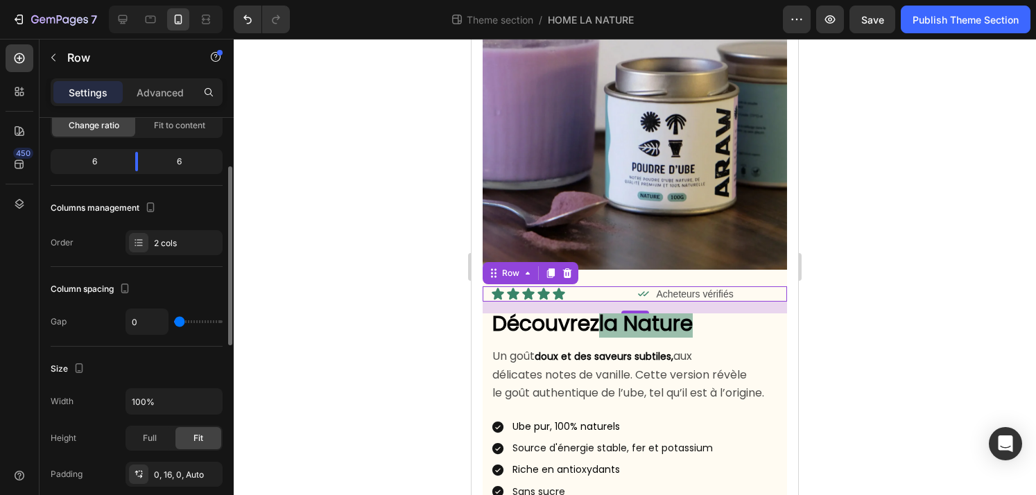
click at [164, 322] on div "0" at bounding box center [173, 321] width 97 height 26
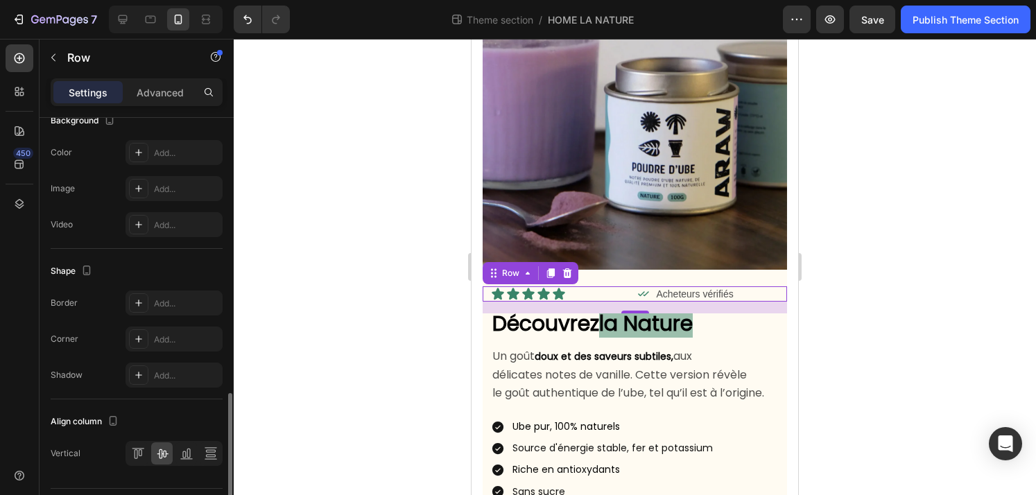
scroll to position [551, 0]
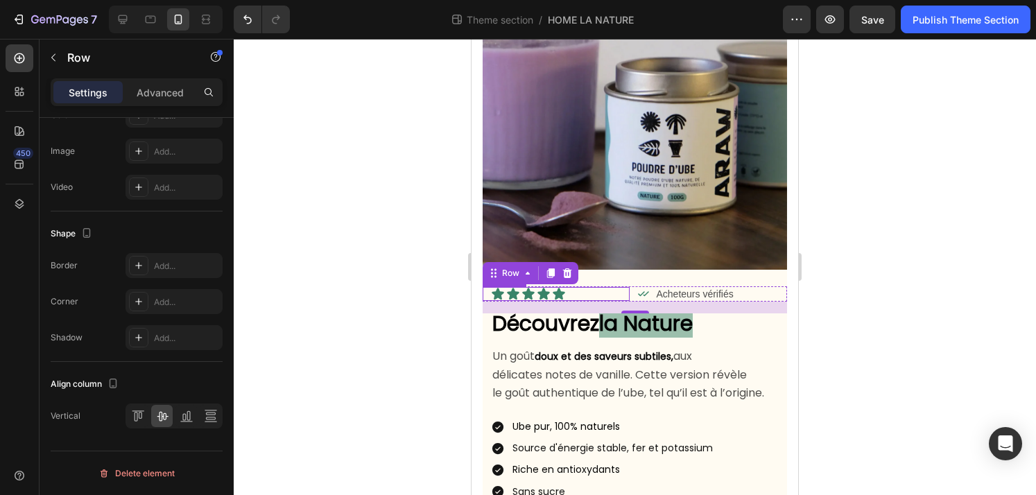
click at [584, 293] on div "Icon Icon Icon Icon Icon" at bounding box center [560, 294] width 139 height 14
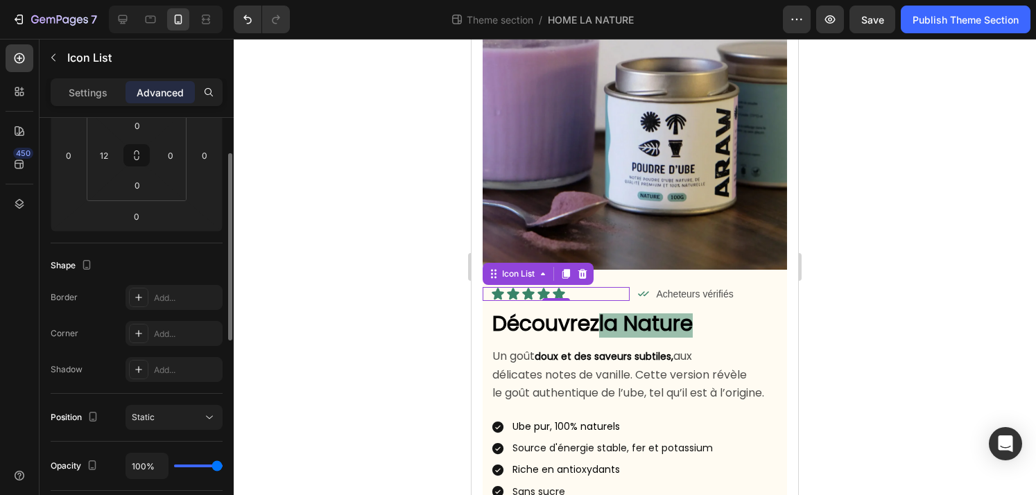
scroll to position [0, 0]
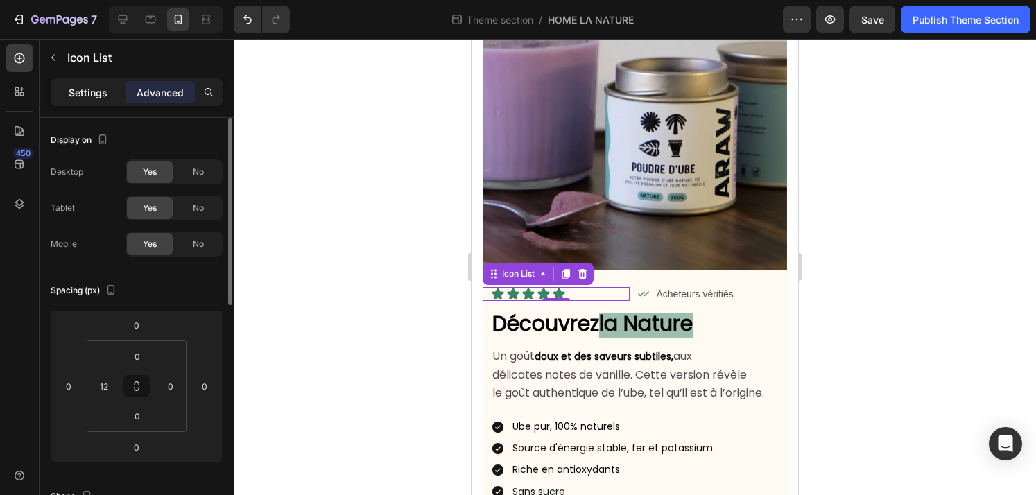
click at [83, 98] on p "Settings" at bounding box center [88, 92] width 39 height 15
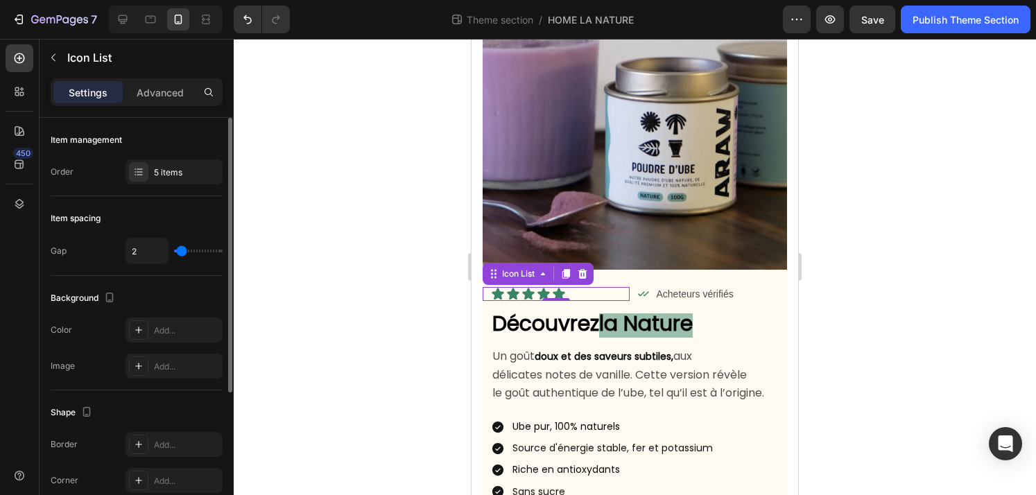
click at [184, 255] on div "2" at bounding box center [173, 251] width 97 height 26
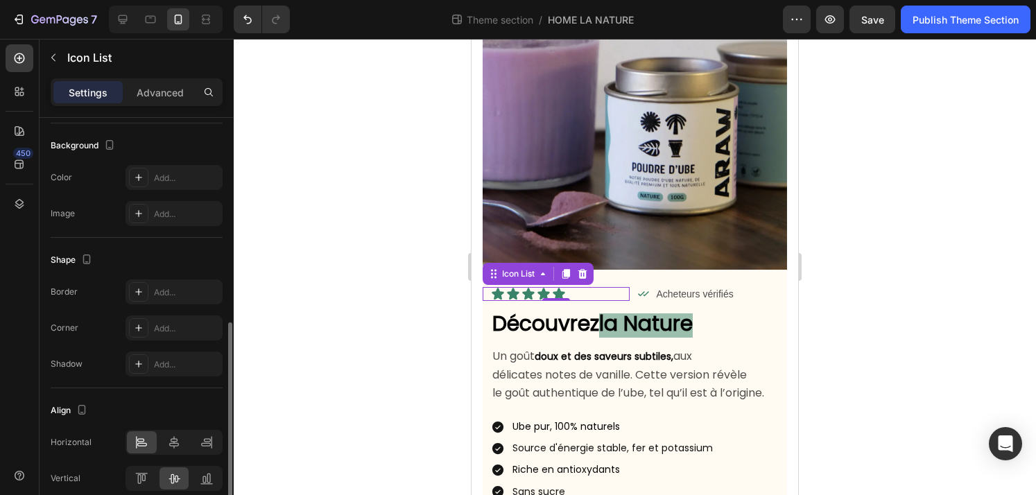
scroll to position [215, 0]
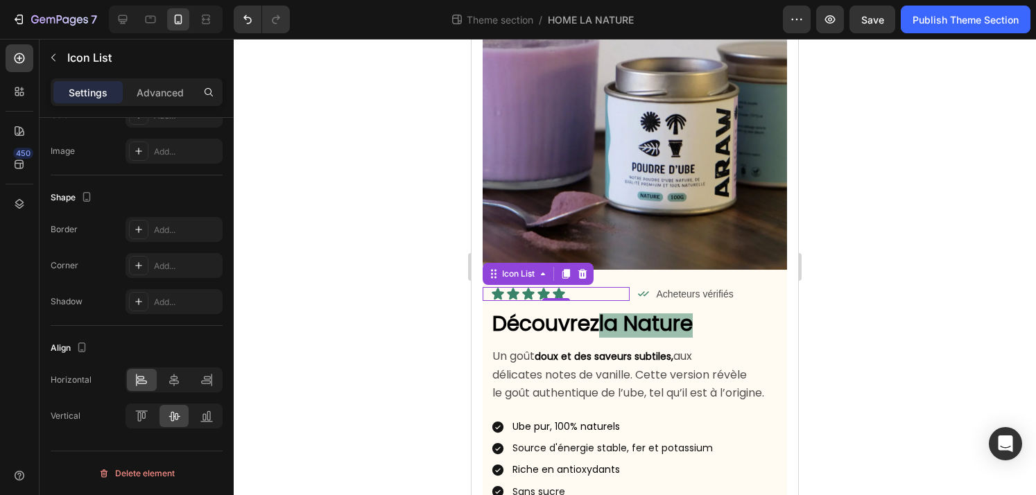
click at [620, 296] on div "Icon Icon Icon Icon Icon" at bounding box center [560, 294] width 139 height 14
click at [749, 298] on div "Icon Acheteurs vérifiés Text Block Row" at bounding box center [702, 293] width 147 height 15
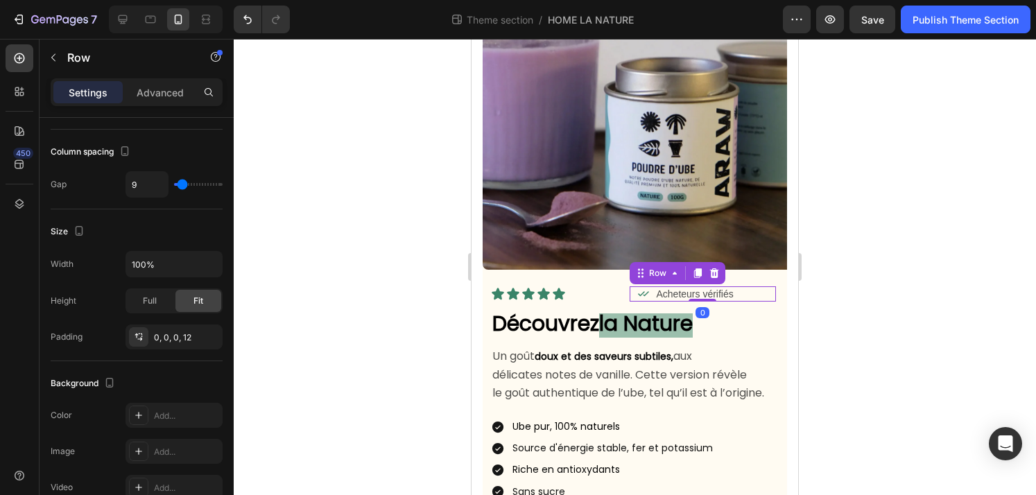
scroll to position [0, 0]
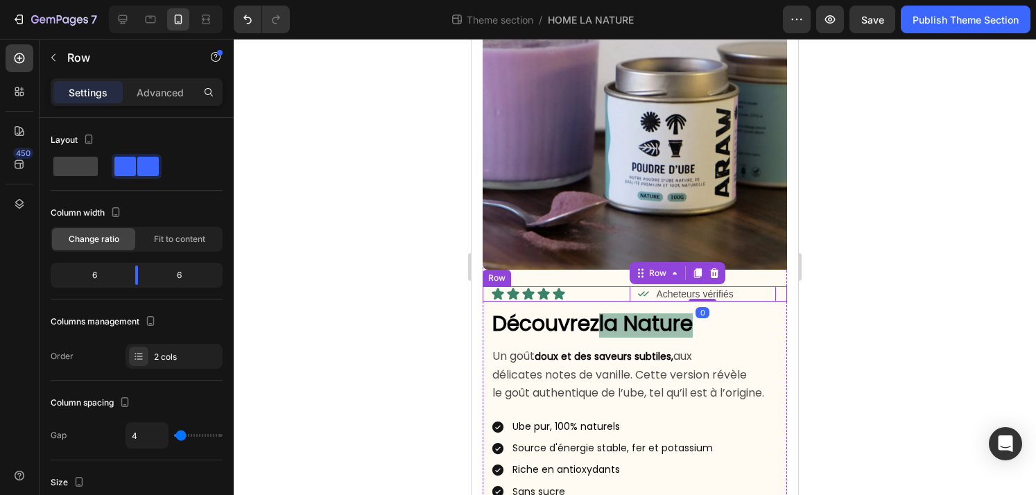
click at [779, 295] on div "Icon Icon Icon Icon Icon Icon List Icon Acheteurs vérifiés Text Block Row 0 Row" at bounding box center [634, 293] width 304 height 15
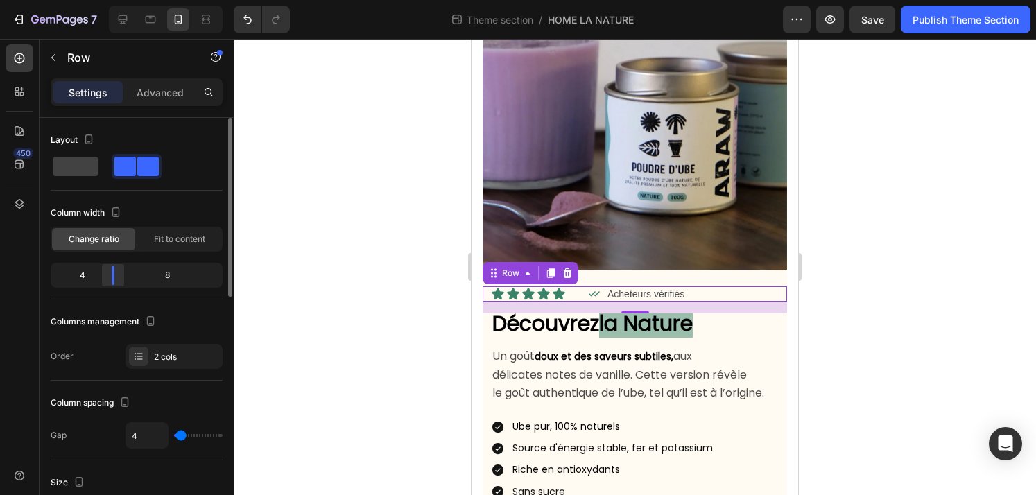
drag, startPoint x: 138, startPoint y: 275, endPoint x: 108, endPoint y: 272, distance: 29.9
click at [108, 272] on div at bounding box center [113, 275] width 25 height 19
click at [404, 285] on div at bounding box center [635, 267] width 802 height 456
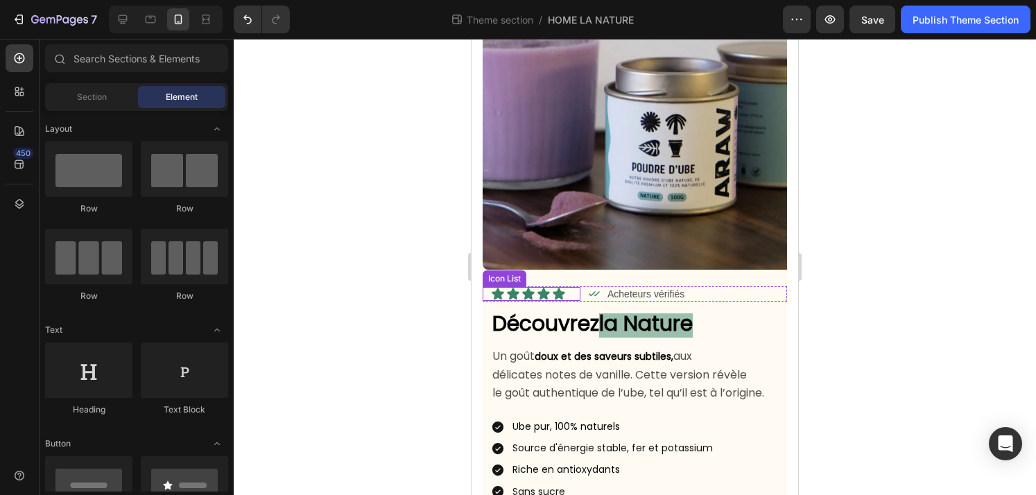
click at [570, 294] on div "Icon Icon Icon Icon Icon" at bounding box center [535, 294] width 89 height 14
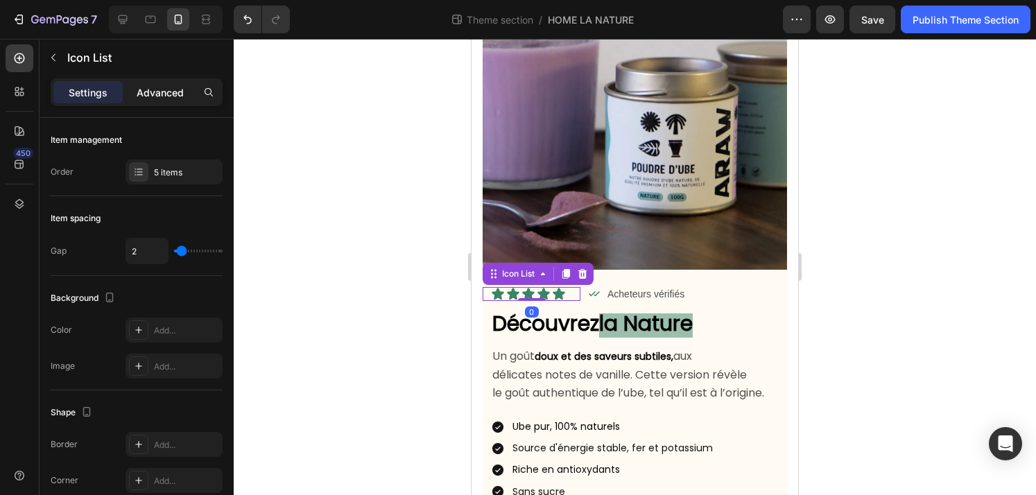
click at [159, 93] on p "Advanced" at bounding box center [160, 92] width 47 height 15
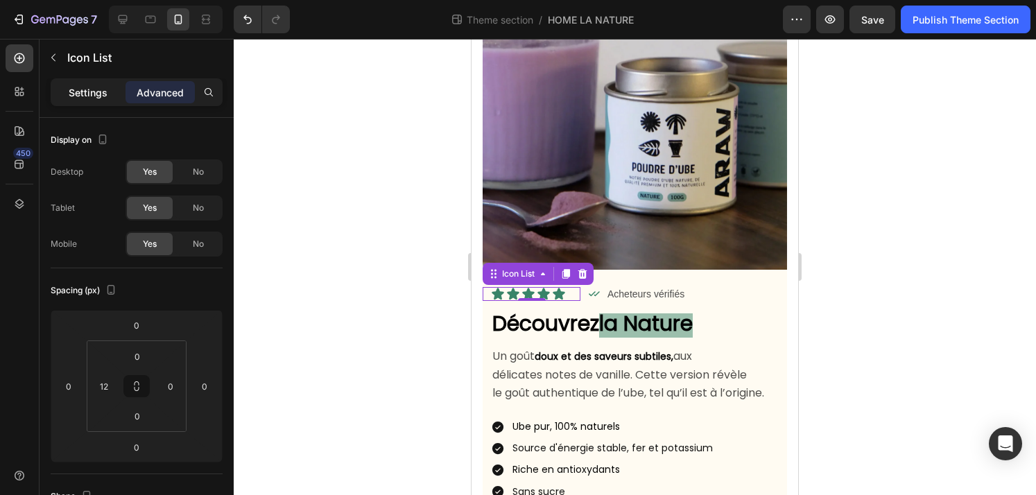
click at [103, 94] on p "Settings" at bounding box center [88, 92] width 39 height 15
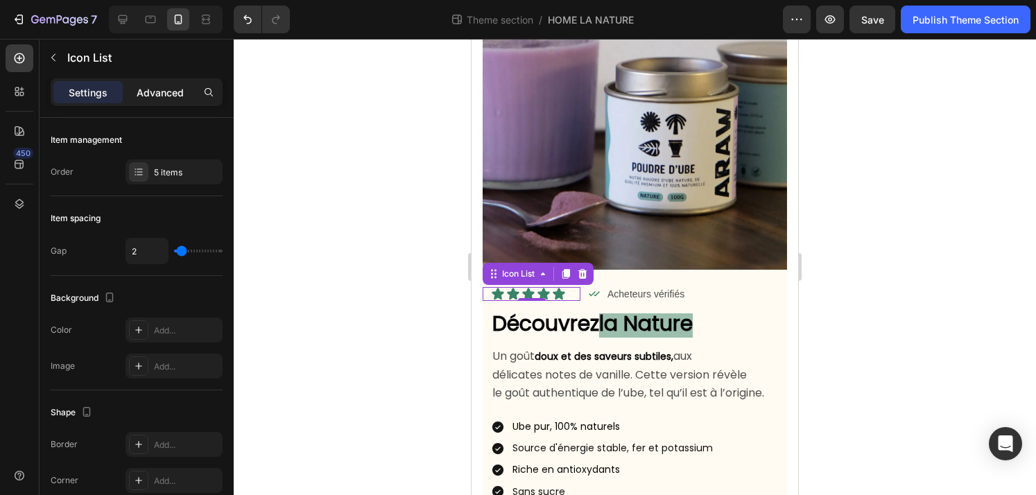
click at [157, 99] on div "Advanced" at bounding box center [159, 92] width 69 height 22
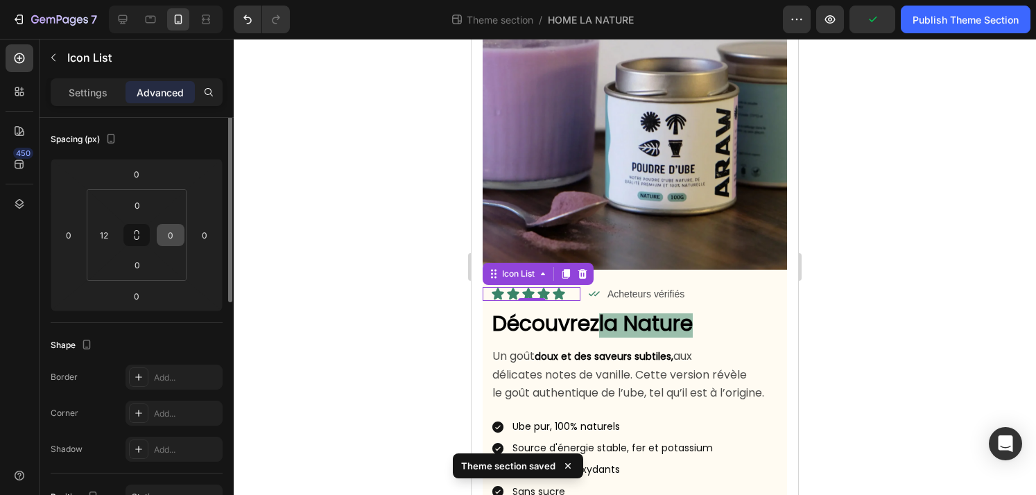
scroll to position [3, 0]
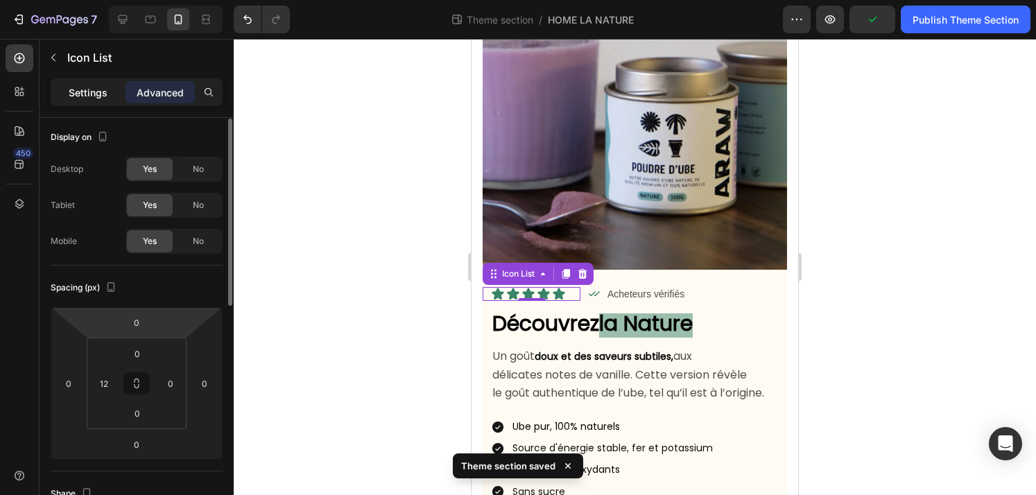
click at [93, 97] on p "Settings" at bounding box center [88, 92] width 39 height 15
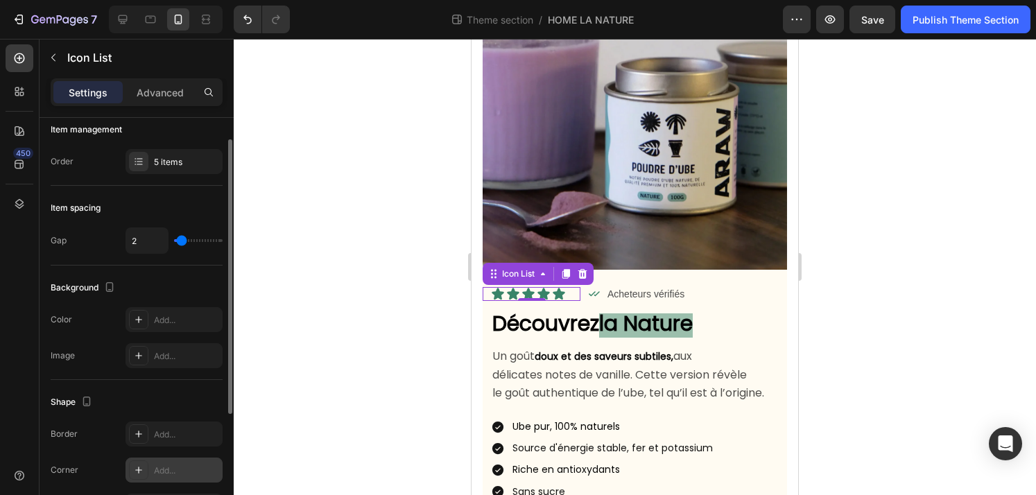
scroll to position [0, 0]
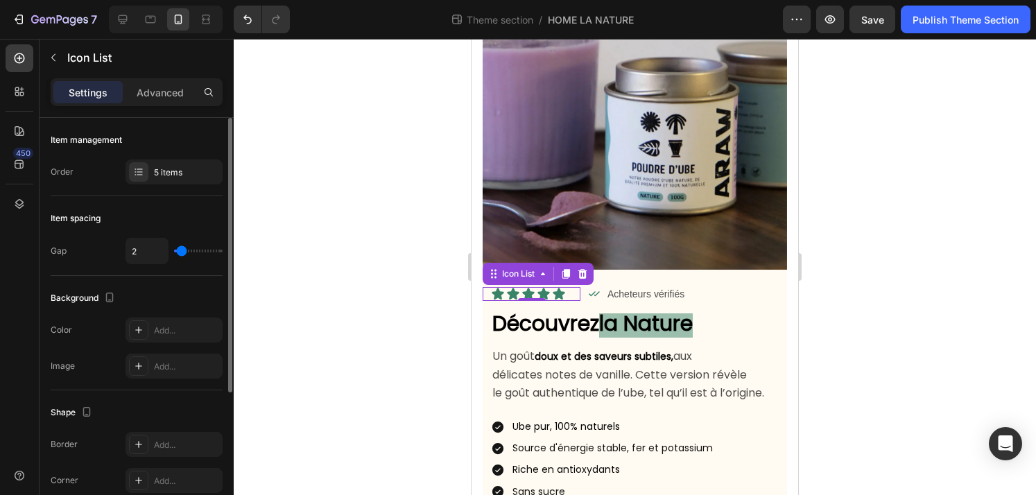
type input "4"
type input "2"
type input "0"
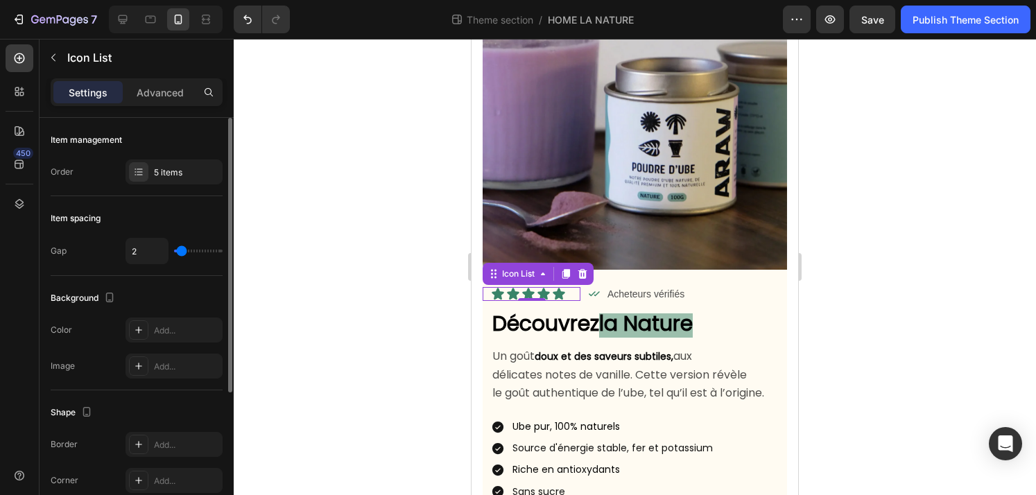
type input "0"
type input "1"
type input "4"
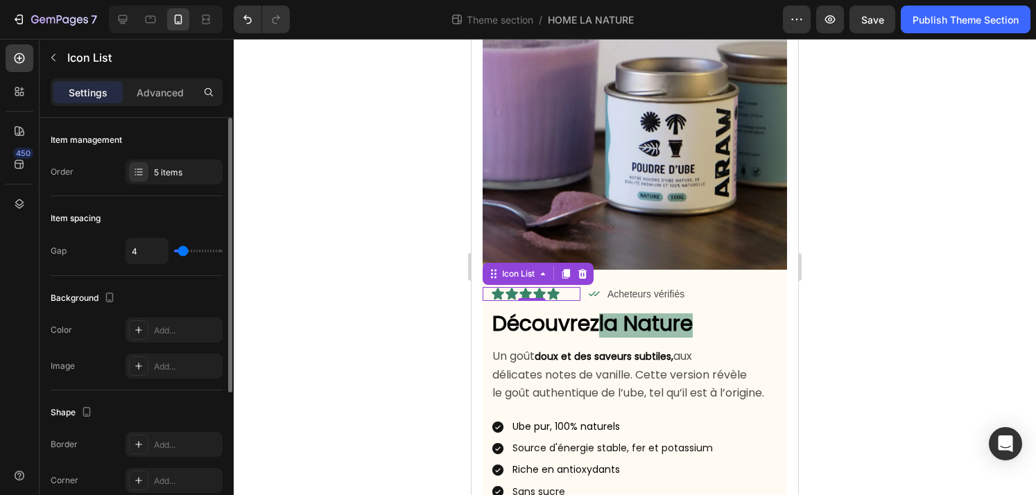
type input "7"
type input "9"
type input "11"
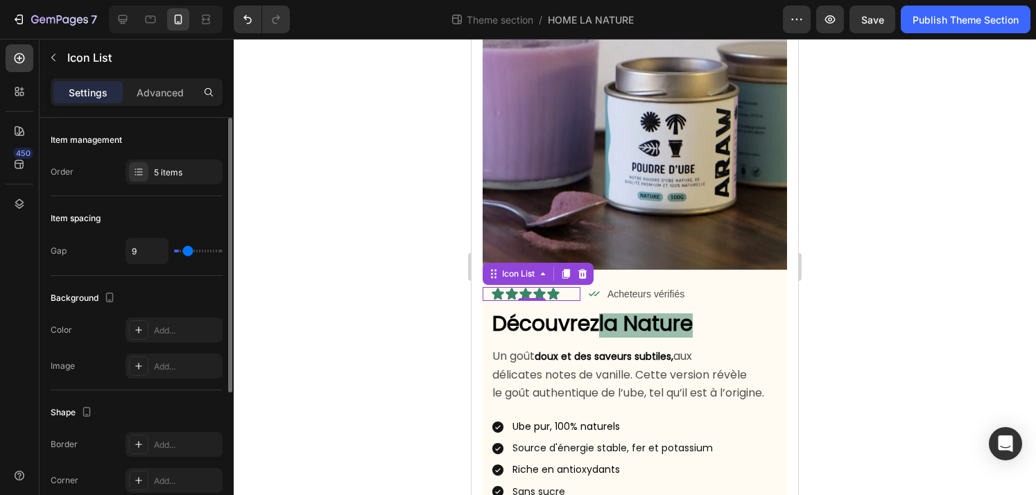
type input "11"
type input "13"
type input "14"
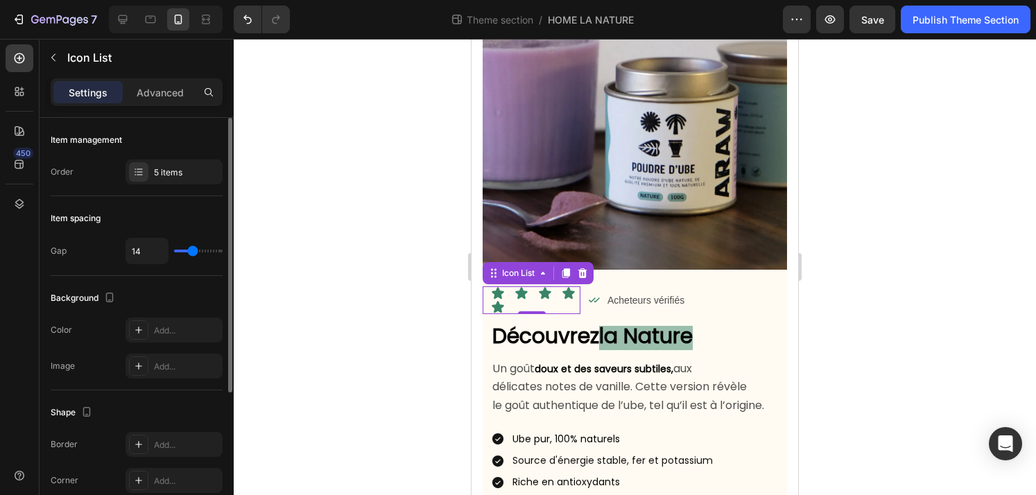
type input "13"
type input "12"
type input "9"
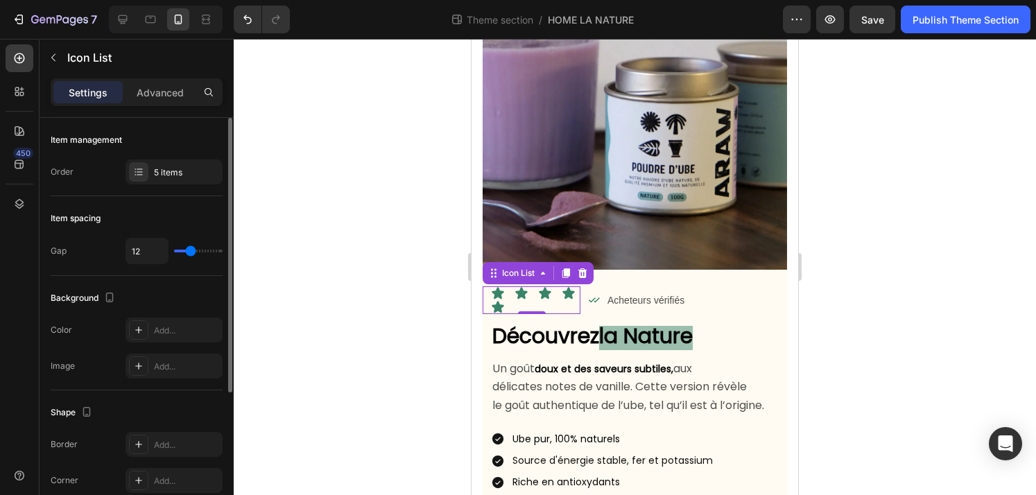
type input "9"
type input "8"
type input "6"
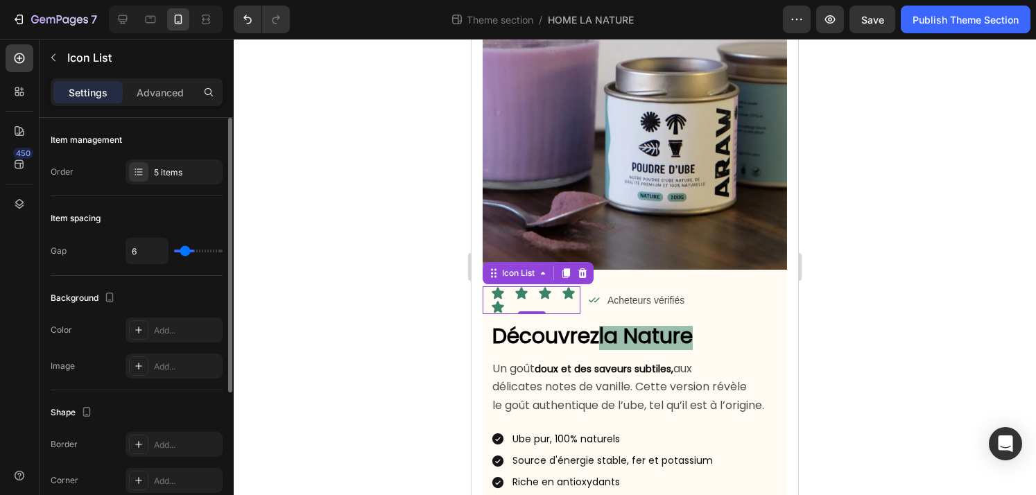
type input "5"
type input "4"
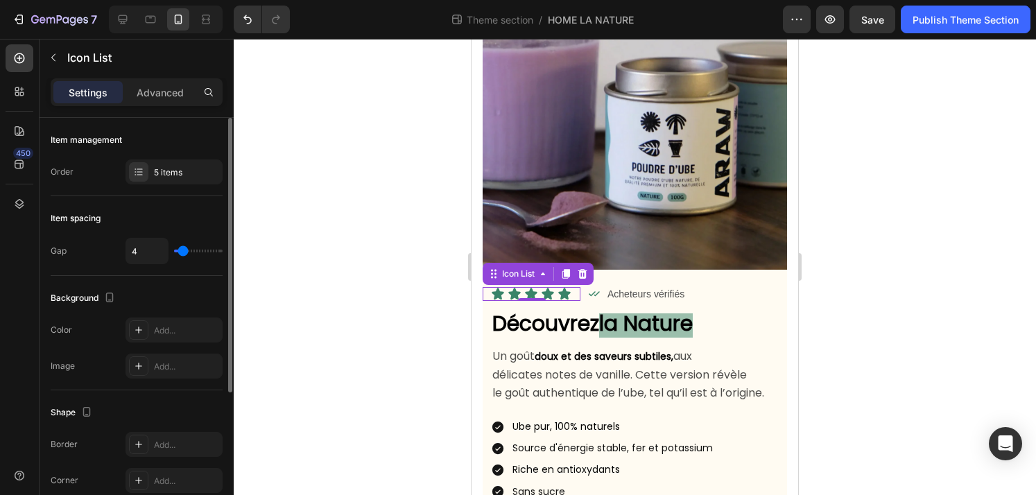
type input "3"
type input "2"
type input "1"
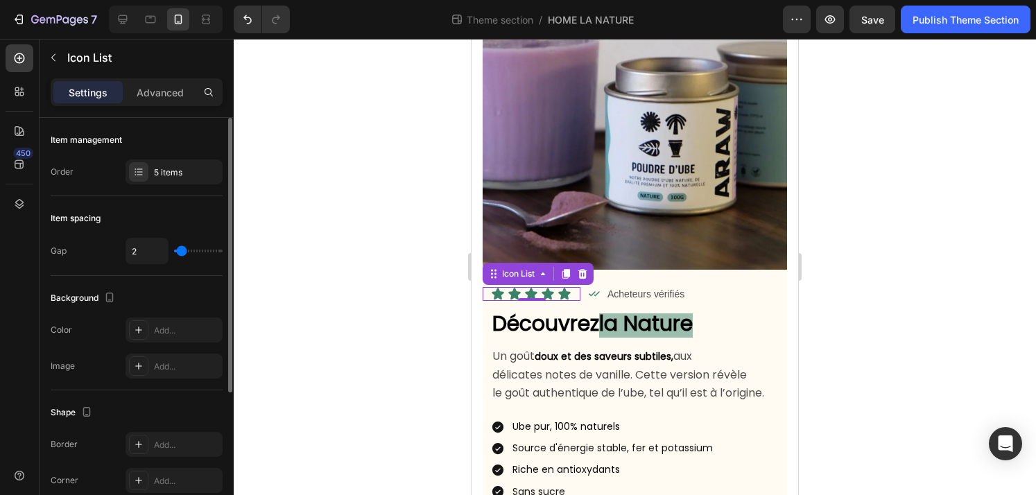
type input "1"
type input "0"
type input "1"
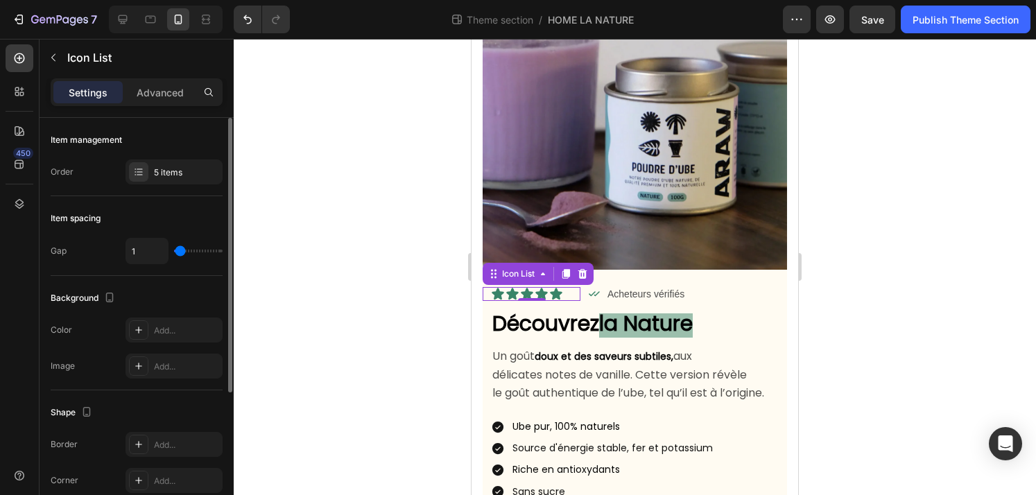
type input "2"
drag, startPoint x: 183, startPoint y: 251, endPoint x: 182, endPoint y: 259, distance: 7.8
click at [182, 252] on input "range" at bounding box center [198, 251] width 49 height 3
click at [177, 151] on div "Item management Order 5 items" at bounding box center [137, 157] width 172 height 78
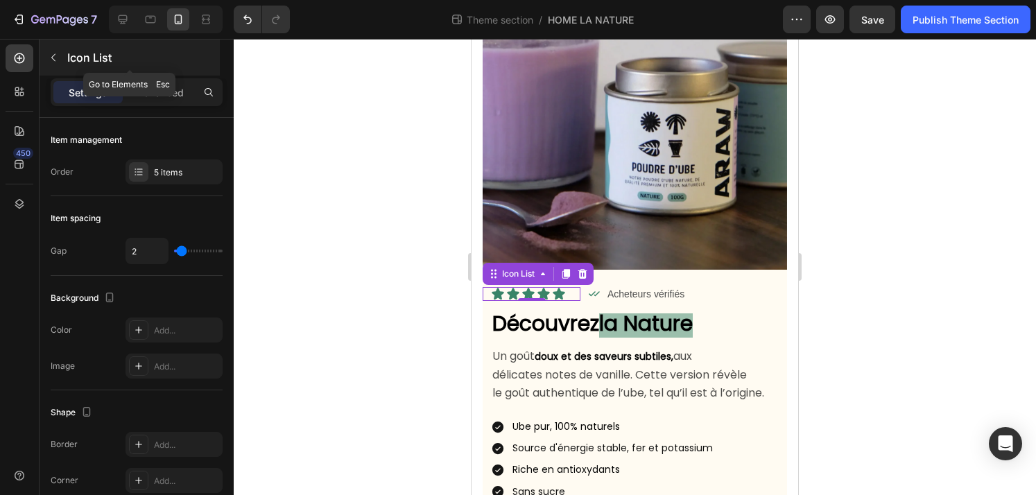
click at [175, 62] on p "Icon List" at bounding box center [142, 57] width 150 height 17
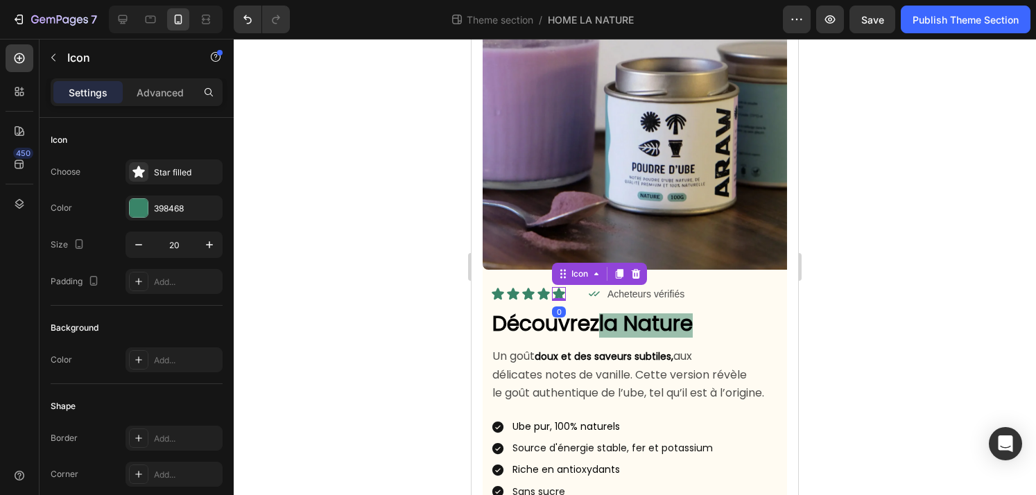
click at [559, 293] on icon at bounding box center [559, 294] width 12 height 12
click at [574, 294] on div "Icon Icon Icon Icon Icon" at bounding box center [535, 294] width 89 height 14
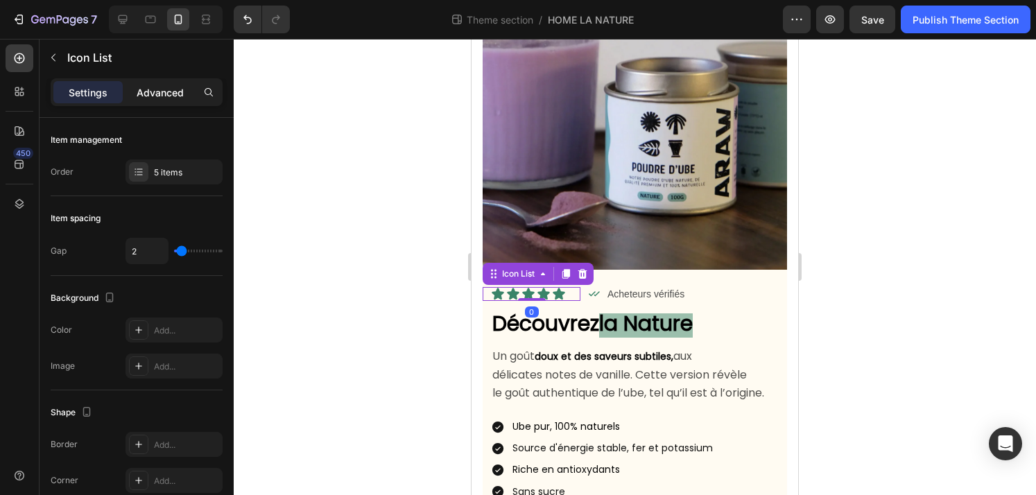
click at [167, 92] on p "Advanced" at bounding box center [160, 92] width 47 height 15
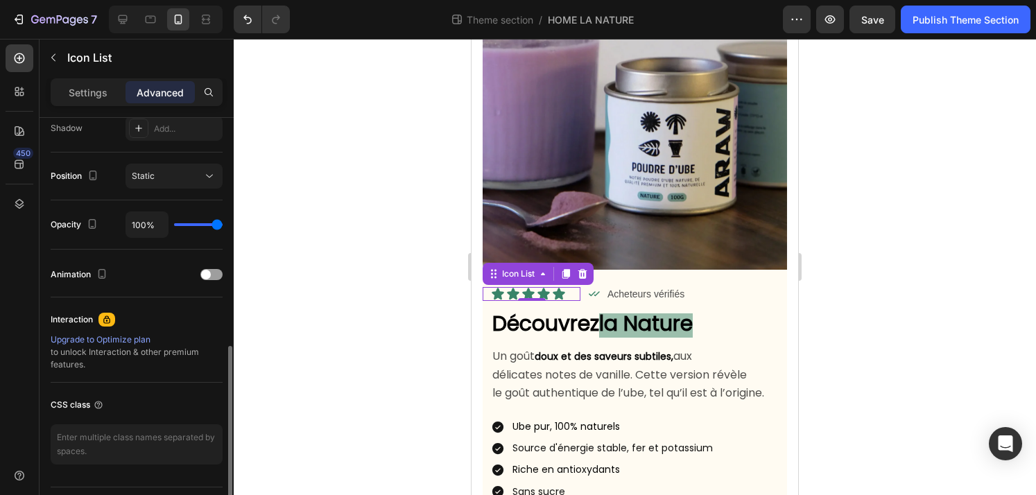
scroll to position [508, 0]
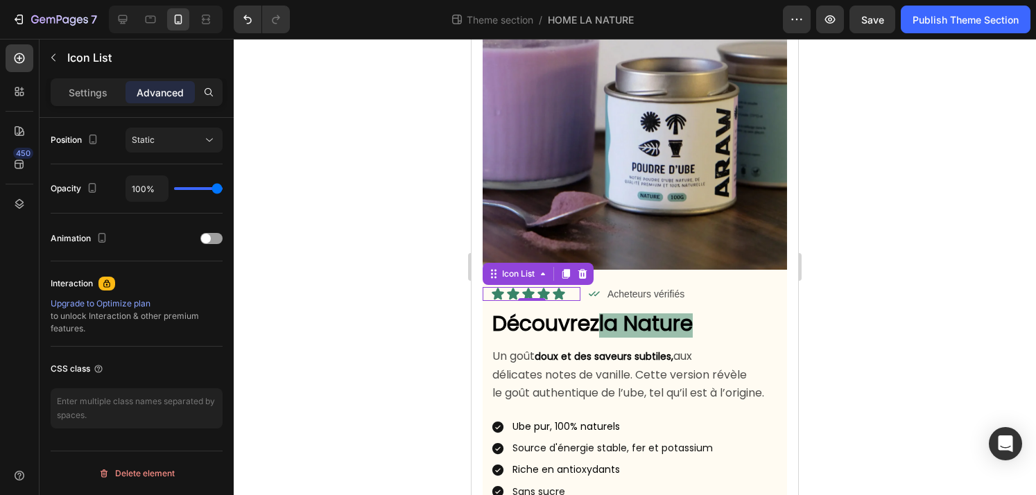
click at [431, 297] on div at bounding box center [635, 267] width 802 height 456
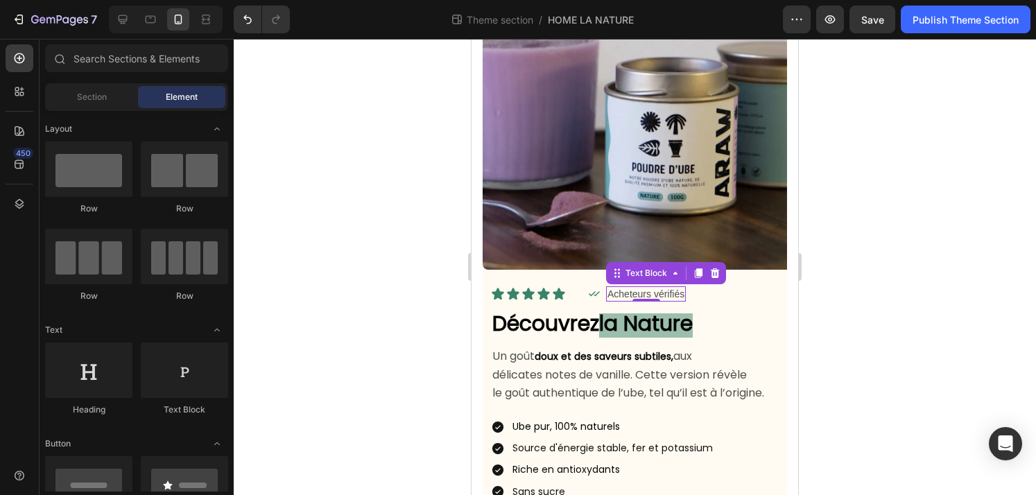
click at [613, 294] on p "Acheteurs vérifiés" at bounding box center [645, 294] width 77 height 12
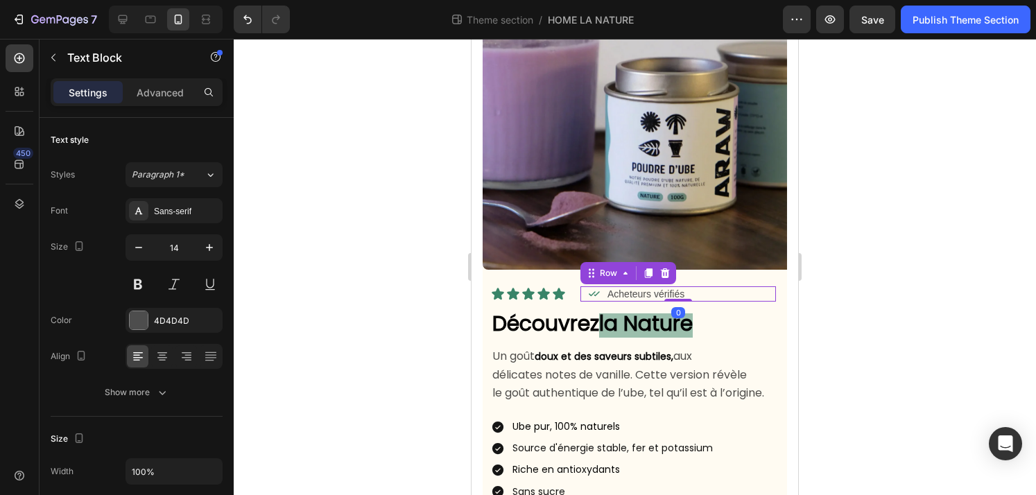
click at [601, 295] on div "Icon Acheteurs vérifiés Text Block Row 0" at bounding box center [677, 293] width 195 height 15
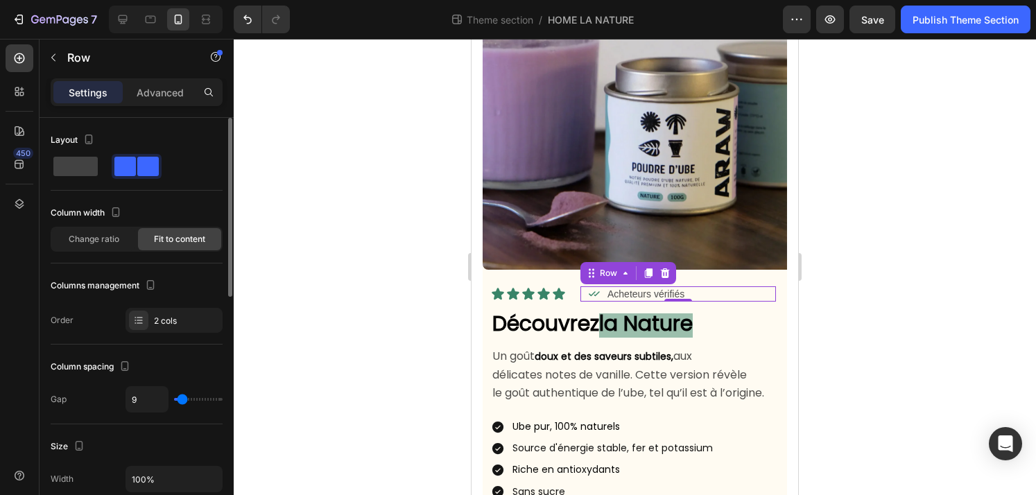
type input "14"
type input "13"
type input "12"
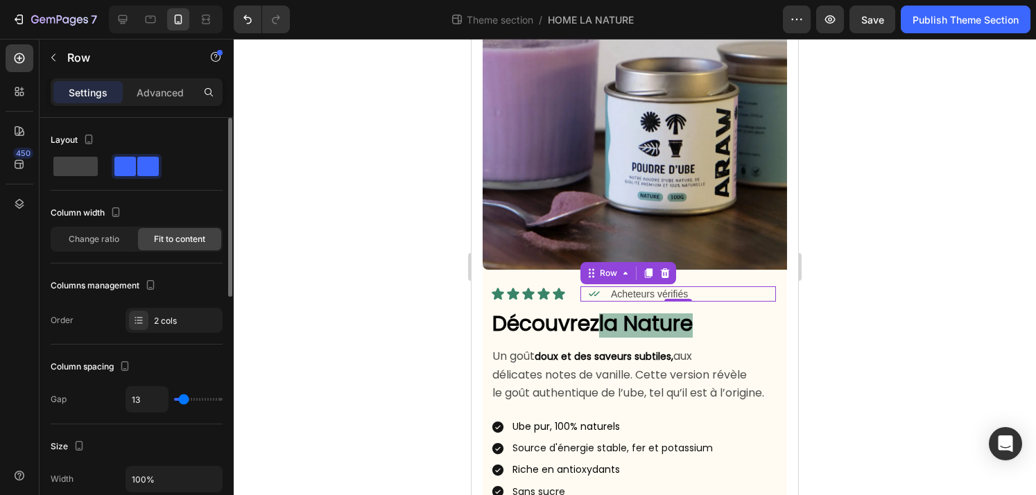
type input "12"
type input "11"
type input "10"
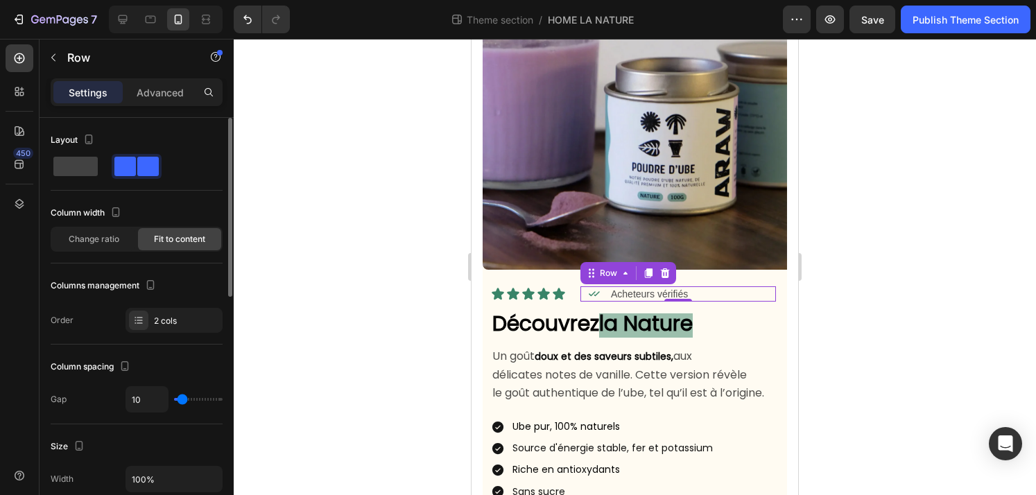
type input "9"
type input "8"
type input "7"
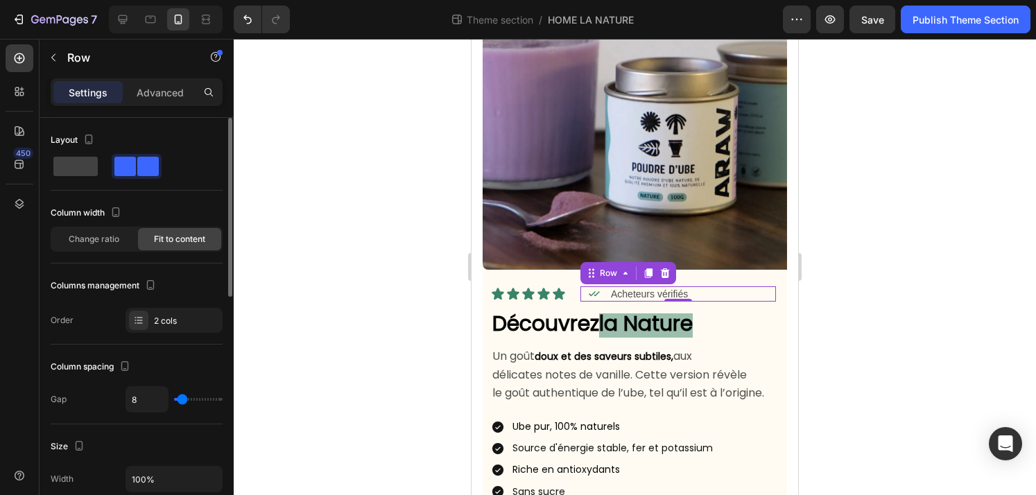
type input "7"
type input "6"
type input "5"
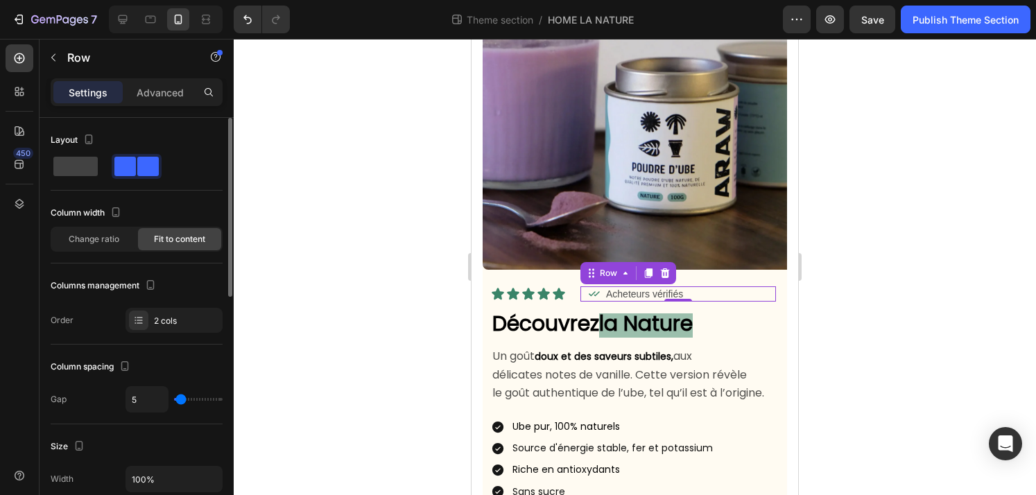
type input "4"
type input "3"
type input "2"
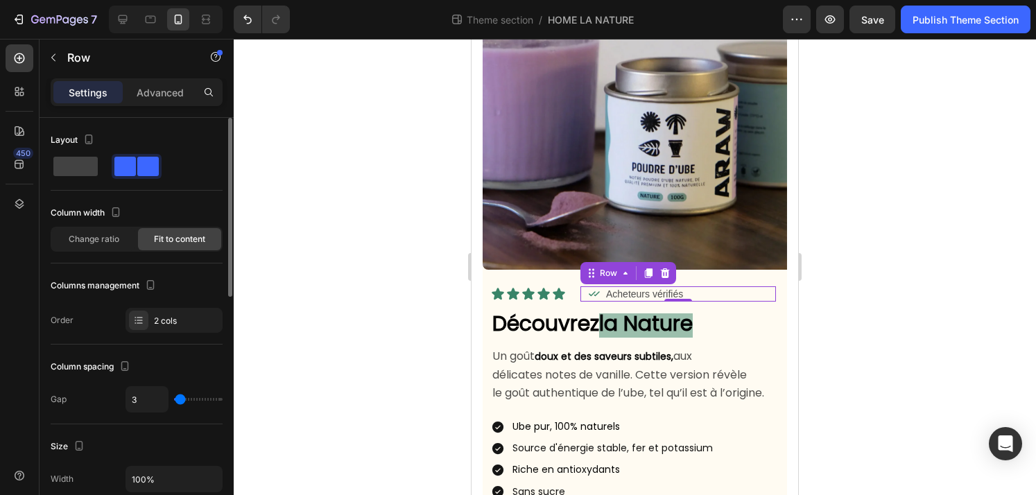
type input "2"
type input "1"
type input "0"
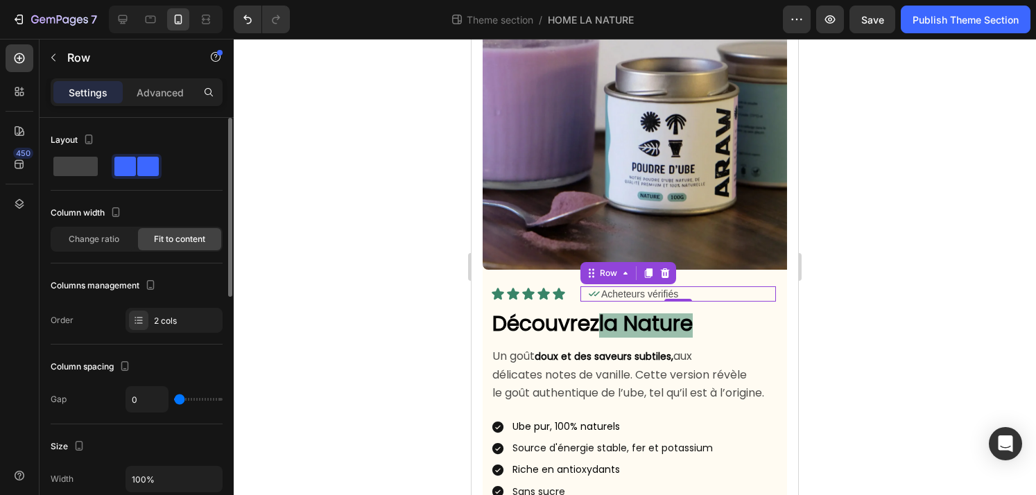
type input "1"
type input "2"
type input "3"
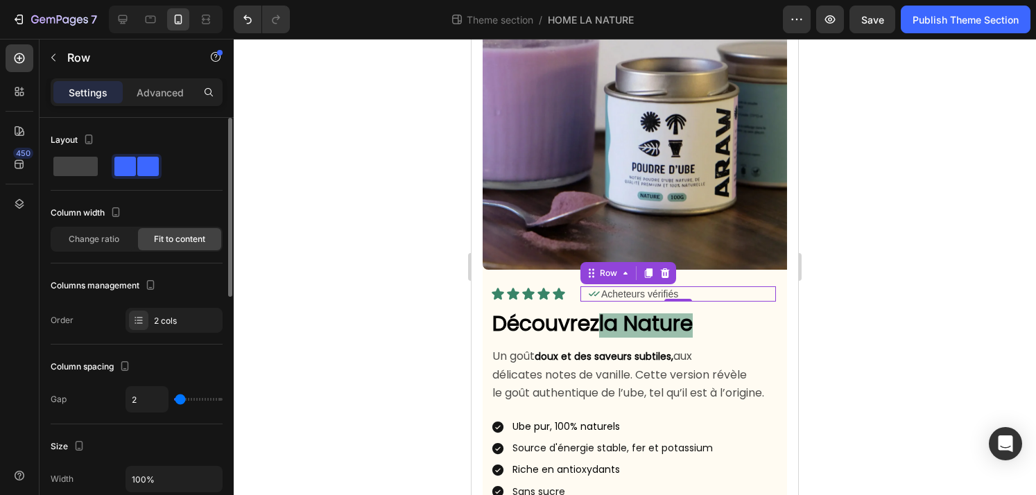
type input "3"
type input "4"
type input "5"
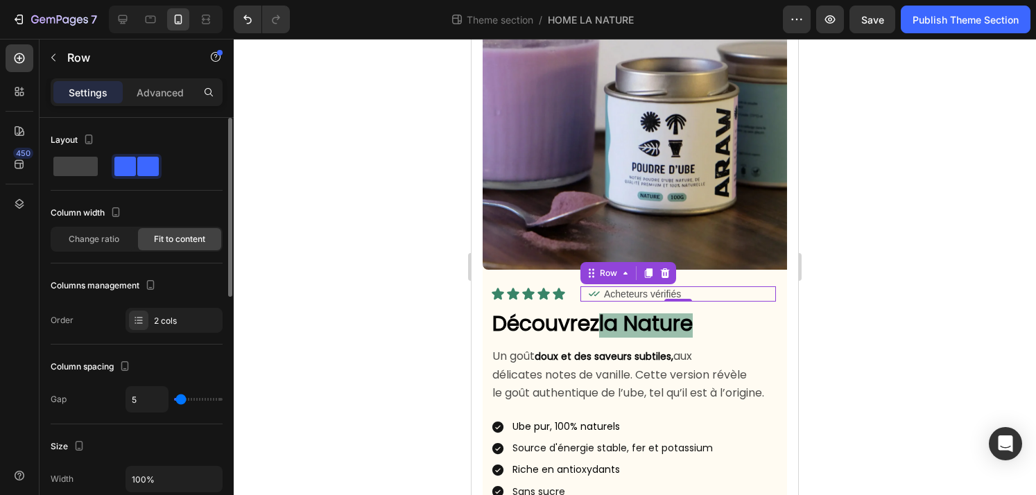
type input "6"
click at [181, 401] on input "range" at bounding box center [198, 399] width 49 height 3
click at [385, 320] on div at bounding box center [635, 267] width 802 height 456
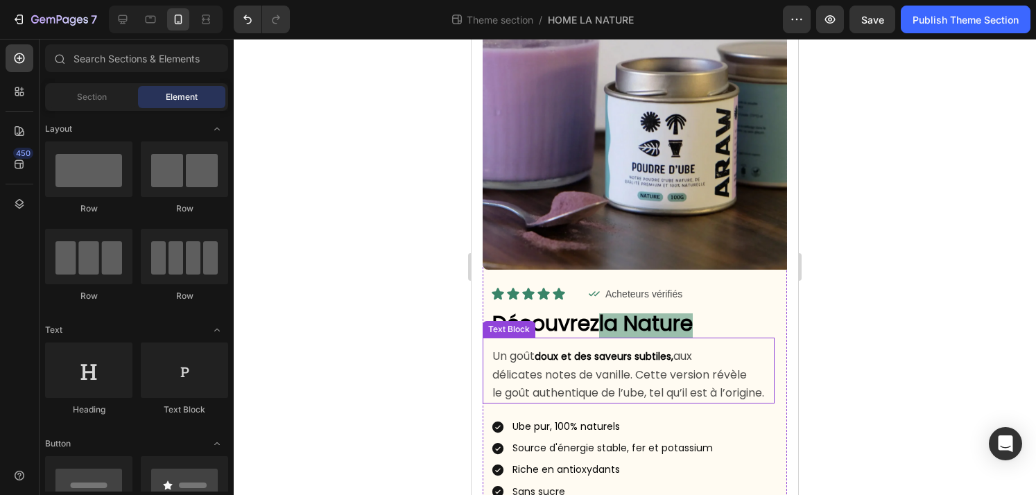
scroll to position [105, 0]
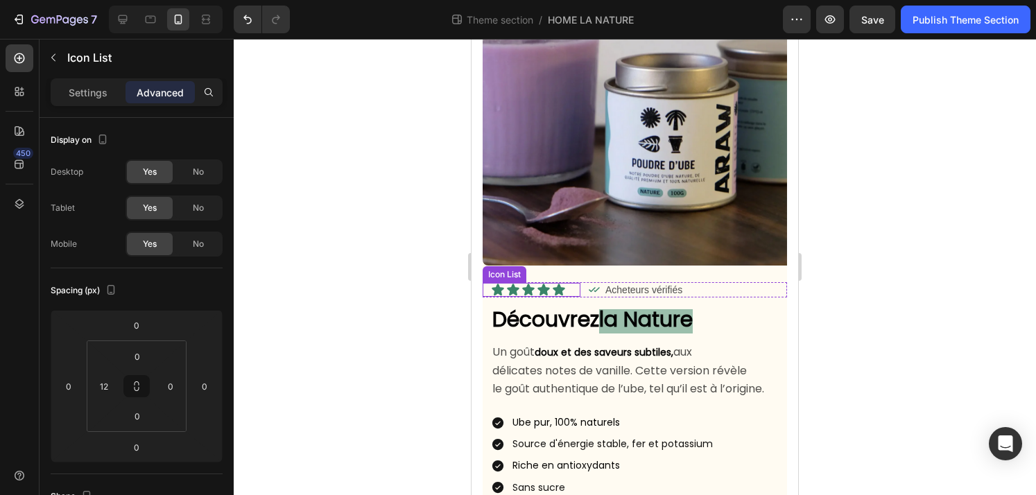
click at [568, 295] on div "Icon Icon Icon Icon Icon" at bounding box center [535, 290] width 89 height 14
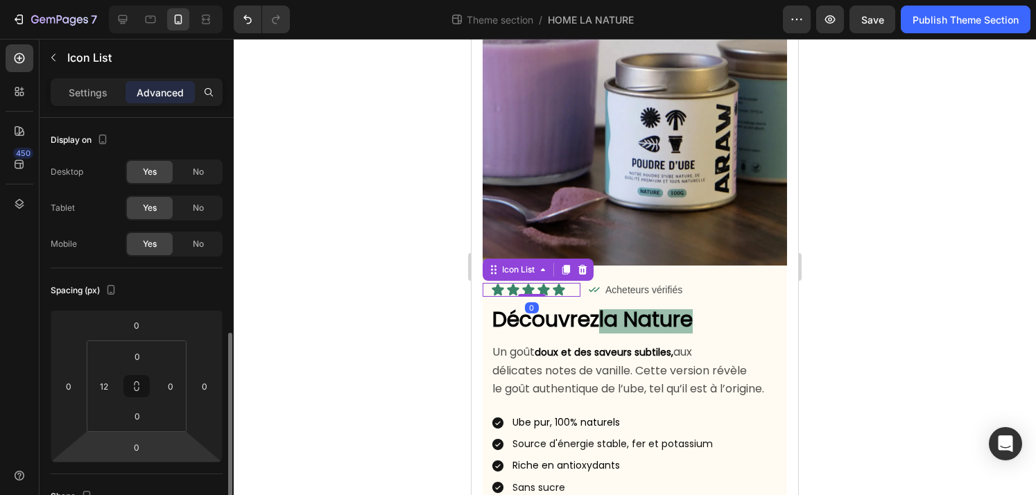
scroll to position [508, 0]
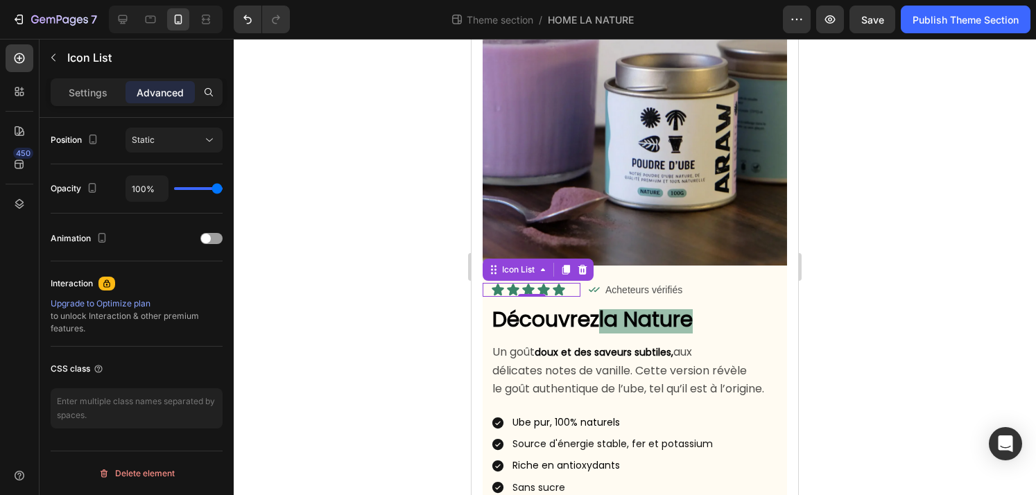
click at [574, 289] on div "Icon Icon Icon Icon Icon" at bounding box center [535, 290] width 89 height 14
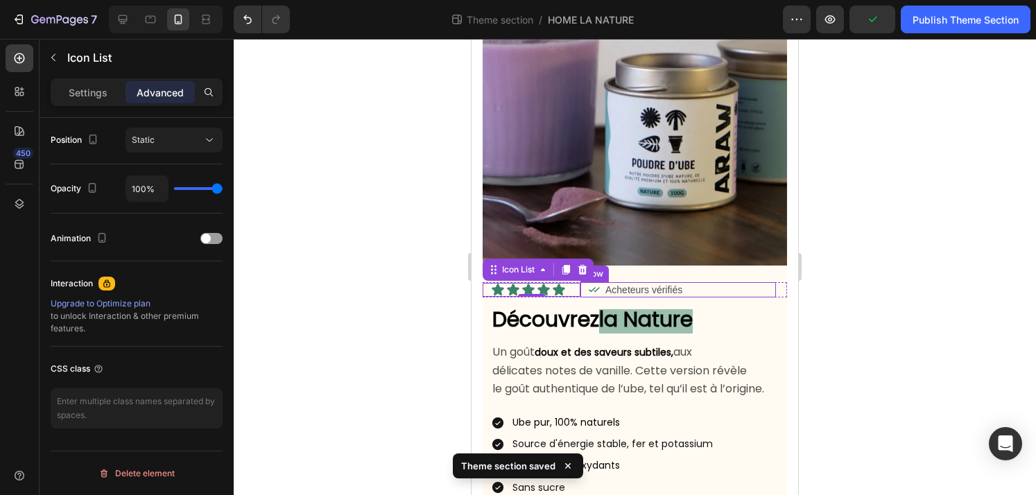
click at [579, 291] on div "Icon Icon Icon Icon Icon" at bounding box center [535, 290] width 89 height 14
click at [353, 385] on div at bounding box center [635, 267] width 802 height 456
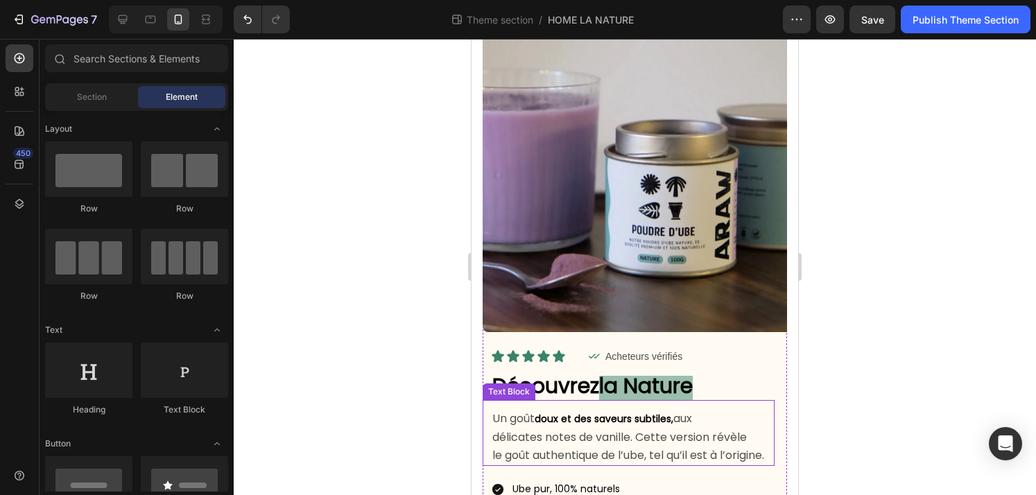
scroll to position [0, 0]
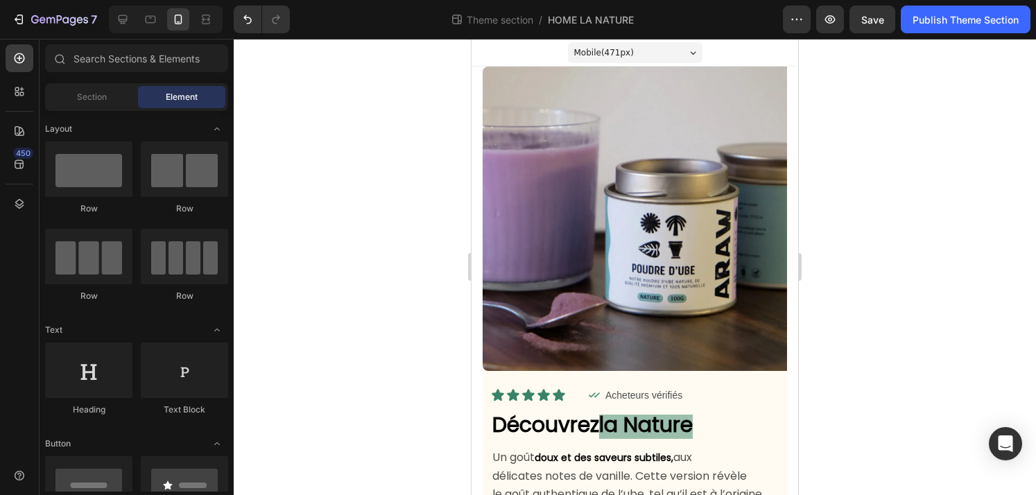
click at [894, 259] on div at bounding box center [635, 267] width 802 height 456
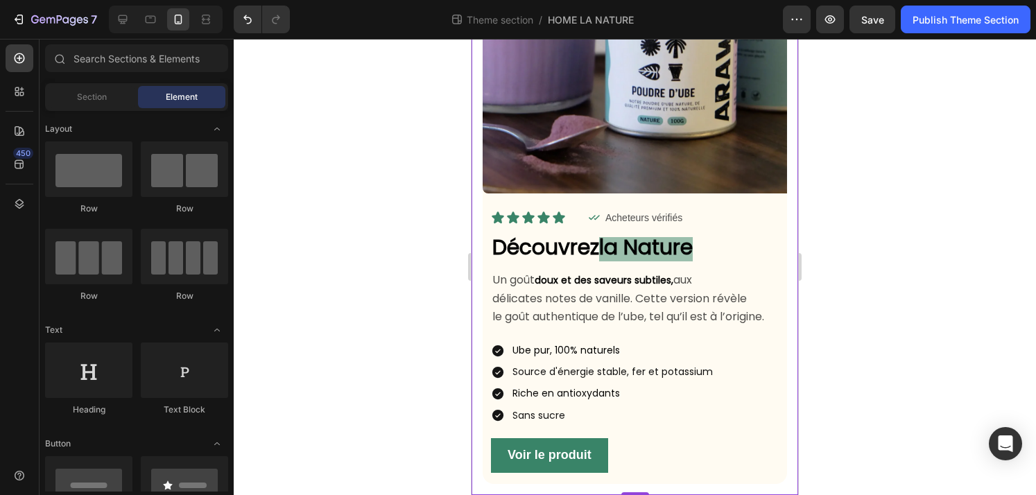
click at [793, 234] on div "Image Icon Icon Icon Icon Icon Icon List Icon Acheteurs vérifiés Text Block Row…" at bounding box center [634, 192] width 327 height 606
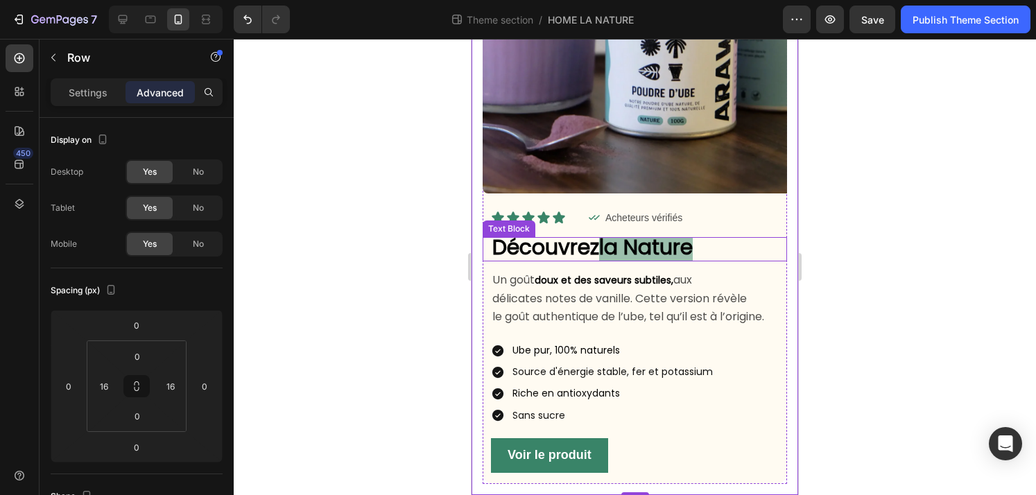
click at [758, 255] on p "Découvrez la Nature" at bounding box center [638, 248] width 293 height 21
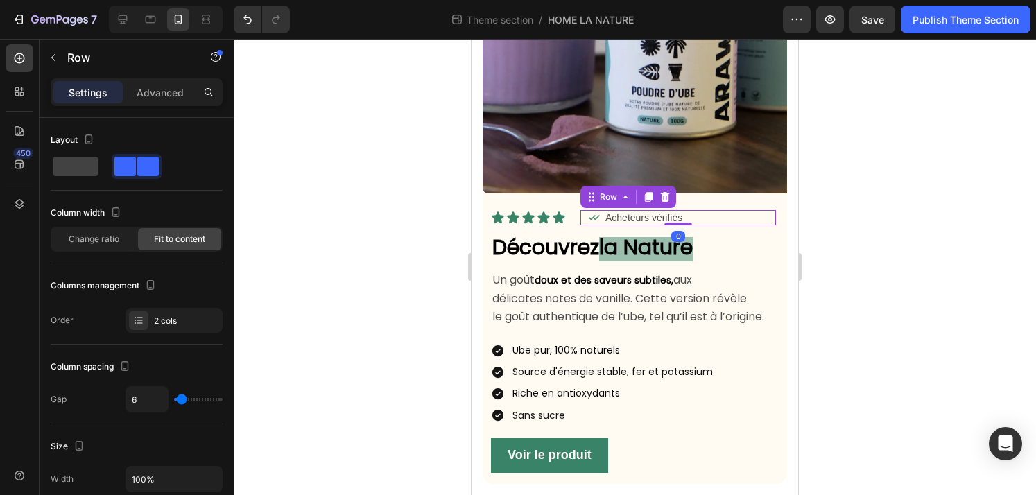
click at [759, 220] on div "Icon Acheteurs vérifiés Text Block Row 0" at bounding box center [677, 217] width 195 height 15
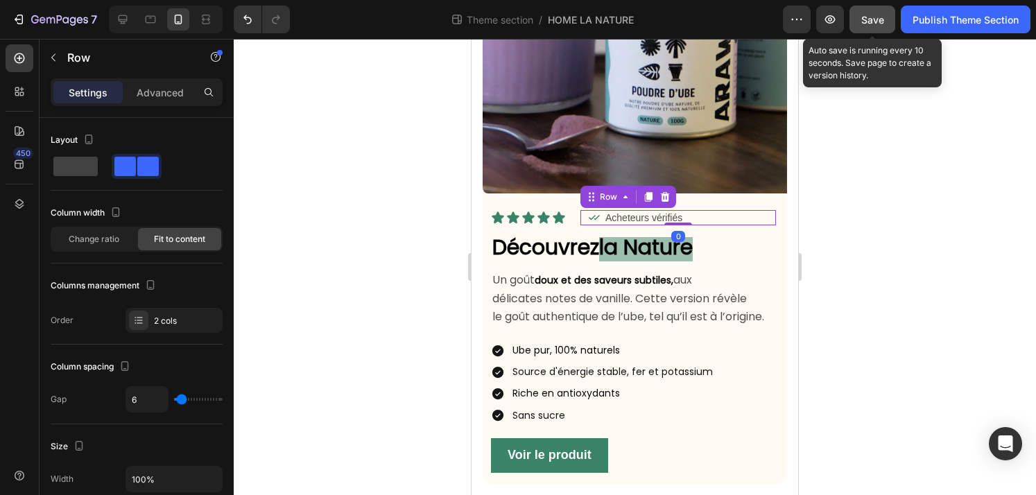
click at [862, 14] on span "Save" at bounding box center [872, 20] width 23 height 12
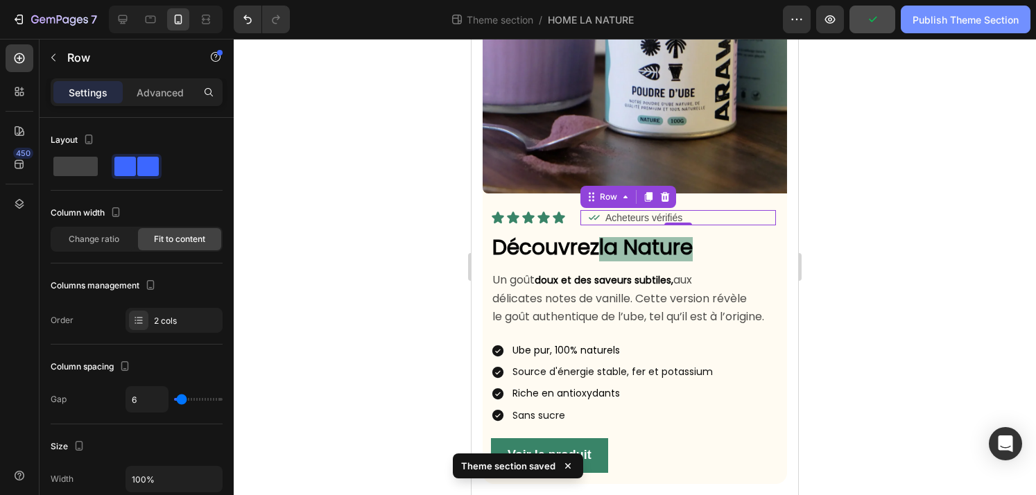
click at [982, 19] on div "Publish Theme Section" at bounding box center [965, 19] width 106 height 15
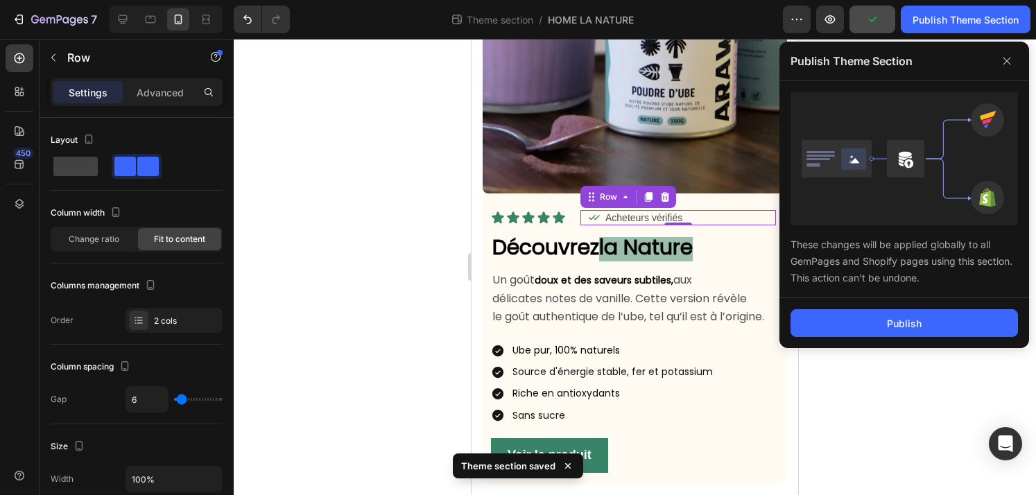
click at [932, 308] on div "Publish" at bounding box center [904, 323] width 250 height 50
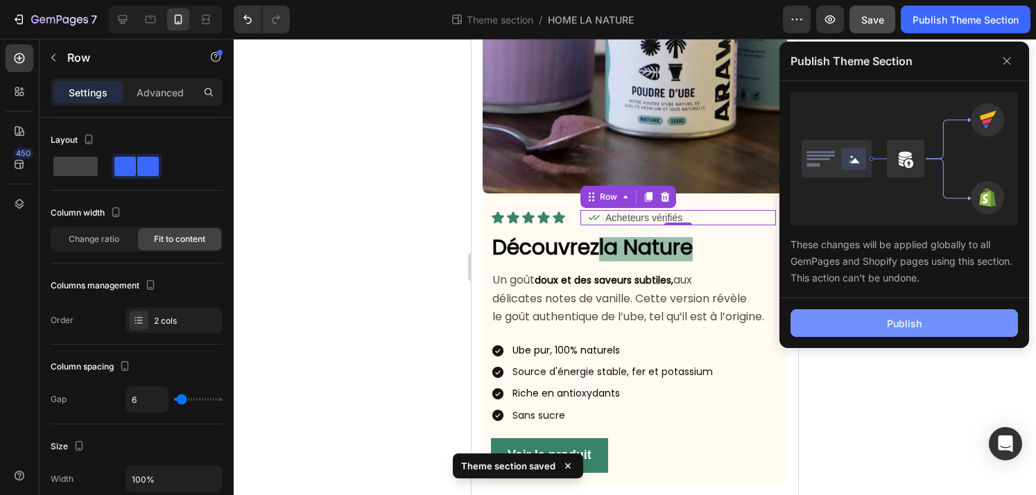
click at [934, 327] on button "Publish" at bounding box center [903, 323] width 227 height 28
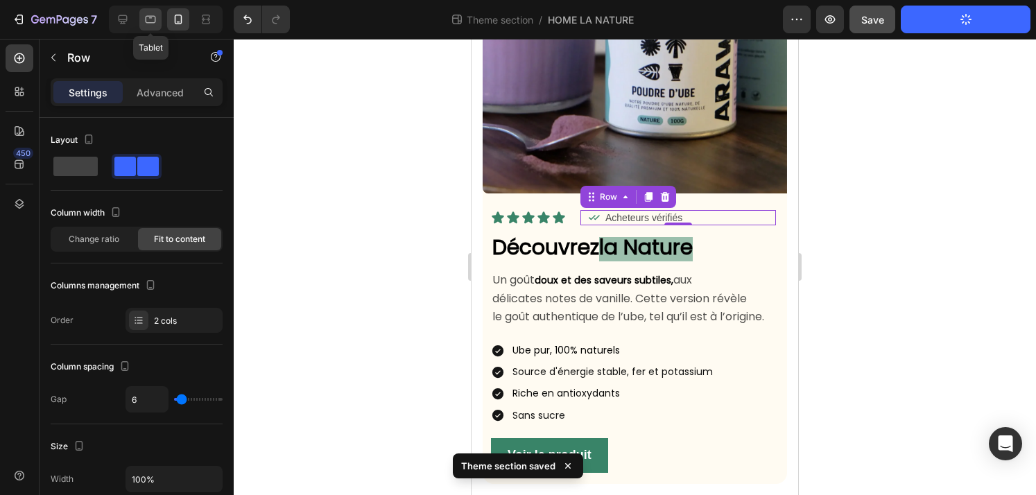
click at [148, 20] on icon at bounding box center [150, 19] width 14 height 14
type input "9"
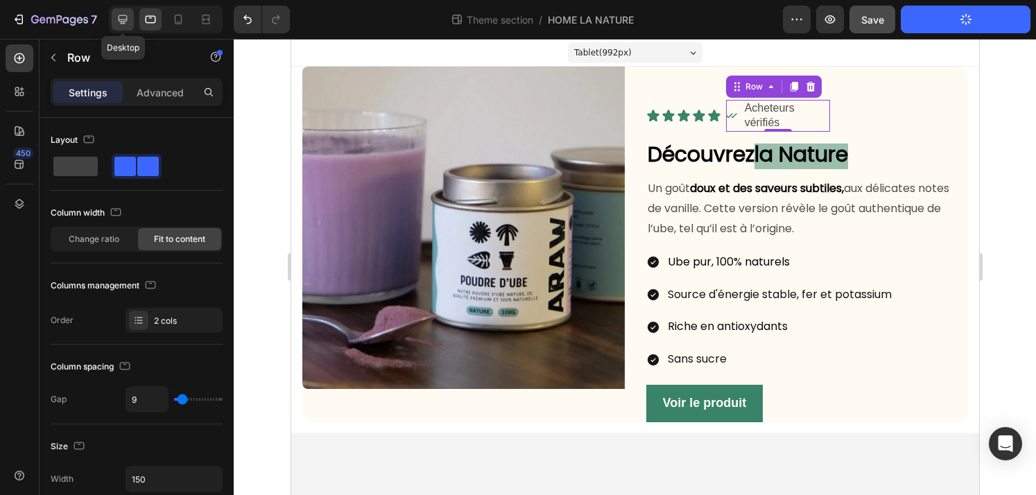
click at [116, 22] on icon at bounding box center [123, 19] width 14 height 14
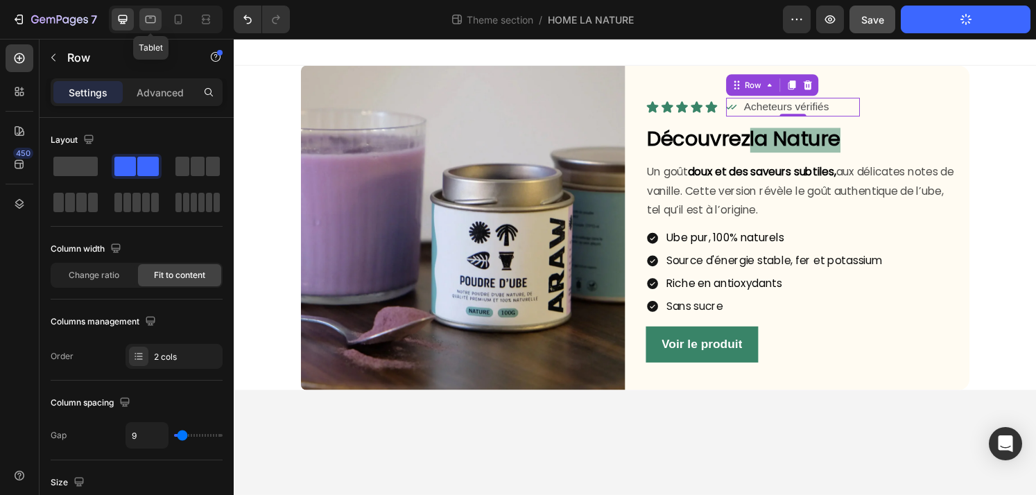
click at [143, 19] on div at bounding box center [150, 19] width 22 height 22
type input "150"
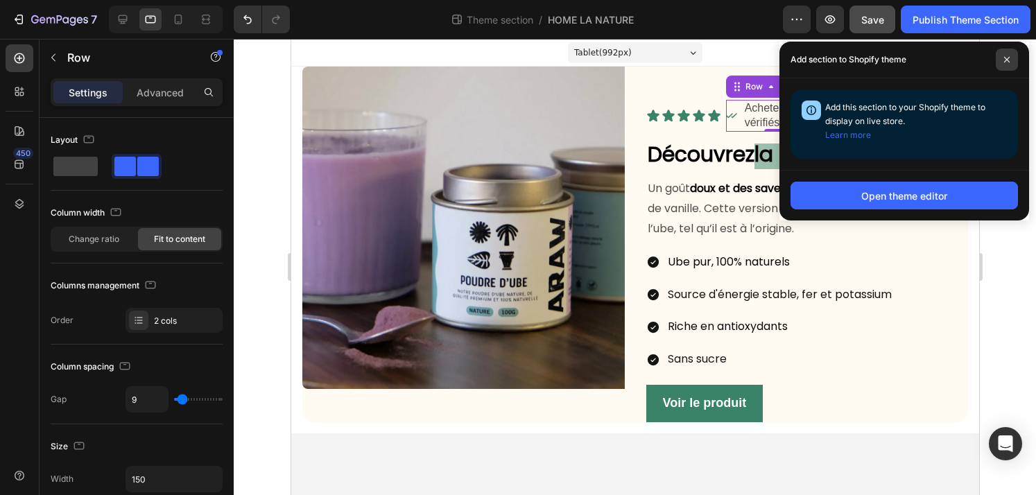
click at [1011, 58] on span at bounding box center [1006, 60] width 22 height 22
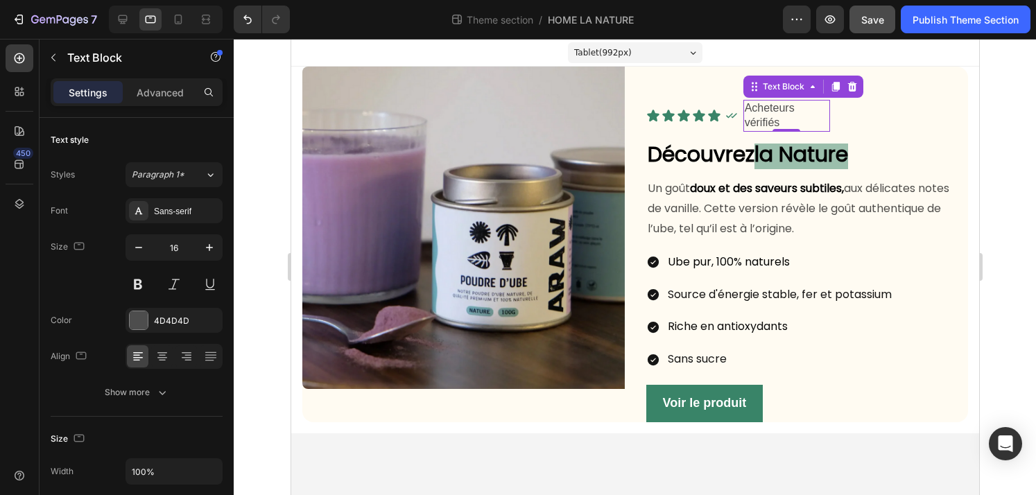
click at [815, 114] on p "Acheteurs vérifiés" at bounding box center [786, 115] width 84 height 29
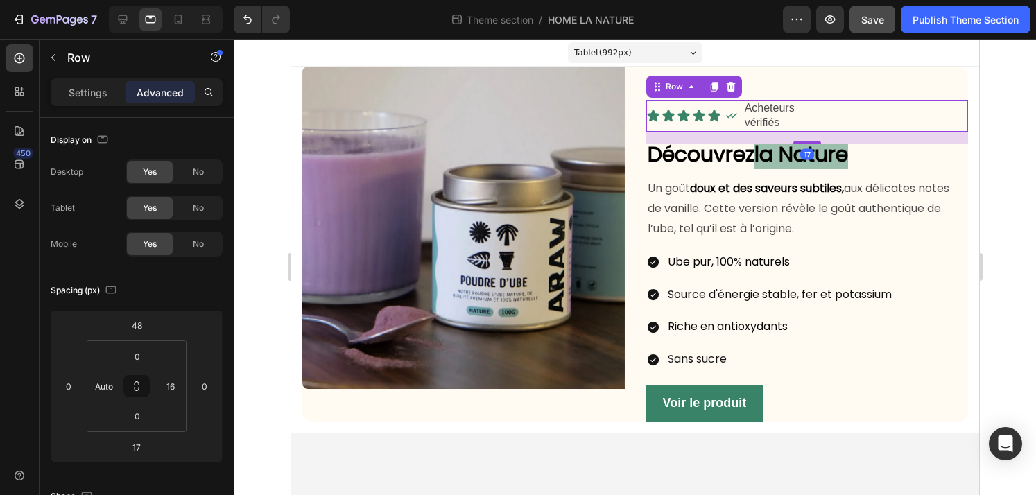
click at [853, 121] on div "Icon Acheteurs vérifiés Text Block Row" at bounding box center [840, 116] width 231 height 32
click at [847, 119] on div "Icon Acheteurs vérifiés Text Block Row" at bounding box center [840, 116] width 231 height 32
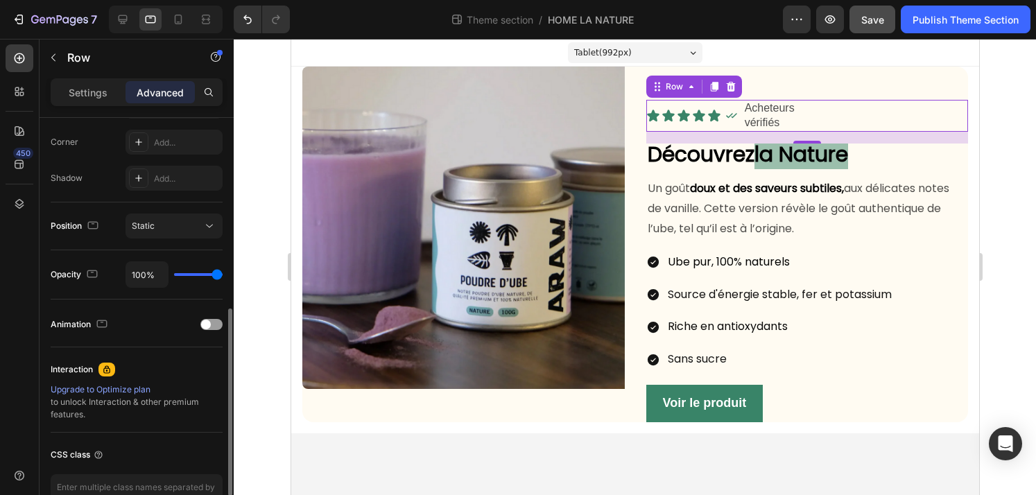
scroll to position [508, 0]
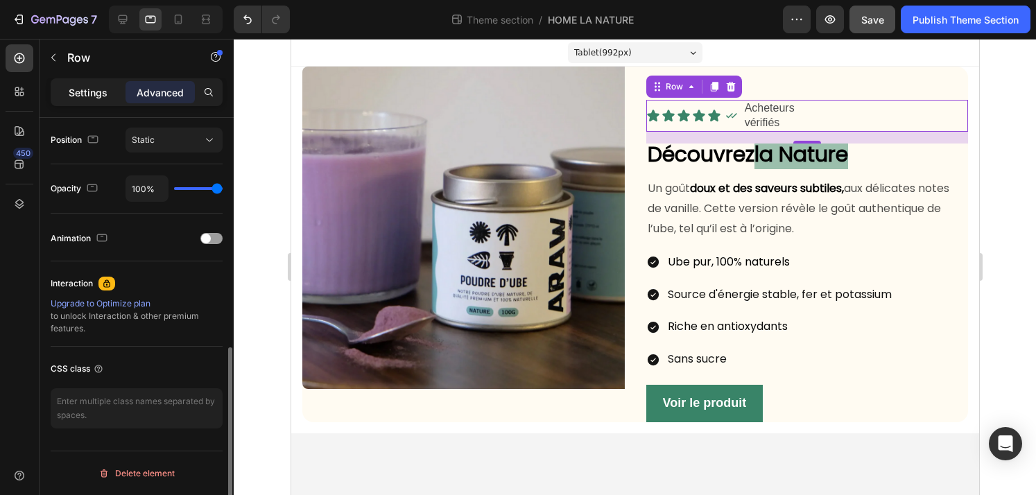
click at [73, 97] on p "Settings" at bounding box center [88, 92] width 39 height 15
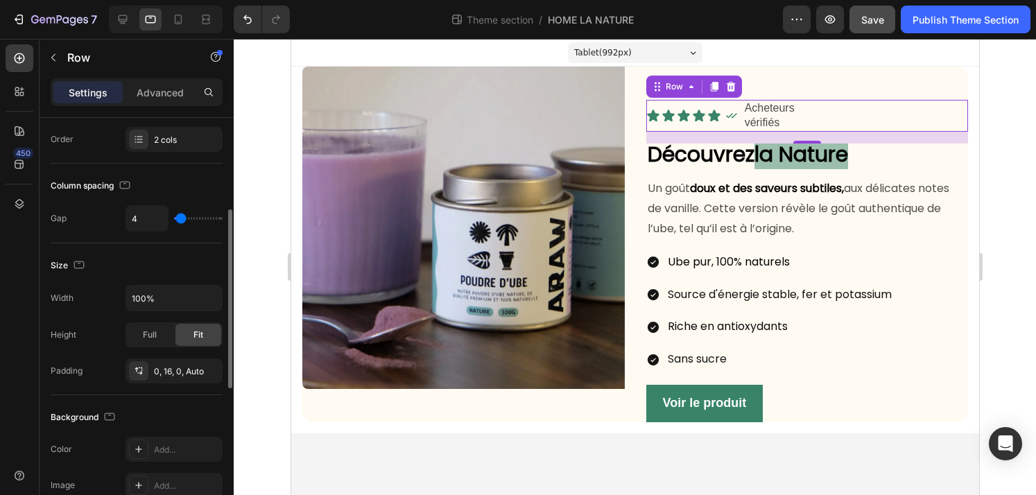
scroll to position [208, 0]
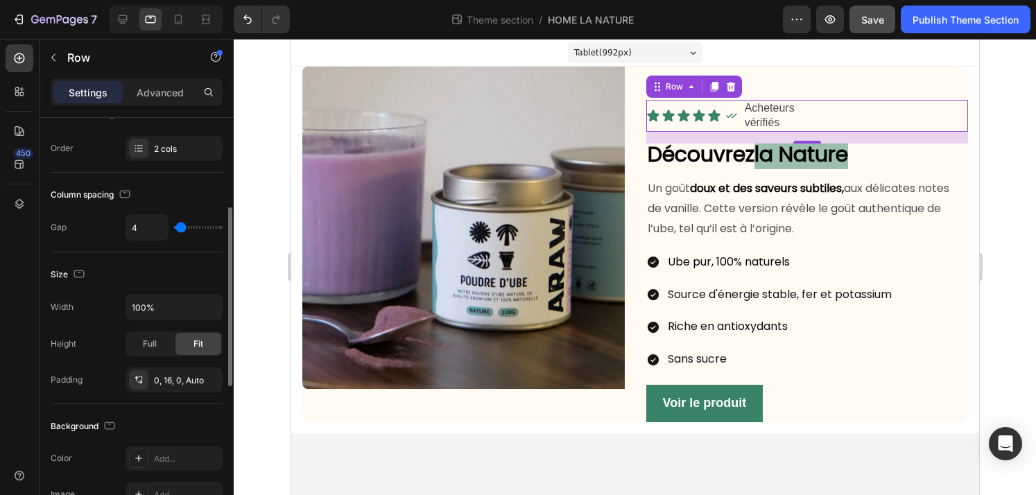
type input "7"
type input "8"
type input "10"
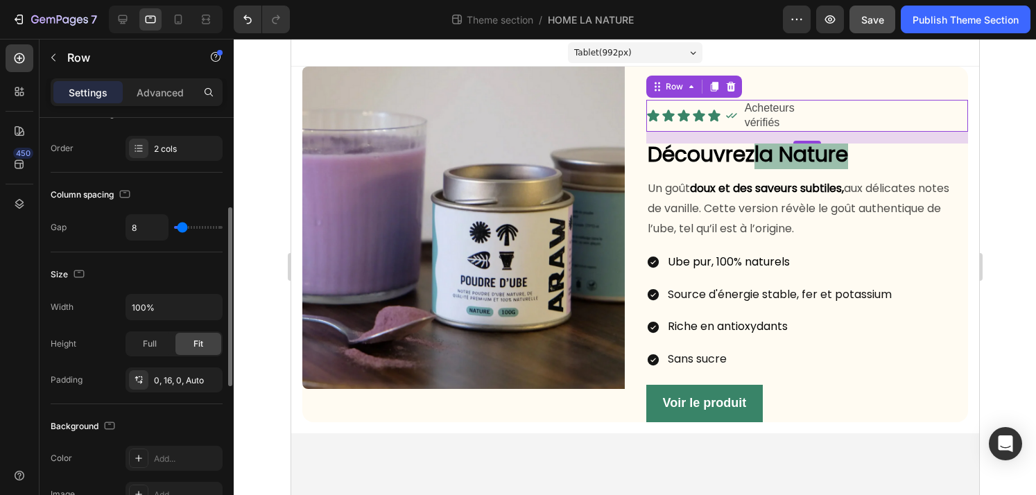
type input "10"
type input "11"
type input "13"
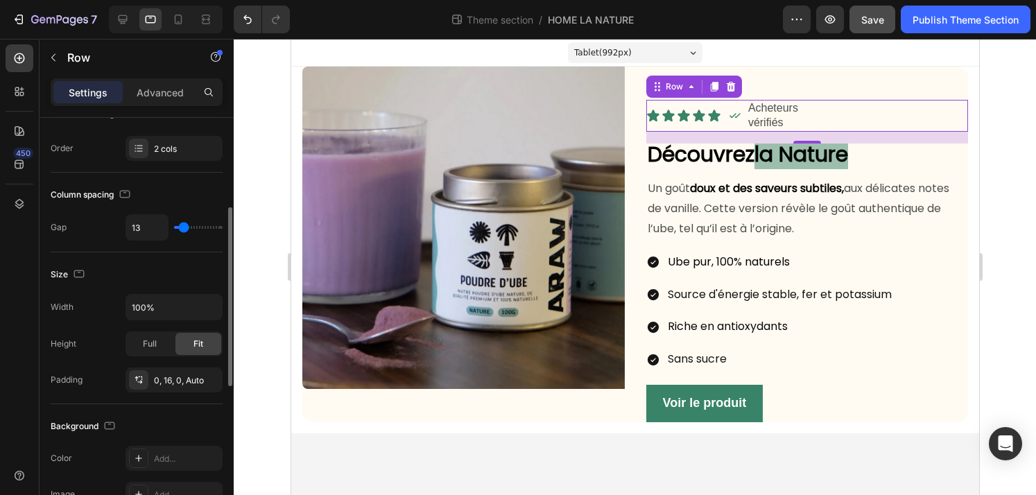
type input "14"
type input "15"
type input "23"
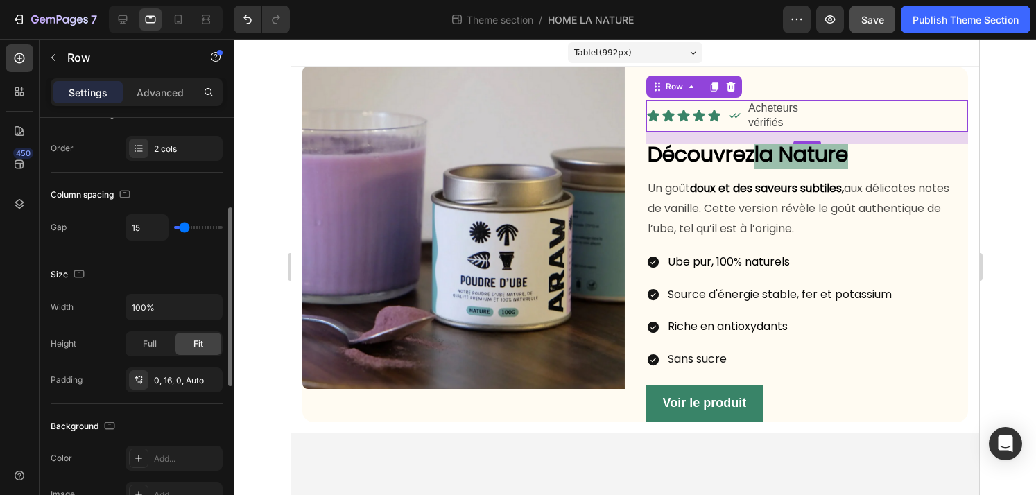
type input "23"
type input "28"
type input "32"
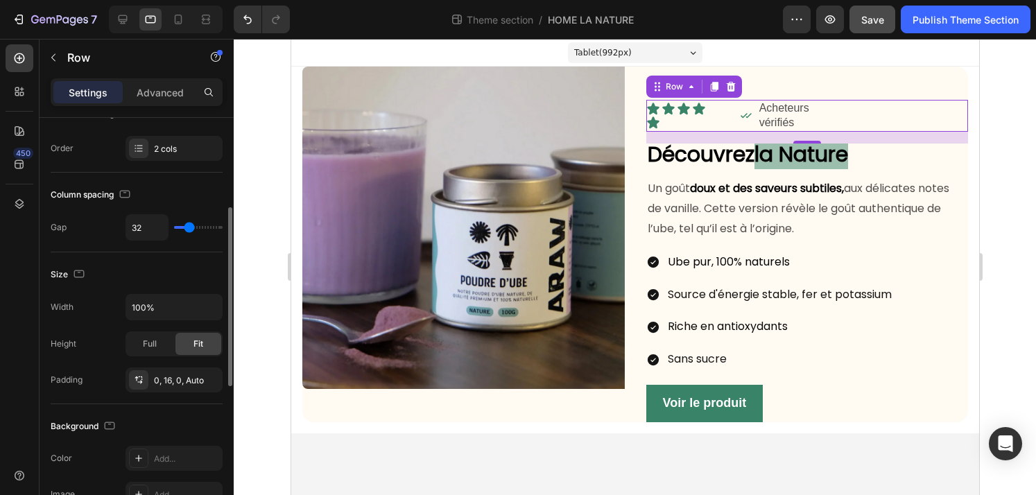
type input "34"
type input "36"
type input "35"
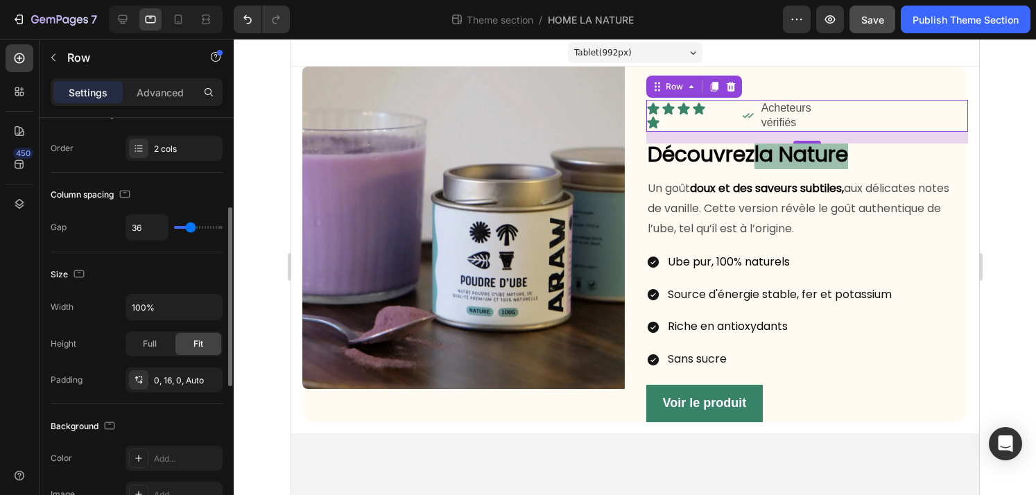
type input "35"
type input "33"
type input "30"
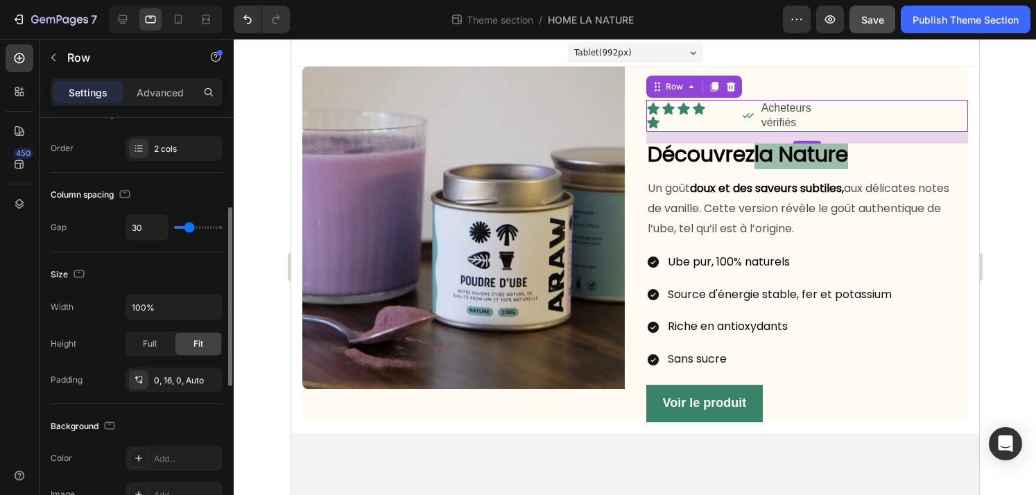
type input "28"
type input "26"
type input "25"
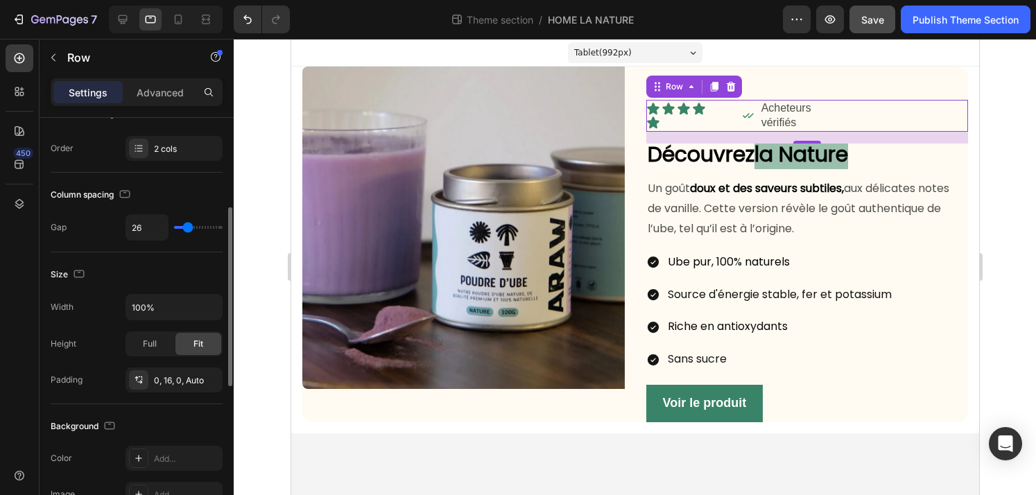
type input "25"
type input "23"
type input "21"
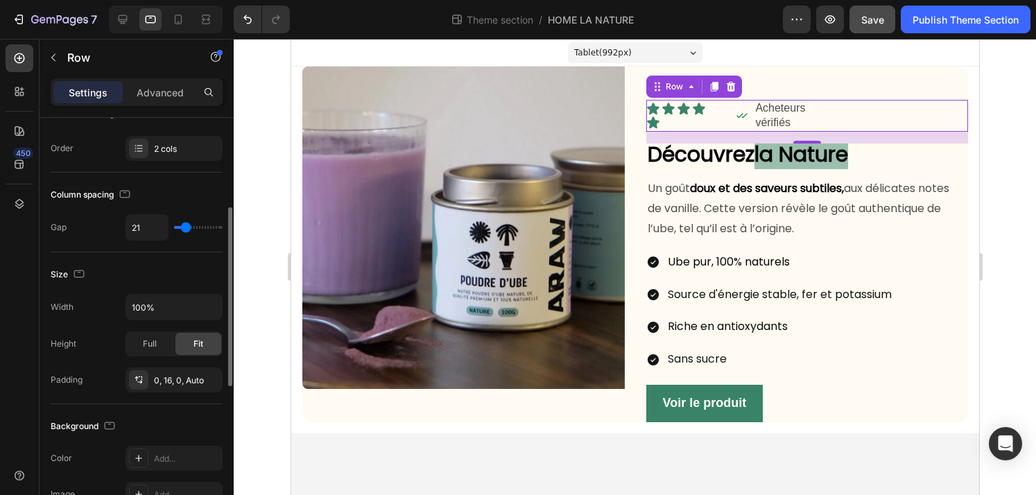
type input "19"
type input "18"
type input "16"
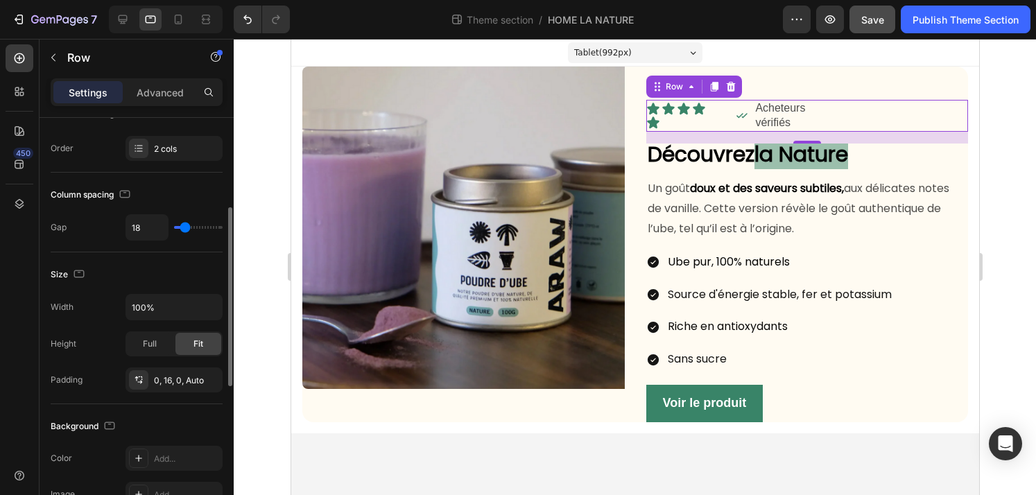
type input "16"
type input "14"
type input "13"
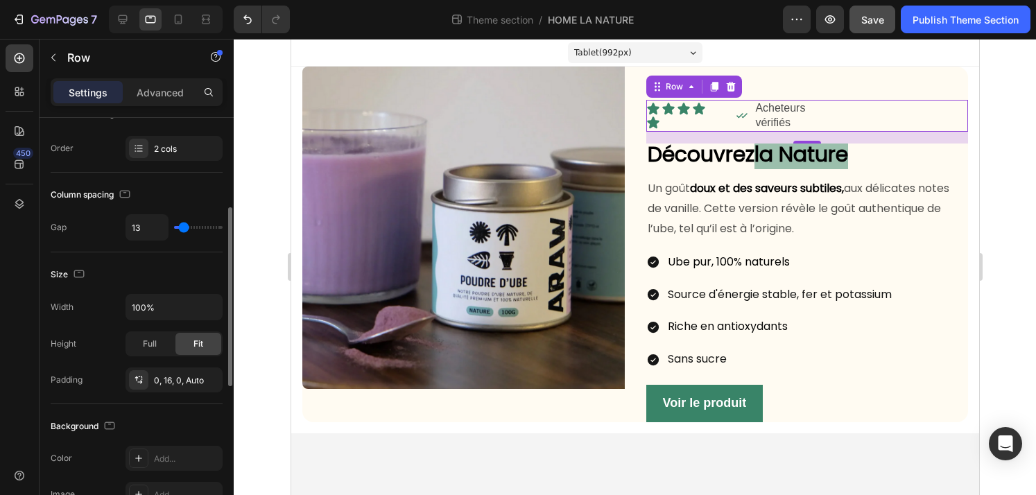
type input "12"
type input "11"
type input "10"
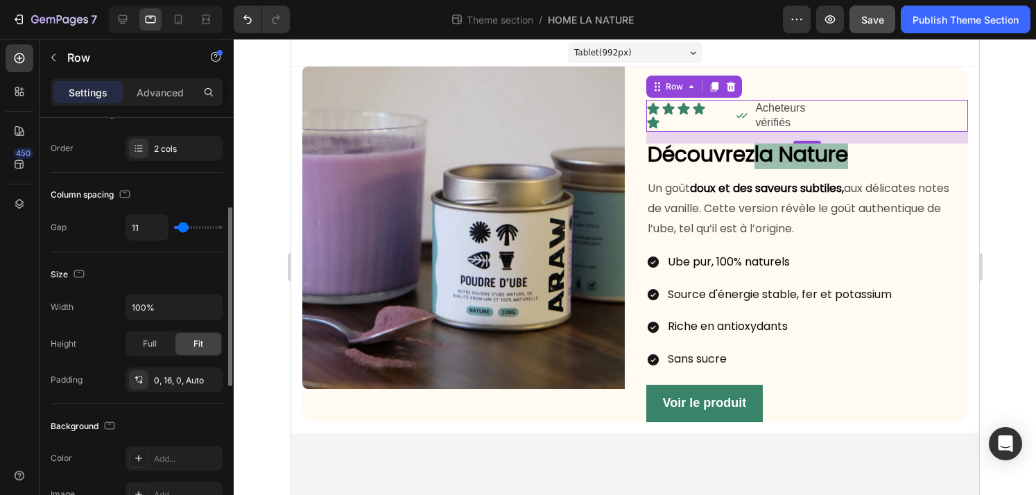
type input "10"
type input "9"
type input "8"
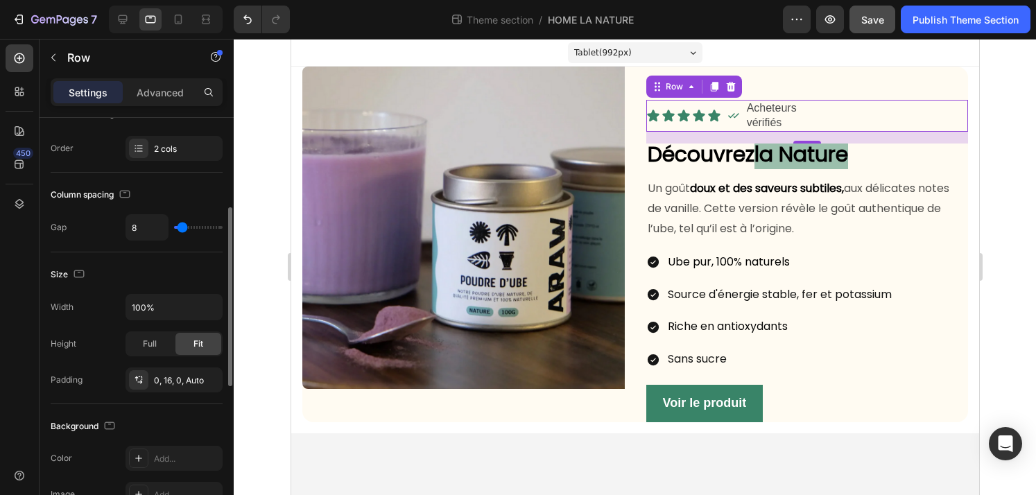
type input "7"
type input "6"
type input "5"
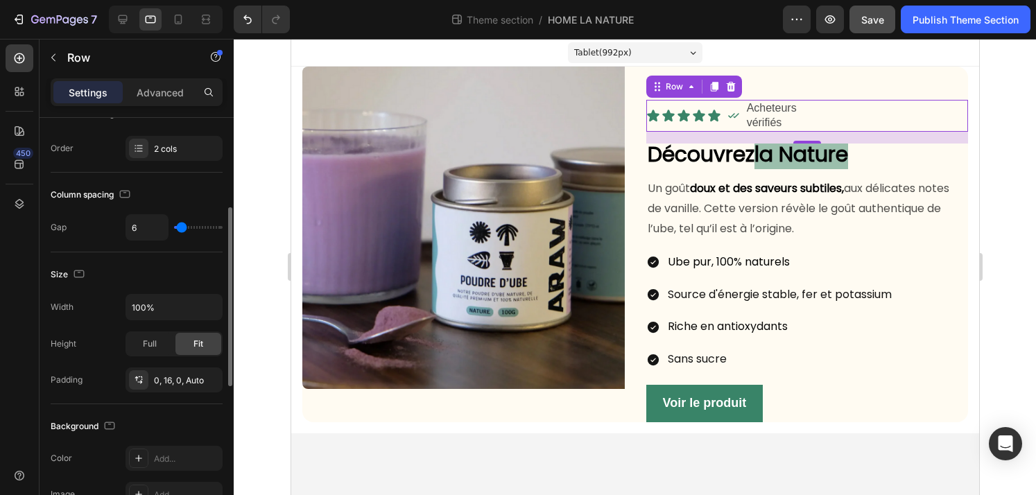
type input "5"
type input "6"
type input "7"
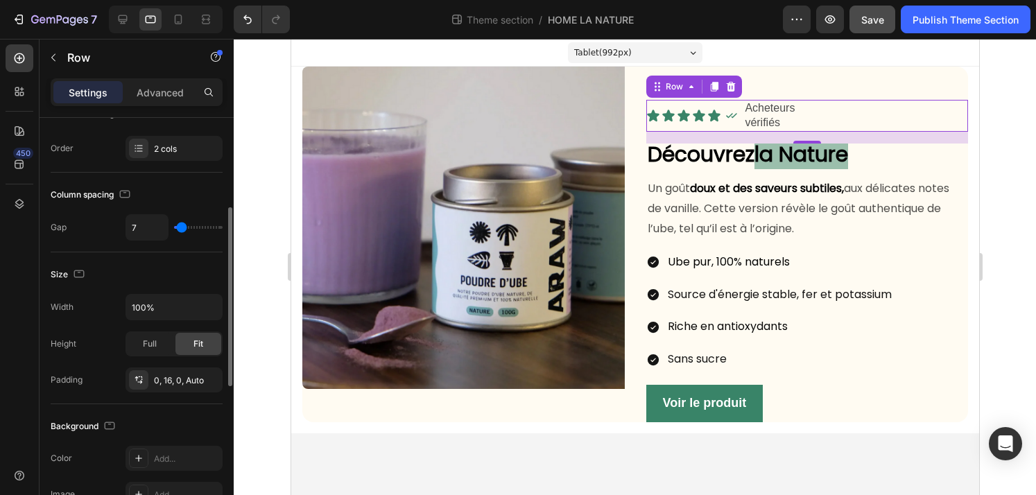
type input "9"
type input "10"
type input "11"
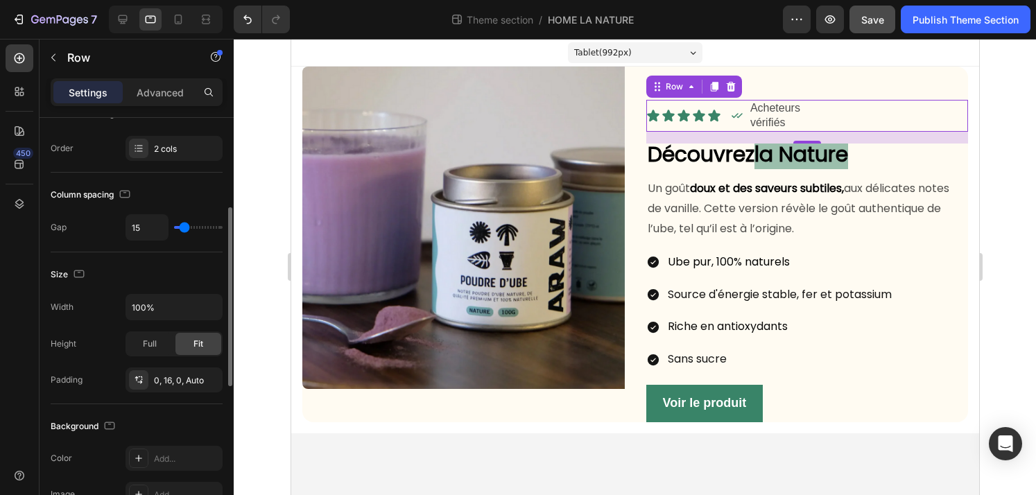
click at [184, 227] on input "range" at bounding box center [198, 227] width 49 height 3
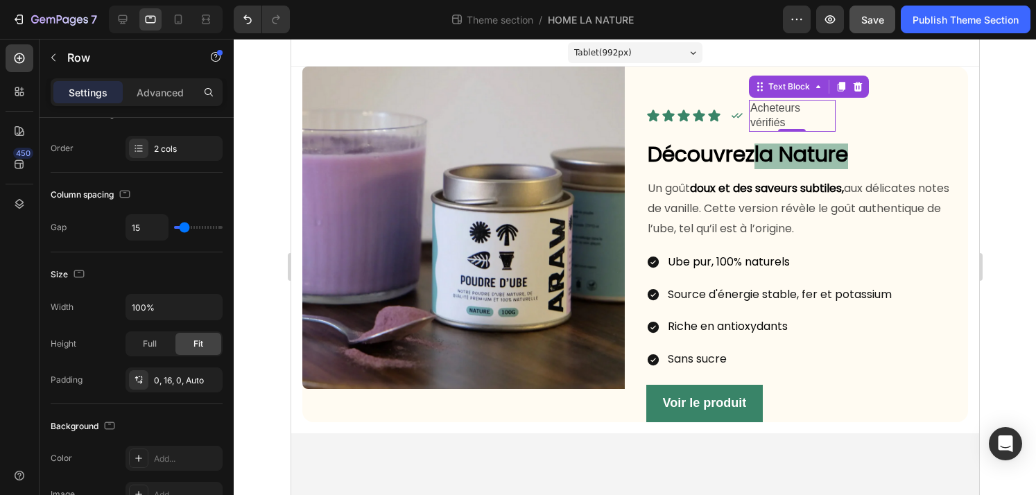
click at [803, 116] on p "Acheteurs vérifiés" at bounding box center [791, 115] width 84 height 29
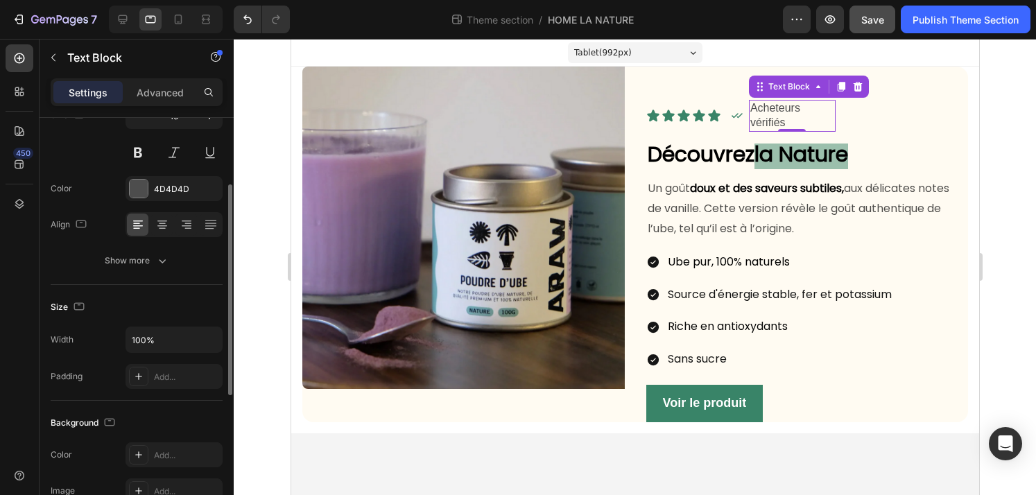
scroll to position [146, 0]
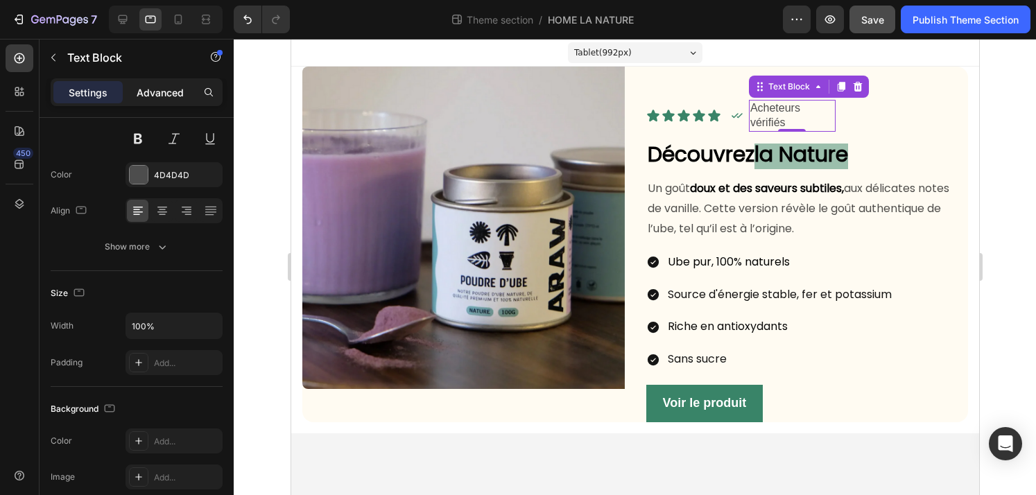
click at [149, 88] on p "Advanced" at bounding box center [160, 92] width 47 height 15
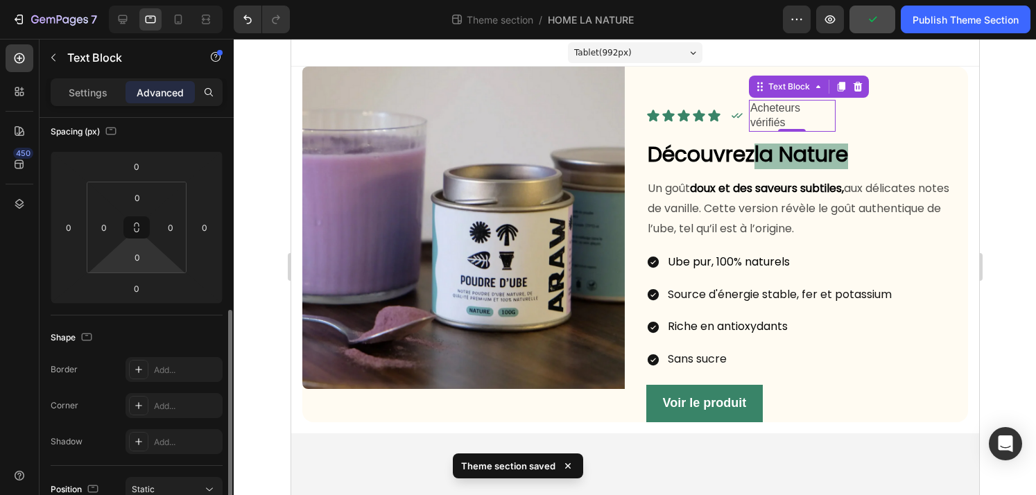
scroll to position [105, 0]
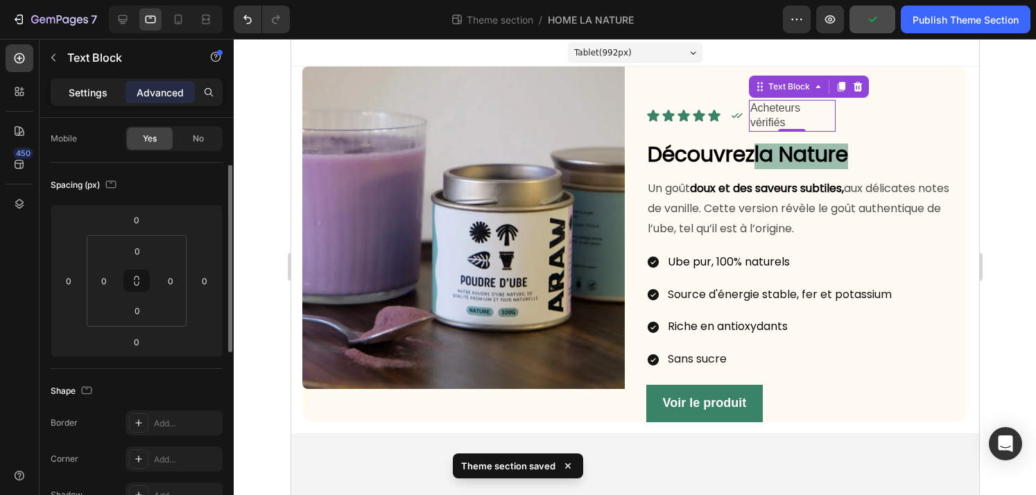
click at [96, 89] on p "Settings" at bounding box center [88, 92] width 39 height 15
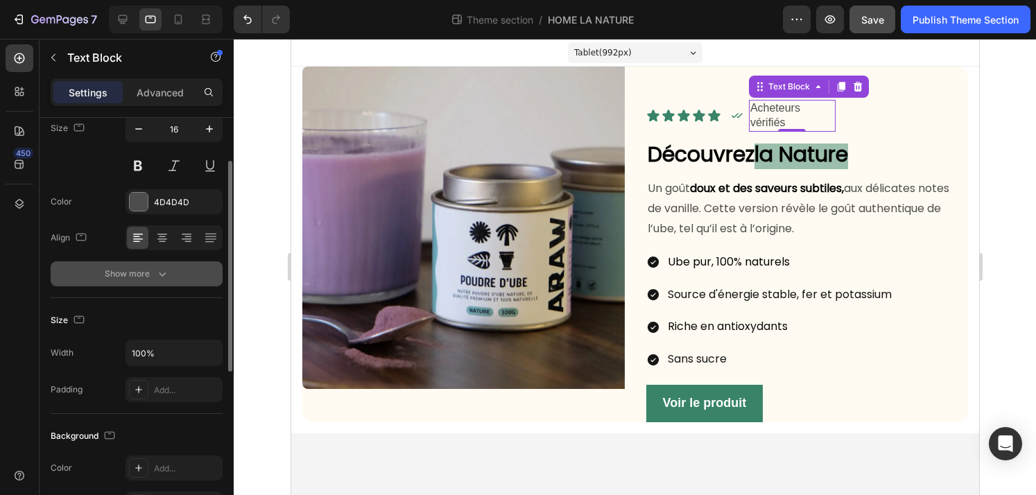
scroll to position [107, 0]
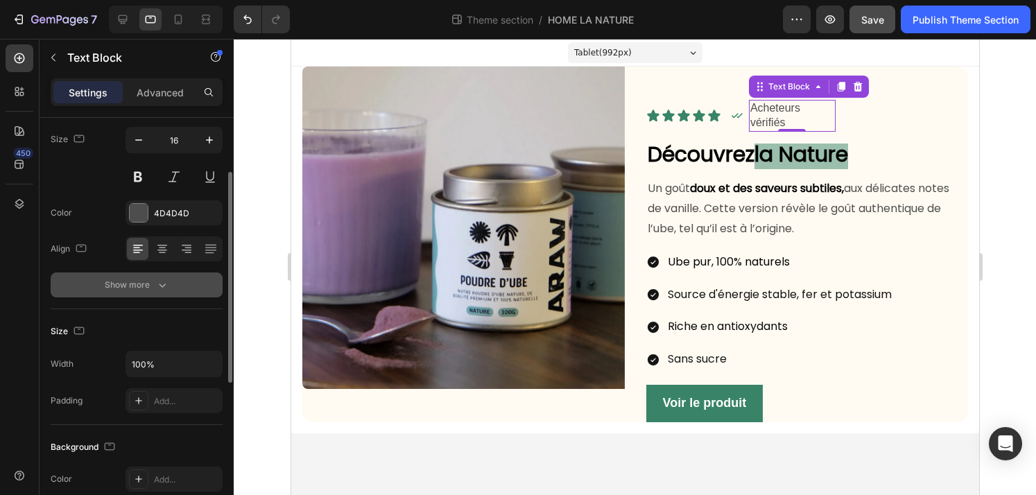
click at [150, 288] on div "Show more" at bounding box center [137, 285] width 64 height 14
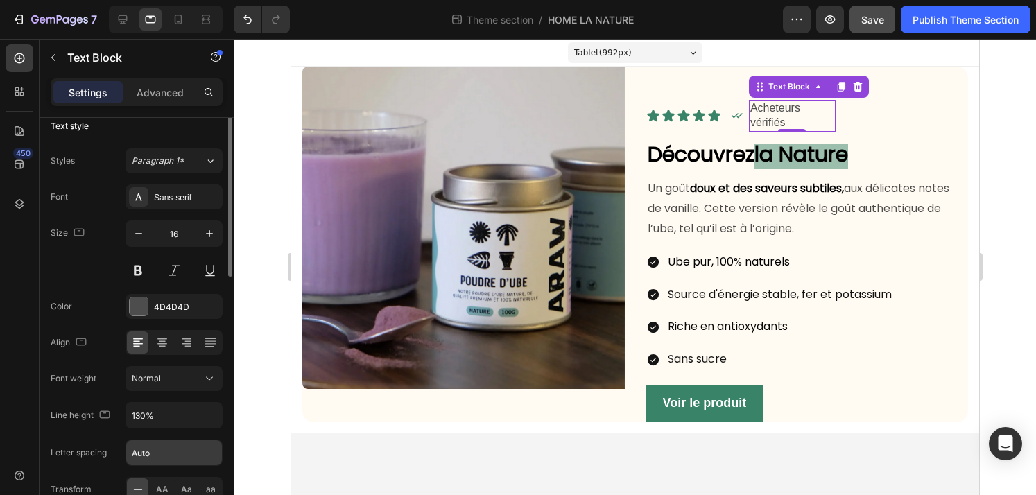
scroll to position [0, 0]
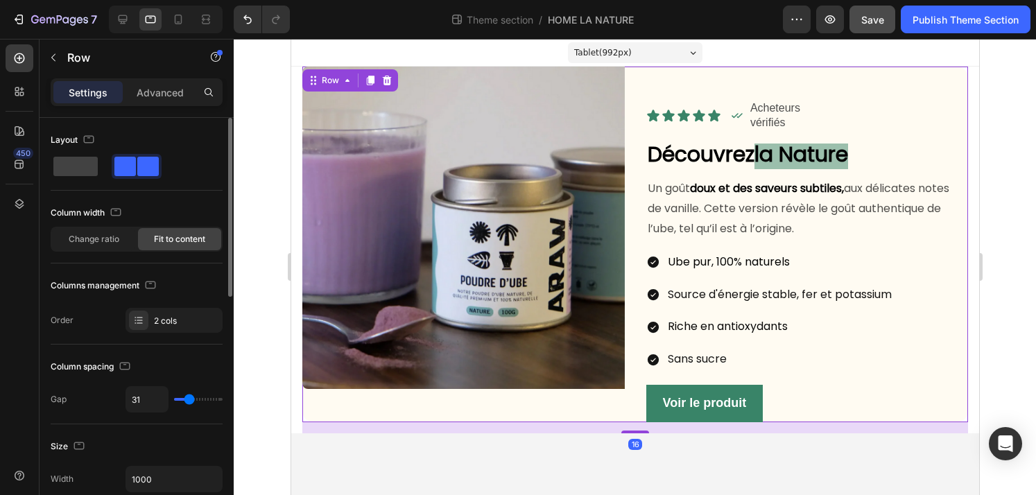
click at [699, 94] on div "Icon Icon Icon Icon Icon Icon List Icon Acheteurs vérifiés Text Block Row Row D…" at bounding box center [806, 245] width 322 height 356
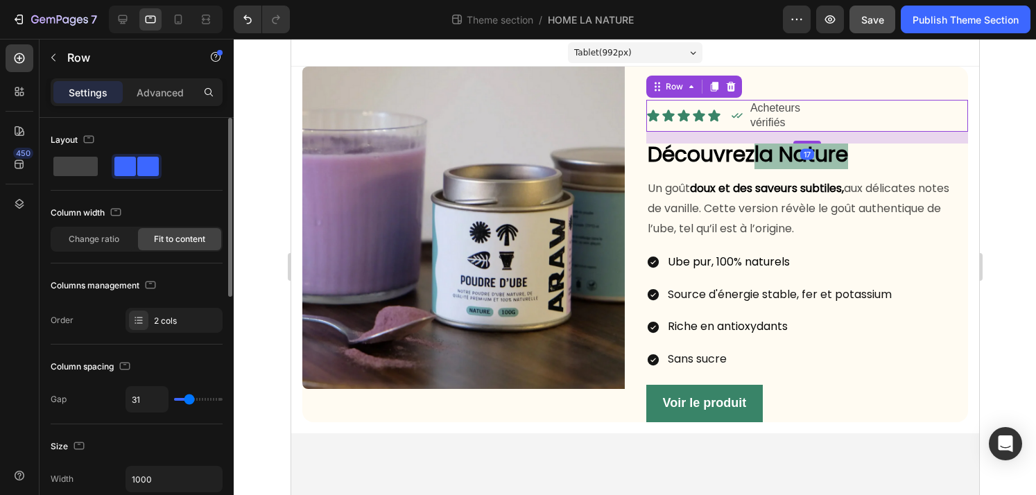
click at [854, 108] on div "Icon Acheteurs vérifiés Text Block Row" at bounding box center [843, 116] width 225 height 32
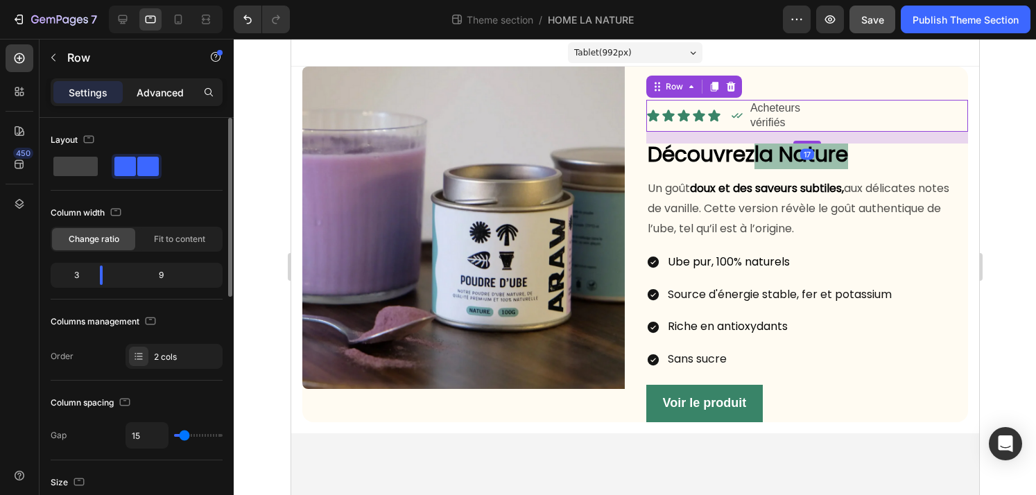
click at [145, 100] on div "Advanced" at bounding box center [159, 92] width 69 height 22
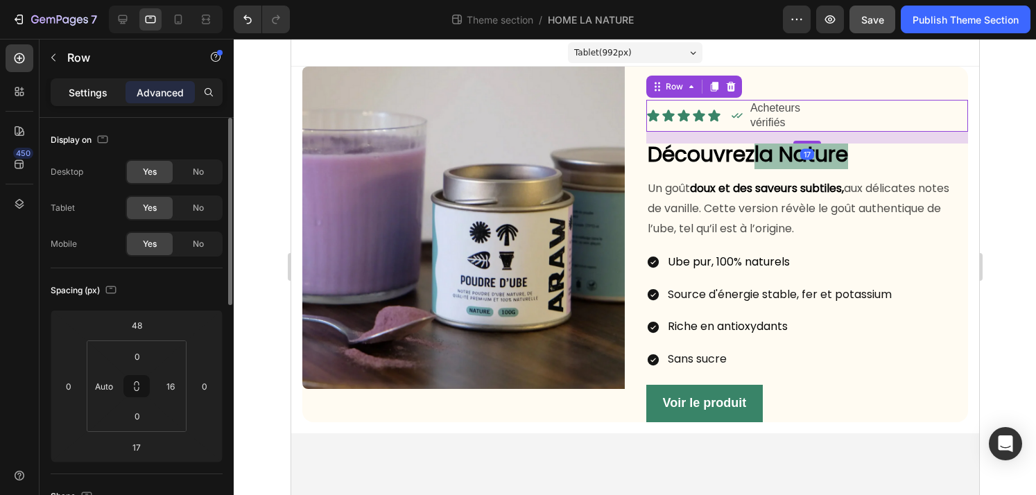
click at [78, 96] on p "Settings" at bounding box center [88, 92] width 39 height 15
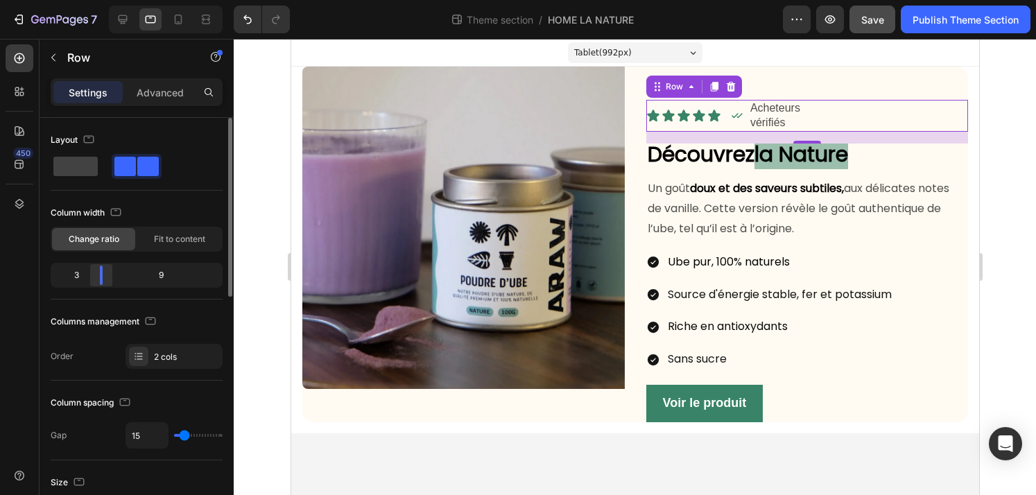
click at [100, 278] on div at bounding box center [101, 275] width 3 height 19
click at [177, 79] on div "Settings Advanced" at bounding box center [137, 92] width 172 height 28
click at [171, 87] on p "Advanced" at bounding box center [160, 92] width 47 height 15
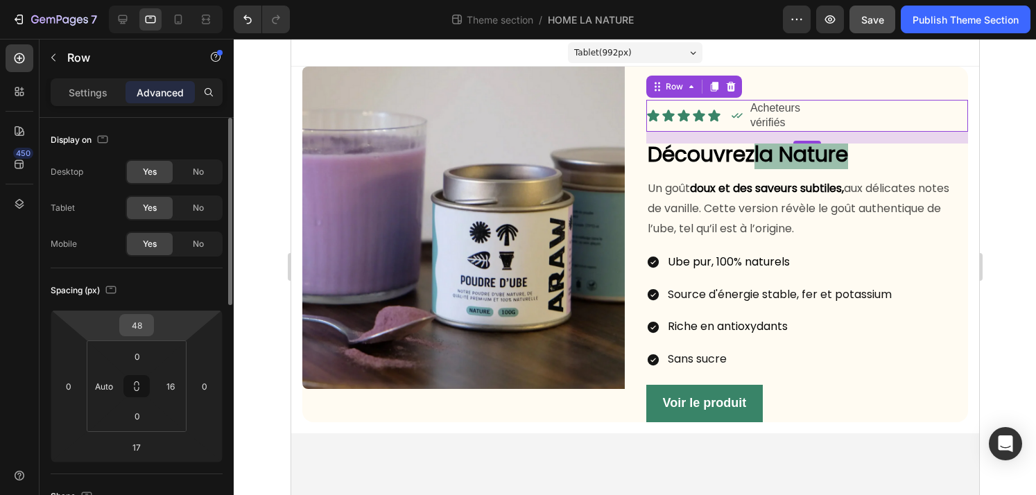
click at [150, 327] on input "48" at bounding box center [137, 325] width 28 height 21
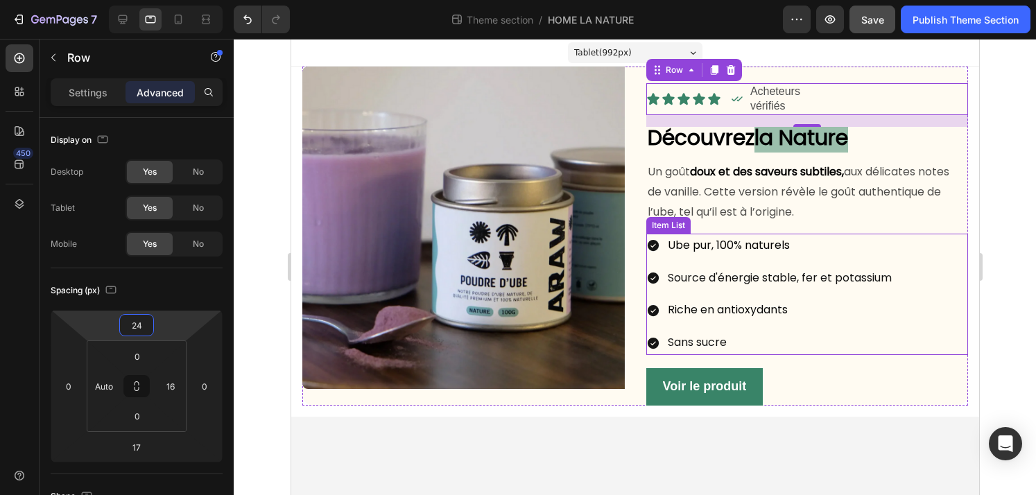
click at [893, 293] on div "Ube pur, 100% naturels Source d'énergie stable, fer et potassium Riche en antio…" at bounding box center [768, 294] width 247 height 121
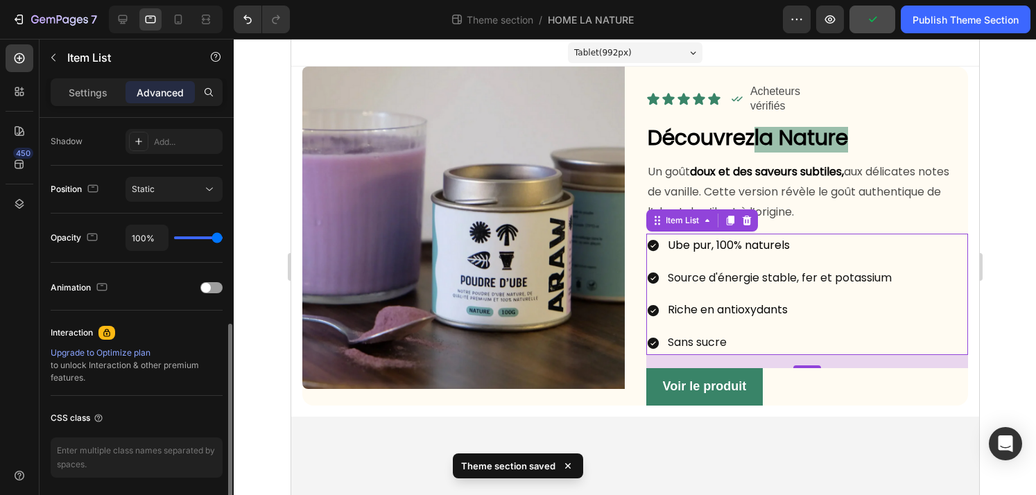
scroll to position [462, 0]
click at [87, 85] on p "Settings" at bounding box center [88, 92] width 39 height 15
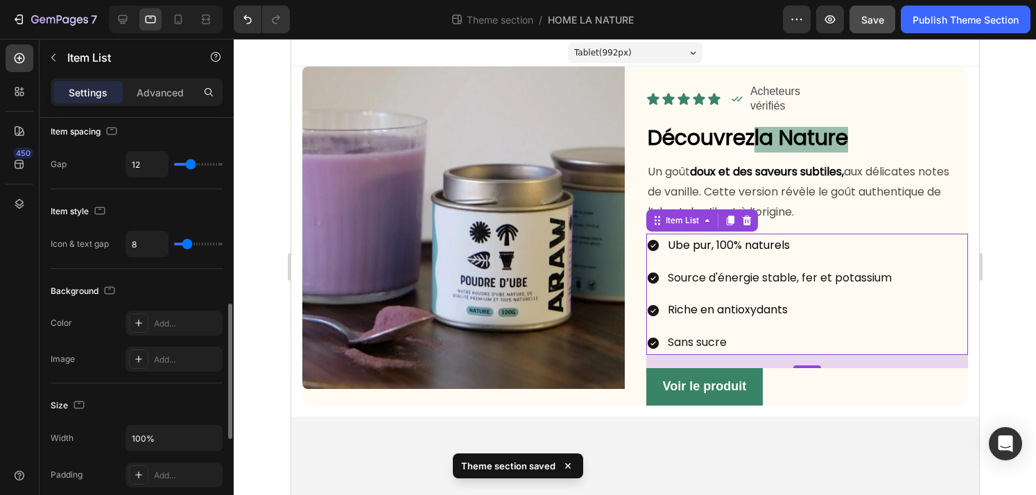
scroll to position [545, 0]
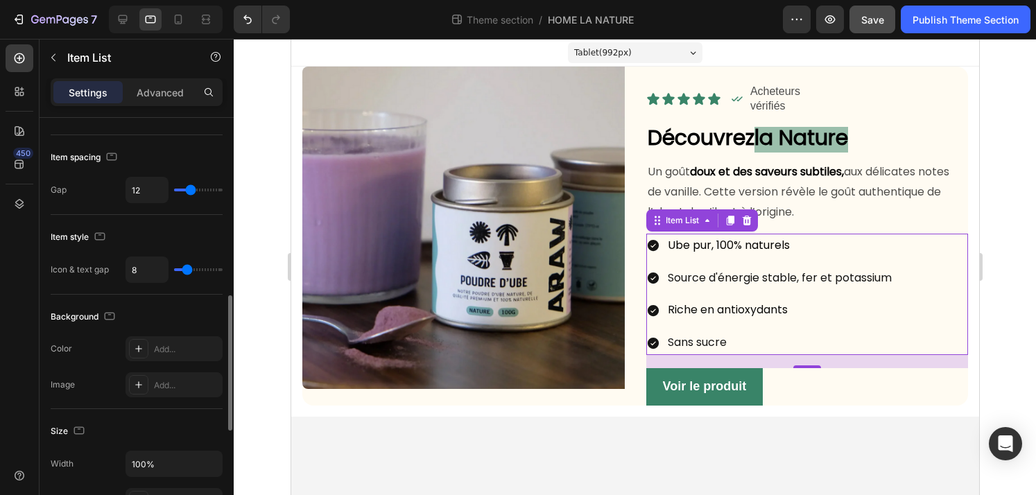
click at [187, 270] on input "range" at bounding box center [198, 269] width 49 height 3
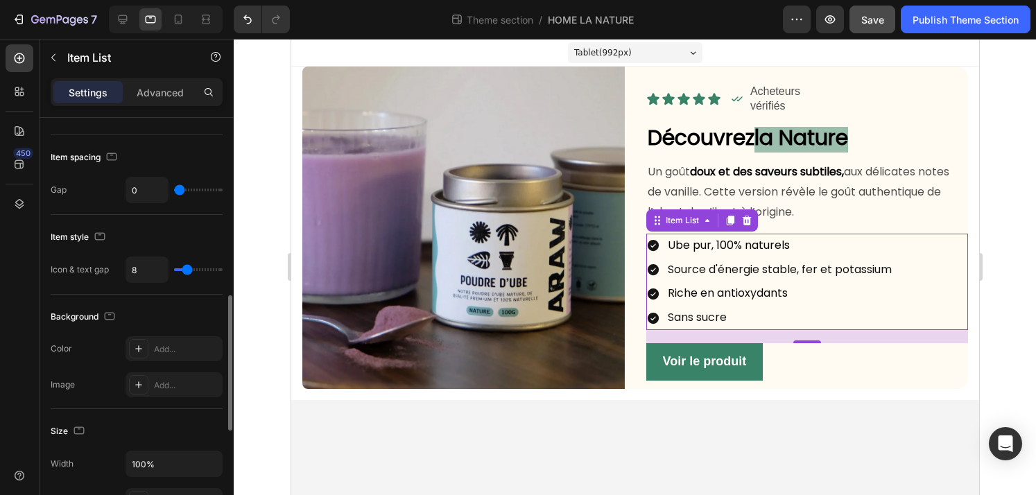
drag, startPoint x: 190, startPoint y: 190, endPoint x: 165, endPoint y: 191, distance: 25.0
click at [174, 191] on input "range" at bounding box center [198, 190] width 49 height 3
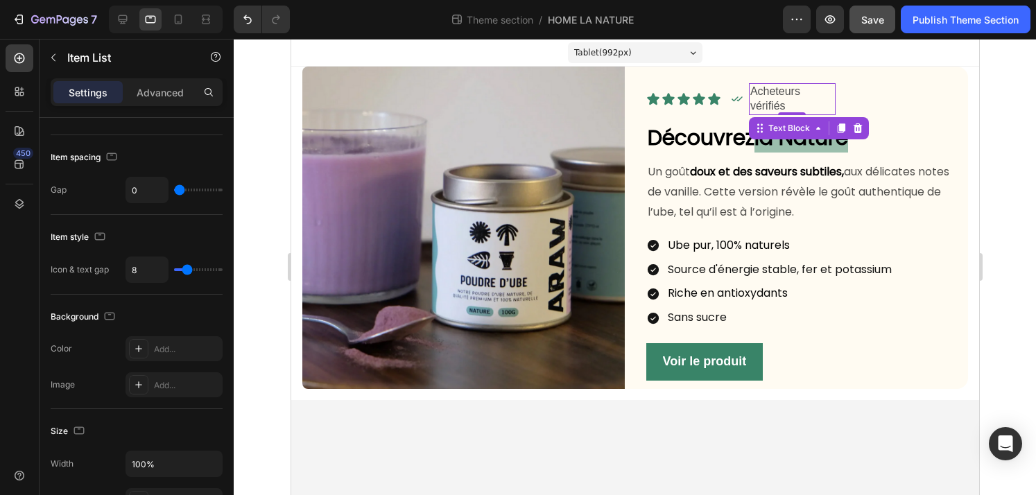
click at [780, 109] on p "Acheteurs vérifiés" at bounding box center [791, 99] width 84 height 29
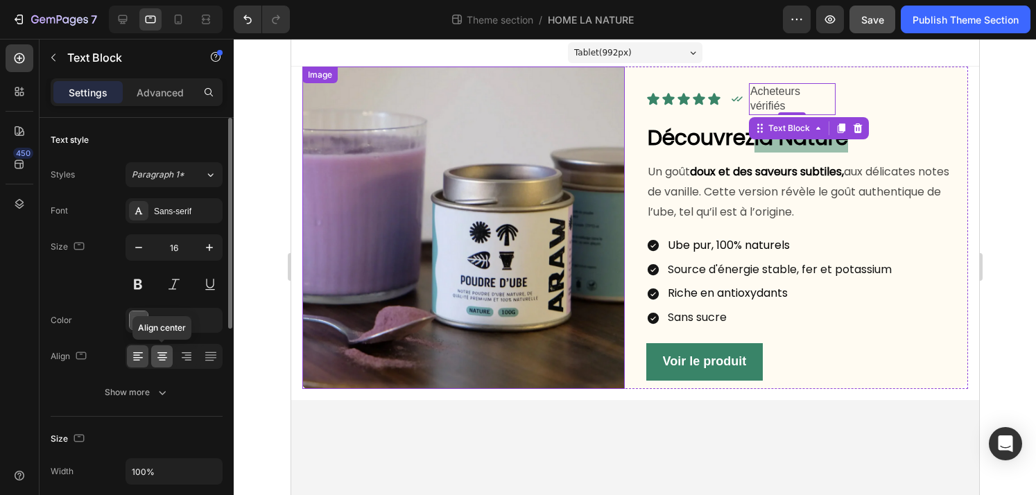
click at [164, 360] on icon at bounding box center [162, 360] width 7 height 1
click at [147, 359] on div at bounding box center [137, 356] width 21 height 22
click at [163, 98] on p "Advanced" at bounding box center [160, 92] width 47 height 15
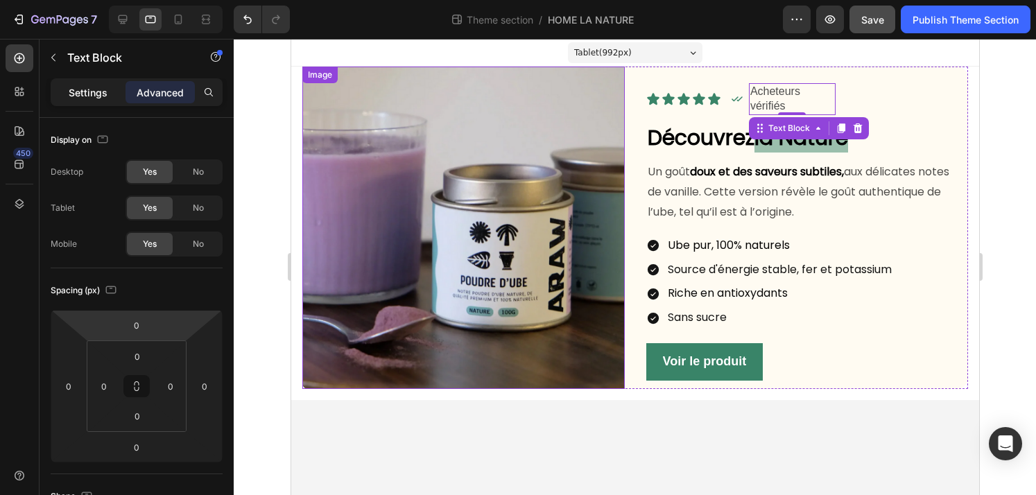
click at [96, 92] on p "Settings" at bounding box center [88, 92] width 39 height 15
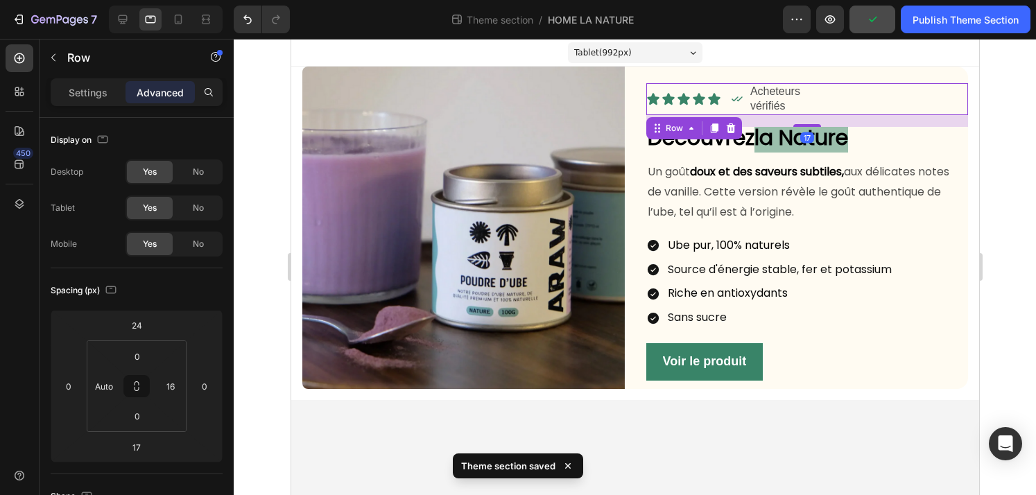
click at [866, 93] on div "Icon Acheteurs vérifiés Text Block Row" at bounding box center [843, 99] width 225 height 32
click at [811, 102] on p "Acheteurs vérifiés" at bounding box center [791, 99] width 84 height 29
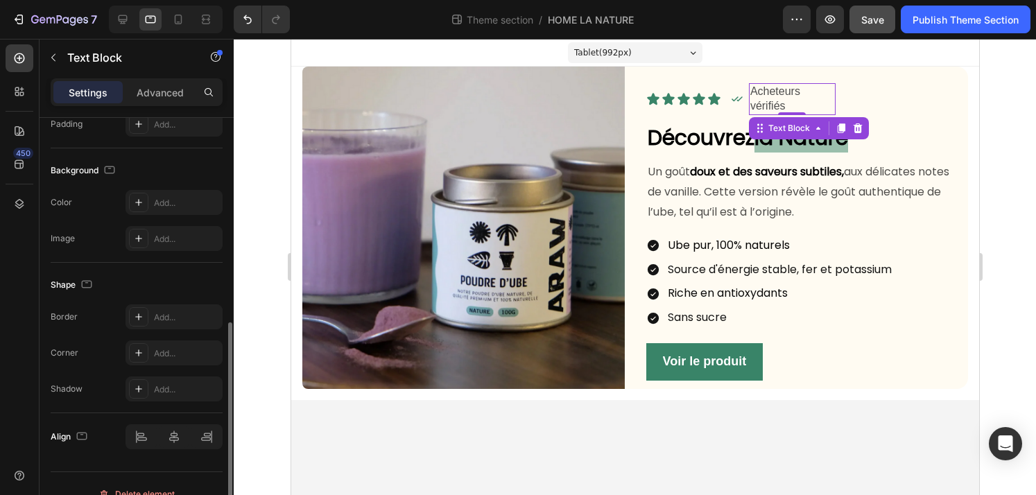
scroll to position [405, 0]
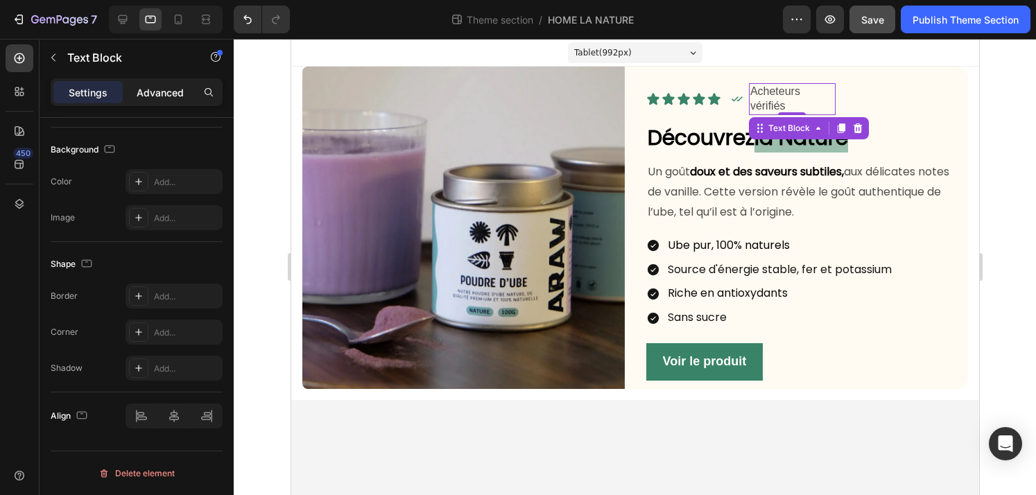
click at [148, 91] on p "Advanced" at bounding box center [160, 92] width 47 height 15
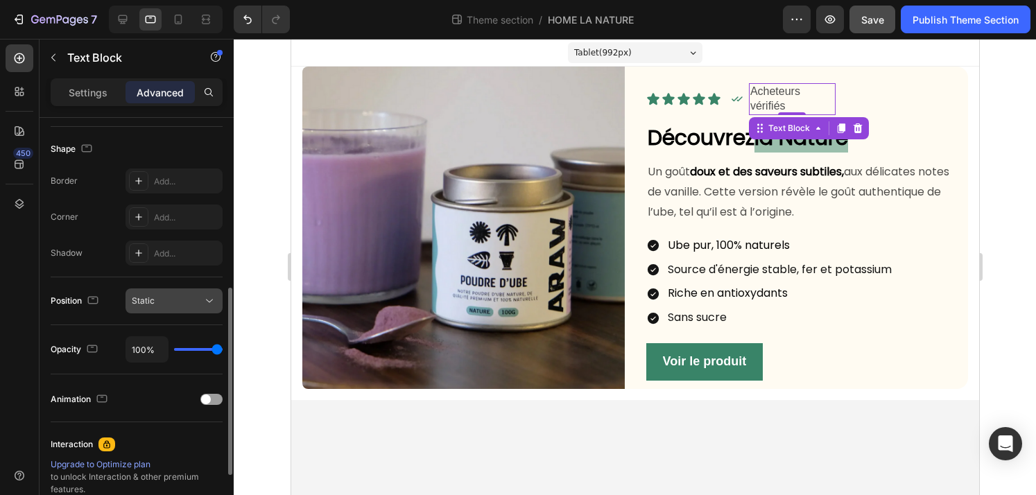
scroll to position [343, 0]
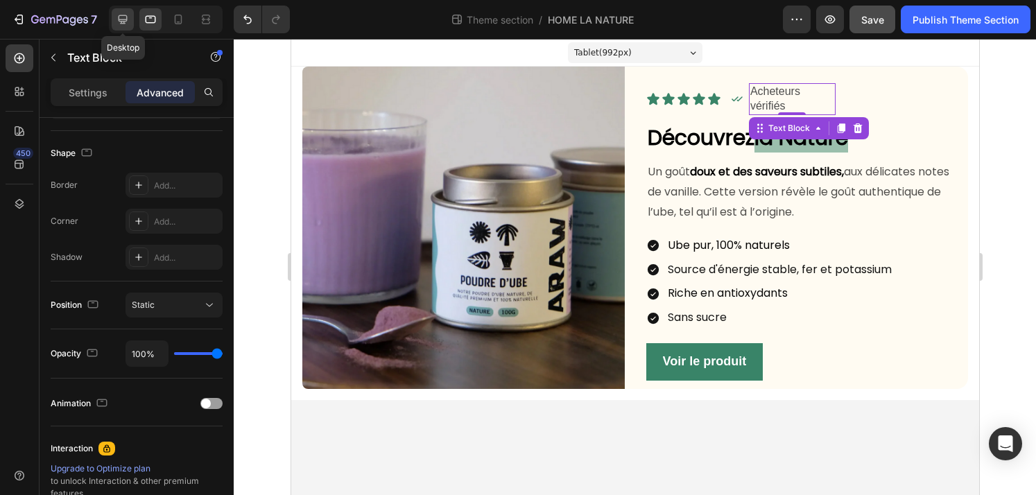
click at [128, 23] on icon at bounding box center [123, 19] width 14 height 14
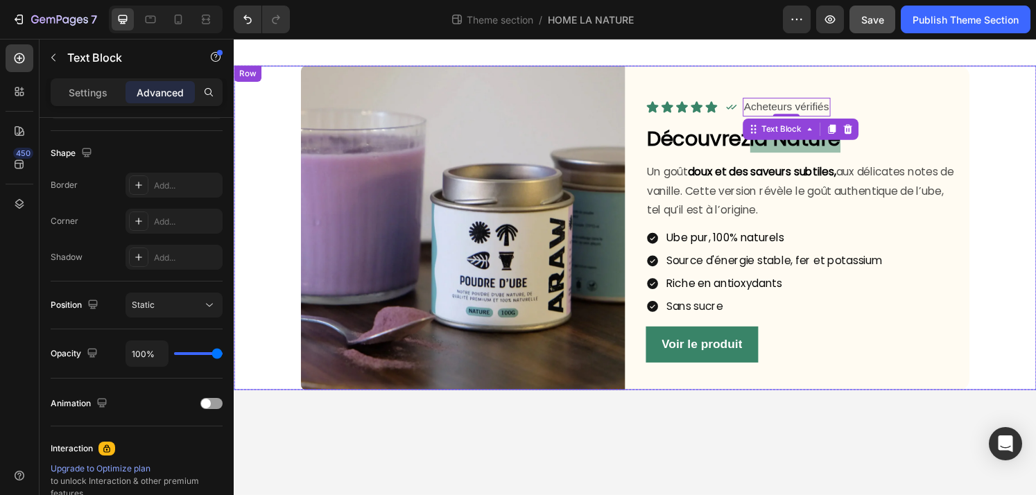
click at [1035, 207] on div "Image Icon Icon Icon Icon Icon Icon List Icon Acheteurs vérifiés Text Block 0 R…" at bounding box center [650, 235] width 810 height 336
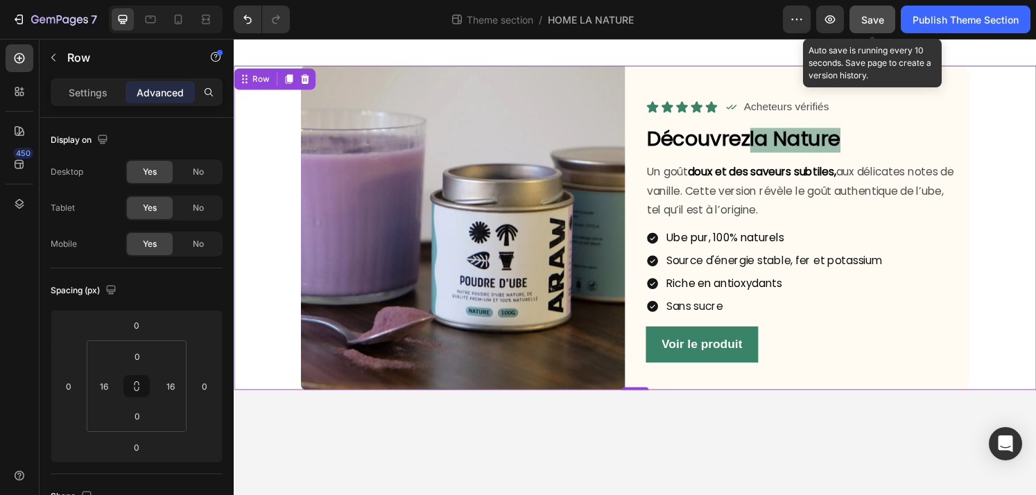
click at [870, 24] on span "Save" at bounding box center [872, 20] width 23 height 12
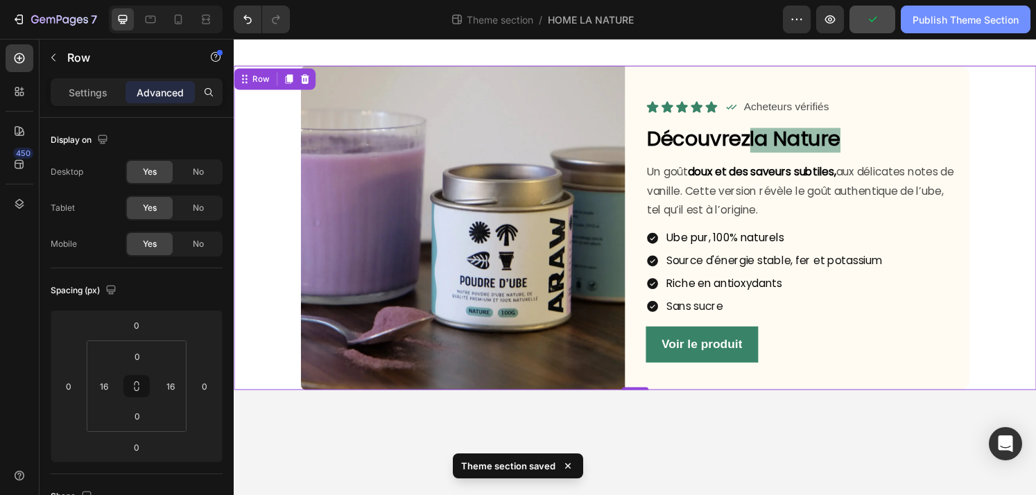
click at [975, 28] on button "Publish Theme Section" at bounding box center [966, 20] width 130 height 28
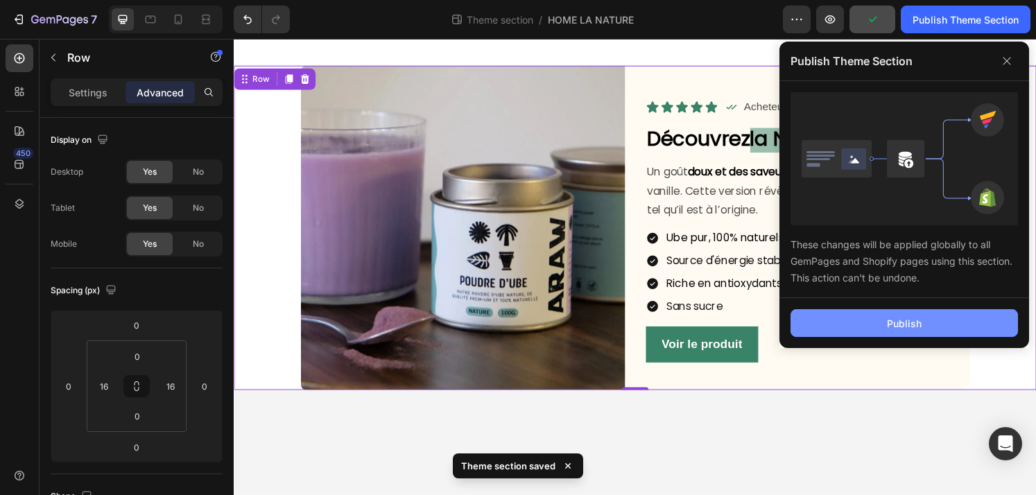
click at [886, 328] on button "Publish" at bounding box center [903, 323] width 227 height 28
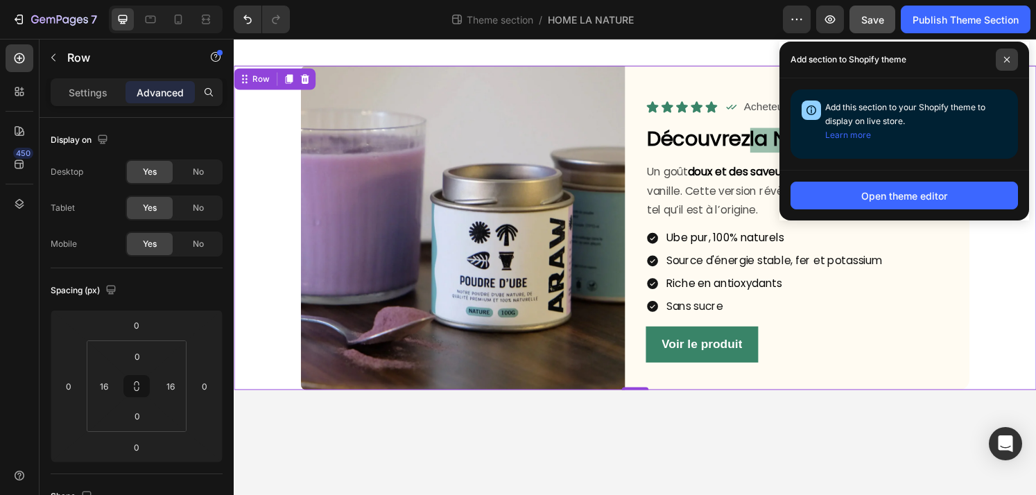
click at [1014, 58] on span at bounding box center [1006, 60] width 22 height 22
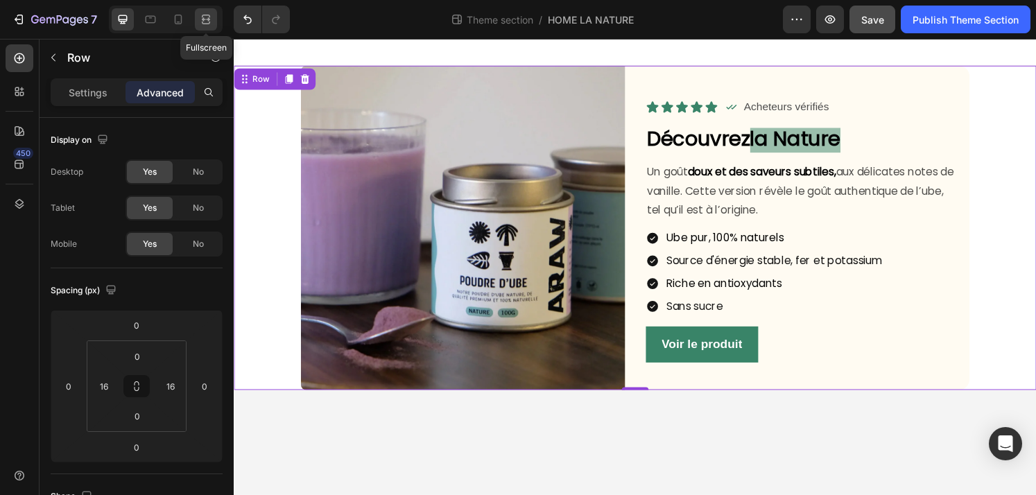
click at [211, 22] on icon at bounding box center [206, 19] width 14 height 14
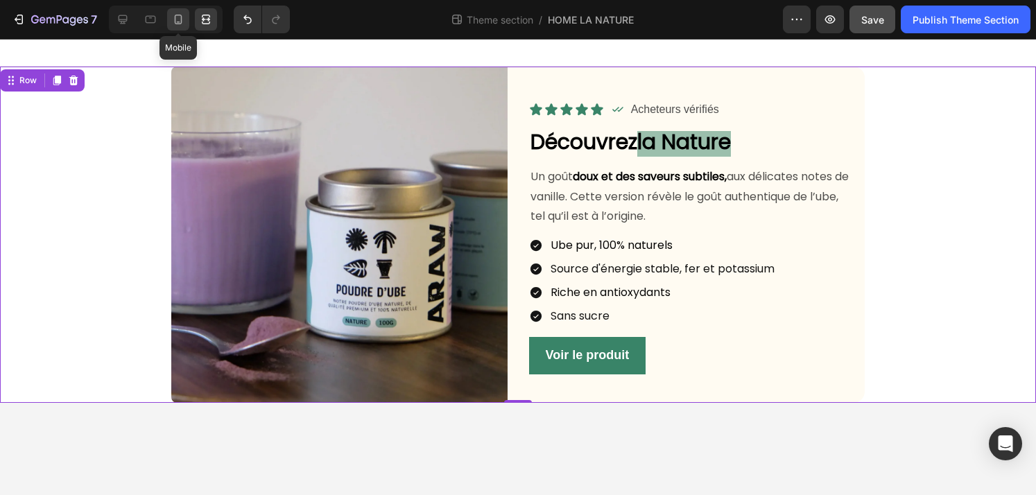
click at [184, 21] on icon at bounding box center [178, 19] width 14 height 14
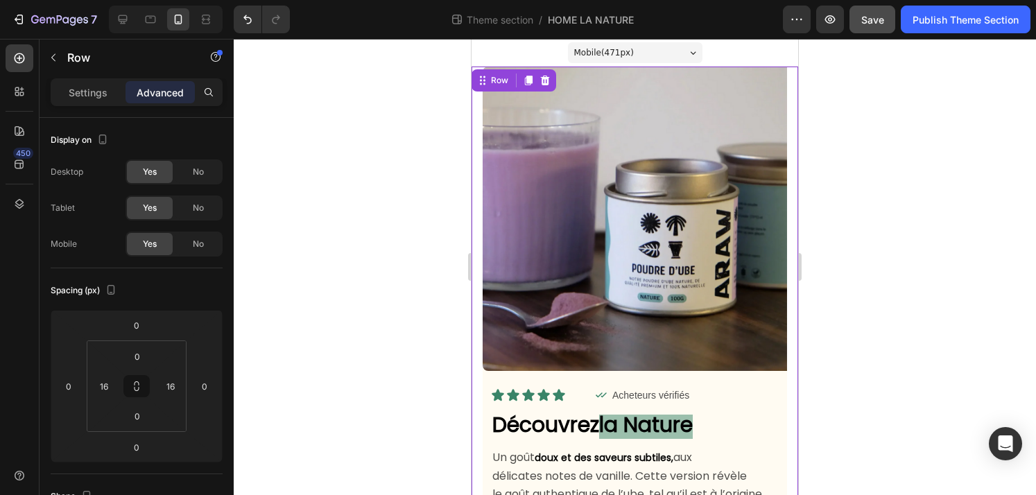
click at [893, 236] on div at bounding box center [635, 267] width 802 height 456
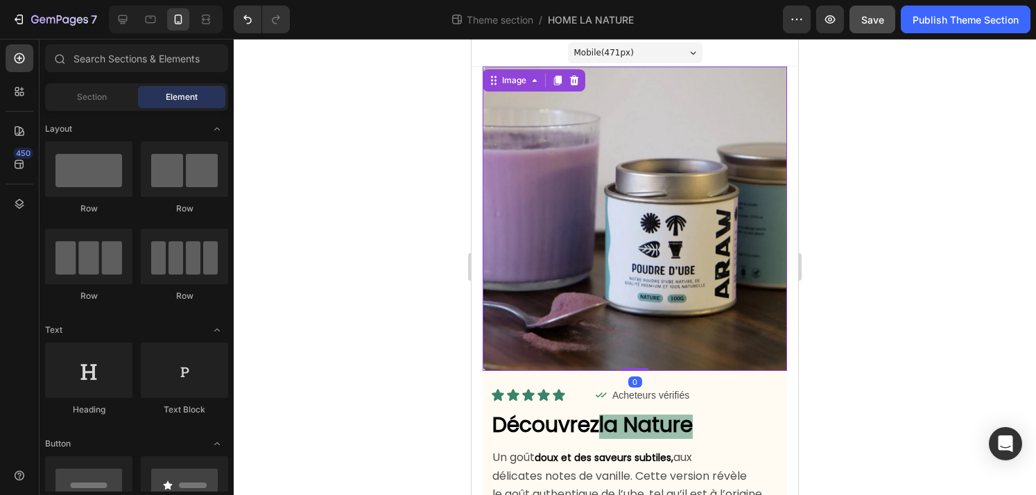
click at [594, 247] on img at bounding box center [634, 219] width 304 height 304
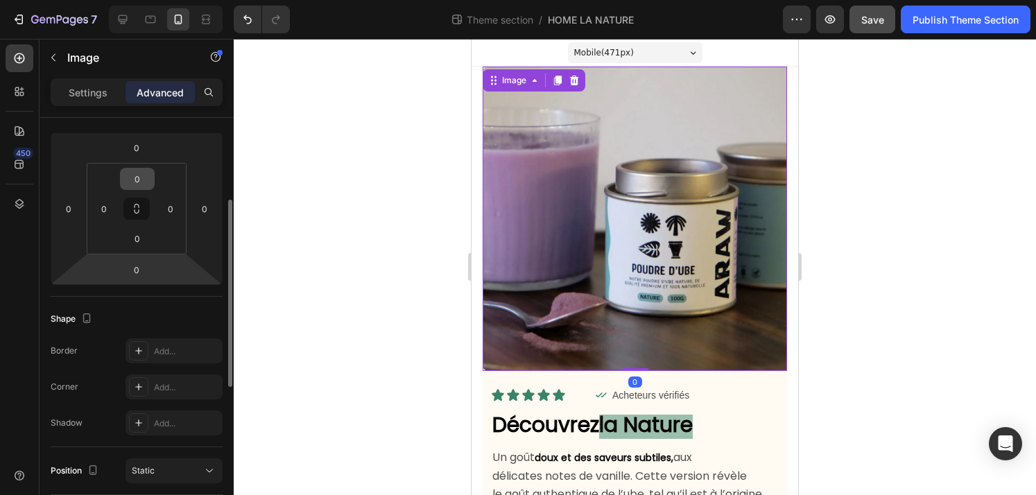
scroll to position [179, 0]
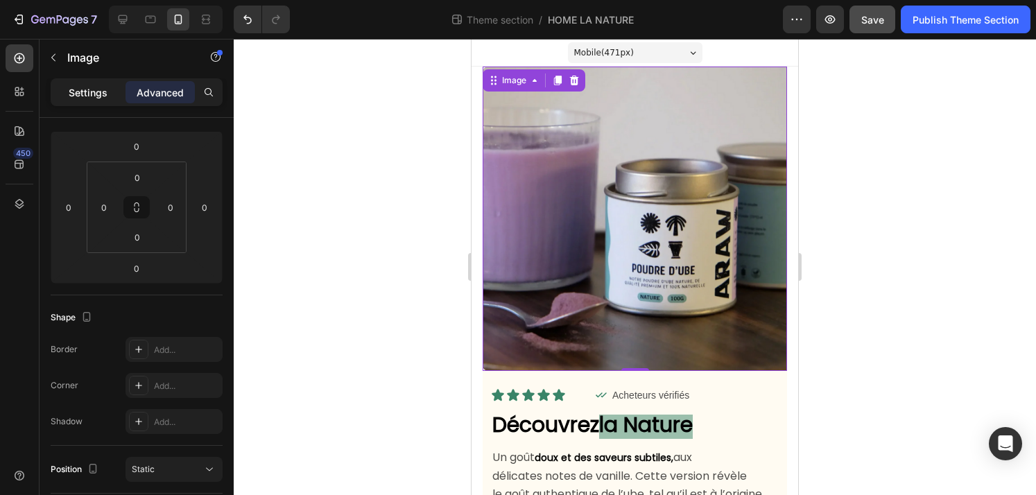
click at [97, 98] on p "Settings" at bounding box center [88, 92] width 39 height 15
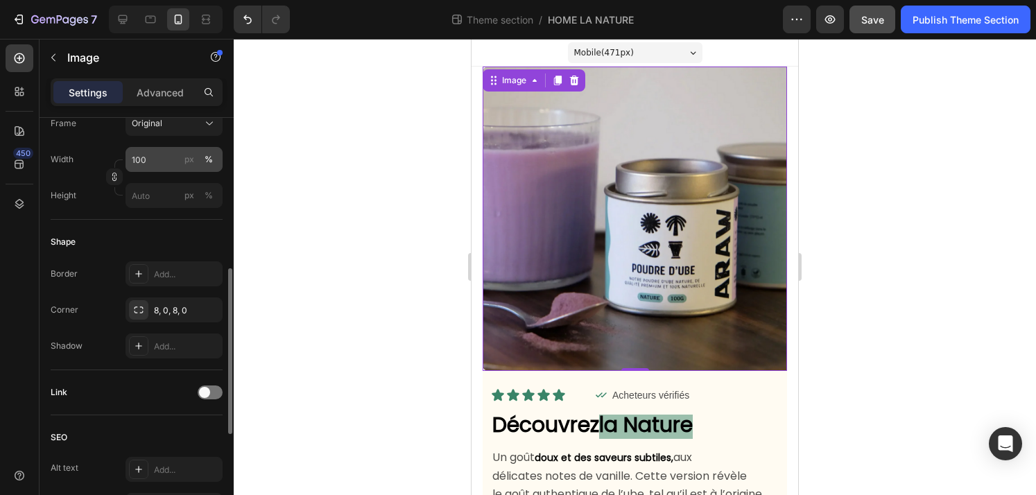
scroll to position [394, 0]
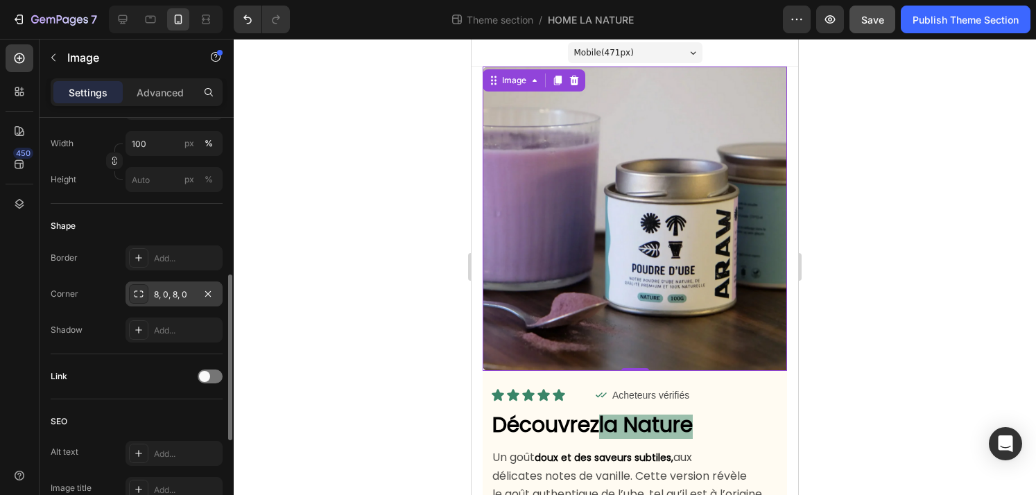
click at [193, 297] on div "8, 0, 8, 0" at bounding box center [174, 294] width 40 height 12
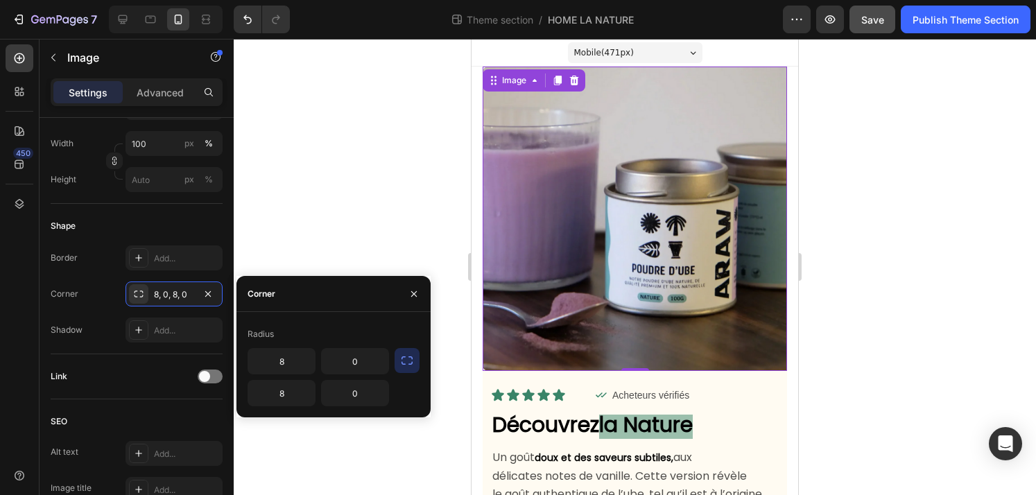
click at [416, 360] on button "button" at bounding box center [406, 360] width 25 height 25
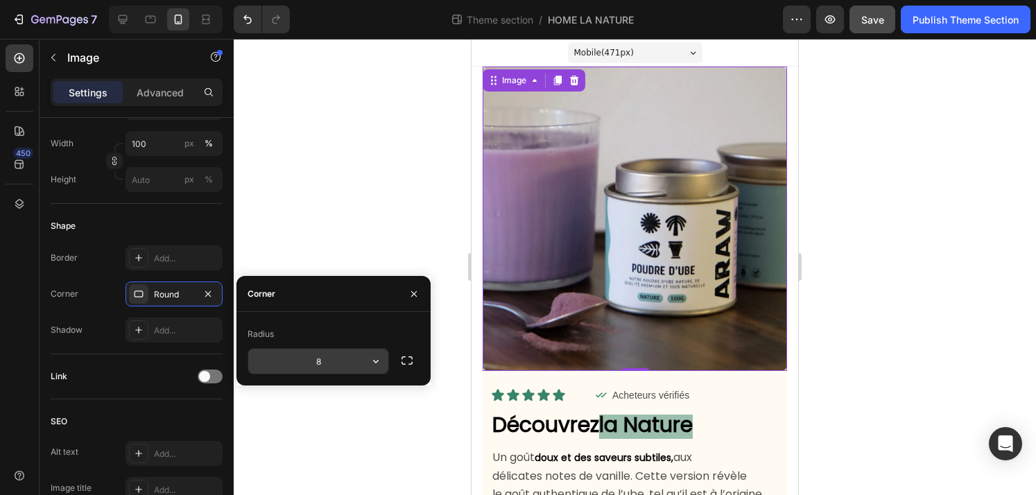
click at [315, 363] on input "8" at bounding box center [318, 361] width 140 height 25
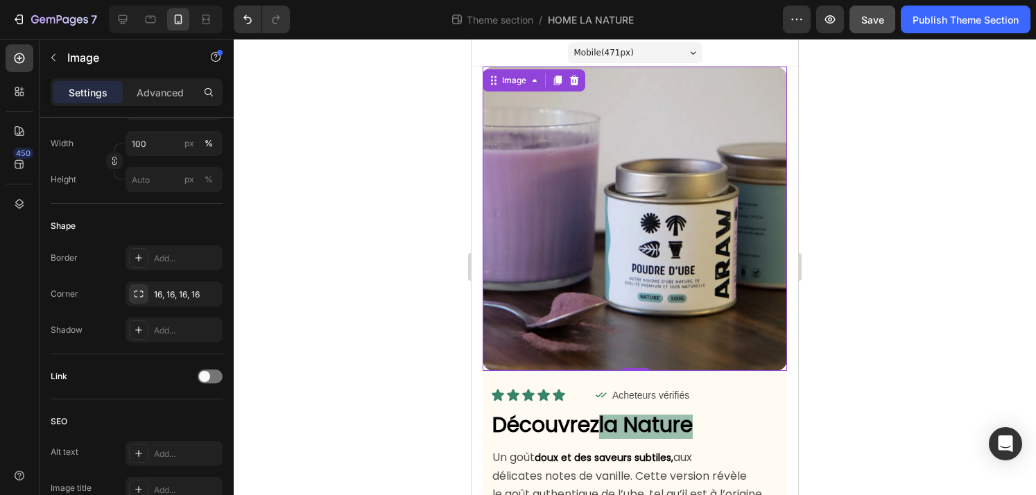
click at [401, 427] on div at bounding box center [635, 267] width 802 height 456
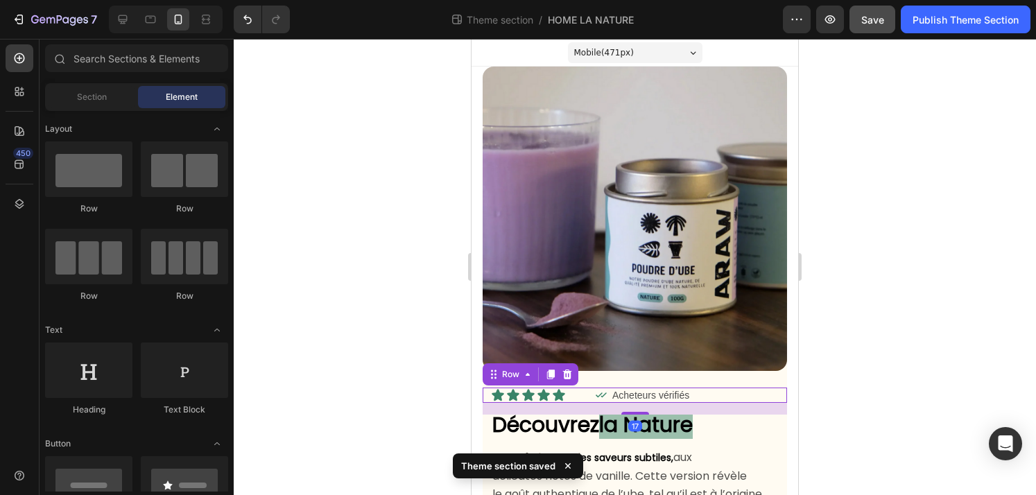
click at [780, 390] on div "Icon Icon Icon Icon Icon Icon List Icon Acheteurs vérifiés Text Block Row Row 17" at bounding box center [634, 395] width 304 height 15
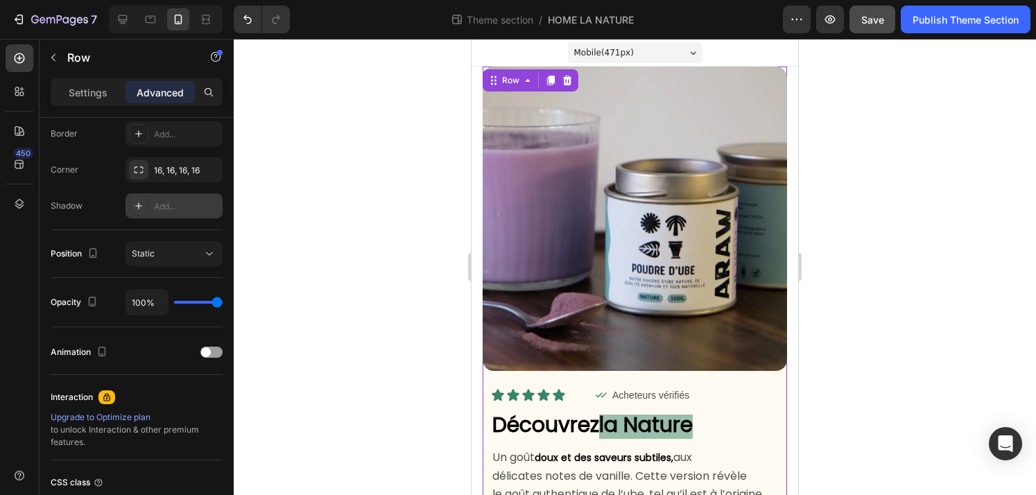
scroll to position [0, 0]
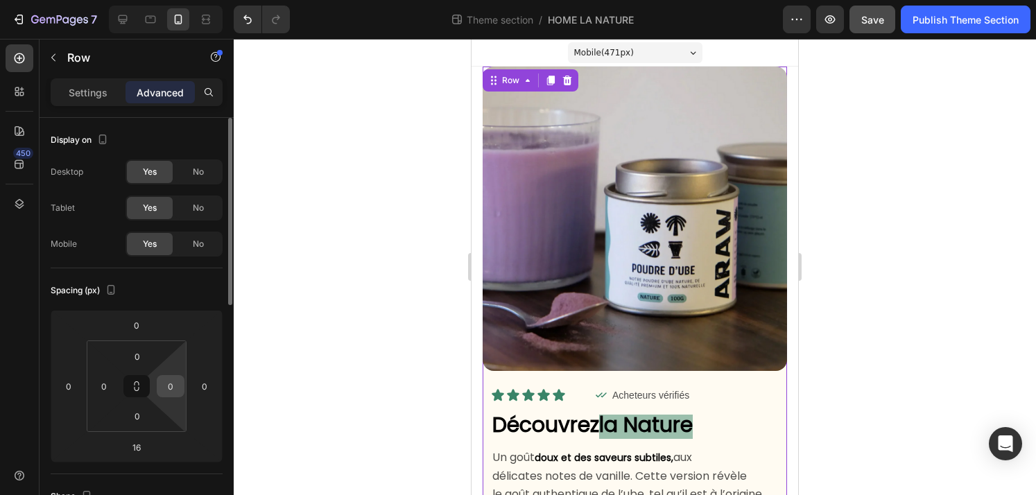
click at [166, 391] on input "0" at bounding box center [170, 386] width 21 height 21
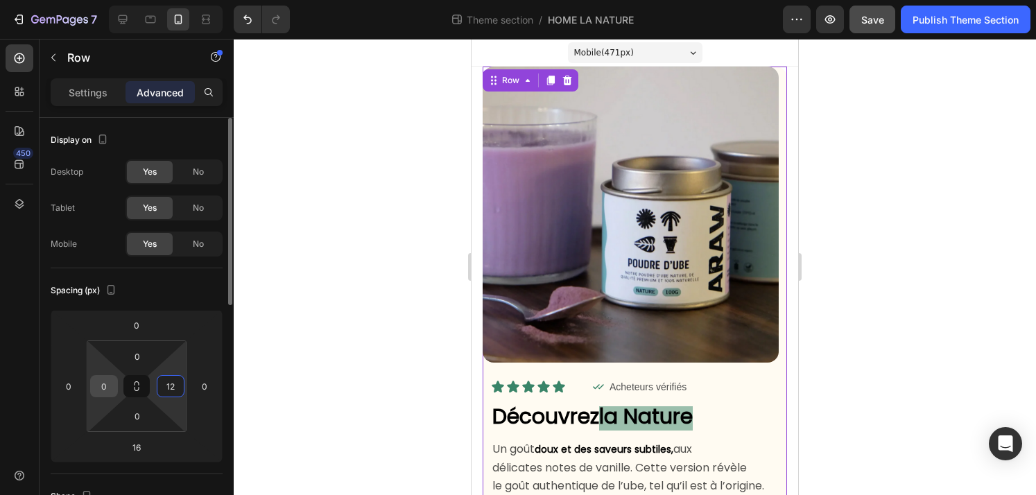
click at [102, 384] on input "0" at bounding box center [104, 386] width 21 height 21
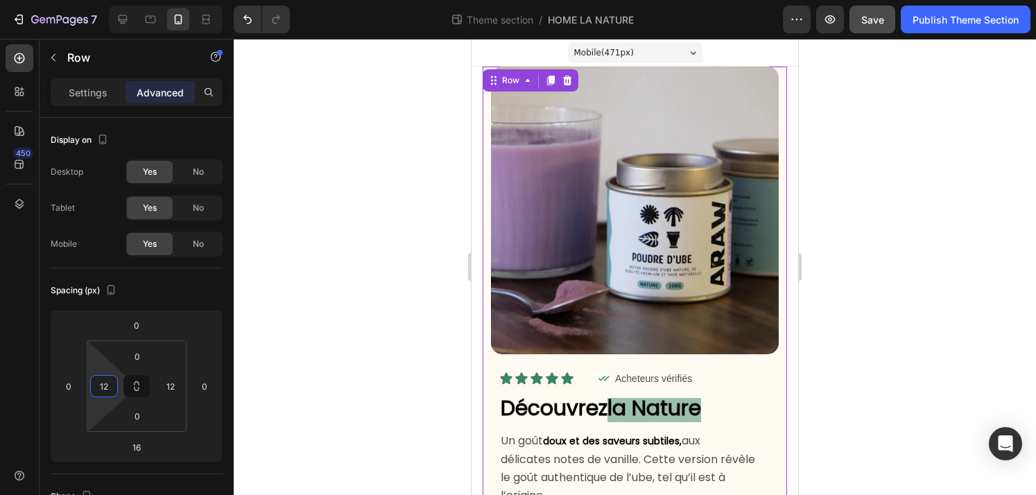
click at [323, 379] on div at bounding box center [635, 267] width 802 height 456
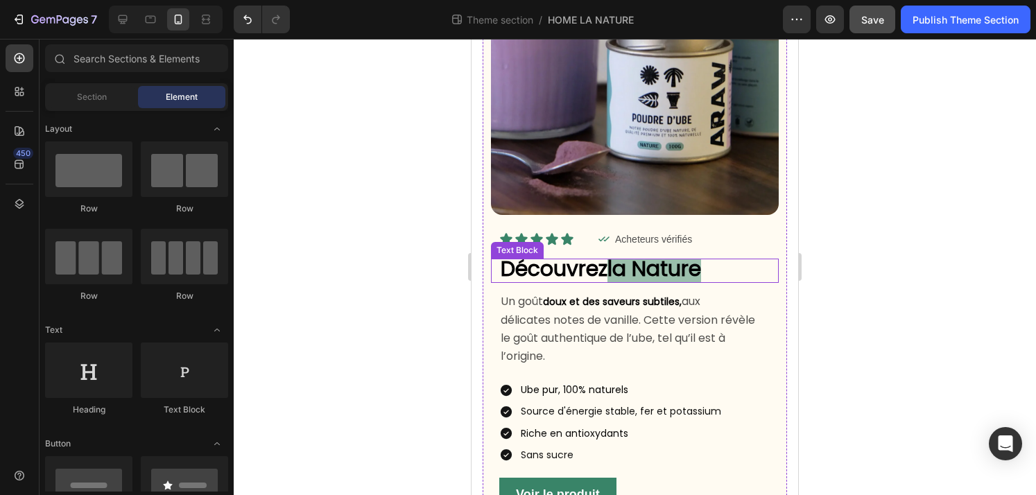
scroll to position [141, 0]
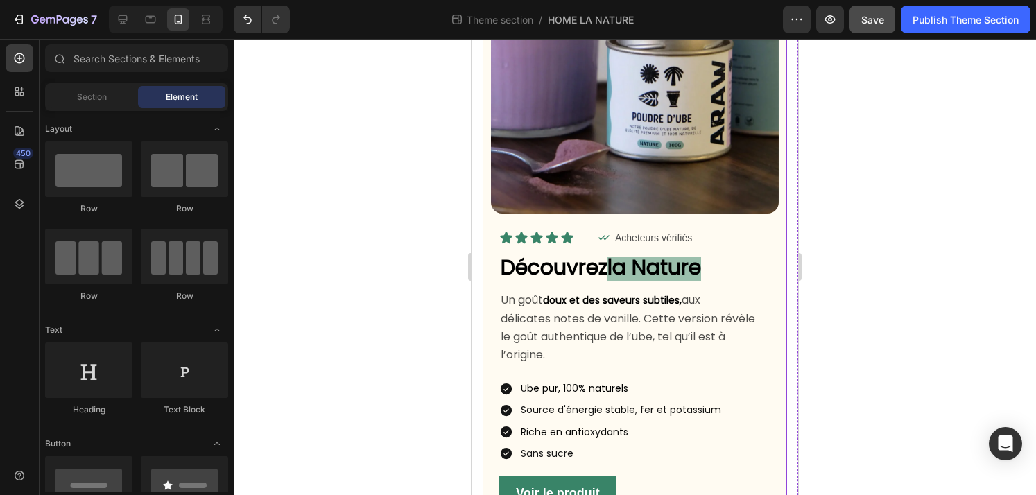
click at [777, 296] on div "Icon Icon Icon Icon Icon Icon List Icon Acheteurs vérifiés Text Block Row Row D…" at bounding box center [635, 368] width 288 height 308
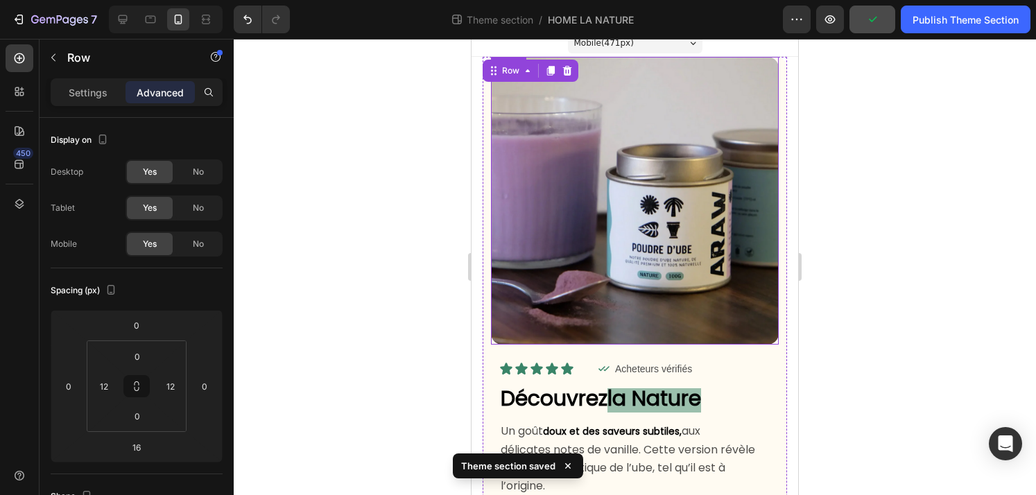
scroll to position [0, 0]
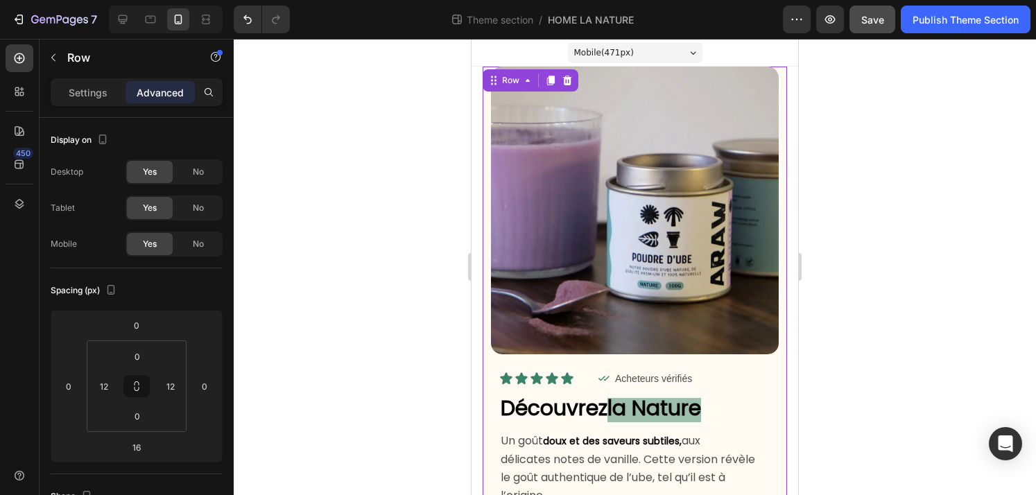
click at [628, 54] on span "Mobile ( 471 px)" at bounding box center [604, 53] width 60 height 14
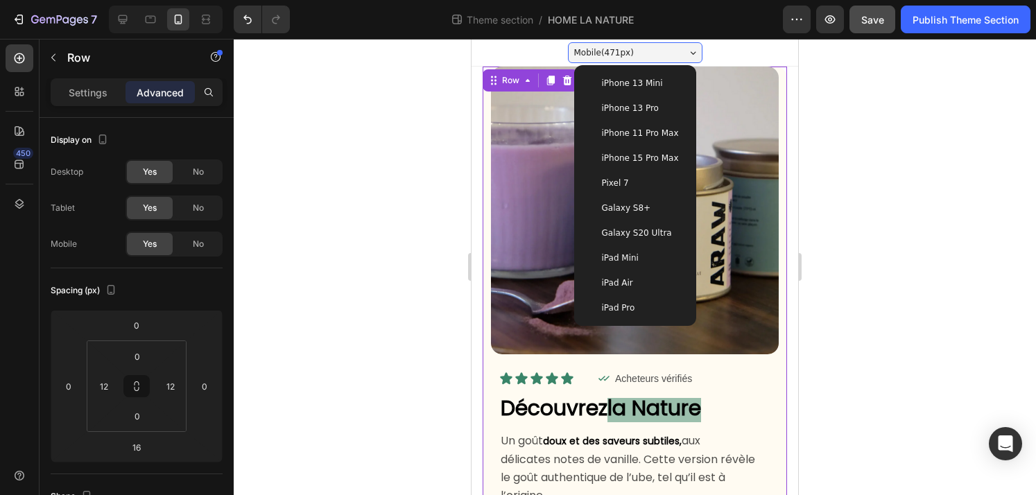
click at [661, 107] on div "iPhone 13 Pro" at bounding box center [635, 108] width 100 height 14
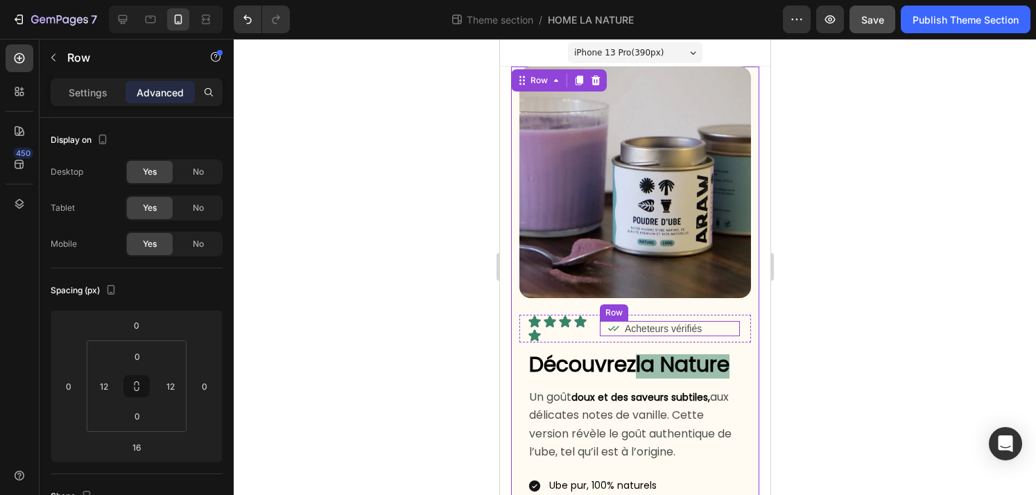
click at [600, 332] on div "Icon Acheteurs vérifiés Text Block Row" at bounding box center [669, 328] width 140 height 15
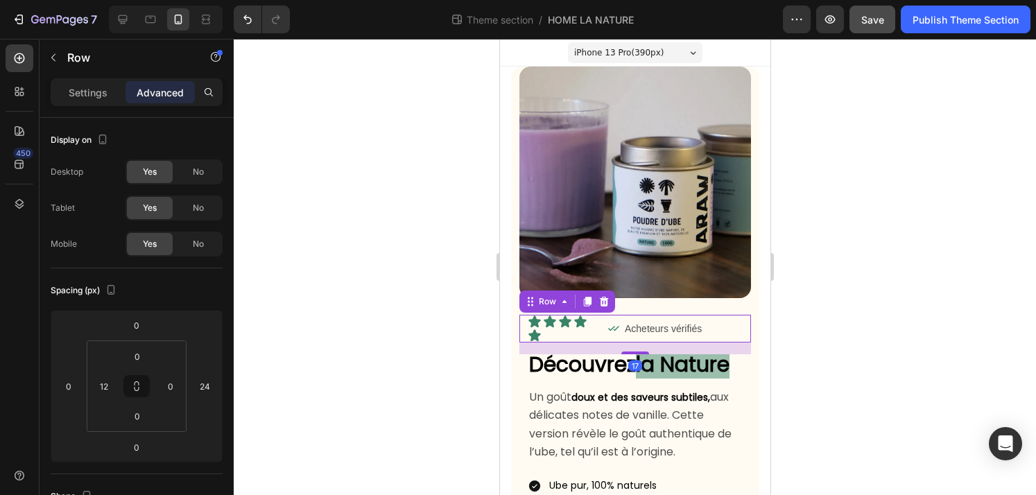
click at [595, 332] on div "Icon Icon Icon Icon Icon Icon List Icon Acheteurs vérifiés Text Block Row Row 17" at bounding box center [635, 329] width 232 height 28
click at [745, 324] on div "Icon Icon Icon Icon Icon Icon List Icon Acheteurs vérifiés Text Block Row Row 17" at bounding box center [635, 329] width 232 height 28
click at [99, 98] on p "Settings" at bounding box center [88, 92] width 39 height 15
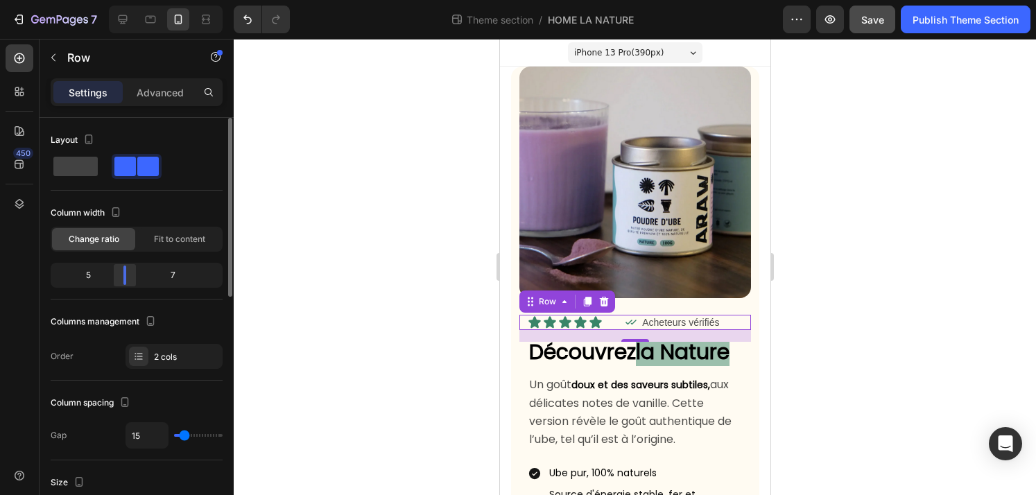
click at [119, 282] on div at bounding box center [124, 275] width 25 height 19
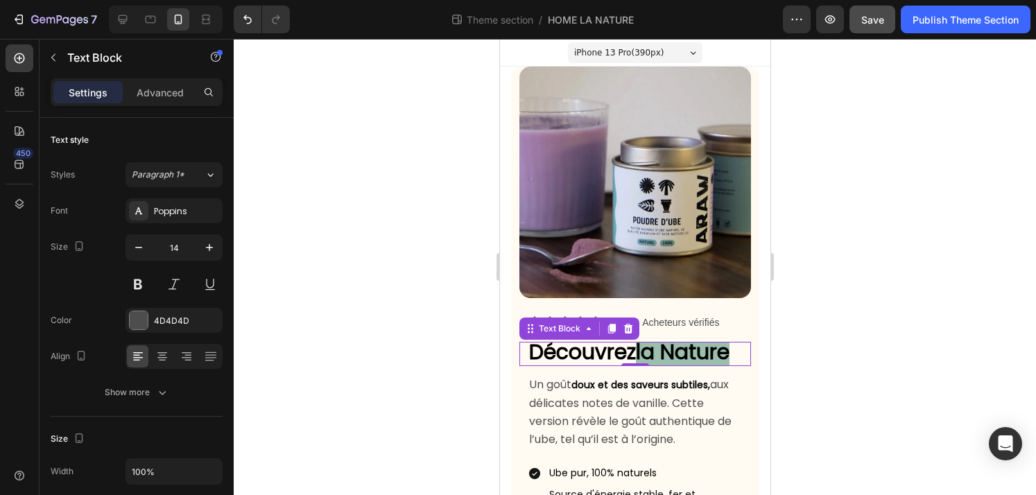
click at [580, 360] on strong "Découvrez" at bounding box center [581, 352] width 107 height 30
click at [601, 360] on strong "Découvrez" at bounding box center [581, 352] width 107 height 30
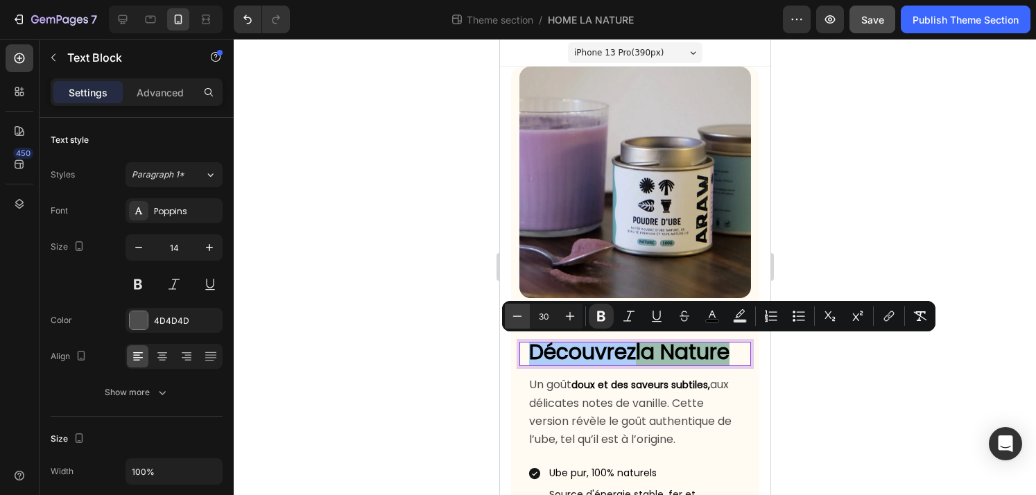
click at [512, 324] on button "Minus" at bounding box center [517, 316] width 25 height 25
drag, startPoint x: 1, startPoint y: 290, endPoint x: 467, endPoint y: 347, distance: 469.9
click at [467, 347] on div at bounding box center [635, 267] width 802 height 456
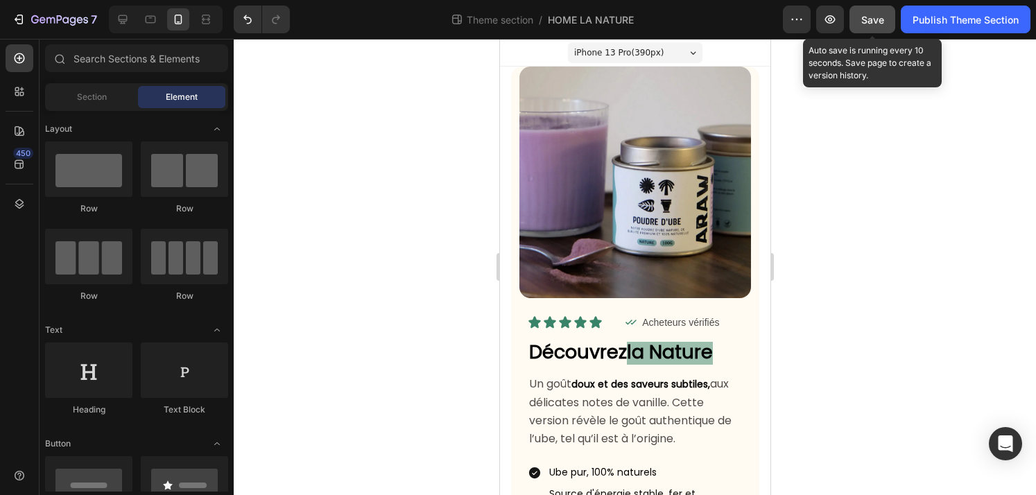
click at [875, 12] on div "Save" at bounding box center [872, 19] width 23 height 15
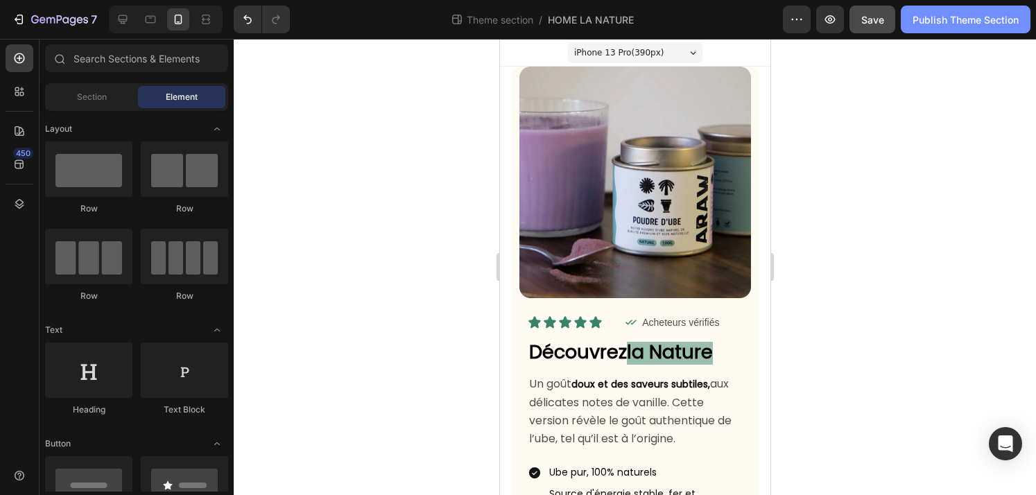
click at [987, 24] on div "Publish Theme Section" at bounding box center [965, 19] width 106 height 15
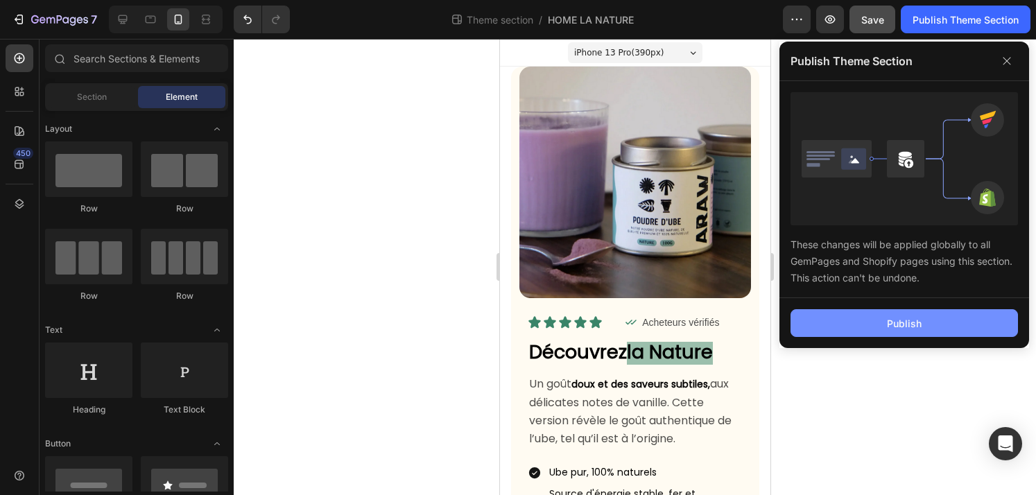
click at [905, 319] on div "Publish" at bounding box center [904, 323] width 35 height 15
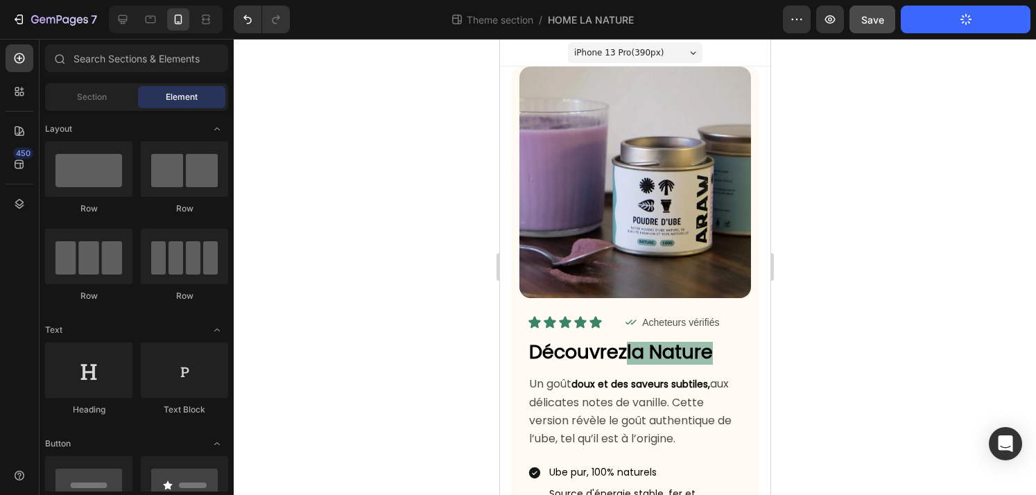
click at [672, 53] on div "iPhone 13 Pro ( 390 px)" at bounding box center [634, 52] width 134 height 21
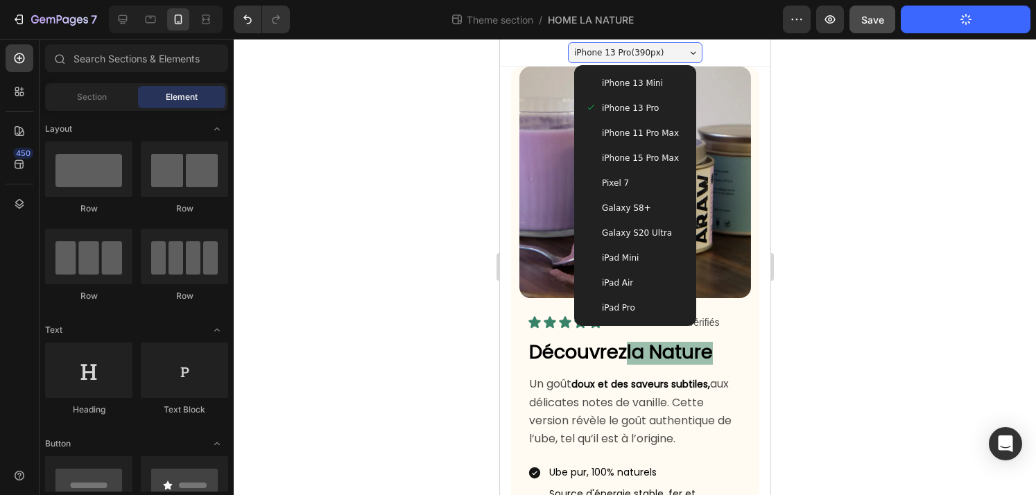
click at [654, 85] on span "iPhone 13 Mini" at bounding box center [631, 83] width 61 height 14
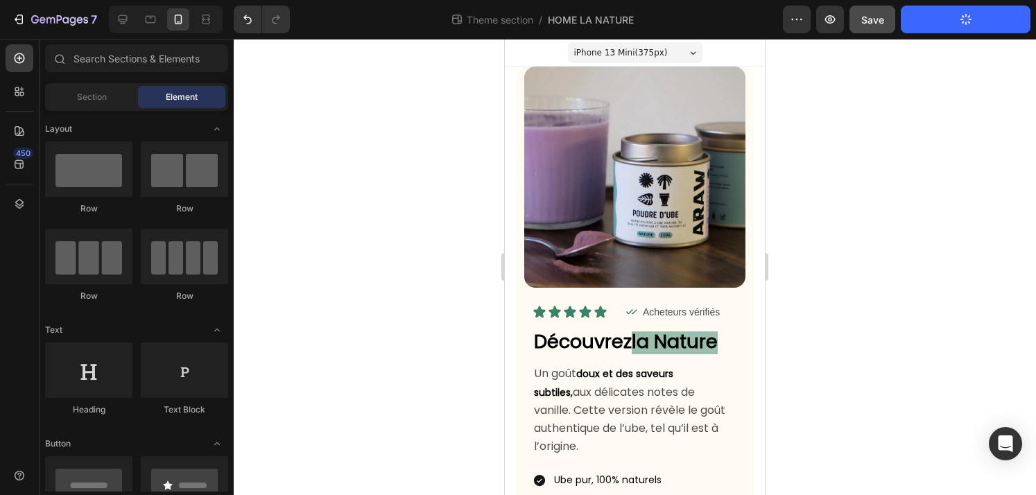
click at [671, 45] on div "iPhone 13 Mini ( 375 px)" at bounding box center [635, 52] width 134 height 21
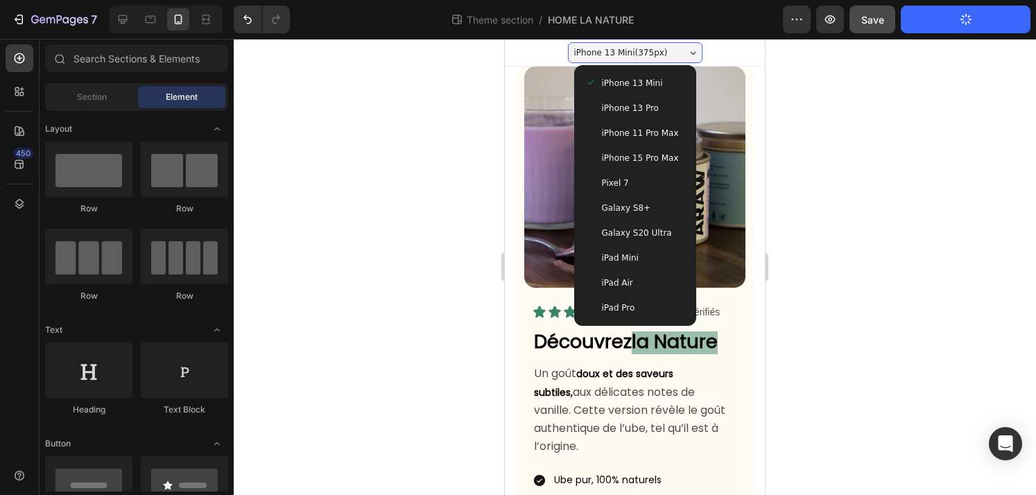
click at [663, 141] on div "iPhone 11 Pro Max" at bounding box center [635, 133] width 111 height 25
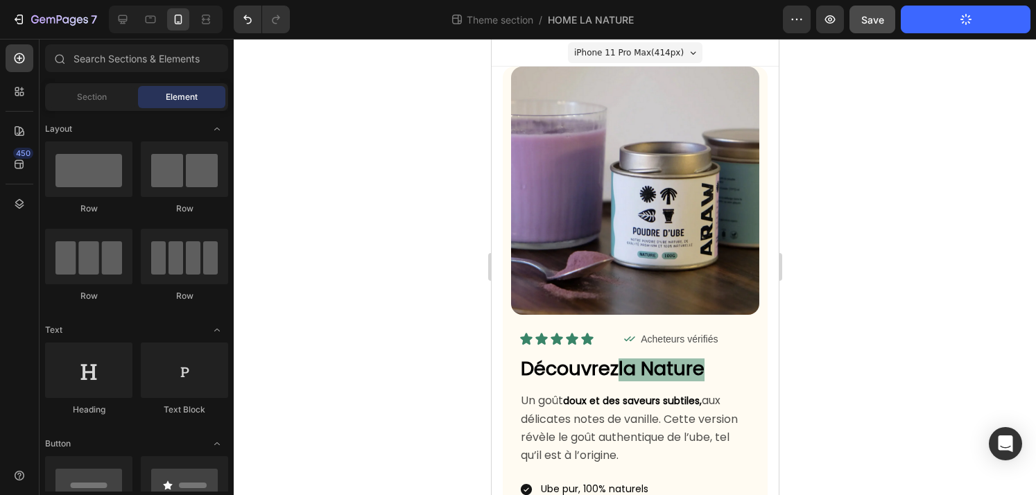
click at [659, 58] on span "iPhone 11 Pro Max ( 414 px)" at bounding box center [628, 53] width 110 height 14
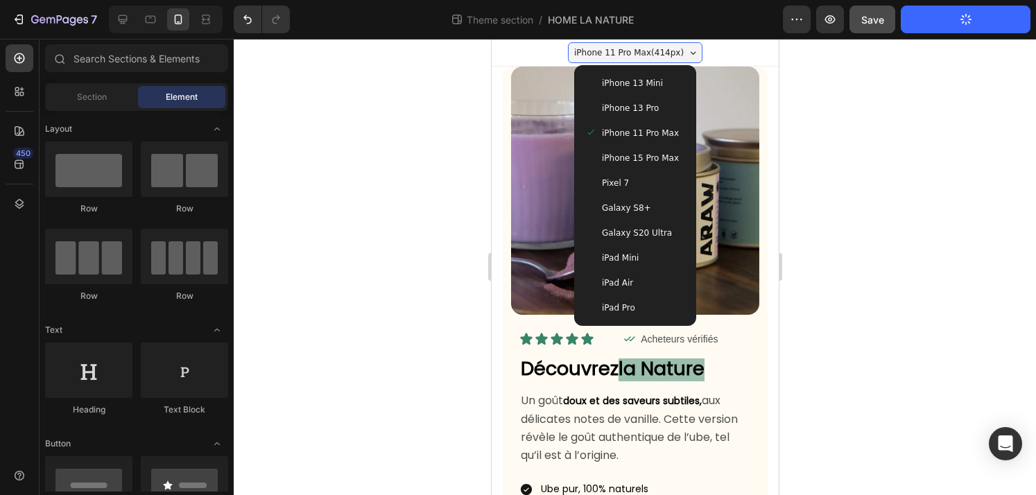
click at [654, 157] on span "iPhone 15 Pro Max" at bounding box center [639, 158] width 77 height 14
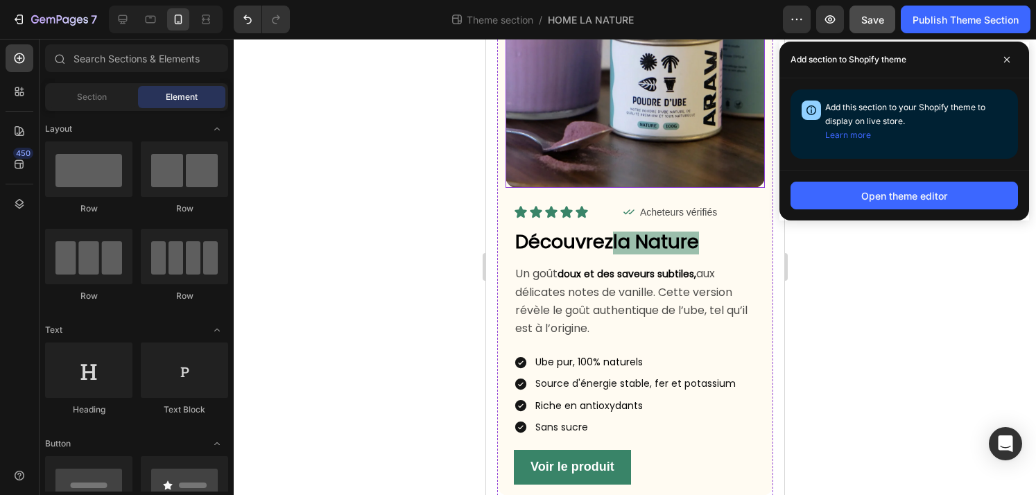
scroll to position [139, 0]
click at [1011, 62] on span at bounding box center [1006, 60] width 22 height 22
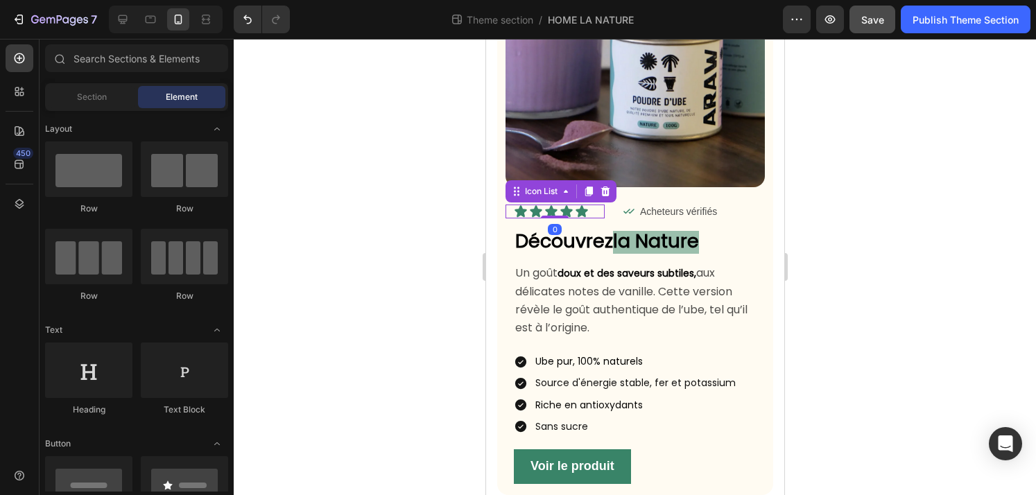
click at [593, 210] on div "Icon Icon Icon Icon Icon" at bounding box center [558, 212] width 91 height 14
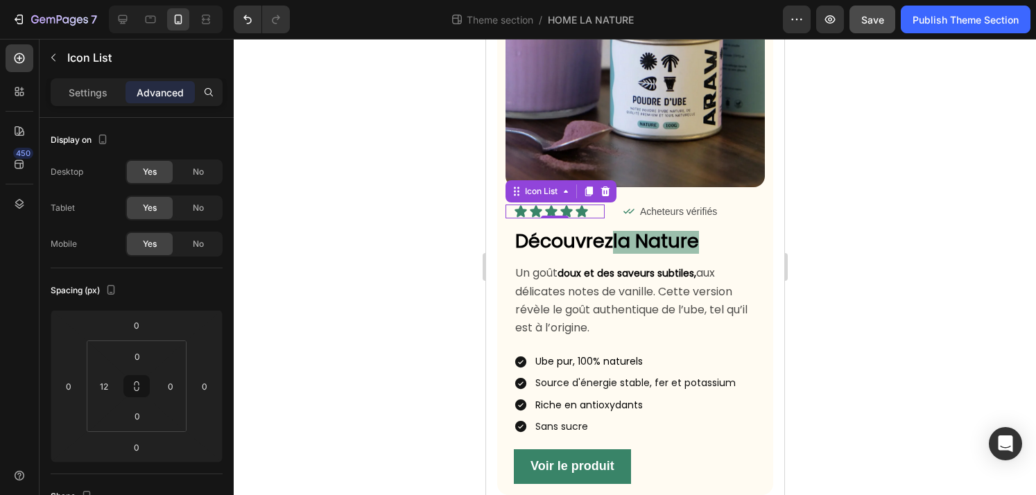
click at [510, 211] on div "Icon Icon Icon Icon Icon Icon List 0" at bounding box center [554, 212] width 99 height 14
click at [517, 211] on icon at bounding box center [520, 211] width 12 height 12
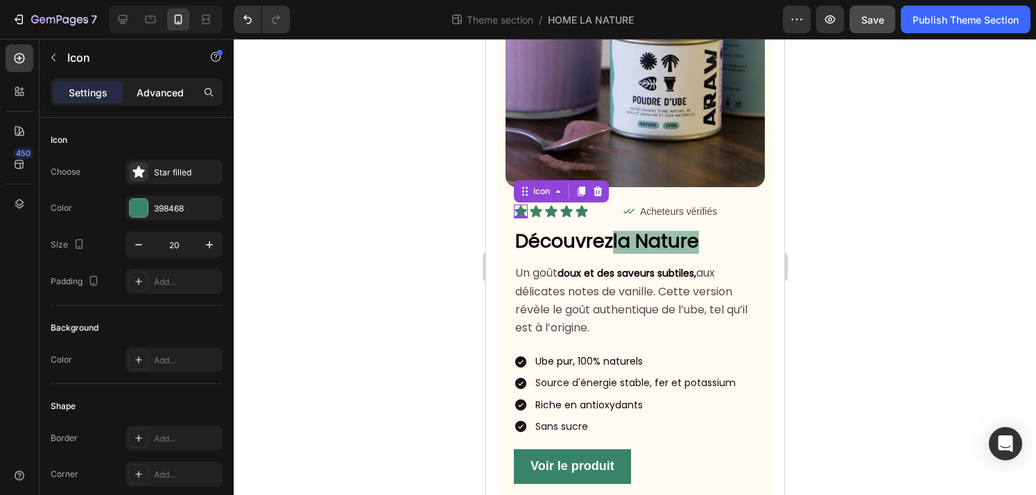
click at [158, 99] on div "Advanced" at bounding box center [159, 92] width 69 height 22
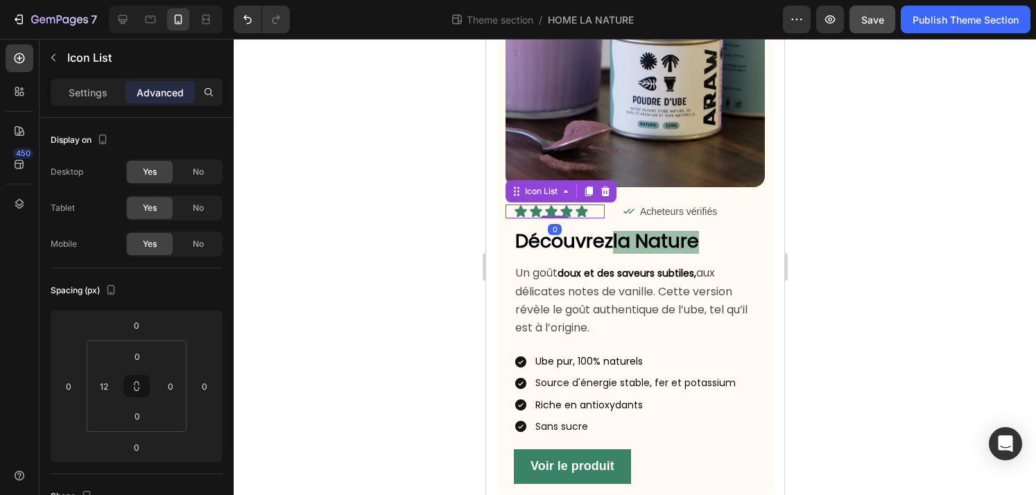
click at [600, 214] on div "Icon Icon Icon Icon Icon" at bounding box center [558, 212] width 91 height 14
click at [598, 213] on div "Icon Icon Icon Icon Icon" at bounding box center [558, 212] width 91 height 14
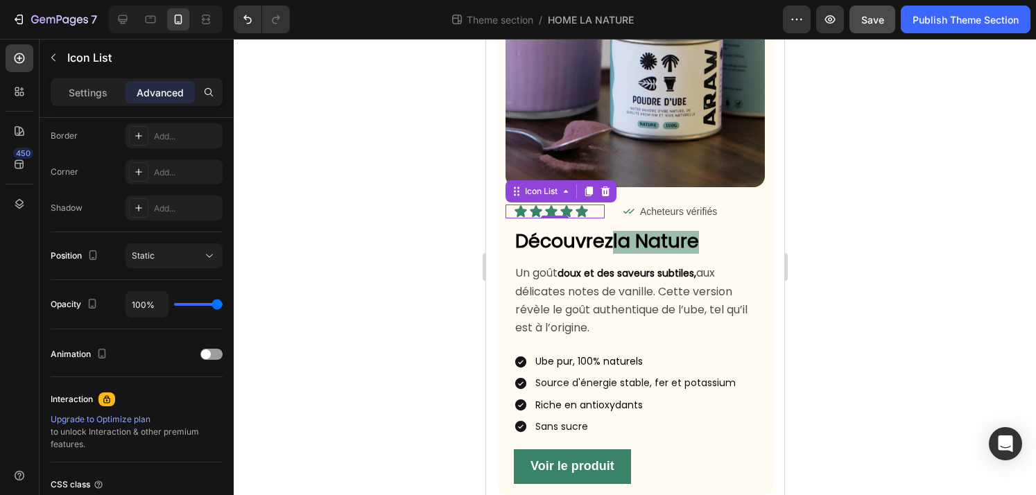
scroll to position [58, 0]
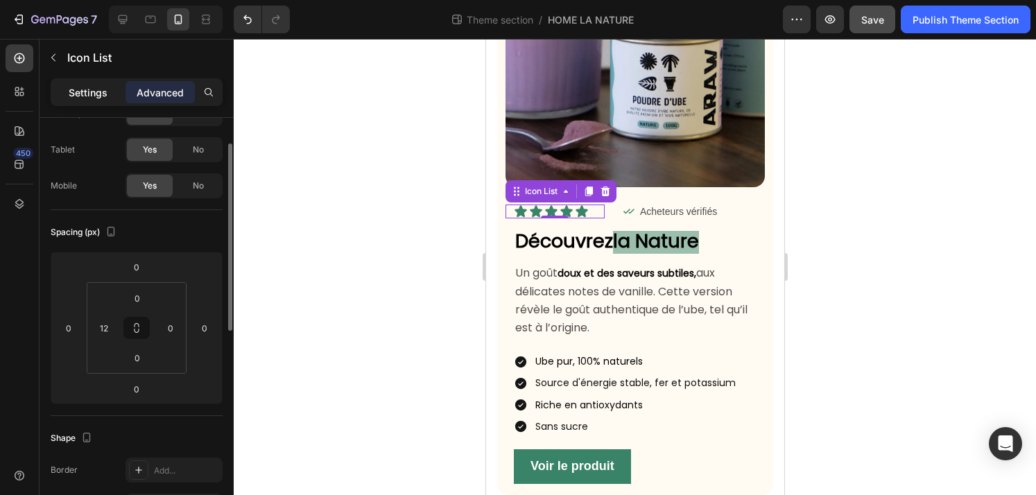
click at [91, 85] on p "Settings" at bounding box center [88, 92] width 39 height 15
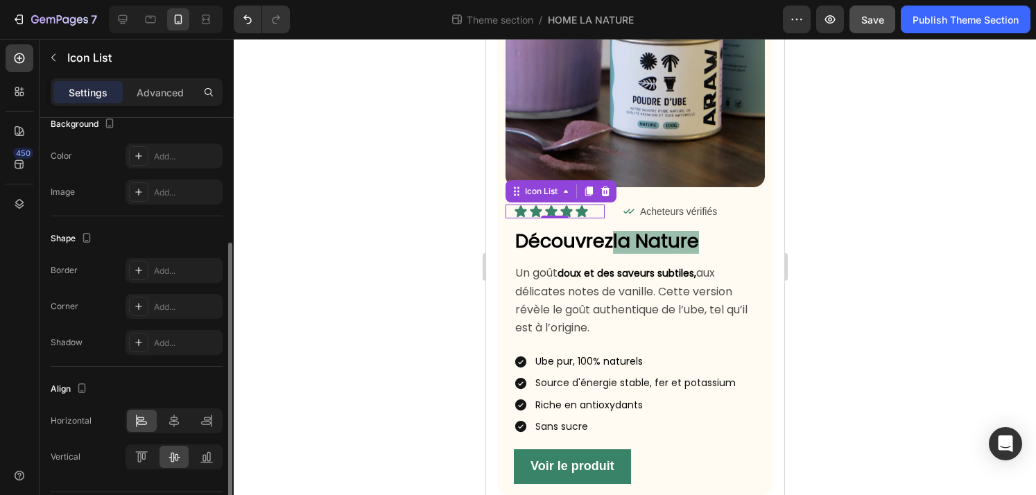
scroll to position [215, 0]
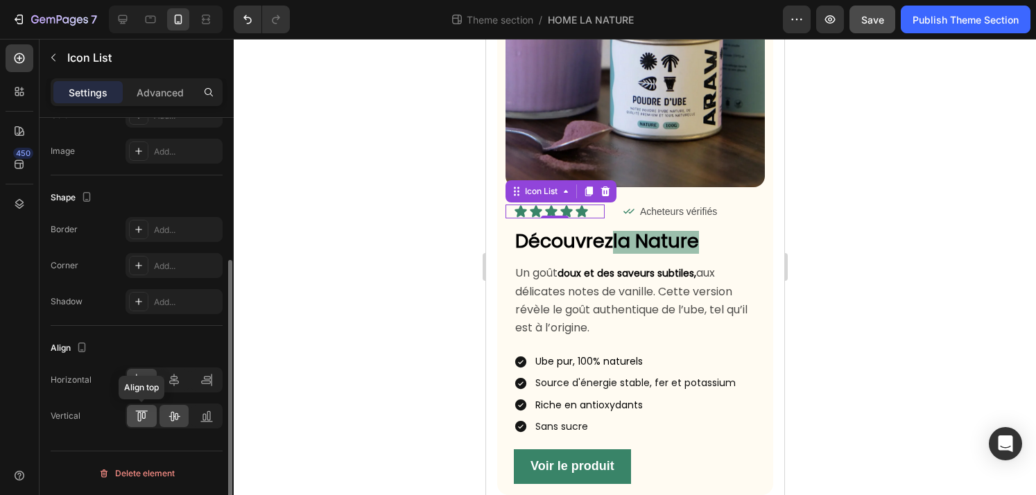
click at [142, 417] on icon at bounding box center [143, 415] width 3 height 7
click at [169, 419] on icon at bounding box center [174, 416] width 14 height 14
click at [208, 413] on icon at bounding box center [207, 416] width 14 height 14
click at [186, 413] on div at bounding box center [174, 416] width 30 height 22
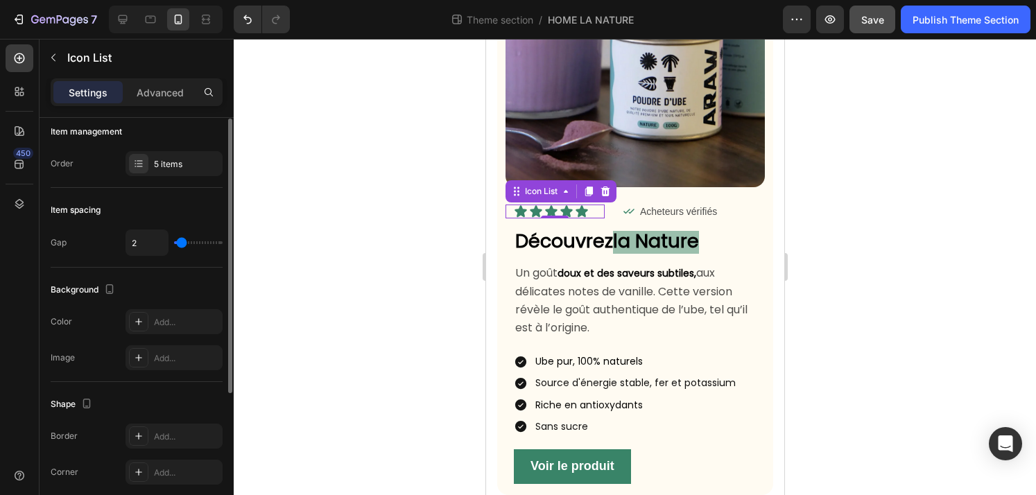
scroll to position [4, 0]
click at [181, 247] on input "range" at bounding box center [198, 246] width 49 height 3
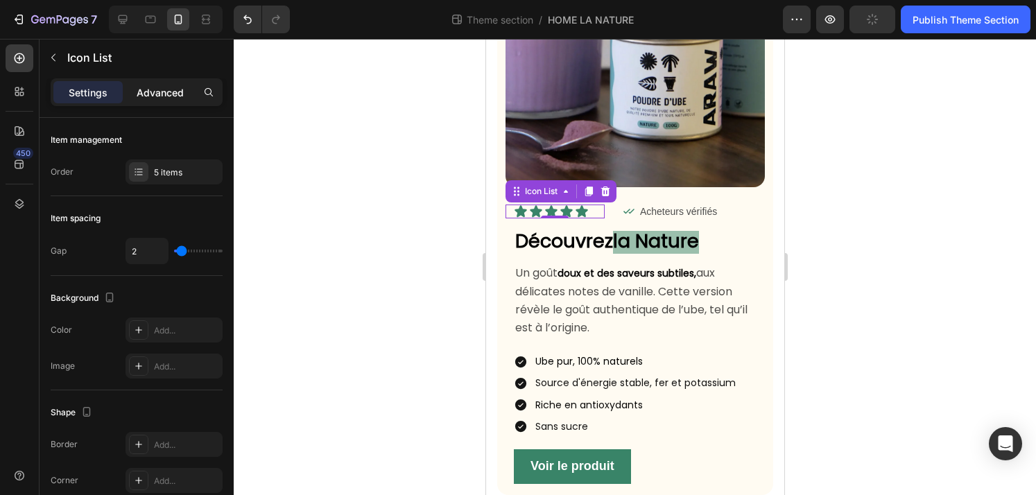
click at [157, 92] on p "Advanced" at bounding box center [160, 92] width 47 height 15
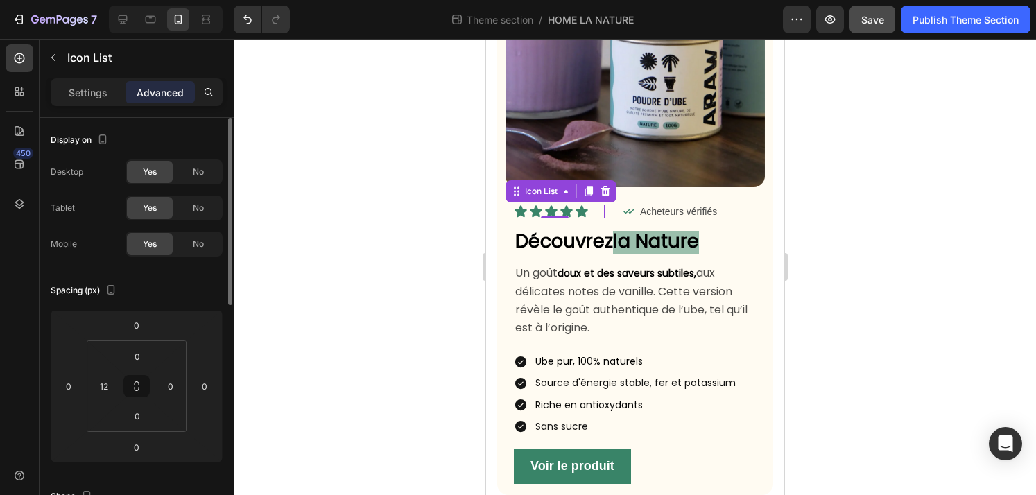
click at [421, 318] on div at bounding box center [635, 267] width 802 height 456
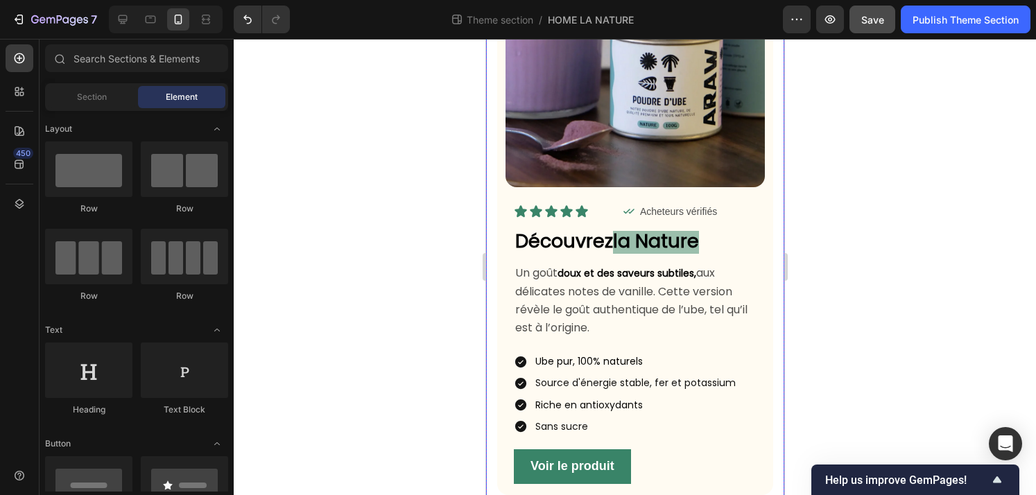
click at [905, 317] on div at bounding box center [635, 267] width 802 height 456
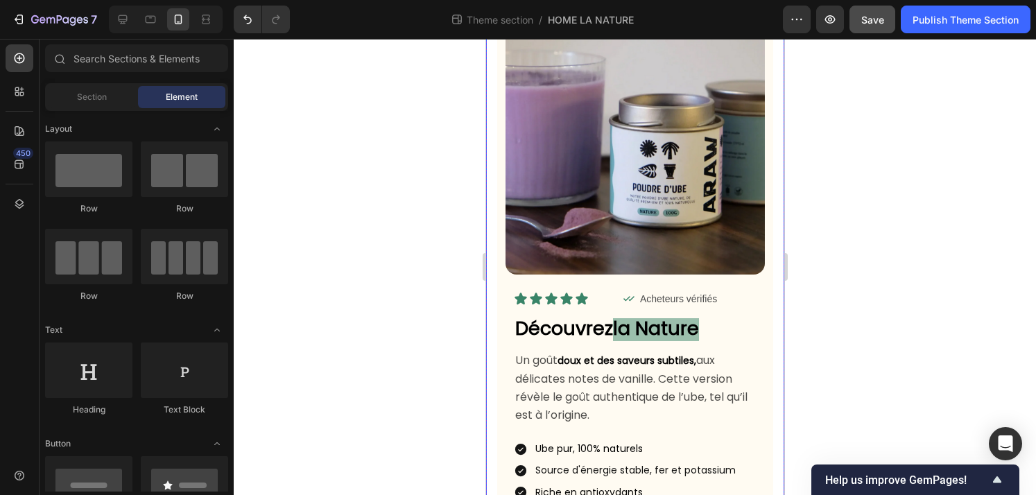
scroll to position [51, 0]
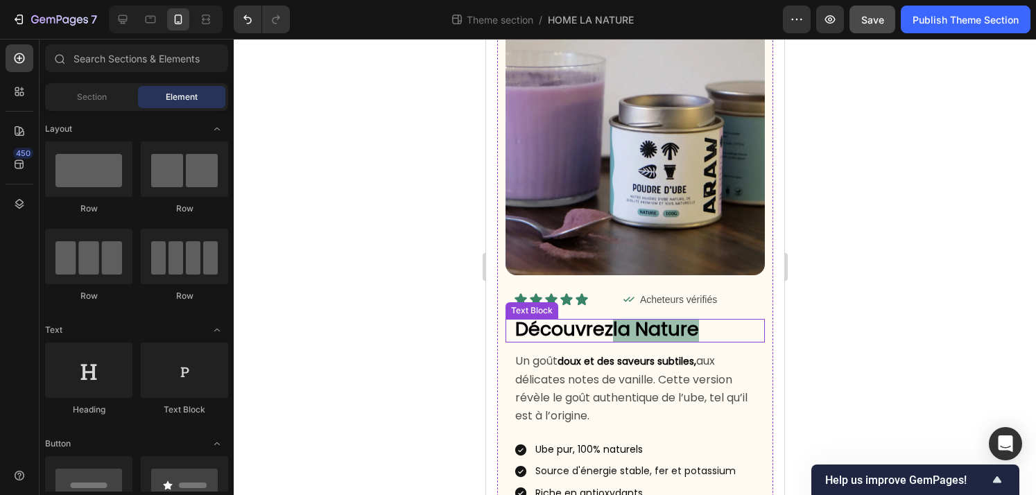
click at [738, 329] on p "Découvrez la Nature" at bounding box center [638, 330] width 248 height 21
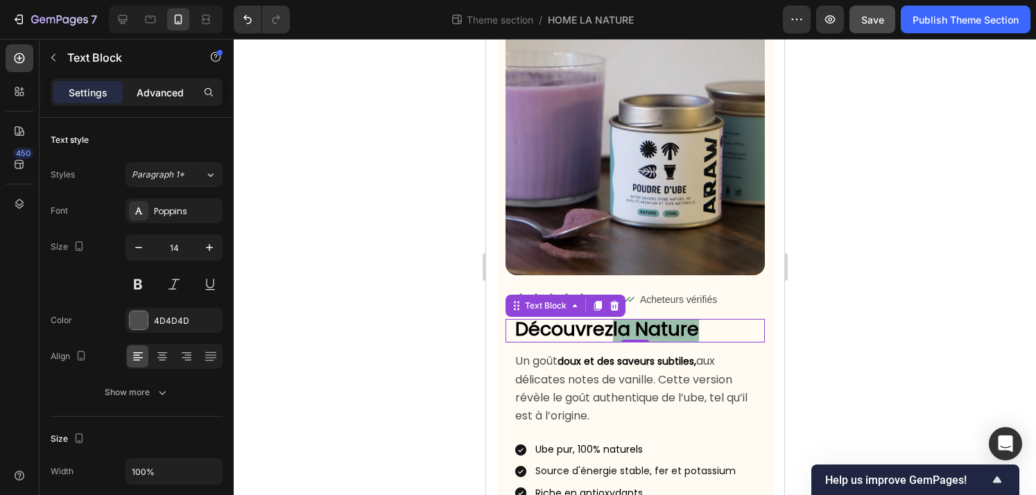
click at [165, 89] on p "Advanced" at bounding box center [160, 92] width 47 height 15
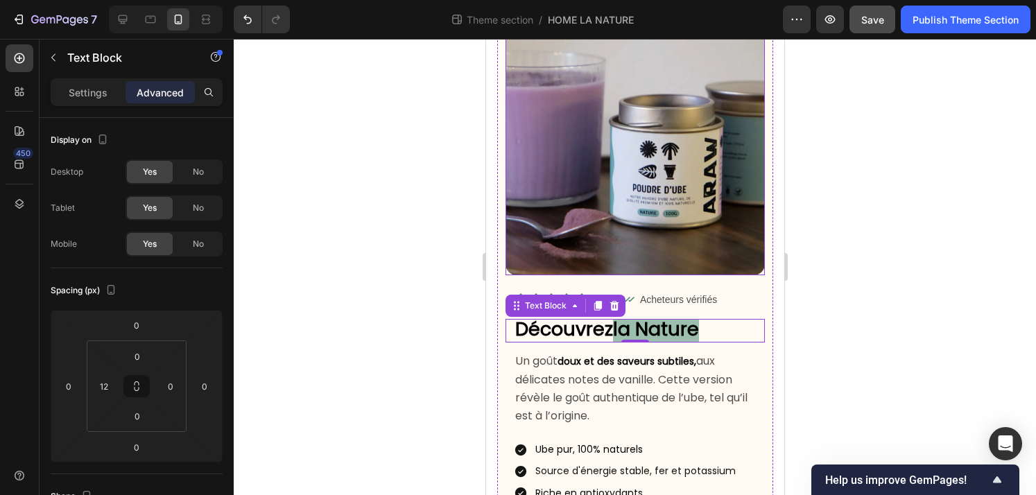
scroll to position [0, 0]
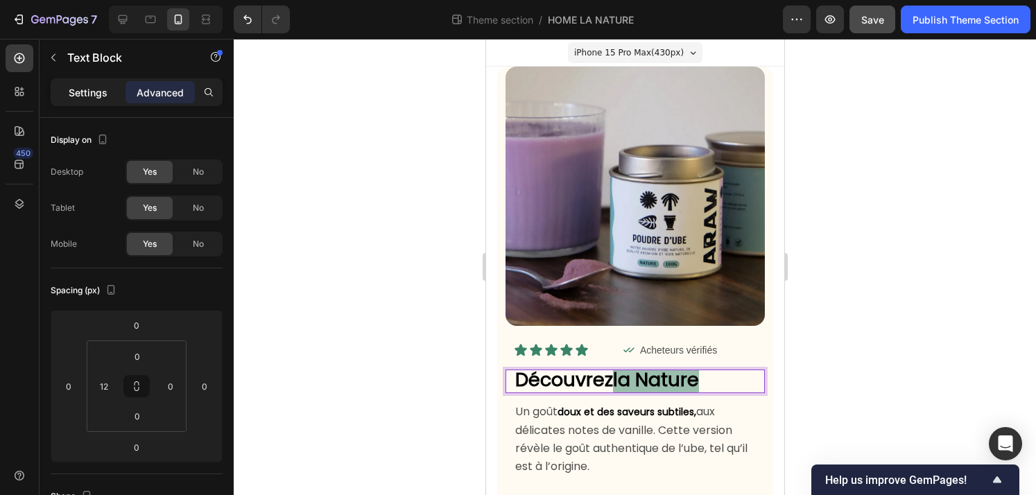
click at [92, 92] on p "Settings" at bounding box center [88, 92] width 39 height 15
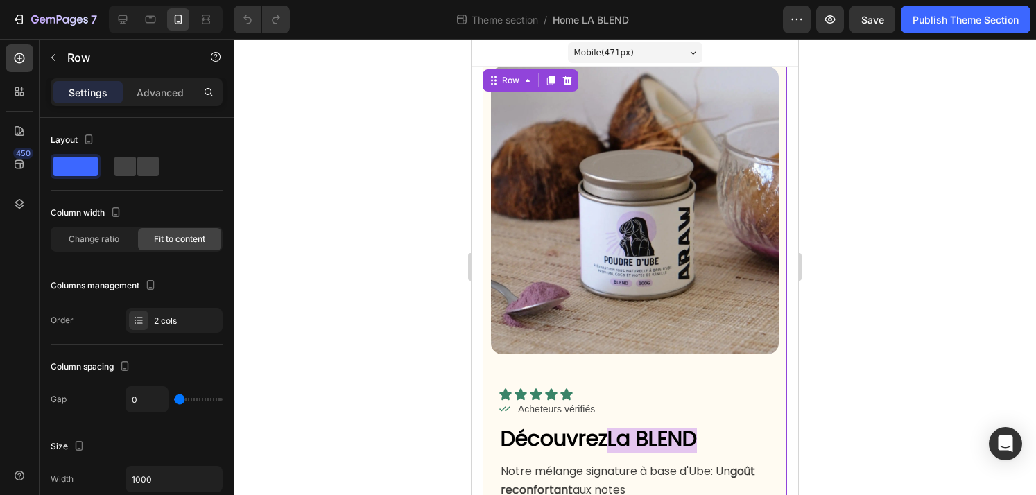
click at [783, 234] on div "Image Icon Icon Icon Icon Icon Icon List Icon Acheteurs vérifiés Text Block Row…" at bounding box center [634, 372] width 304 height 611
click at [782, 380] on div "Image Icon Icon Icon Icon Icon Icon List Icon Acheteurs vérifiés Text Block Row…" at bounding box center [634, 372] width 304 height 611
click at [157, 94] on p "Advanced" at bounding box center [160, 92] width 47 height 15
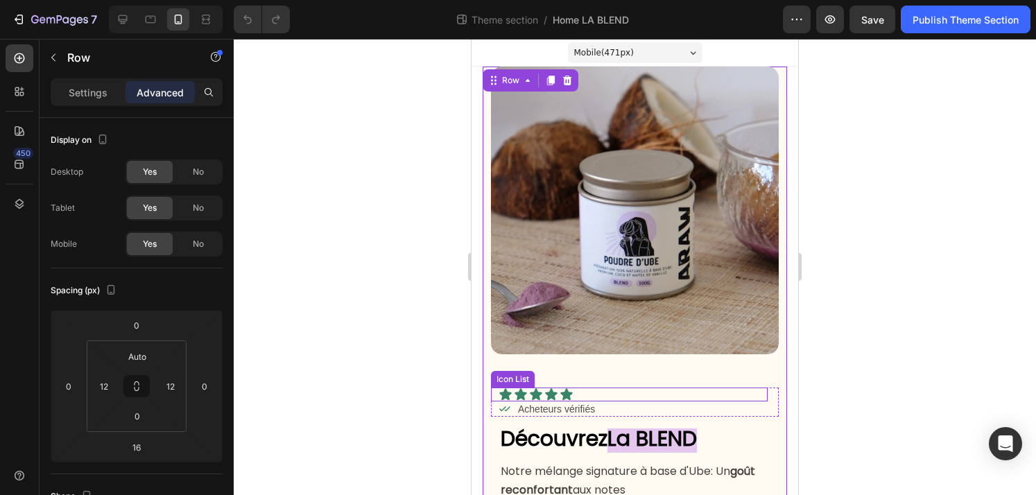
click at [616, 394] on div "Icon Icon Icon Icon Icon" at bounding box center [632, 395] width 269 height 14
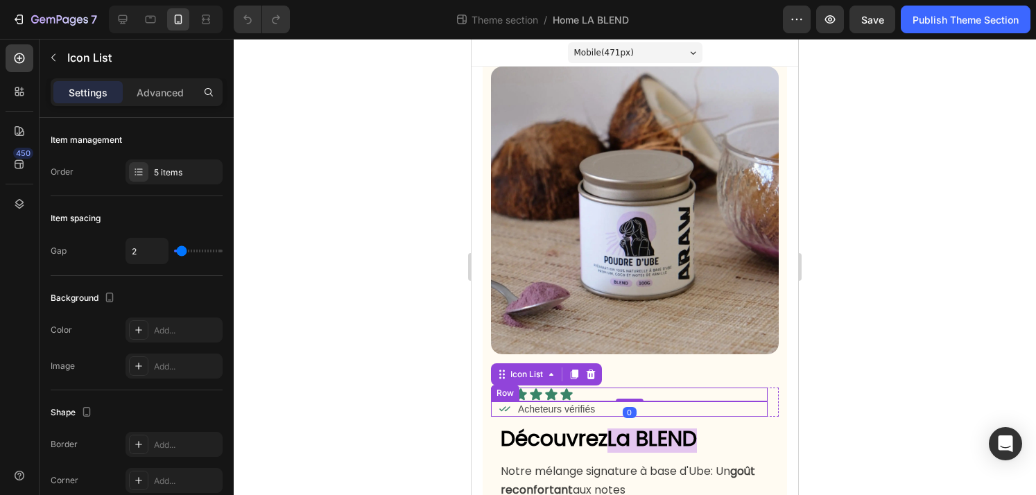
click at [758, 408] on div "Icon Acheteurs vérifiés Text Block Row" at bounding box center [629, 408] width 277 height 15
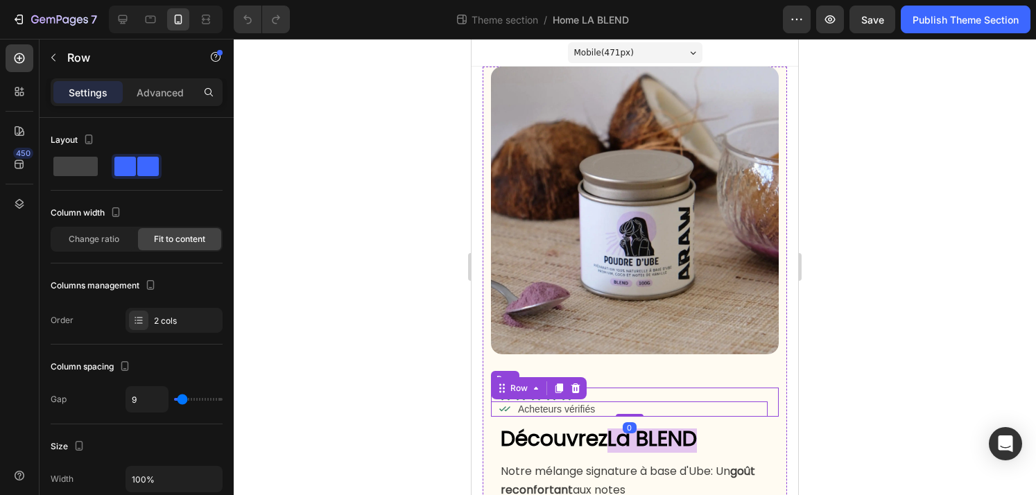
click at [772, 402] on div "Icon Icon Icon Icon Icon Icon List Icon Acheteurs vérifiés Text Block Row 0 Row" at bounding box center [635, 402] width 288 height 29
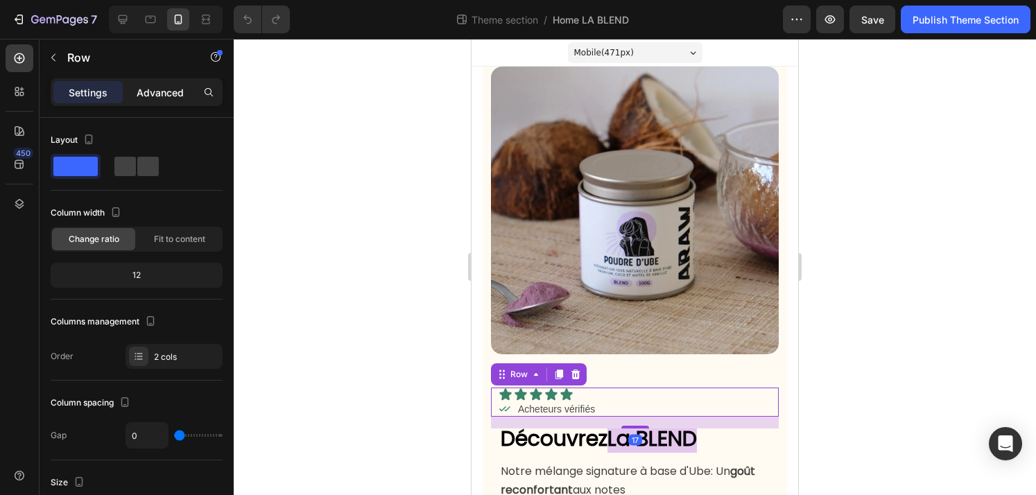
click at [163, 85] on p "Advanced" at bounding box center [160, 92] width 47 height 15
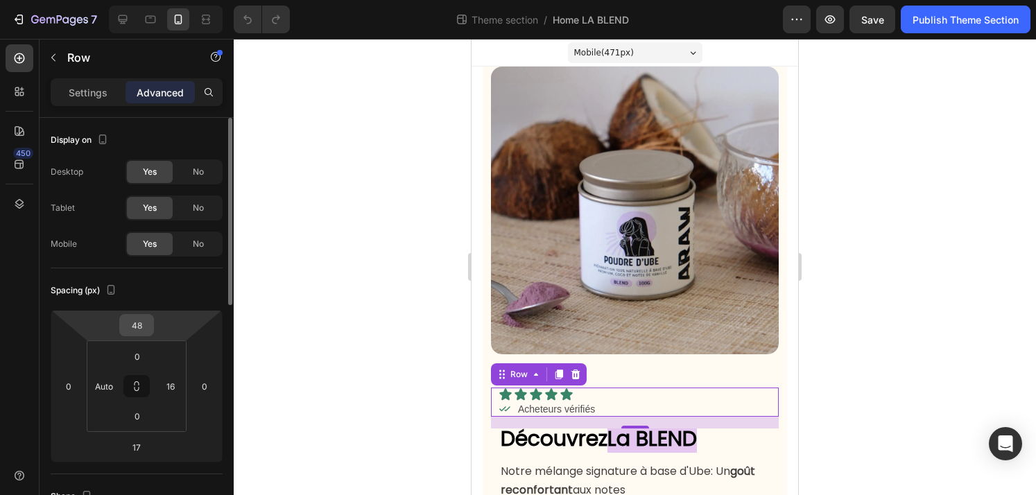
click at [149, 324] on input "48" at bounding box center [137, 325] width 28 height 21
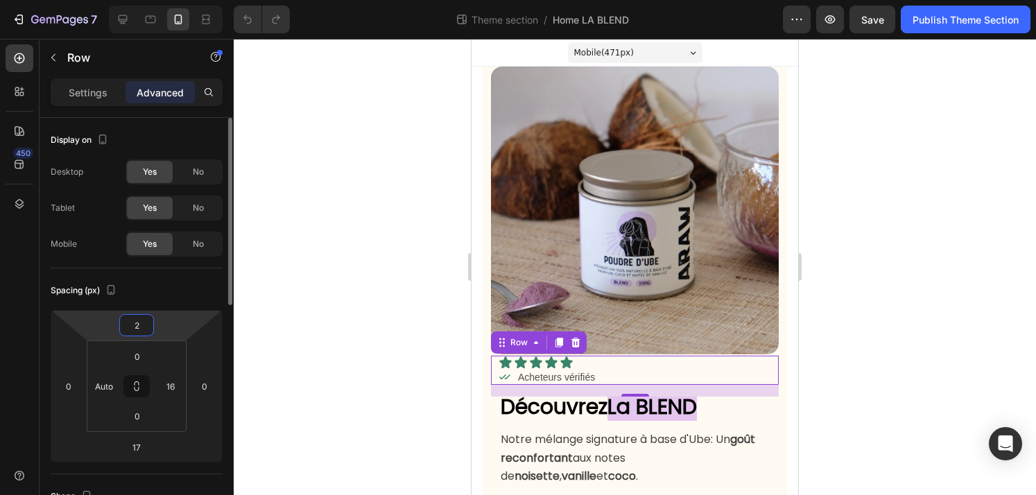
type input "24"
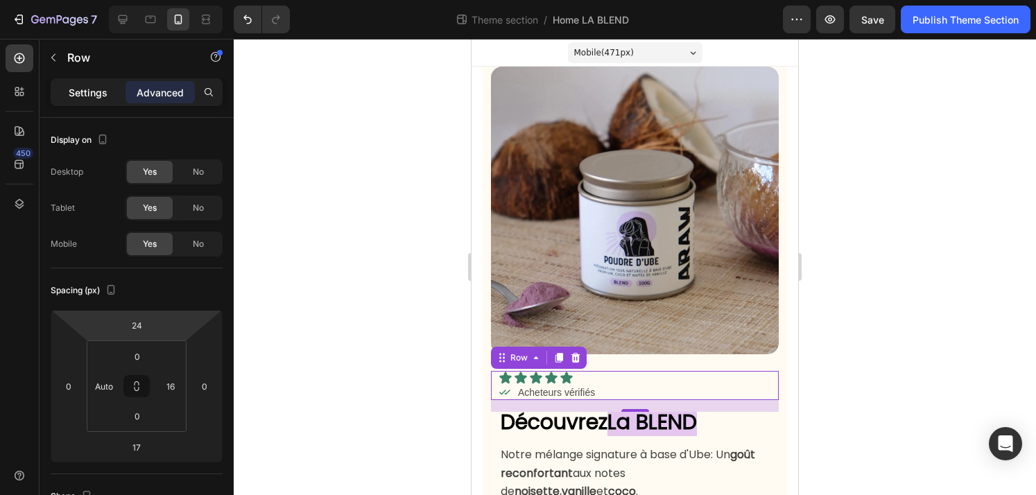
click at [91, 88] on p "Settings" at bounding box center [88, 92] width 39 height 15
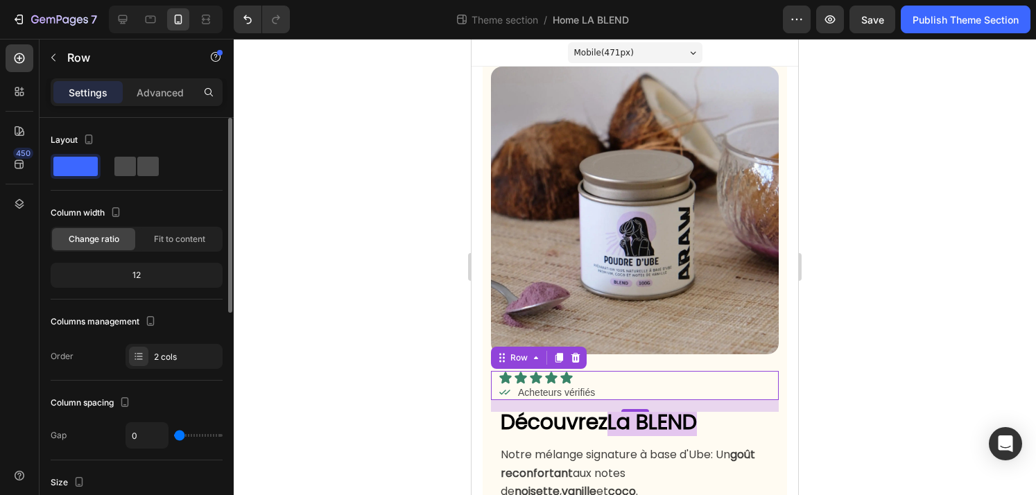
click at [142, 168] on span at bounding box center [147, 166] width 21 height 19
type input "4"
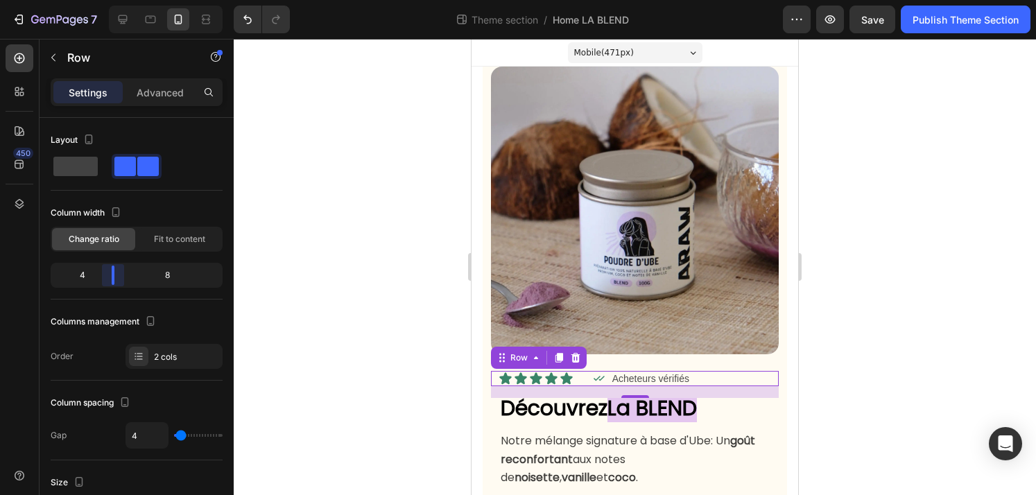
drag, startPoint x: 139, startPoint y: 281, endPoint x: 107, endPoint y: 277, distance: 31.5
click at [107, 0] on body "7 Theme section / Home LA BLEND Preview Save Publish Theme Section 450 Sections…" at bounding box center [518, 0] width 1036 height 0
click at [385, 408] on div at bounding box center [635, 267] width 802 height 456
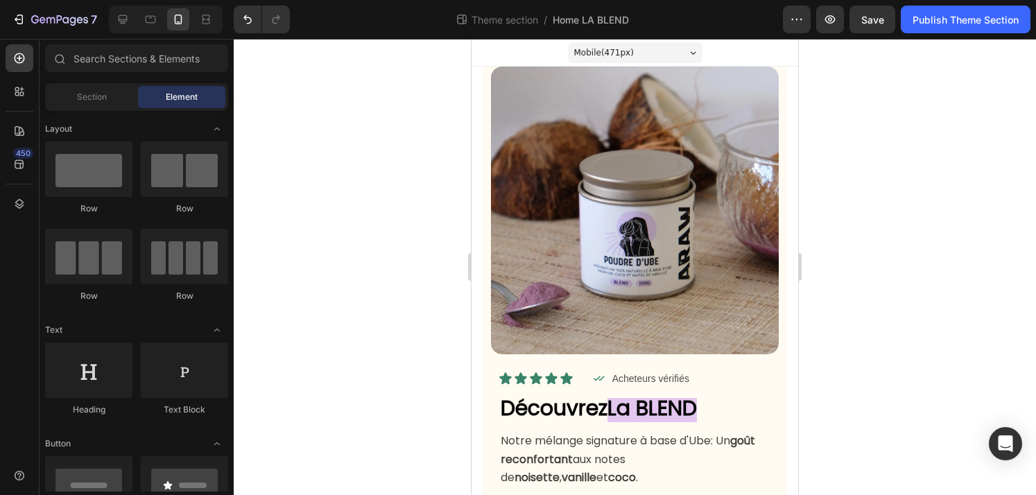
click at [886, 384] on div at bounding box center [635, 267] width 802 height 456
click at [675, 51] on div "Mobile ( 471 px)" at bounding box center [635, 52] width 134 height 21
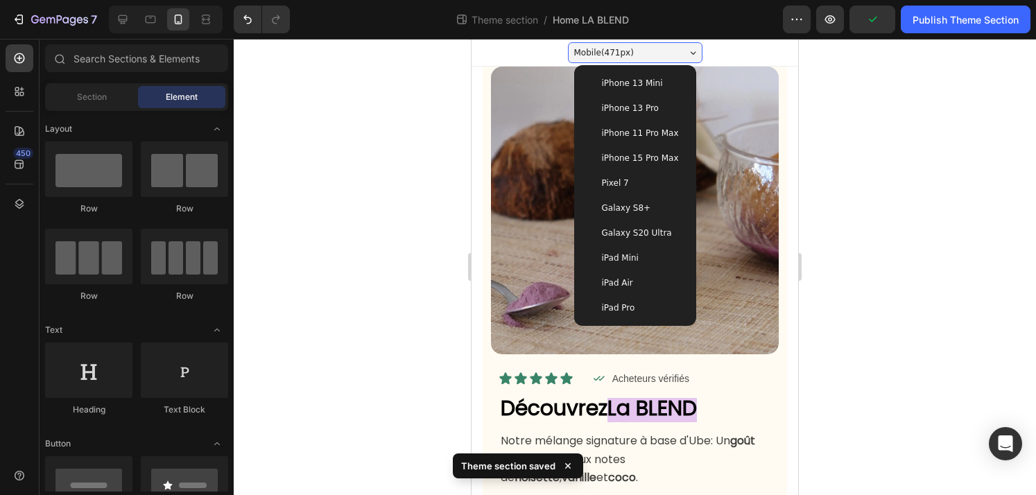
click at [663, 103] on div "iPhone 13 Pro" at bounding box center [635, 108] width 100 height 14
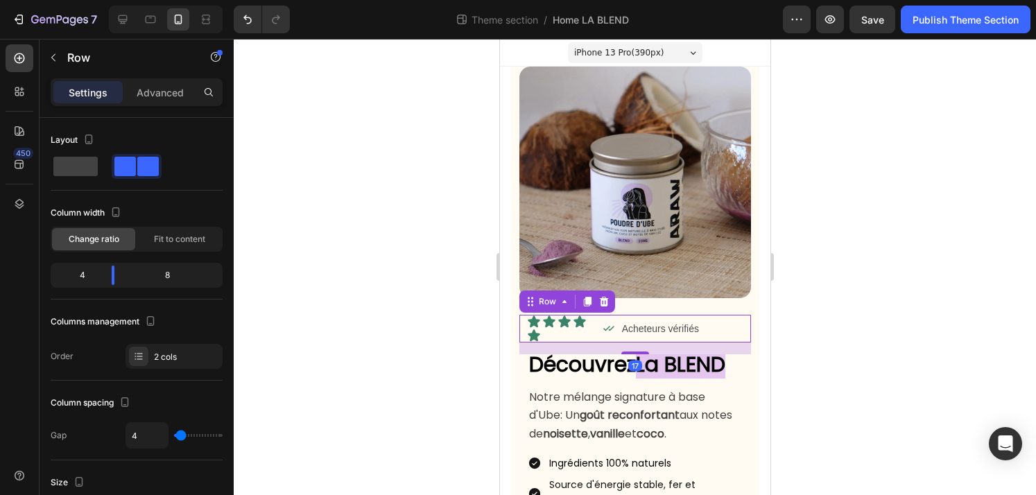
click at [731, 319] on div "Icon Acheteurs vérifiés Text Block Row" at bounding box center [666, 329] width 145 height 28
click at [855, 334] on div at bounding box center [635, 267] width 802 height 456
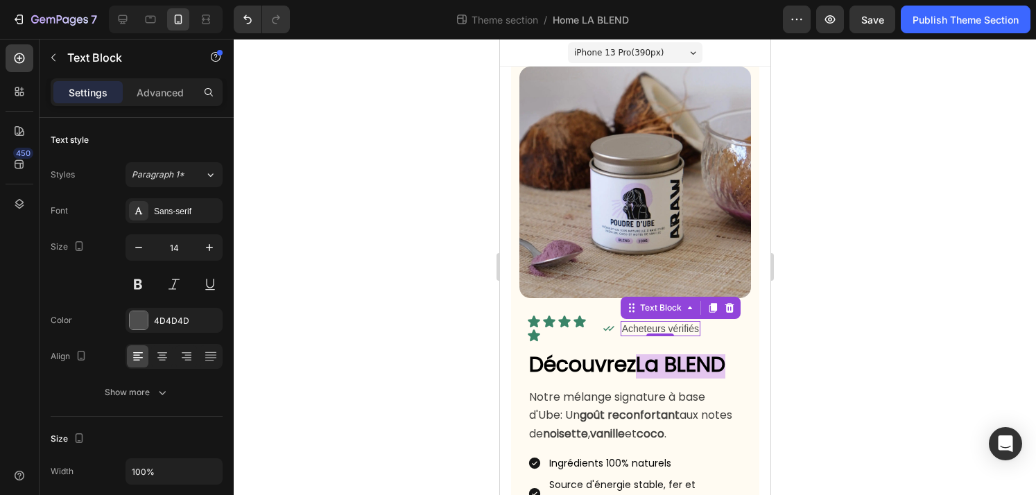
click at [657, 324] on p "Acheteurs vérifiés" at bounding box center [659, 328] width 77 height 12
click at [736, 333] on div "Icon Acheteurs vérifiés Text Block 0 Row" at bounding box center [666, 328] width 145 height 15
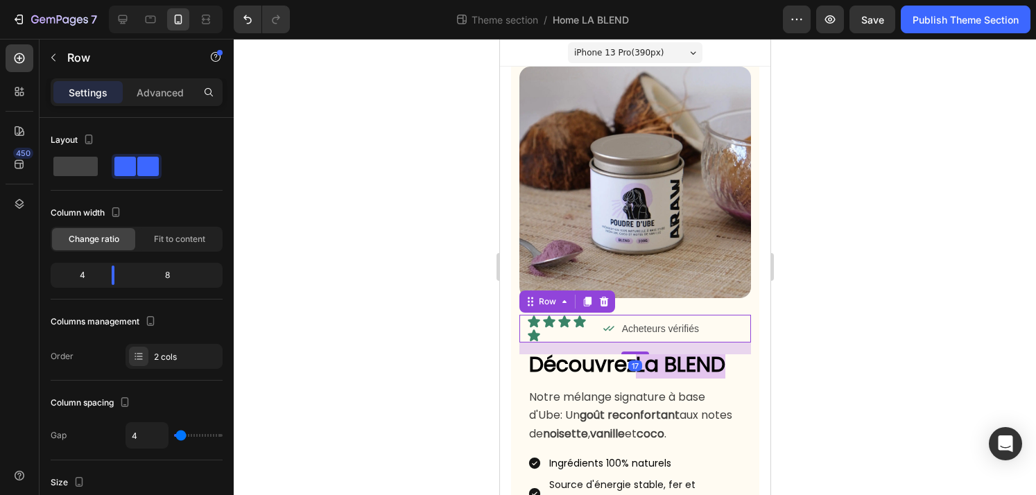
click at [744, 336] on div "Icon Icon Icon Icon Icon Icon List Icon Acheteurs vérifiés Text Block Row Row 17" at bounding box center [635, 329] width 232 height 28
type input "10"
type input "7"
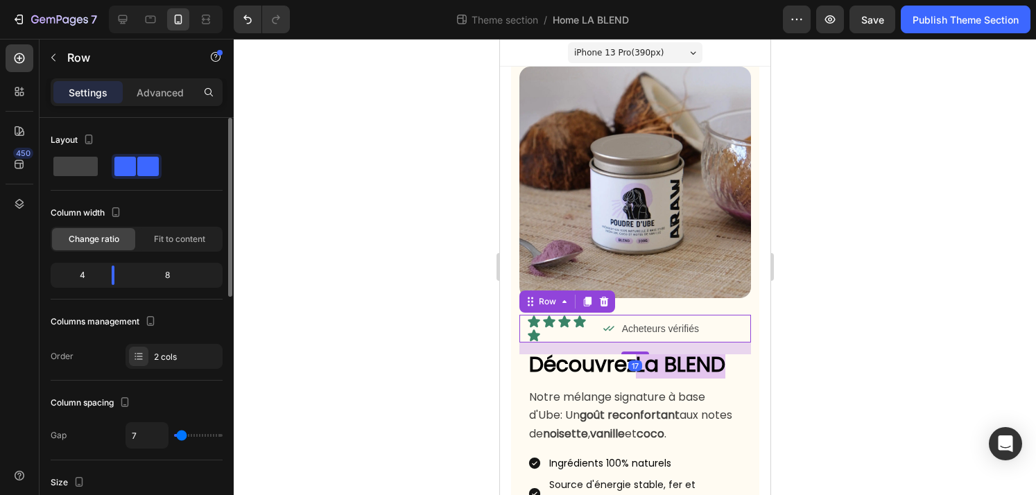
type input "6"
type input "4"
type input "3"
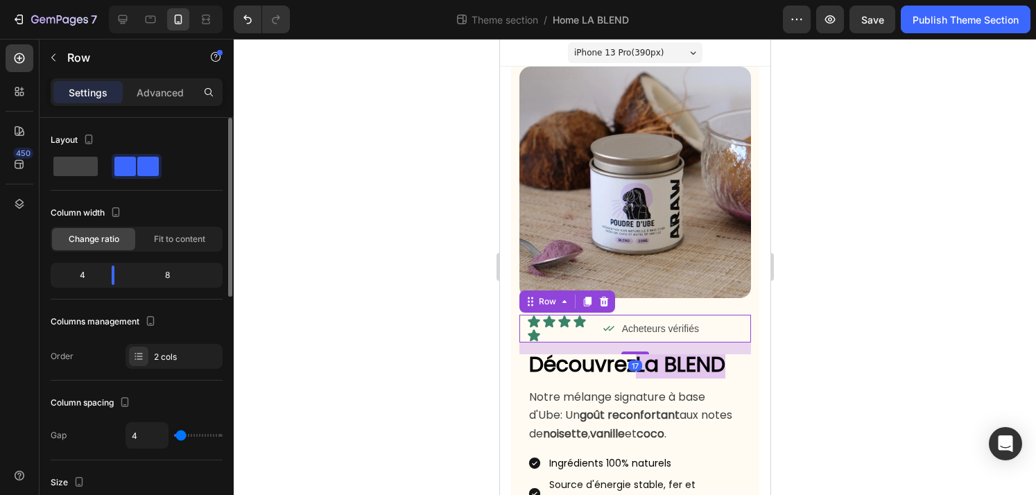
type input "3"
type input "2"
type input "1"
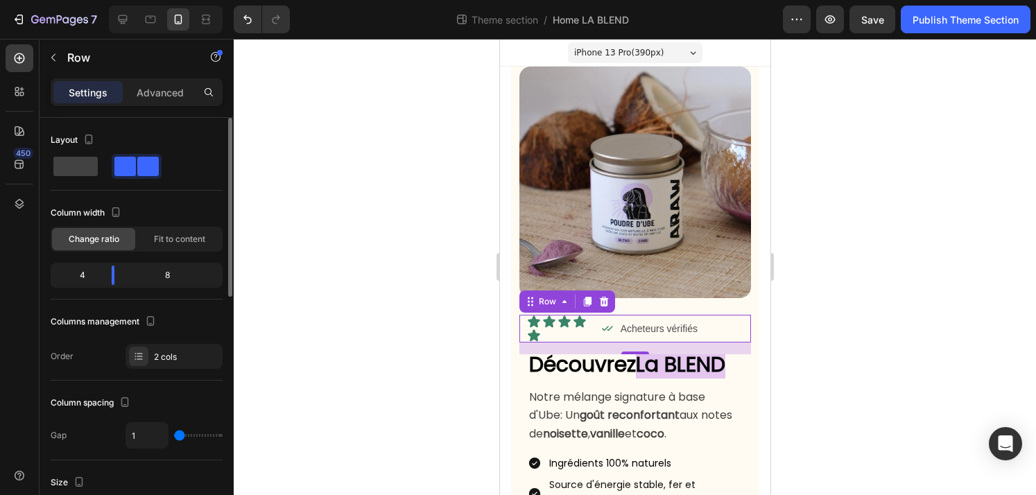
type input "14"
type input "25"
type input "26"
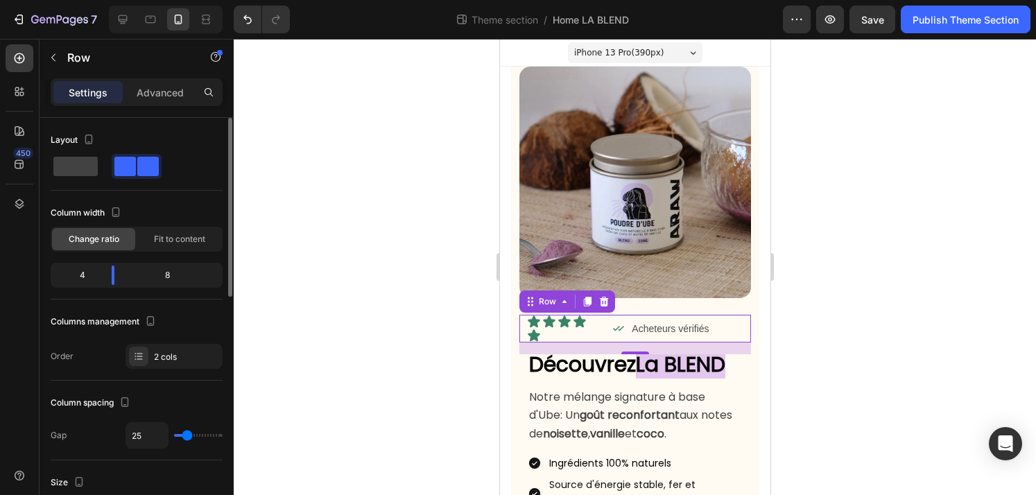
type input "26"
type input "27"
type input "28"
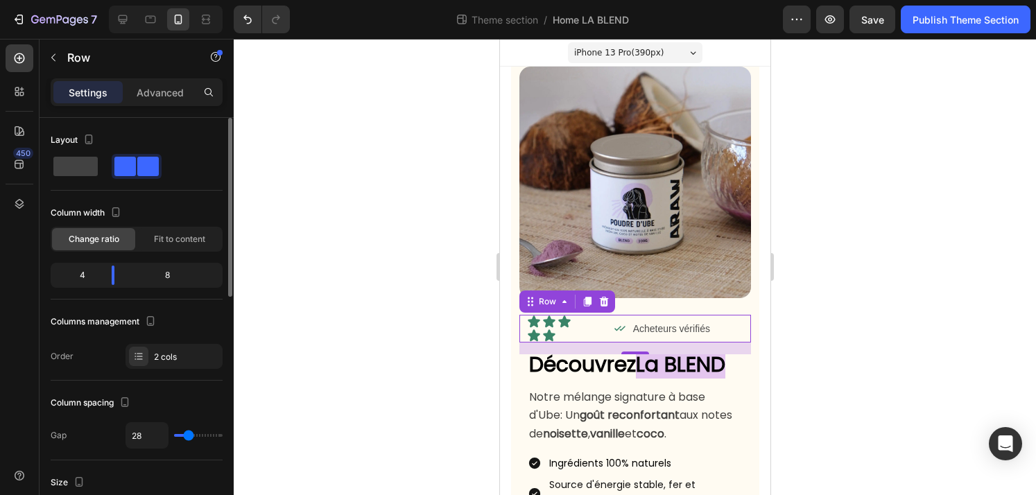
type input "29"
type input "30"
type input "31"
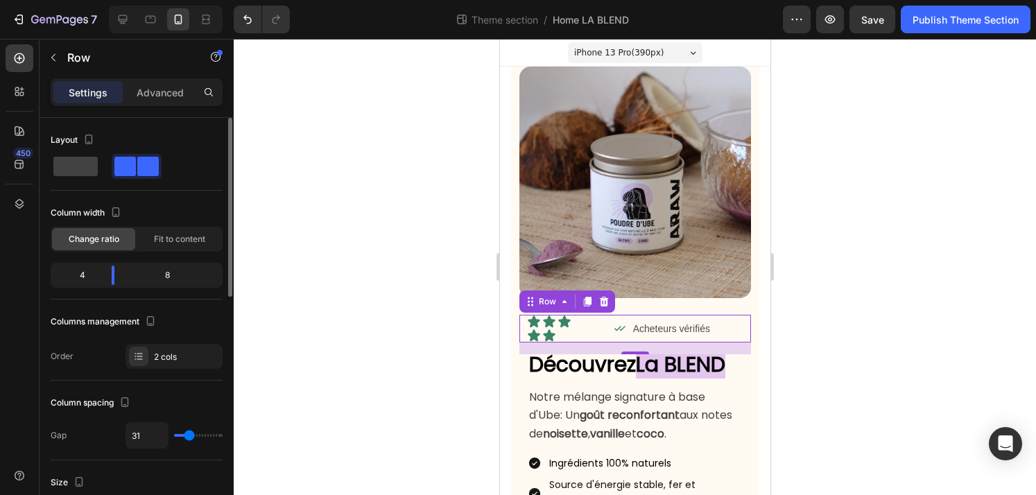
type input "31"
type input "32"
type input "33"
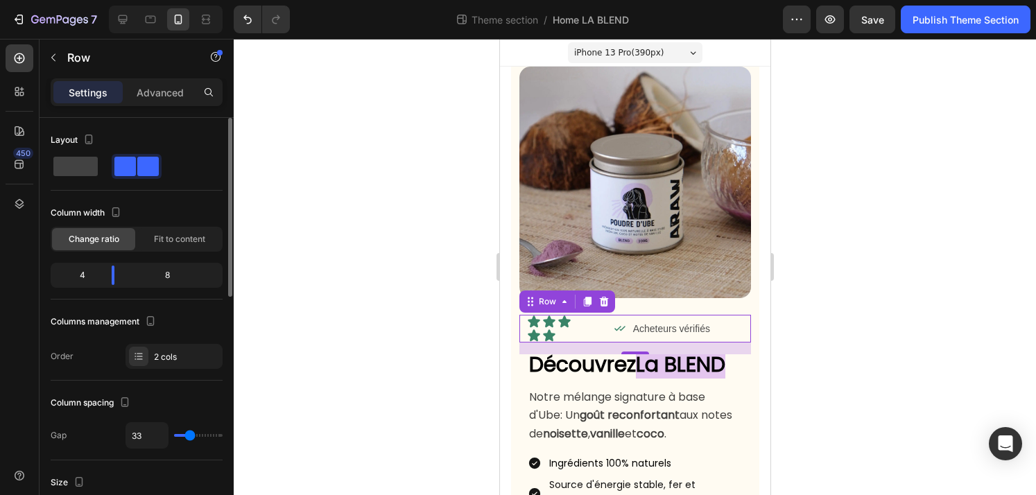
type input "34"
type input "35"
type input "36"
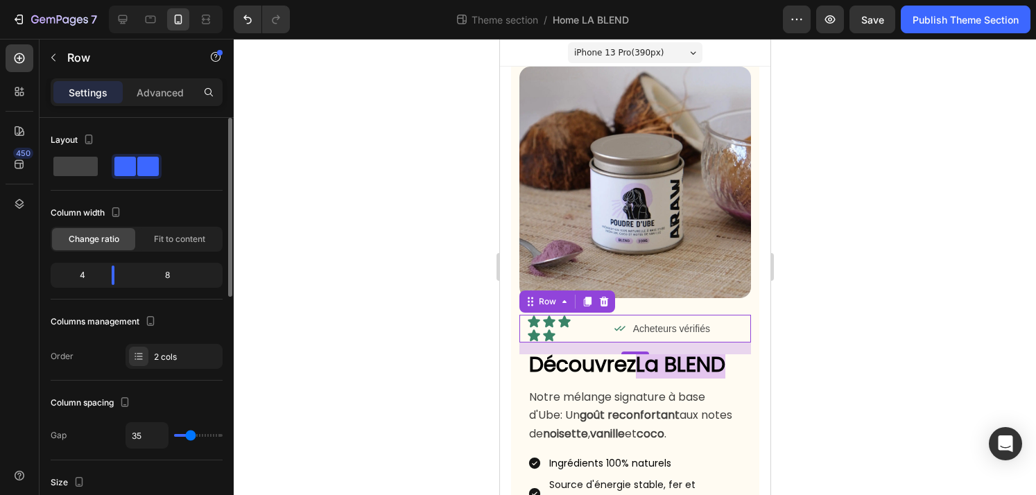
type input "36"
type input "37"
type input "38"
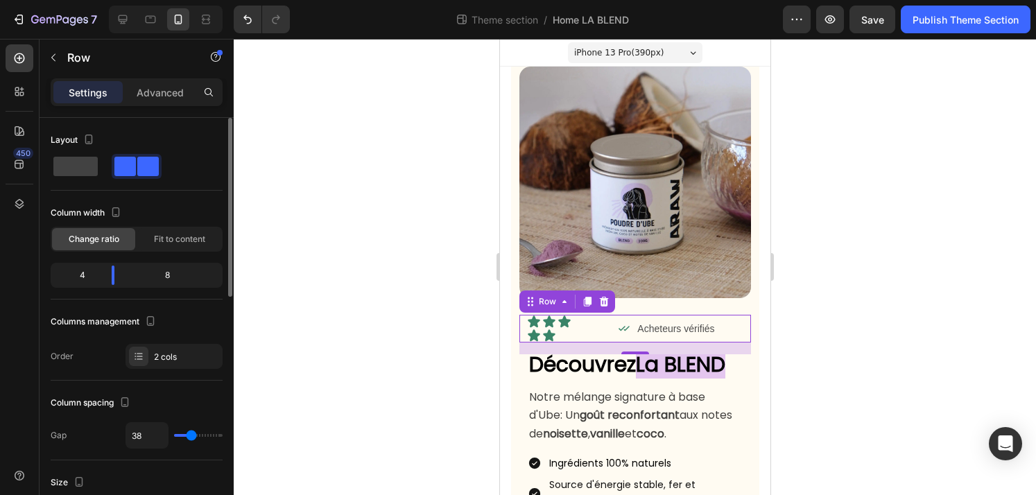
type input "39"
type input "40"
type input "39"
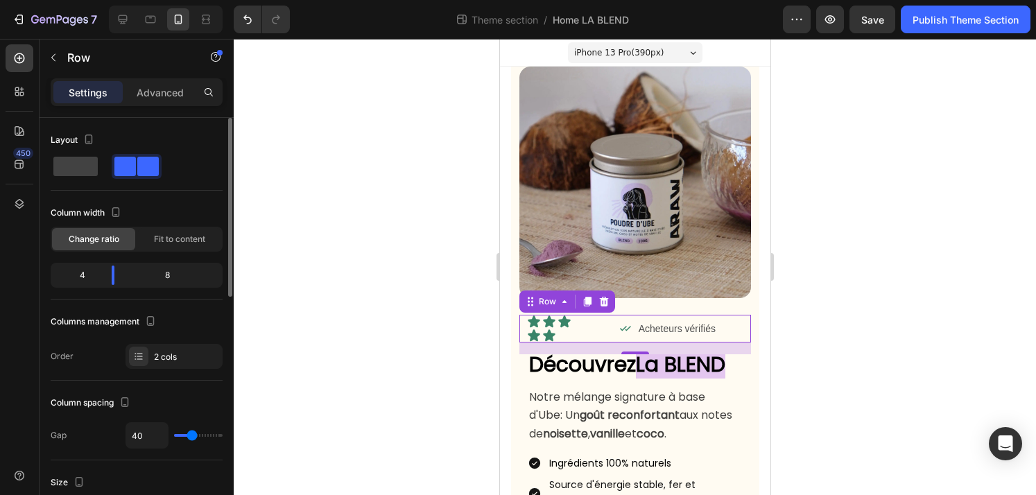
type input "39"
type input "38"
type input "36"
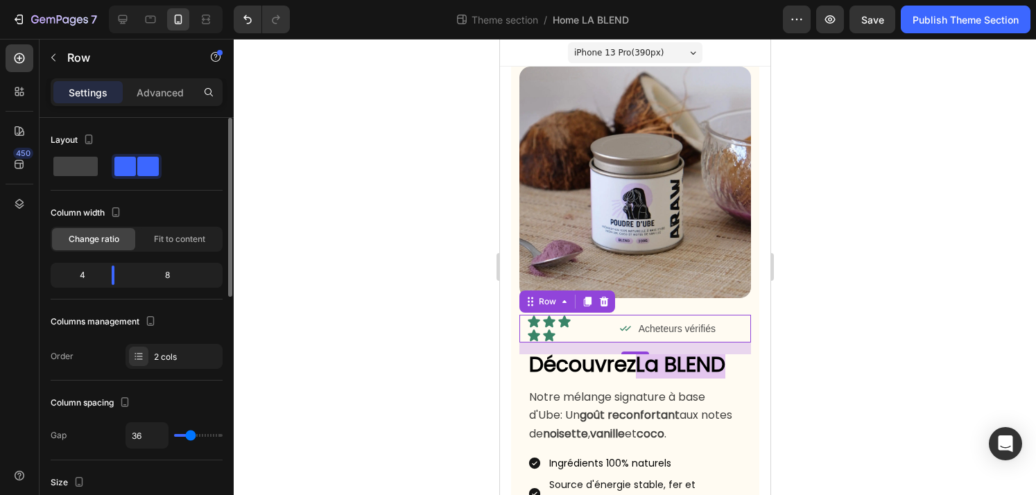
type input "34"
type input "32"
type input "29"
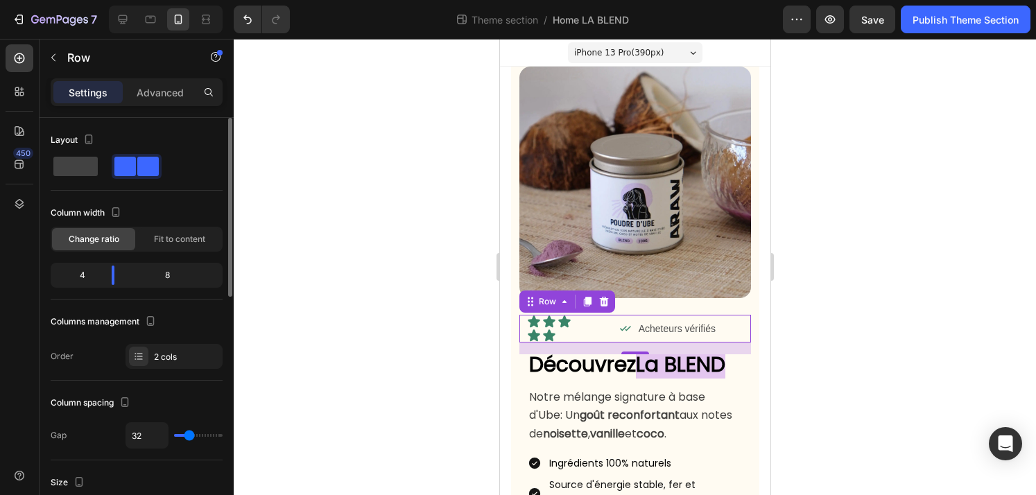
type input "29"
type input "26"
type input "23"
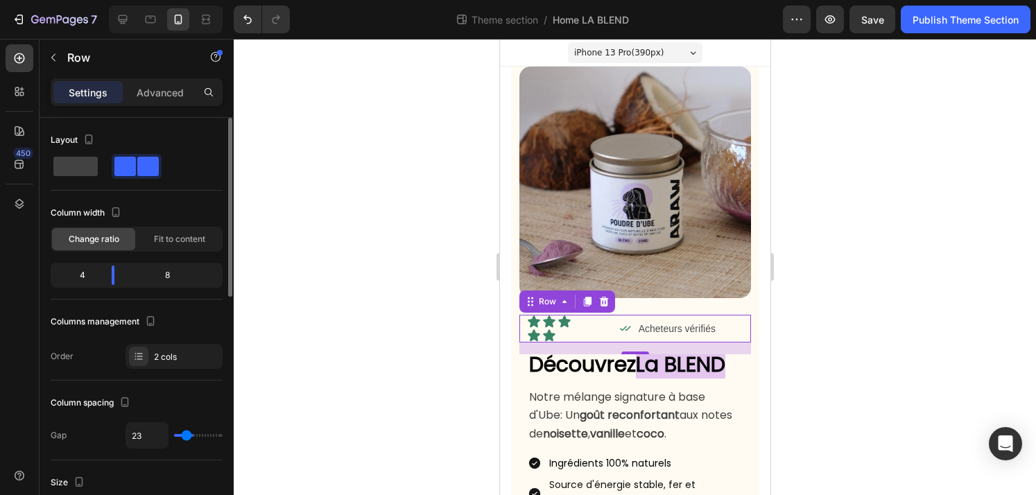
type input "21"
type input "19"
type input "17"
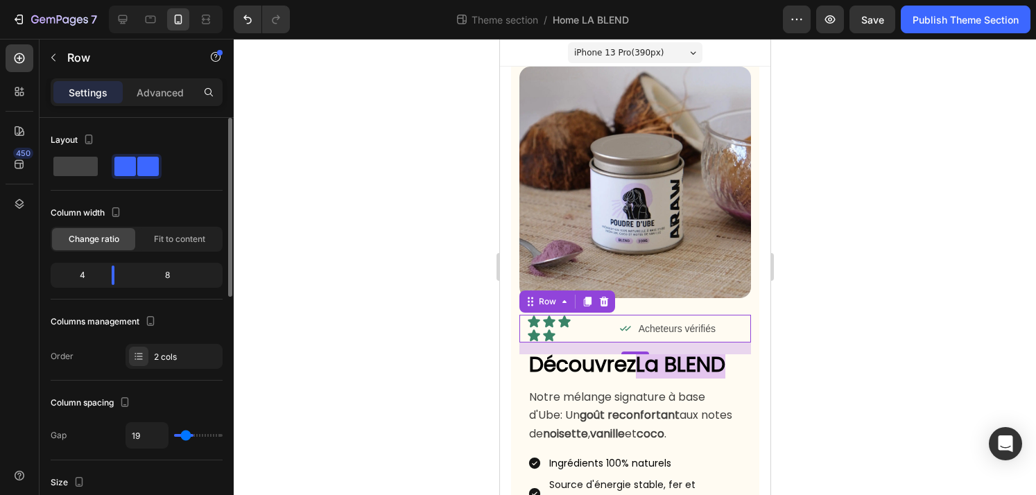
type input "17"
type input "15"
type input "14"
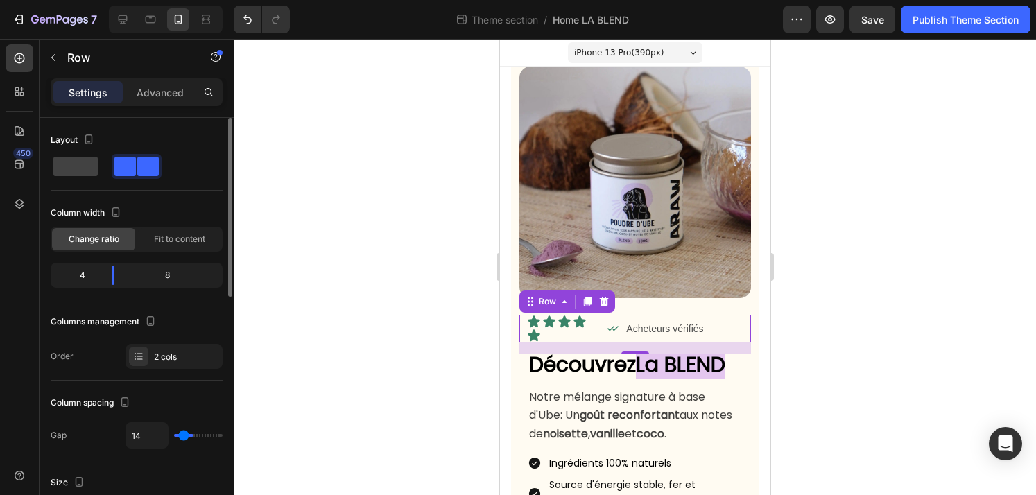
type input "12"
type input "10"
type input "9"
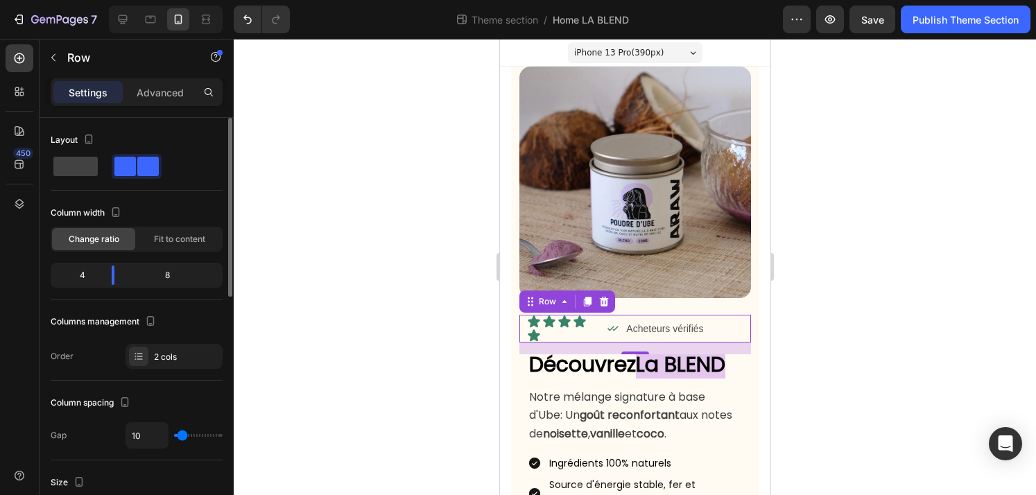
type input "9"
type input "7"
type input "5"
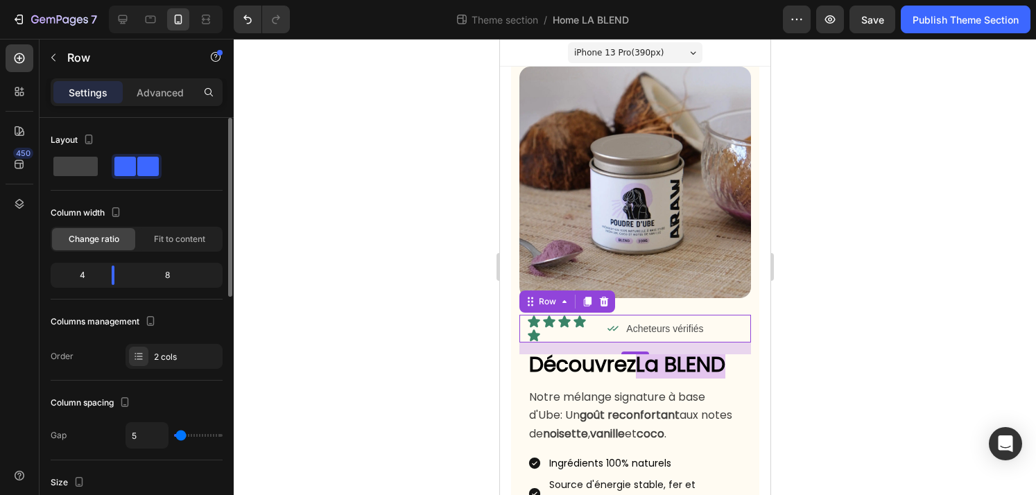
type input "3"
type input "2"
type input "0"
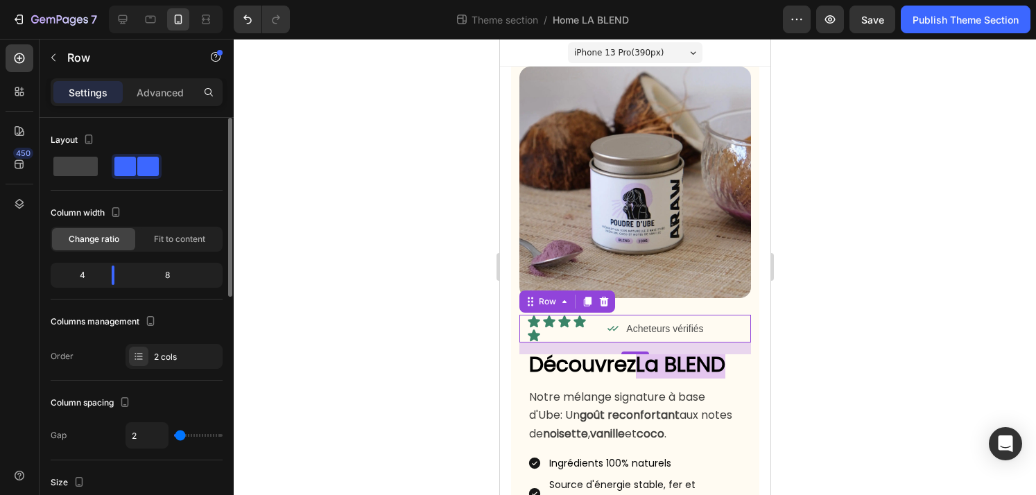
type input "0"
type input "2"
type input "7"
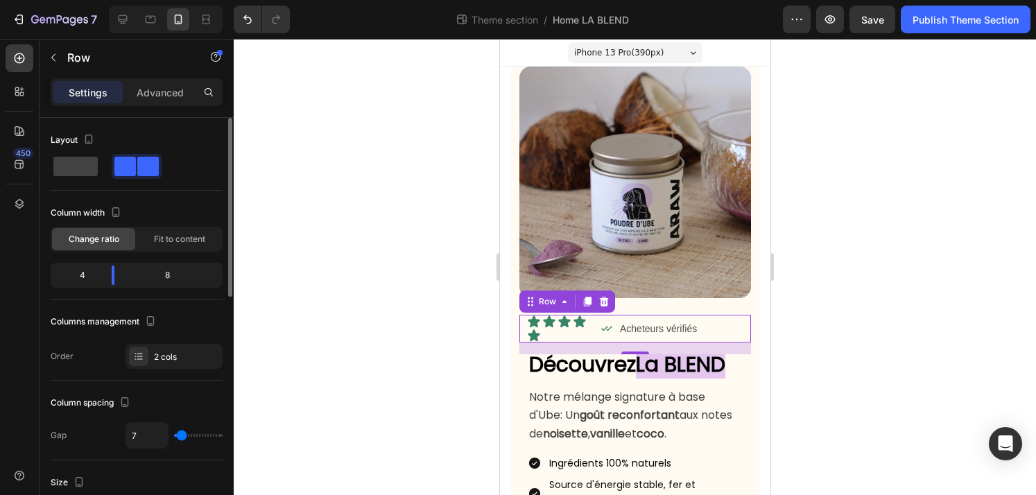
type input "23"
type input "27"
type input "30"
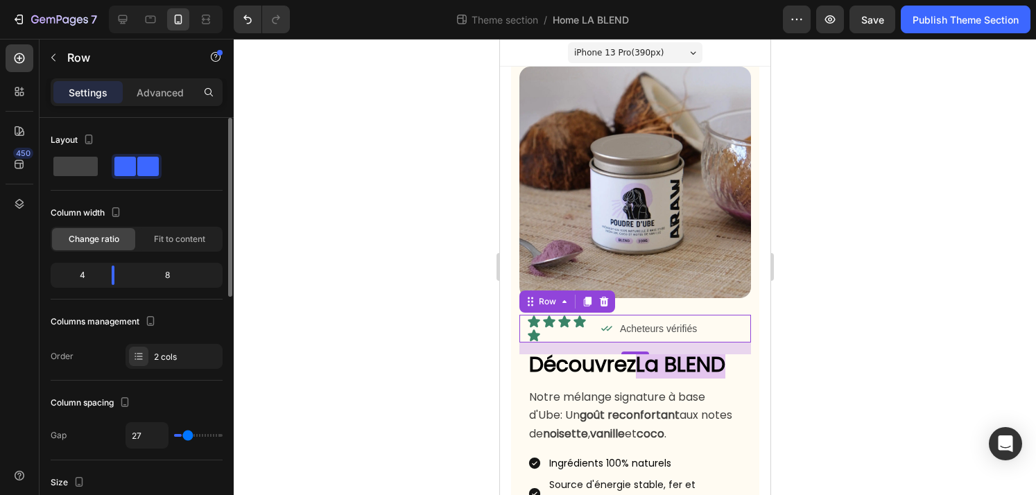
type input "30"
type input "33"
type input "36"
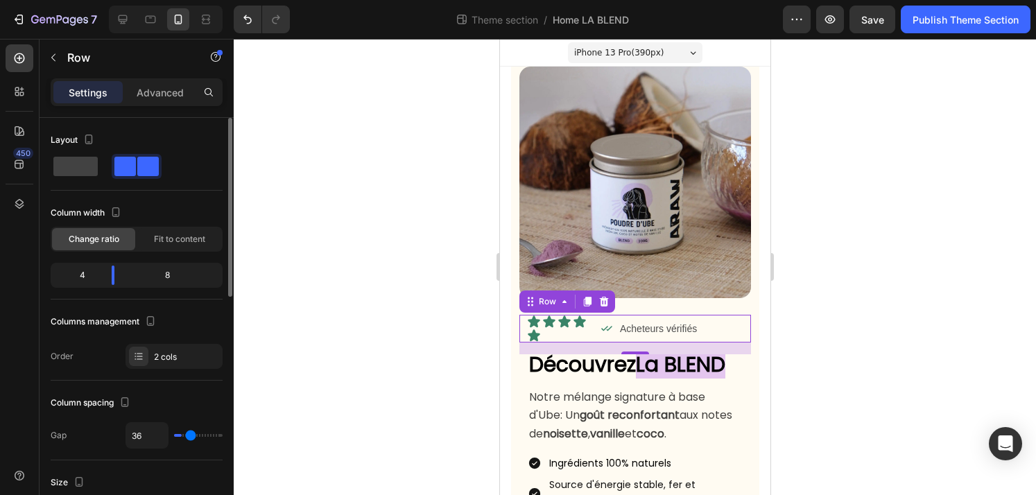
type input "39"
type input "44"
type input "49"
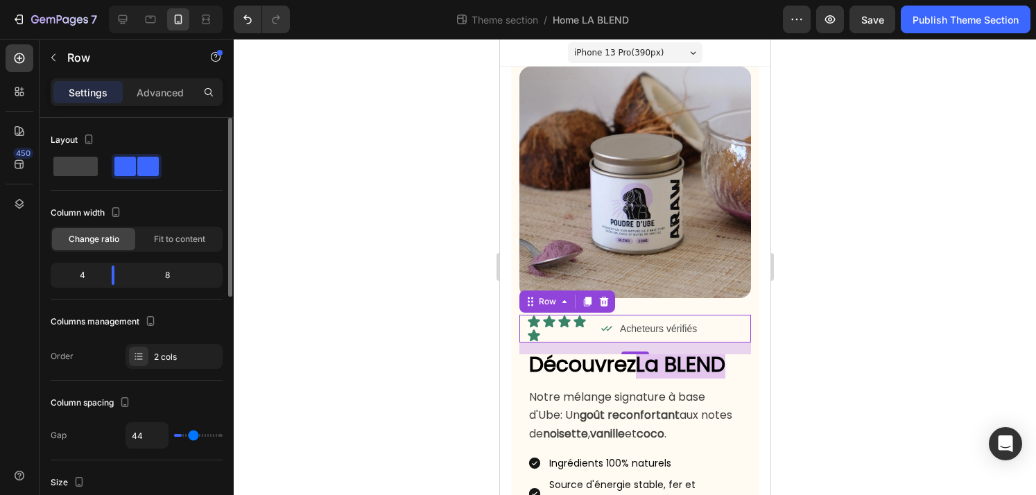
type input "49"
type input "56"
type input "62"
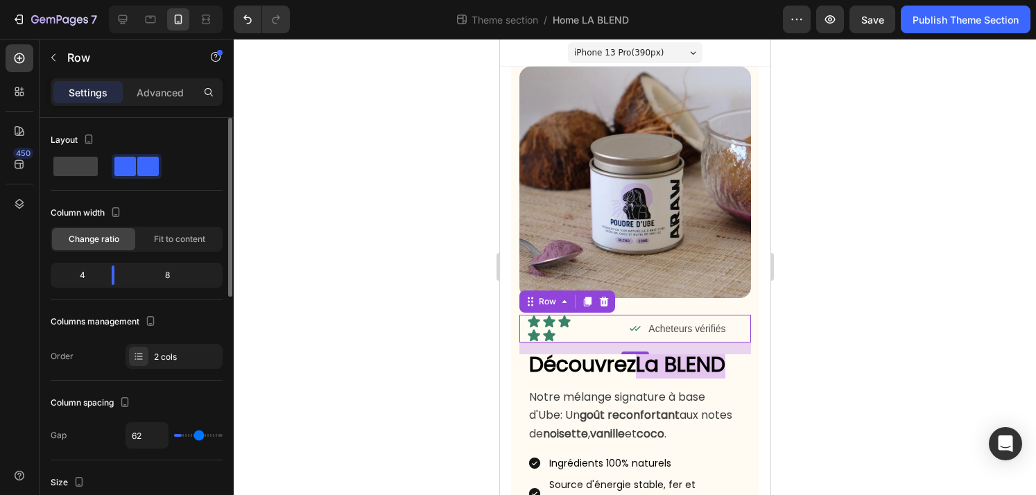
type input "69"
type input "75"
type input "80"
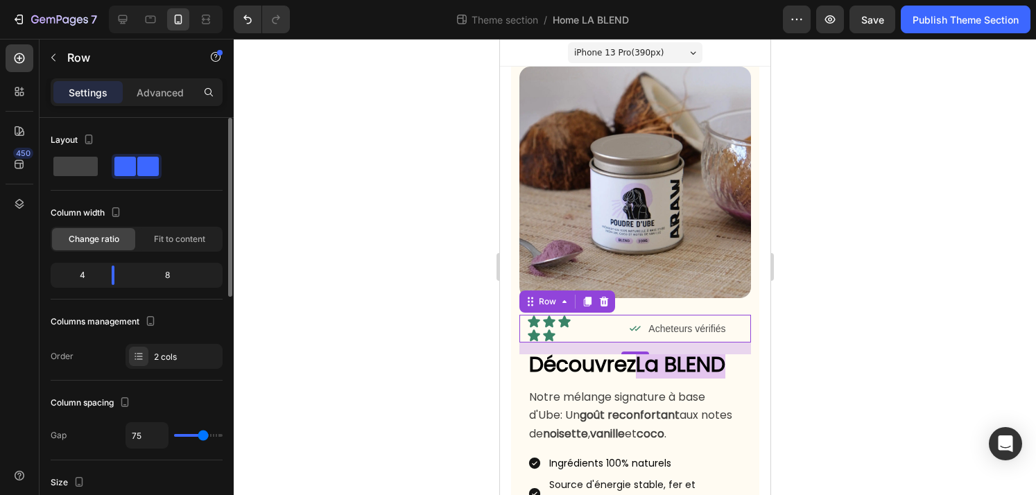
type input "80"
type input "89"
type input "93"
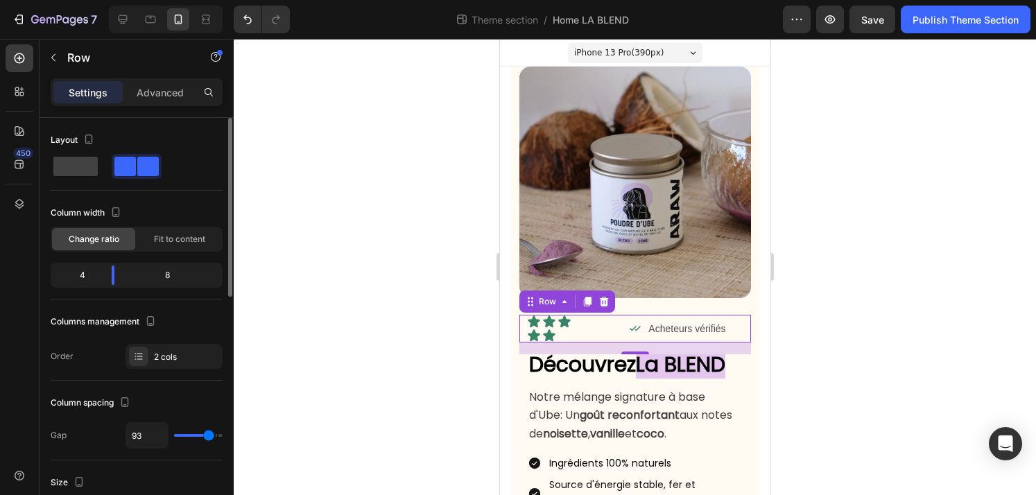
type input "96"
type input "99"
type input "100"
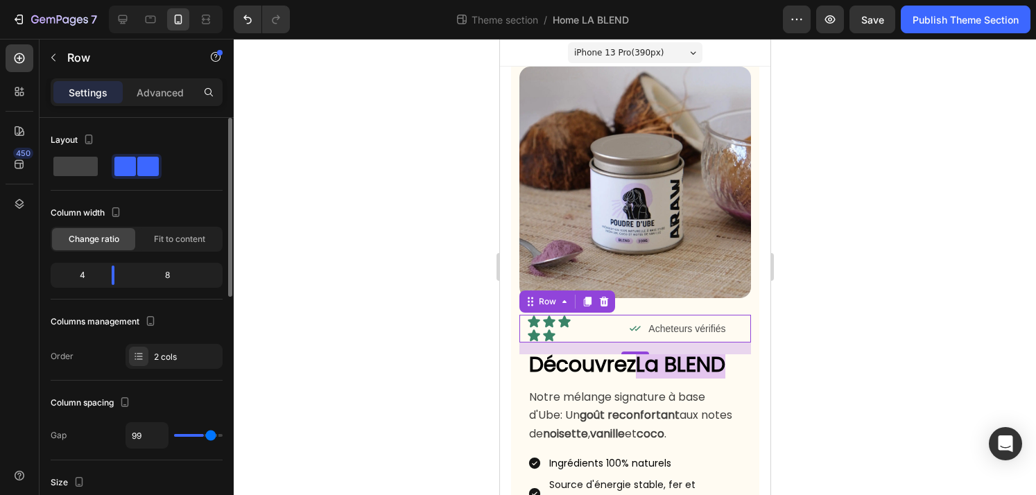
type input "100"
type input "101"
type input "102"
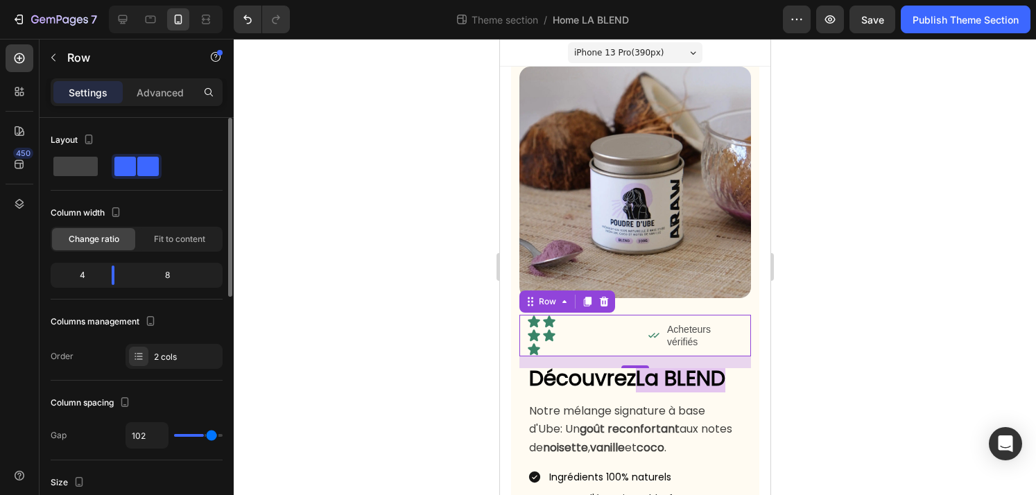
type input "103"
type input "111"
type input "120"
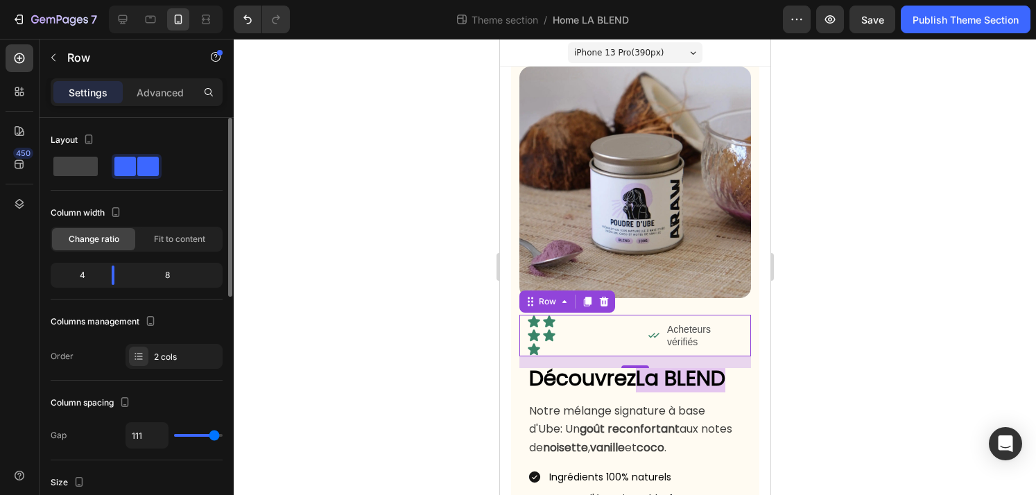
type input "120"
type input "104"
type input "80"
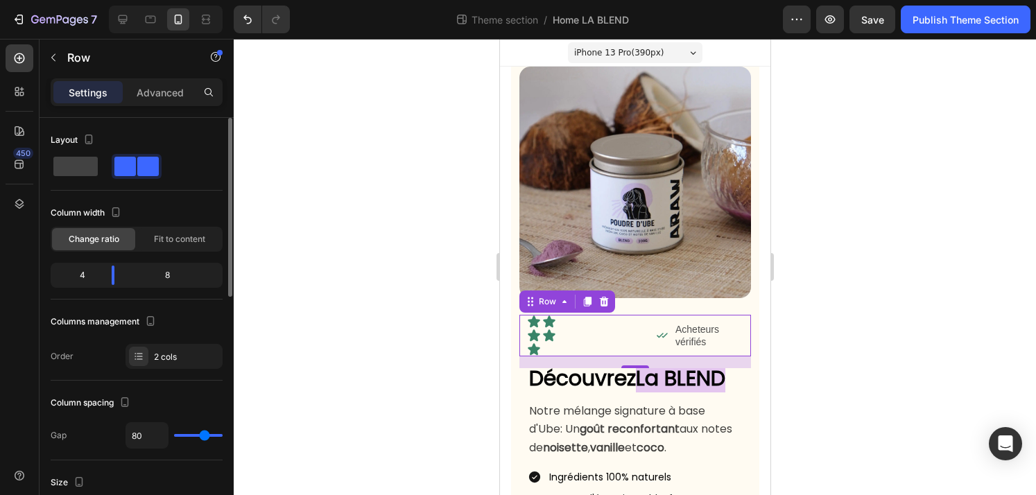
type input "19"
type input "0"
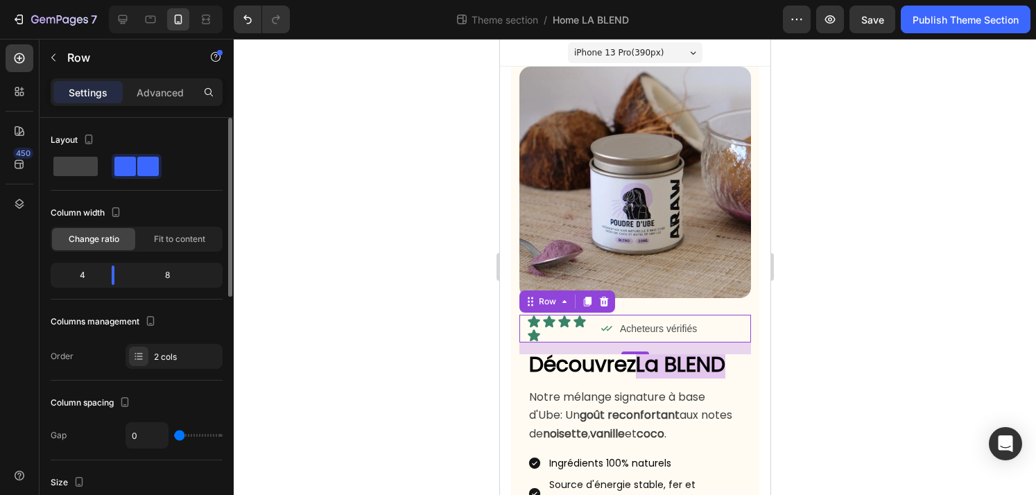
drag, startPoint x: 182, startPoint y: 436, endPoint x: 143, endPoint y: 424, distance: 40.8
type input "0"
click at [174, 434] on input "range" at bounding box center [198, 435] width 49 height 3
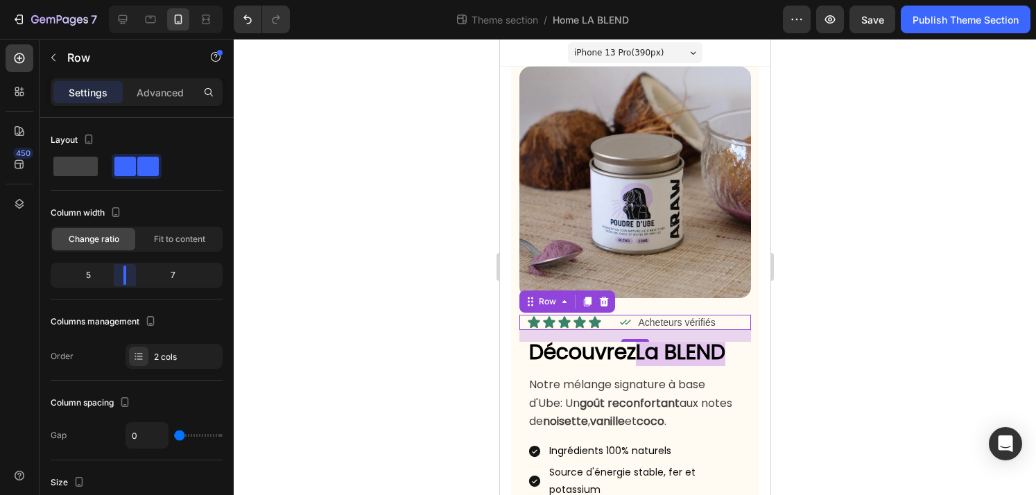
click at [118, 0] on body "7 Theme section / Home LA BLEND Preview Save Publish Theme Section 450 Sections…" at bounding box center [518, 0] width 1036 height 0
click at [809, 287] on div at bounding box center [635, 267] width 802 height 456
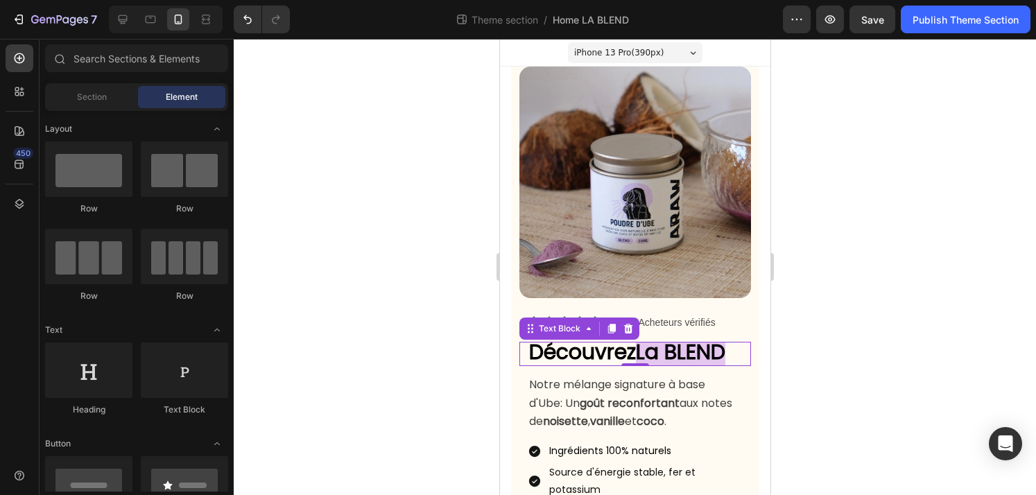
click at [602, 347] on strong "Découvrez" at bounding box center [581, 352] width 107 height 30
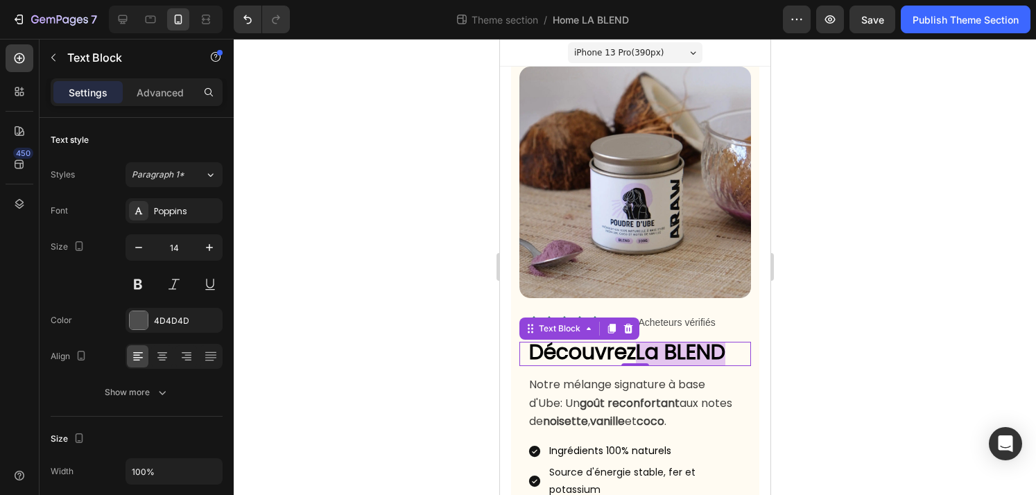
click at [591, 350] on strong "Découvrez" at bounding box center [581, 352] width 107 height 30
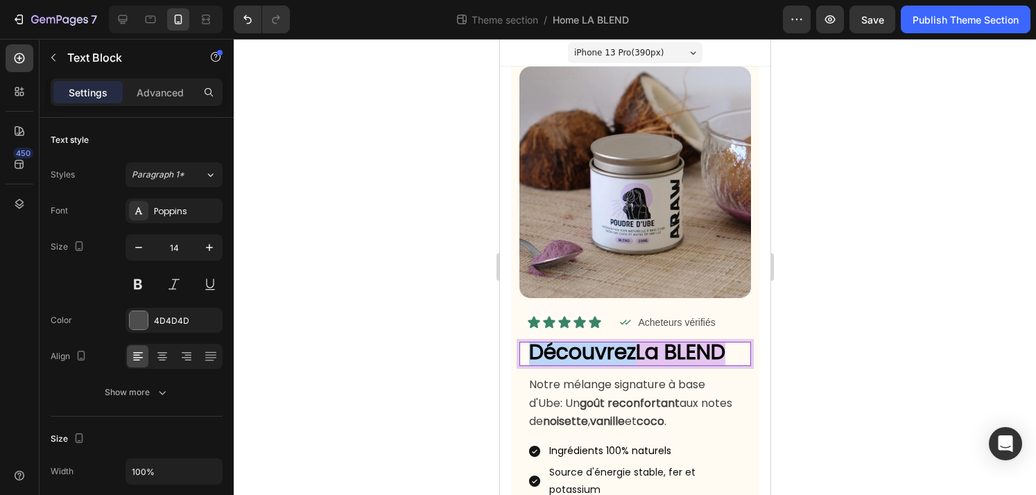
click at [591, 350] on strong "Découvrez" at bounding box center [581, 352] width 107 height 30
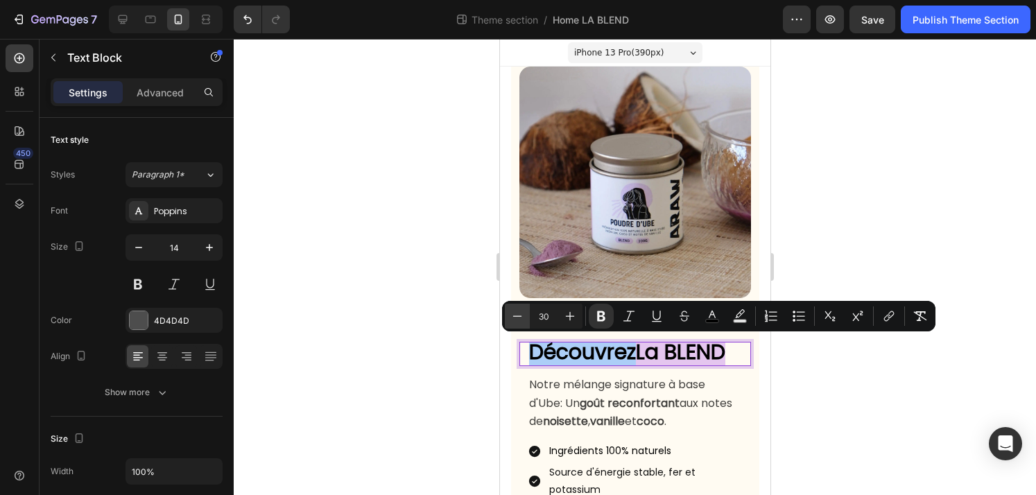
click at [517, 316] on icon "Editor contextual toolbar" at bounding box center [517, 315] width 9 height 1
type input "27"
click at [440, 333] on div at bounding box center [635, 267] width 802 height 456
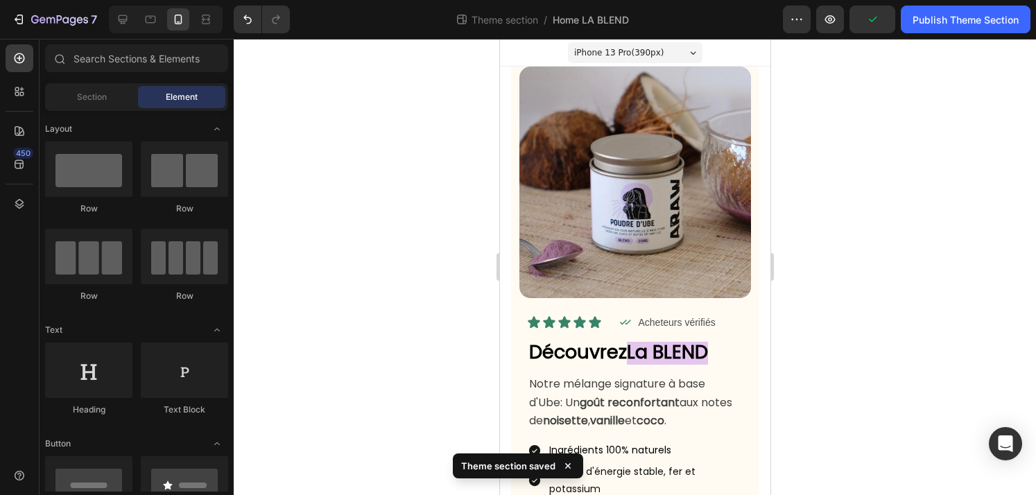
click at [819, 329] on div at bounding box center [635, 267] width 802 height 456
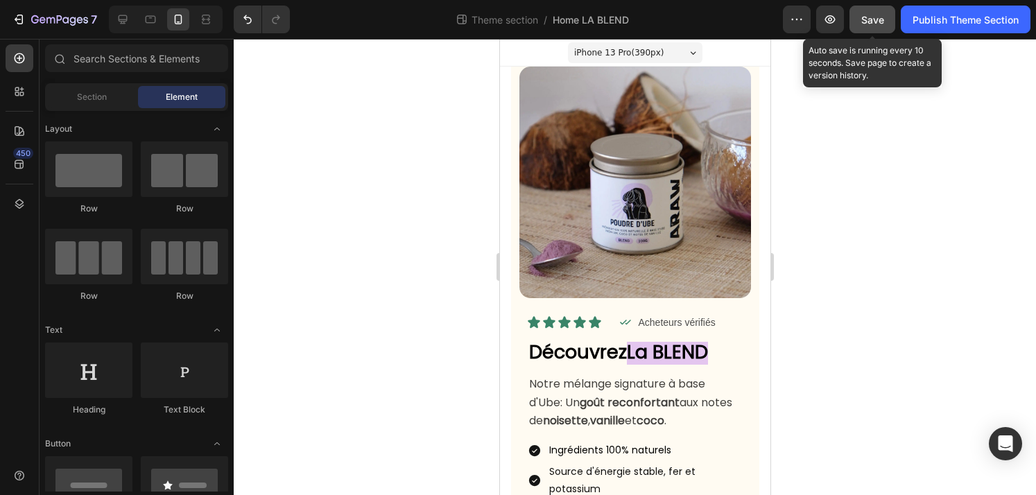
click at [880, 23] on span "Save" at bounding box center [872, 20] width 23 height 12
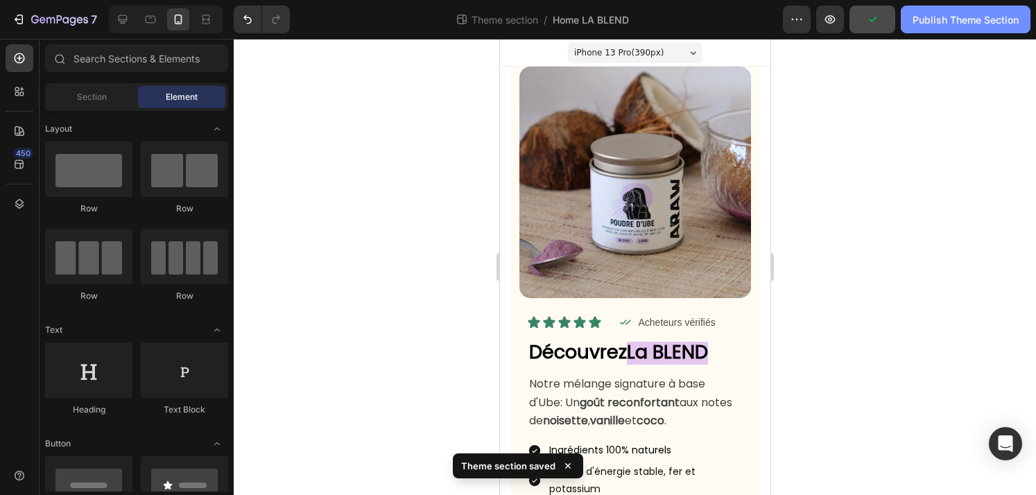
click at [952, 23] on div "Publish Theme Section" at bounding box center [965, 19] width 106 height 15
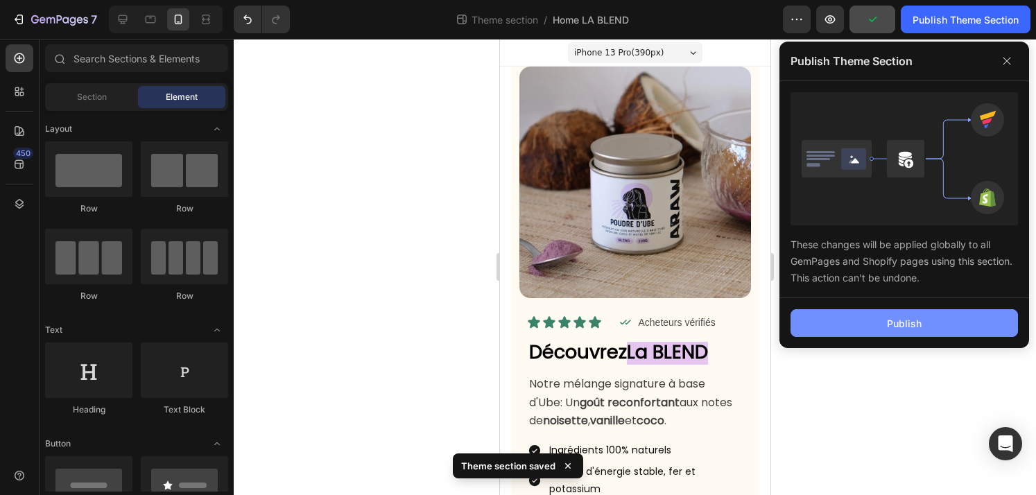
click at [944, 319] on button "Publish" at bounding box center [903, 323] width 227 height 28
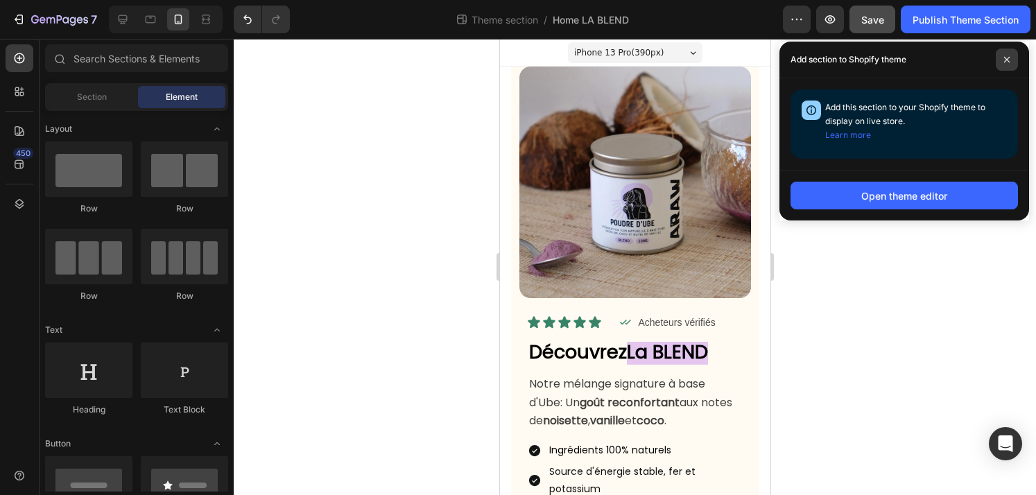
click at [1006, 56] on icon at bounding box center [1006, 59] width 7 height 7
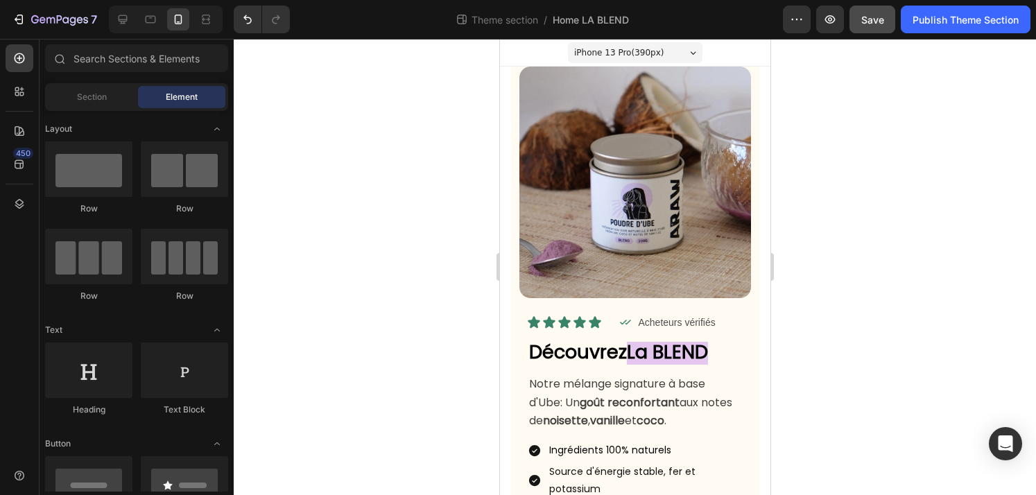
click at [664, 58] on div "iPhone 13 Pro ( 390 px)" at bounding box center [634, 52] width 134 height 21
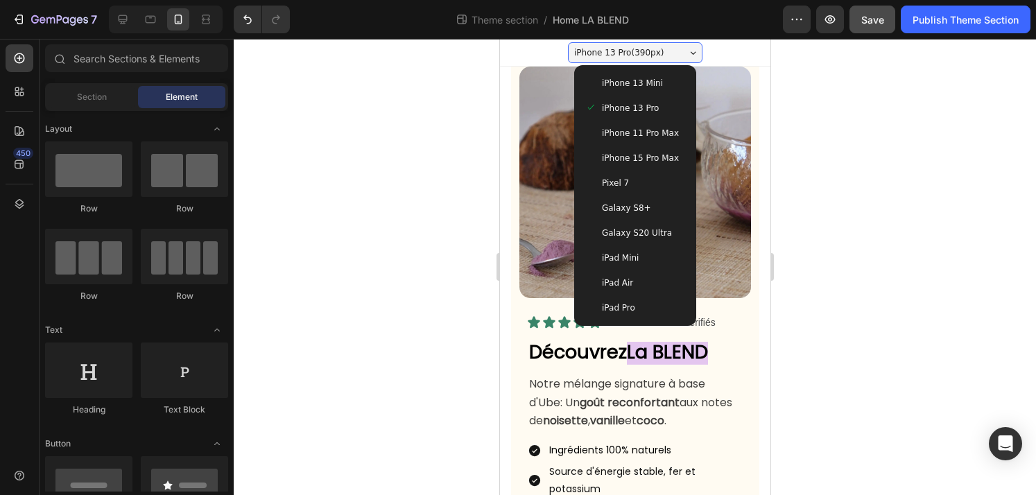
click at [640, 137] on span "iPhone 11 Pro Max" at bounding box center [639, 133] width 77 height 14
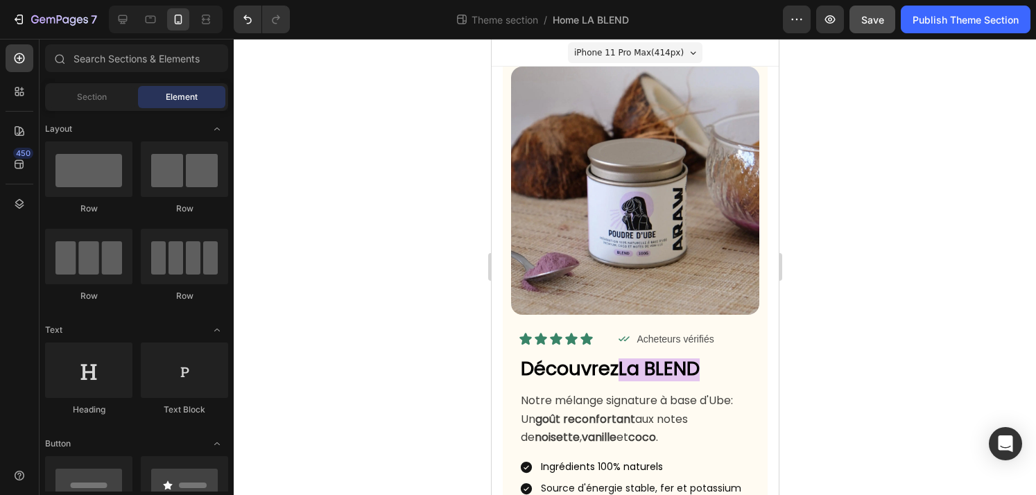
click at [668, 52] on span "iPhone 11 Pro Max ( 414 px)" at bounding box center [628, 53] width 110 height 14
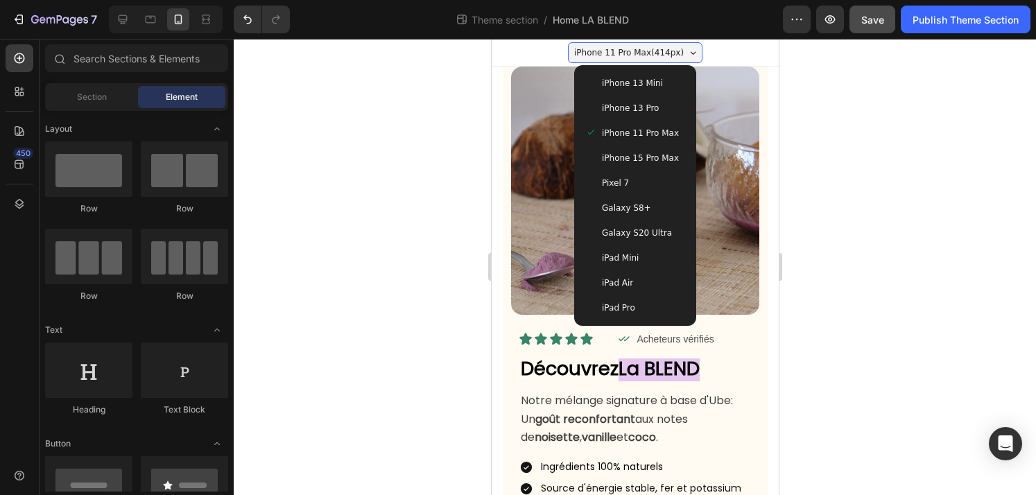
click at [649, 87] on span "iPhone 13 Mini" at bounding box center [631, 83] width 61 height 14
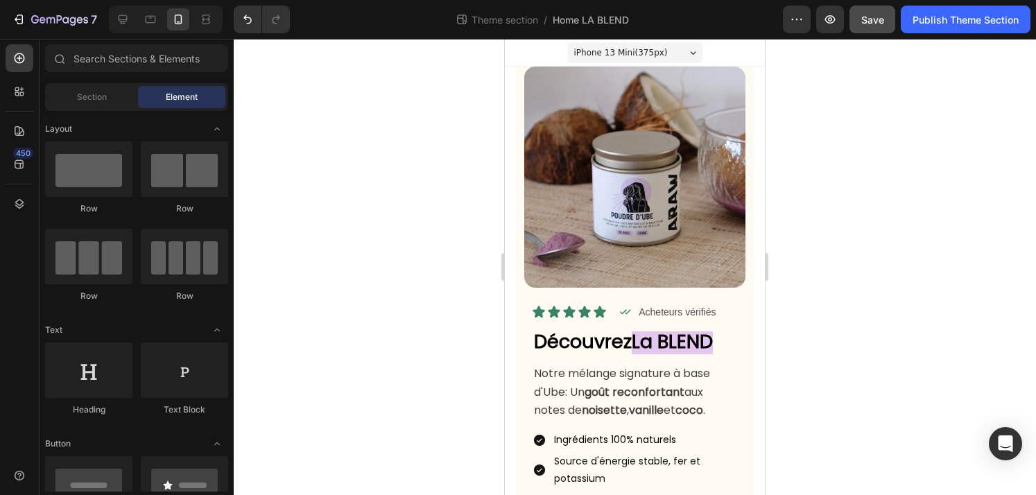
click at [671, 51] on div "iPhone 13 Mini ( 375 px)" at bounding box center [635, 52] width 134 height 21
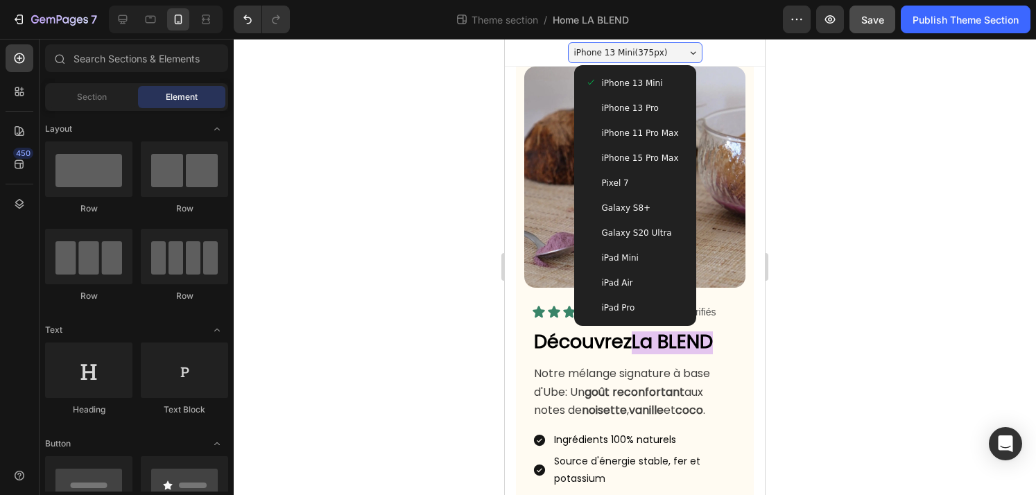
click at [906, 198] on div at bounding box center [635, 267] width 802 height 456
click at [869, 305] on div at bounding box center [635, 267] width 802 height 456
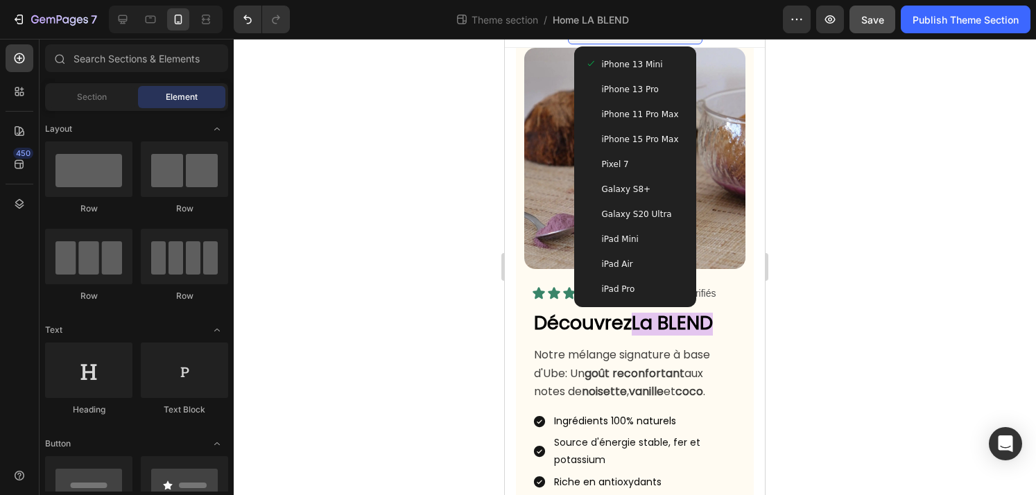
scroll to position [17, 0]
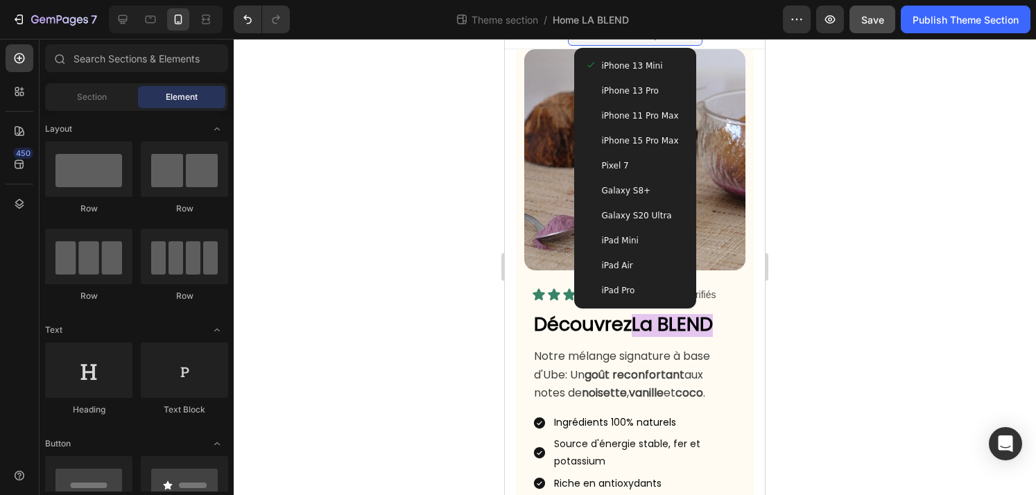
click at [658, 134] on span "iPhone 15 Pro Max" at bounding box center [640, 141] width 77 height 14
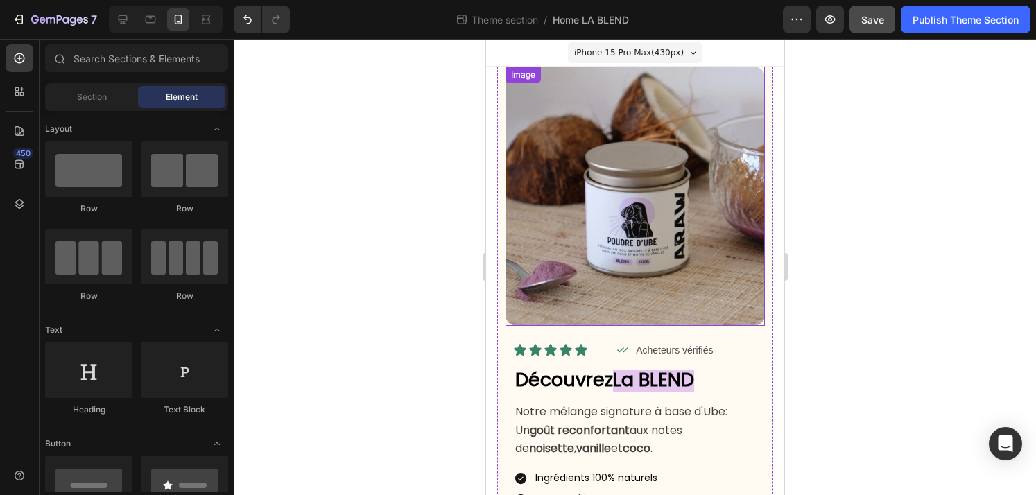
scroll to position [1, 0]
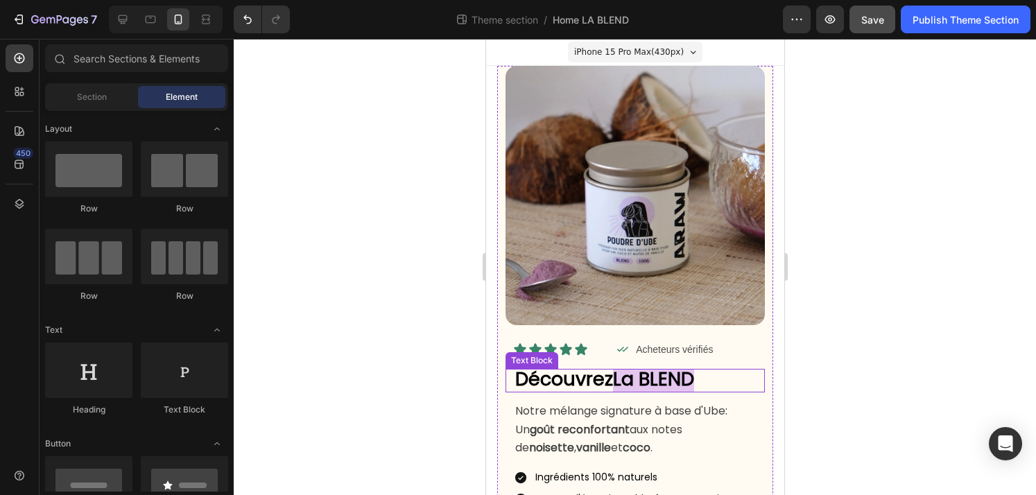
click at [591, 380] on strong "Découvrez" at bounding box center [563, 379] width 98 height 26
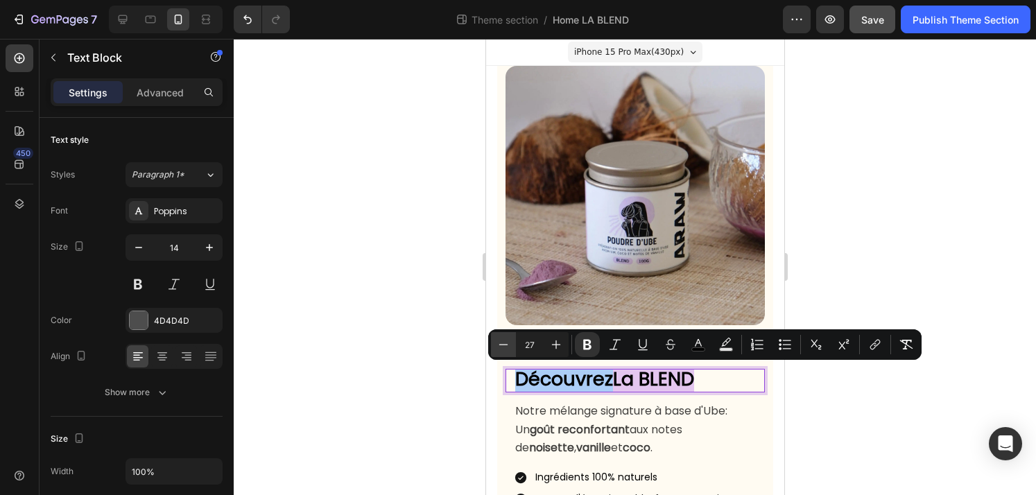
click at [503, 341] on icon "Editor contextual toolbar" at bounding box center [503, 345] width 14 height 14
type input "24"
click at [397, 347] on div at bounding box center [635, 267] width 802 height 456
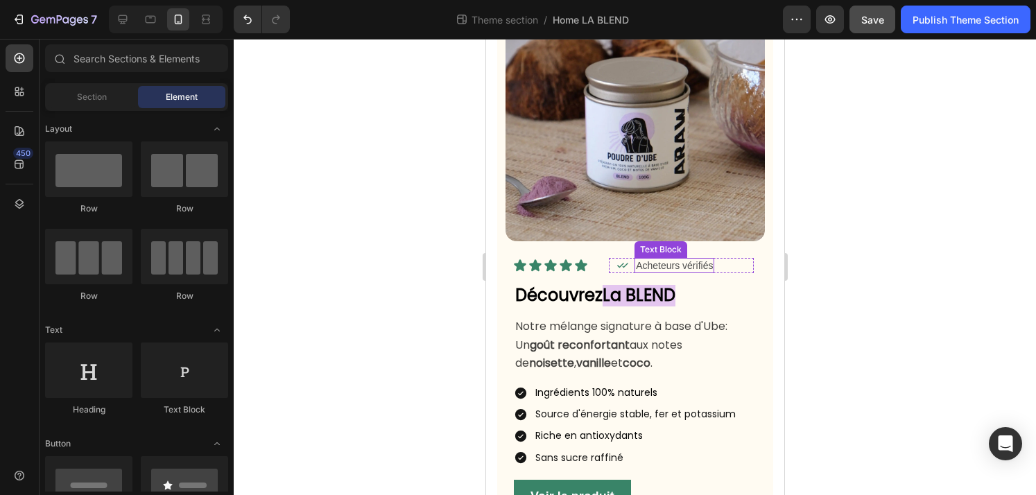
scroll to position [133, 0]
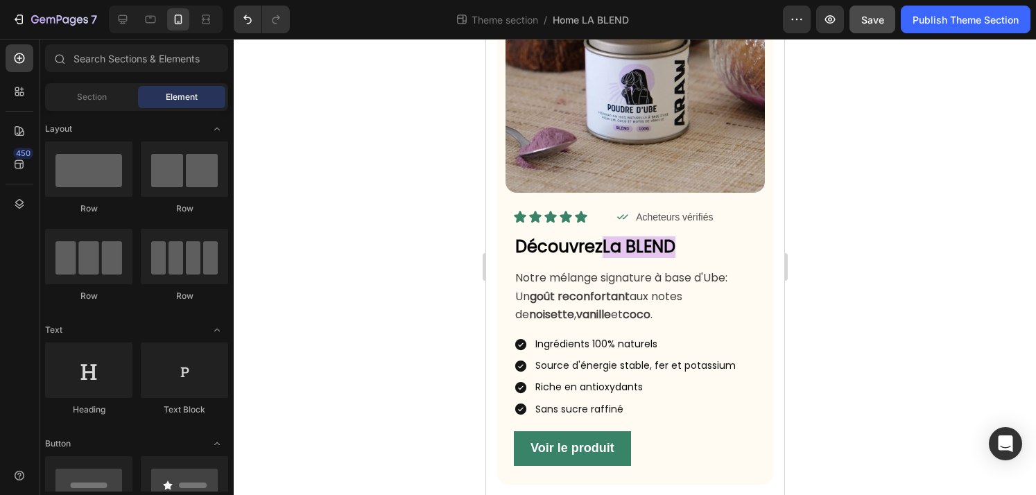
click at [876, 32] on button "Save" at bounding box center [872, 20] width 46 height 28
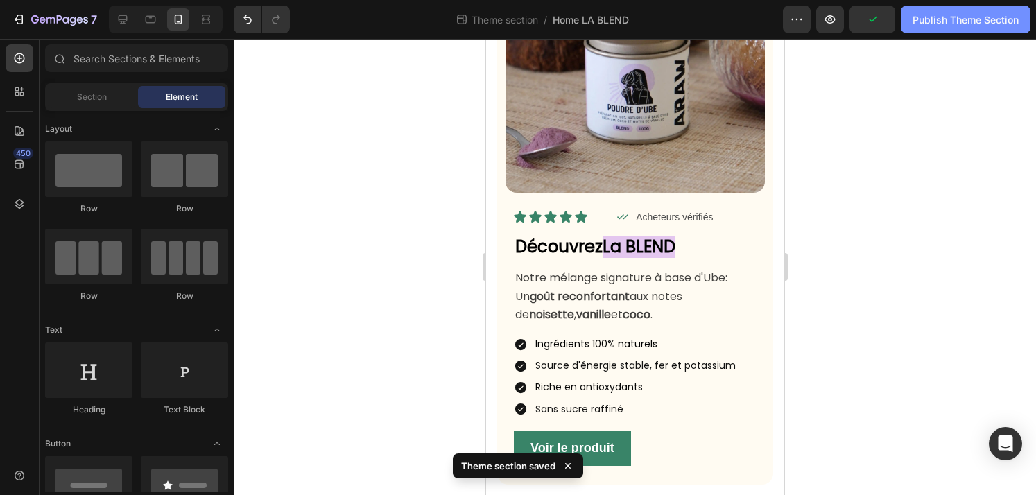
click at [980, 28] on button "Publish Theme Section" at bounding box center [966, 20] width 130 height 28
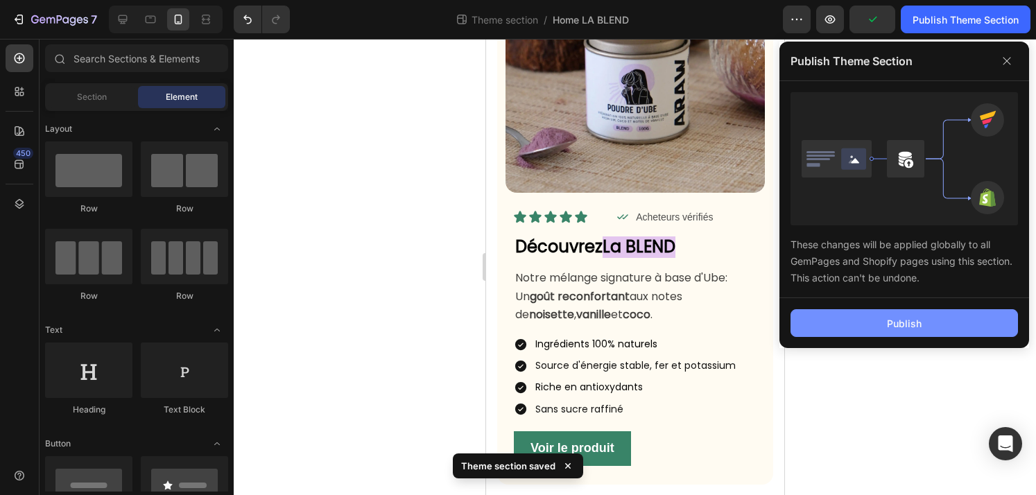
click at [918, 326] on div "Publish" at bounding box center [904, 323] width 35 height 15
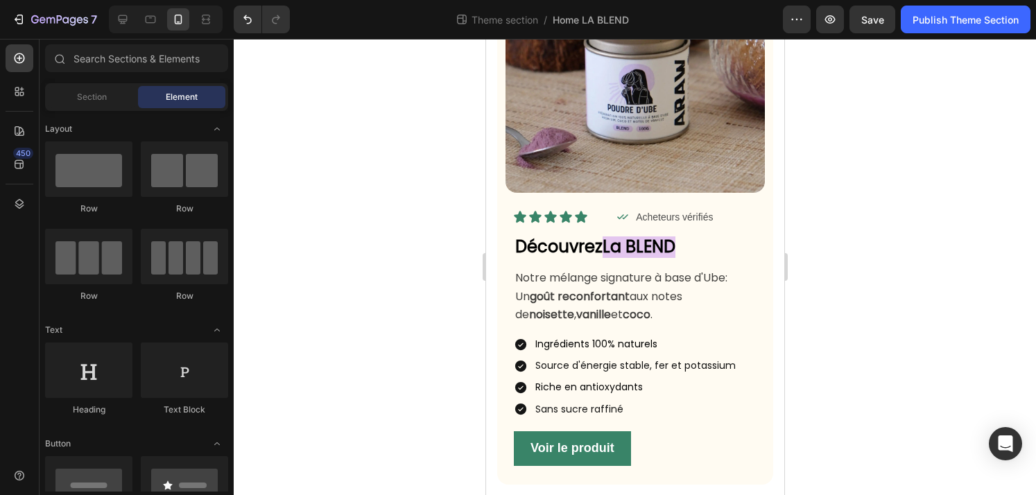
click at [918, 326] on div at bounding box center [635, 267] width 802 height 456
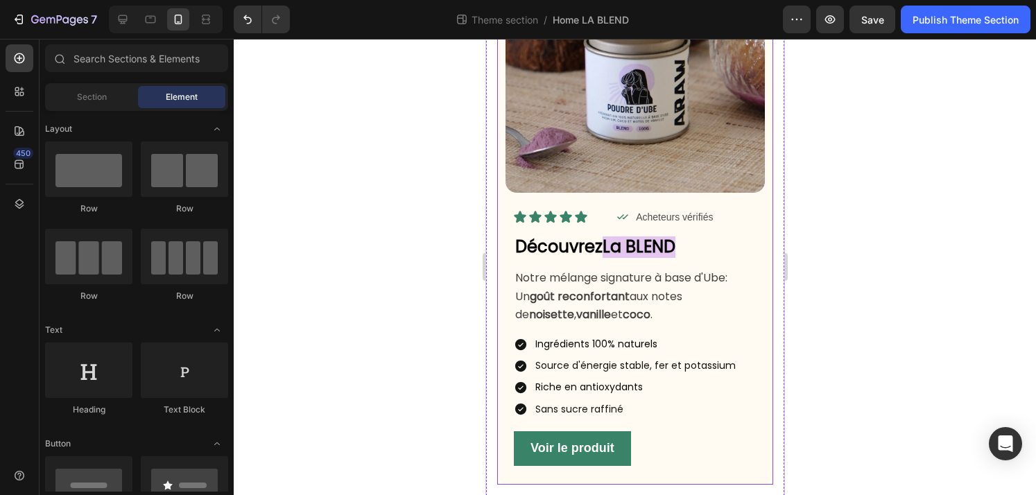
scroll to position [0, 0]
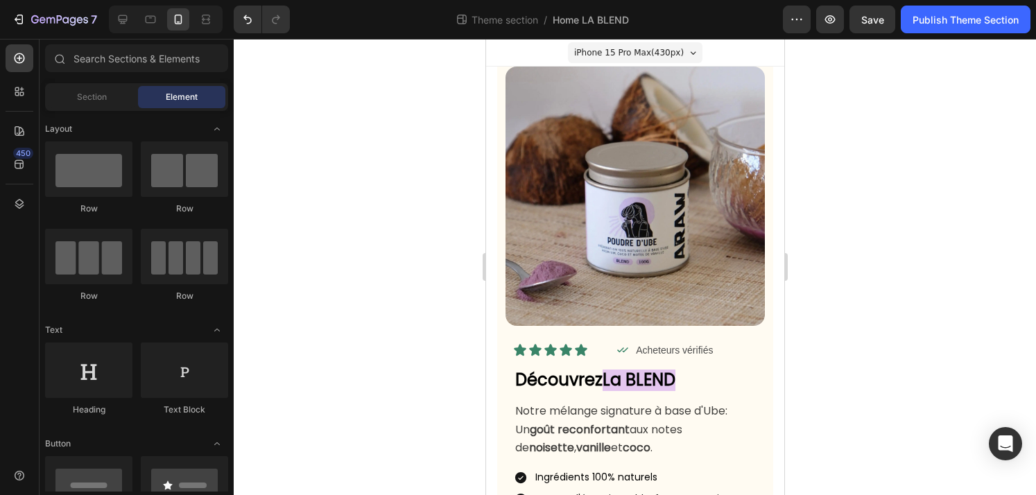
click at [676, 55] on span "iPhone 15 Pro Max ( 430 px)" at bounding box center [628, 53] width 110 height 14
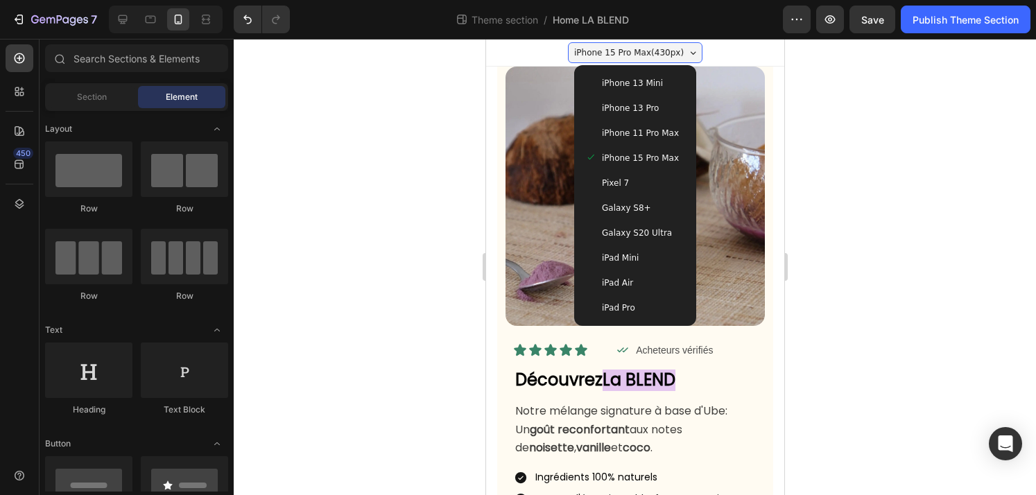
click at [645, 191] on div "Pixel 7" at bounding box center [634, 183] width 111 height 25
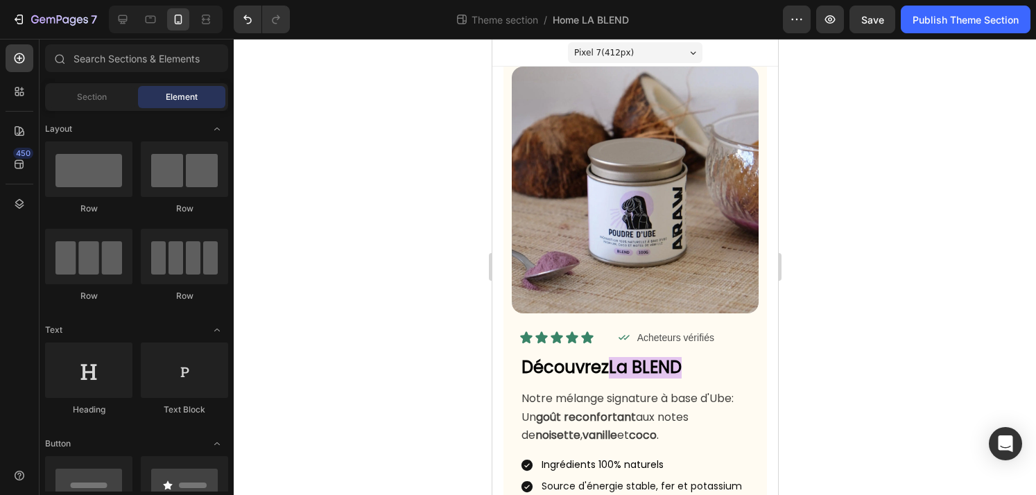
click at [644, 61] on div "Pixel 7 ( 412 px)" at bounding box center [634, 52] width 134 height 21
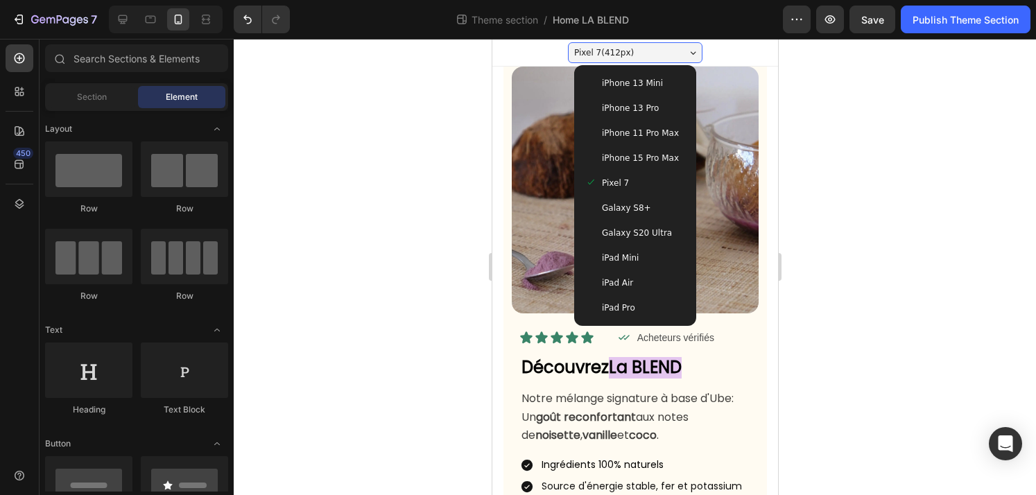
click at [632, 207] on span "Galaxy S8+" at bounding box center [625, 208] width 49 height 14
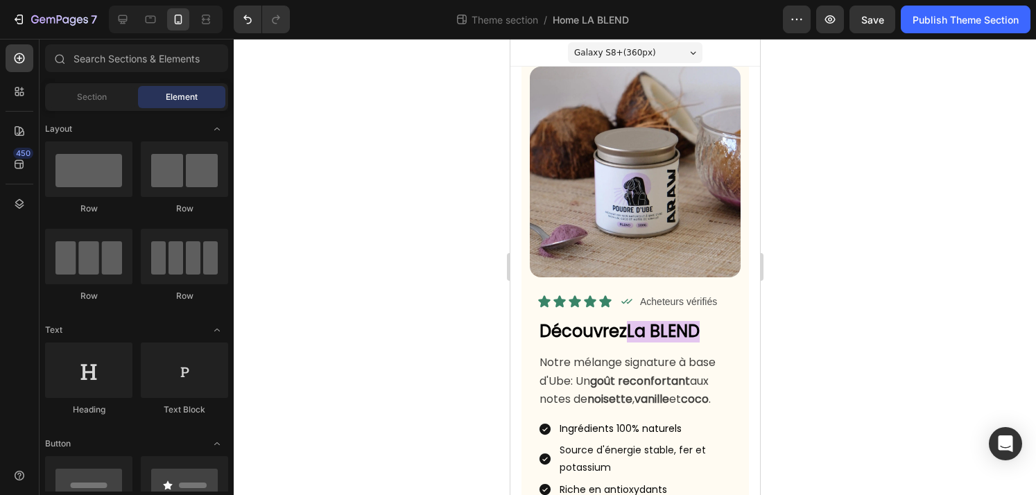
click at [656, 49] on div "Galaxy S8+ ( 360 px)" at bounding box center [634, 52] width 134 height 21
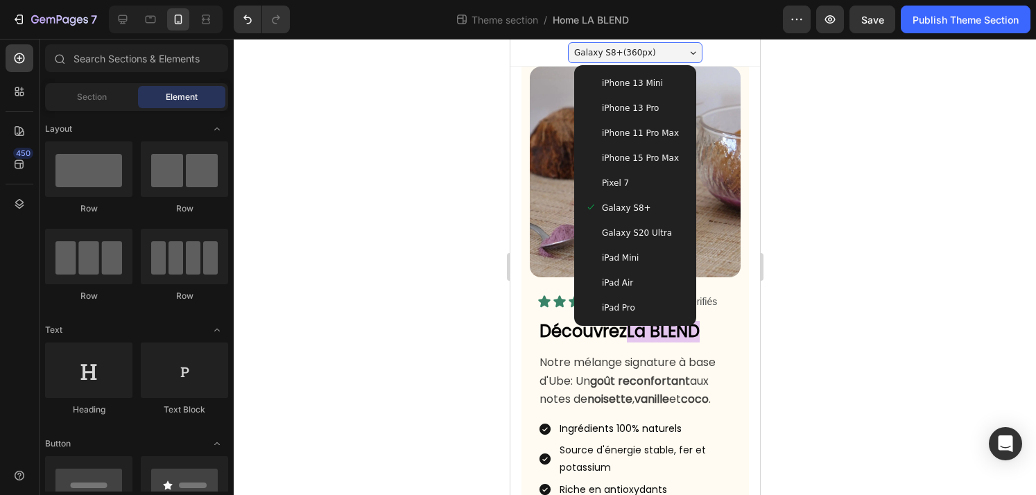
click at [663, 229] on span "Galaxy S20 Ultra" at bounding box center [636, 233] width 70 height 14
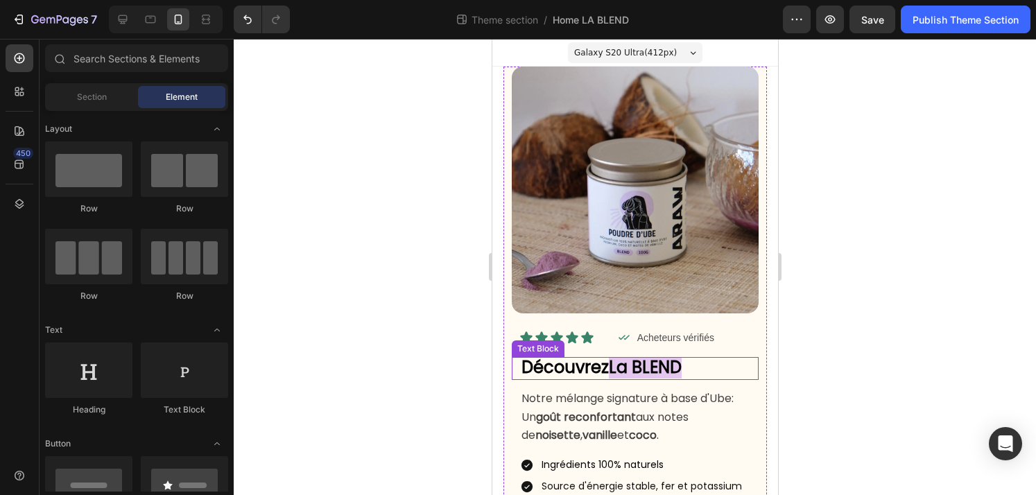
click at [717, 369] on p "Découvrez La BLEND" at bounding box center [639, 368] width 236 height 20
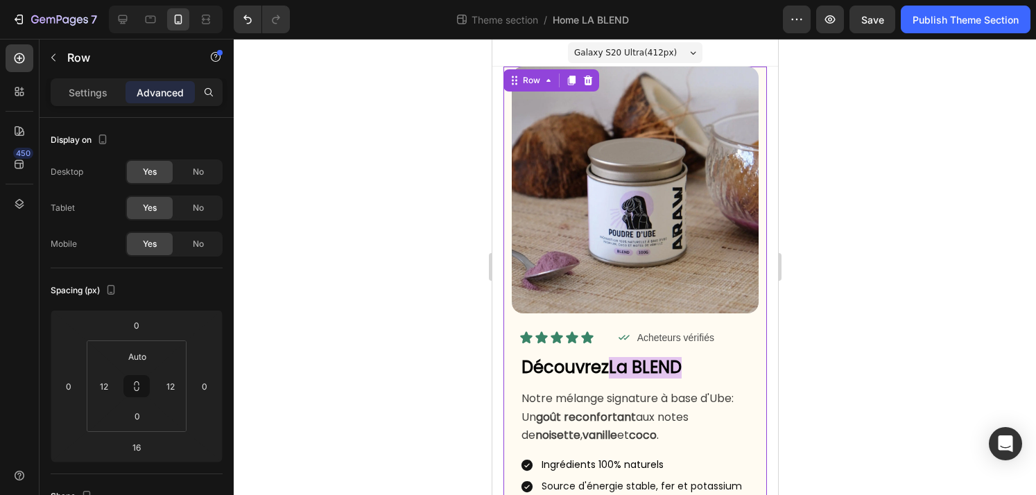
click at [507, 390] on div "Image Icon Icon Icon Icon Icon Icon List Icon Acheteurs vérifiés Text Block Row…" at bounding box center [634, 336] width 263 height 539
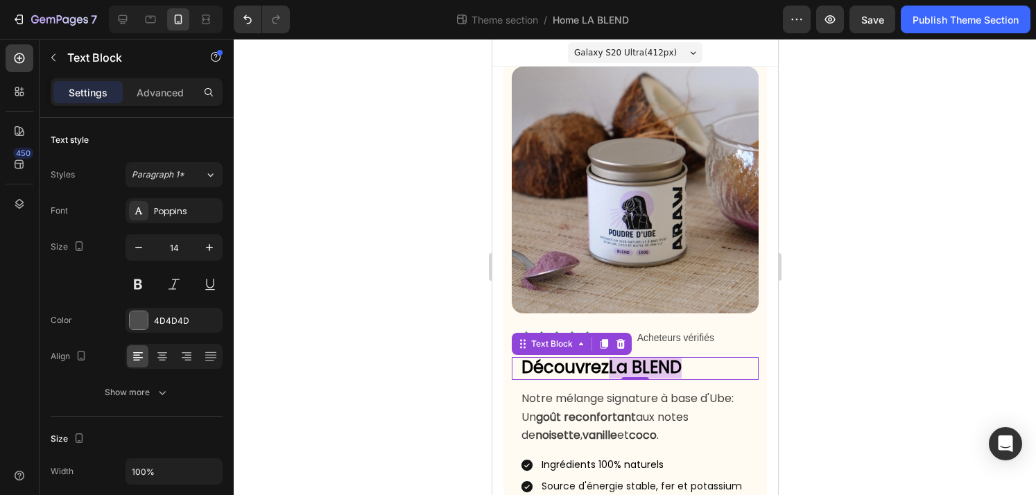
click at [735, 364] on p "Découvrez La BLEND" at bounding box center [639, 368] width 236 height 20
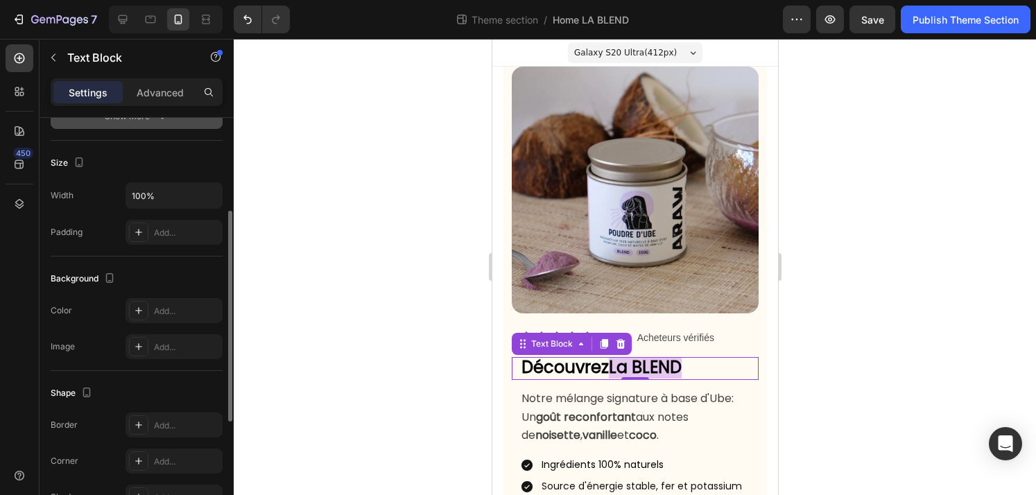
scroll to position [405, 0]
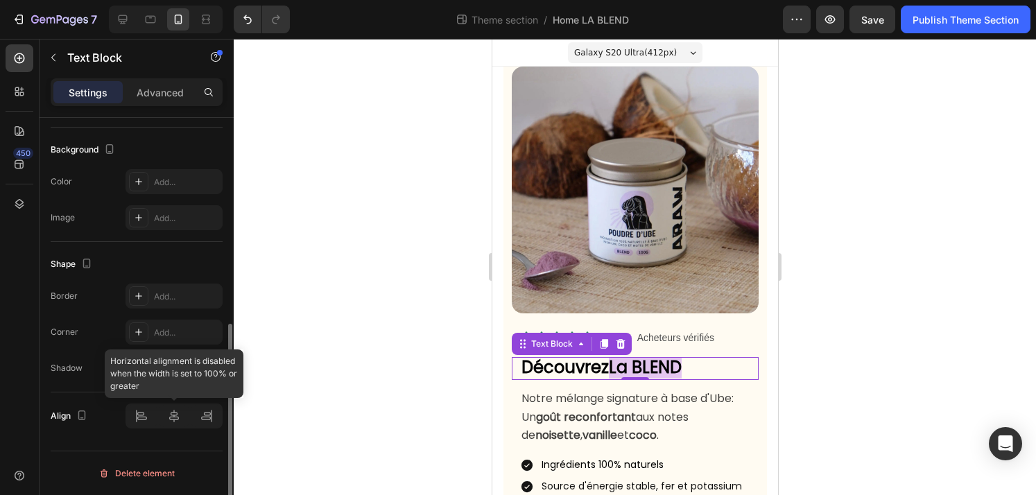
click at [141, 421] on div at bounding box center [173, 415] width 97 height 25
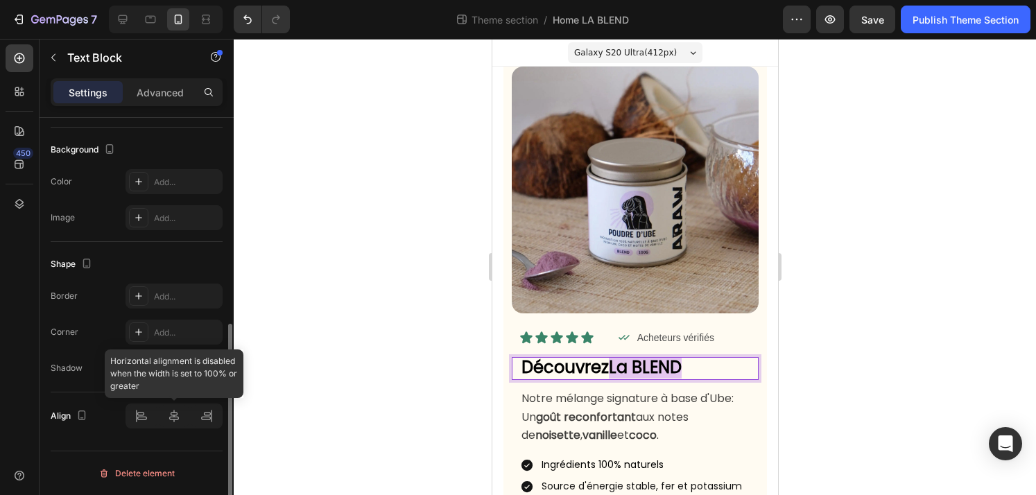
click at [141, 417] on div at bounding box center [173, 415] width 97 height 25
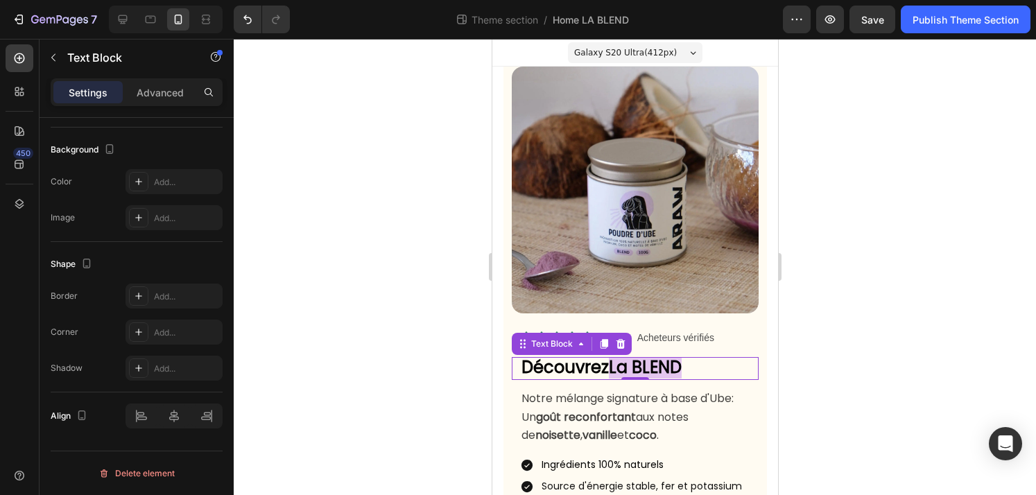
click at [872, 328] on div at bounding box center [635, 267] width 802 height 456
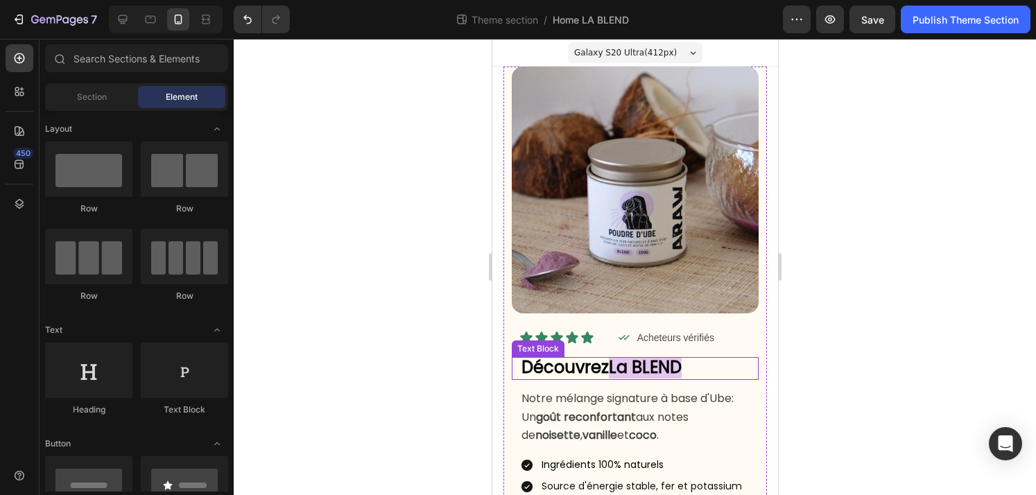
click at [724, 367] on p "Découvrez La BLEND" at bounding box center [639, 368] width 236 height 20
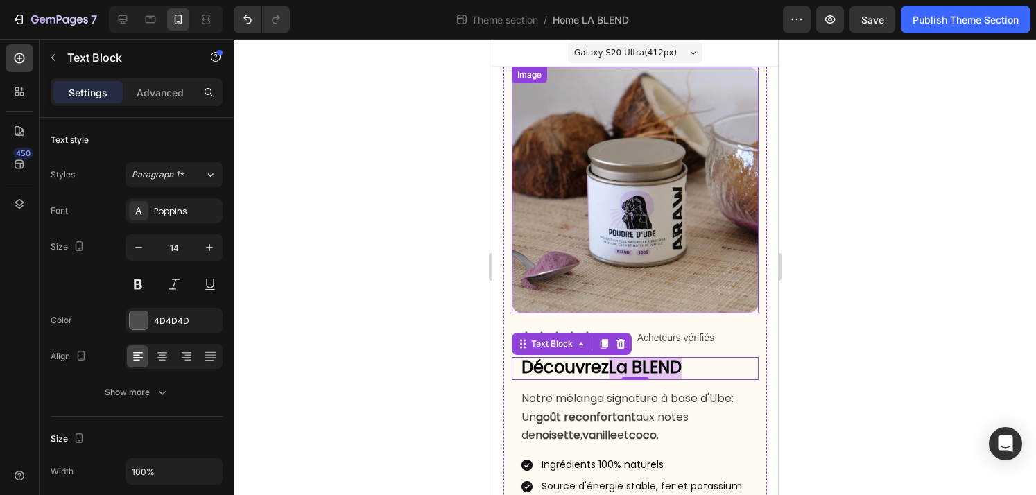
scroll to position [121, 0]
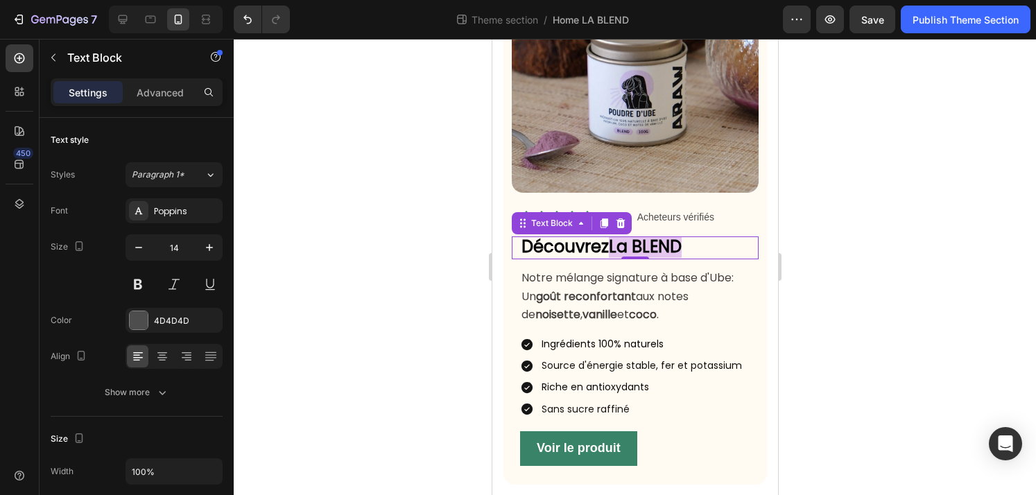
click at [894, 248] on div at bounding box center [635, 267] width 802 height 456
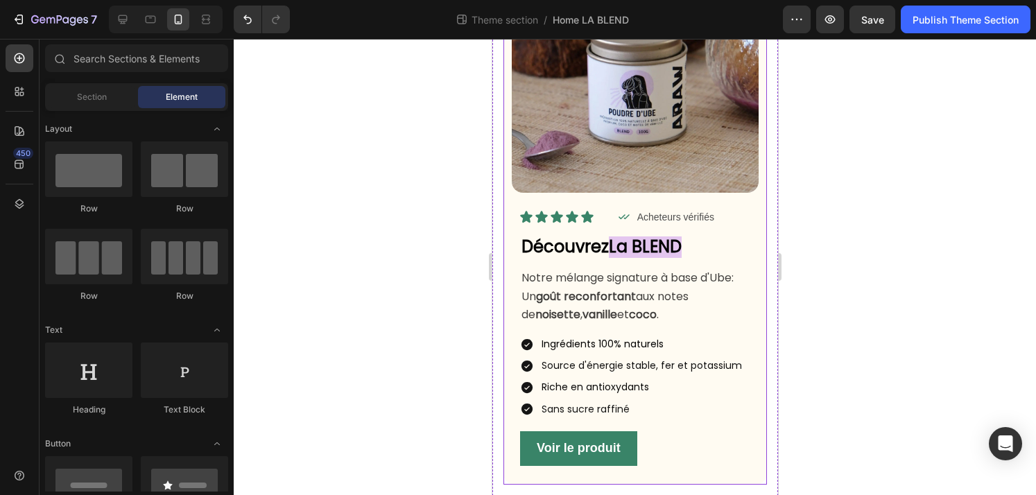
scroll to position [0, 0]
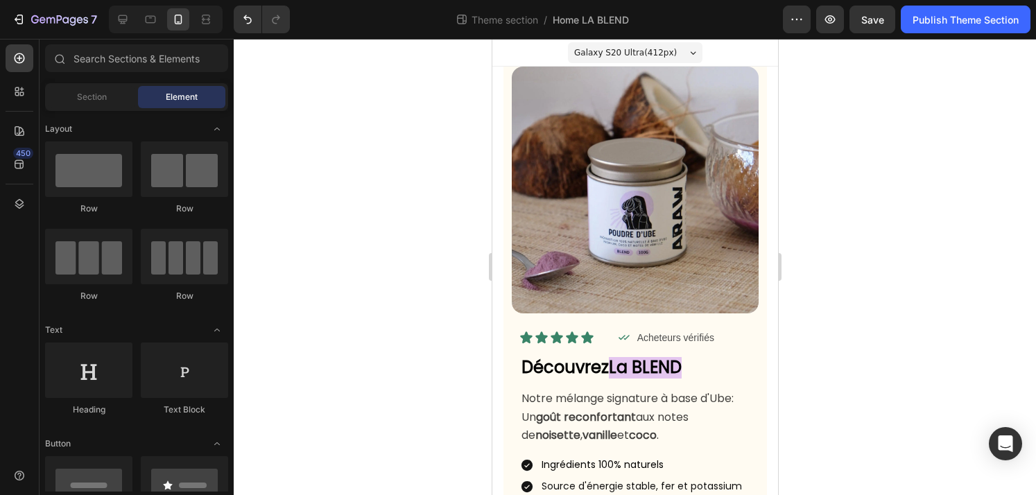
click at [639, 48] on span "Galaxy S20 Ultra ( 412 px)" at bounding box center [624, 53] width 103 height 14
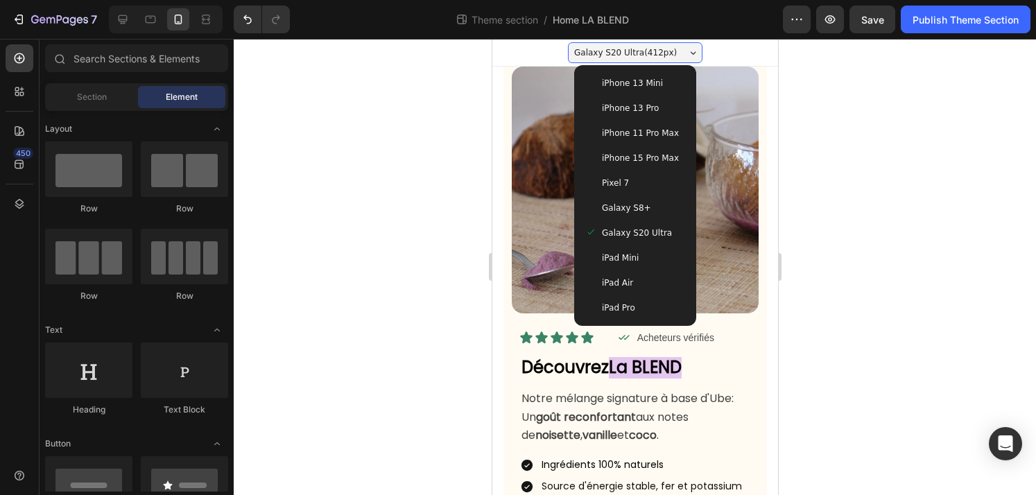
click at [660, 107] on div "iPhone 13 Pro" at bounding box center [634, 108] width 100 height 14
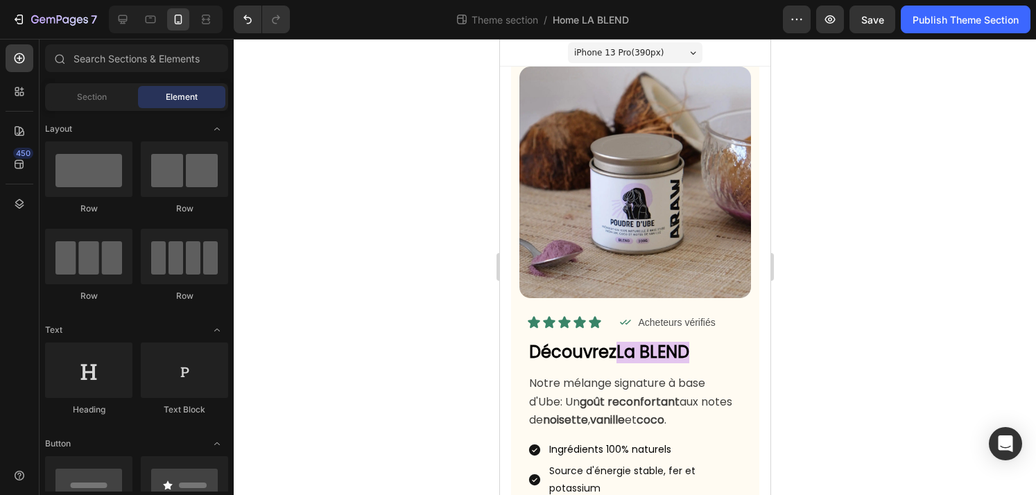
click at [839, 290] on div at bounding box center [635, 267] width 802 height 456
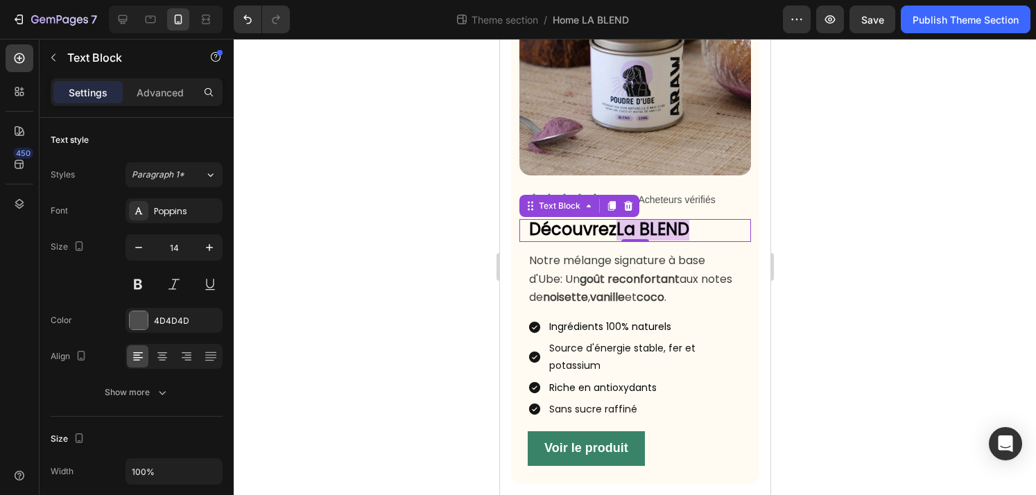
click at [704, 232] on p "Découvrez La BLEND" at bounding box center [638, 230] width 220 height 20
click at [146, 249] on button "button" at bounding box center [138, 247] width 25 height 25
type input "12"
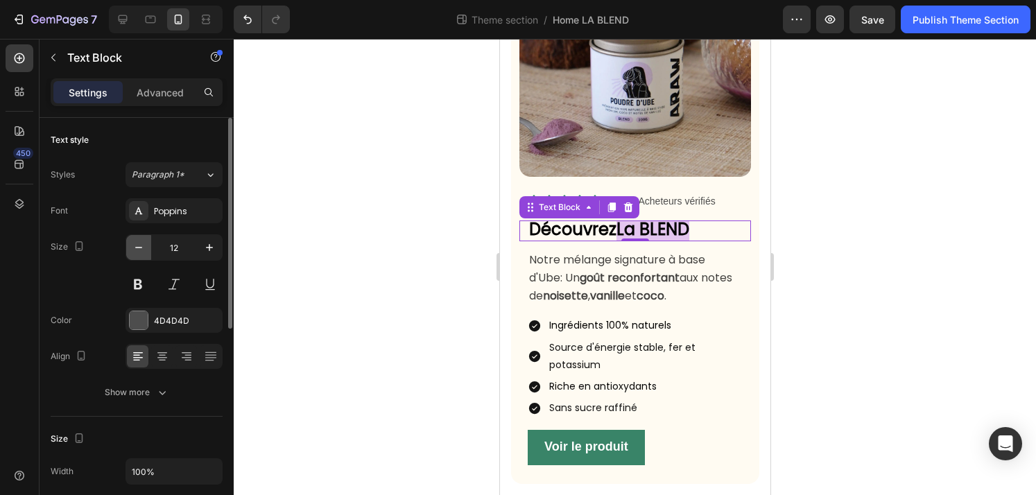
scroll to position [121, 0]
click at [159, 382] on button "Show more" at bounding box center [137, 392] width 172 height 25
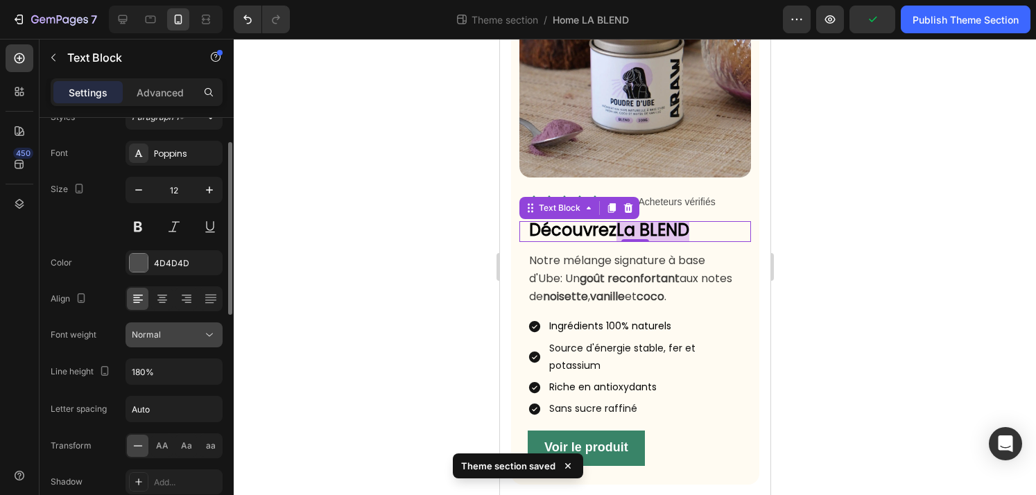
scroll to position [58, 0]
click at [177, 370] on input "180%" at bounding box center [174, 370] width 96 height 25
click at [204, 372] on icon "button" at bounding box center [209, 371] width 14 height 14
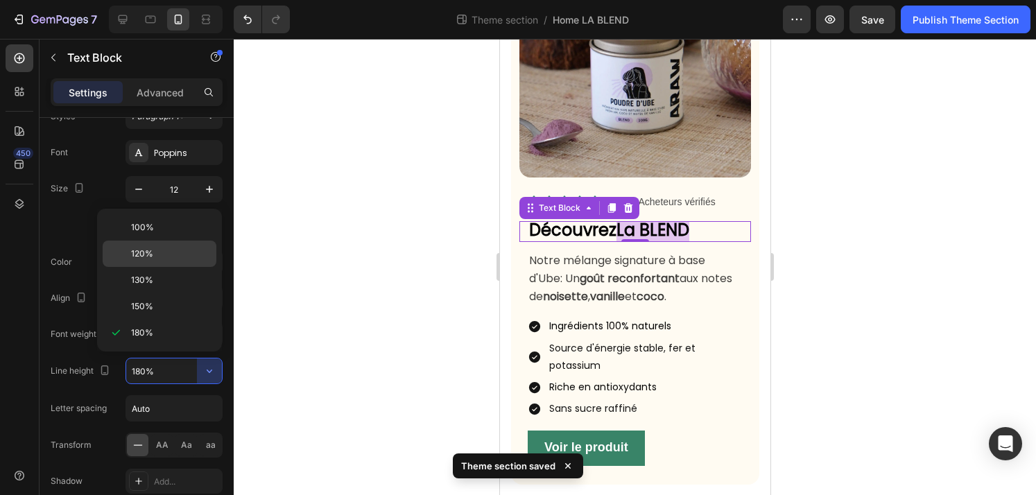
click at [157, 256] on p "120%" at bounding box center [170, 253] width 79 height 12
type input "120%"
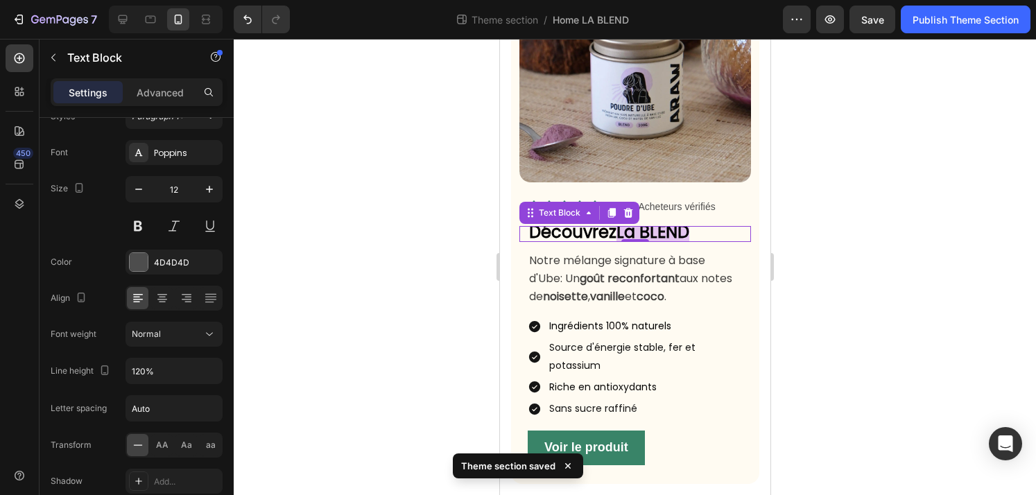
scroll to position [116, 0]
click at [361, 371] on div at bounding box center [635, 267] width 802 height 456
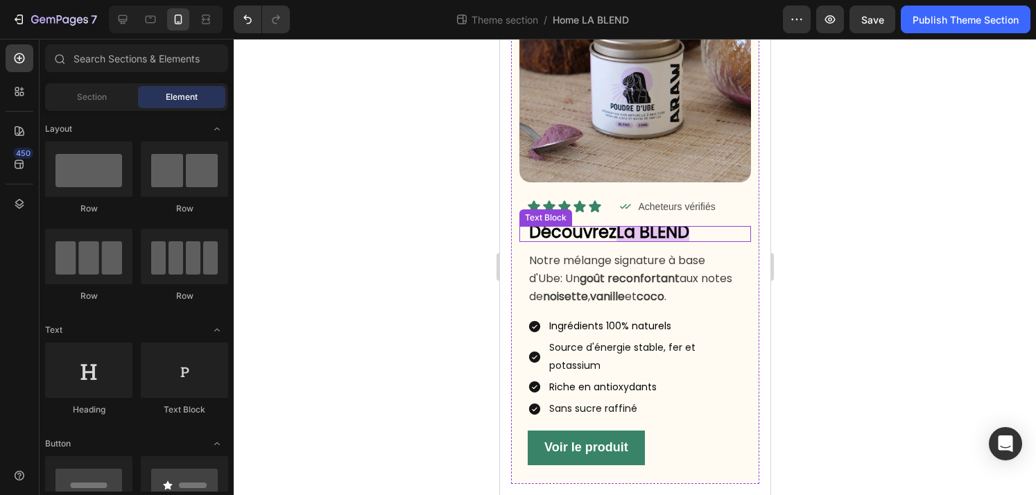
click at [707, 229] on p "Découvrez La BLEND" at bounding box center [638, 233] width 220 height 12
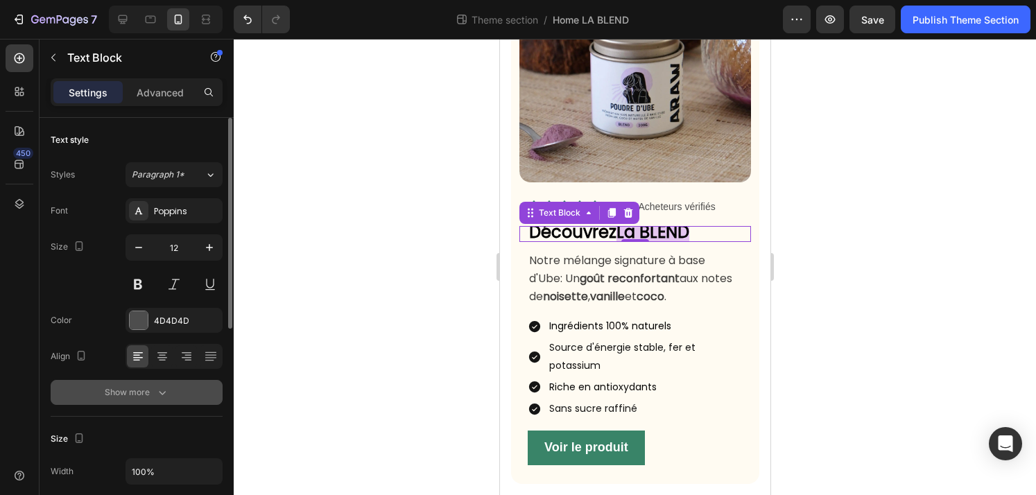
click at [126, 396] on div "Show more" at bounding box center [137, 392] width 64 height 14
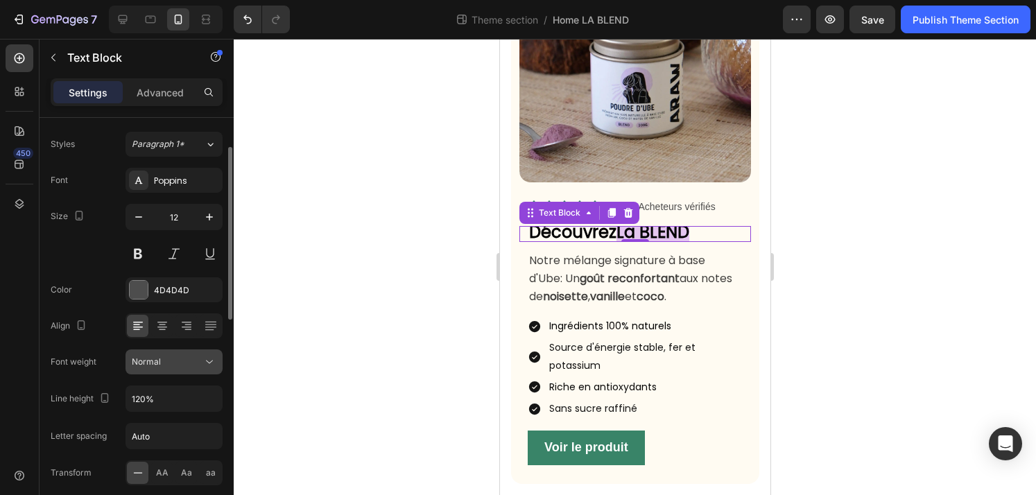
scroll to position [45, 0]
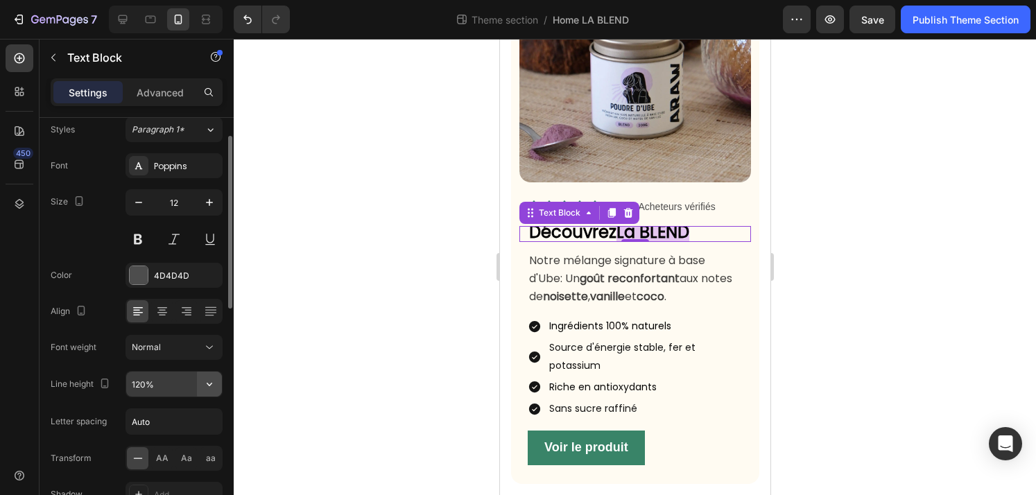
click at [216, 384] on icon "button" at bounding box center [209, 384] width 14 height 14
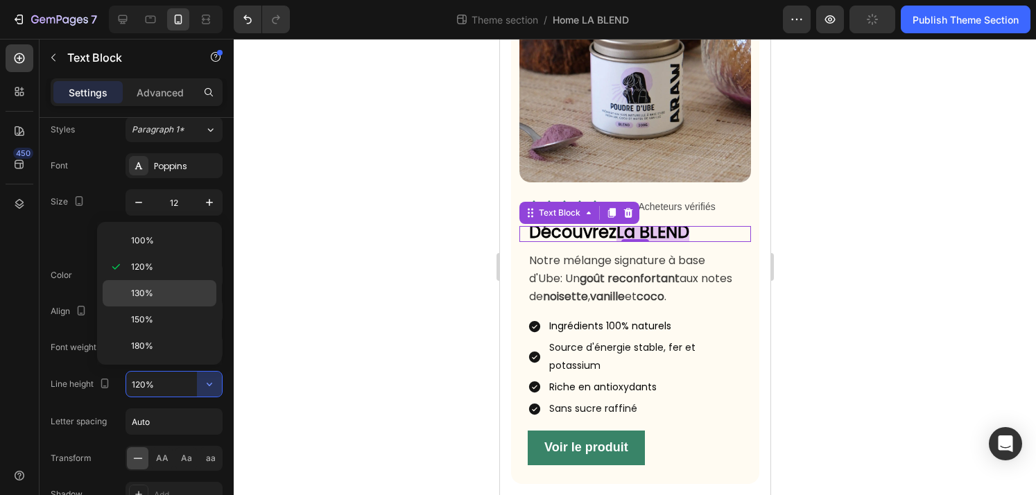
click at [171, 296] on p "130%" at bounding box center [170, 293] width 79 height 12
type input "130%"
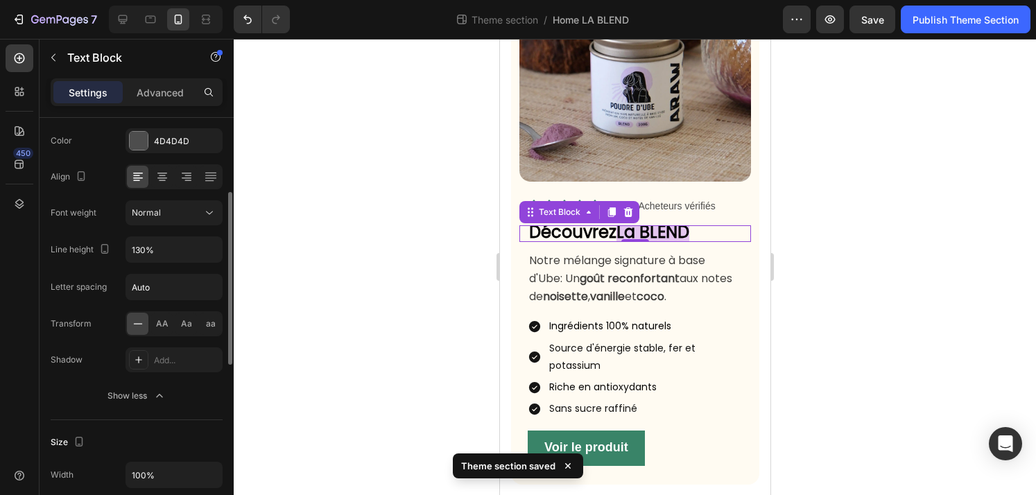
scroll to position [0, 0]
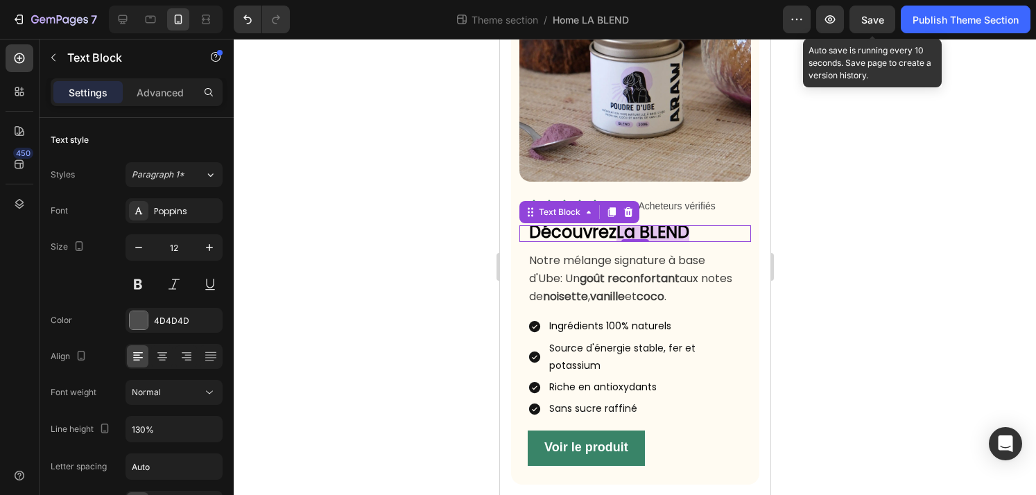
click at [869, 18] on span "Save" at bounding box center [872, 20] width 23 height 12
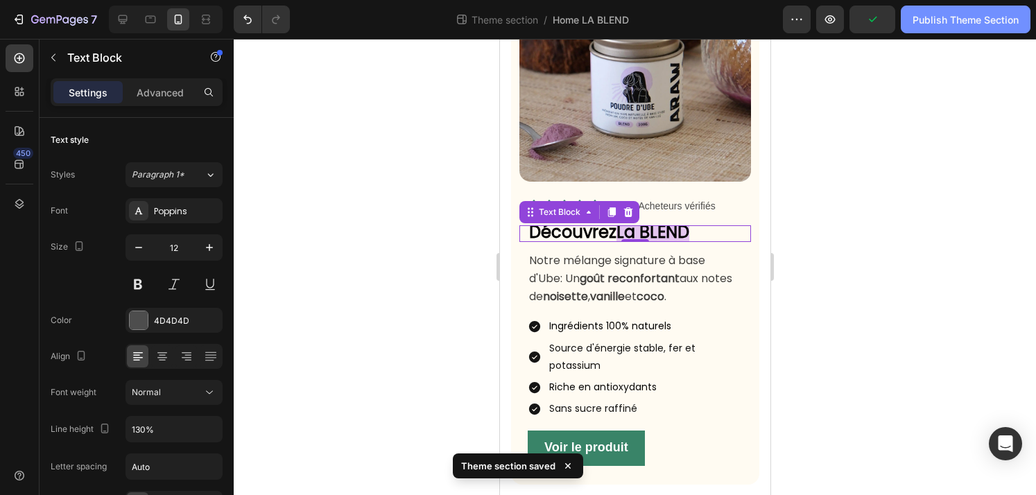
click at [959, 25] on div "Publish Theme Section" at bounding box center [965, 19] width 106 height 15
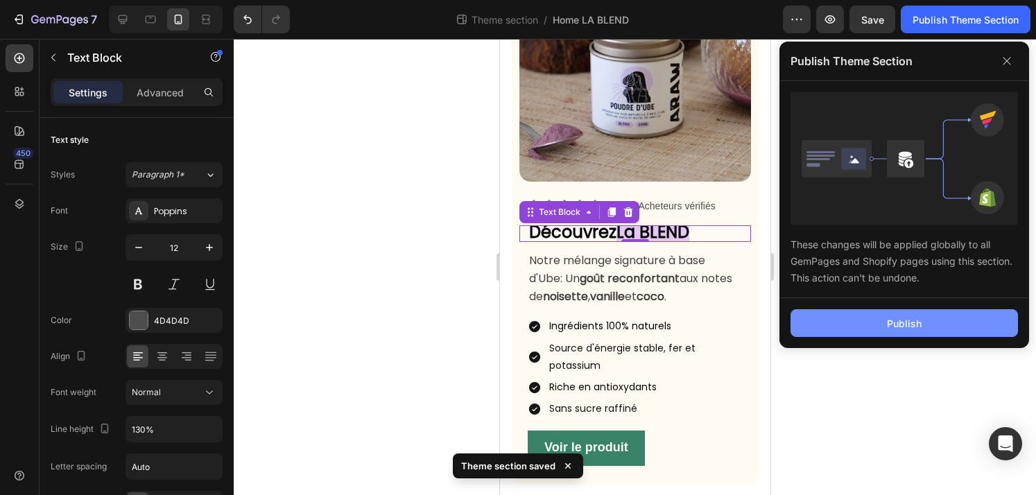
click at [891, 330] on div "Publish" at bounding box center [904, 323] width 35 height 15
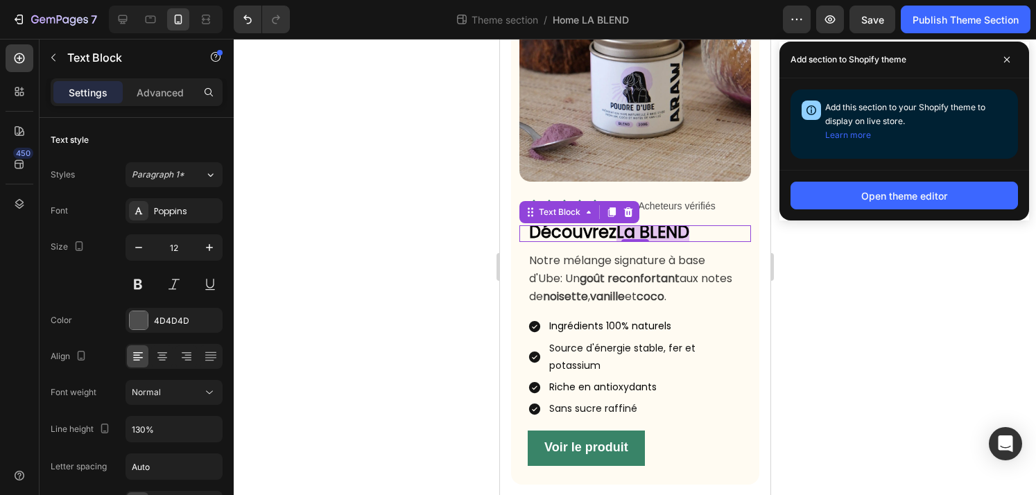
click at [873, 317] on div at bounding box center [635, 267] width 802 height 456
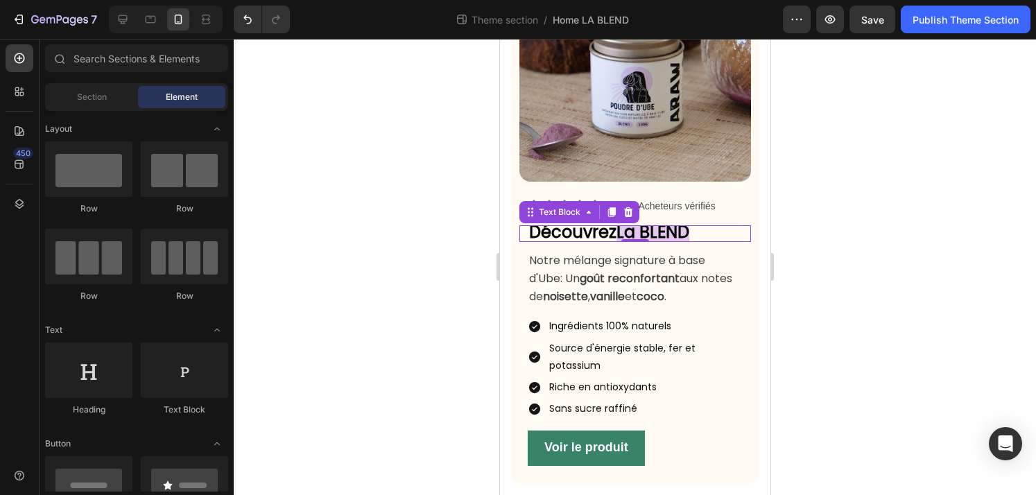
click at [681, 234] on strong "La BLEND" at bounding box center [652, 231] width 73 height 23
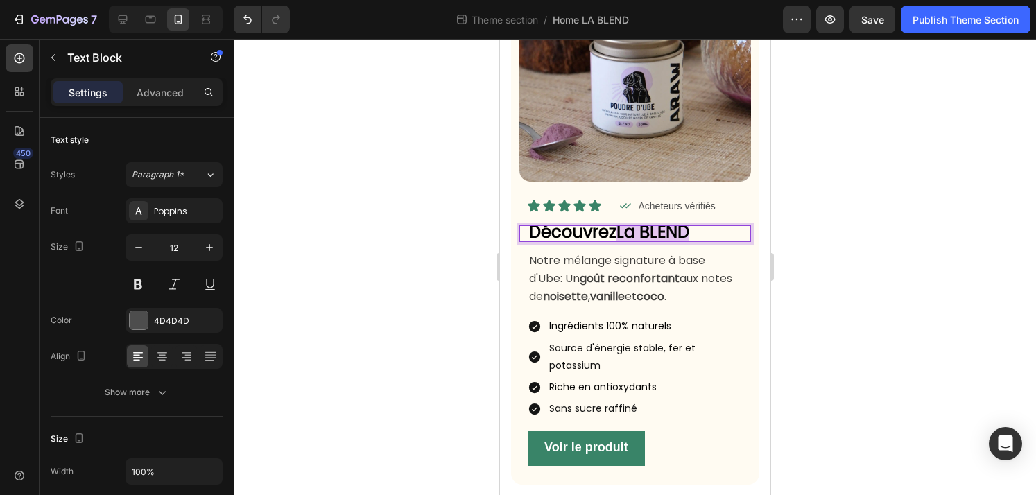
click at [688, 236] on strong "La BLEND" at bounding box center [652, 231] width 73 height 23
click at [943, 257] on div at bounding box center [635, 267] width 802 height 456
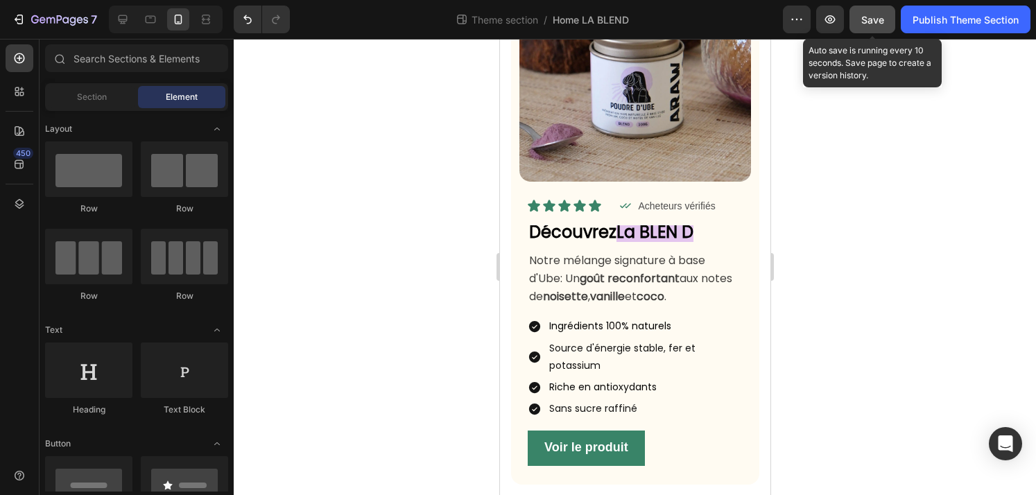
click at [865, 29] on button "Save" at bounding box center [872, 20] width 46 height 28
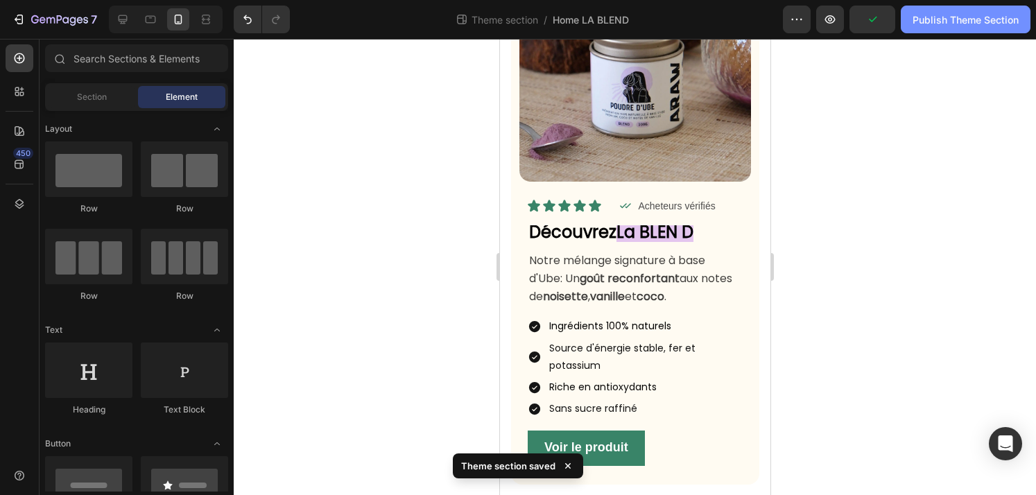
click at [954, 17] on div "Publish Theme Section" at bounding box center [965, 19] width 106 height 15
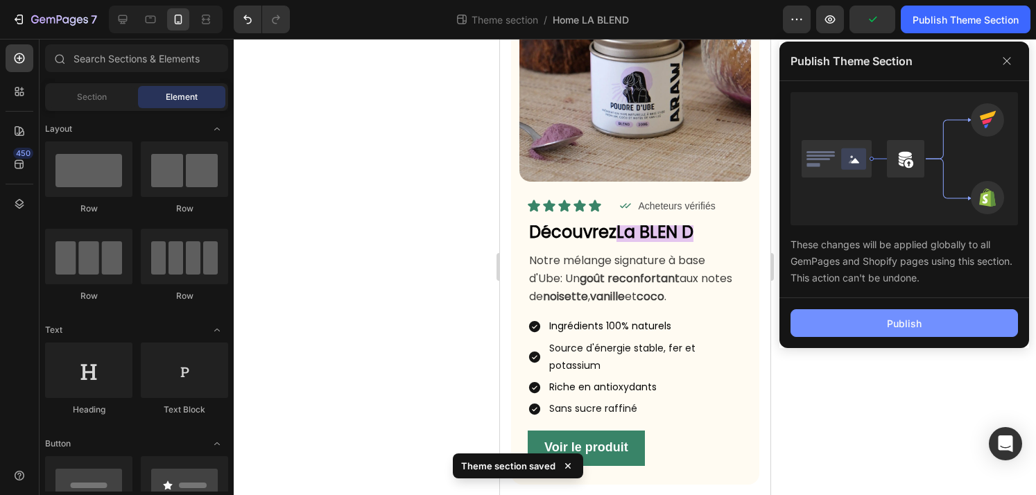
click at [913, 325] on div "Publish" at bounding box center [904, 323] width 35 height 15
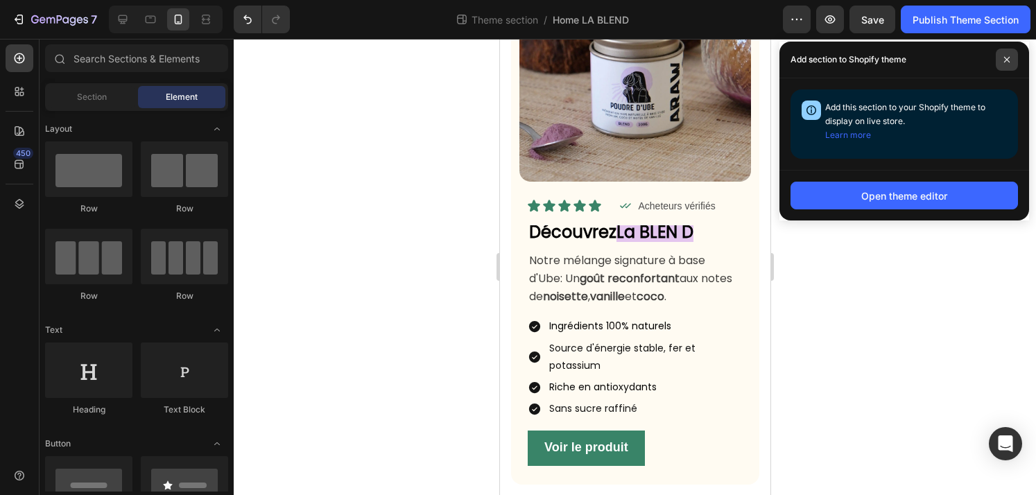
click at [1007, 65] on span at bounding box center [1006, 60] width 22 height 22
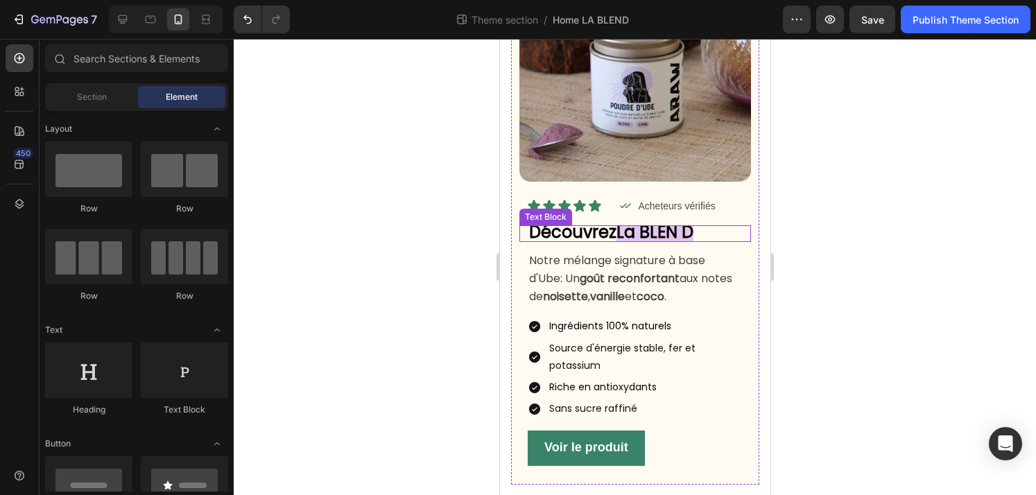
click at [689, 229] on strong "La BLEN D" at bounding box center [654, 231] width 77 height 23
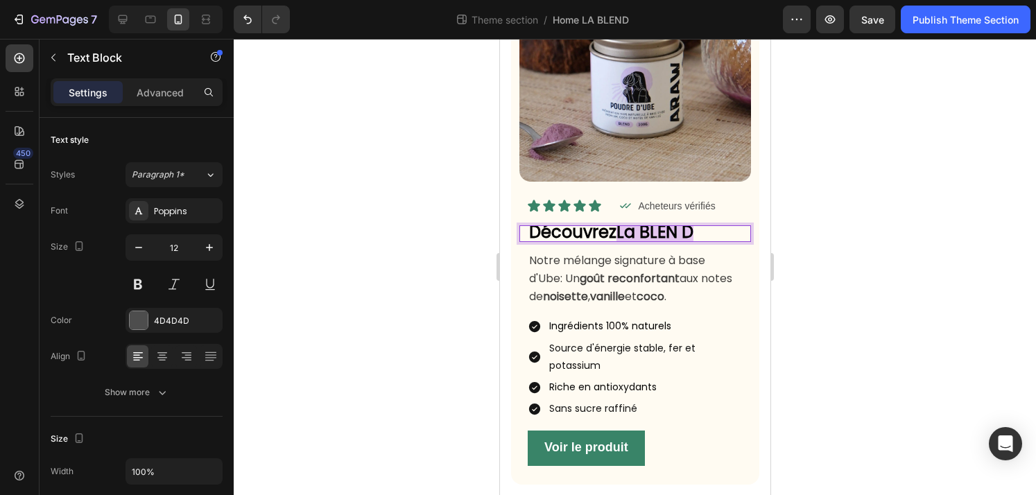
click at [693, 233] on strong "La BLEN D" at bounding box center [654, 231] width 77 height 23
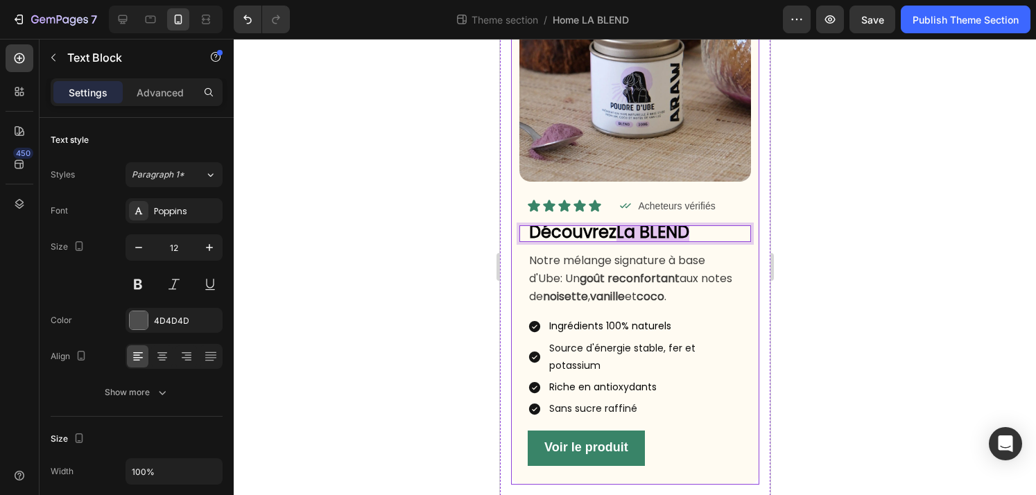
click at [893, 239] on div at bounding box center [635, 267] width 802 height 456
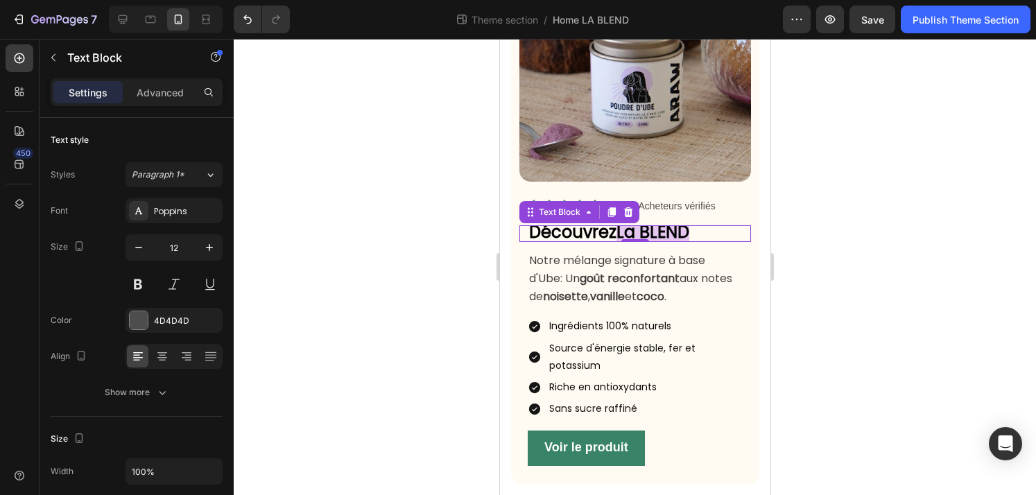
click at [722, 228] on p "Découvrez La BLEND" at bounding box center [638, 234] width 220 height 14
click at [212, 248] on icon "button" at bounding box center [209, 248] width 14 height 14
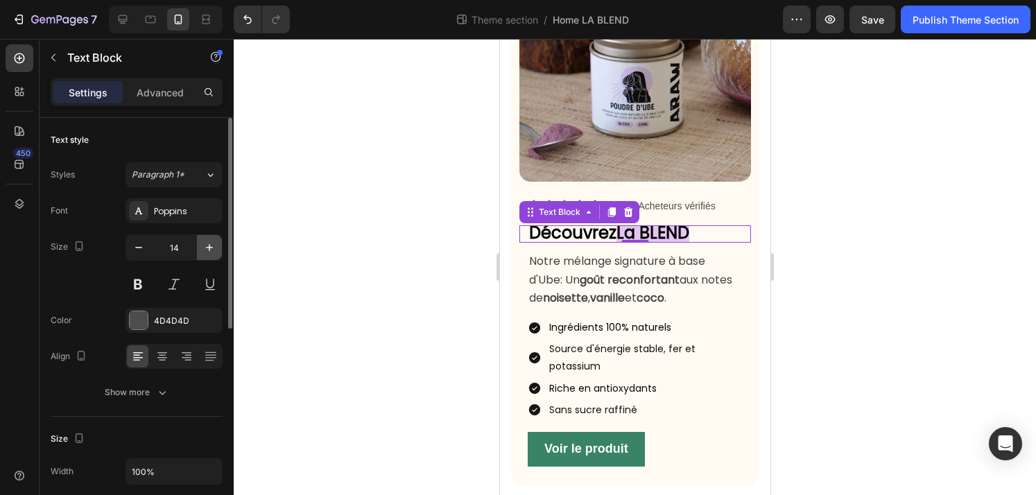
click at [212, 248] on icon "button" at bounding box center [209, 248] width 14 height 14
type input "15"
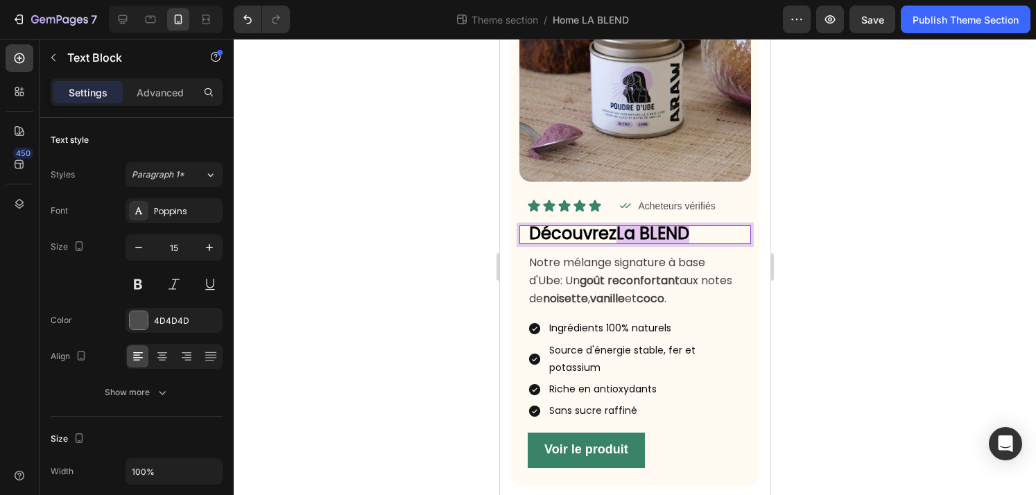
click at [727, 235] on p "Découvrez La BLEND" at bounding box center [638, 235] width 220 height 16
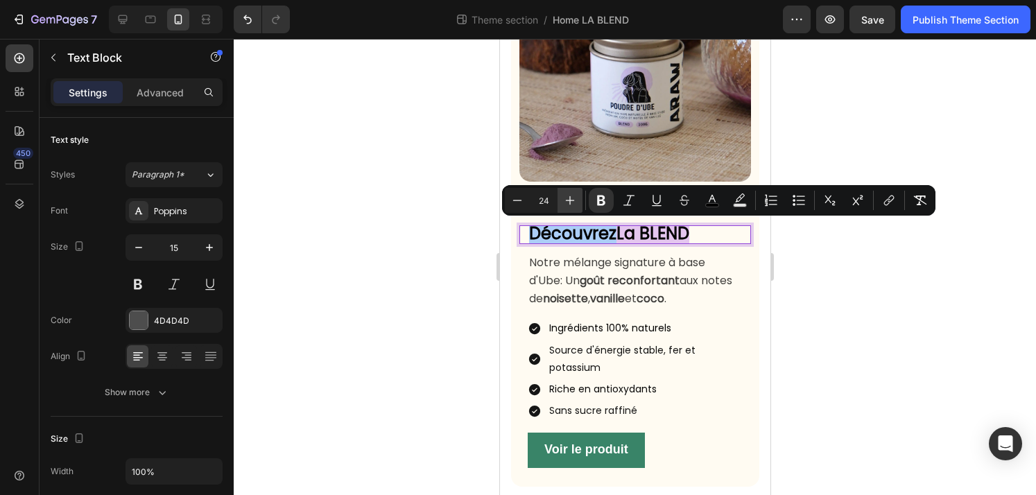
click at [566, 191] on button "Plus" at bounding box center [569, 200] width 25 height 25
type input "27"
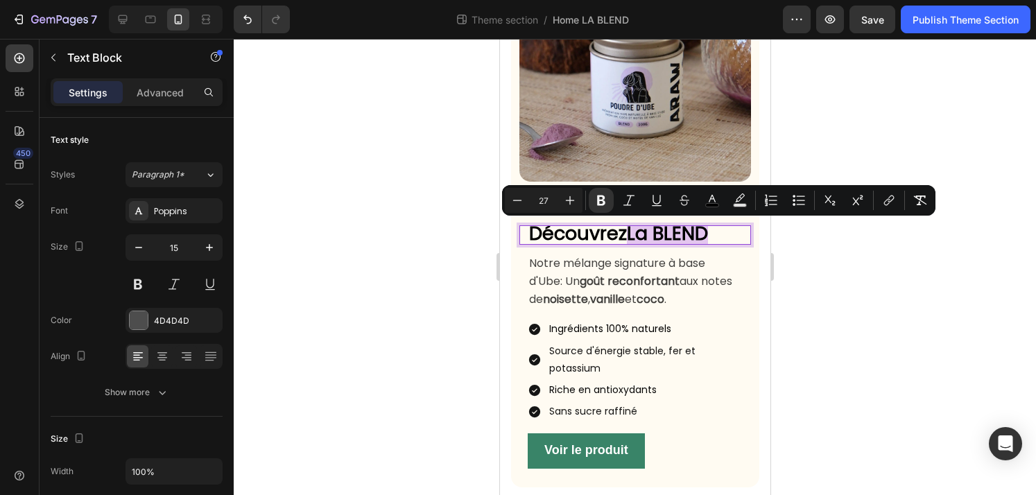
click at [958, 374] on div at bounding box center [635, 267] width 802 height 456
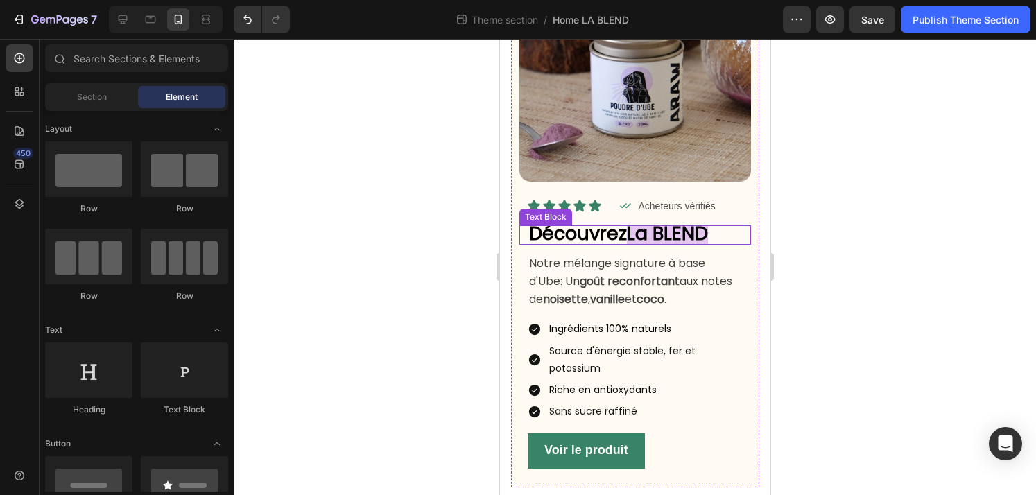
click at [731, 234] on p "Découvrez La BLEND" at bounding box center [638, 235] width 220 height 17
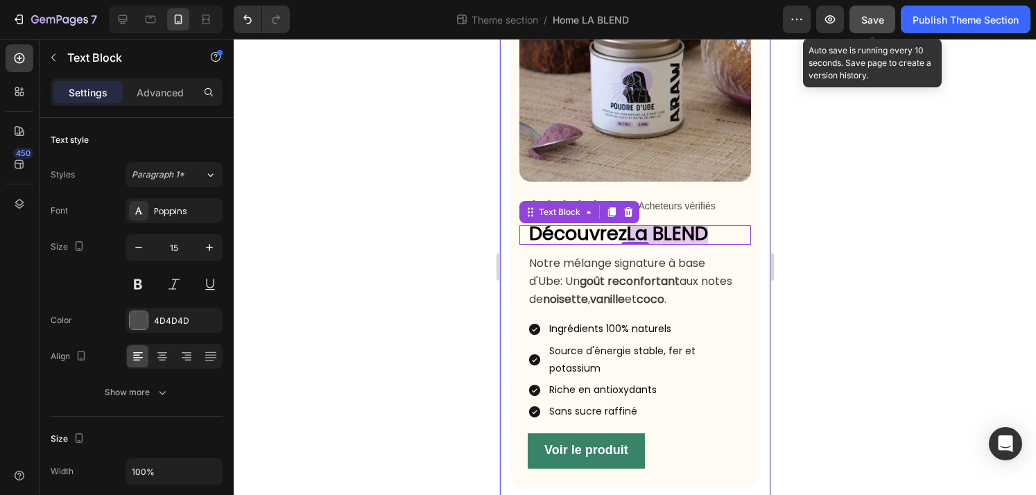
click at [871, 33] on button "Save" at bounding box center [872, 20] width 46 height 28
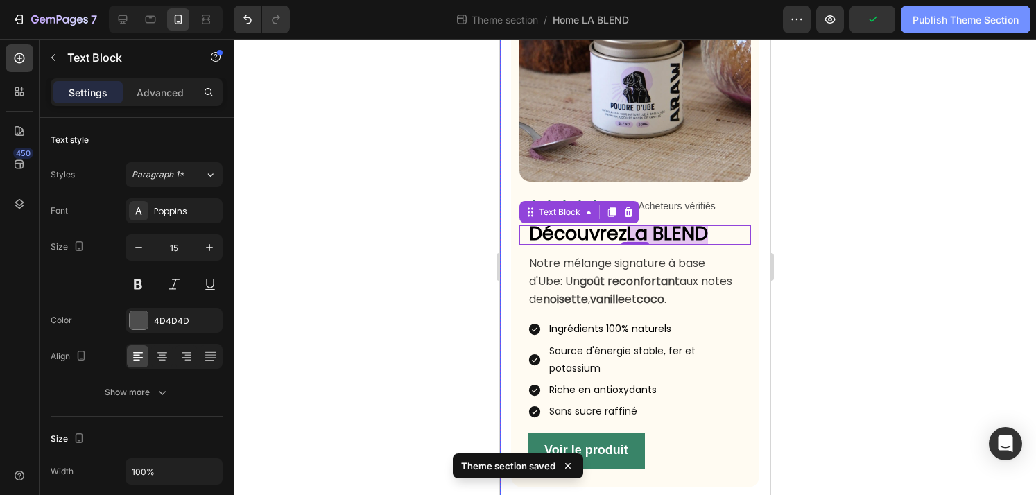
click at [968, 28] on button "Publish Theme Section" at bounding box center [966, 20] width 130 height 28
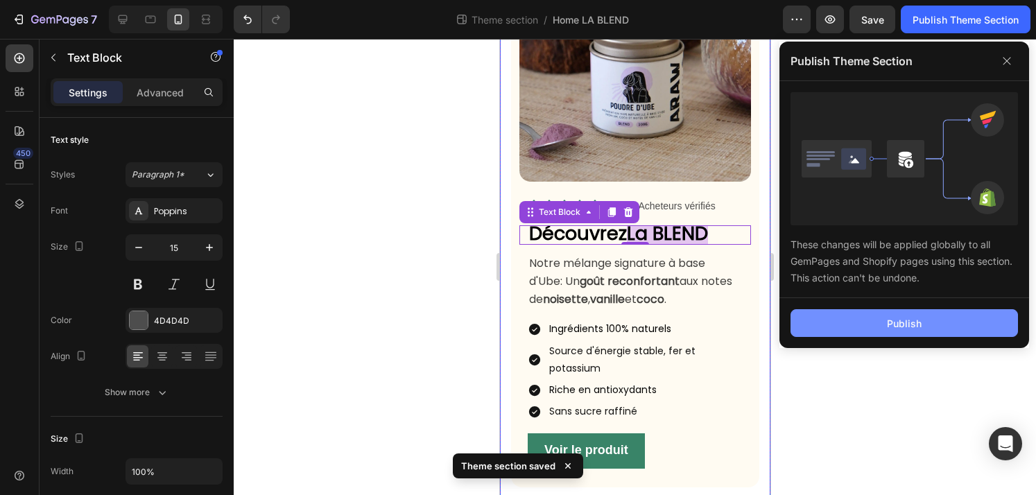
click at [941, 327] on button "Publish" at bounding box center [903, 323] width 227 height 28
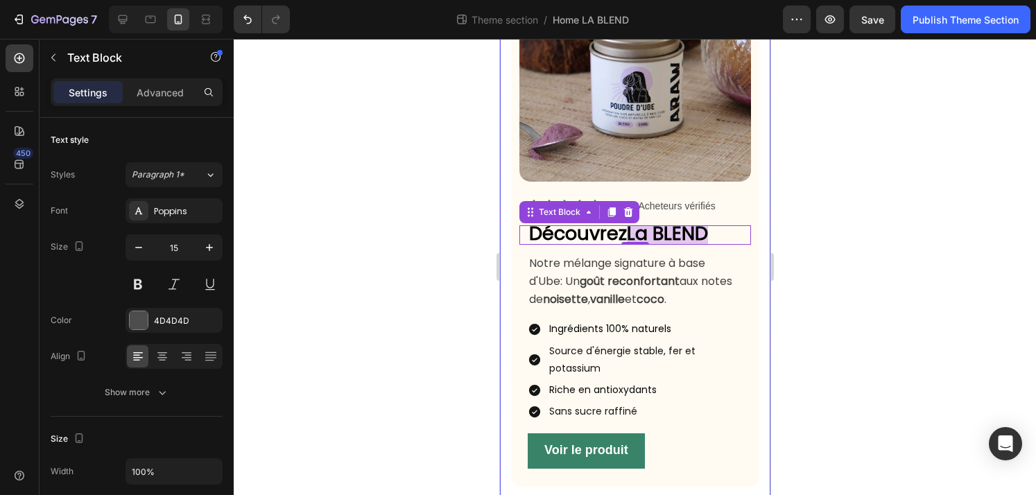
click at [906, 370] on div at bounding box center [635, 267] width 802 height 456
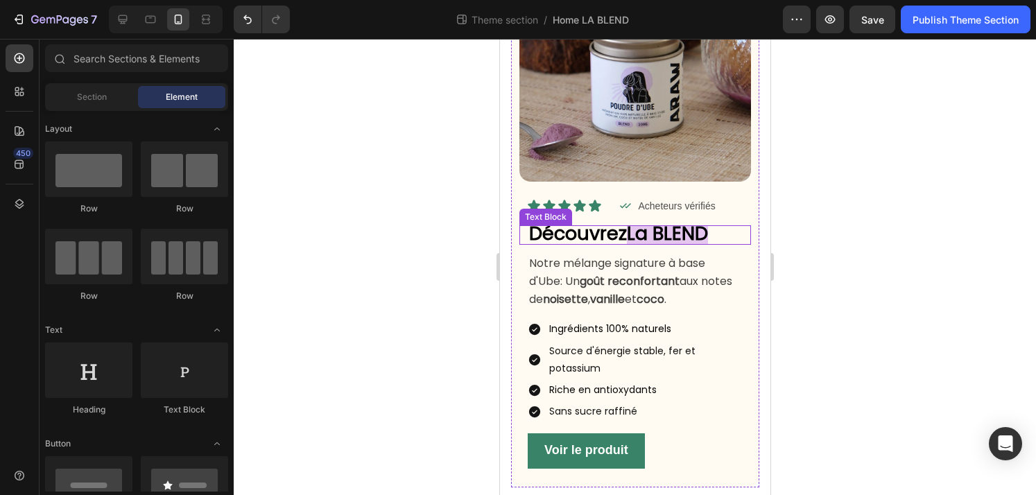
click at [740, 234] on p "Découvrez La BLEND" at bounding box center [638, 235] width 220 height 17
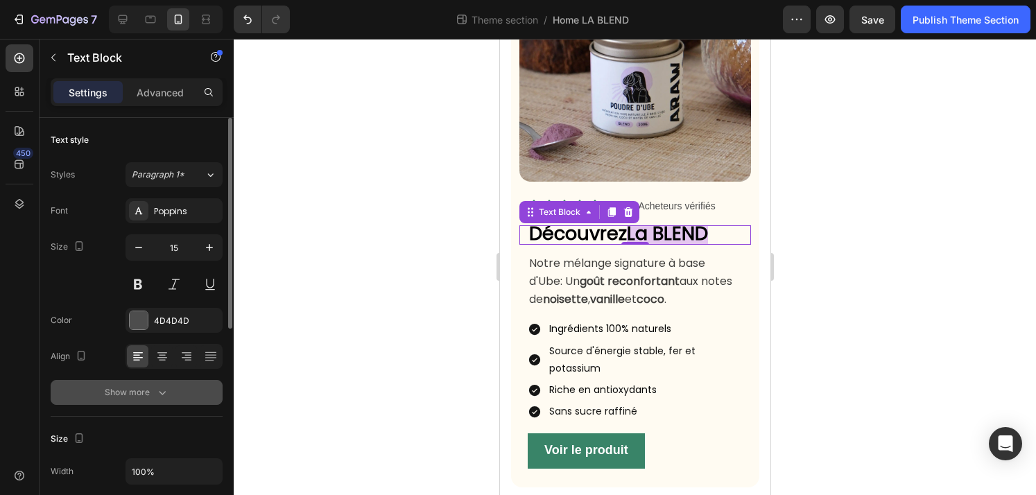
click at [142, 390] on div "Show more" at bounding box center [137, 392] width 64 height 14
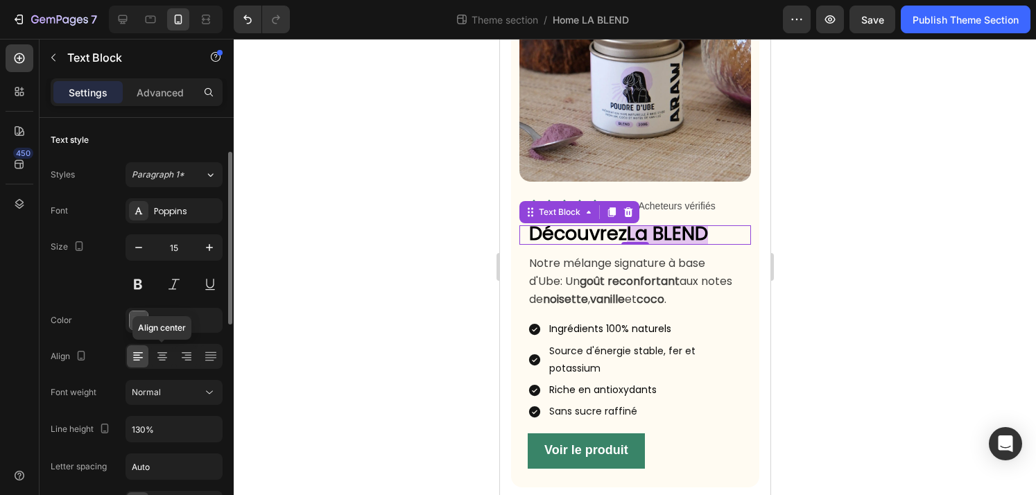
scroll to position [101, 0]
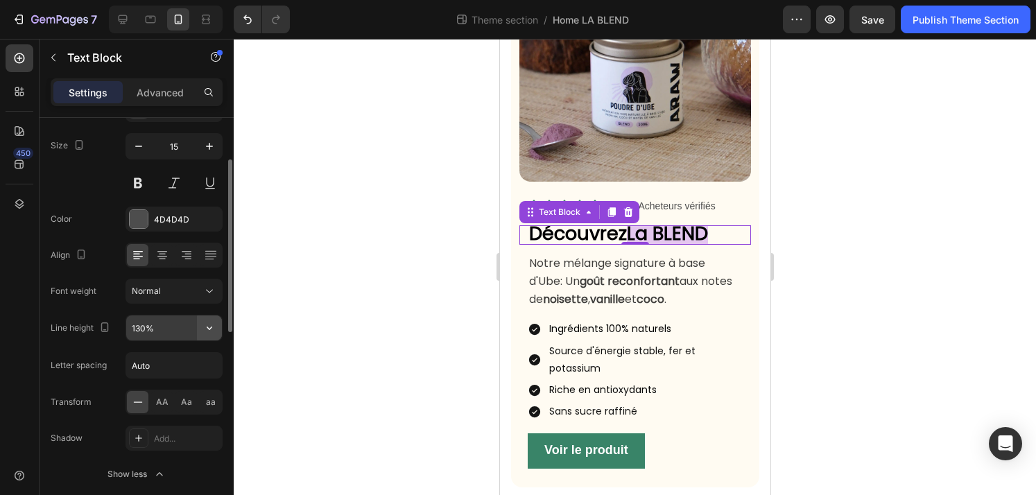
click at [214, 327] on icon "button" at bounding box center [209, 328] width 14 height 14
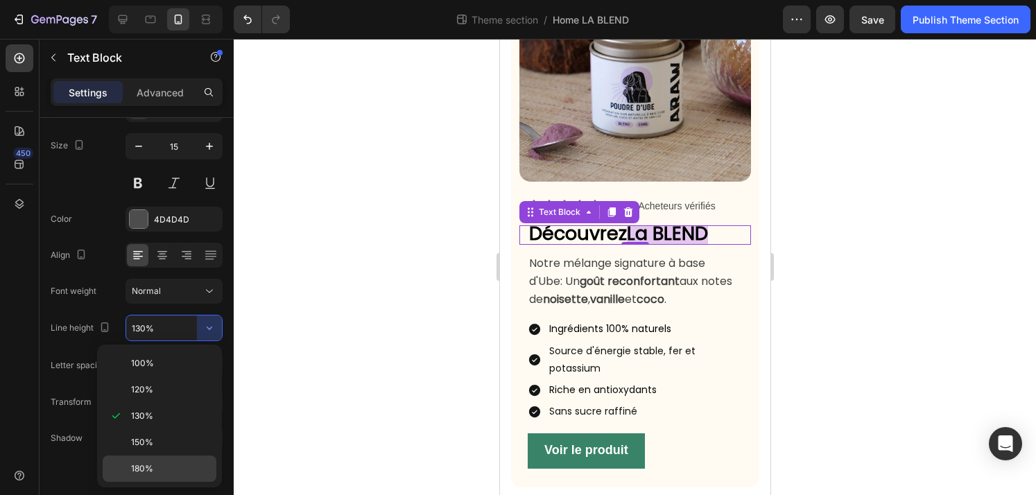
click at [168, 467] on p "180%" at bounding box center [170, 468] width 79 height 12
type input "180%"
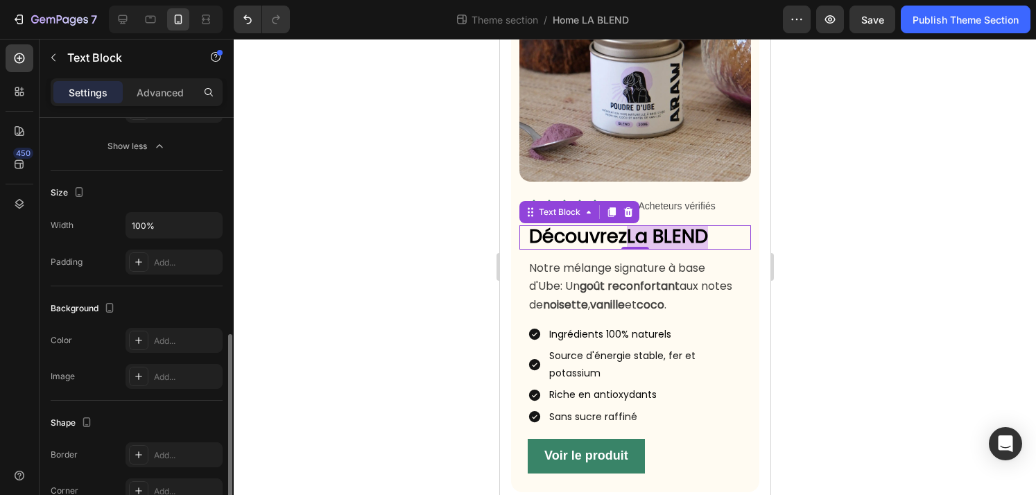
scroll to position [588, 0]
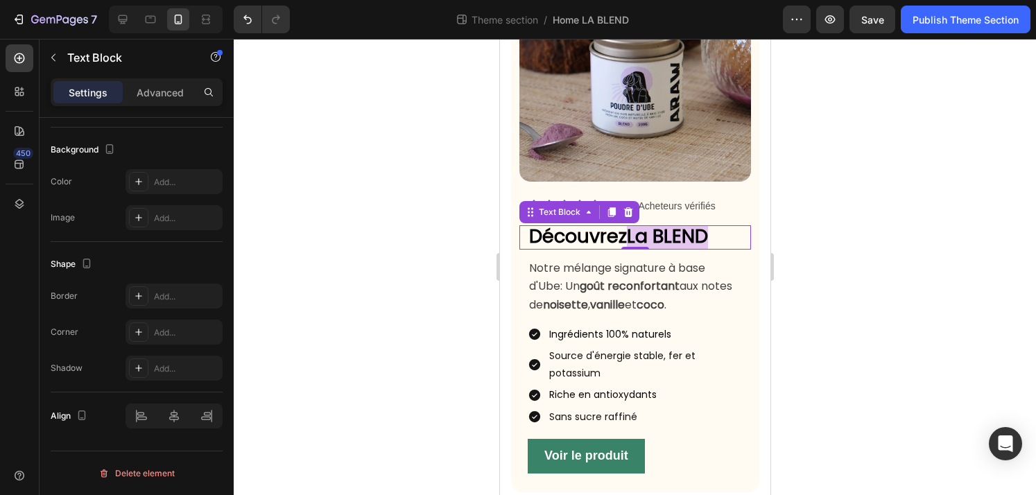
click at [843, 35] on div "7 Theme section / Home LA BLEND Preview Save Publish Theme Section" at bounding box center [518, 20] width 1036 height 40
click at [858, 31] on button "Save" at bounding box center [872, 20] width 46 height 28
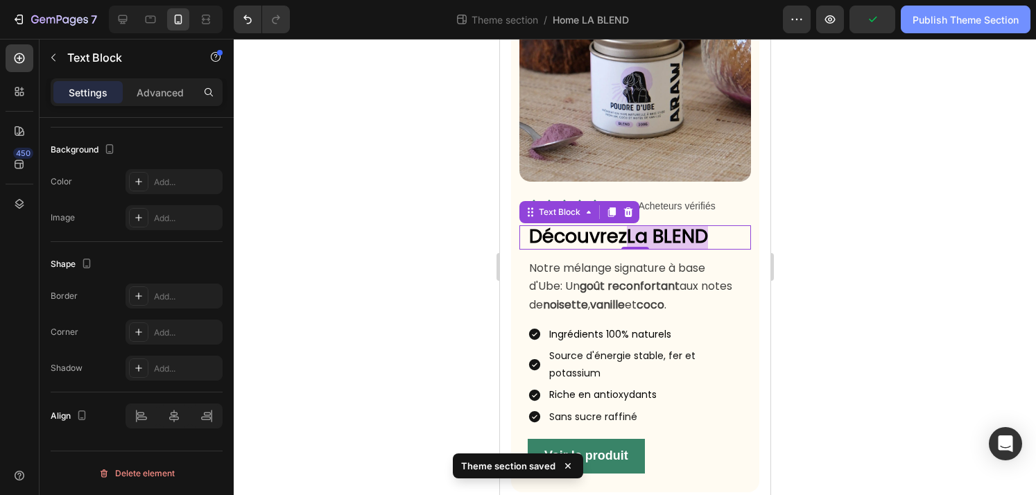
click at [977, 24] on div "Publish Theme Section" at bounding box center [965, 19] width 106 height 15
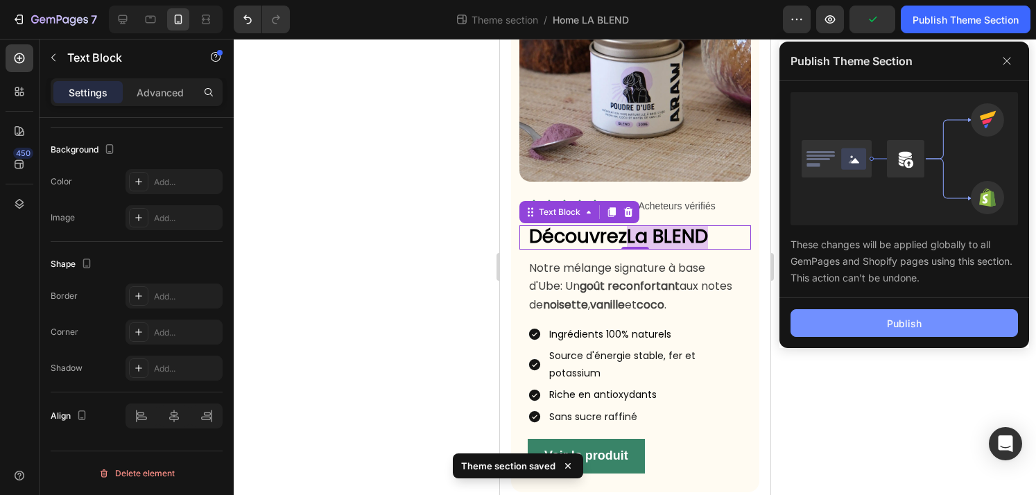
click at [942, 317] on button "Publish" at bounding box center [903, 323] width 227 height 28
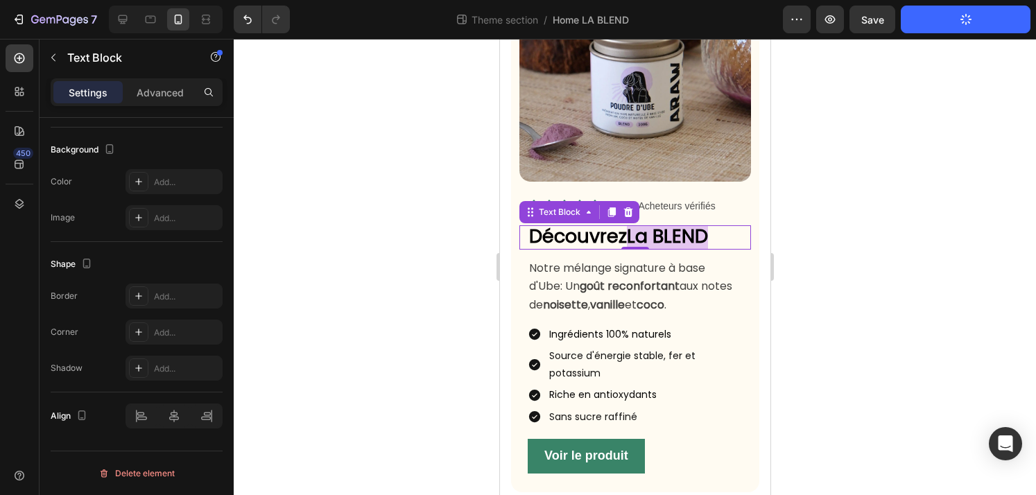
click at [932, 203] on div at bounding box center [635, 267] width 802 height 456
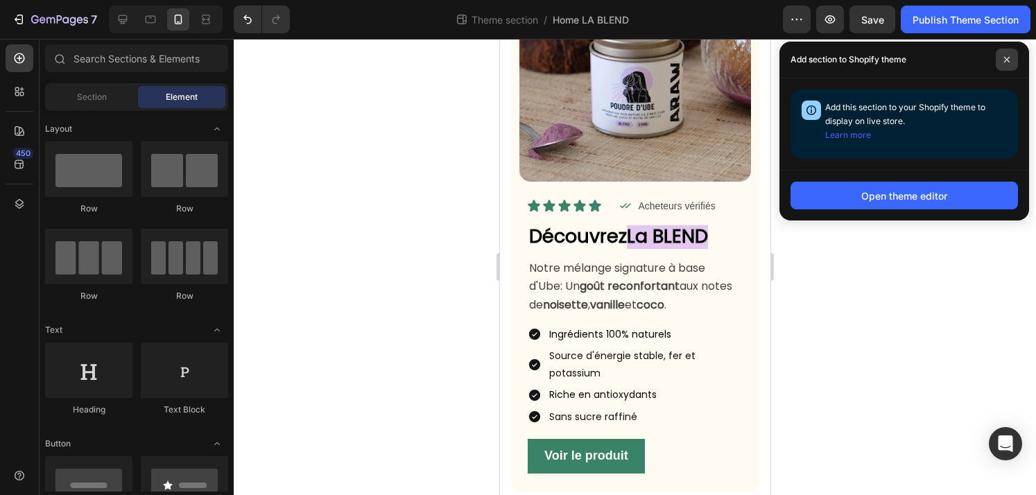
click at [1007, 60] on icon at bounding box center [1006, 59] width 7 height 7
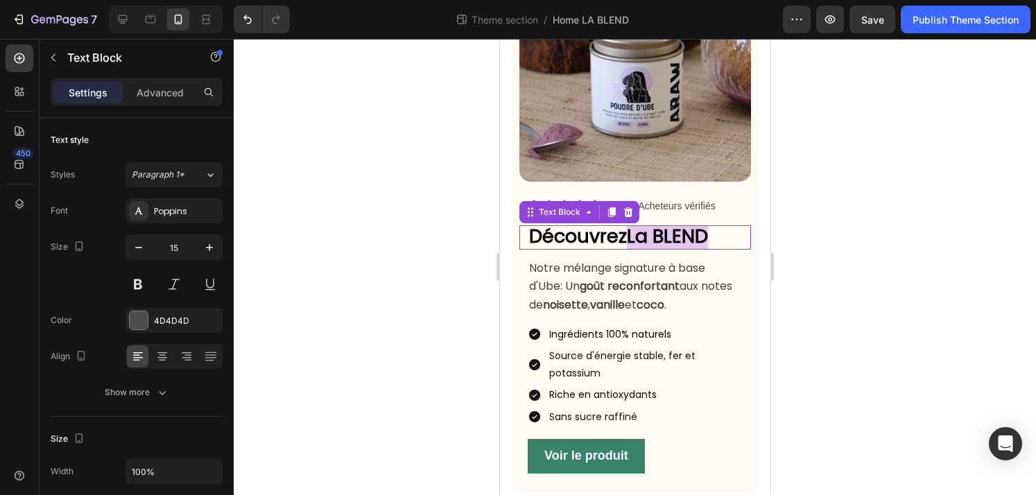
click at [595, 233] on strong "Découvrez" at bounding box center [577, 236] width 98 height 26
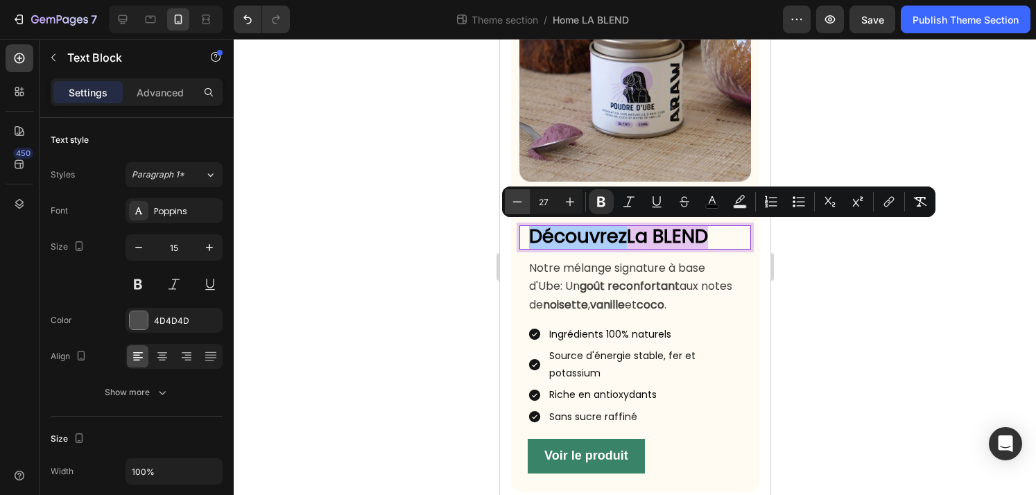
click at [512, 202] on icon "Editor contextual toolbar" at bounding box center [517, 202] width 14 height 14
type input "23"
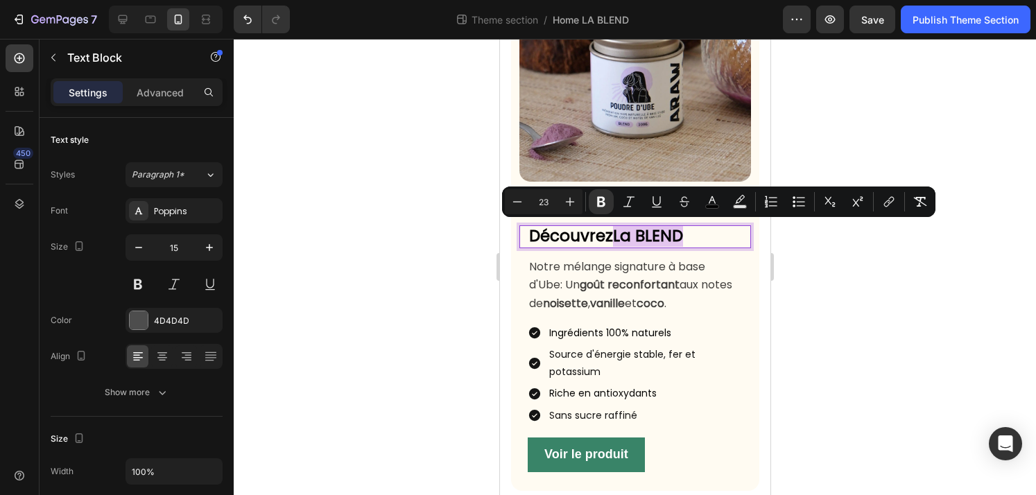
click at [934, 320] on div at bounding box center [635, 267] width 802 height 456
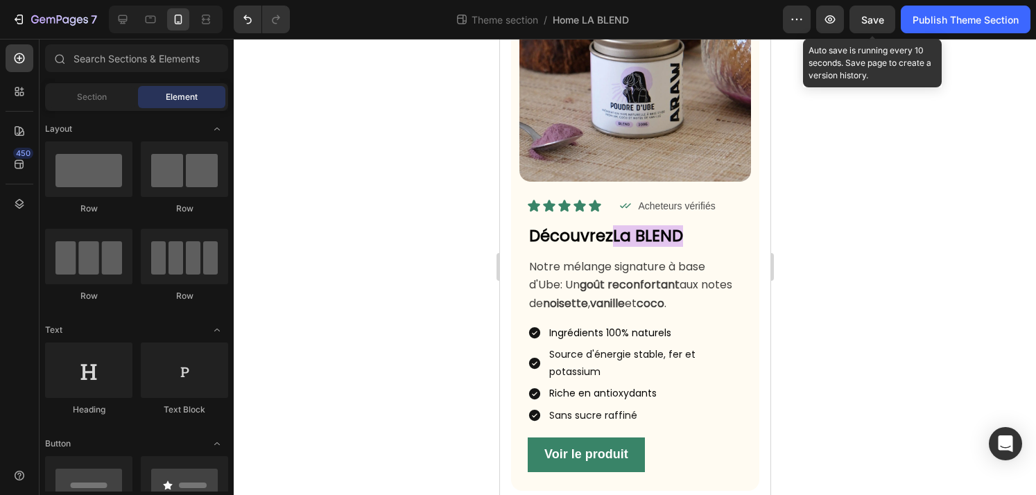
click at [878, 25] on span "Save" at bounding box center [872, 20] width 23 height 12
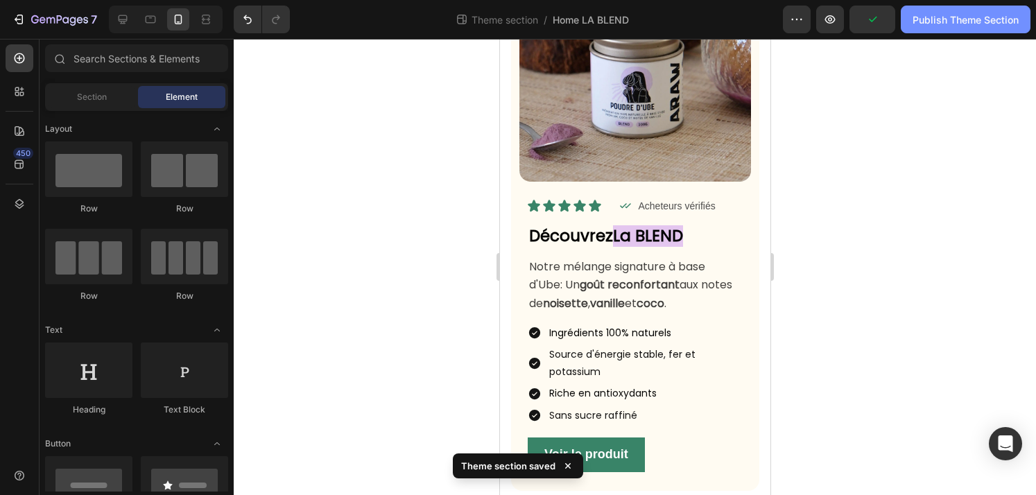
click at [993, 22] on div "Publish Theme Section" at bounding box center [965, 19] width 106 height 15
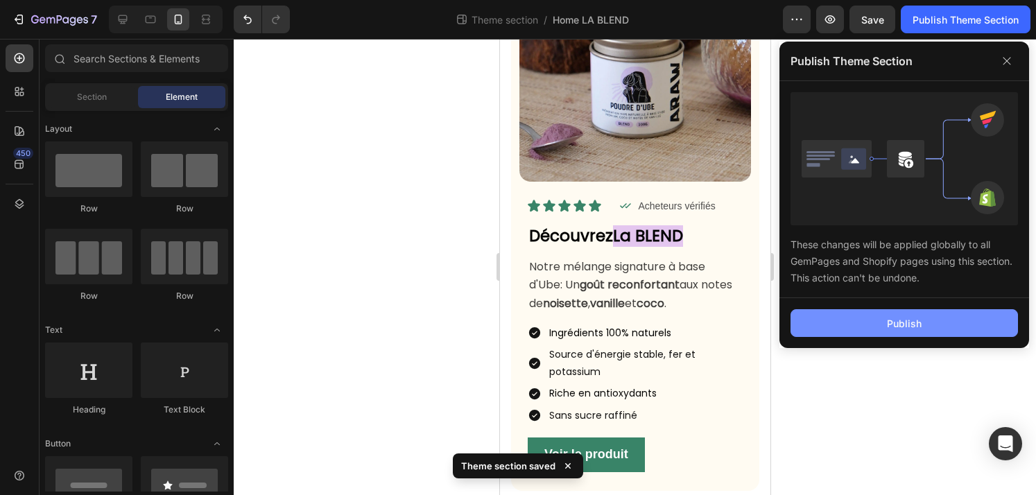
click at [909, 312] on button "Publish" at bounding box center [903, 323] width 227 height 28
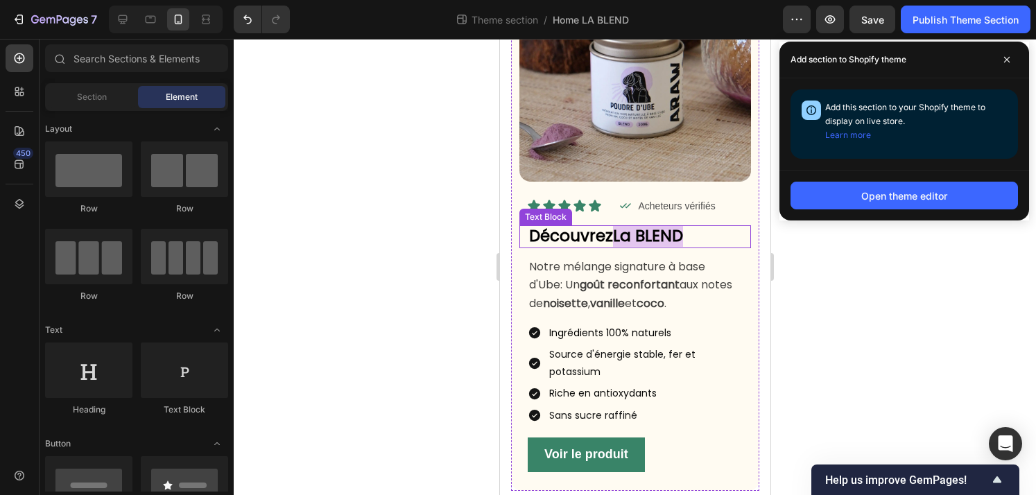
click at [727, 236] on p "Découvrez La BLEND" at bounding box center [638, 237] width 220 height 20
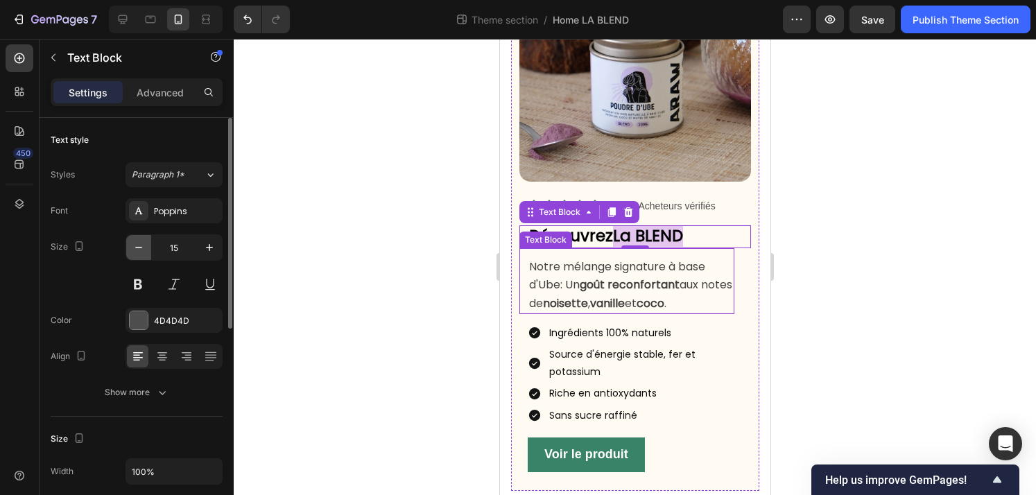
click at [133, 251] on icon "button" at bounding box center [139, 248] width 14 height 14
click at [209, 248] on icon "button" at bounding box center [209, 248] width 14 height 14
type input "15"
click at [379, 293] on div at bounding box center [635, 267] width 802 height 456
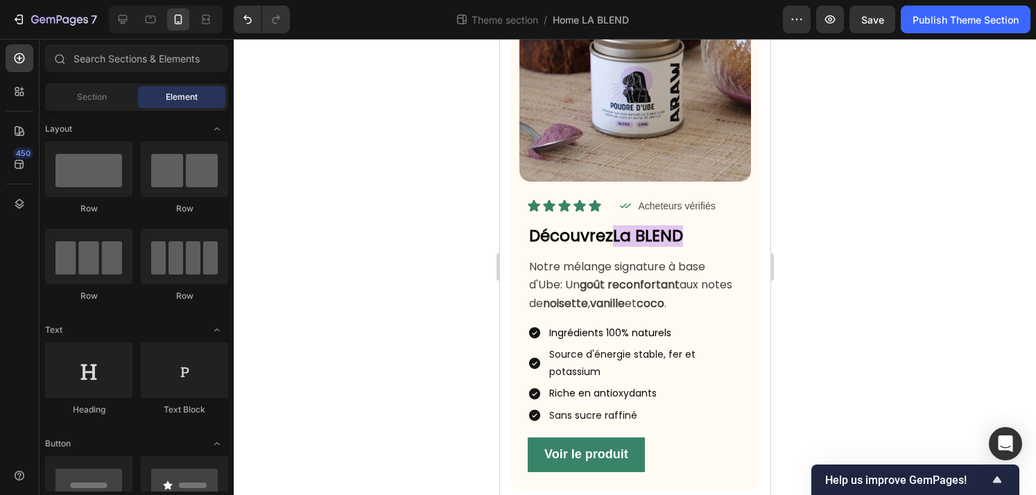
click at [394, 270] on div at bounding box center [635, 267] width 802 height 456
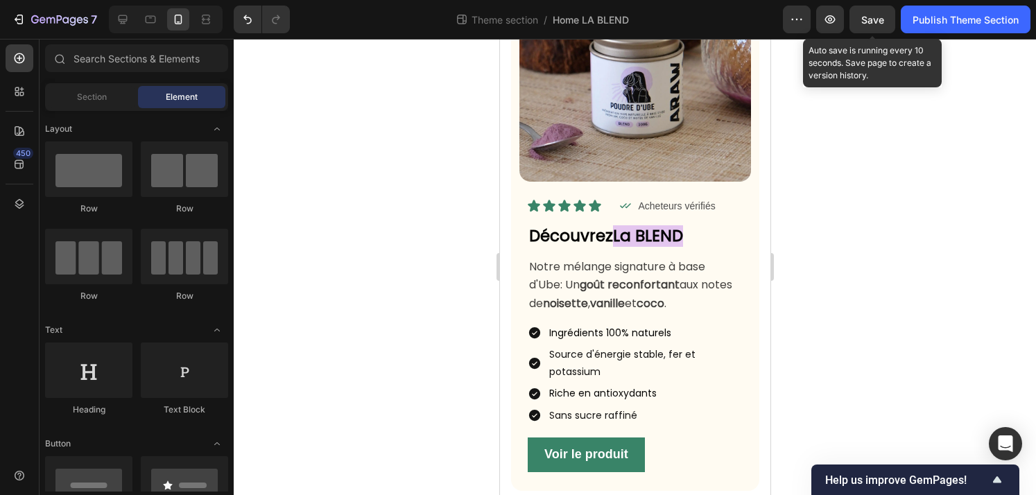
click at [875, 12] on button "Save" at bounding box center [872, 20] width 46 height 28
